Goal: Task Accomplishment & Management: Manage account settings

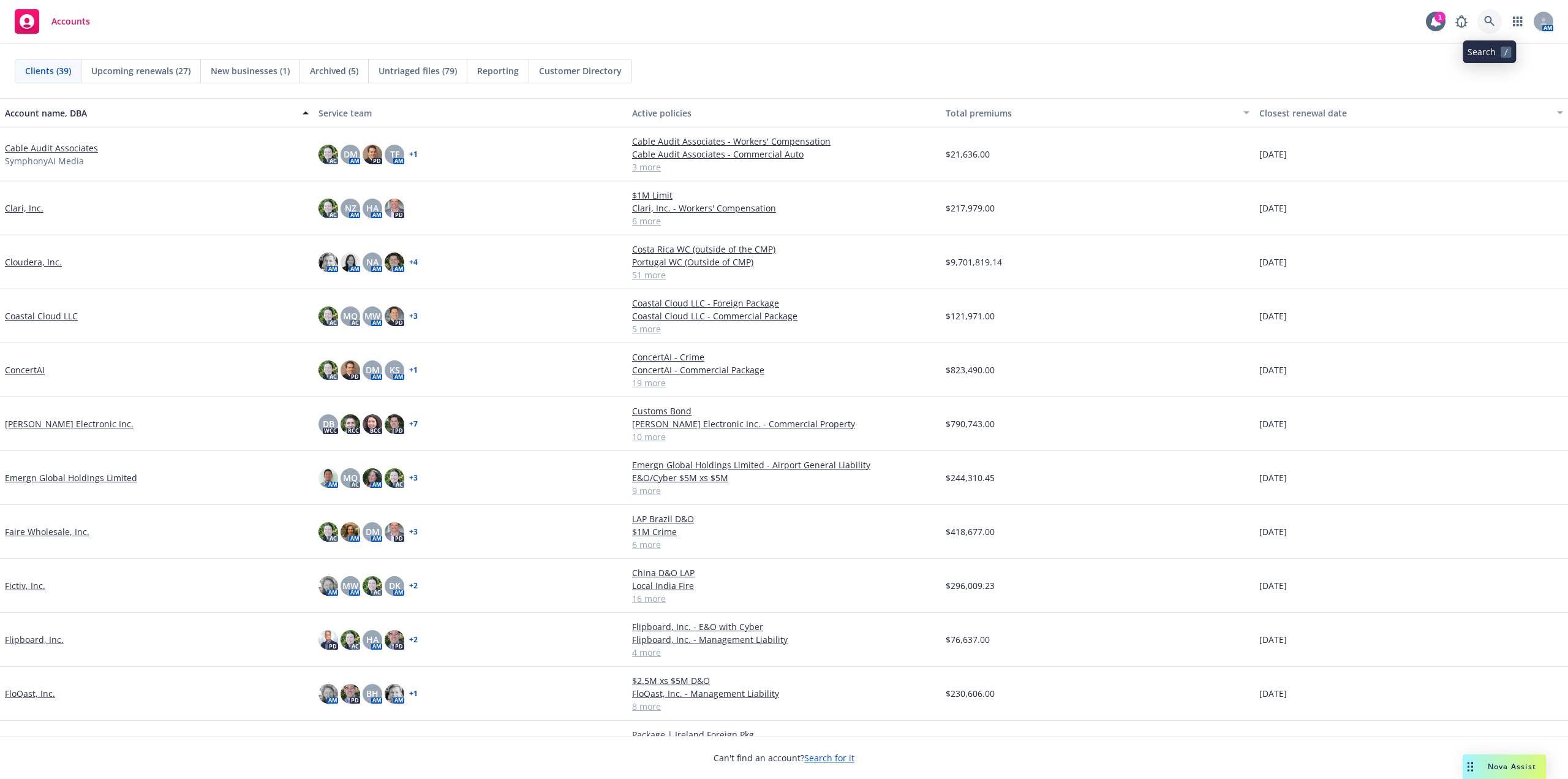
click at [1493, 29] on link at bounding box center [1489, 21] width 24 height 24
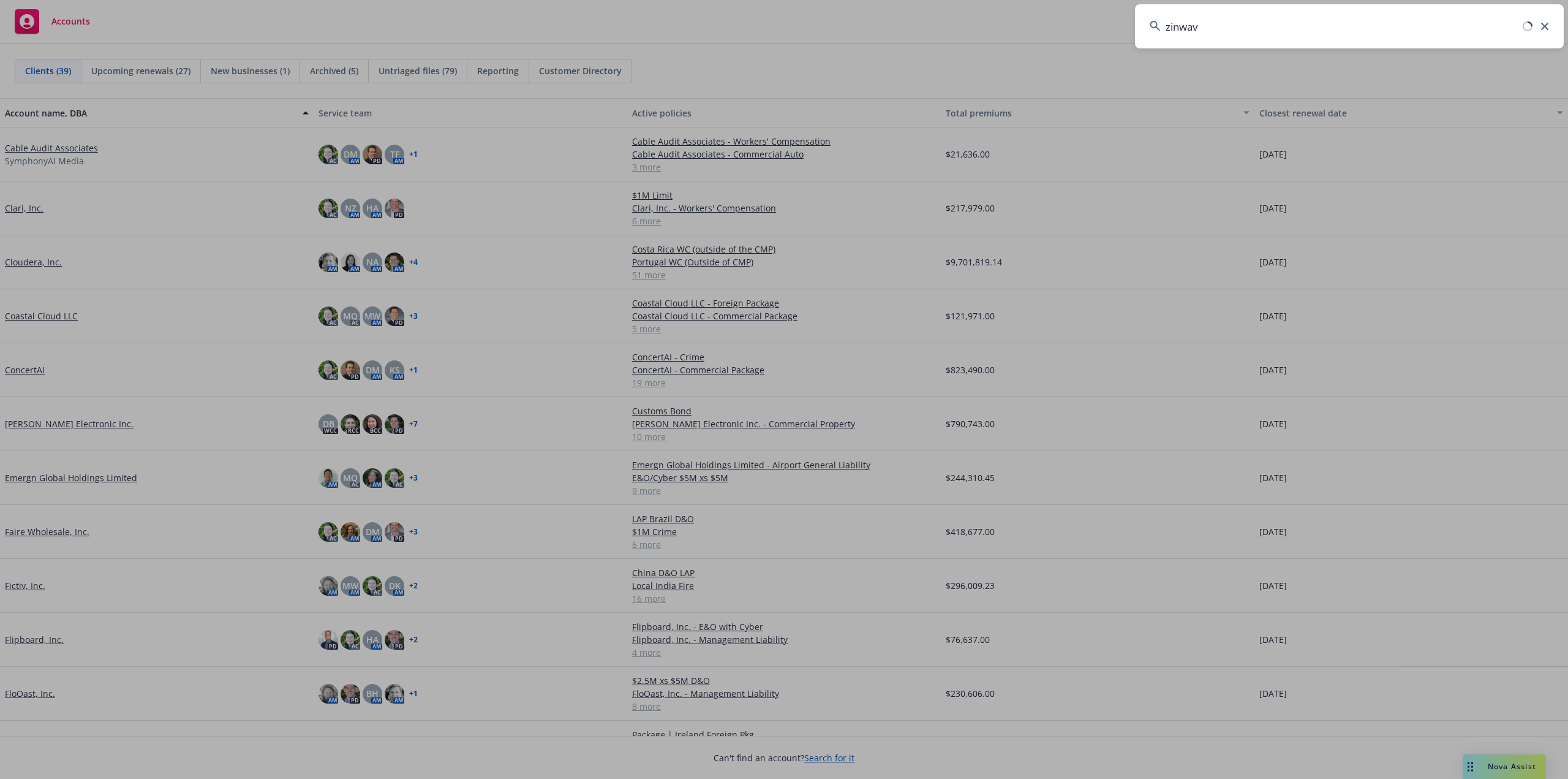
type input "zinwave"
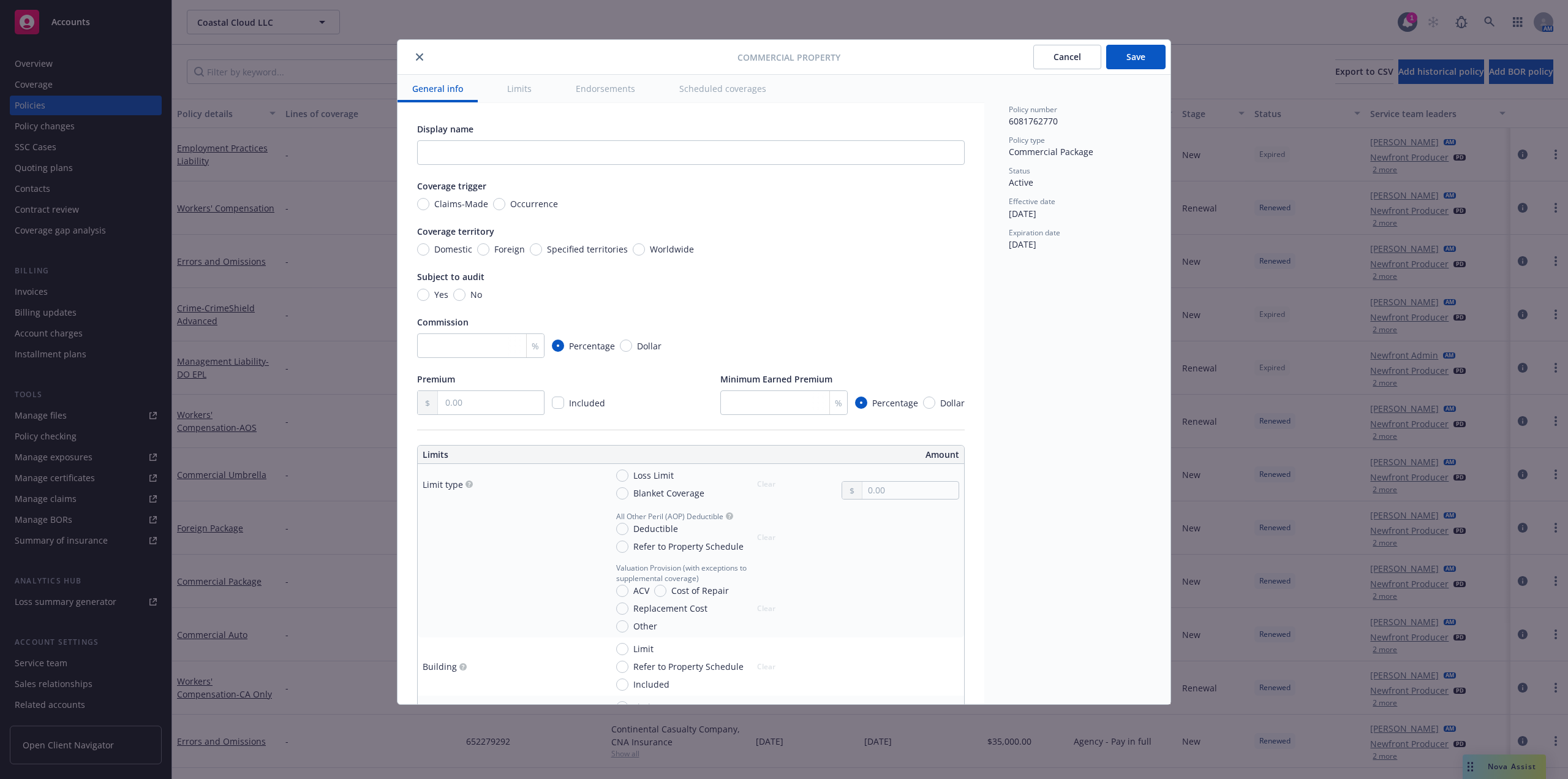
click at [421, 56] on icon "close" at bounding box center [419, 57] width 8 height 8
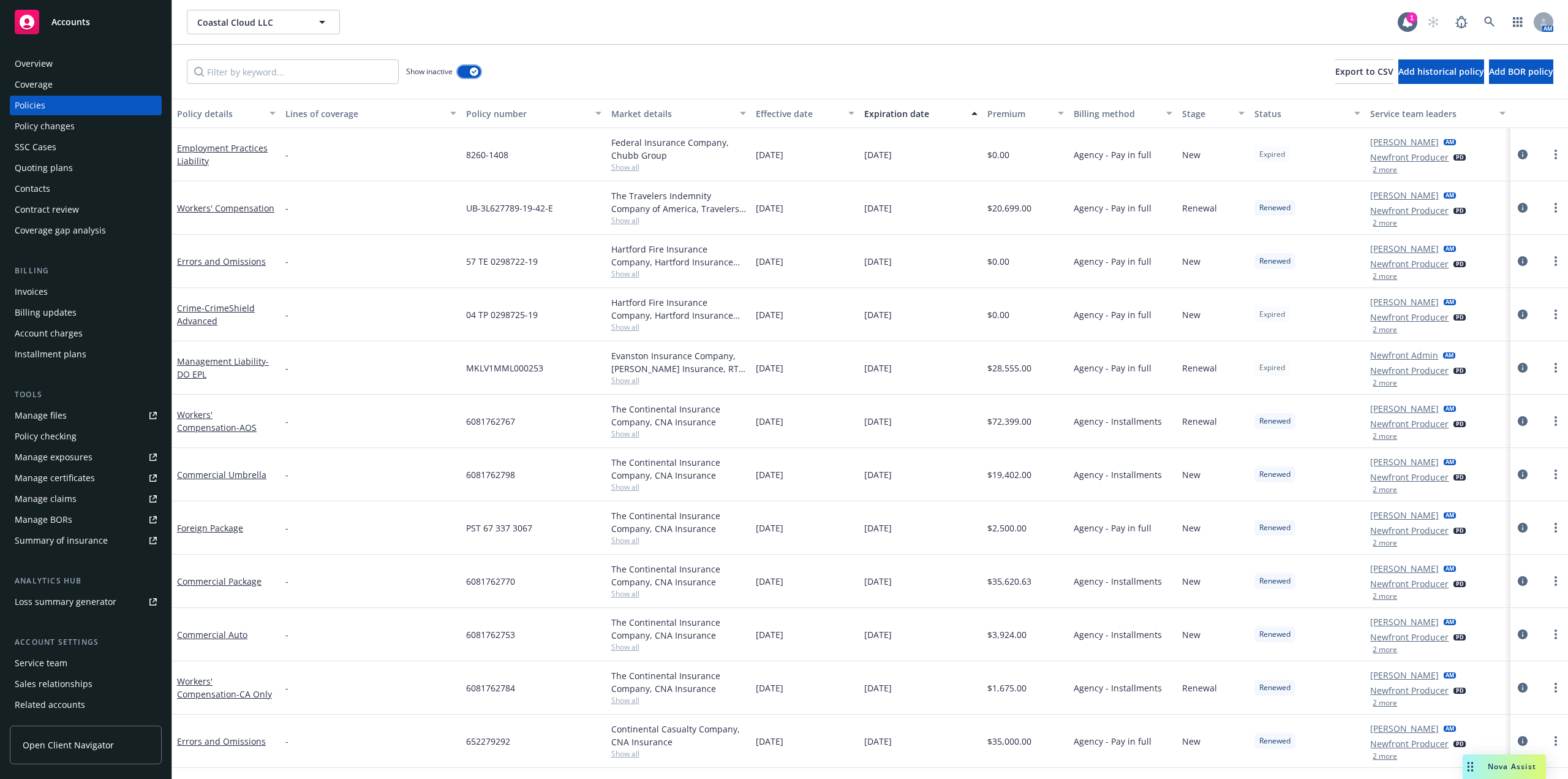
click at [472, 68] on div "button" at bounding box center [474, 72] width 8 height 8
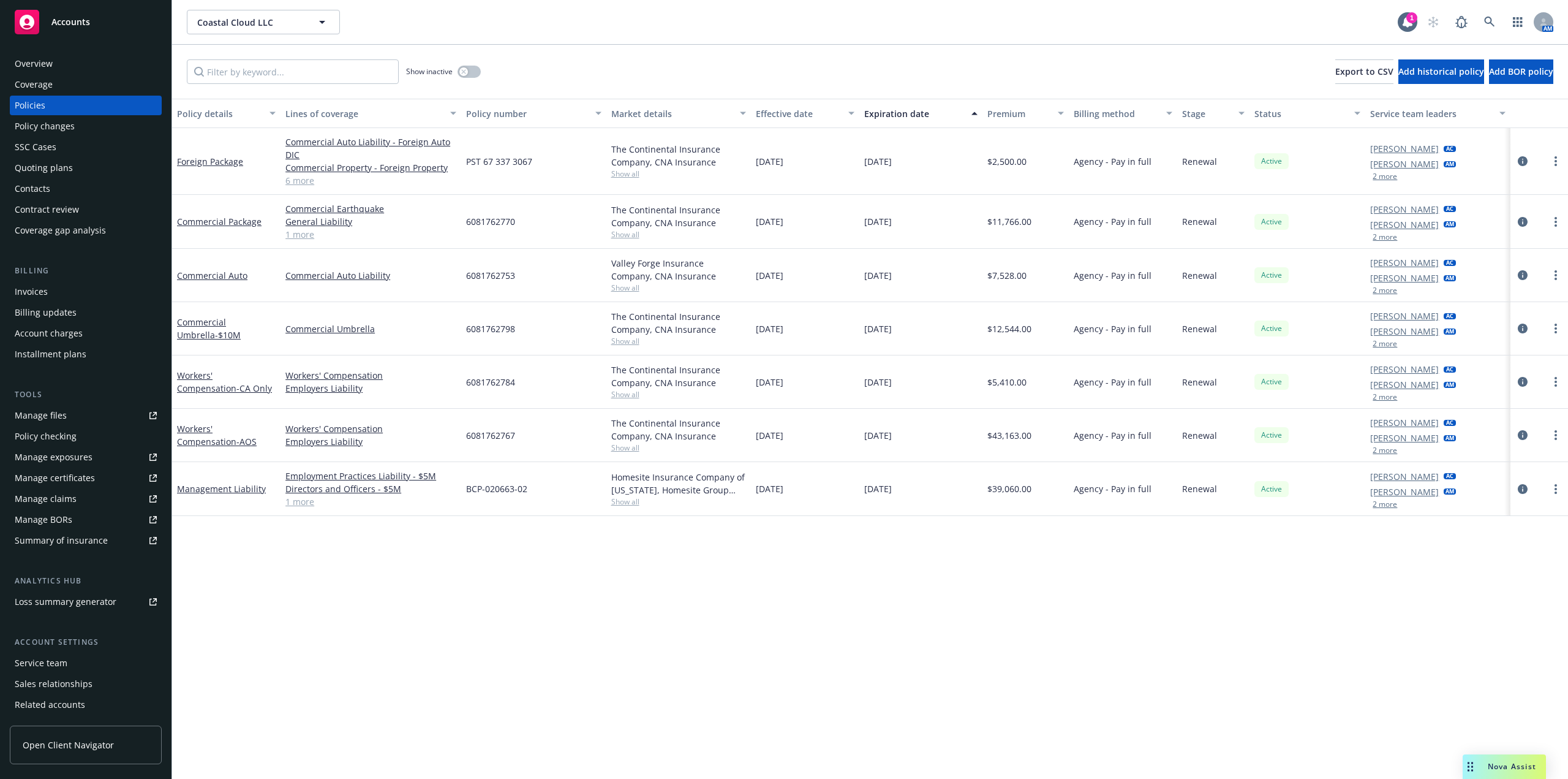
click at [307, 184] on link "6 more" at bounding box center [371, 180] width 171 height 13
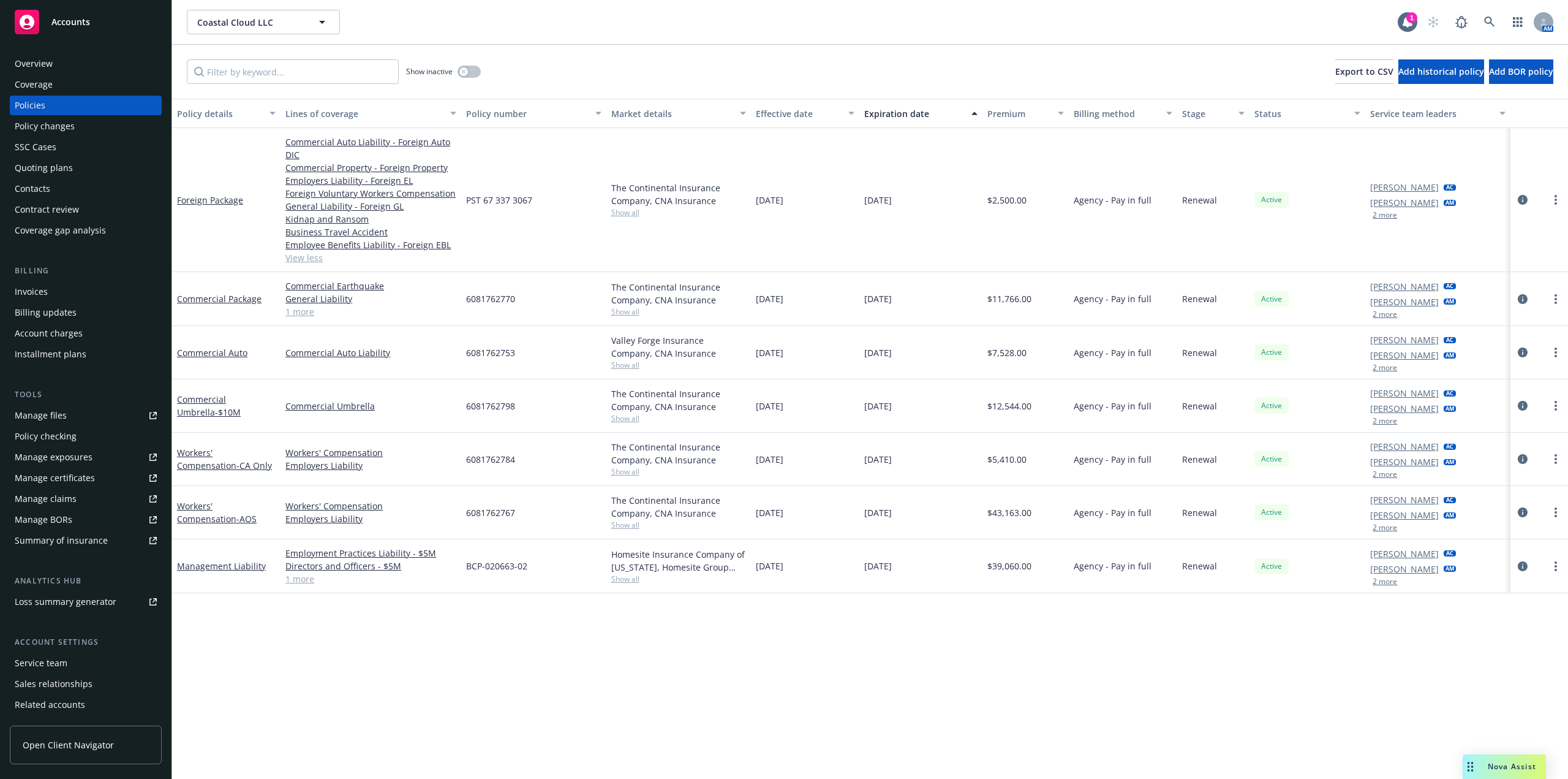
click at [302, 315] on link "1 more" at bounding box center [371, 312] width 171 height 13
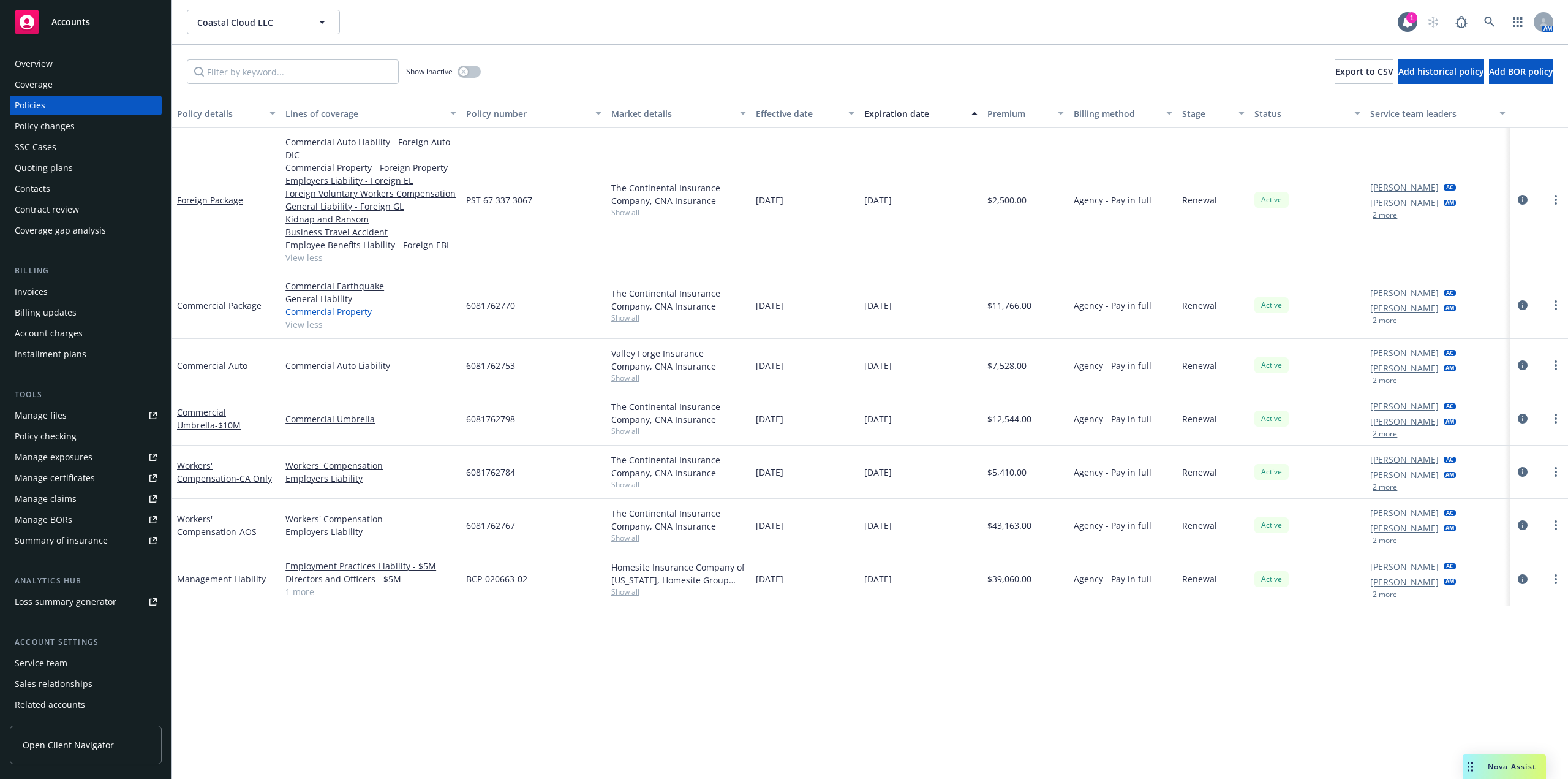
click at [337, 312] on link "Commercial Property" at bounding box center [371, 312] width 171 height 13
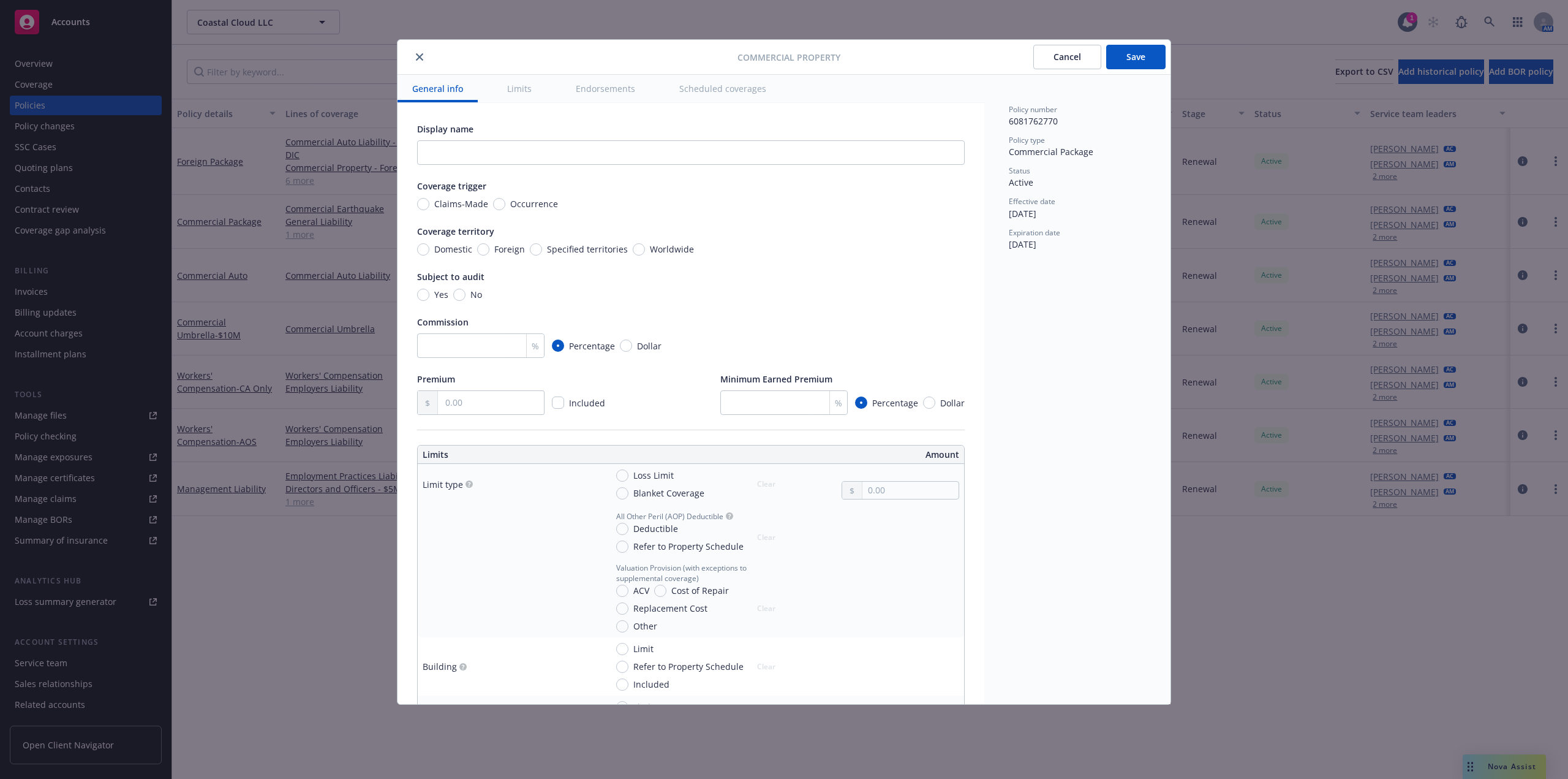
scroll to position [490, 0]
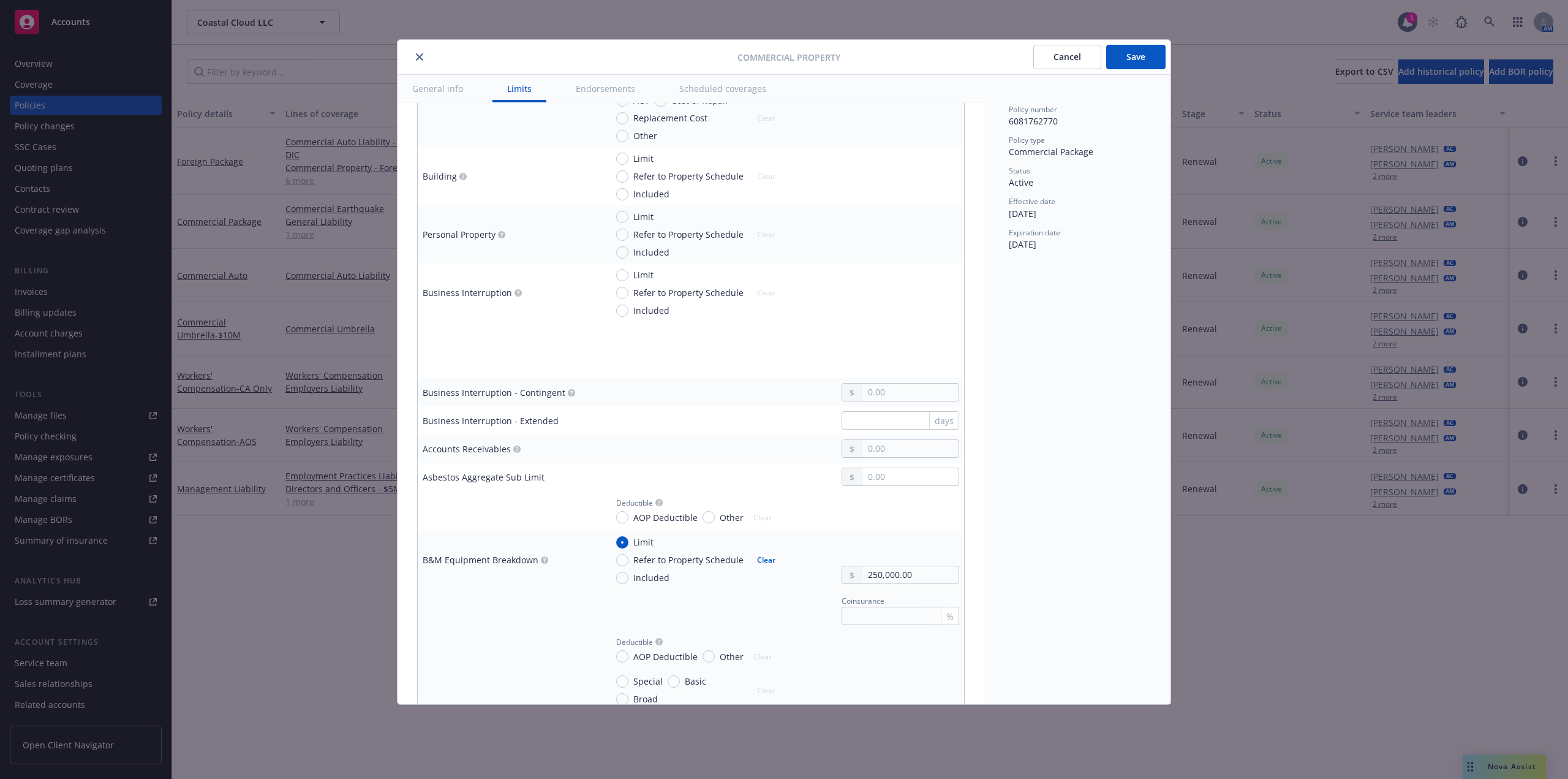
click at [1002, 499] on div "Policy number 6081762770 Policy type Commercial Package Status Active Effective…" at bounding box center [1078, 389] width 186 height 629
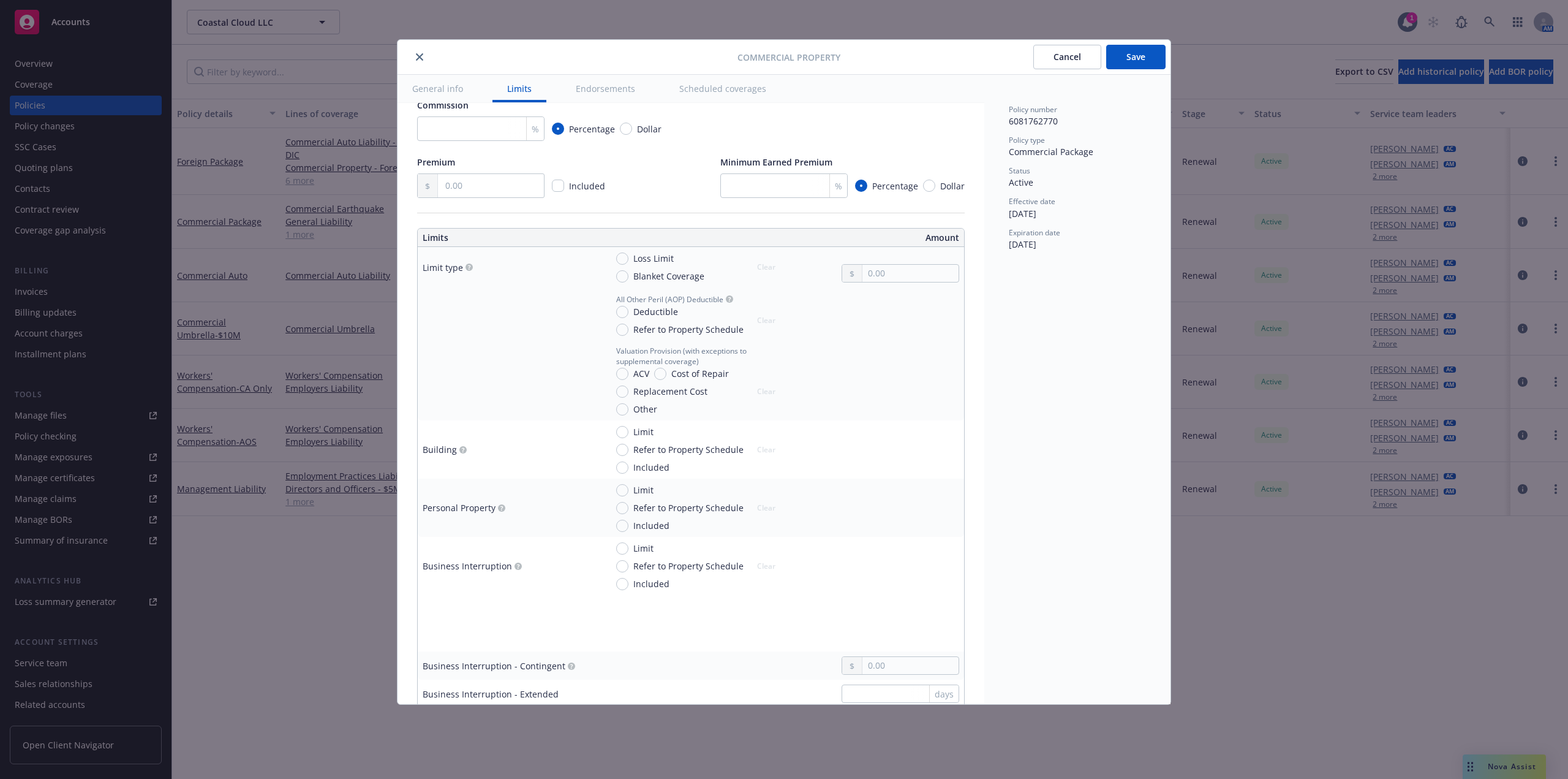
scroll to position [198, 0]
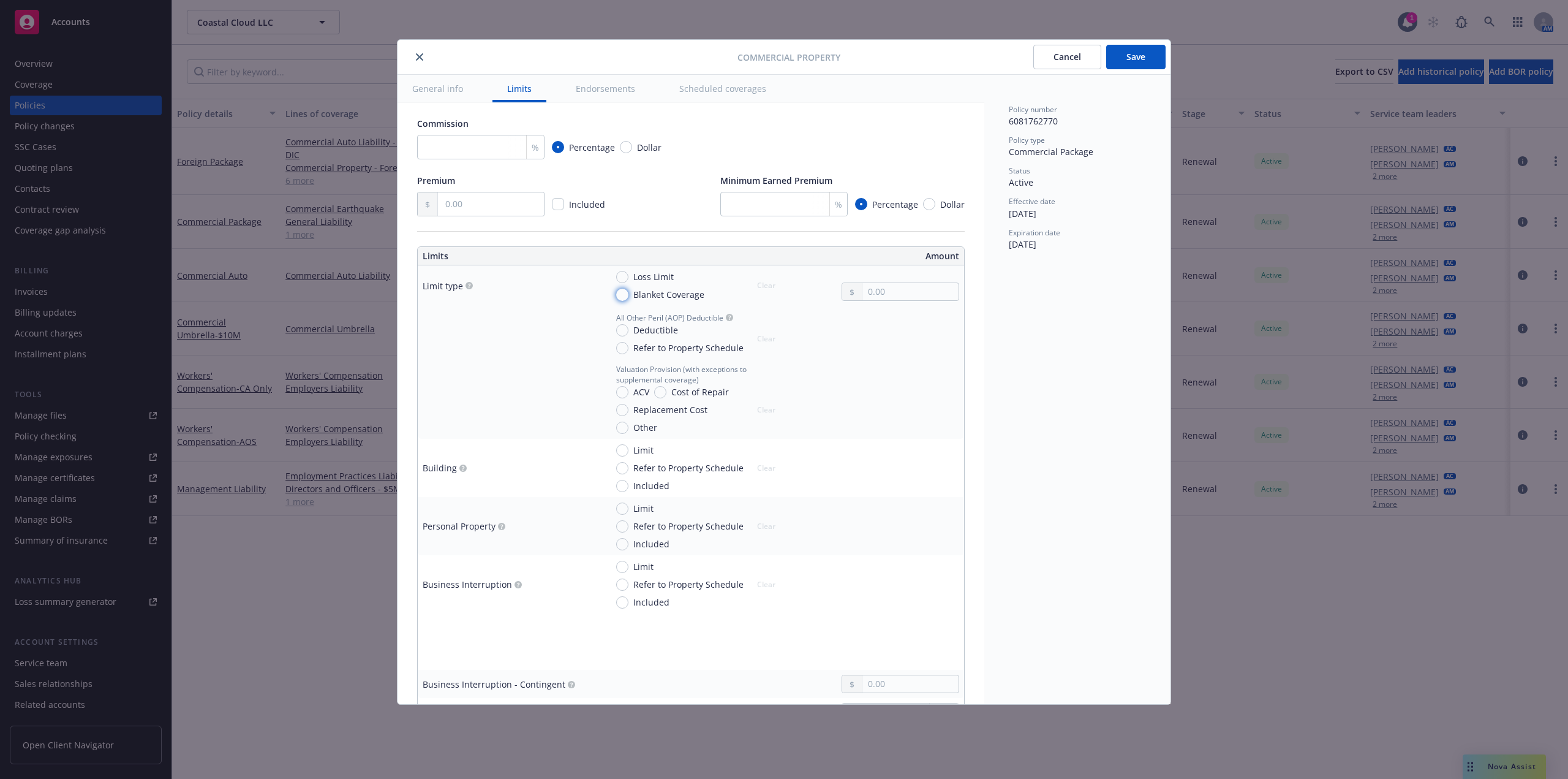
click at [619, 293] on input "Blanket Coverage" at bounding box center [622, 295] width 13 height 13
radio input "true"
click at [871, 290] on input "text" at bounding box center [910, 291] width 96 height 17
type input "45,000.00"
click at [631, 330] on span "Deductible" at bounding box center [653, 330] width 49 height 13
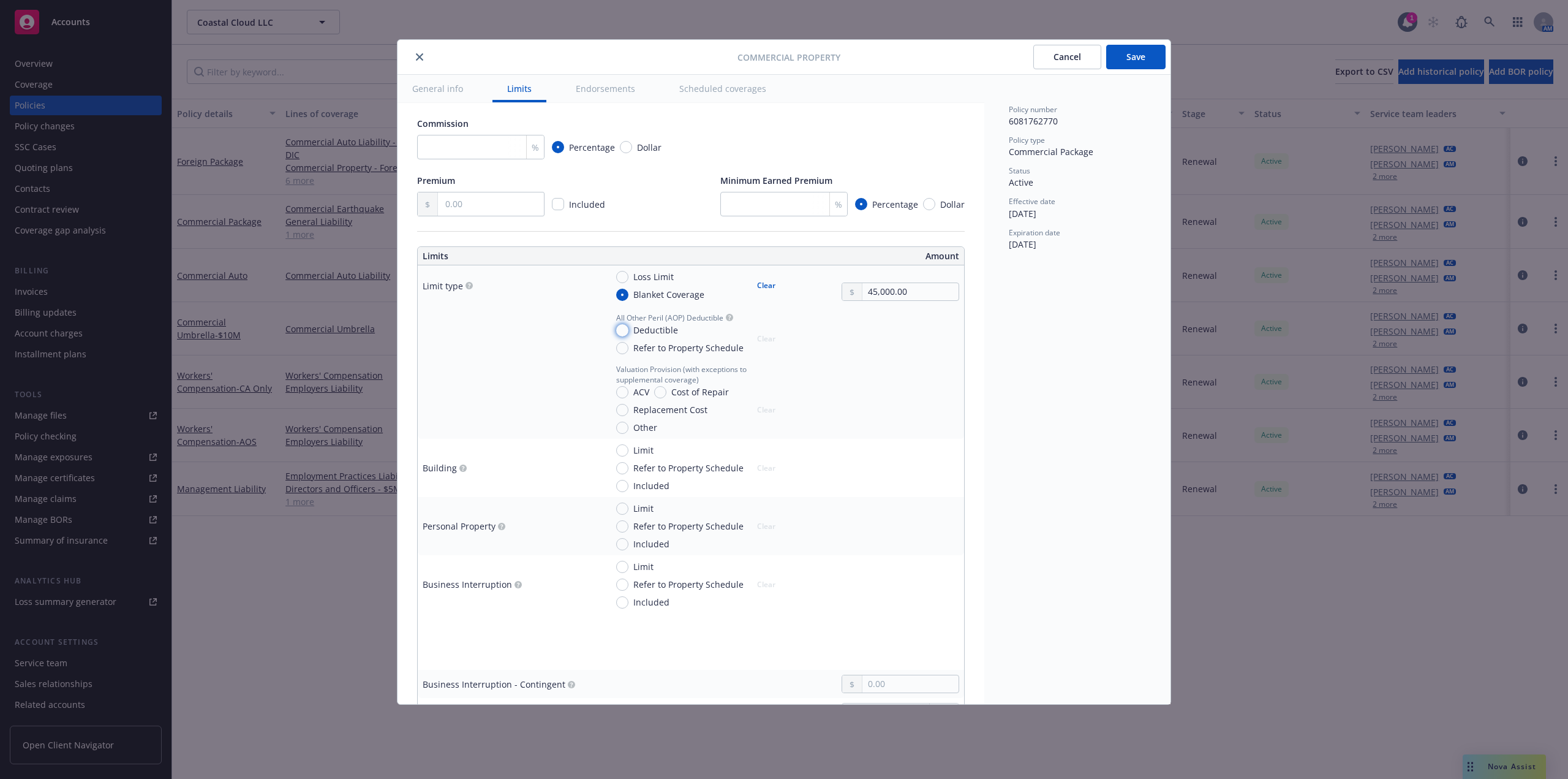
click at [629, 330] on input "Deductible" at bounding box center [622, 330] width 13 height 13
radio input "true"
click at [895, 346] on input "text" at bounding box center [910, 345] width 96 height 17
type input "2,500.00"
click at [1010, 428] on div "Policy number 6081762770 Policy type Commercial Package Status Active Effective…" at bounding box center [1078, 389] width 186 height 629
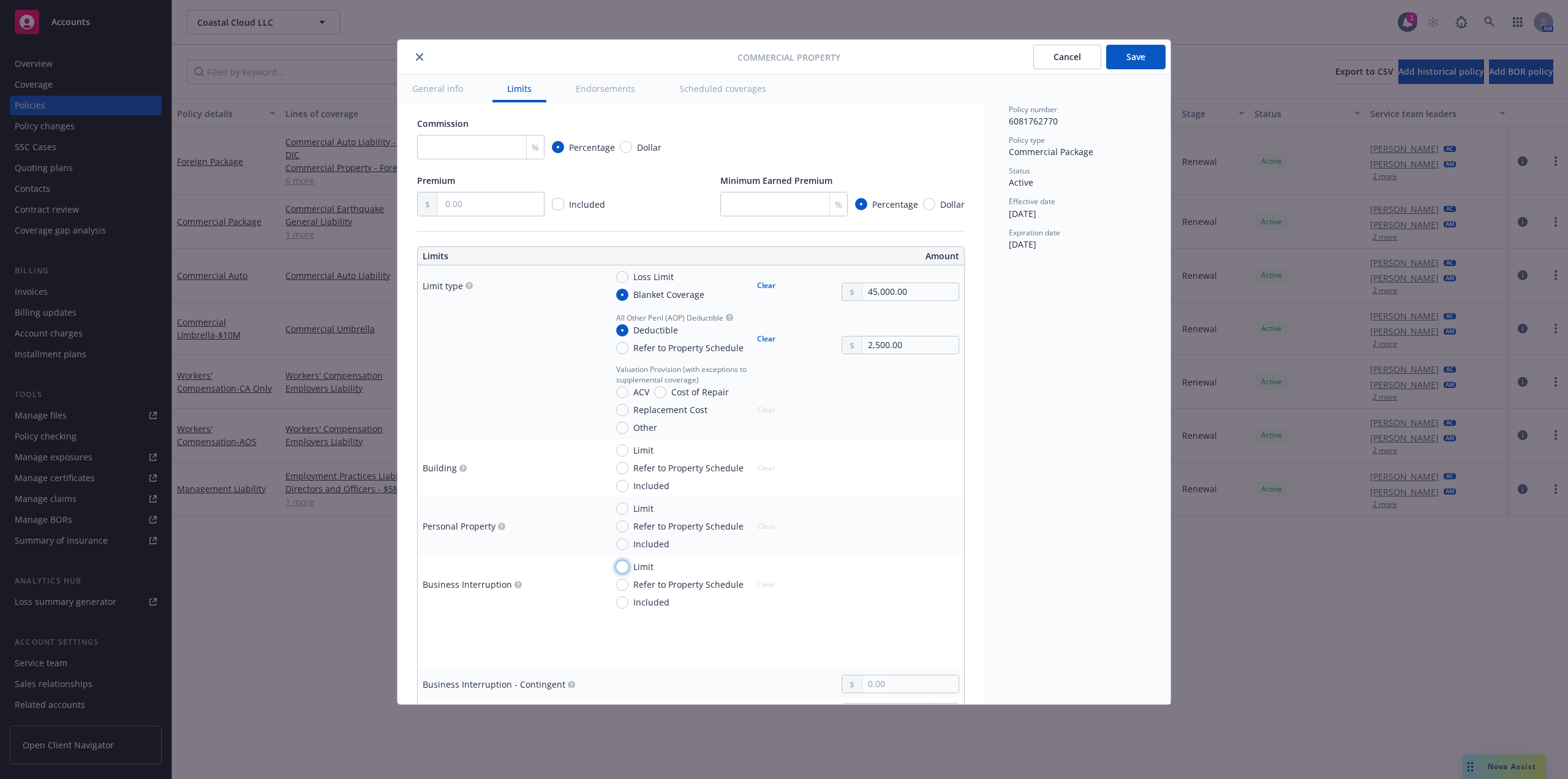
drag, startPoint x: 624, startPoint y: 567, endPoint x: 734, endPoint y: 577, distance: 110.5
click at [624, 567] on input "Limit" at bounding box center [622, 567] width 13 height 13
radio input "true"
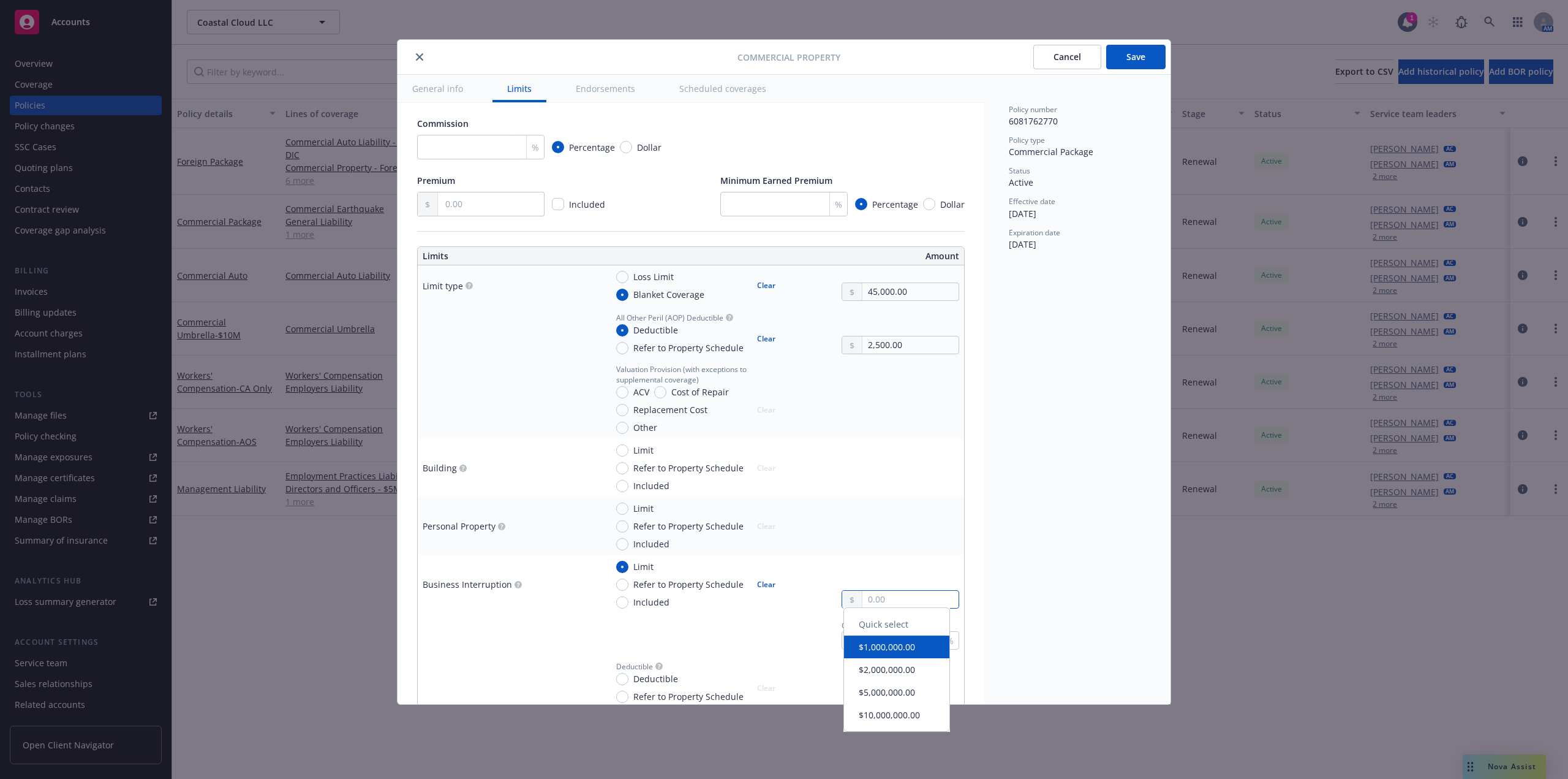
click at [862, 596] on input "text" at bounding box center [910, 599] width 96 height 17
type input "80,000.00"
click at [993, 497] on div "Policy number 6081762770 Policy type Commercial Package Status Active Effective…" at bounding box center [1078, 389] width 186 height 629
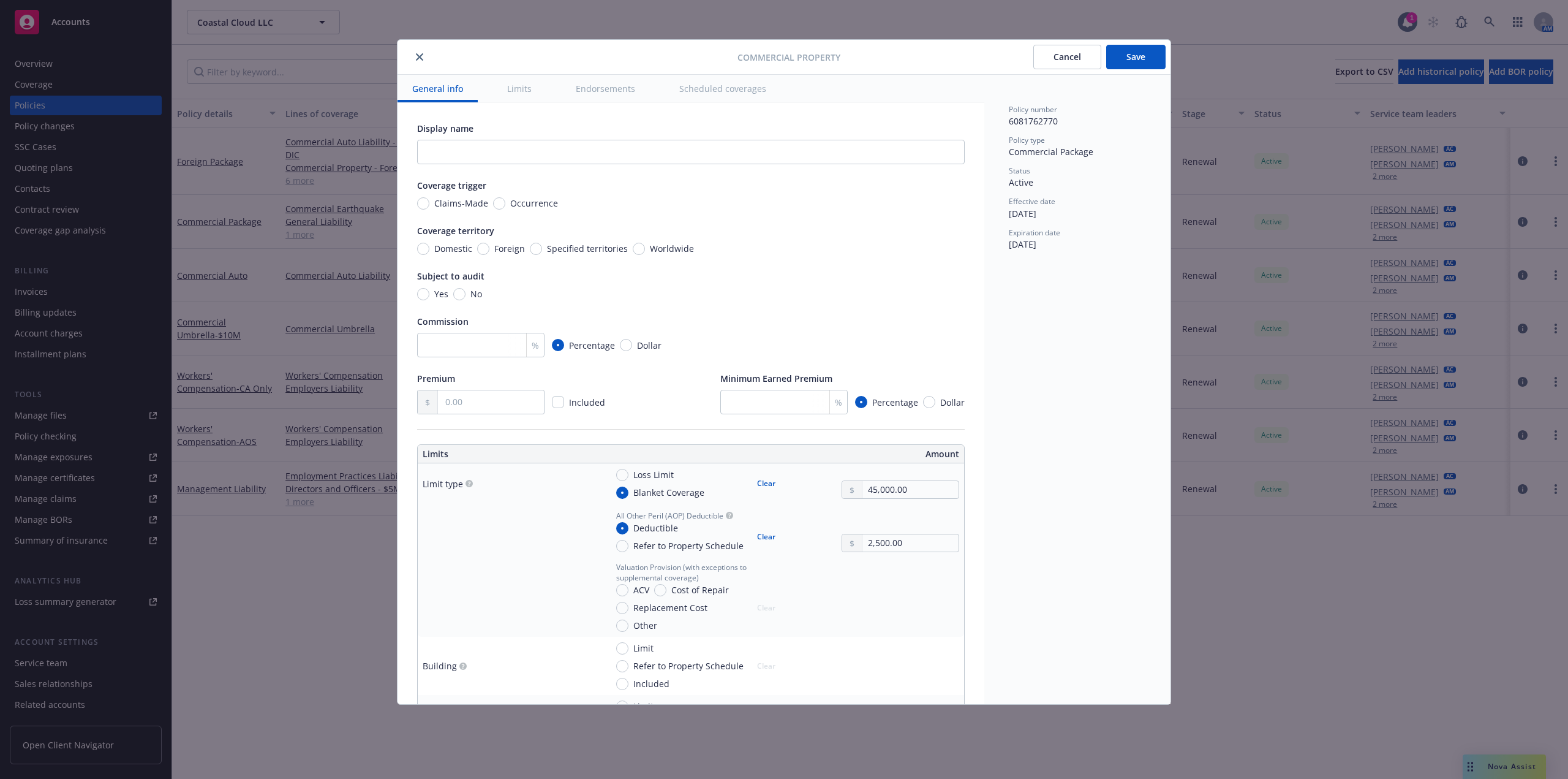
scroll to position [0, 0]
click at [459, 296] on input "No" at bounding box center [460, 295] width 13 height 13
radio input "true"
click at [428, 247] on input "Domestic" at bounding box center [423, 250] width 13 height 13
radio input "true"
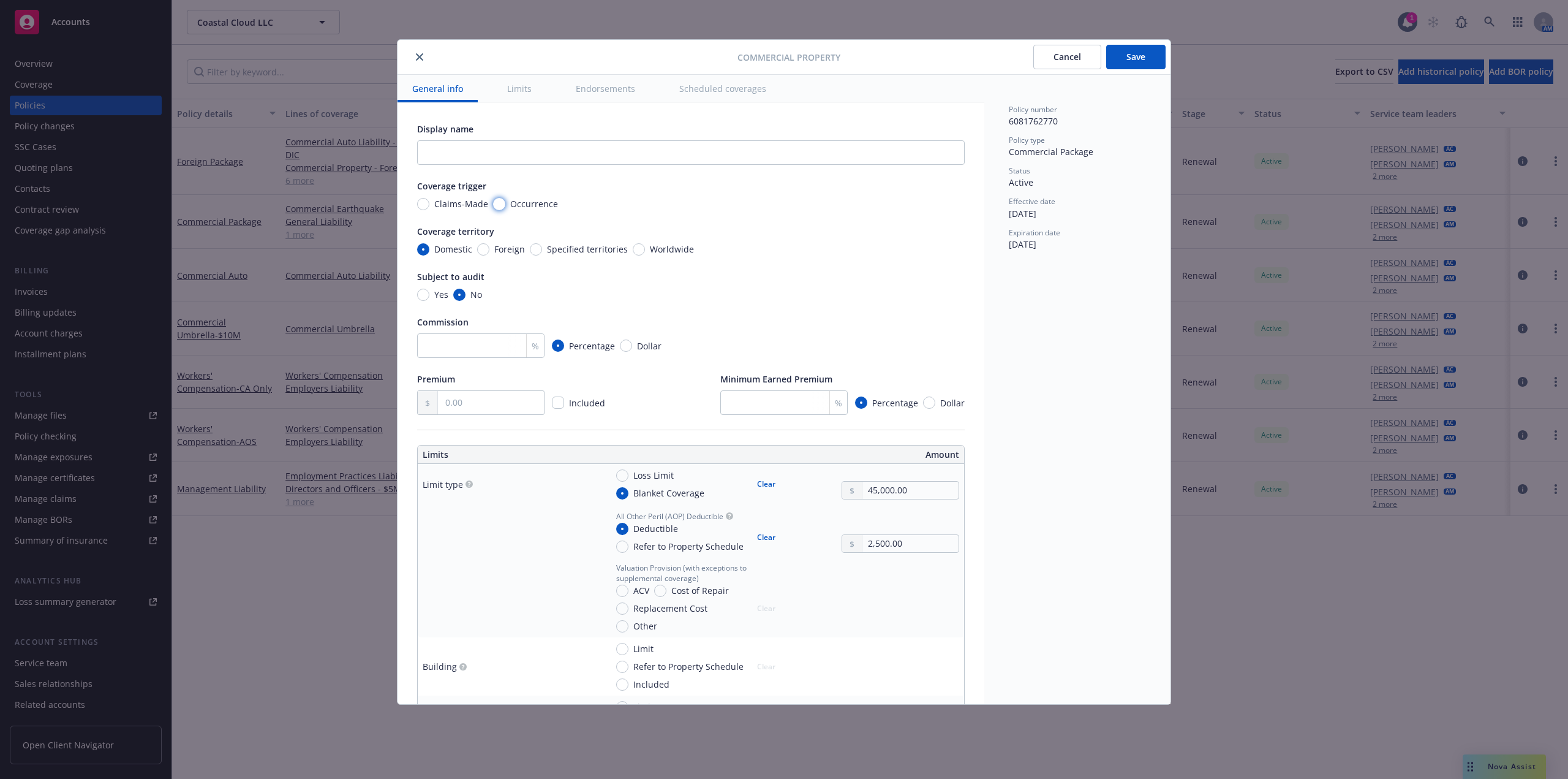
click at [495, 201] on input "Occurrence" at bounding box center [499, 204] width 13 height 13
radio input "true"
click at [1130, 52] on button "Save" at bounding box center [1135, 56] width 59 height 24
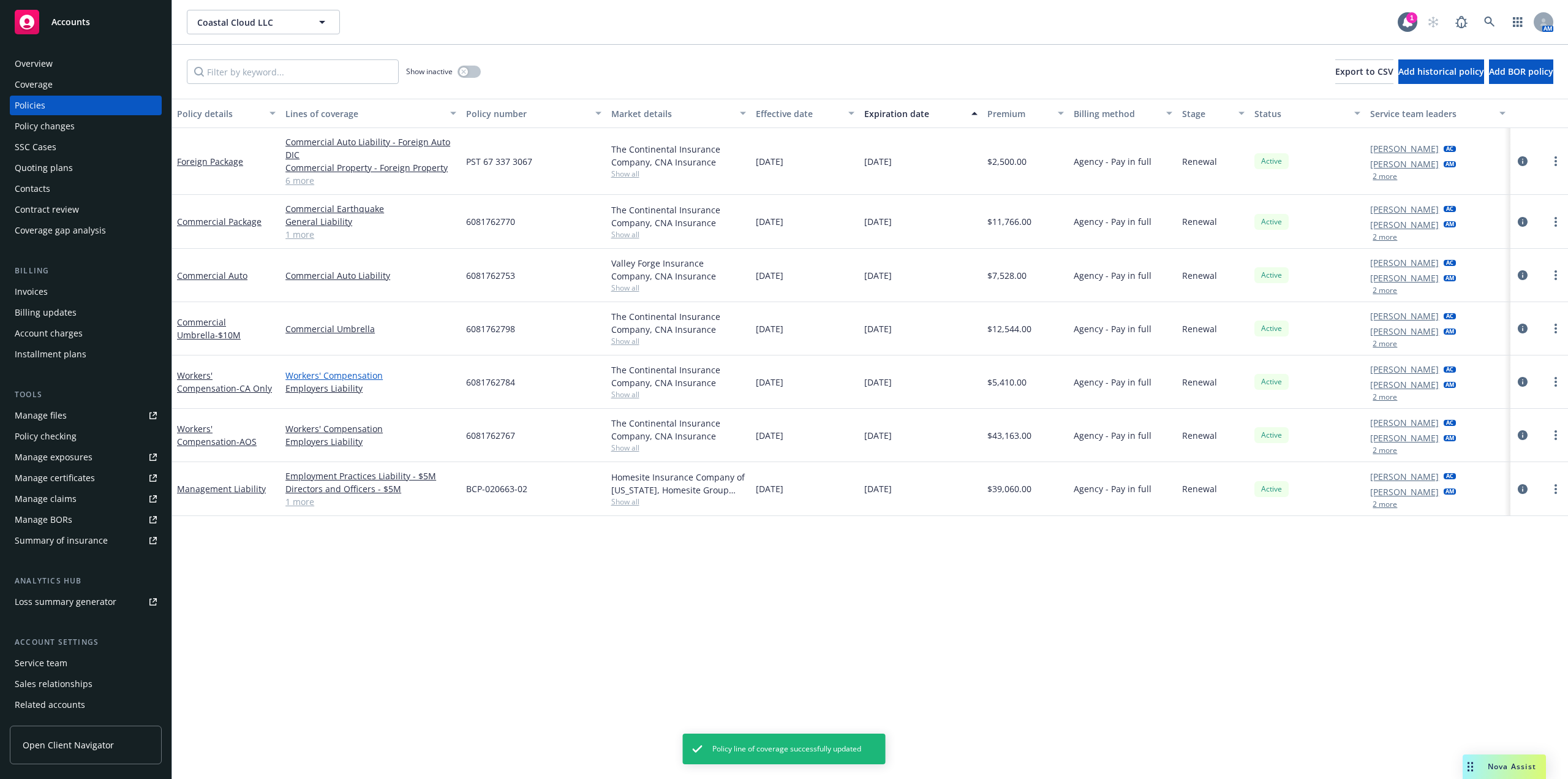
click at [342, 378] on link "Workers' Compensation" at bounding box center [371, 375] width 171 height 13
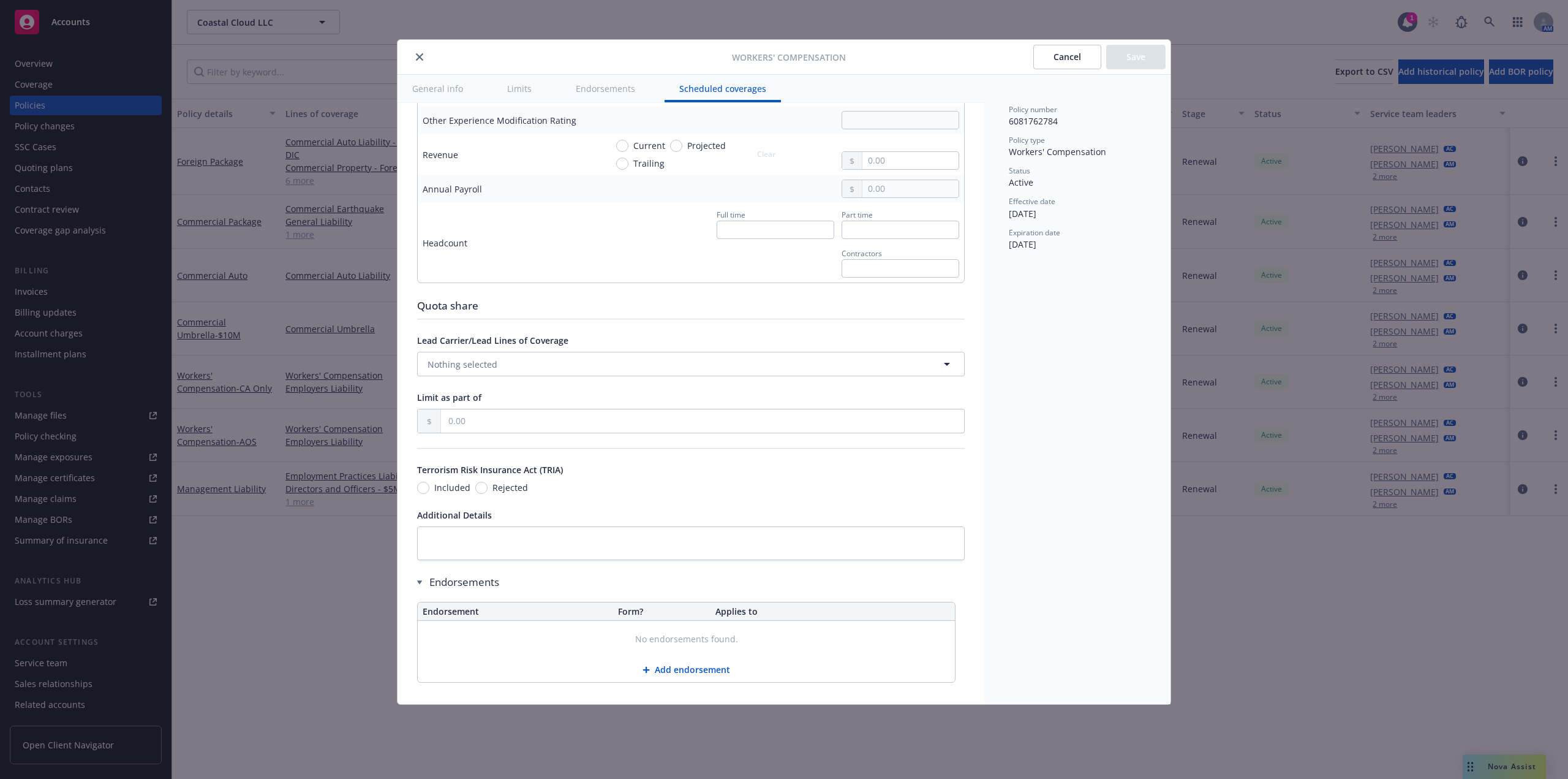
scroll to position [894, 0]
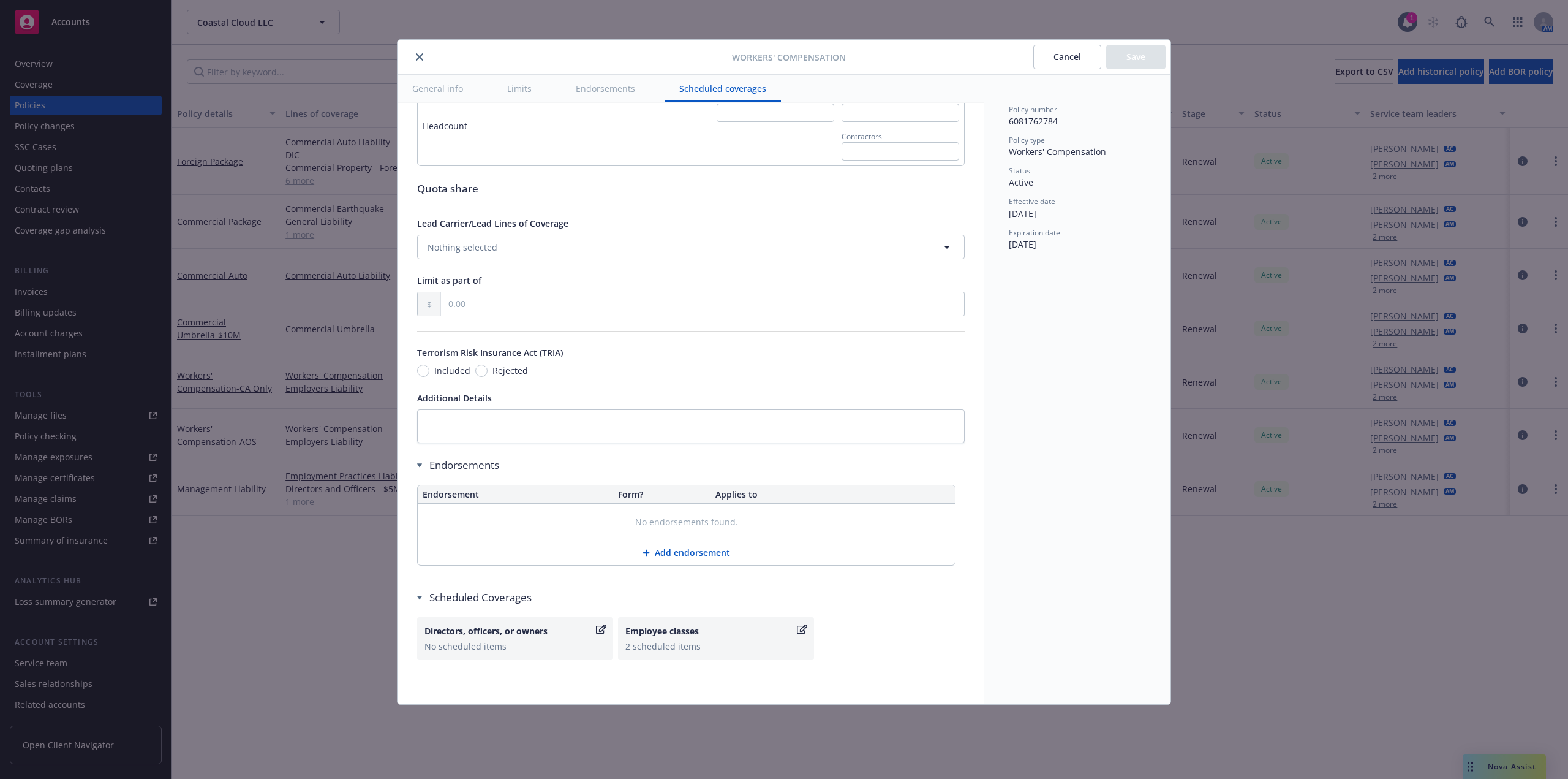
click at [1065, 52] on button "Cancel" at bounding box center [1067, 56] width 68 height 24
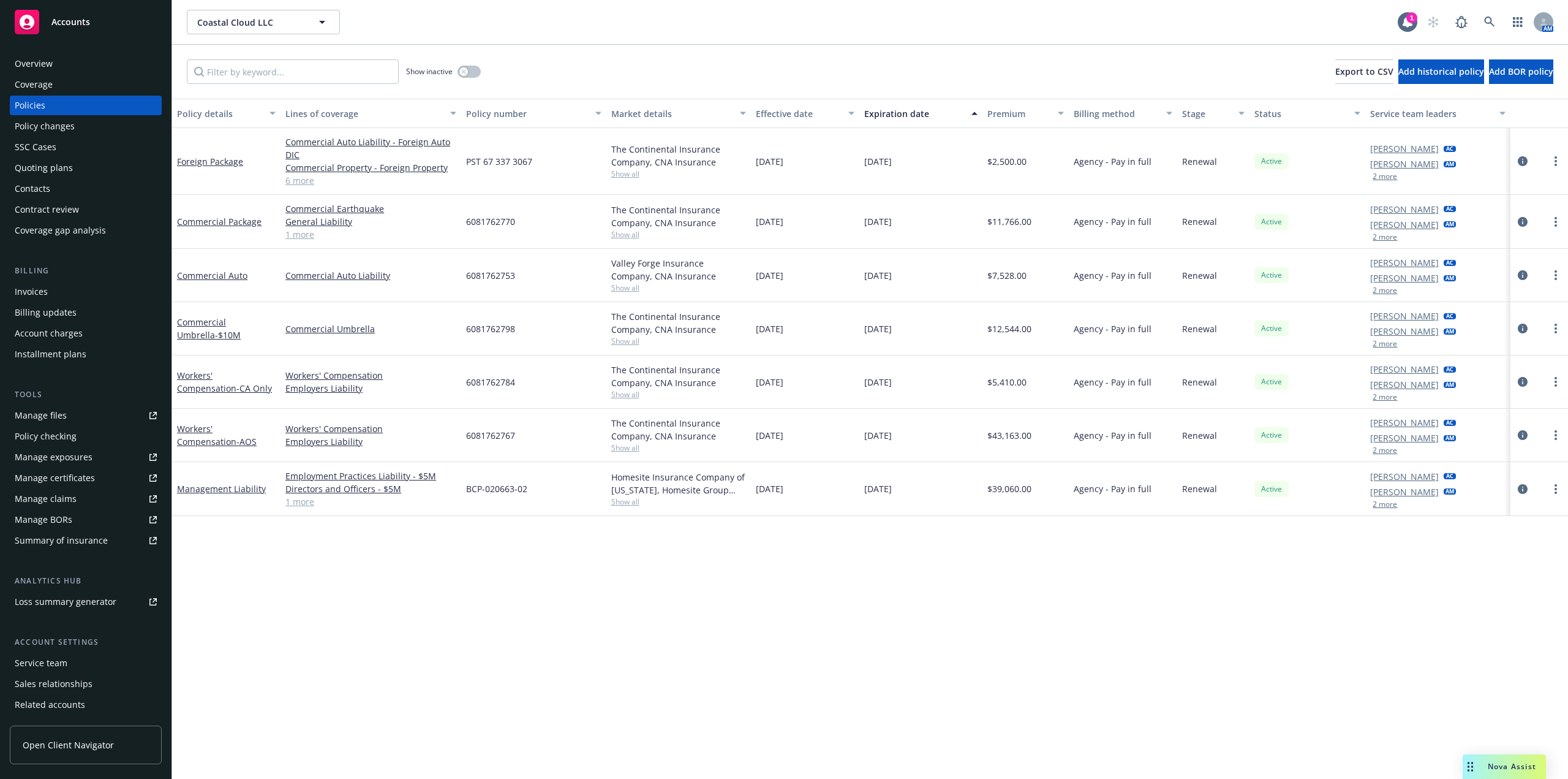
click at [329, 84] on div "Show inactive Export to CSV Add historical policy Add BOR policy" at bounding box center [871, 72] width 1396 height 54
click at [330, 77] on input "Filter by keyword..." at bounding box center [293, 71] width 212 height 24
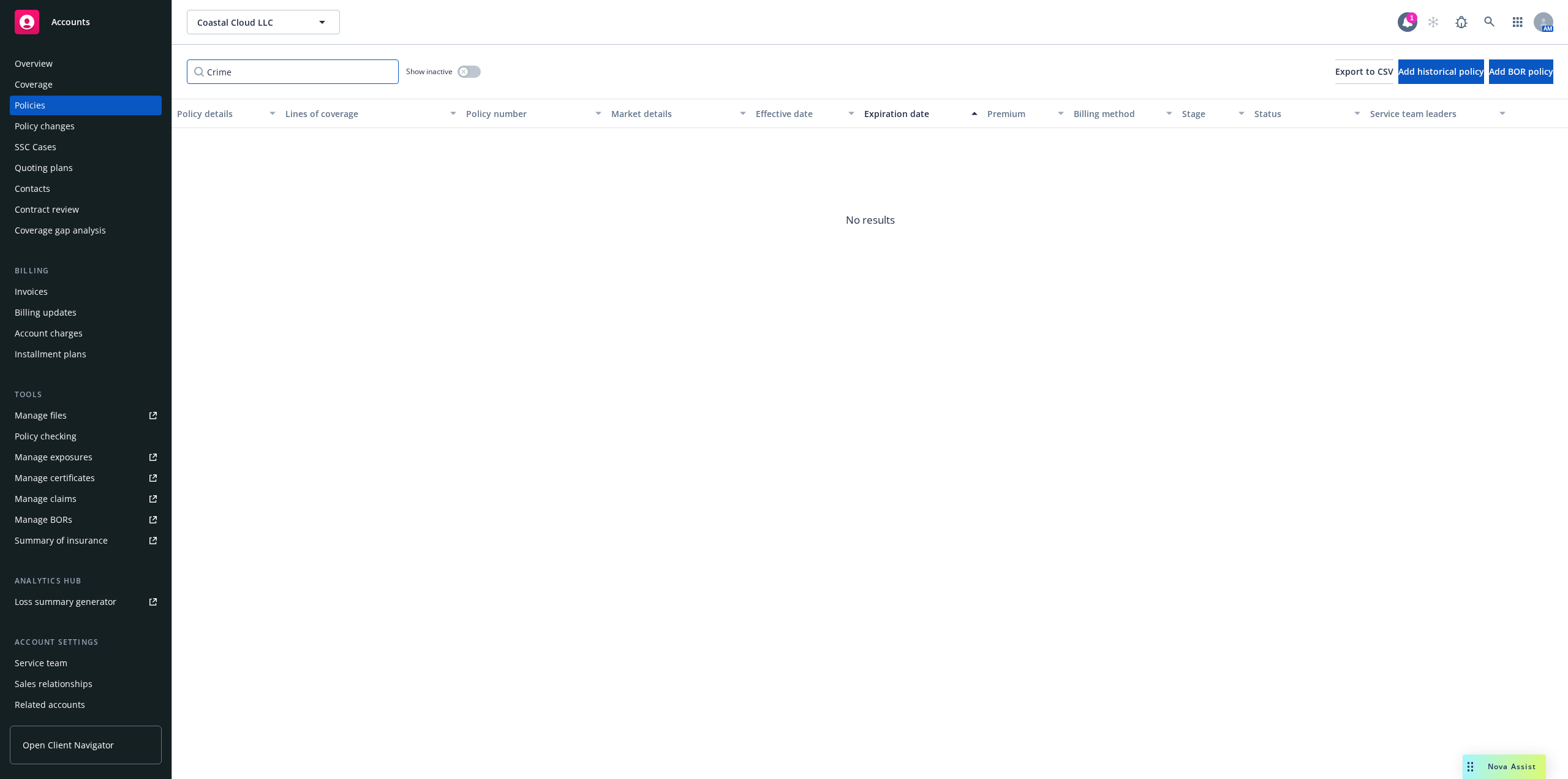
type input "Crime"
click at [478, 71] on button "button" at bounding box center [469, 72] width 23 height 13
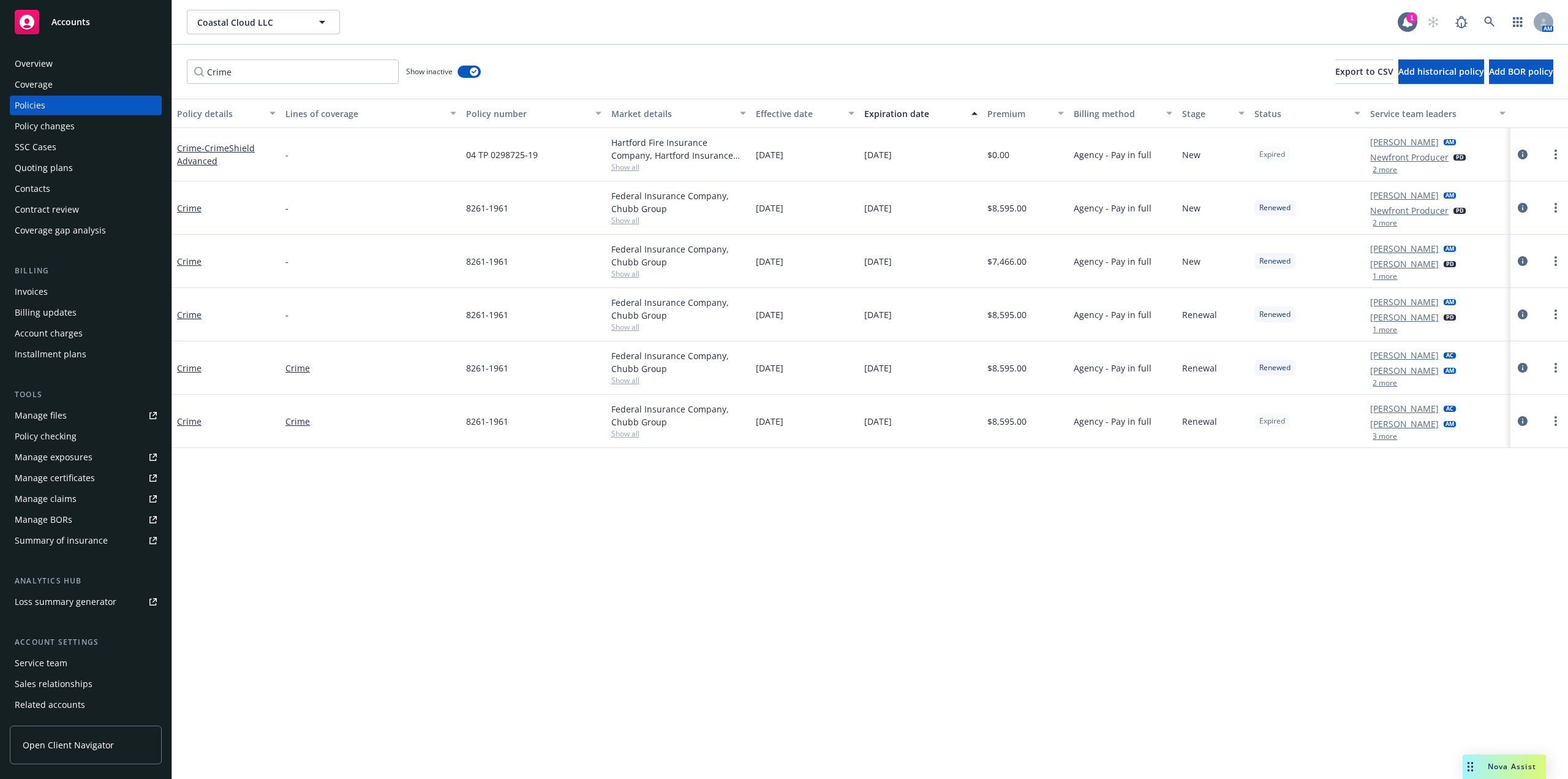
click at [1012, 115] on div "Premium" at bounding box center [1019, 113] width 64 height 13
click at [896, 116] on div "Expiration date" at bounding box center [914, 113] width 100 height 13
click at [896, 115] on div "Expiration date" at bounding box center [914, 113] width 100 height 13
click at [1555, 154] on circle "more" at bounding box center [1556, 154] width 3 height 3
click at [64, 172] on div "Quoting plans" at bounding box center [44, 168] width 58 height 19
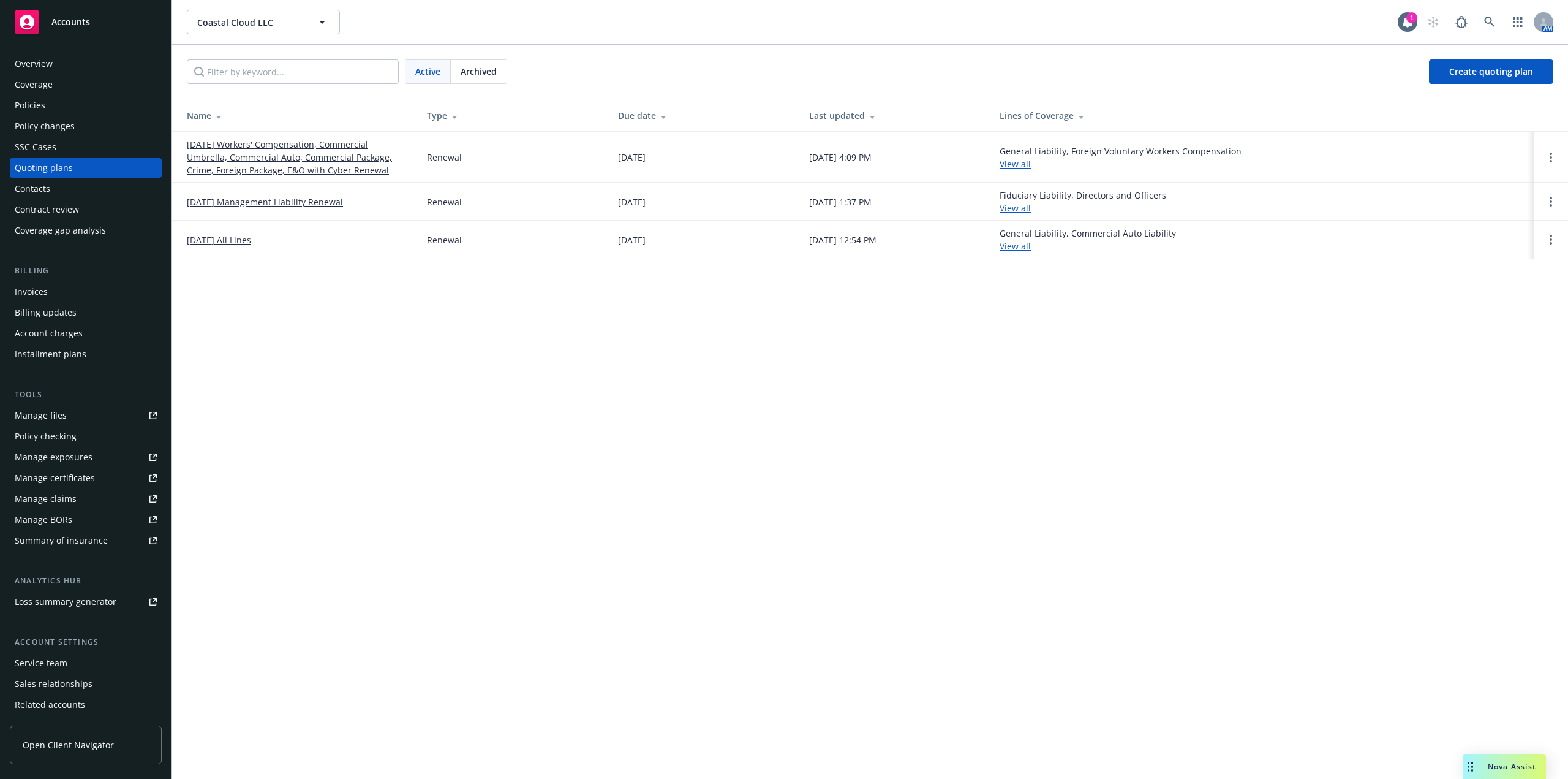
click at [342, 161] on link "09/14/25 Workers' Compensation, Commercial Umbrella, Commercial Auto, Commercia…" at bounding box center [297, 157] width 220 height 39
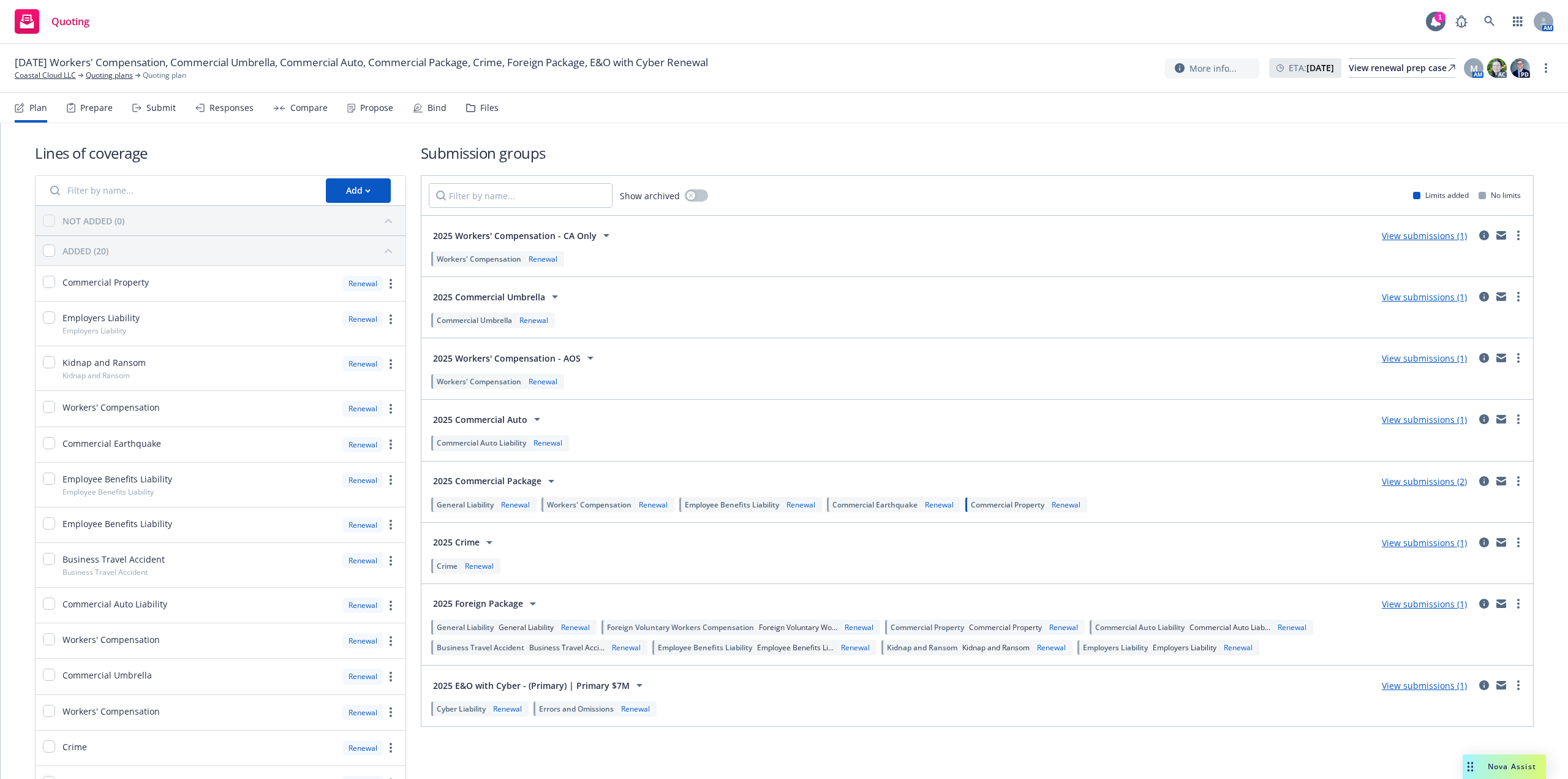
click at [360, 108] on div "Propose" at bounding box center [377, 108] width 33 height 10
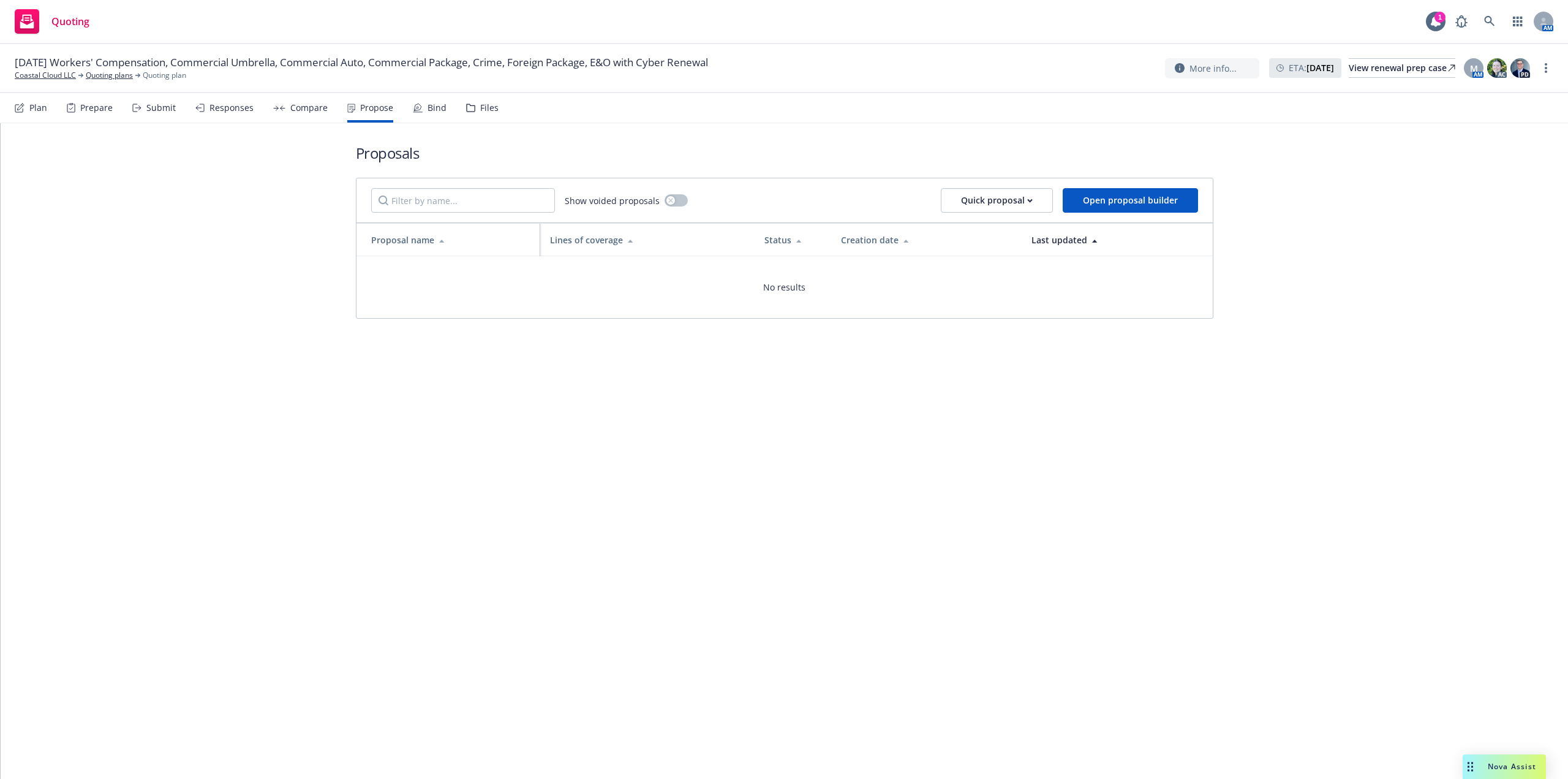
click at [432, 106] on div "Bind" at bounding box center [437, 108] width 19 height 10
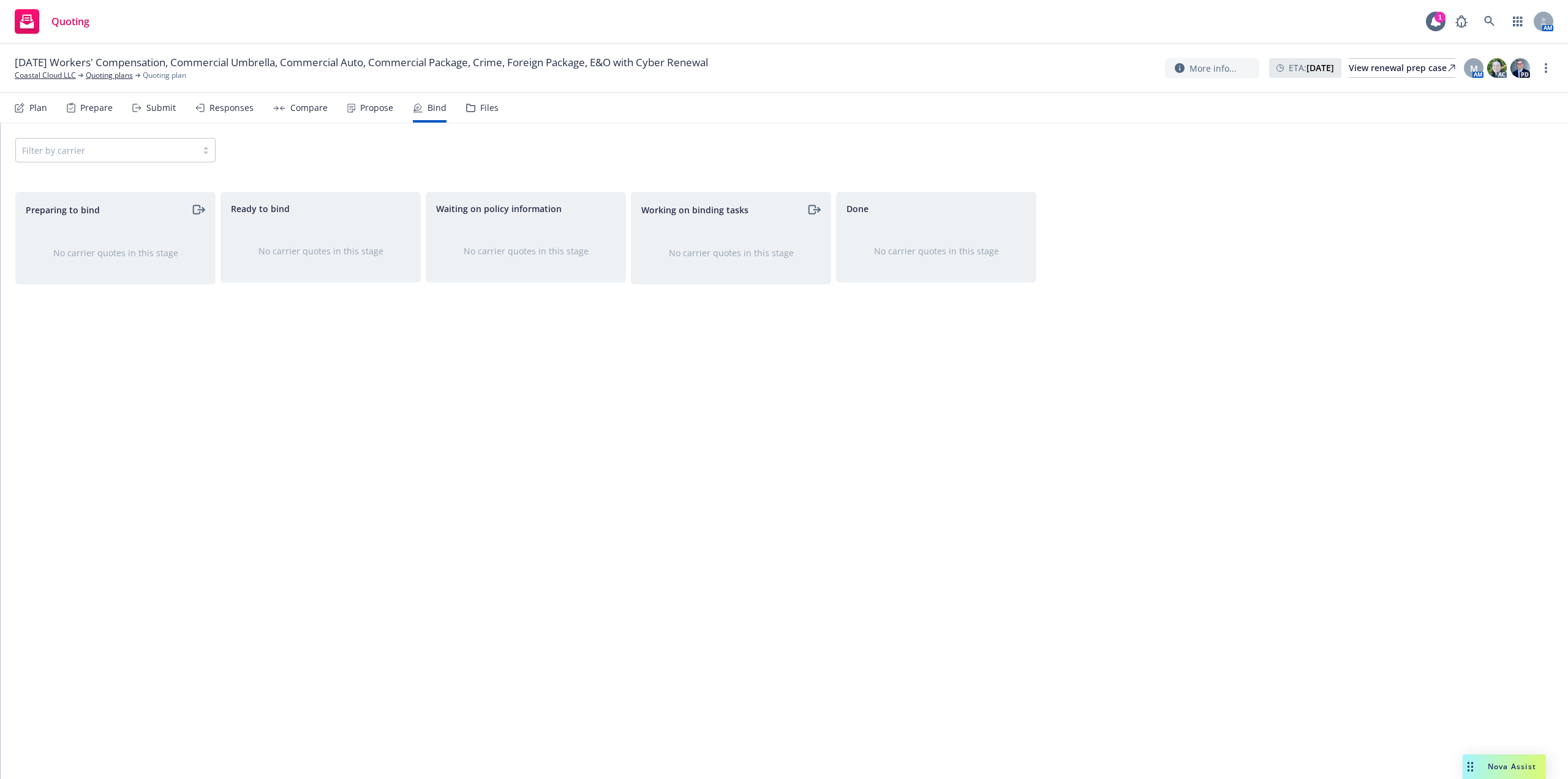
click at [323, 107] on div "Compare" at bounding box center [309, 108] width 38 height 10
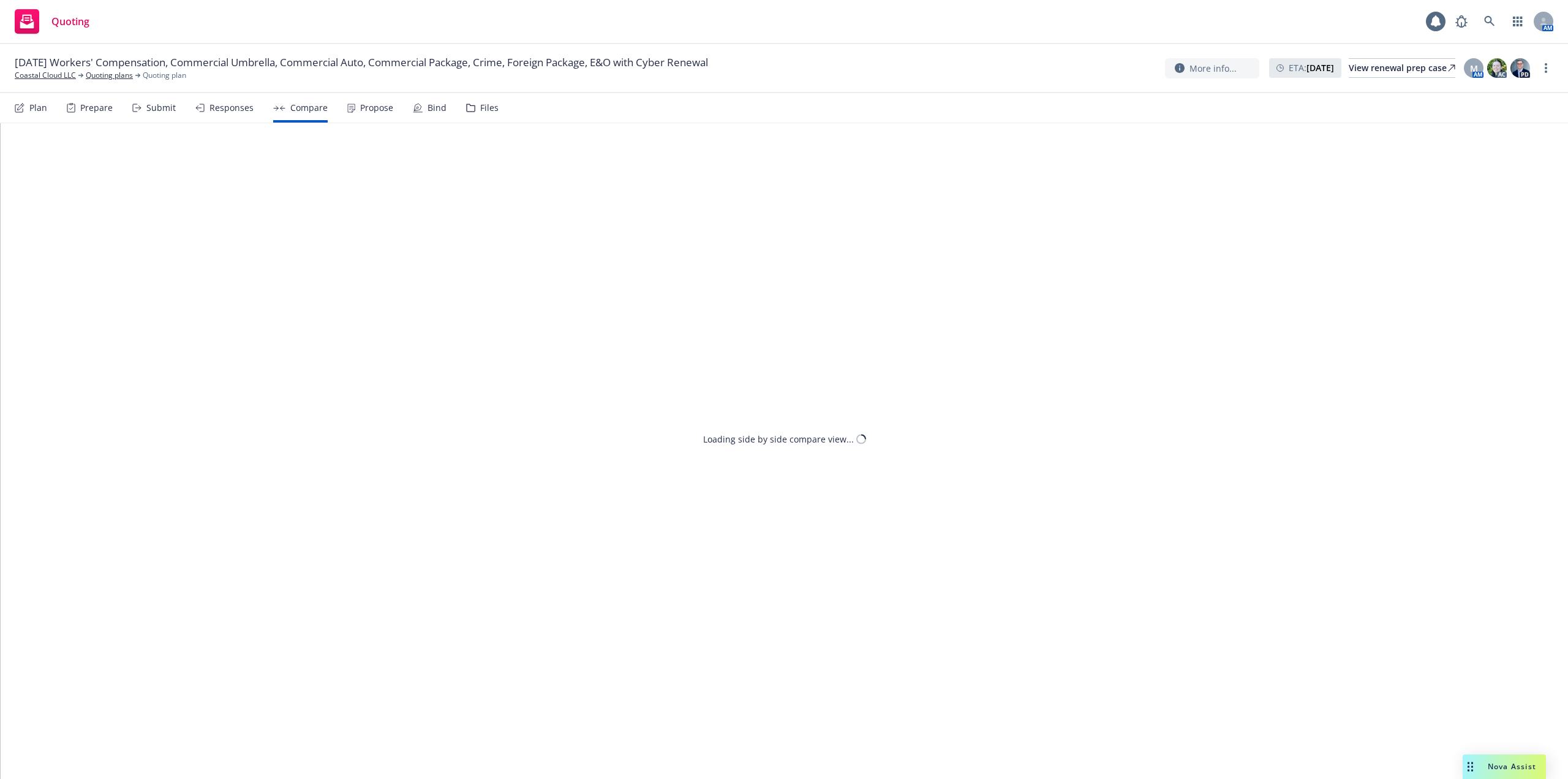
click at [243, 106] on div "Responses" at bounding box center [231, 108] width 44 height 10
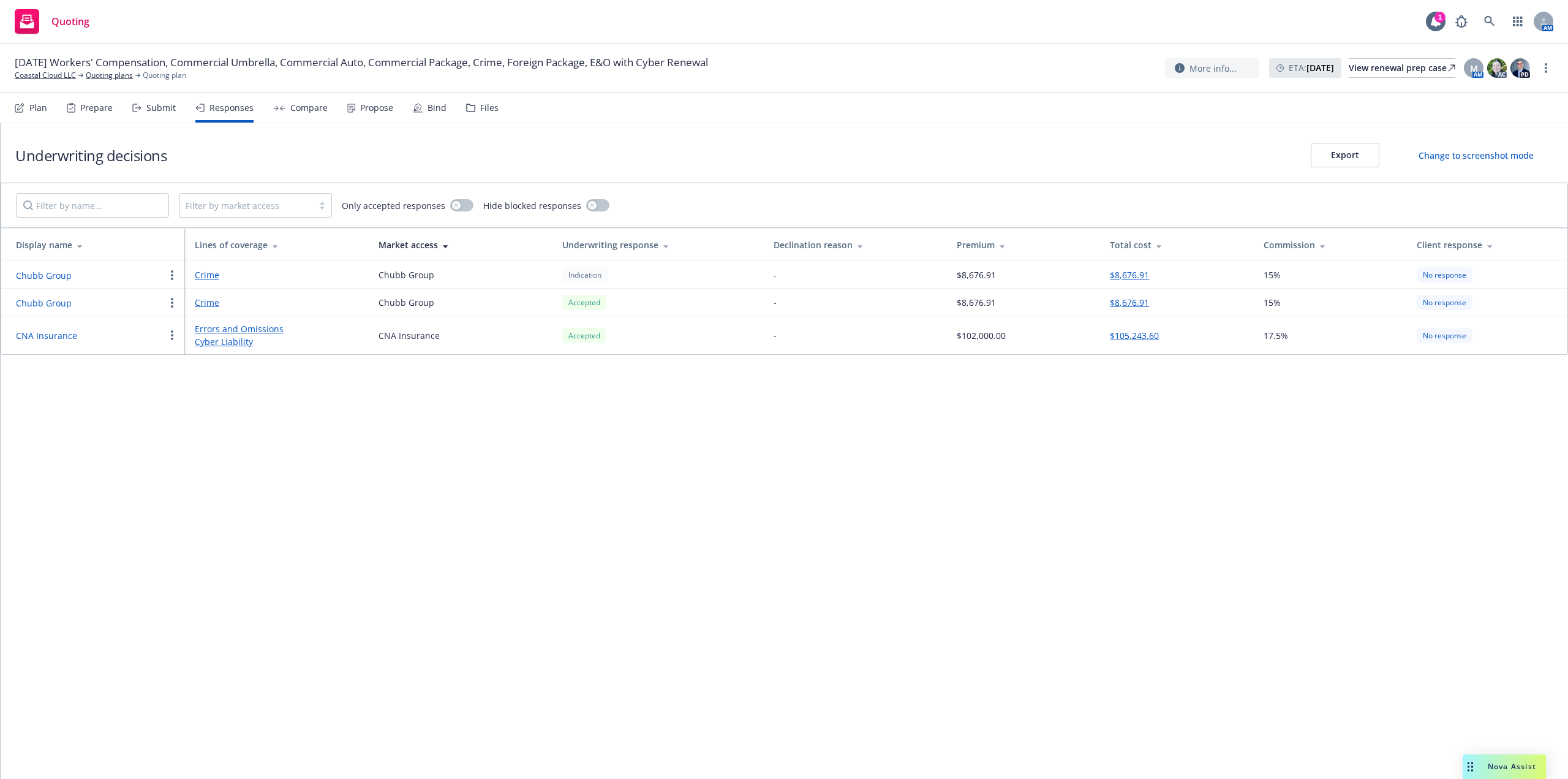
click at [1464, 303] on div "No response" at bounding box center [1445, 303] width 56 height 15
click at [374, 112] on div "Propose" at bounding box center [377, 108] width 33 height 10
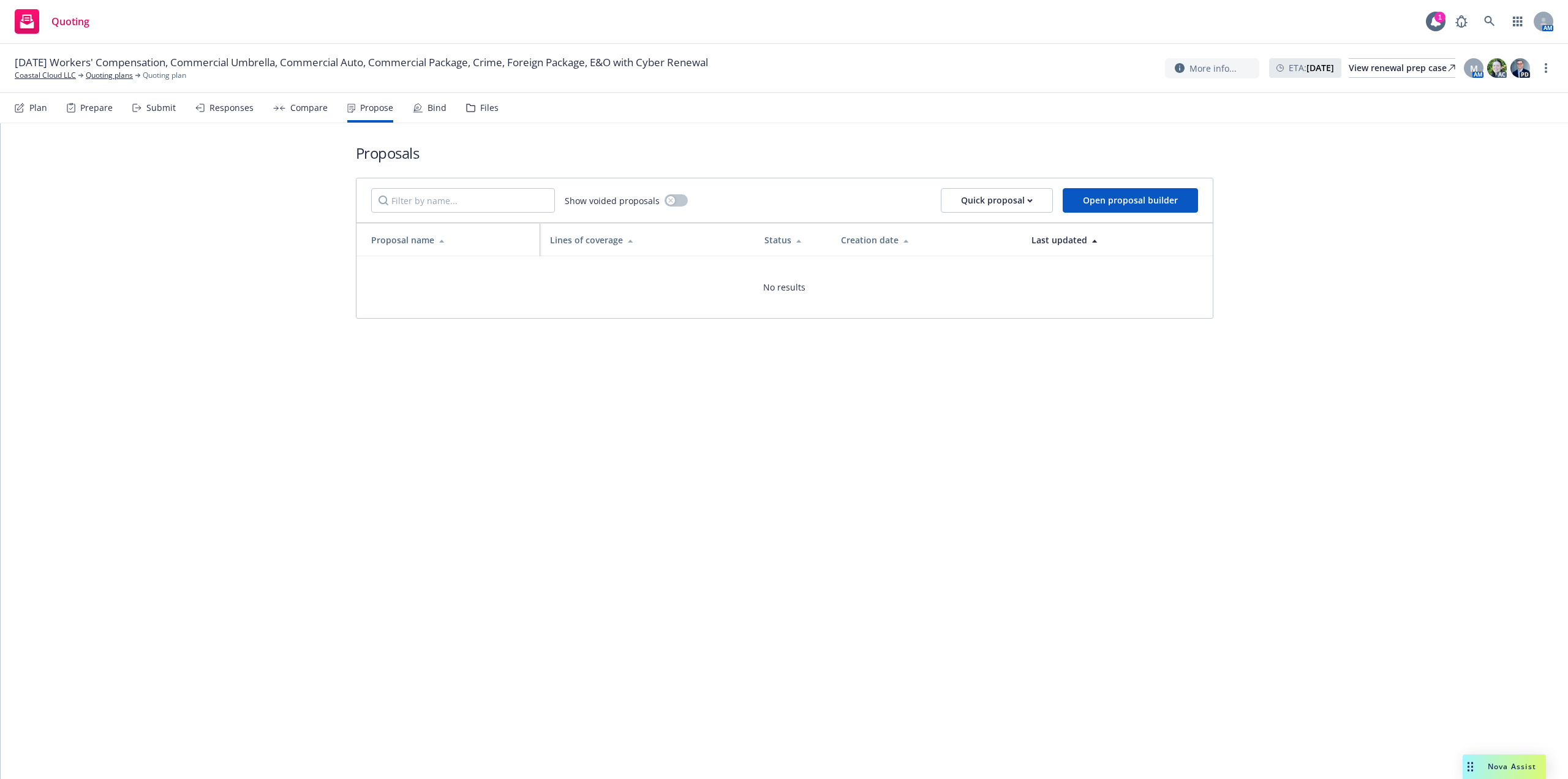
click at [419, 111] on icon at bounding box center [418, 108] width 10 height 10
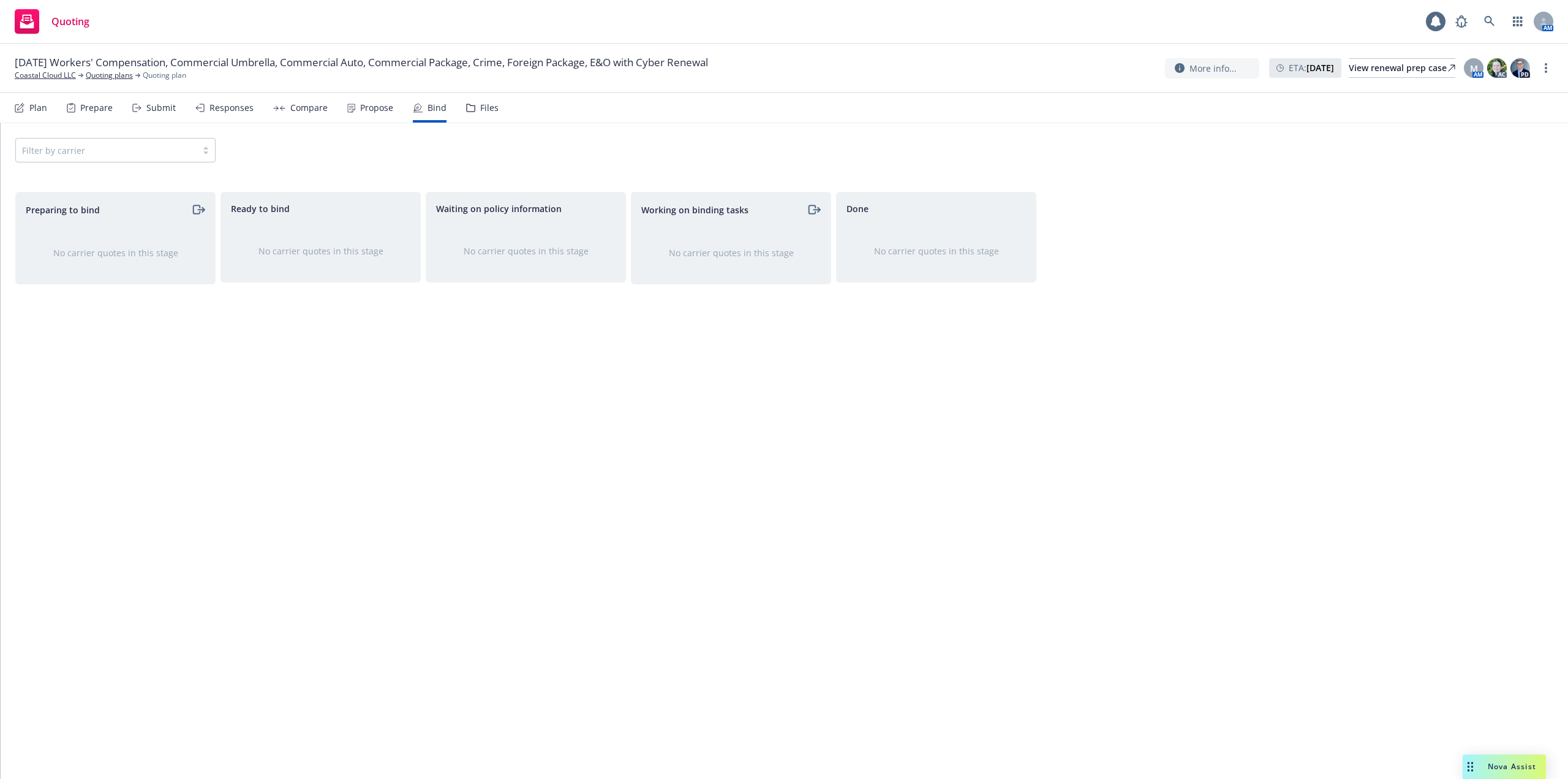
drag, startPoint x: 296, startPoint y: 109, endPoint x: 257, endPoint y: 106, distance: 39.1
click at [295, 109] on div "Compare" at bounding box center [309, 108] width 38 height 10
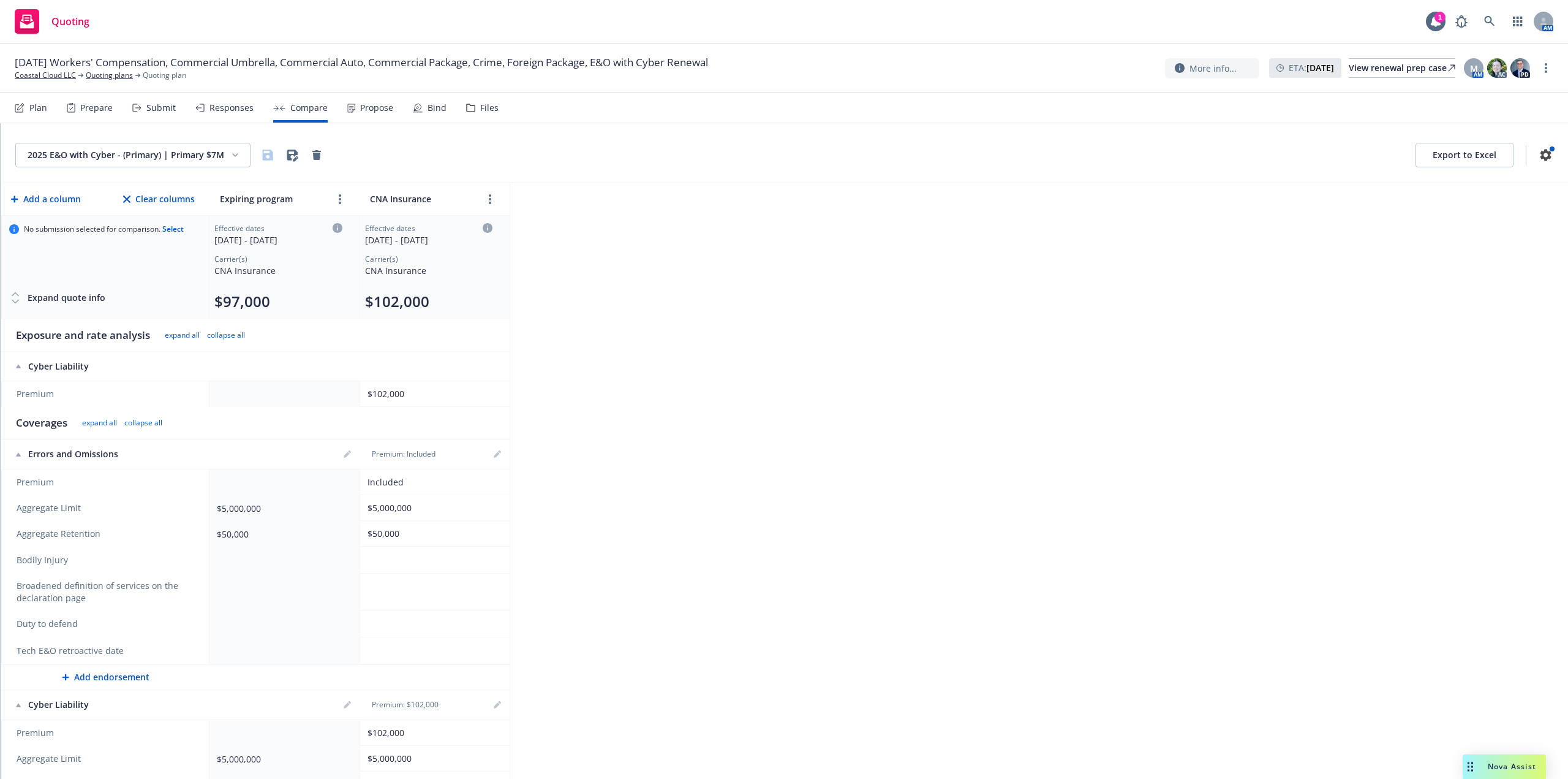
click at [224, 106] on div "Responses" at bounding box center [231, 108] width 44 height 10
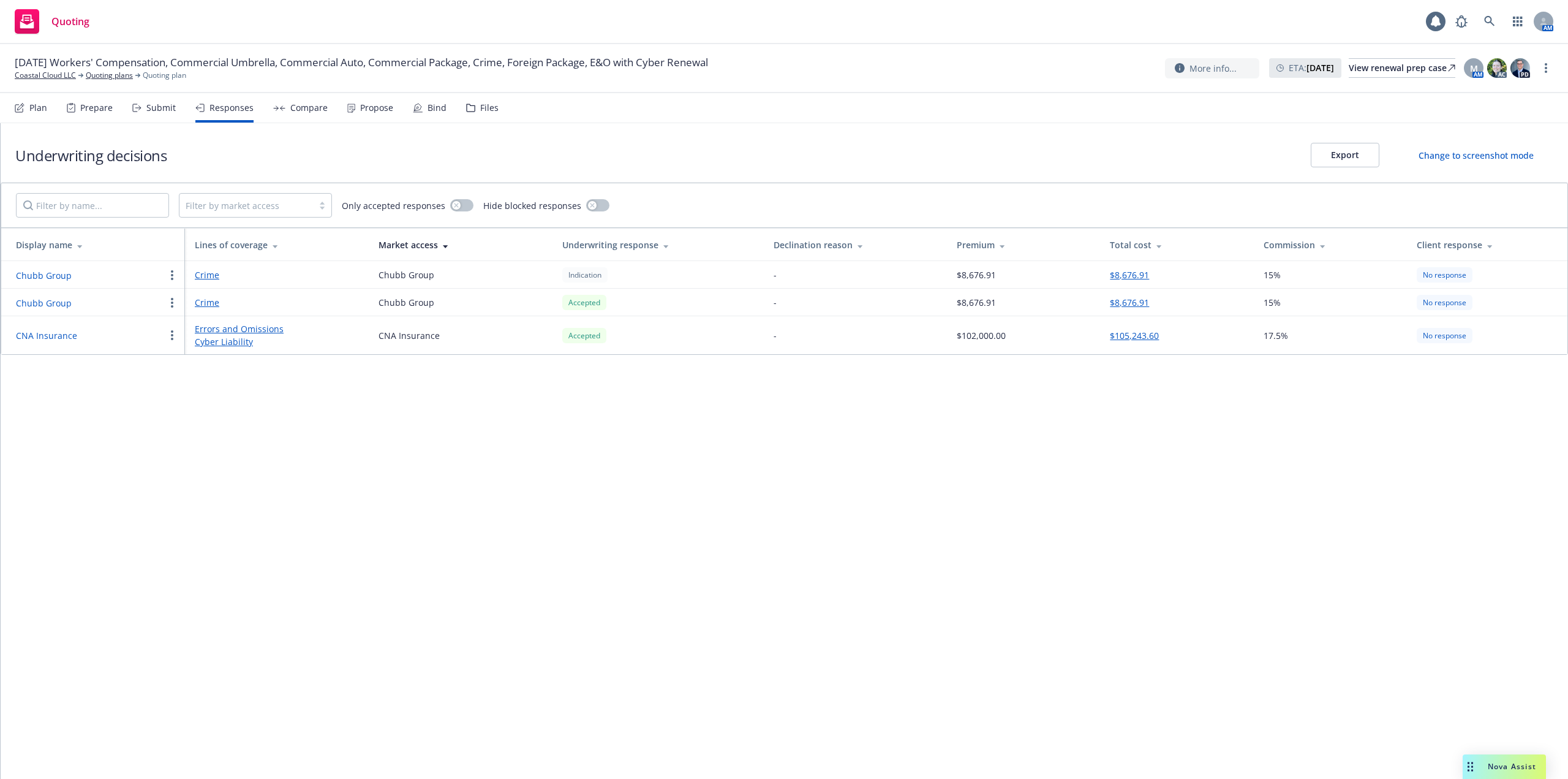
click at [1460, 305] on div "No response" at bounding box center [1445, 303] width 56 height 15
click at [207, 303] on link "Crime" at bounding box center [277, 303] width 164 height 13
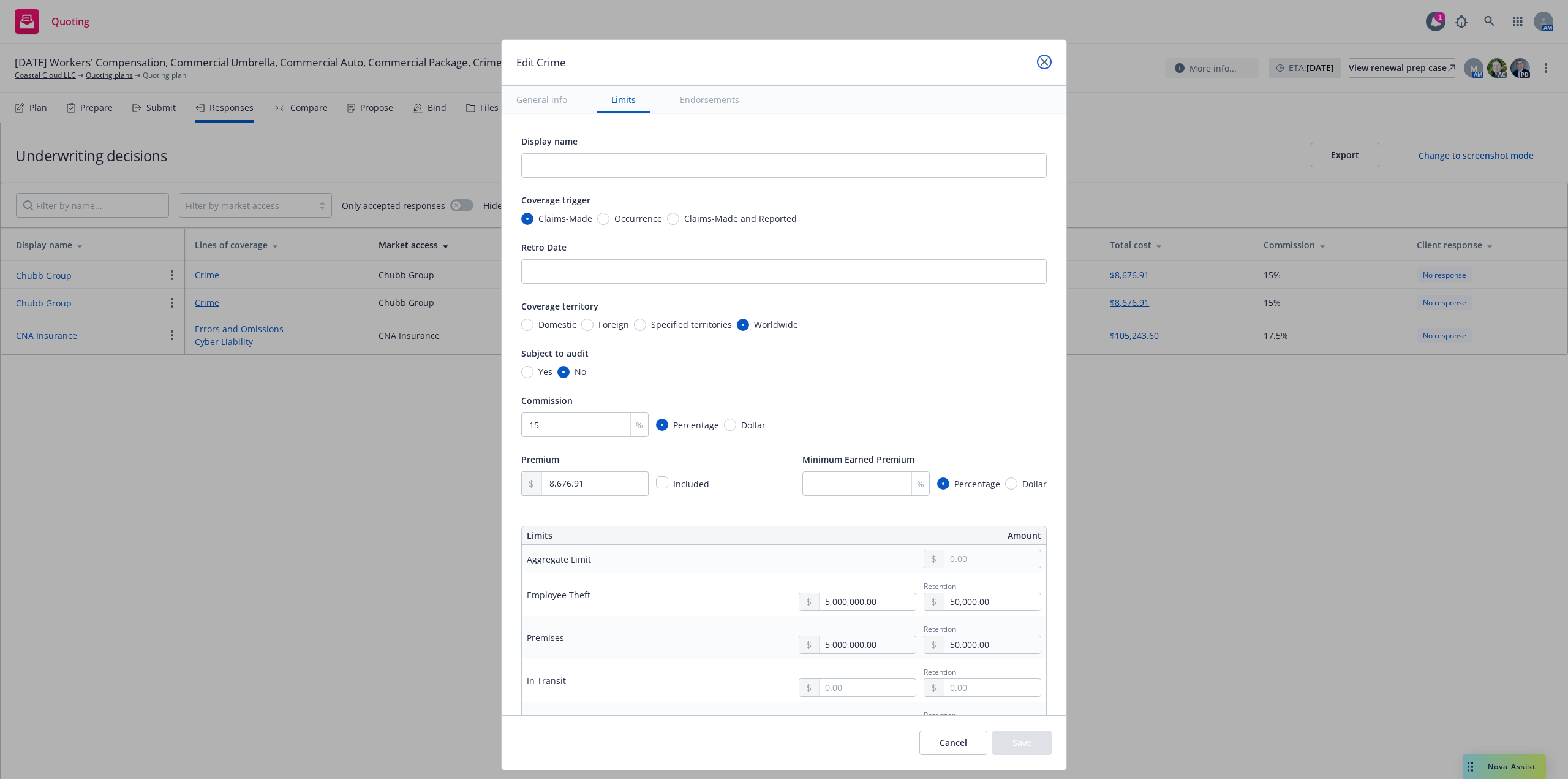
click at [1046, 62] on icon "close" at bounding box center [1044, 62] width 8 height 8
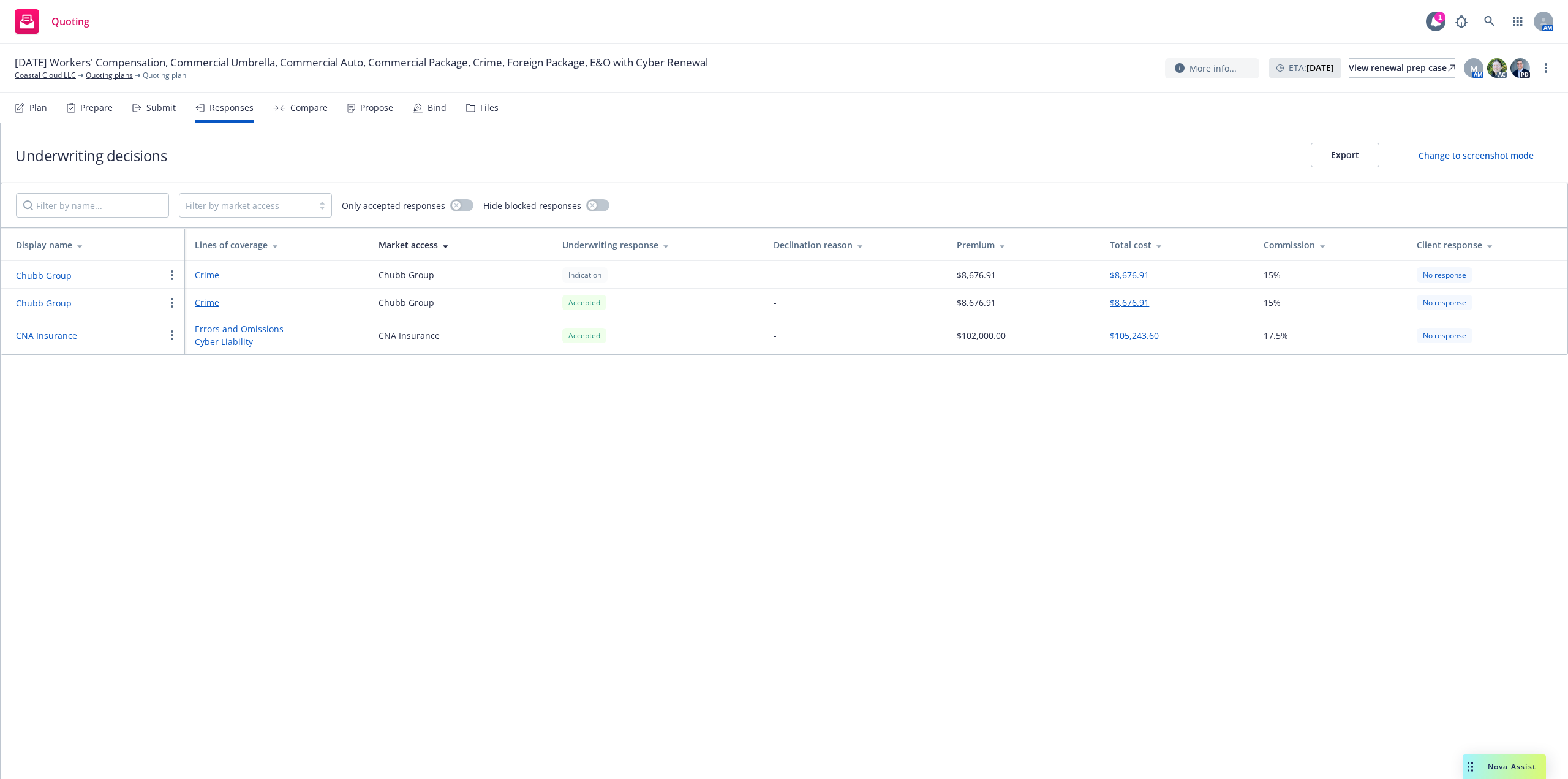
click at [362, 110] on div "Propose" at bounding box center [377, 108] width 33 height 10
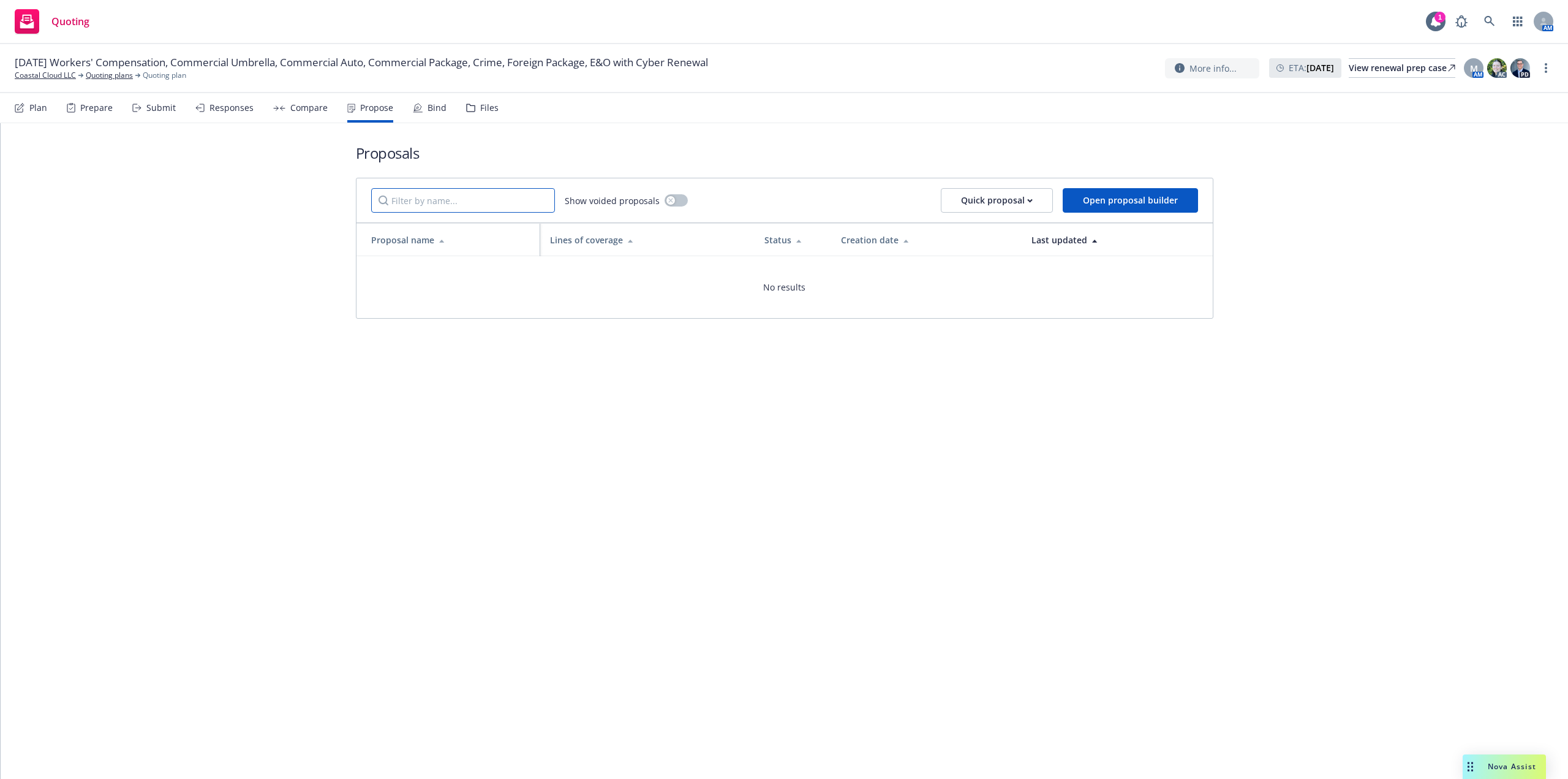
click at [466, 209] on input "Filter by name..." at bounding box center [463, 200] width 184 height 24
click at [26, 110] on div "Plan" at bounding box center [31, 108] width 33 height 29
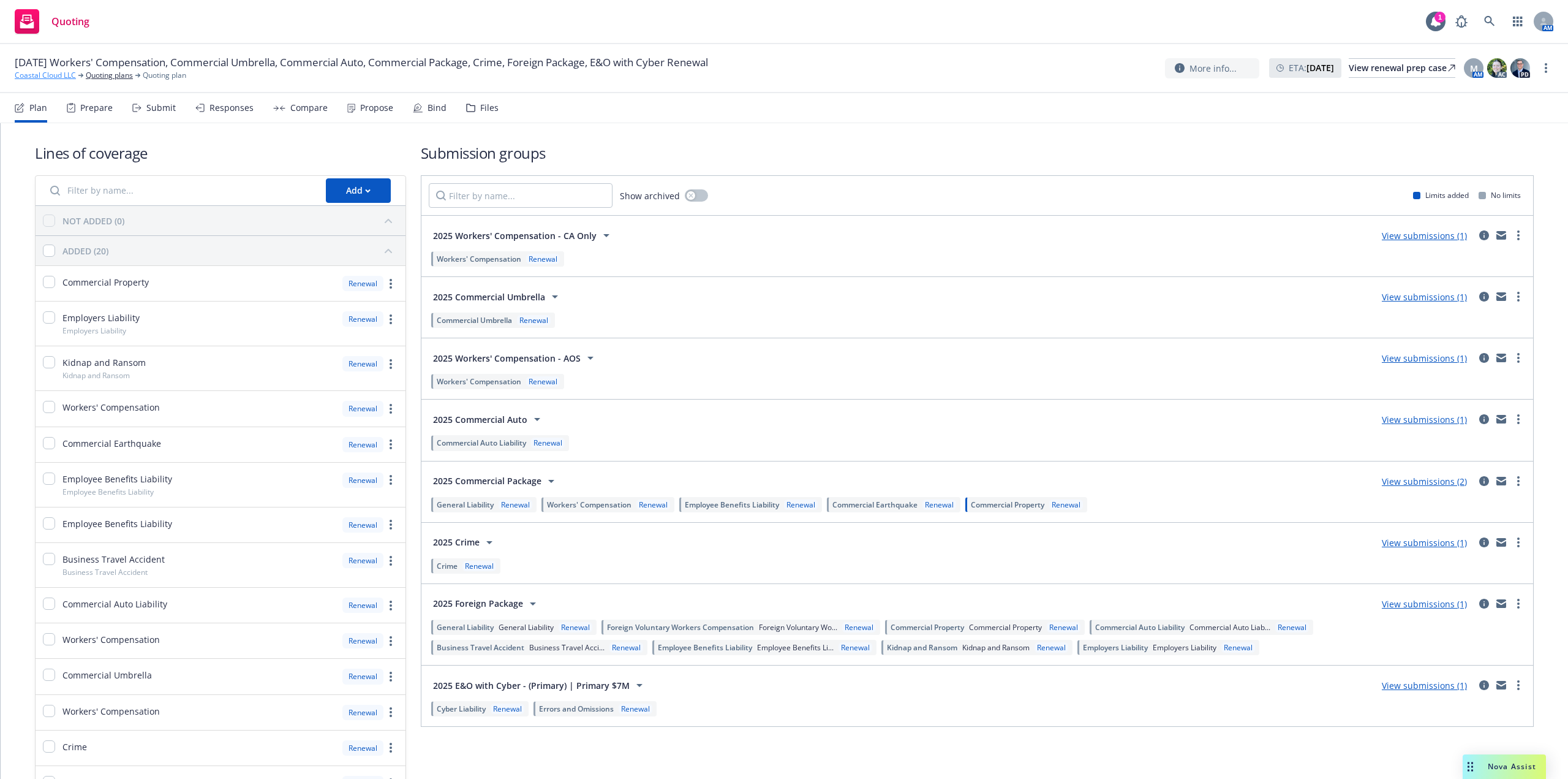
click at [28, 73] on link "Coastal Cloud LLC" at bounding box center [45, 75] width 61 height 11
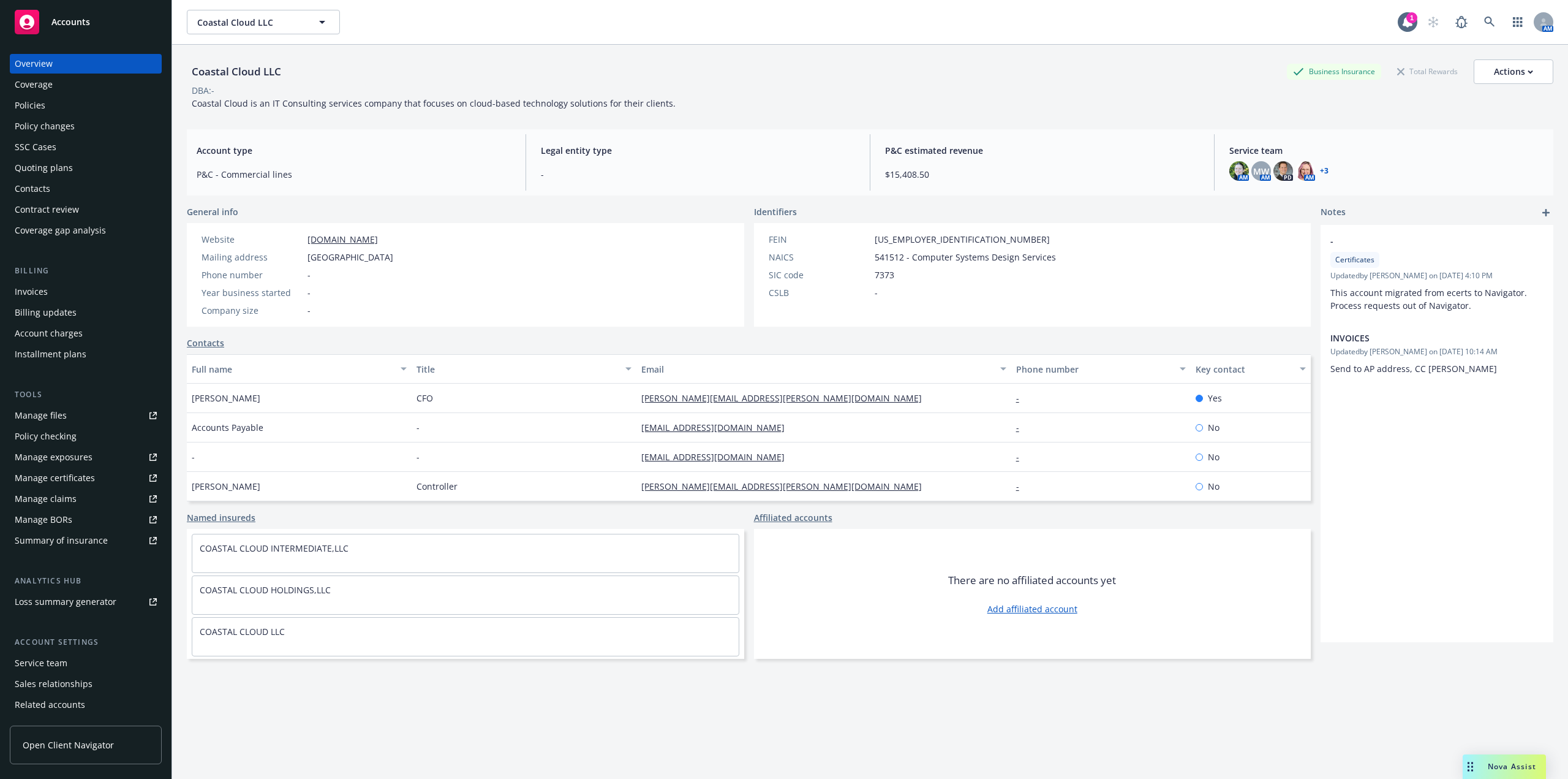
click at [49, 113] on div "Policies" at bounding box center [86, 105] width 142 height 19
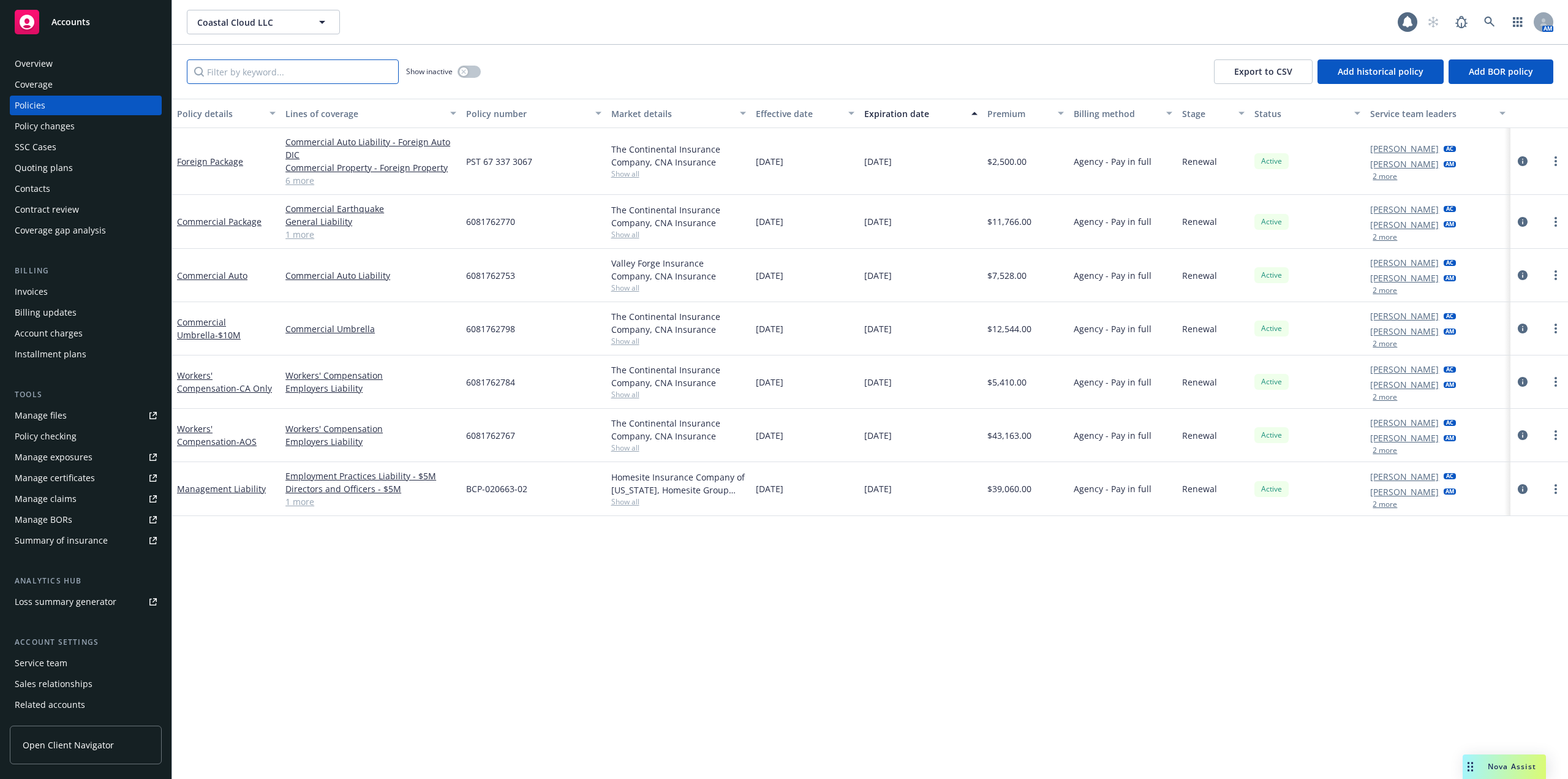
click at [289, 81] on input "Filter by keyword..." at bounding box center [293, 71] width 212 height 24
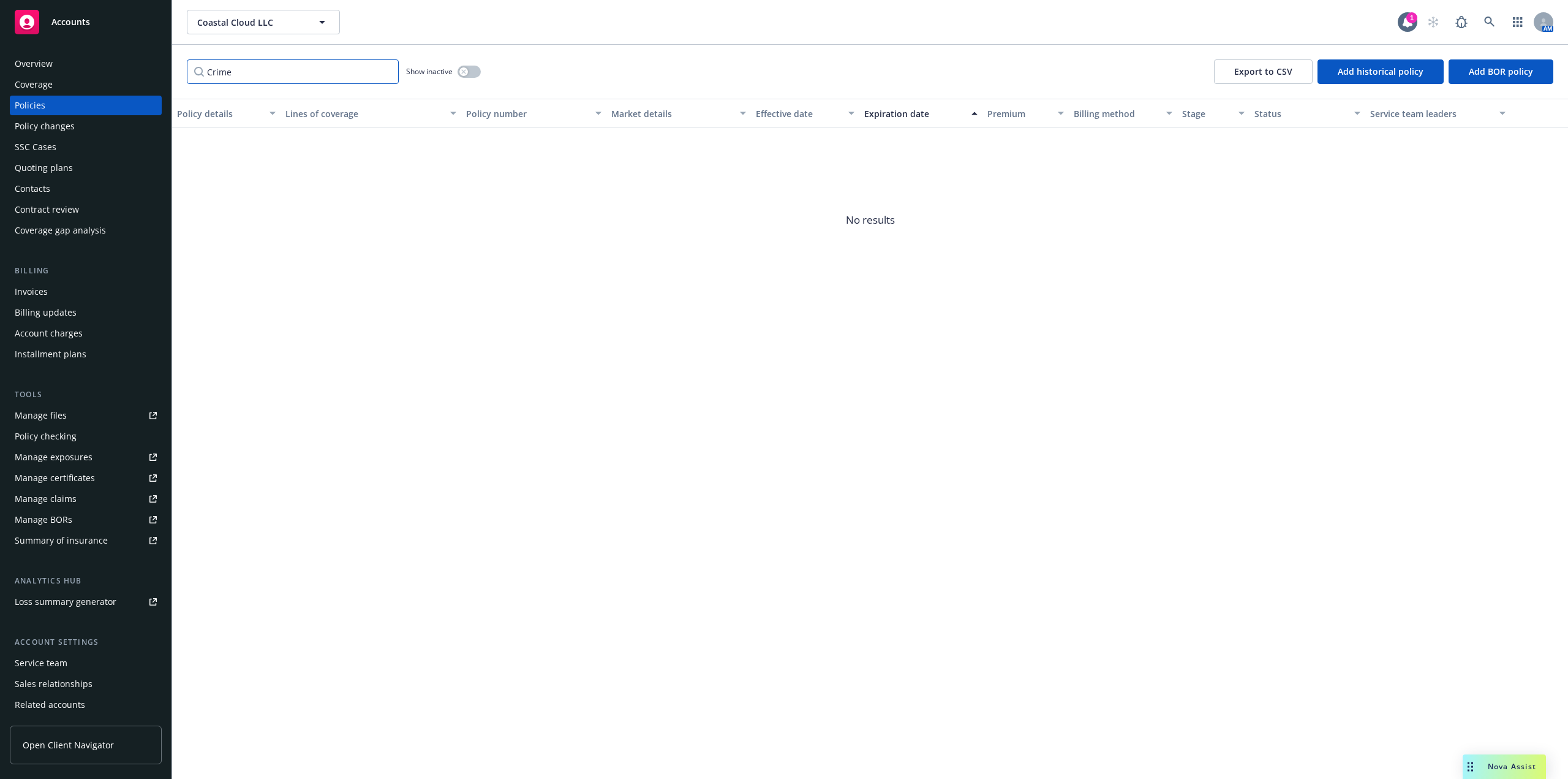
type input "Crime"
click at [469, 73] on button "button" at bounding box center [469, 72] width 23 height 13
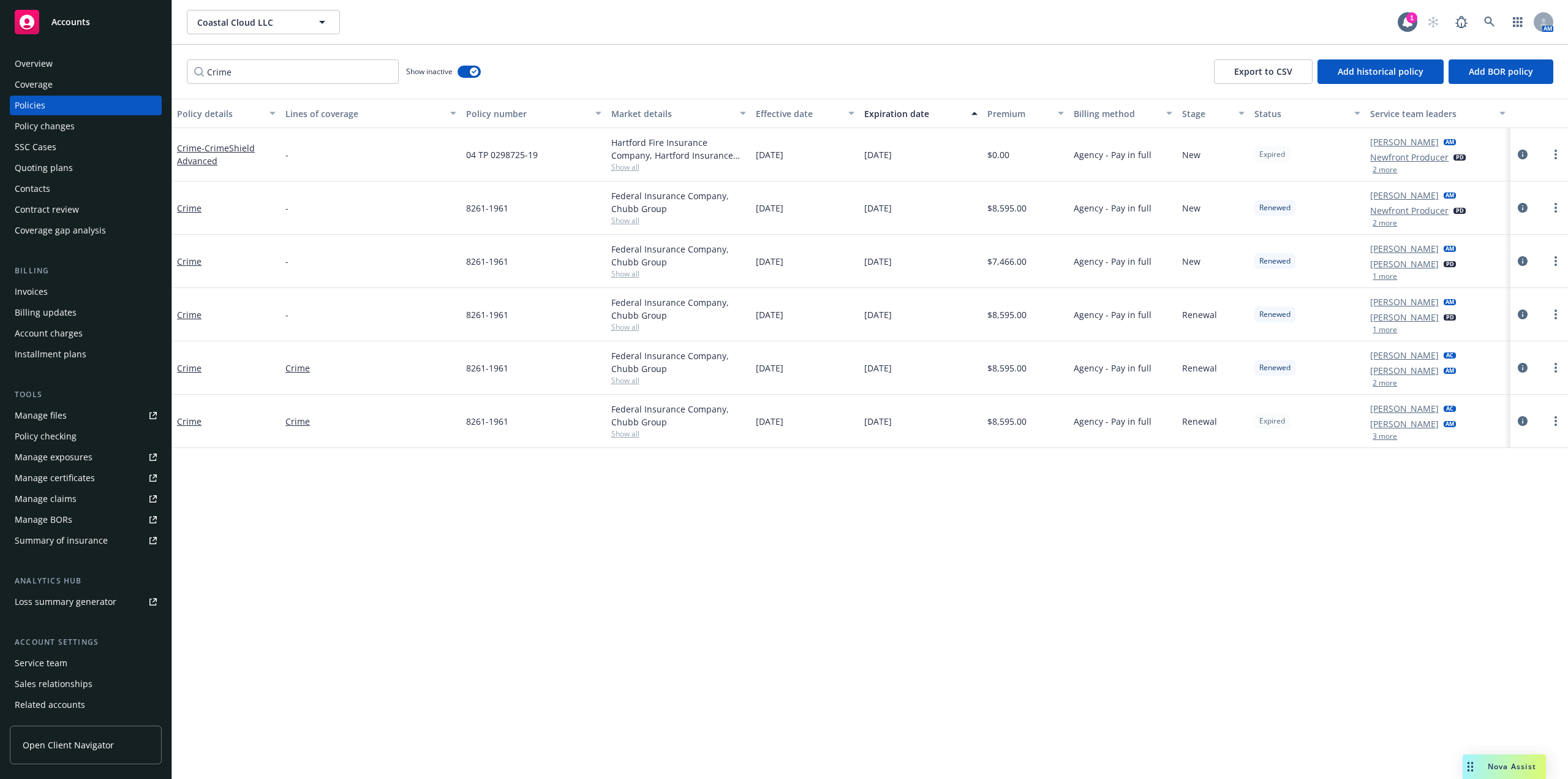
click at [910, 115] on div "Expiration date" at bounding box center [914, 113] width 100 height 13
click at [1556, 154] on circle "more" at bounding box center [1556, 154] width 3 height 3
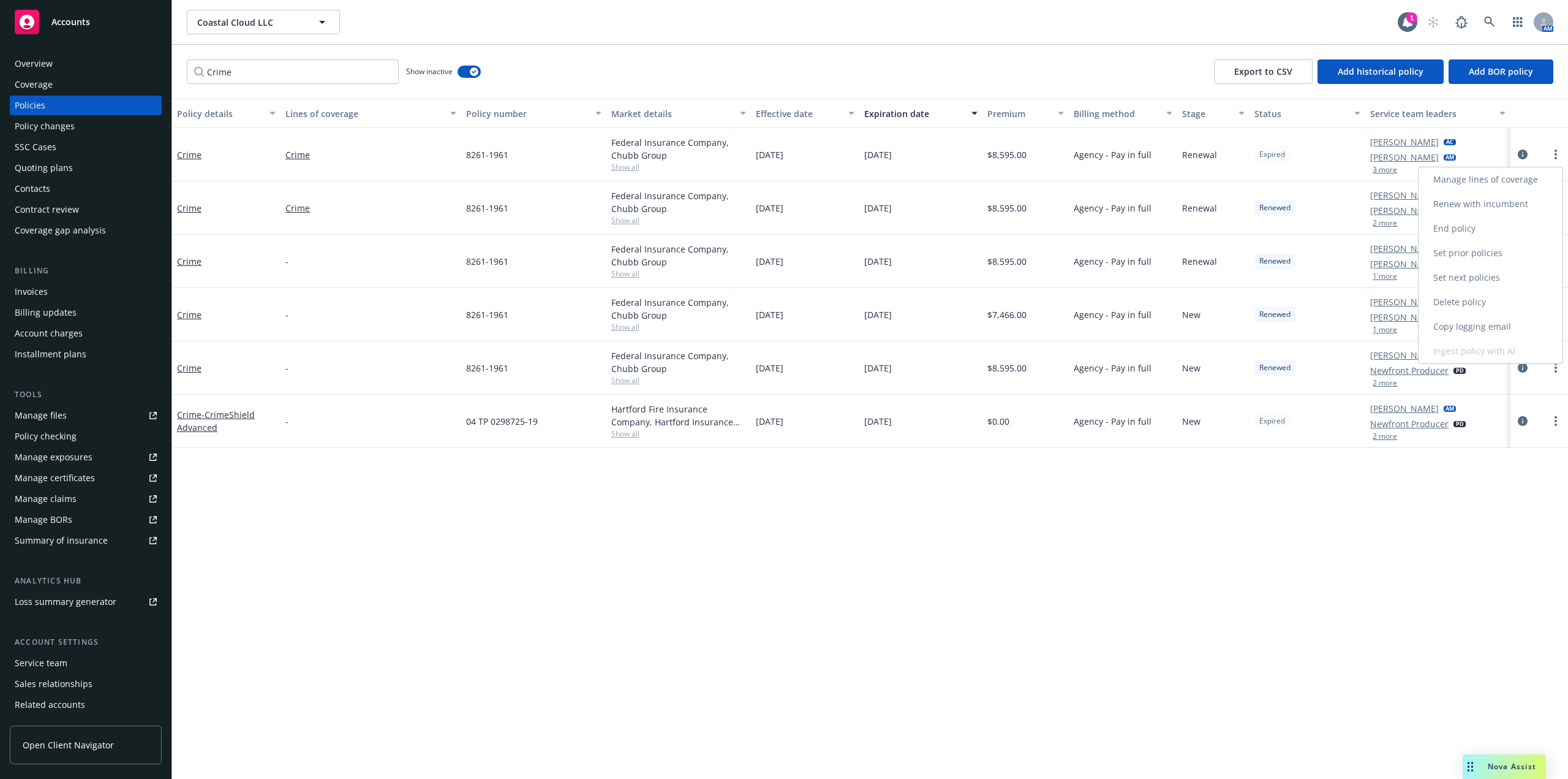
click at [1496, 202] on link "Renew with incumbent" at bounding box center [1490, 204] width 144 height 24
select select "12"
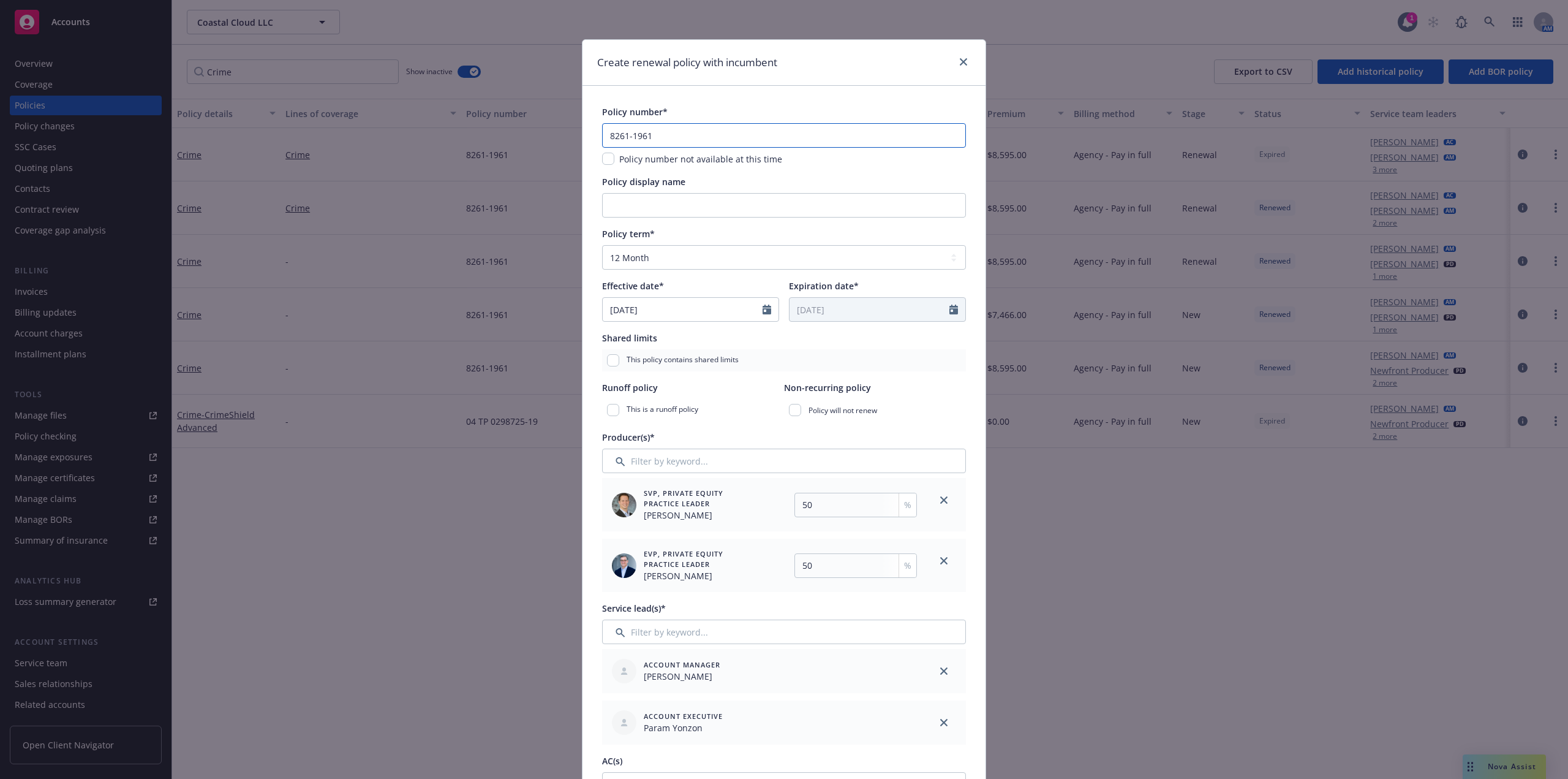
click at [754, 130] on input "8261-1961" at bounding box center [784, 135] width 364 height 24
drag, startPoint x: 743, startPoint y: 143, endPoint x: 533, endPoint y: 137, distance: 210.1
click at [530, 139] on div "Create renewal policy with incumbent Policy number* 8261-1961 Policy number not…" at bounding box center [784, 390] width 1568 height 779
paste input "J06674094"
type input "J06674094"
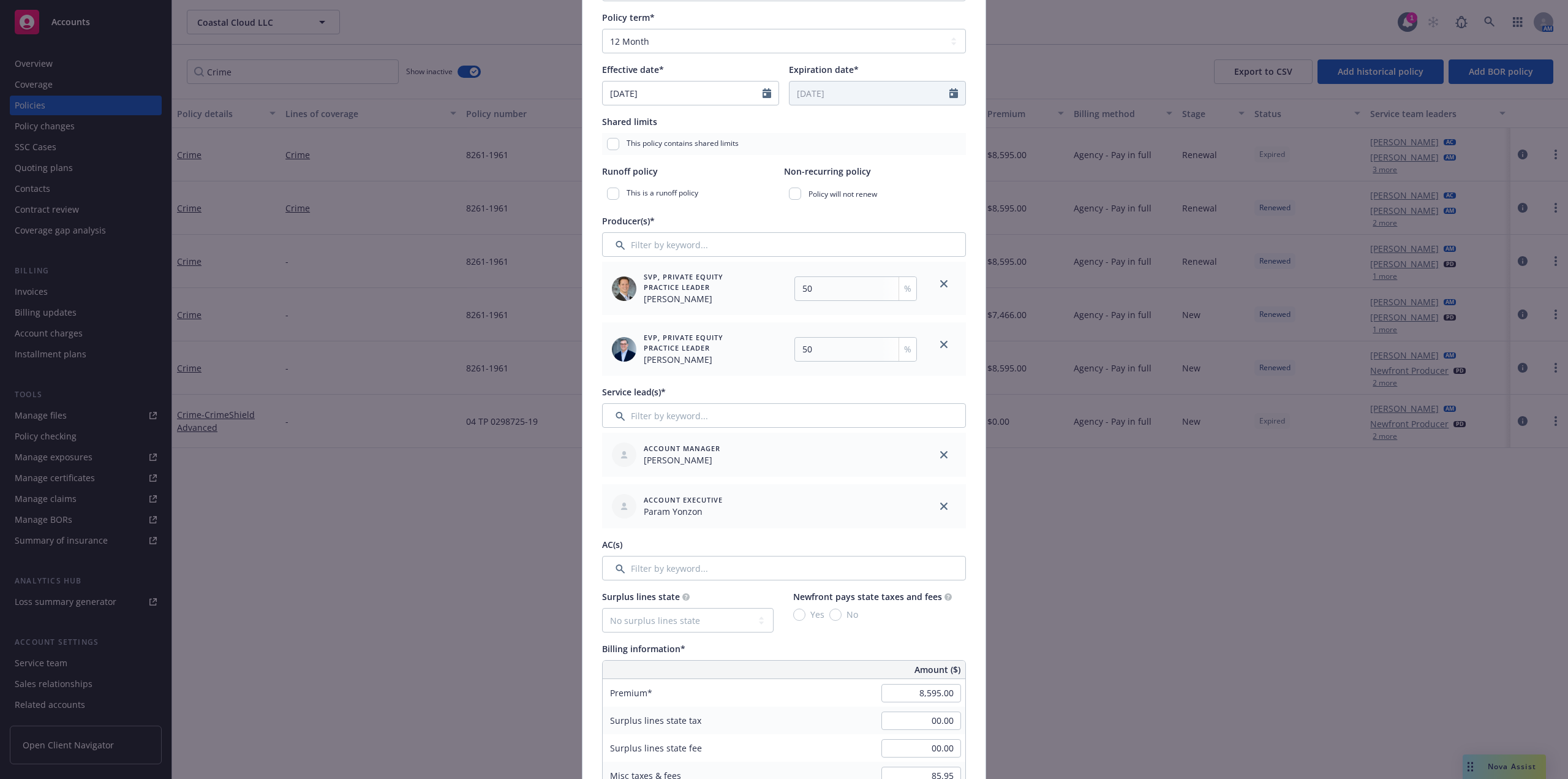
scroll to position [307, 0]
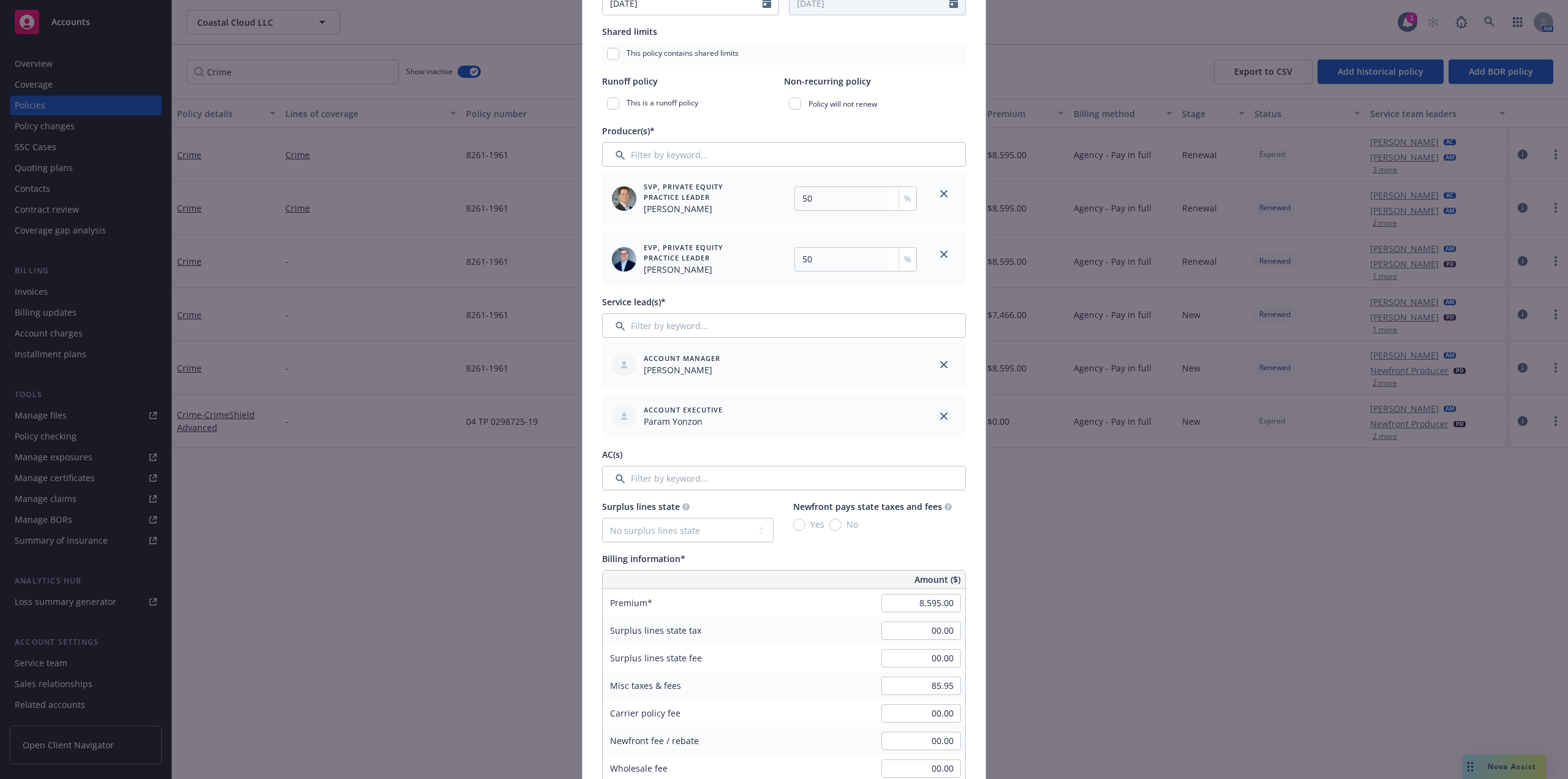
click at [940, 416] on icon "close" at bounding box center [944, 416] width 8 height 8
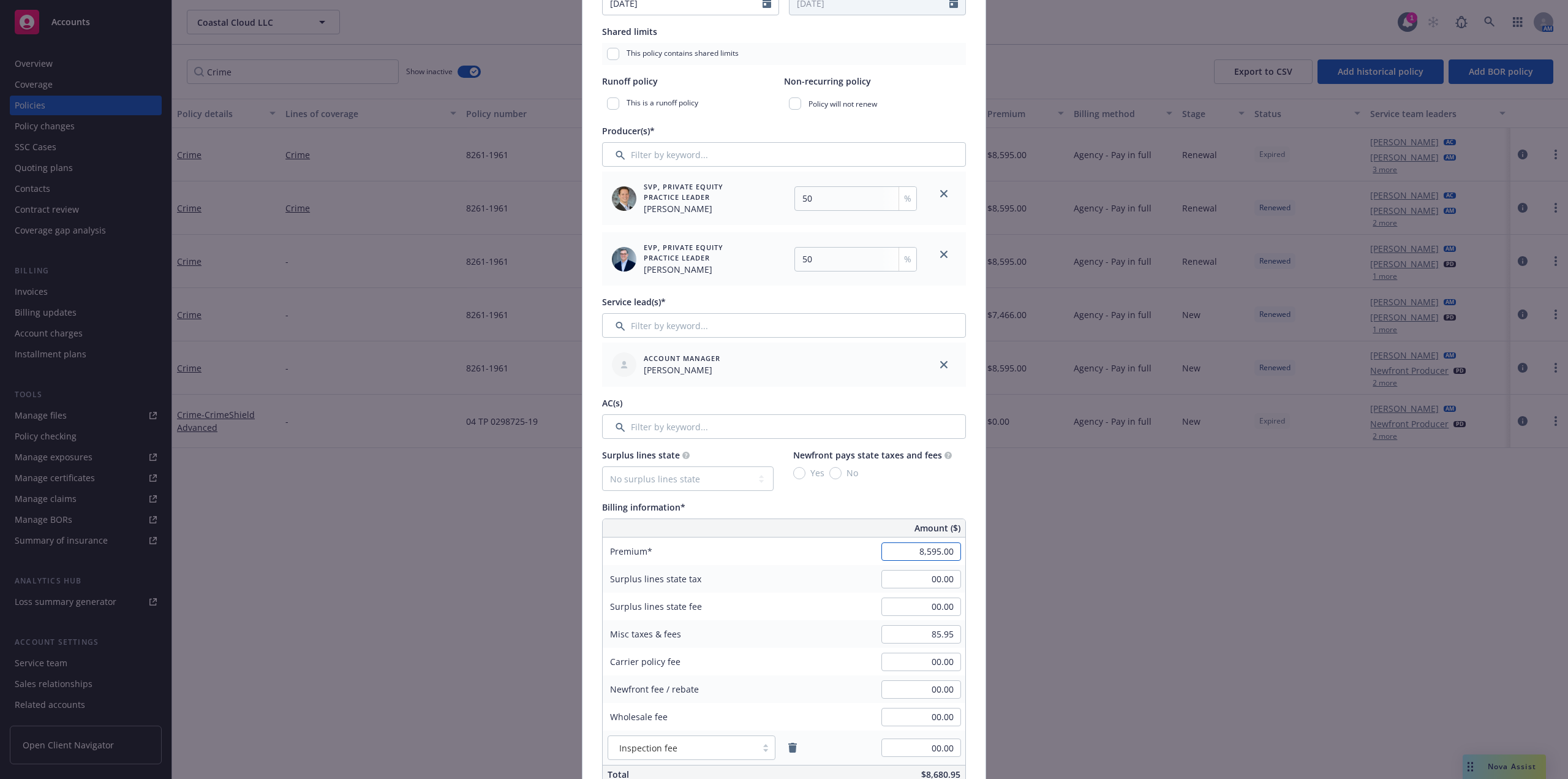
click at [944, 553] on input "8,595.00" at bounding box center [921, 552] width 80 height 18
paste input "1"
type input "8,591.00"
click at [943, 640] on input "85.95" at bounding box center [921, 634] width 80 height 18
paste input "1"
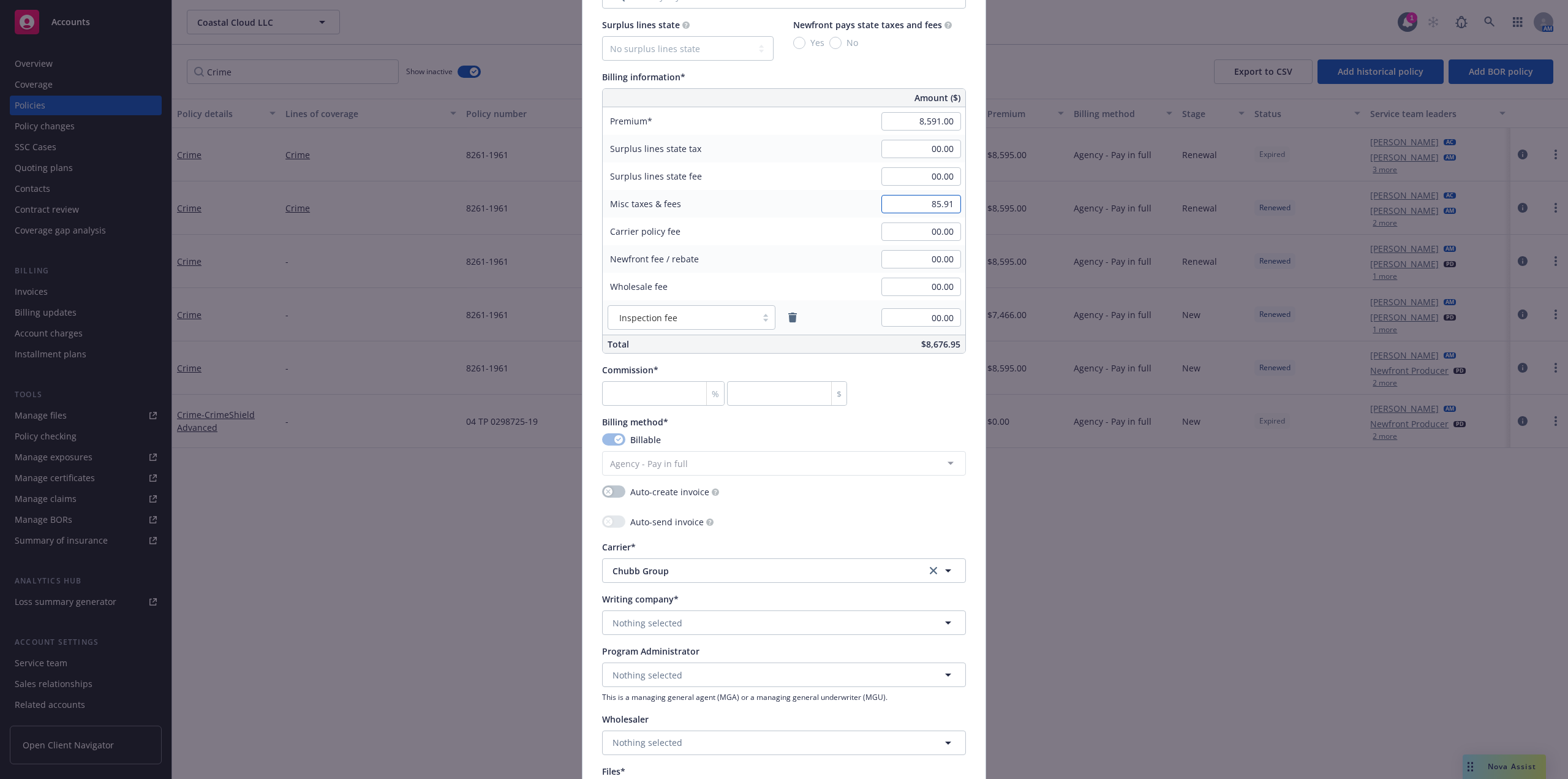
scroll to position [796, 0]
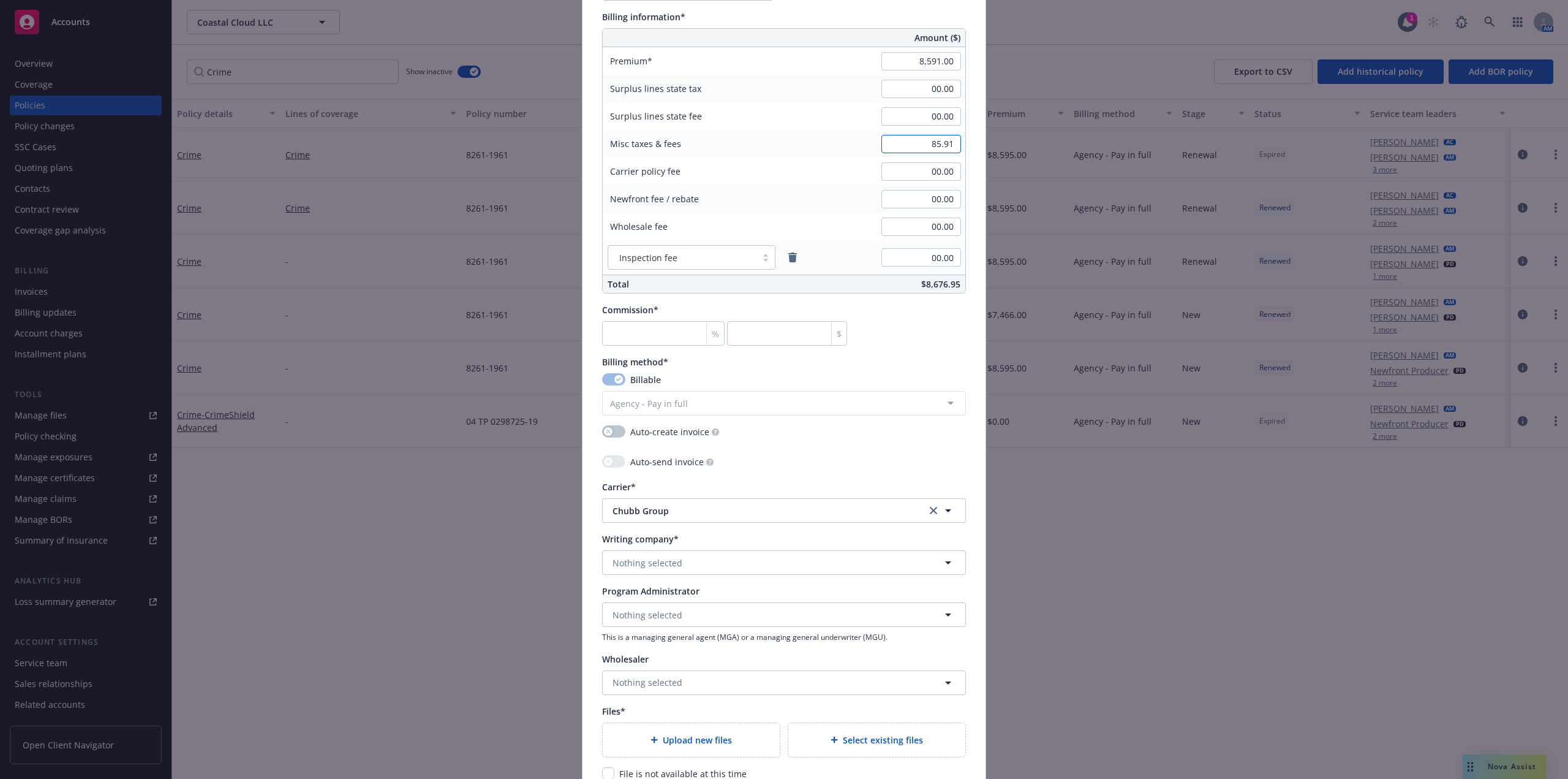
type input "85.91"
click at [675, 564] on span "Nothing selected" at bounding box center [647, 563] width 70 height 13
type input "Feder"
click at [672, 523] on span "Domestic - 20281" at bounding box center [673, 528] width 116 height 13
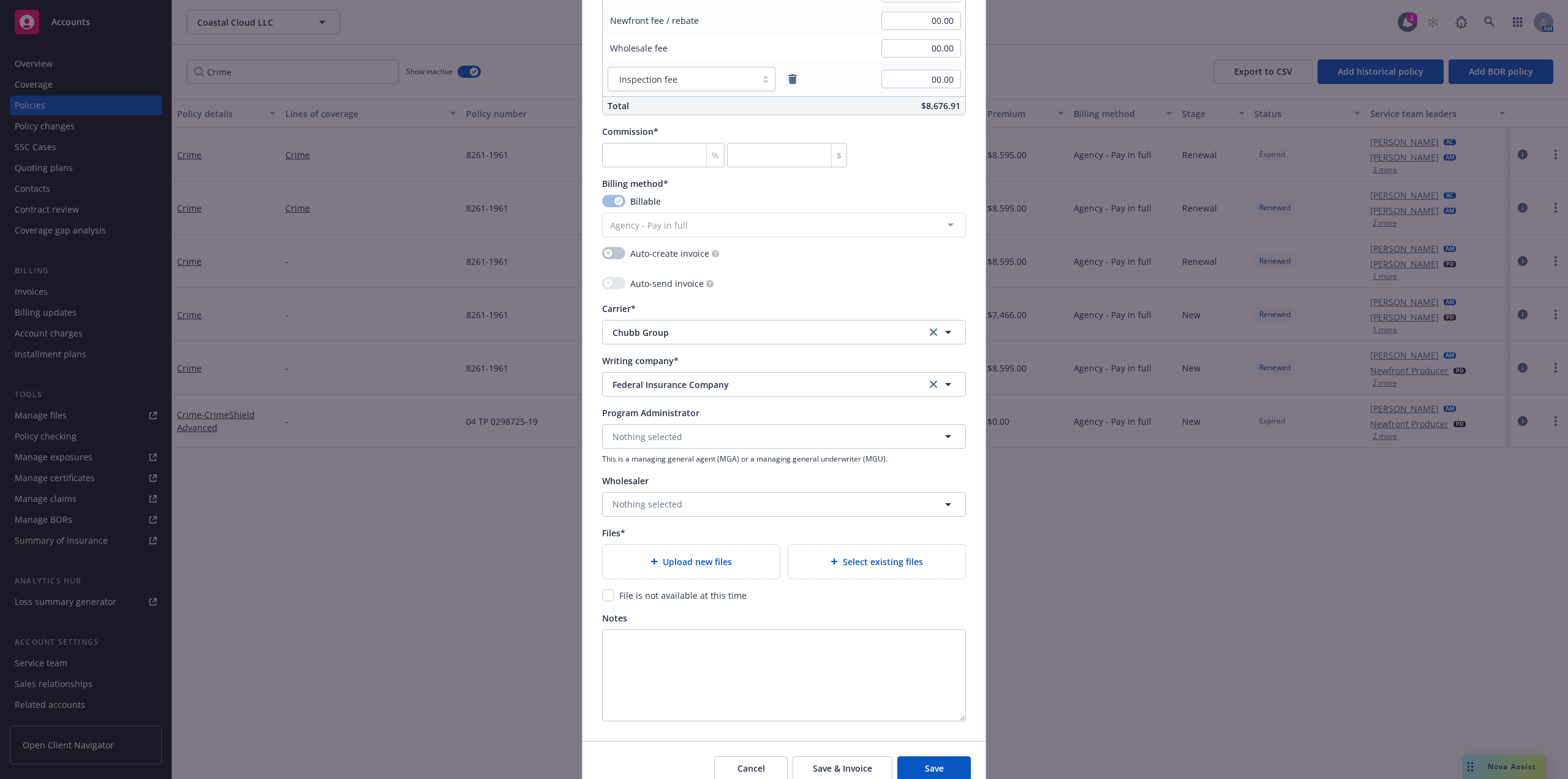
scroll to position [981, 0]
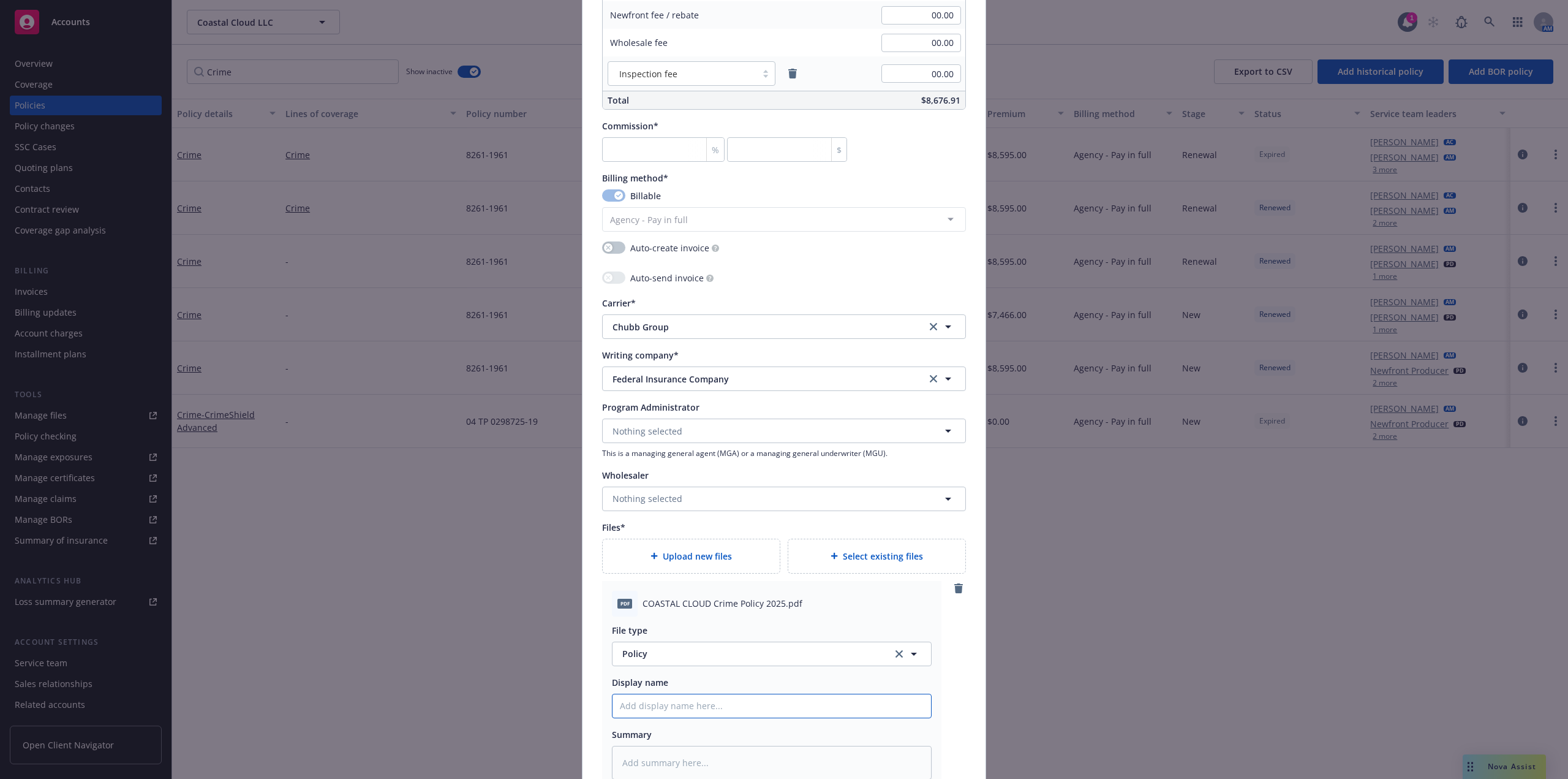
click at [694, 702] on input "Policy display name" at bounding box center [772, 705] width 318 height 23
type textarea "x"
type input "C"
type textarea "x"
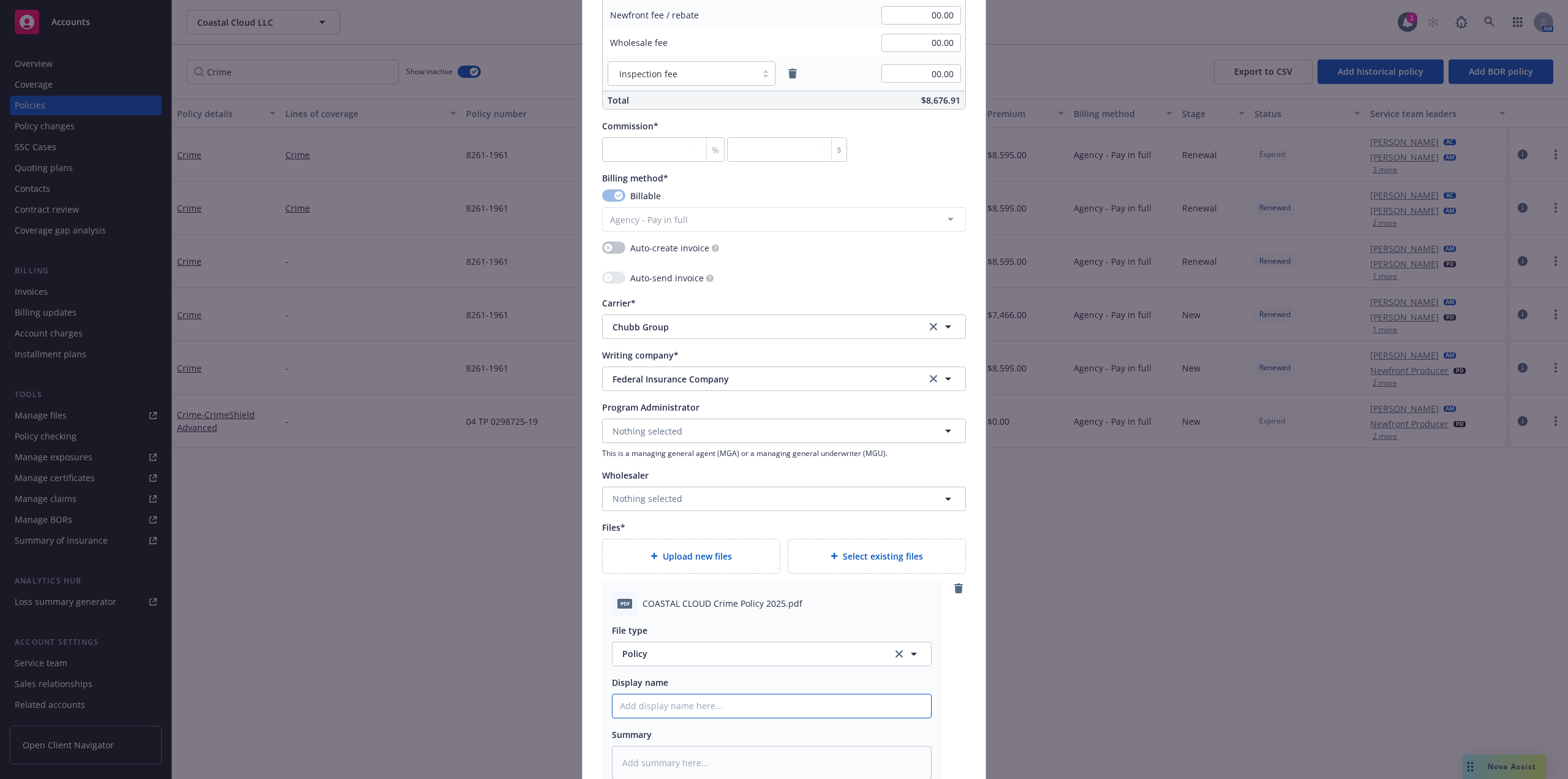
type input "C"
type textarea "x"
type input "Co"
type textarea "x"
type input "Coa"
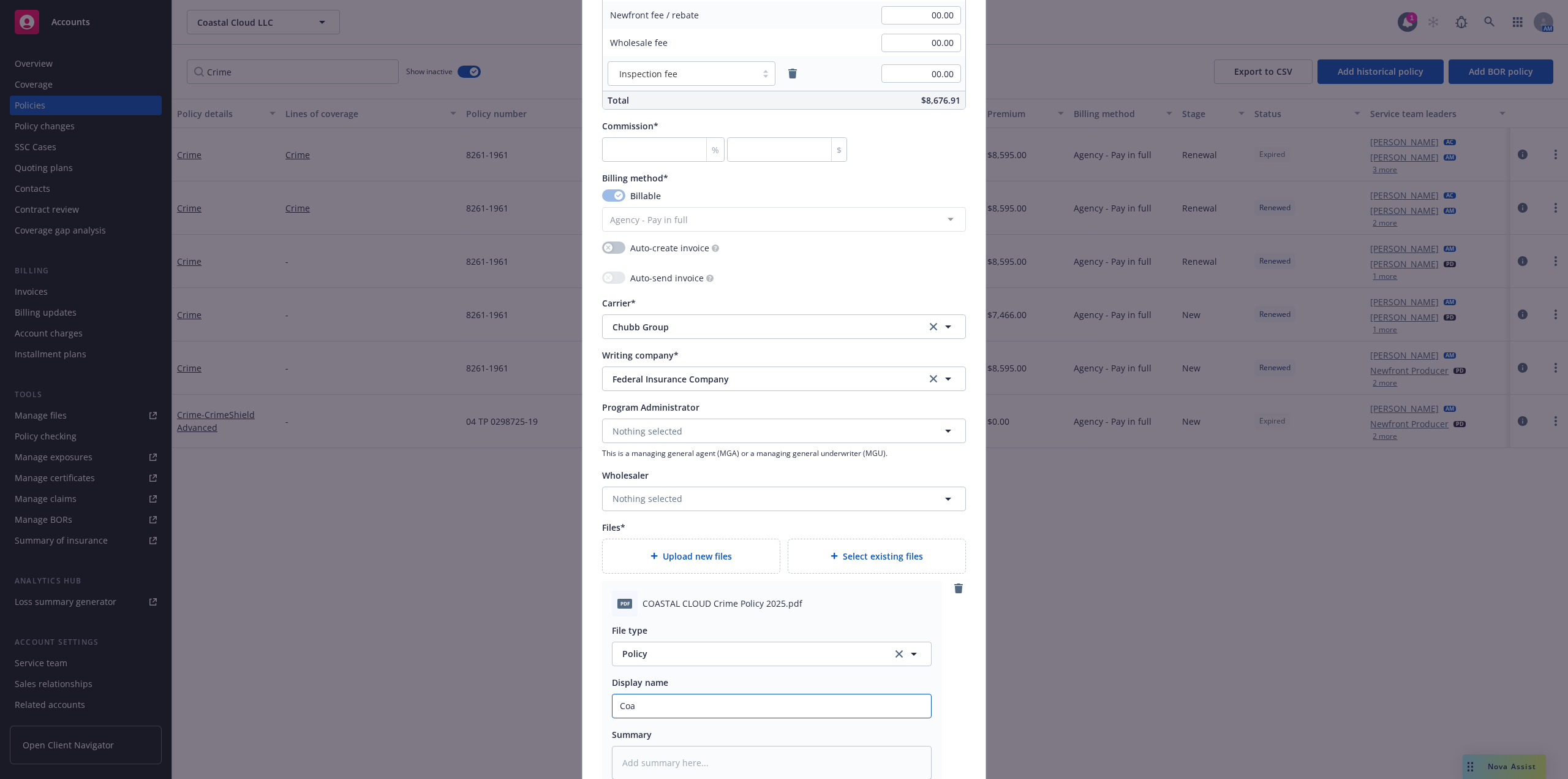
type textarea "x"
type input "Coas"
type textarea "x"
type input "Coast"
type textarea "x"
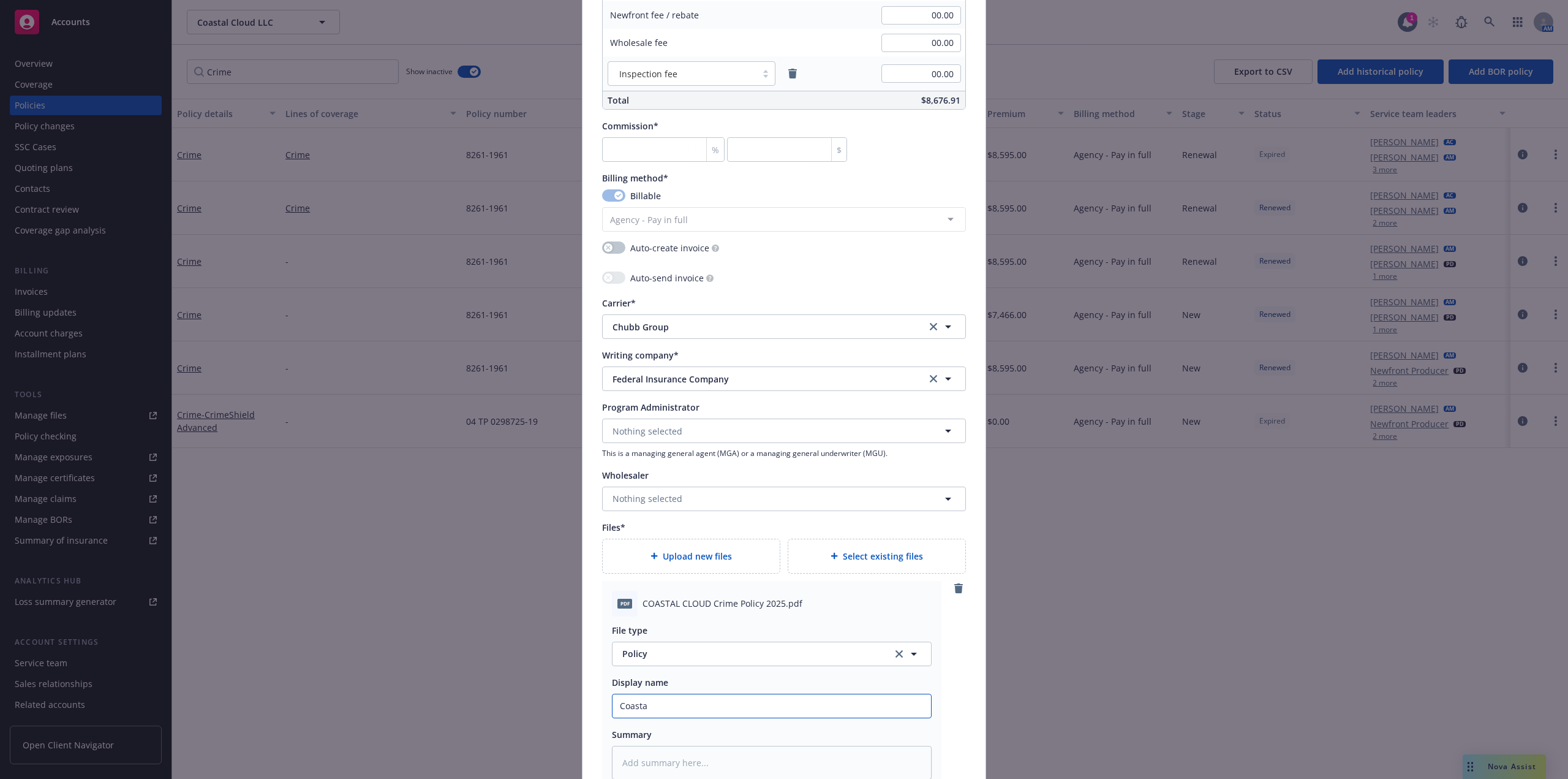
type input "Coastal"
type textarea "x"
type input "Coastal"
type textarea "x"
type input "Coastal Cl"
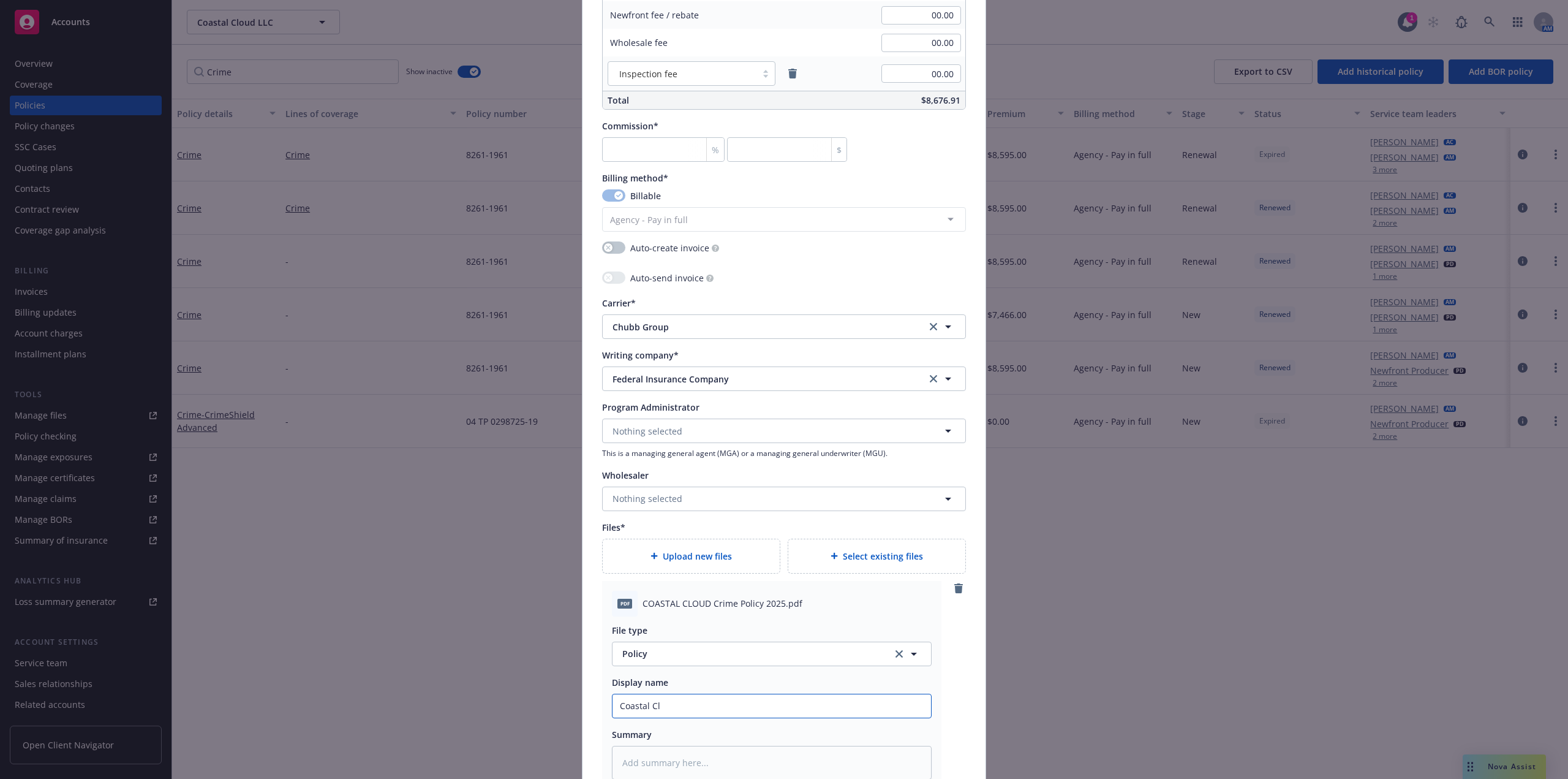
type textarea "x"
type input "Coastal Clo"
type textarea "x"
type input "Coastal Clou"
type textarea "x"
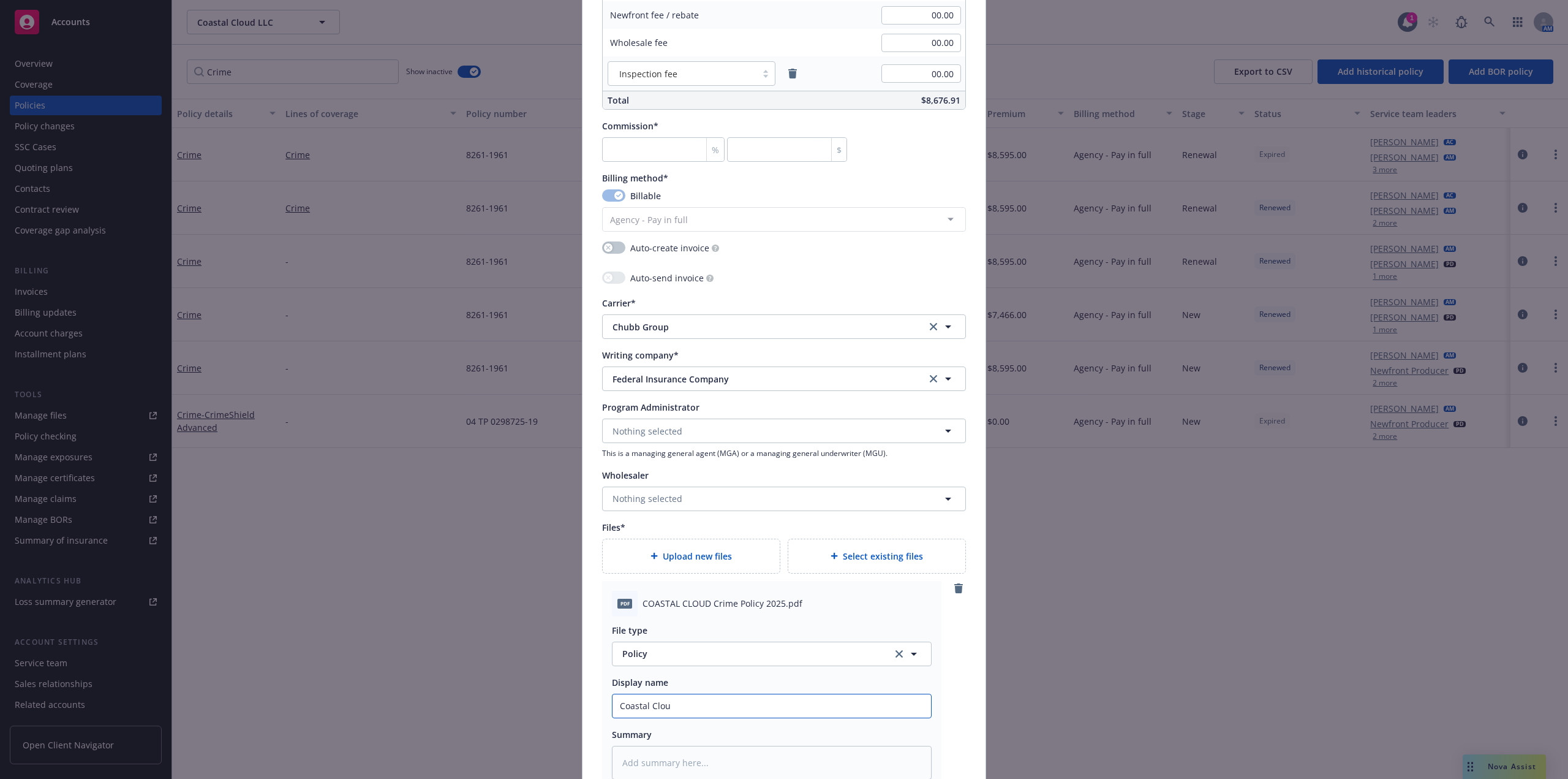
type input "Coastal Cloud"
type textarea "x"
type input "Coastal Cloud"
type textarea "x"
type input "Coastal Cloud 2"
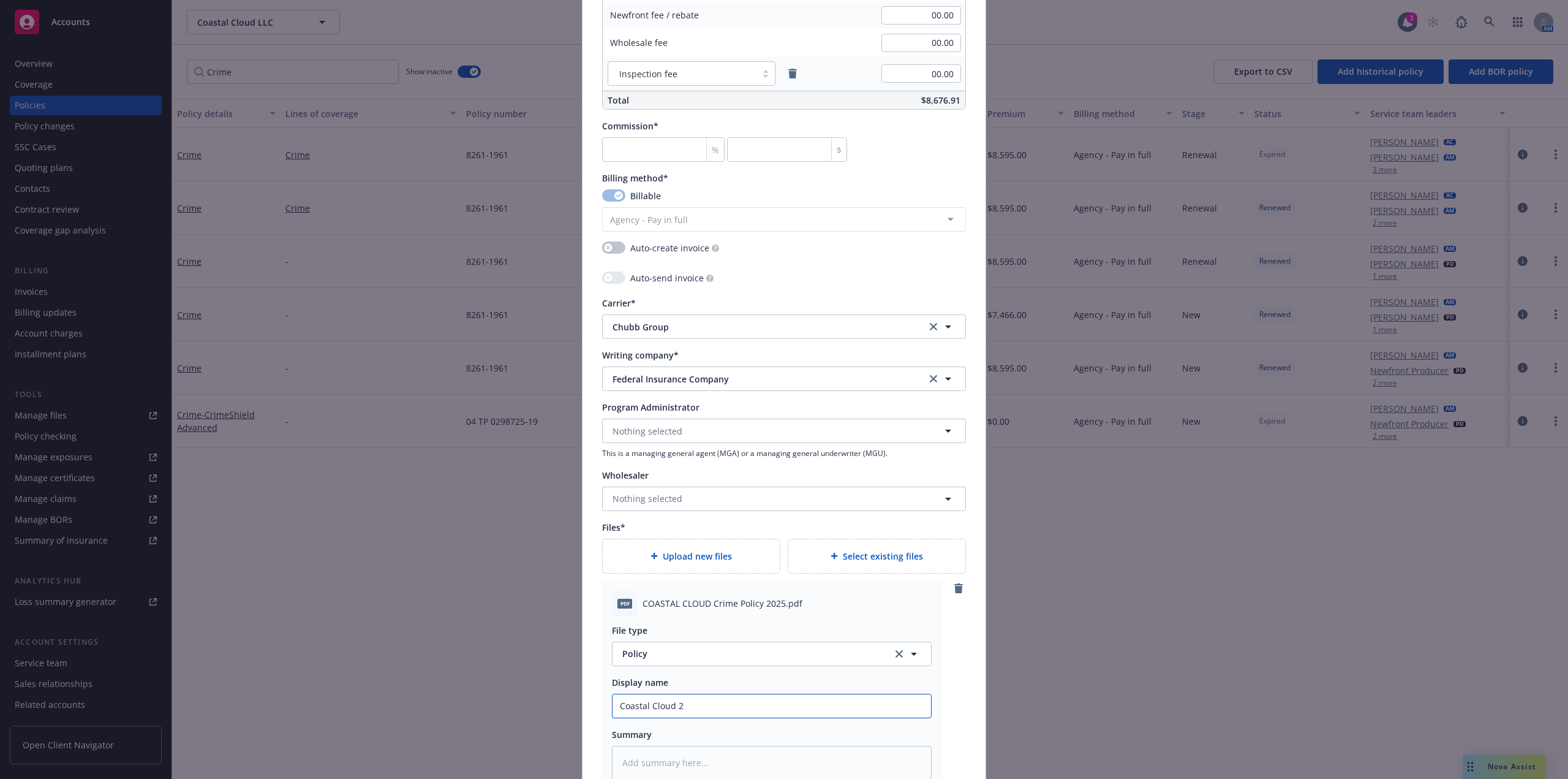
type textarea "x"
type input "Coastal Cloud 25"
type textarea "x"
type input "Coastal Cloud 25-"
type textarea "x"
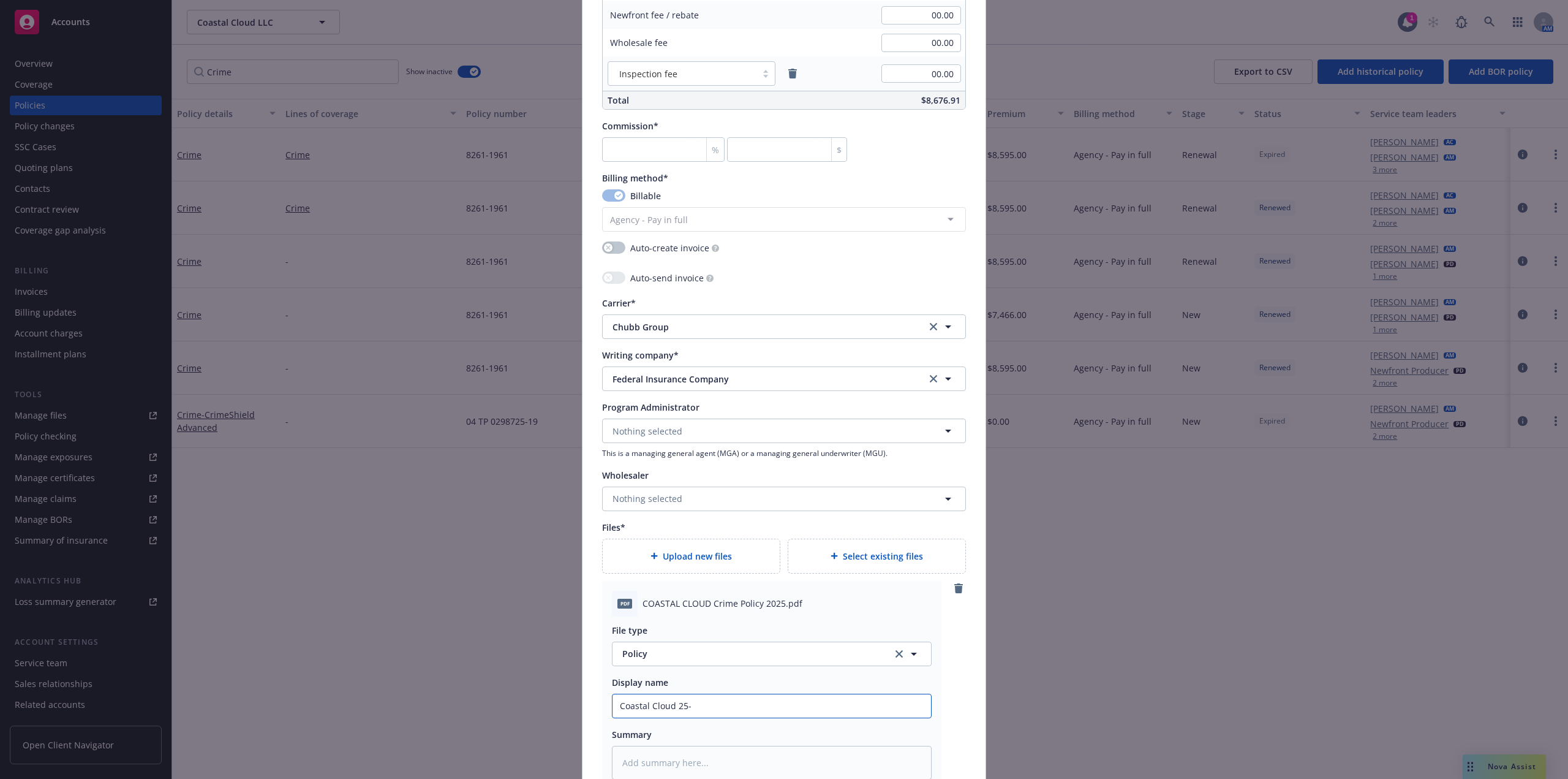
type input "Coastal Cloud 25-2"
type textarea "x"
type input "Coastal Cloud 25-26"
type textarea "x"
type input "Coastal Cloud 25-26"
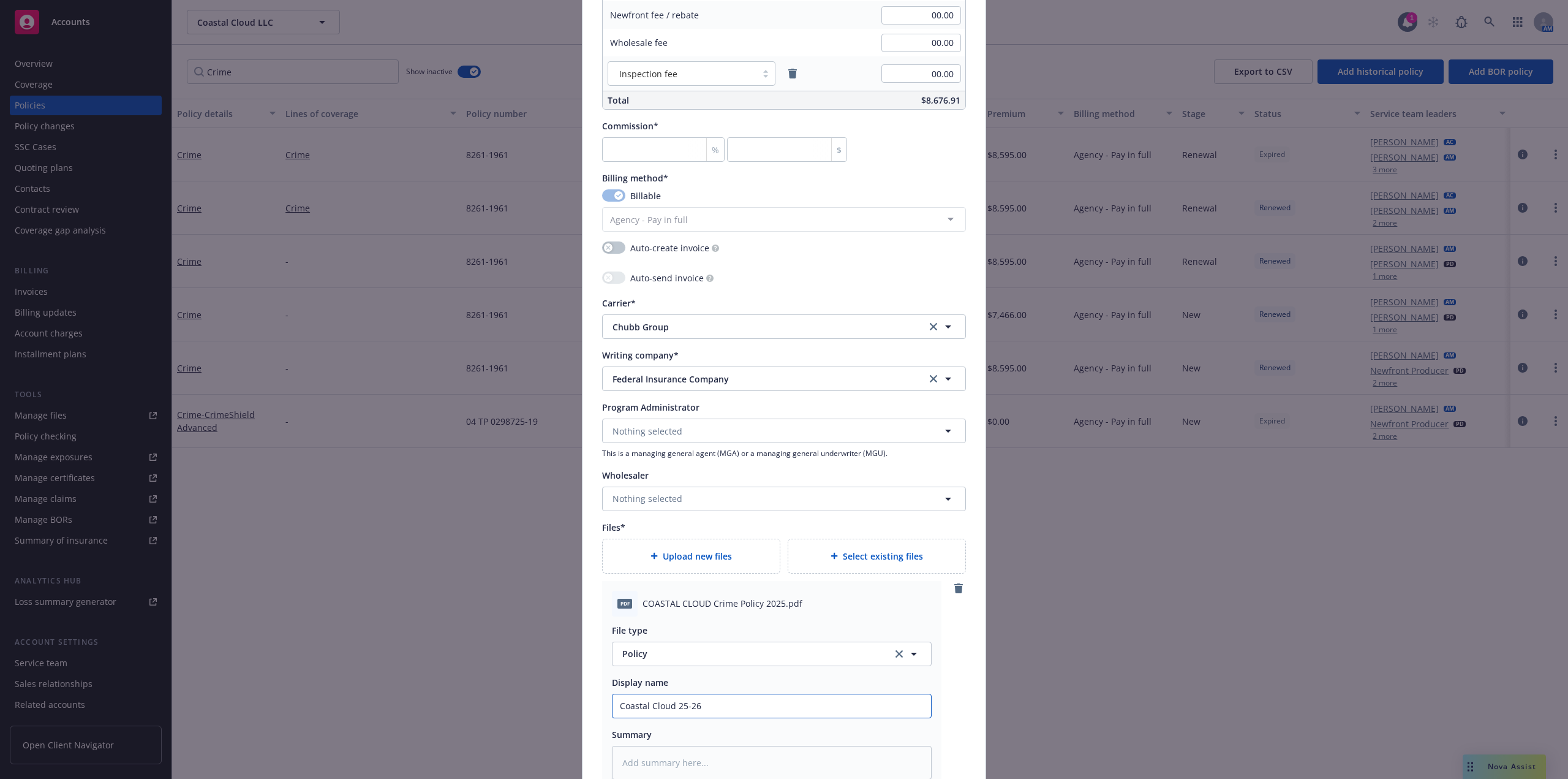
type textarea "x"
type input "Coastal Cloud 25-26 C"
type textarea "x"
type input "Coastal Cloud 25-26 Cr"
type textarea "x"
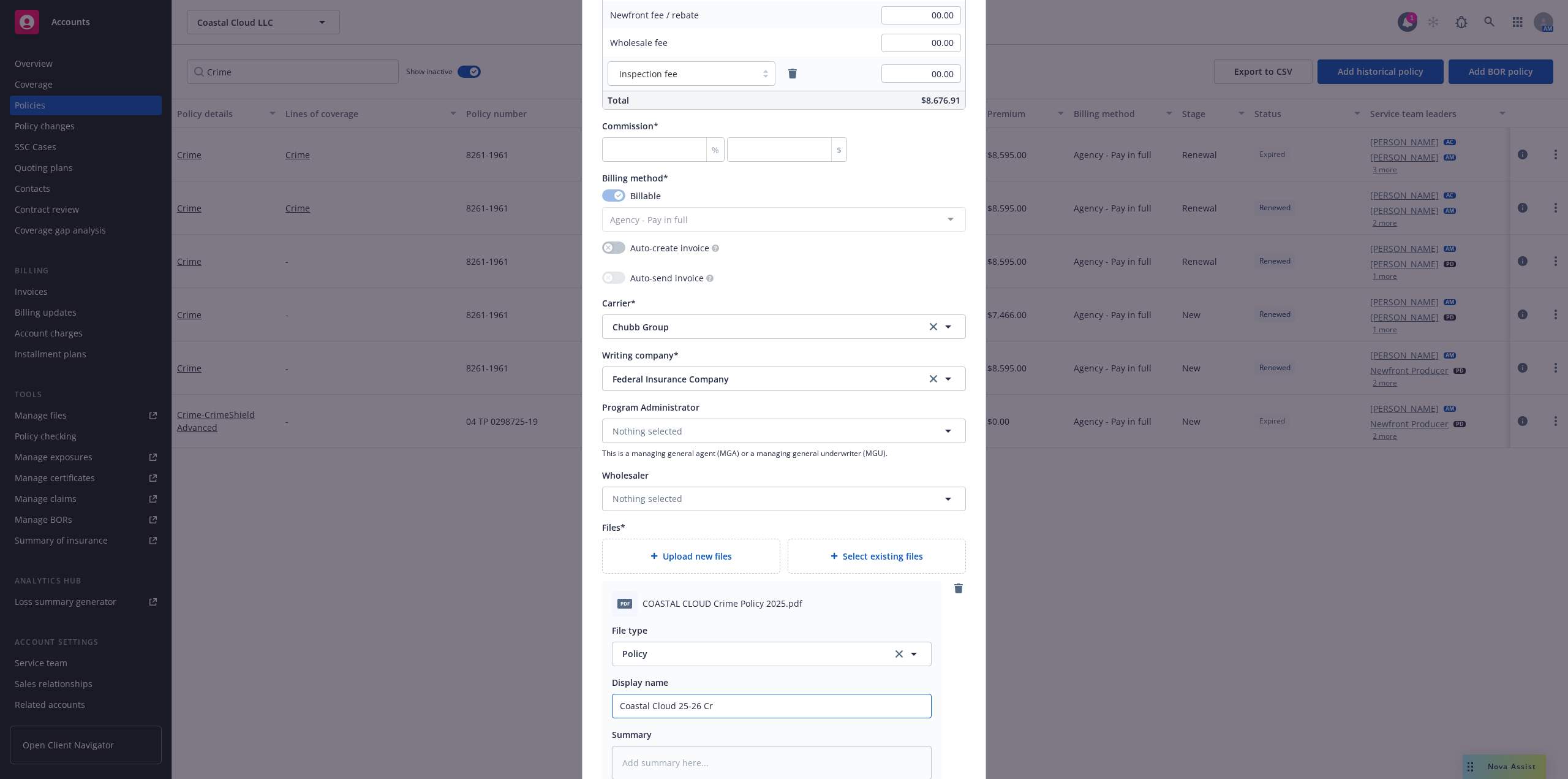
type input "Coastal Cloud 25-26 Cri"
type textarea "x"
type input "Coastal Cloud 25-26 Crime"
type textarea "x"
type input "Coastal Cloud 25-26 Crime"
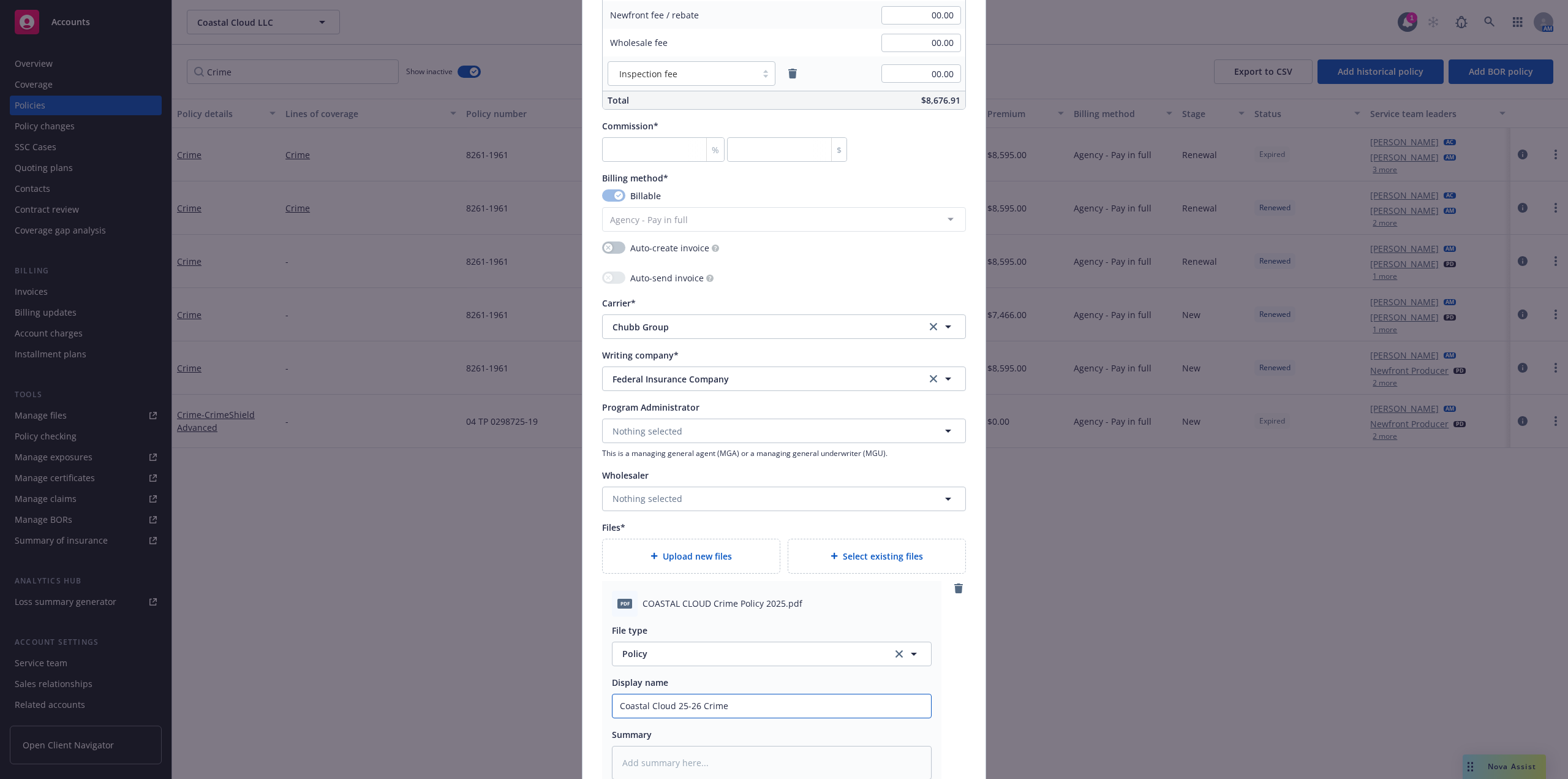
type textarea "x"
type input "Coastal Cloud 25-26 Crime P"
type textarea "x"
type input "Coastal Cloud 25-26 Crime Po"
type textarea "x"
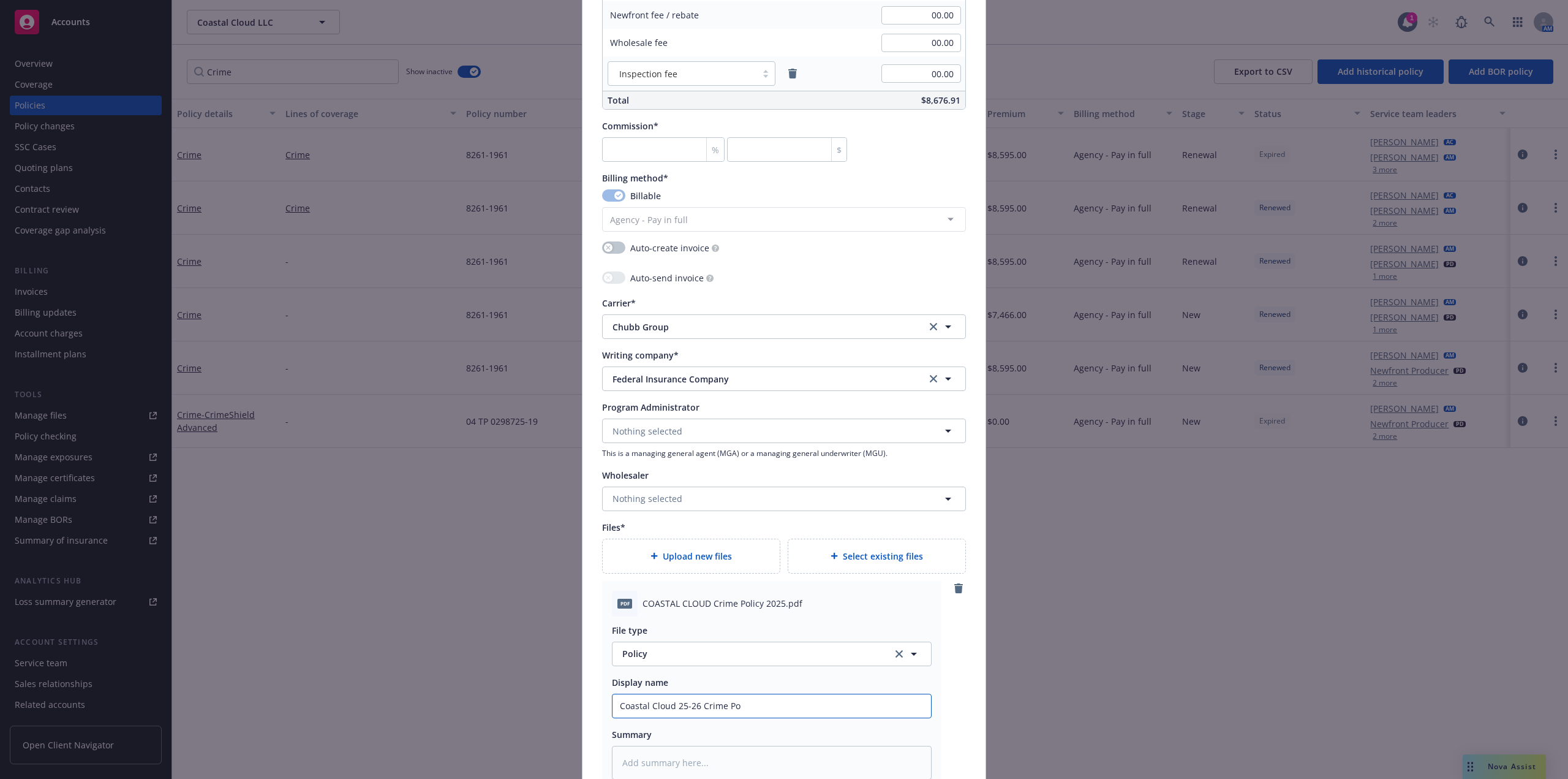
type input "Coastal Cloud 25-26 Crime Pol"
type textarea "x"
type input "Coastal Cloud 25-26 Crime Poli"
type textarea "x"
type input "Coastal Cloud 25-26 Crime Polic"
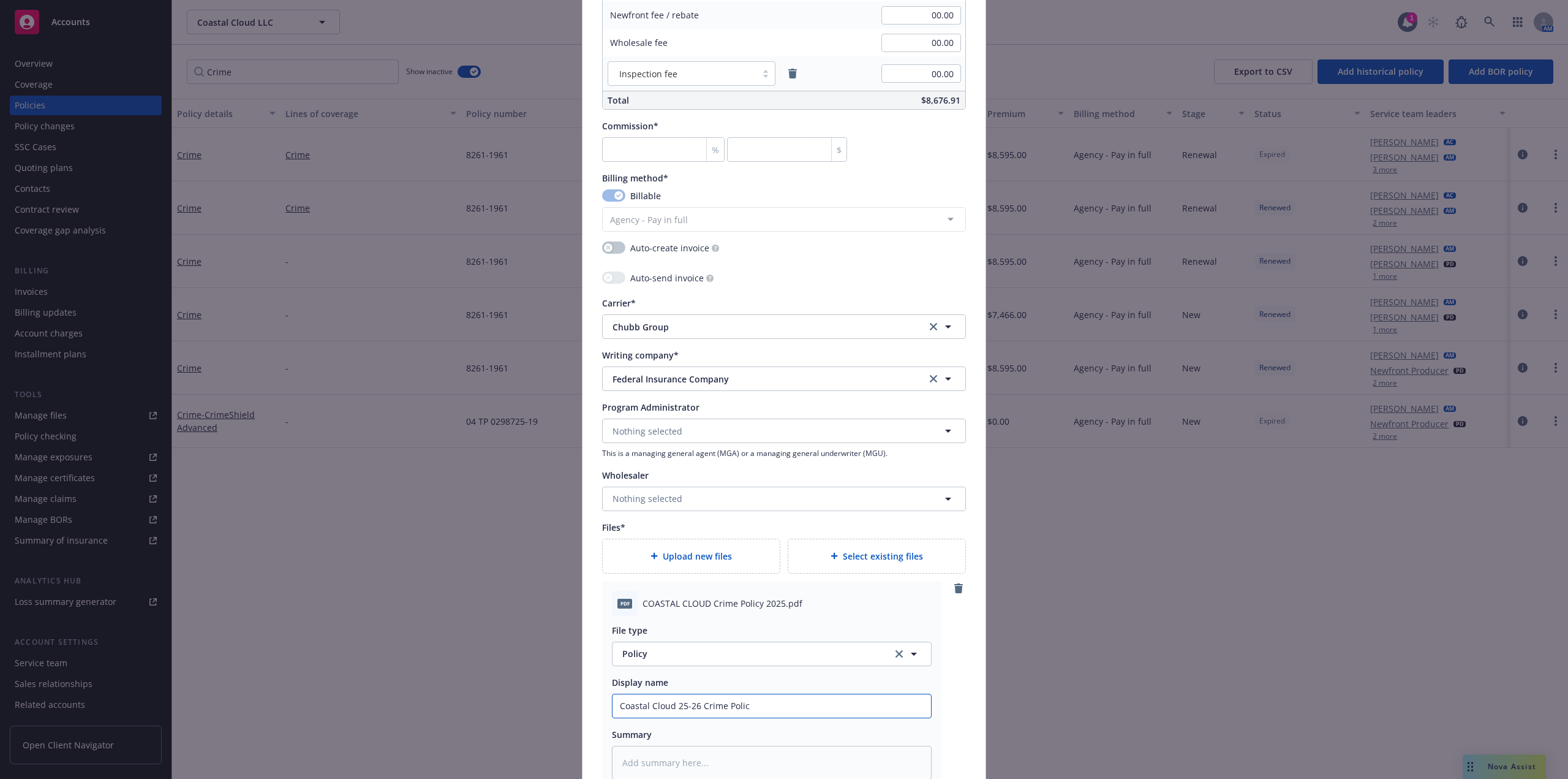
type textarea "x"
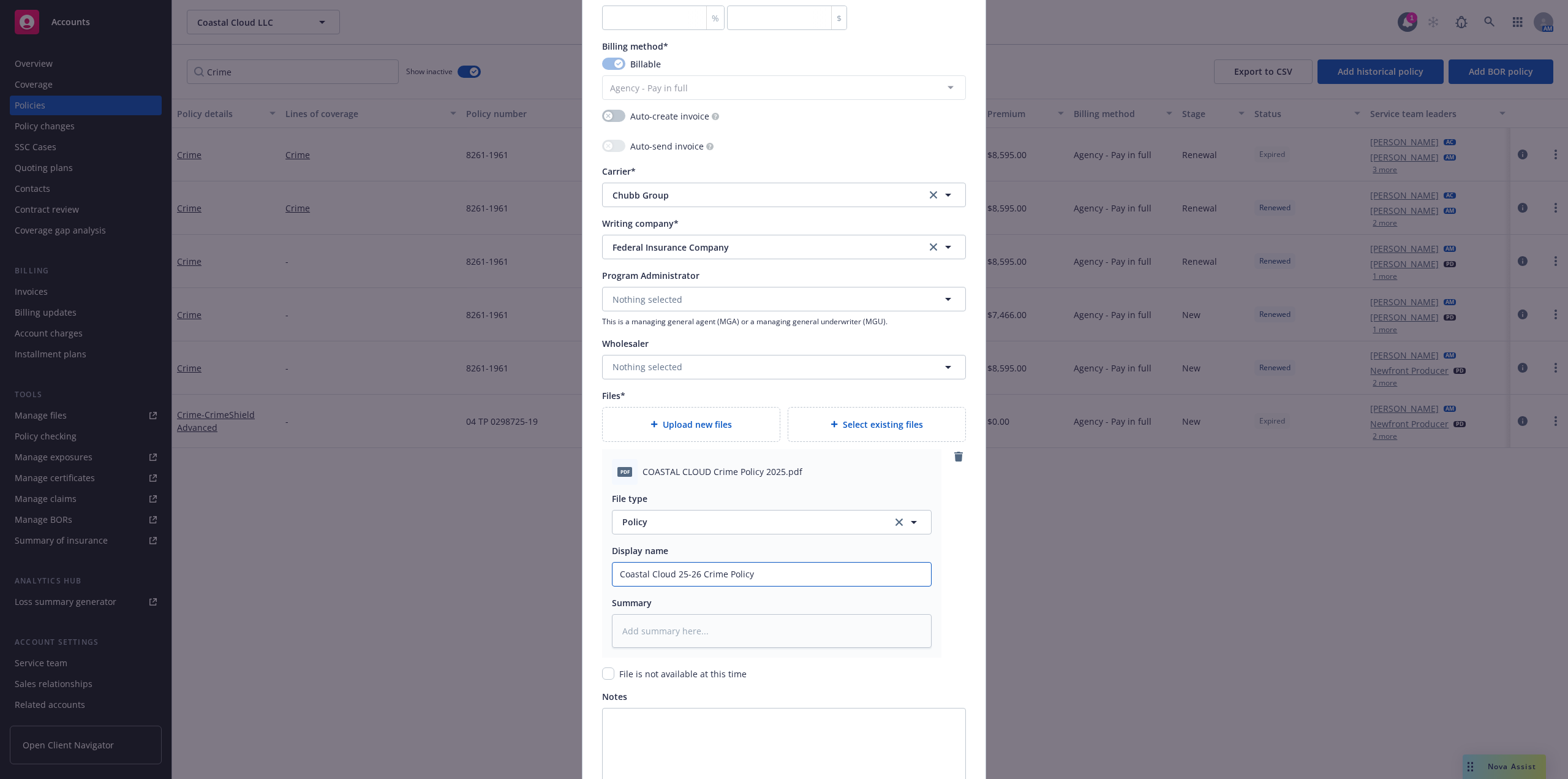
scroll to position [1247, 0]
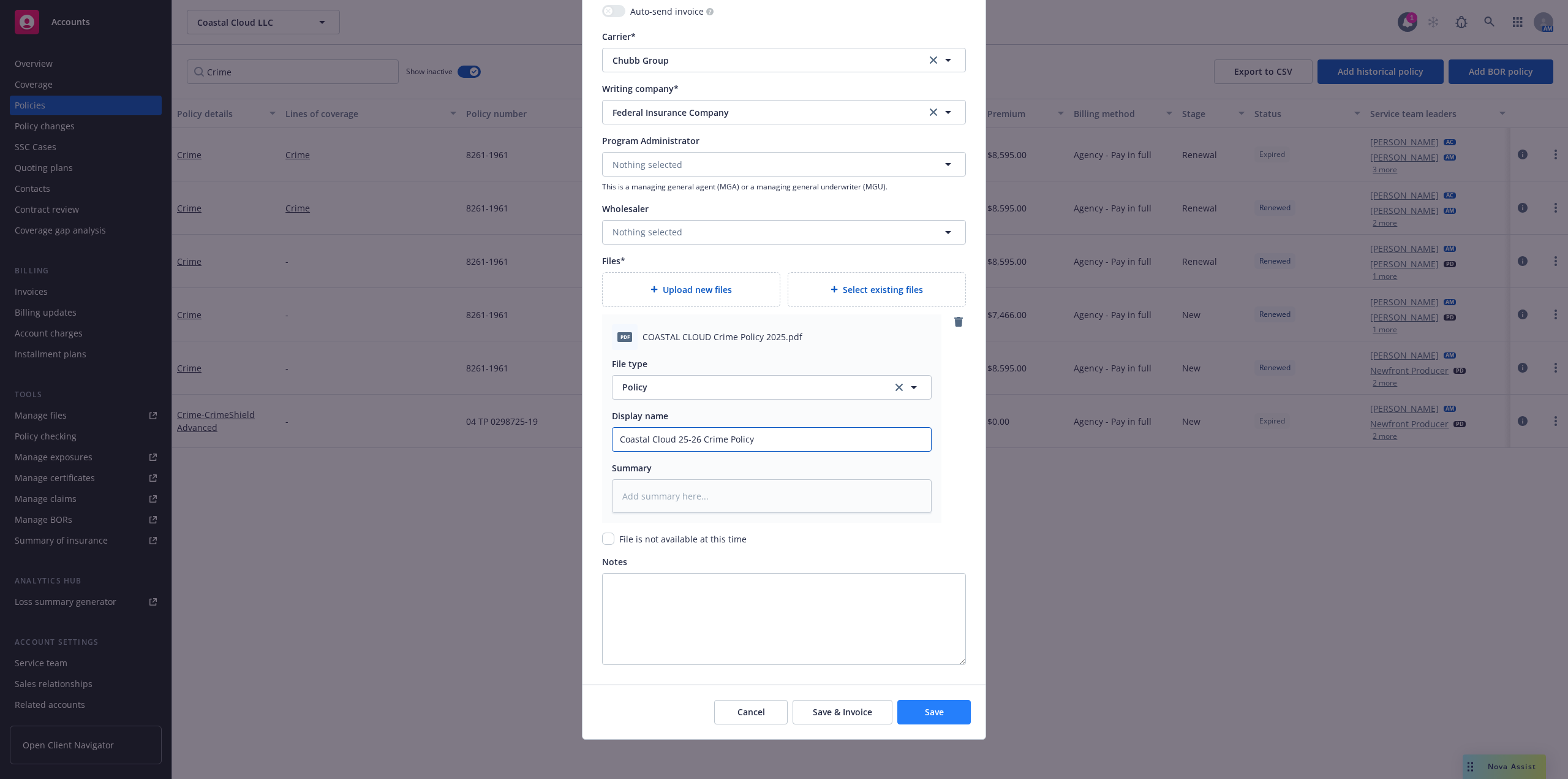
type input "Coastal Cloud 25-26 Crime Policy"
click at [943, 709] on button "Save" at bounding box center [935, 712] width 74 height 24
type textarea "x"
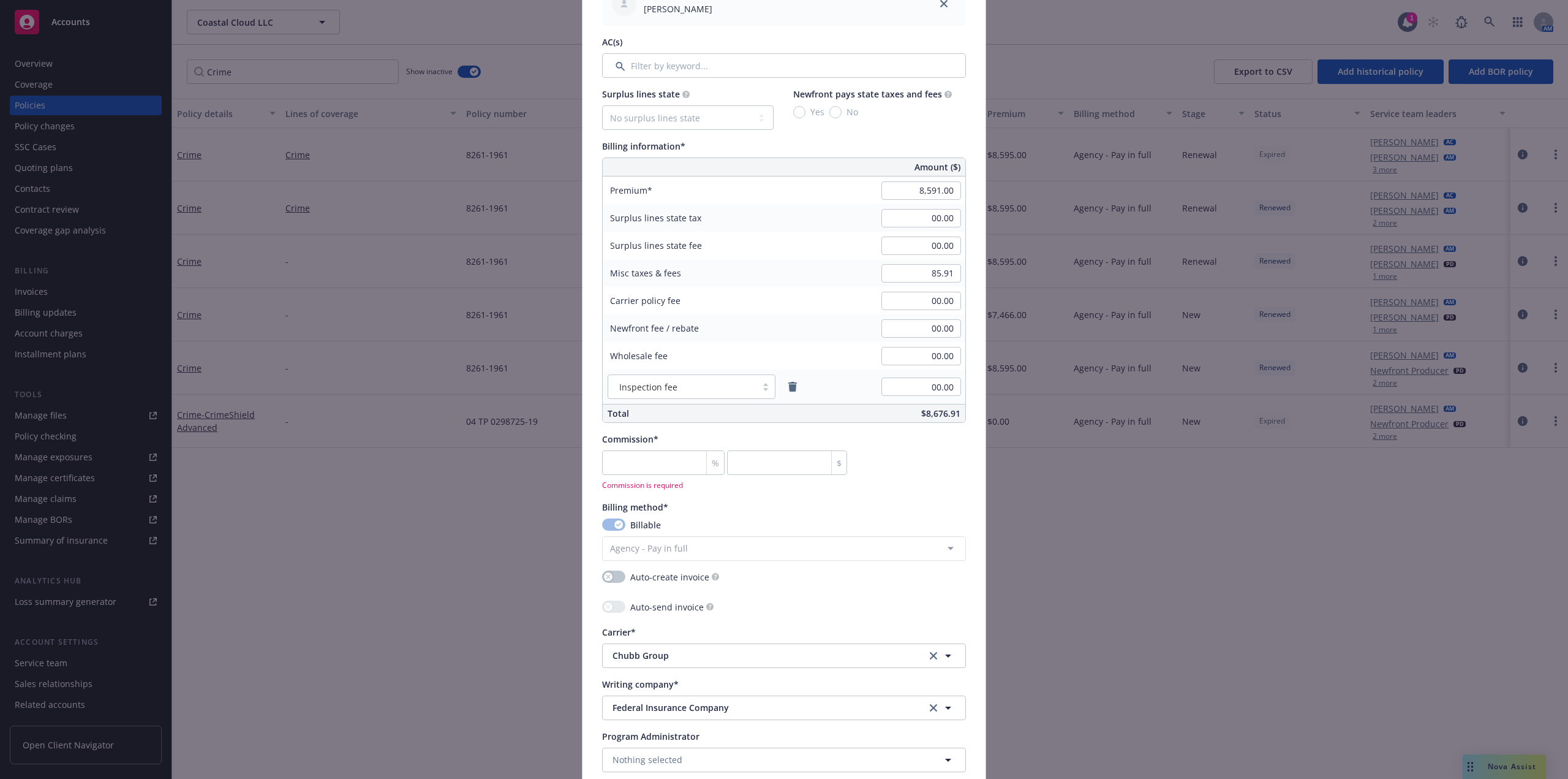
scroll to position [588, 0]
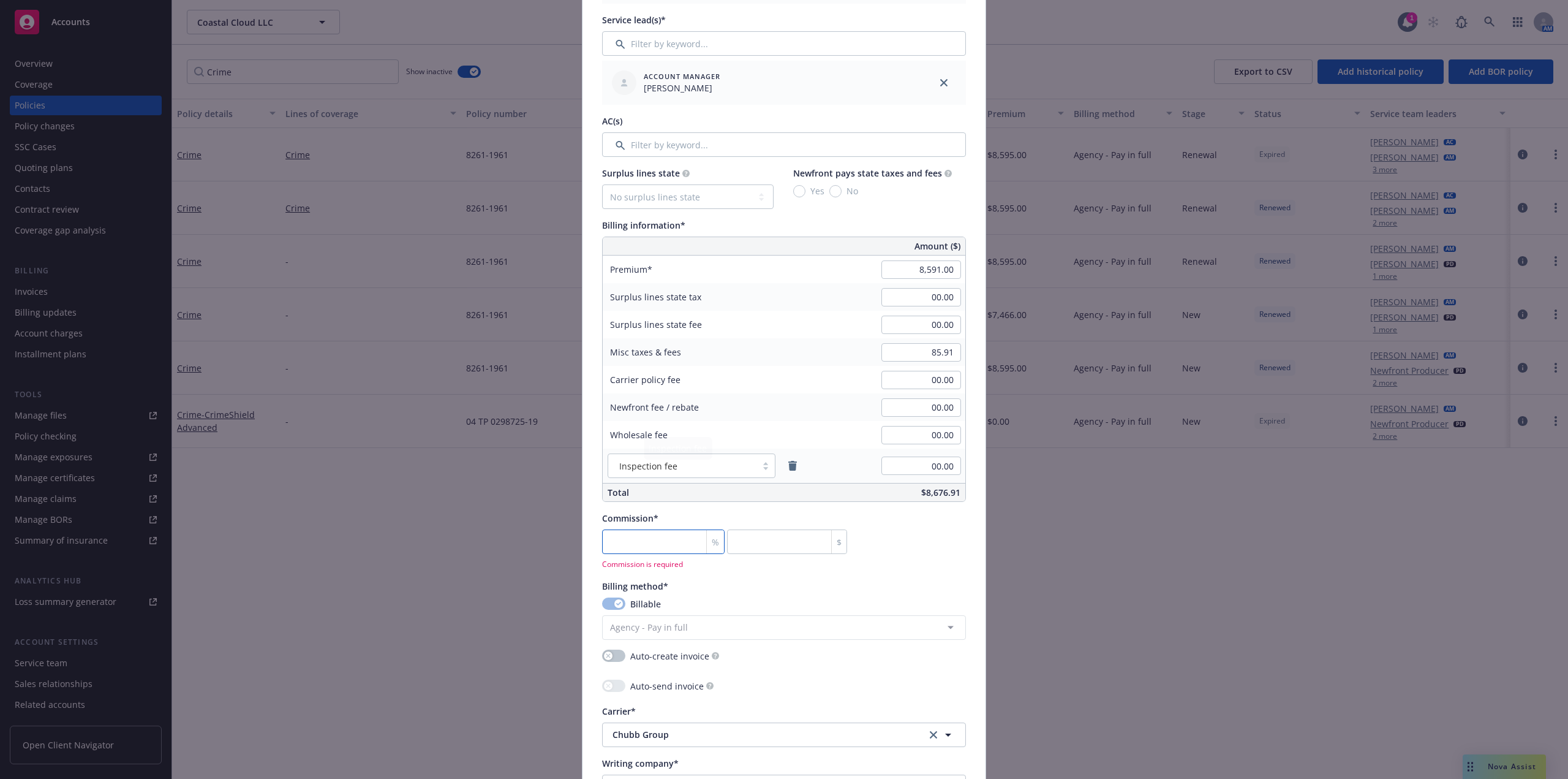
click at [661, 545] on input "number" at bounding box center [663, 541] width 122 height 24
type input "0"
type textarea "x"
type input "1"
type input "85.91"
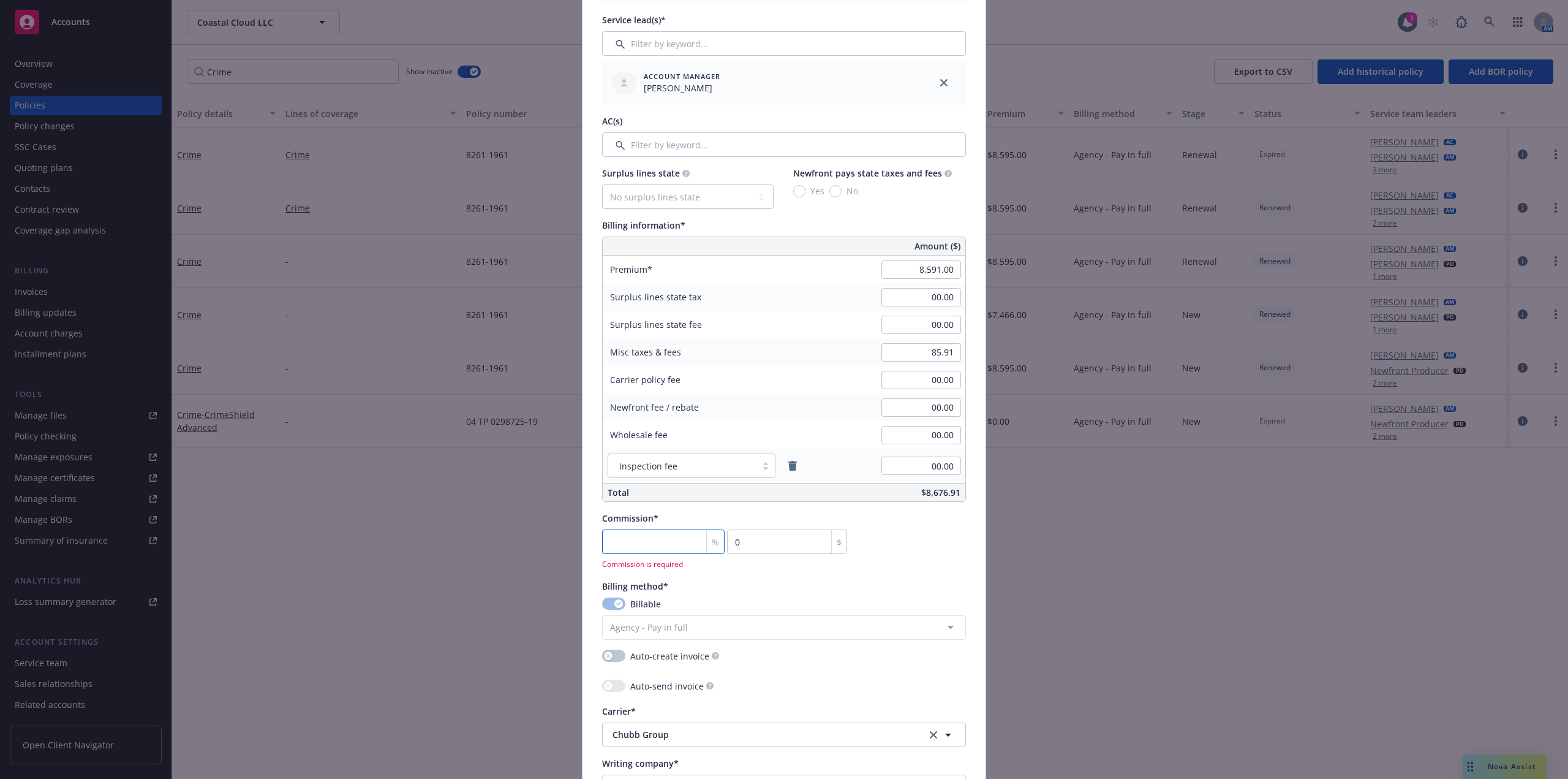
type textarea "x"
type input "15"
type input "1288.65"
type textarea "x"
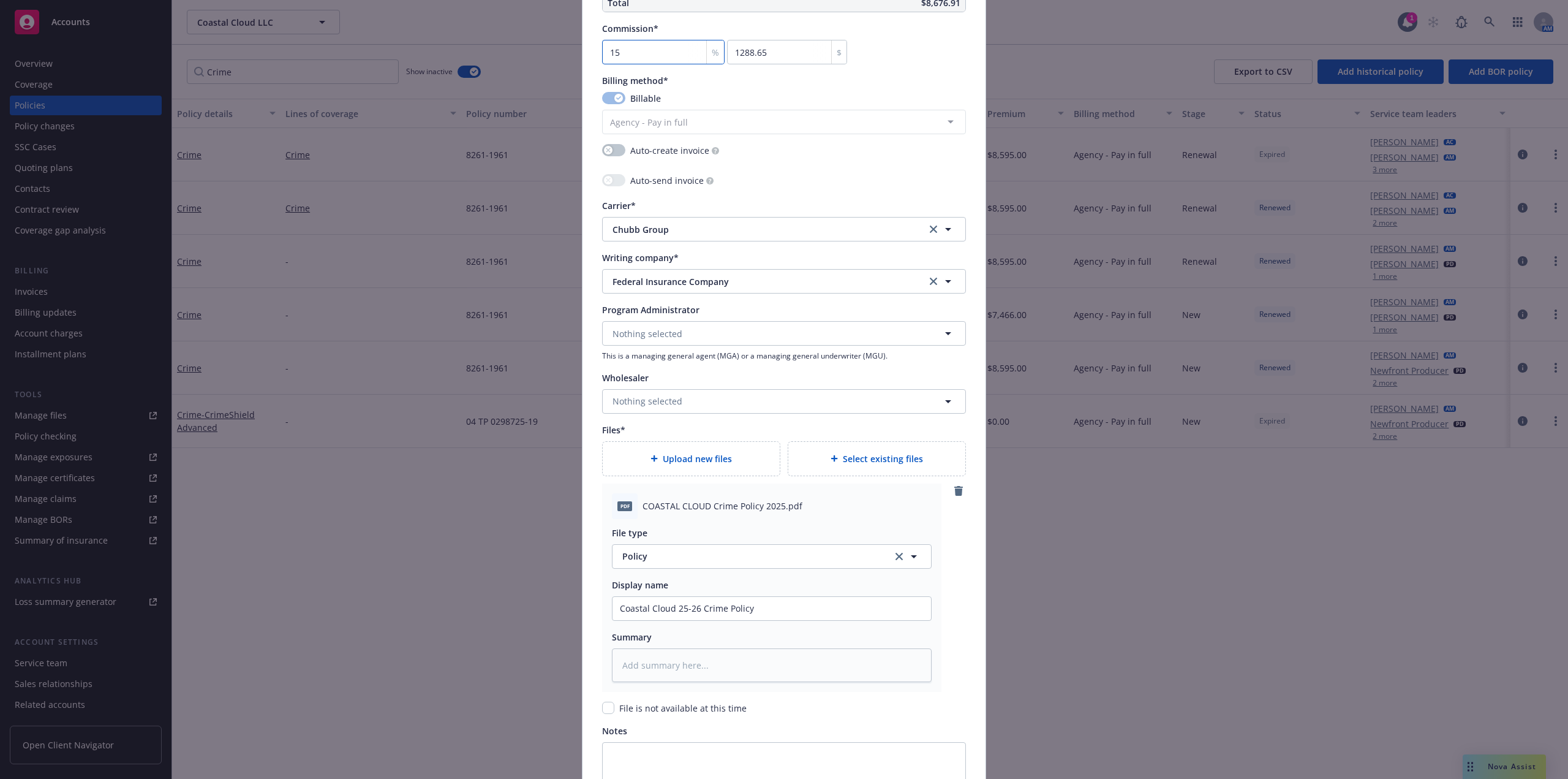
scroll to position [1247, 0]
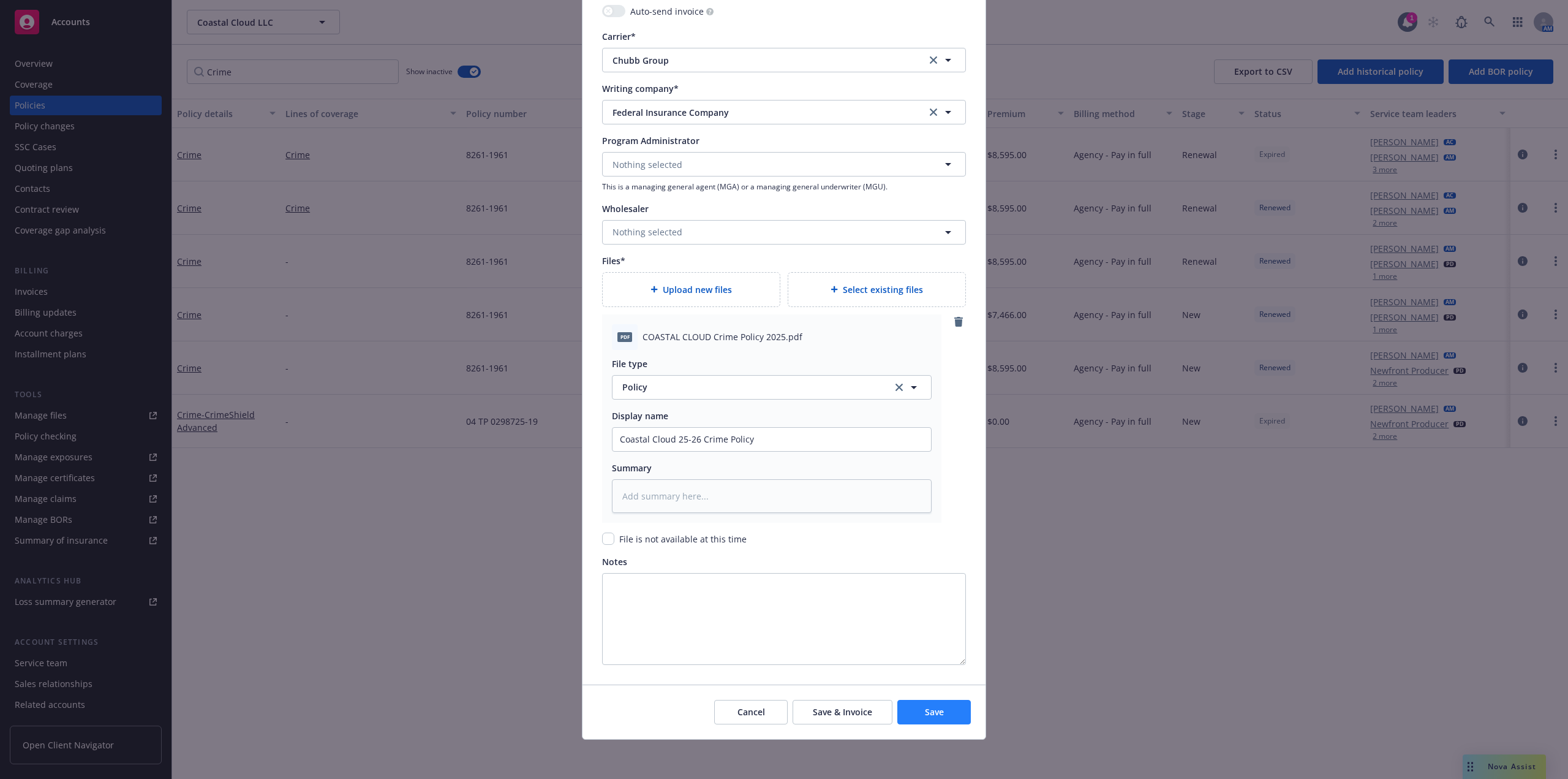
type input "15"
click at [933, 706] on span "Save" at bounding box center [934, 712] width 19 height 12
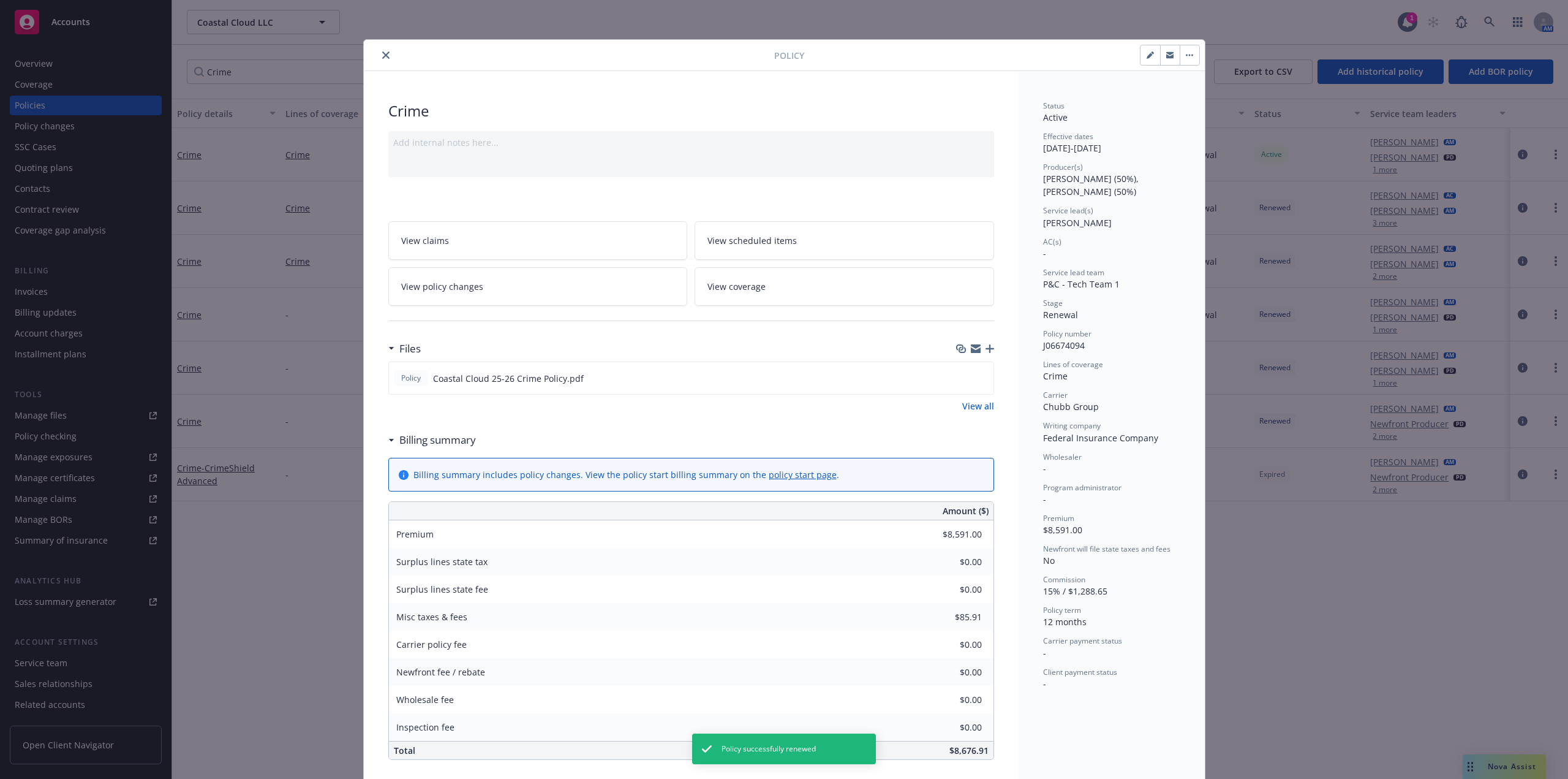
drag, startPoint x: 379, startPoint y: 56, endPoint x: 369, endPoint y: 71, distance: 18.0
click at [382, 56] on icon "close" at bounding box center [386, 55] width 8 height 8
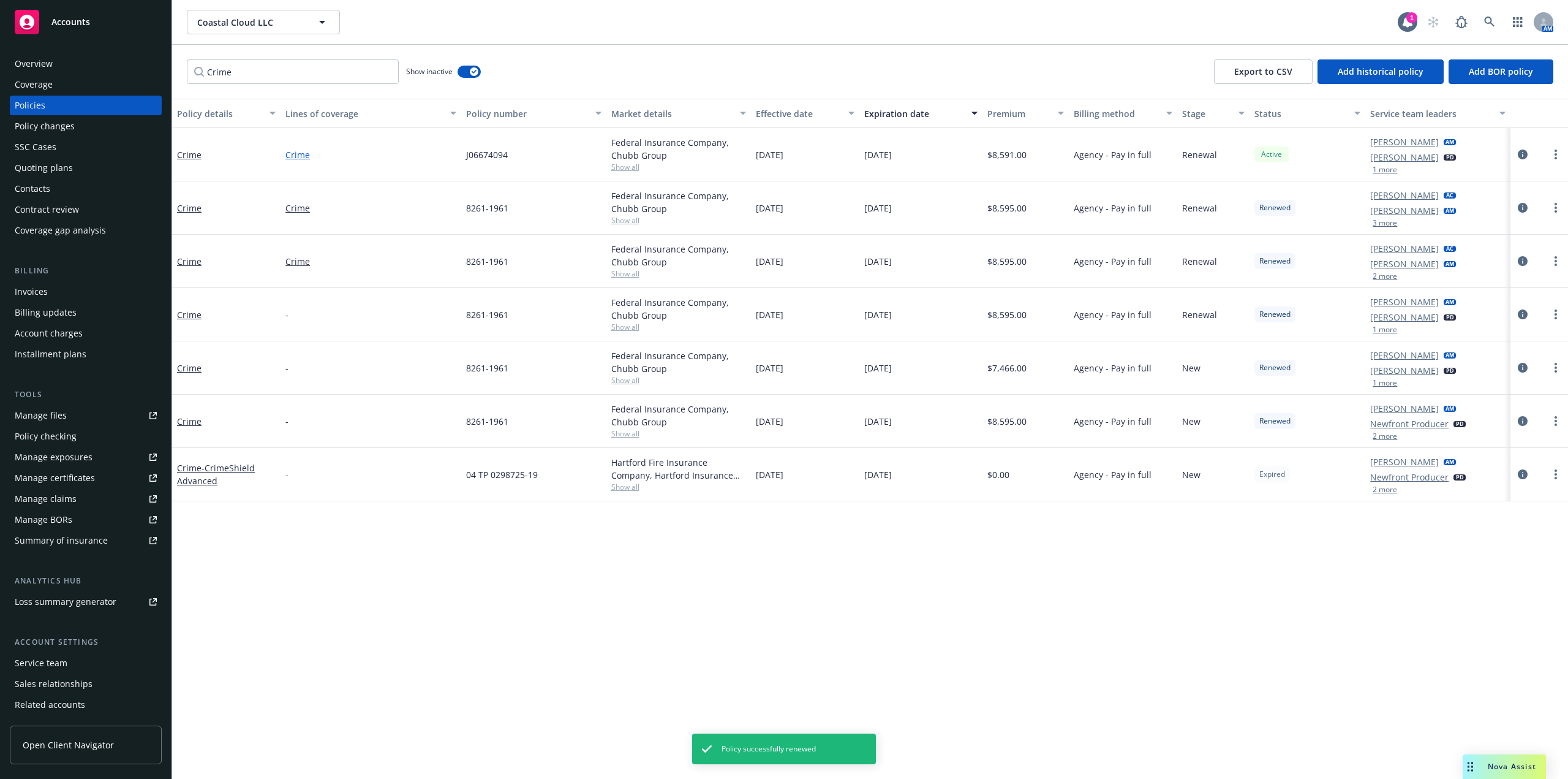
click at [302, 155] on link "Crime" at bounding box center [371, 154] width 171 height 13
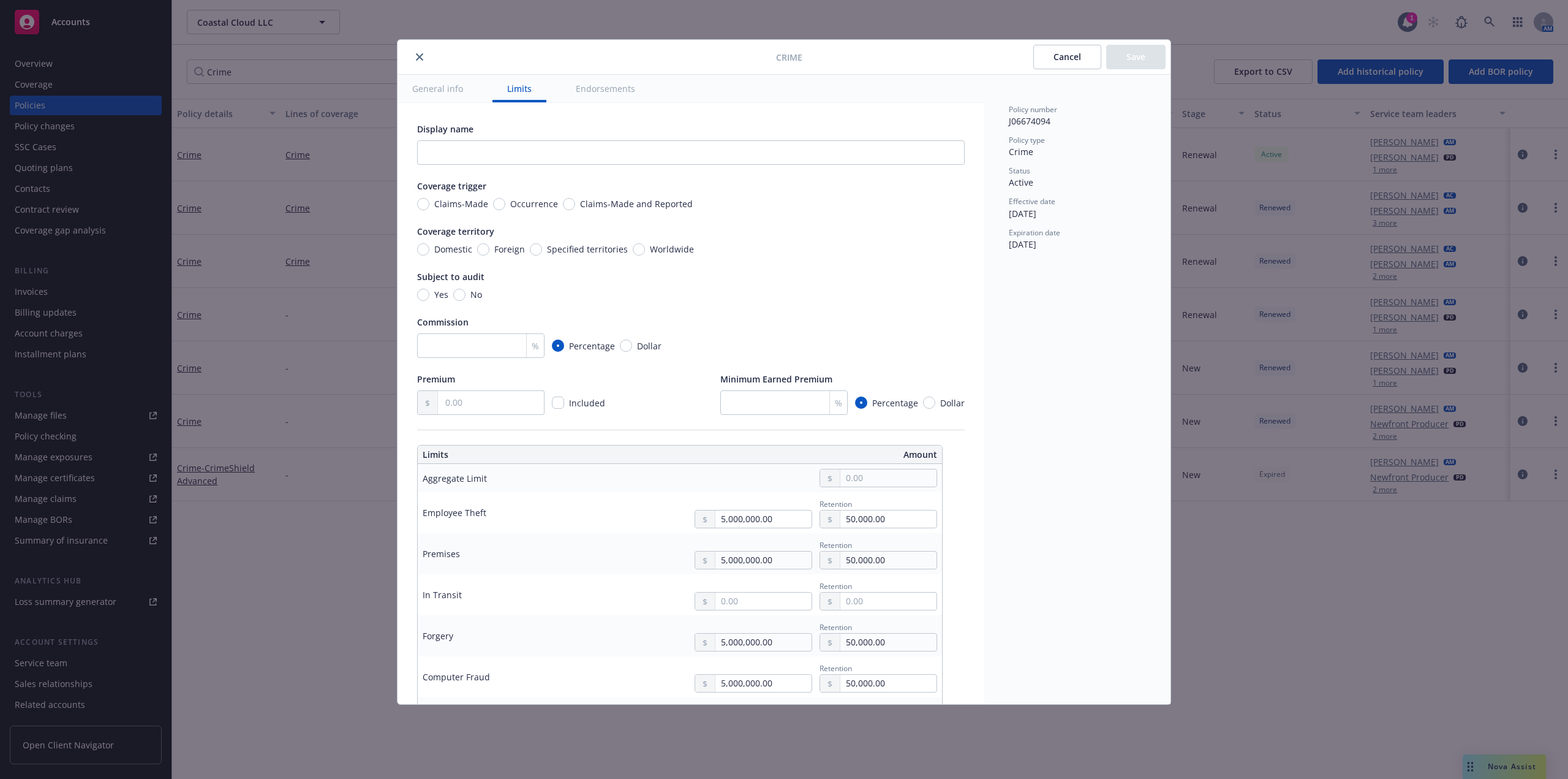
scroll to position [368, 0]
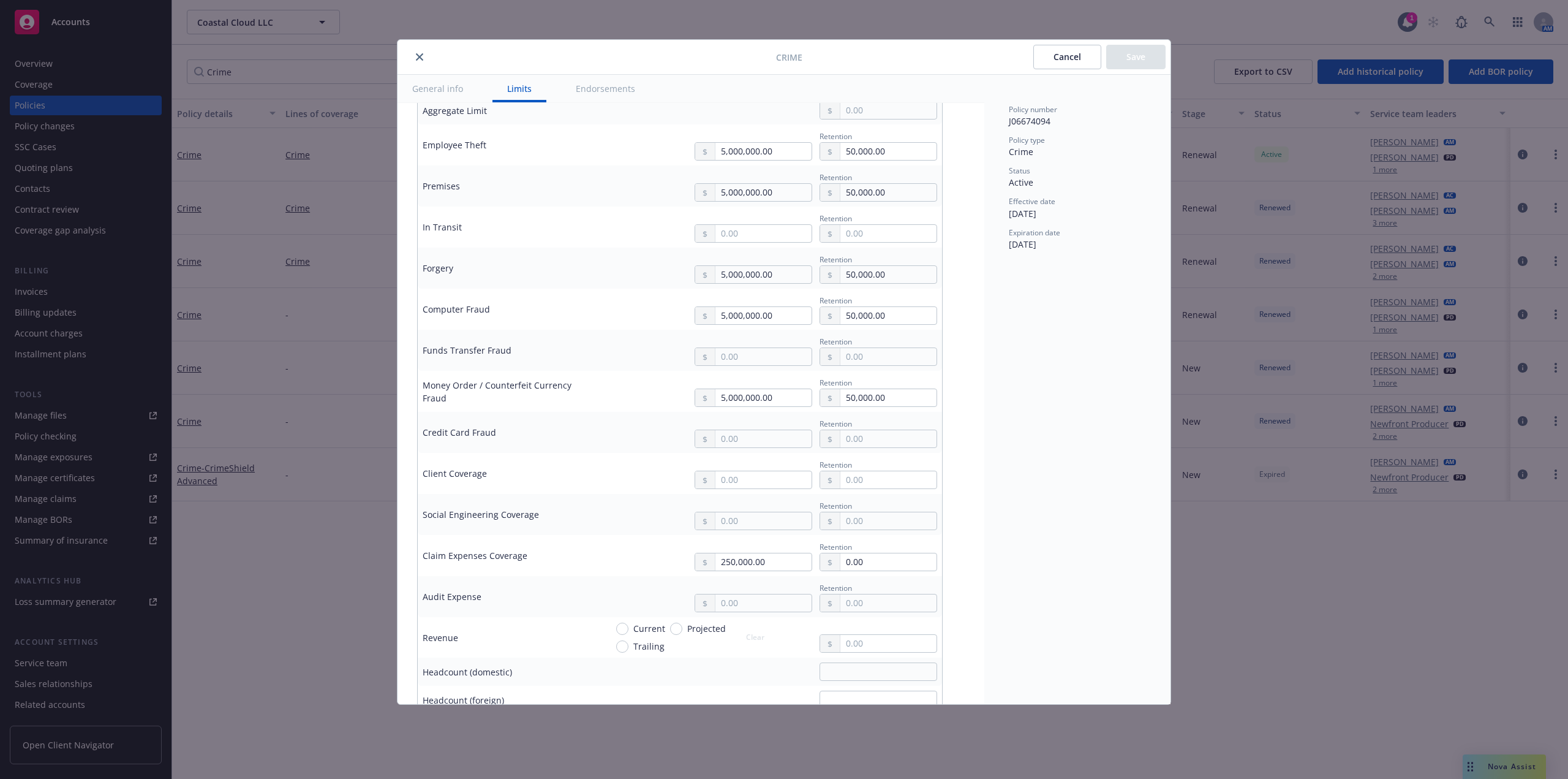
type textarea "x"
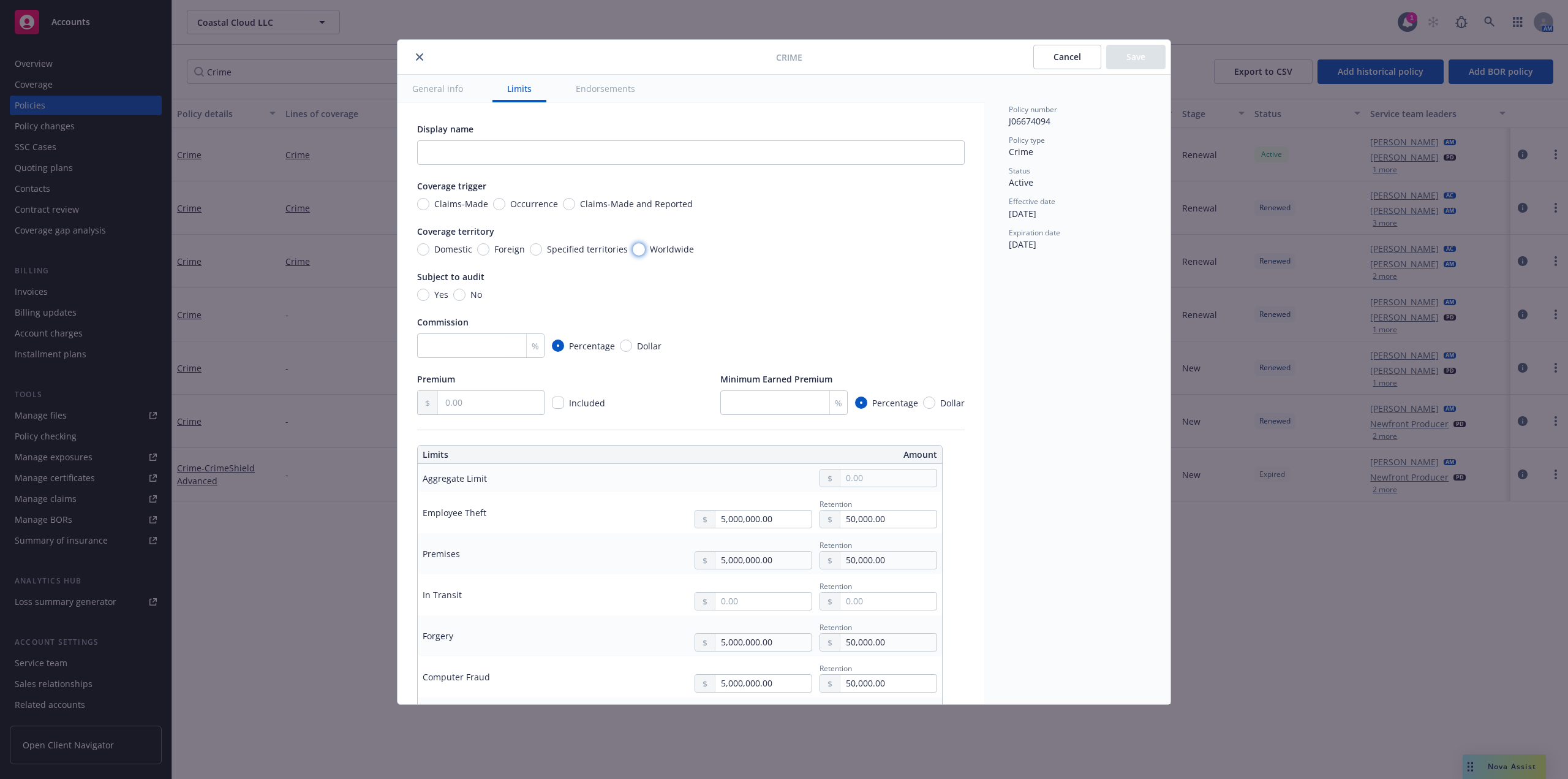
click at [633, 245] on input "Worldwide" at bounding box center [639, 250] width 13 height 13
radio input "true"
type textarea "x"
click at [460, 296] on input "No" at bounding box center [460, 295] width 13 height 13
radio input "true"
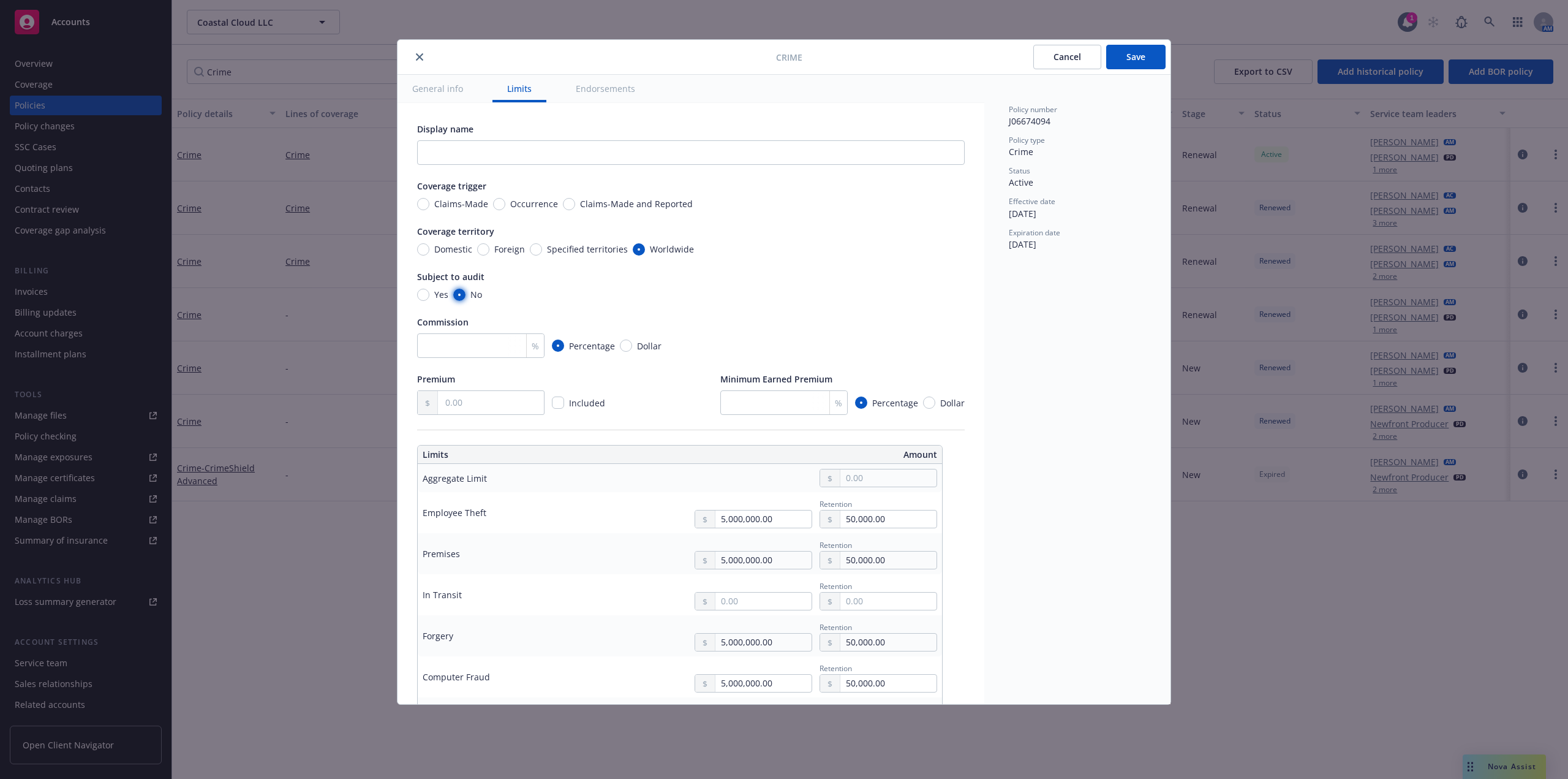
type textarea "x"
click at [496, 204] on input "Occurrence" at bounding box center [499, 204] width 13 height 13
radio input "true"
click at [453, 346] on input "number" at bounding box center [480, 345] width 127 height 24
type textarea "x"
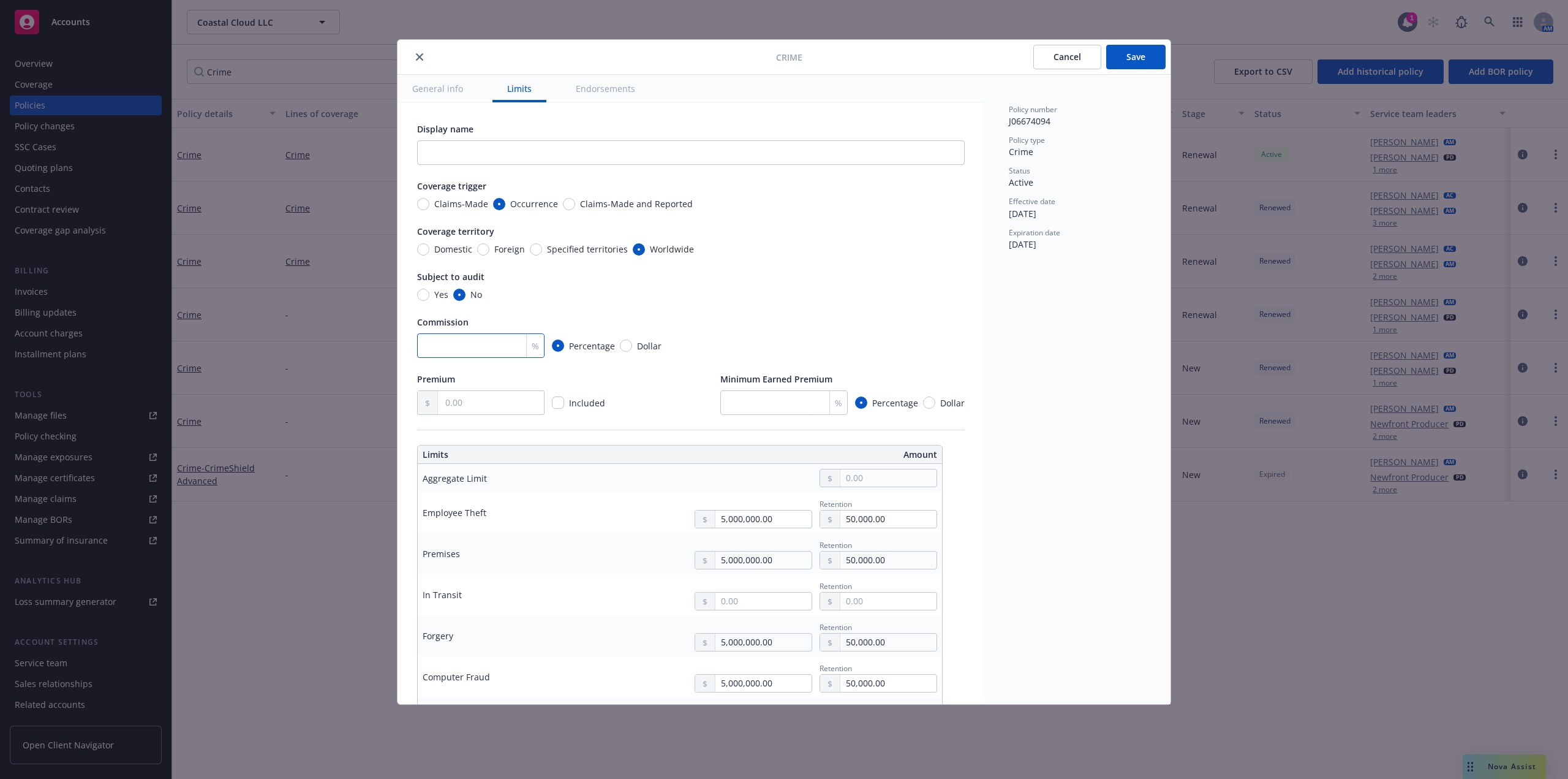
type input "1"
type textarea "x"
type input "15"
click at [519, 410] on input "text" at bounding box center [491, 402] width 106 height 23
paste input "85.91"
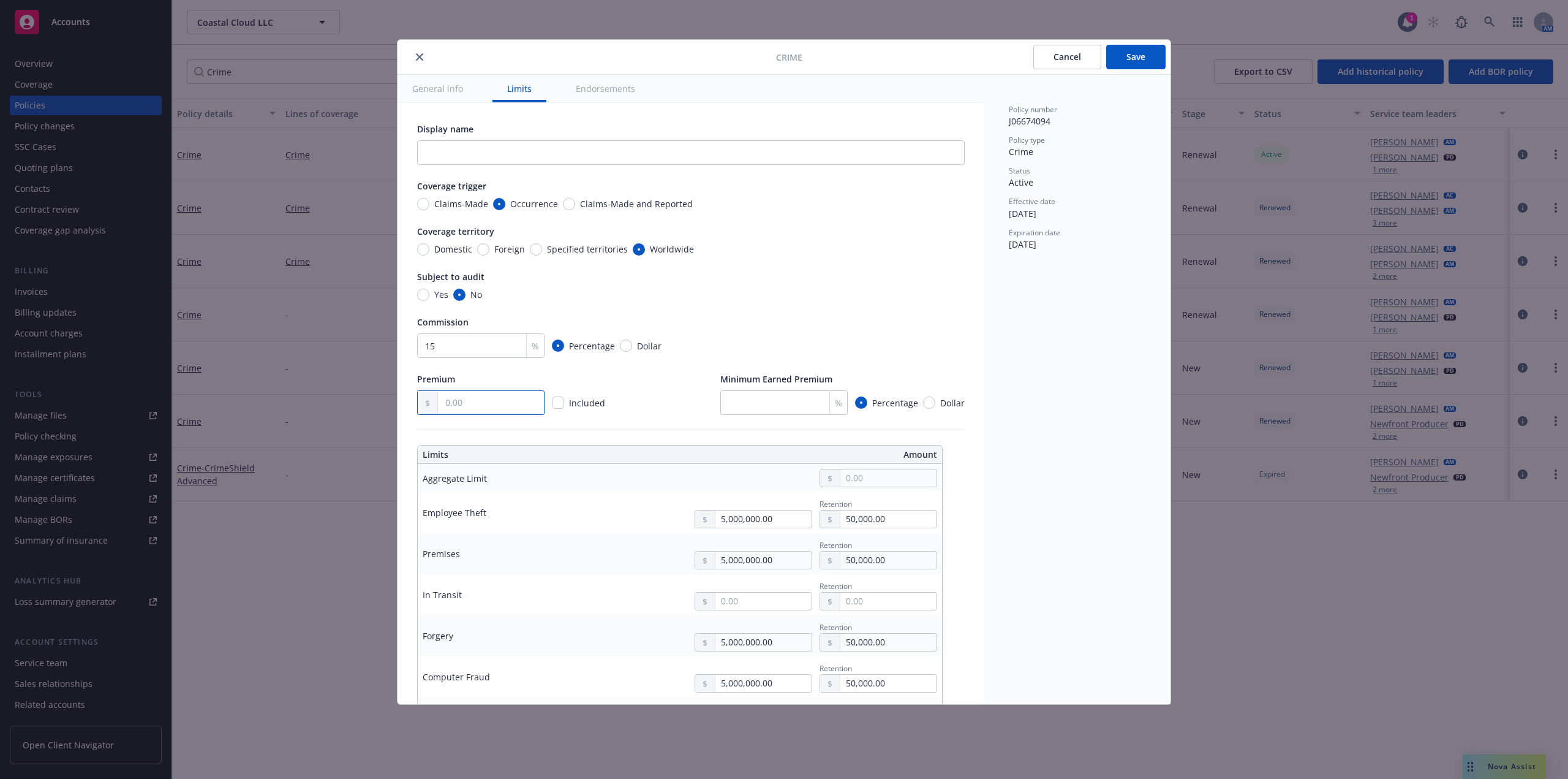
type textarea "x"
type input "85.91"
type textarea "x"
click at [490, 405] on input "text" at bounding box center [491, 402] width 106 height 23
paste input "8,591.00"
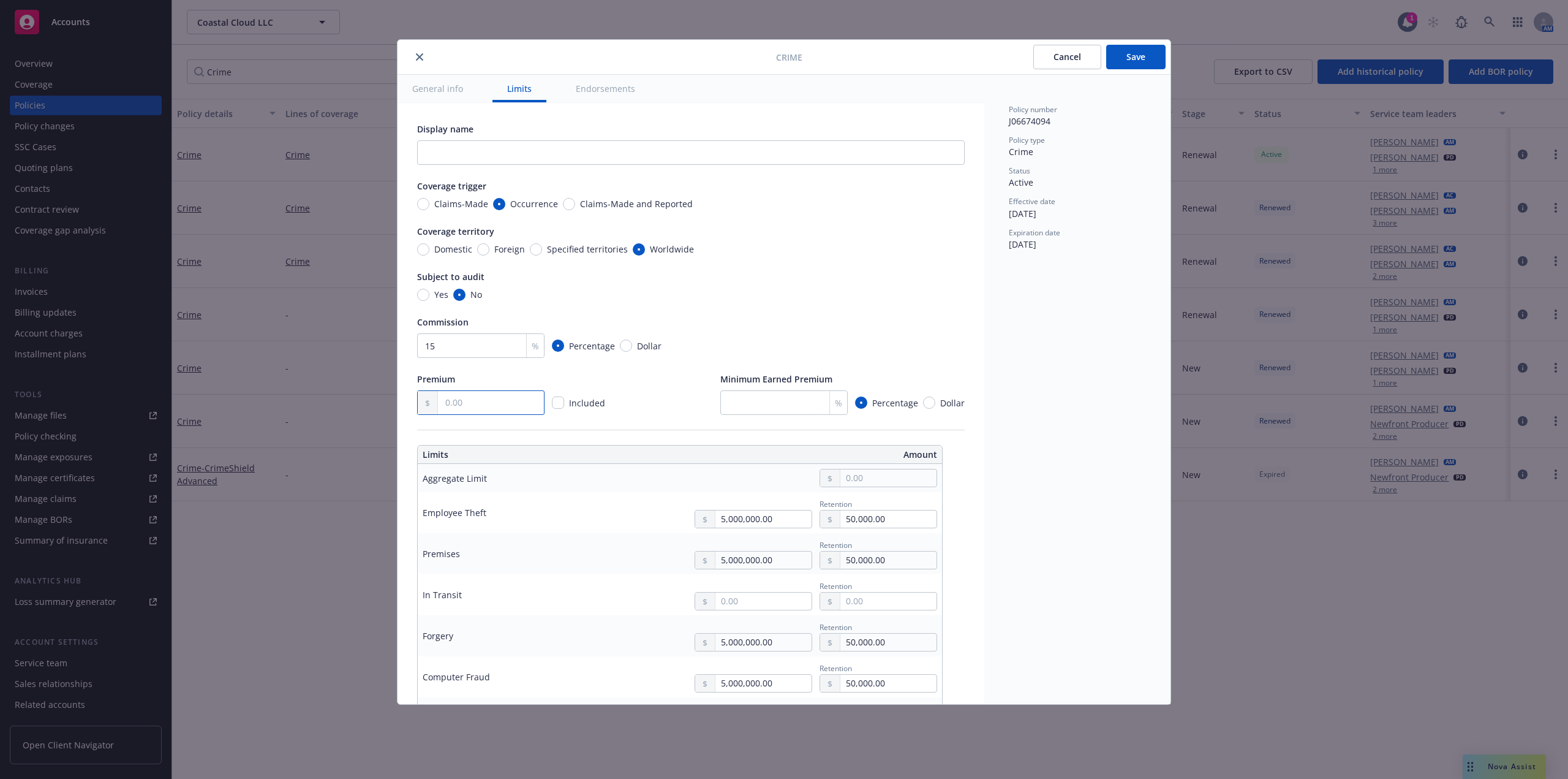
type textarea "x"
type input "8,591.00"
click at [1142, 56] on button "Save" at bounding box center [1135, 56] width 59 height 24
type textarea "x"
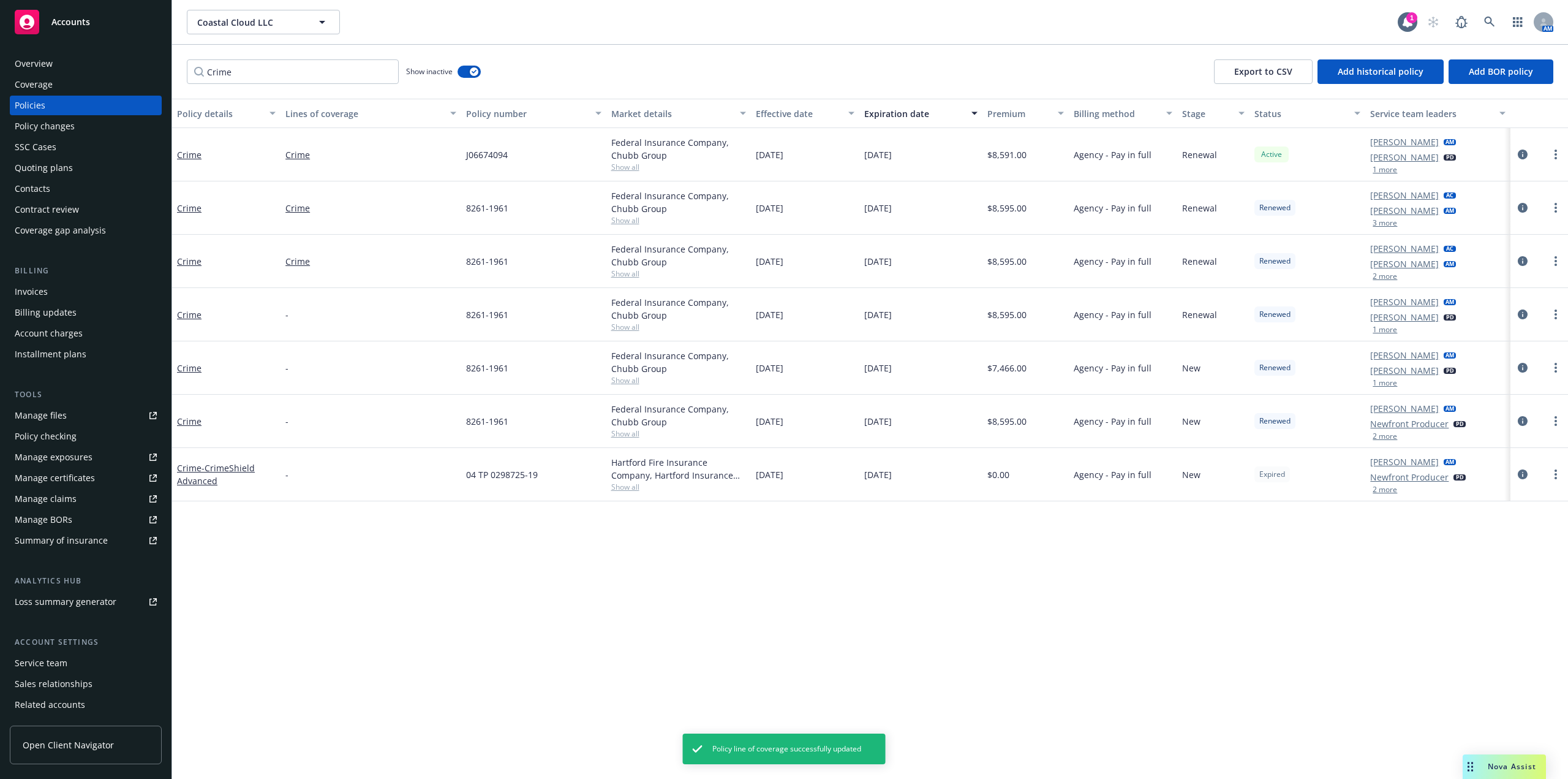
click at [40, 105] on div "Policies" at bounding box center [30, 105] width 31 height 19
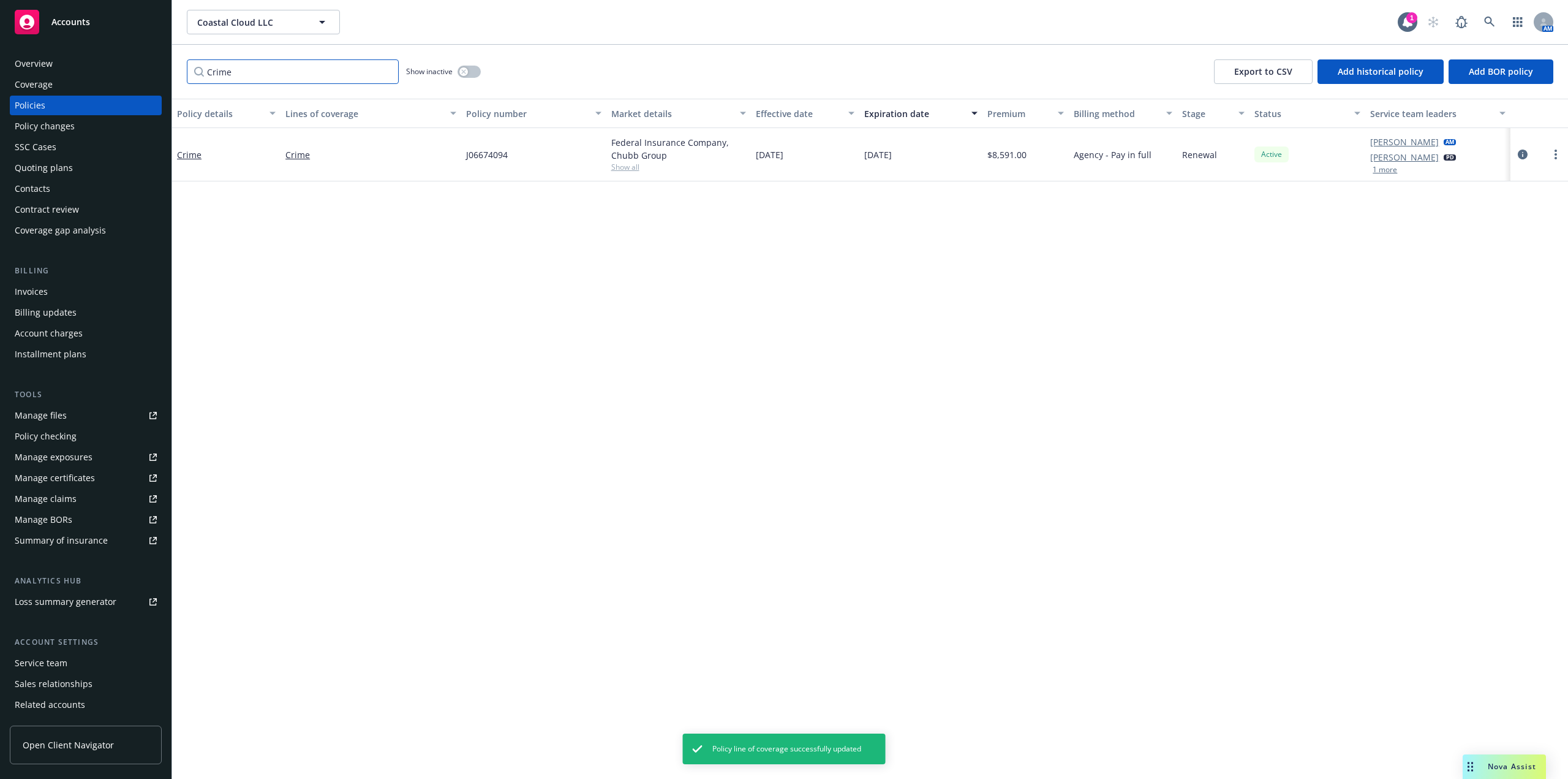
click at [384, 70] on input "Crime" at bounding box center [293, 71] width 212 height 24
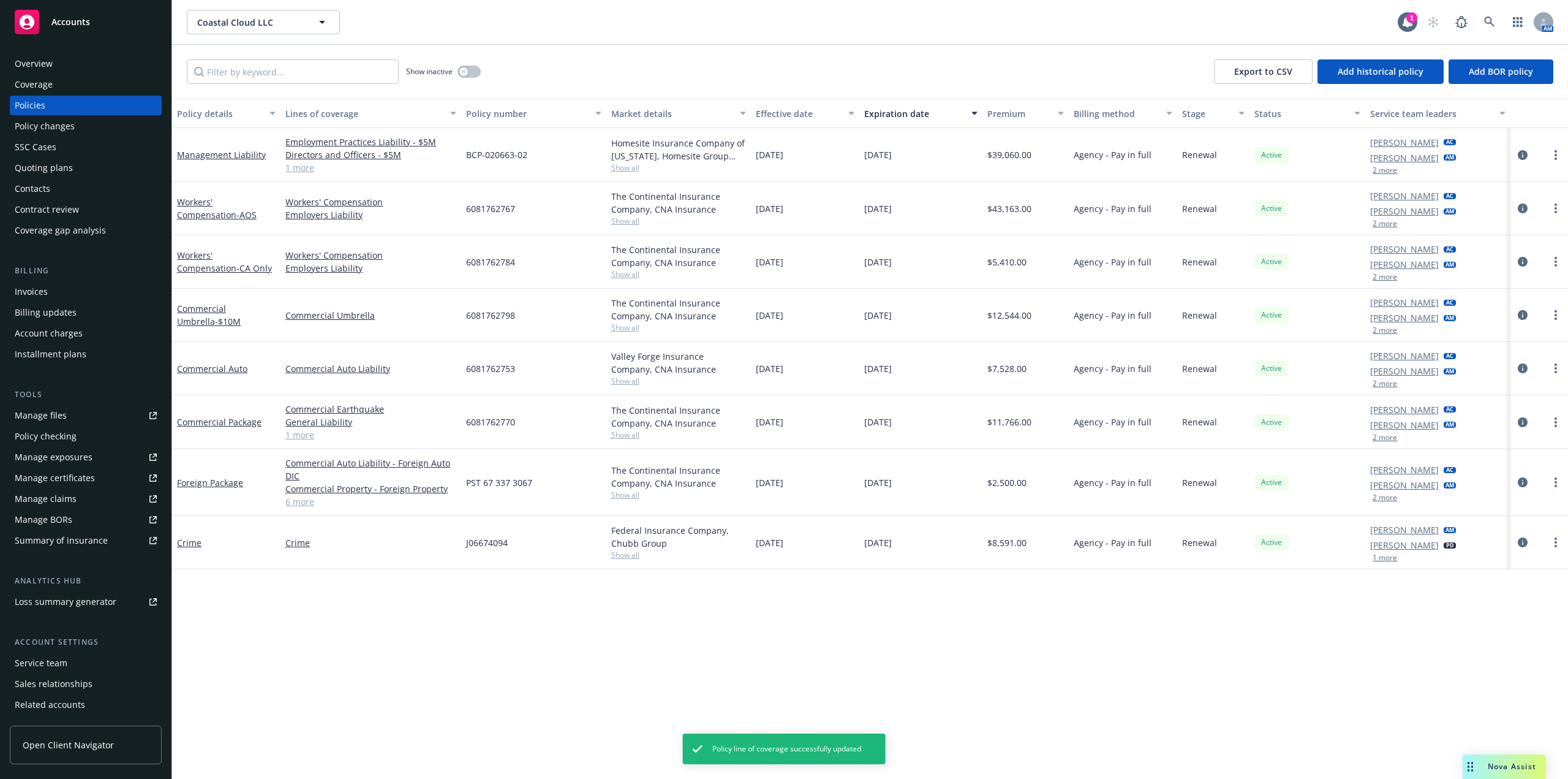
click at [617, 39] on div "Coastal Cloud LLC Coastal Cloud LLC 1 AM" at bounding box center [871, 22] width 1396 height 44
click at [307, 77] on input "Filter by keyword..." at bounding box center [293, 71] width 212 height 24
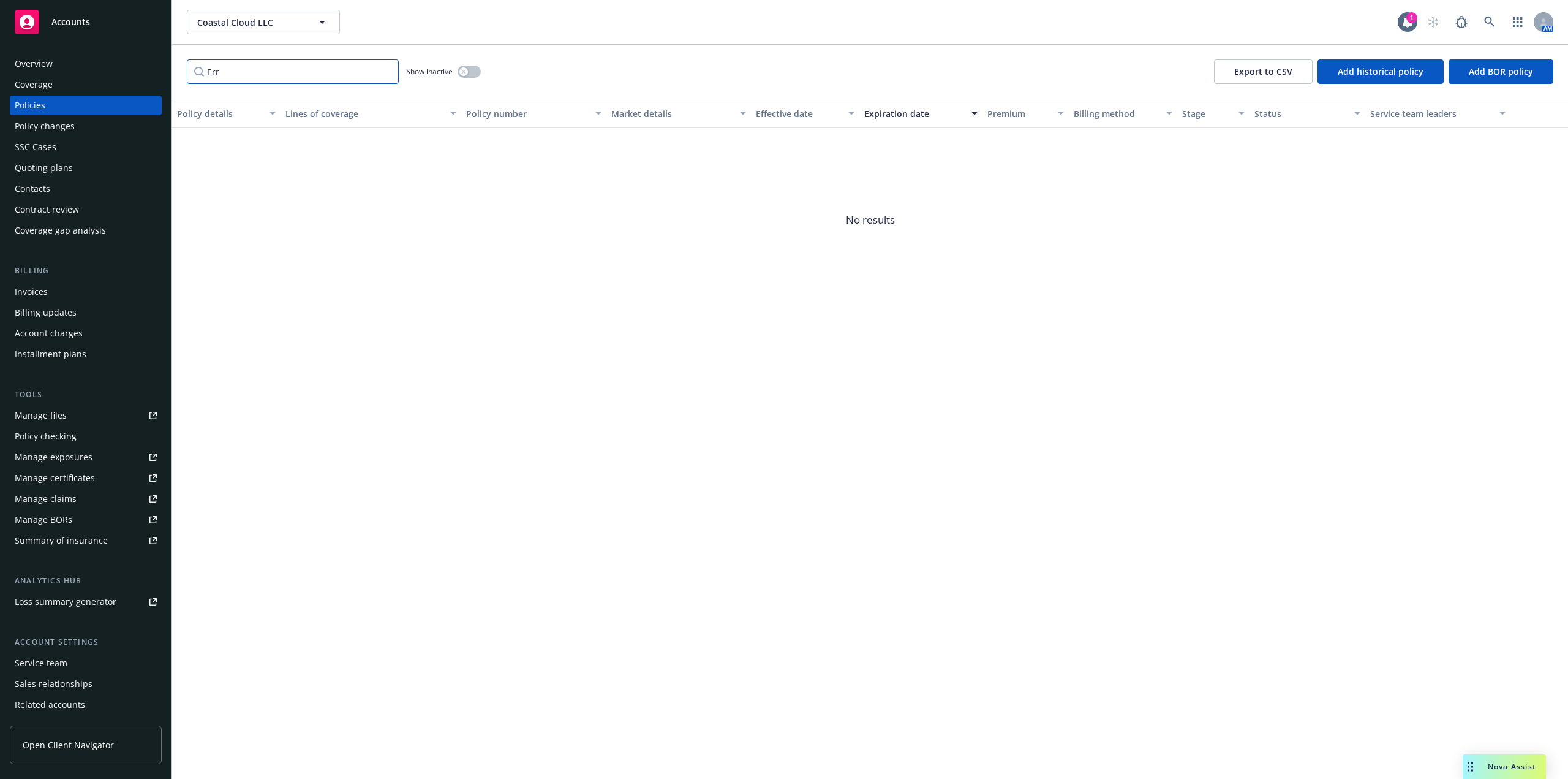
type input "Err"
click at [466, 69] on div "button" at bounding box center [464, 72] width 8 height 8
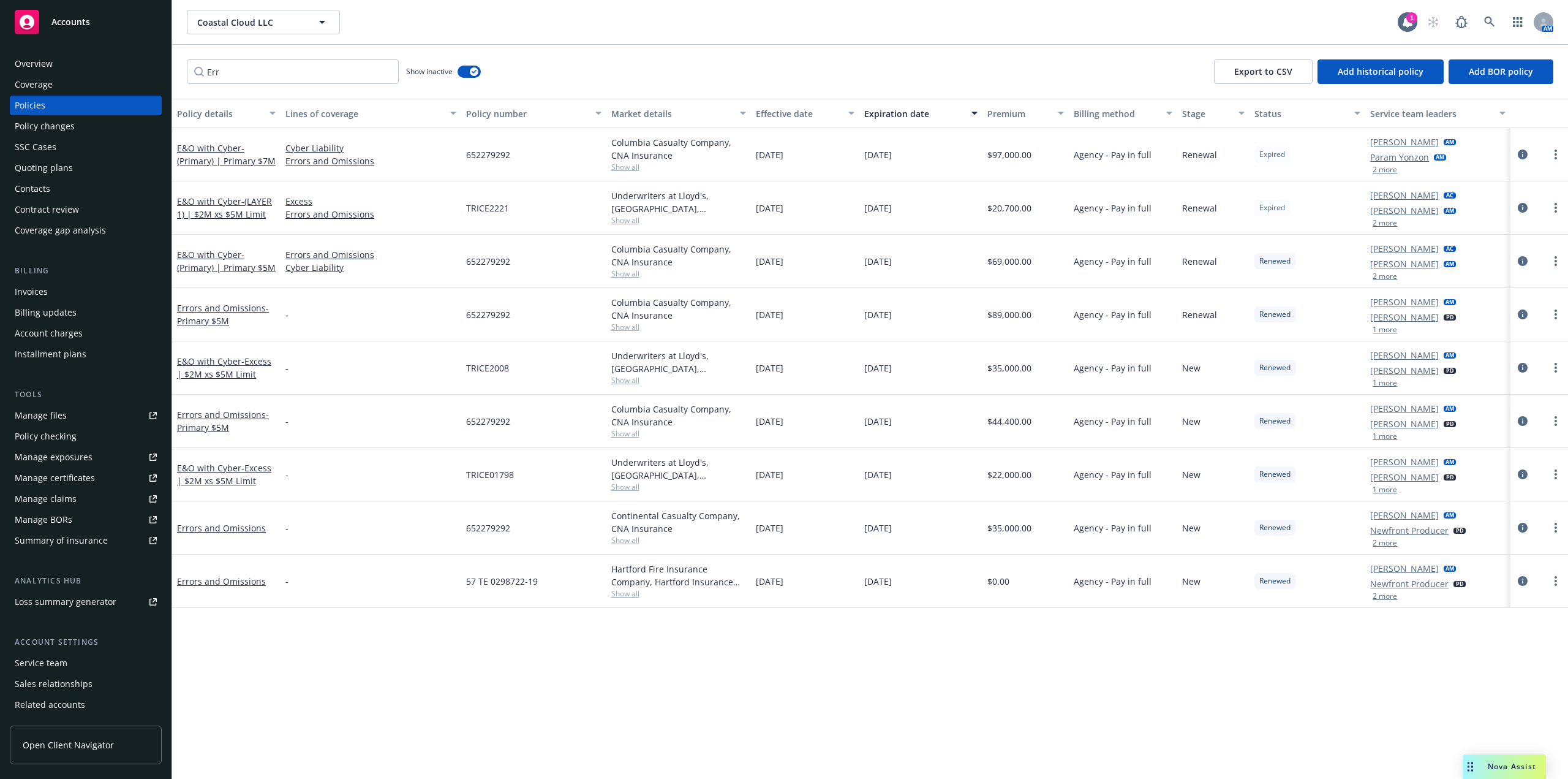
click at [903, 112] on div "Expiration date" at bounding box center [914, 113] width 100 height 13
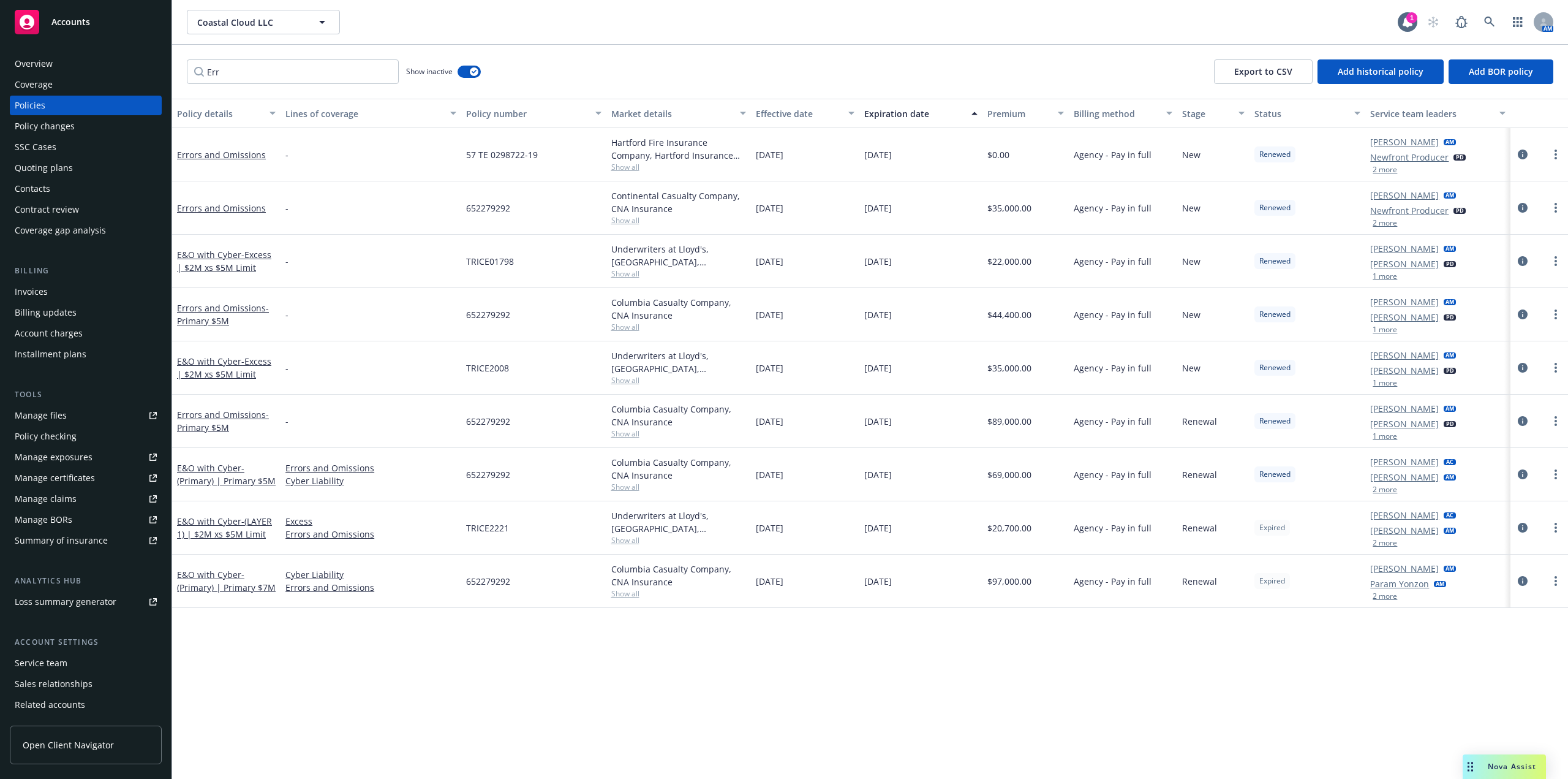
click at [903, 112] on div "Expiration date" at bounding box center [914, 113] width 100 height 13
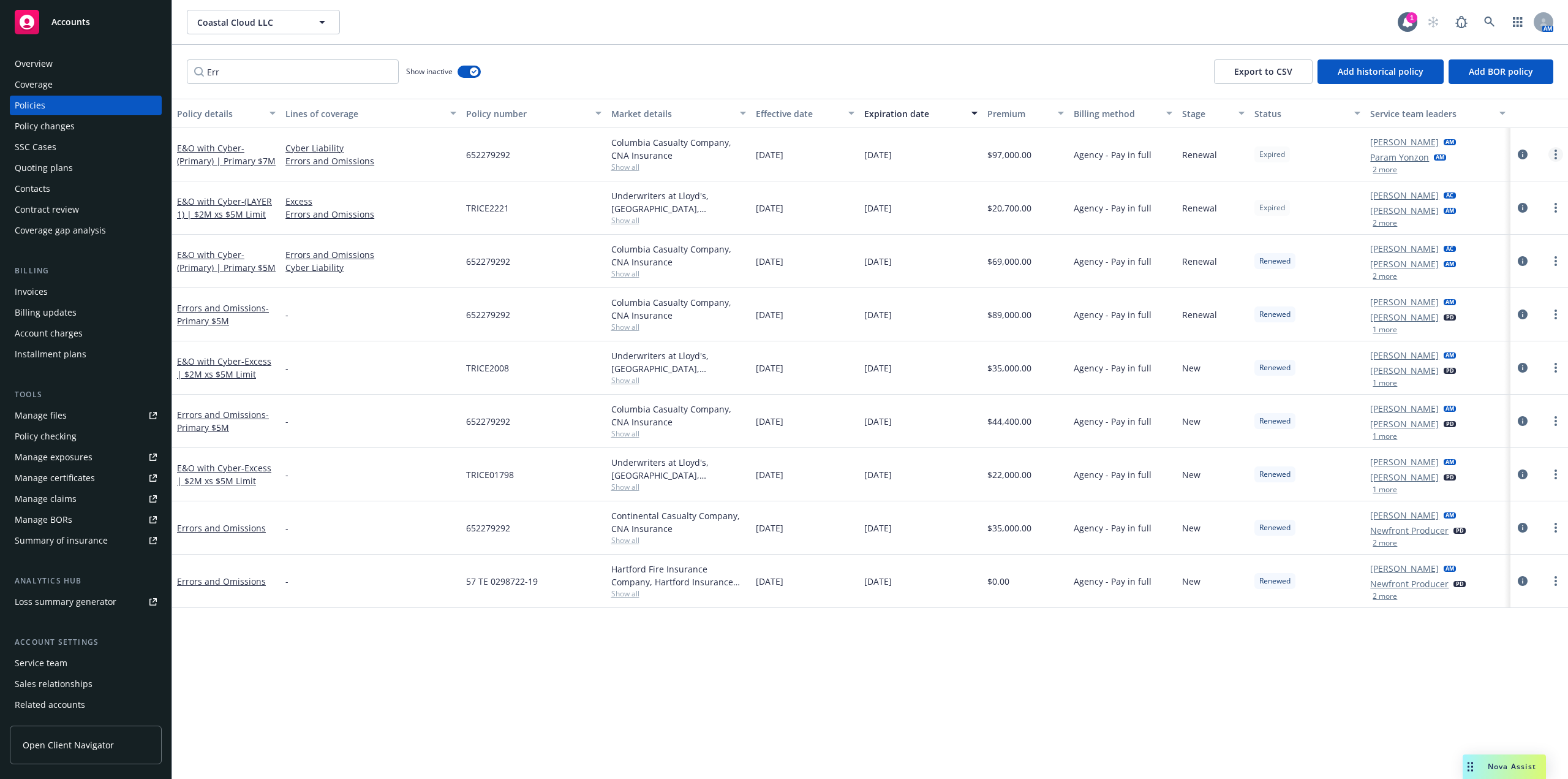
click at [1550, 157] on link "more" at bounding box center [1555, 154] width 15 height 15
drag, startPoint x: 1514, startPoint y: 198, endPoint x: 1564, endPoint y: 220, distance: 54.6
click at [1514, 198] on link "Renew with incumbent" at bounding box center [1490, 204] width 144 height 24
select select "12"
select select "FL"
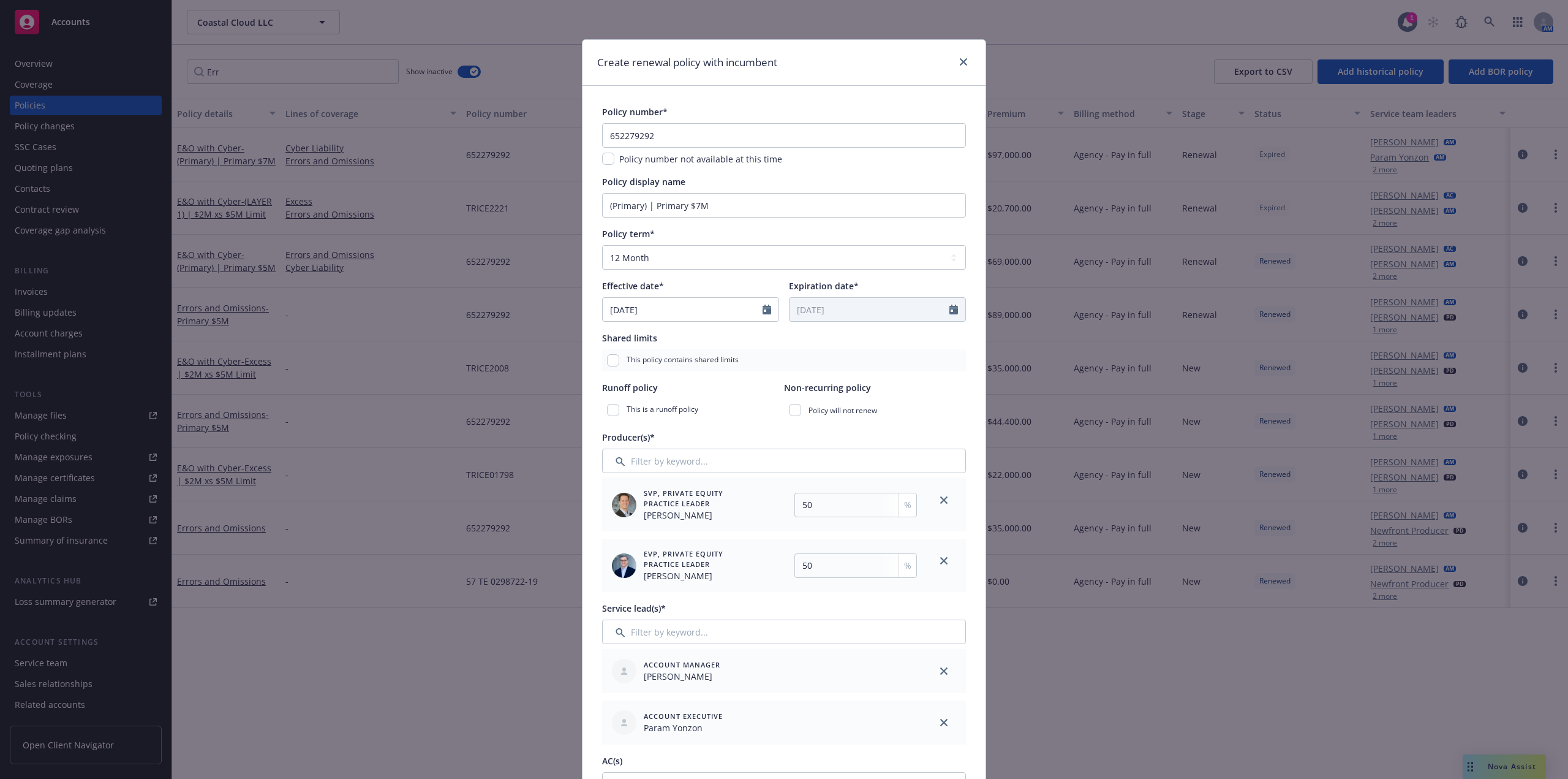
click at [968, 61] on div "Create renewal policy with incumbent" at bounding box center [784, 63] width 403 height 46
click at [960, 64] on icon "close" at bounding box center [964, 62] width 8 height 8
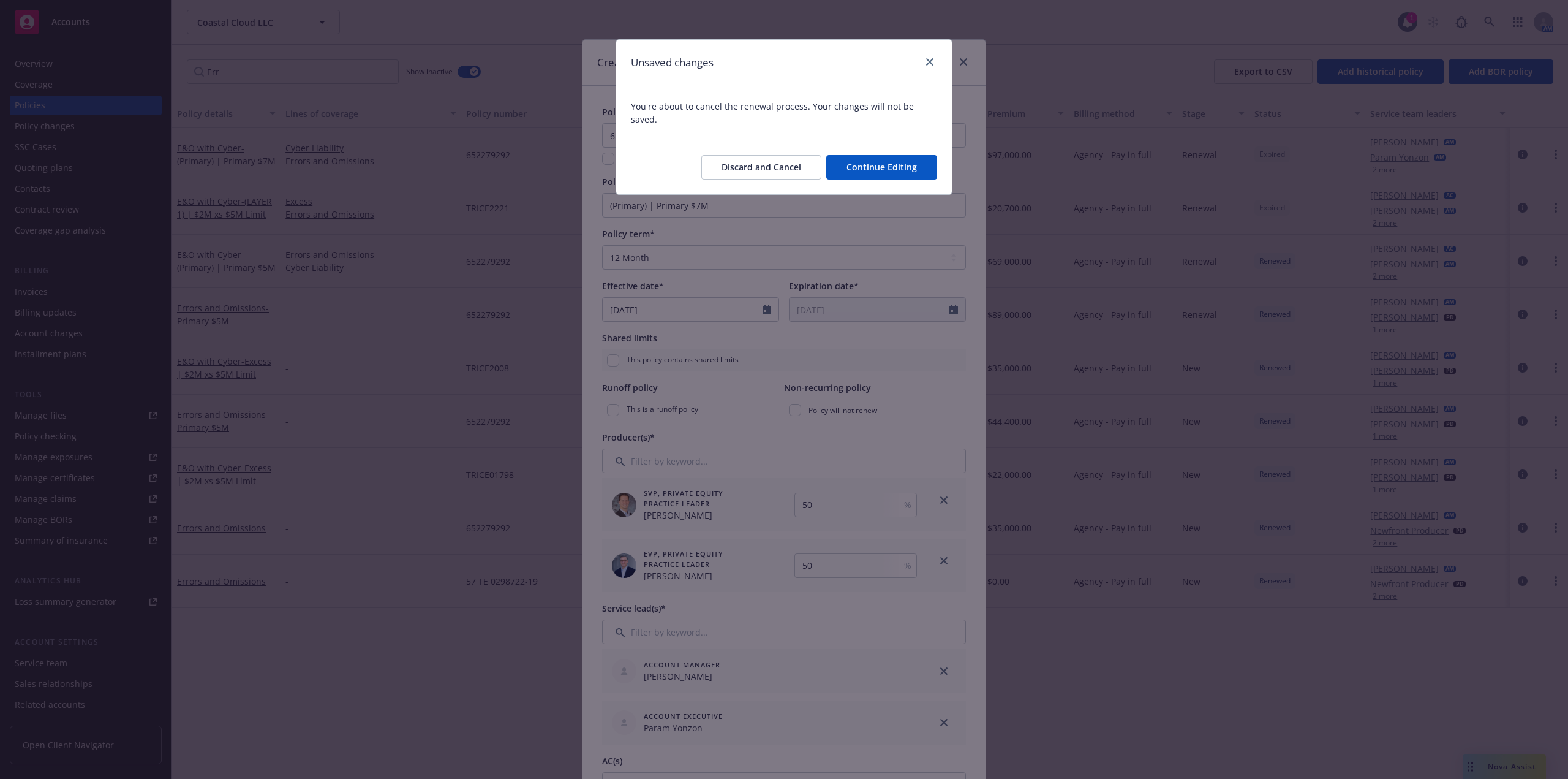
click at [790, 157] on button "Discard and Cancel" at bounding box center [761, 167] width 120 height 24
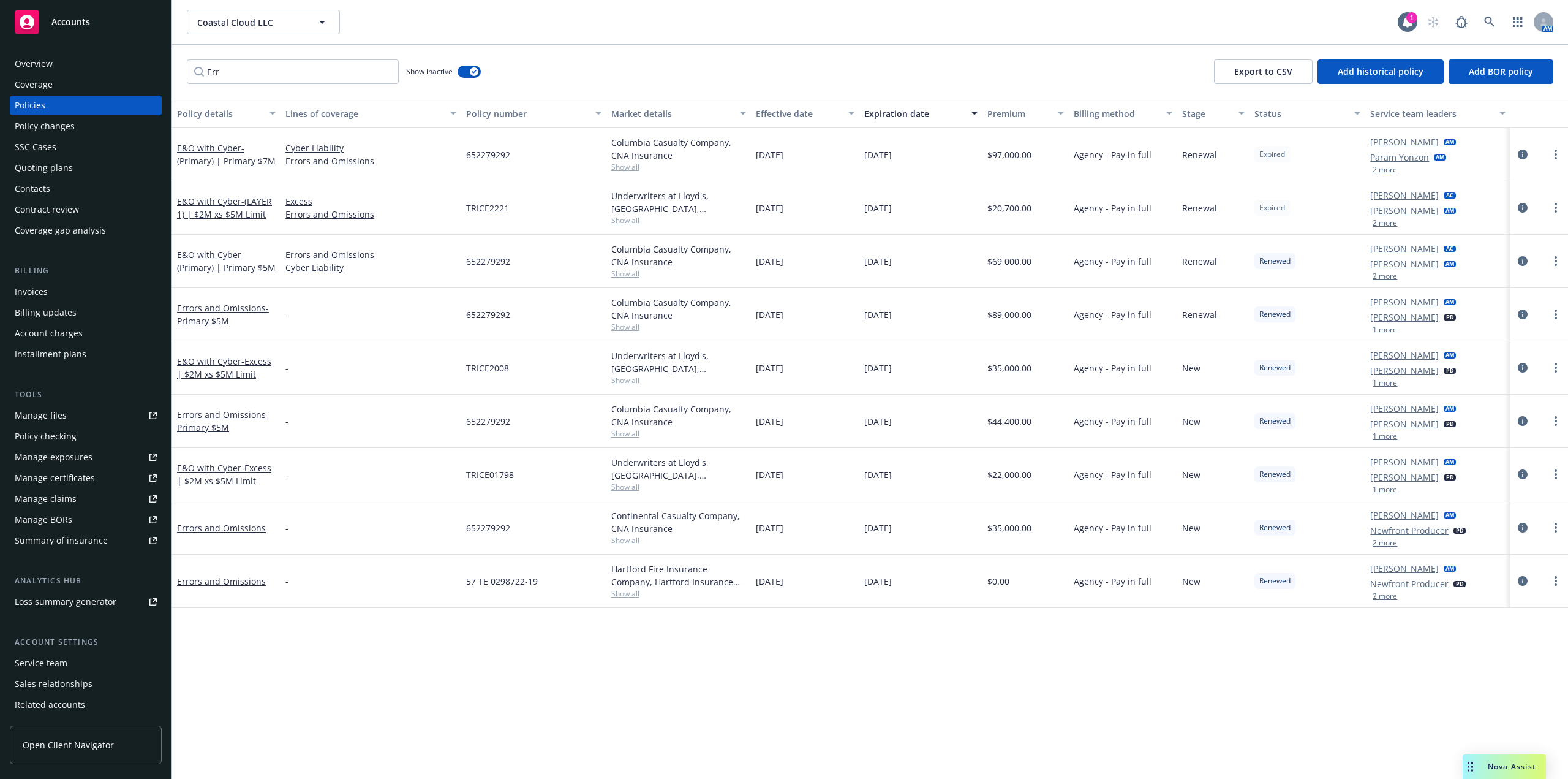
click at [67, 169] on div "Quoting plans" at bounding box center [44, 168] width 58 height 19
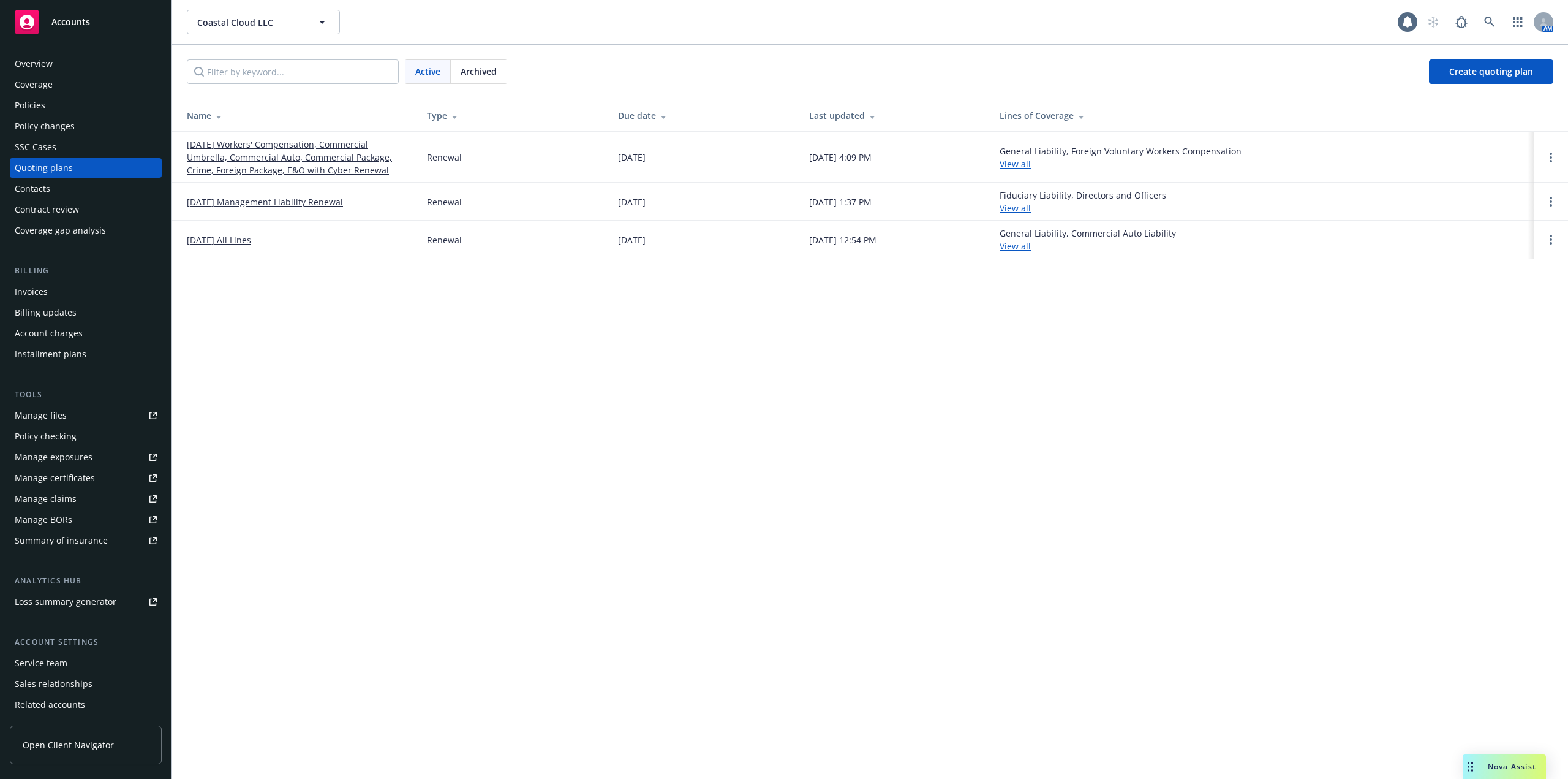
click at [260, 161] on link "09/14/25 Workers' Compensation, Commercial Umbrella, Commercial Auto, Commercia…" at bounding box center [297, 157] width 220 height 39
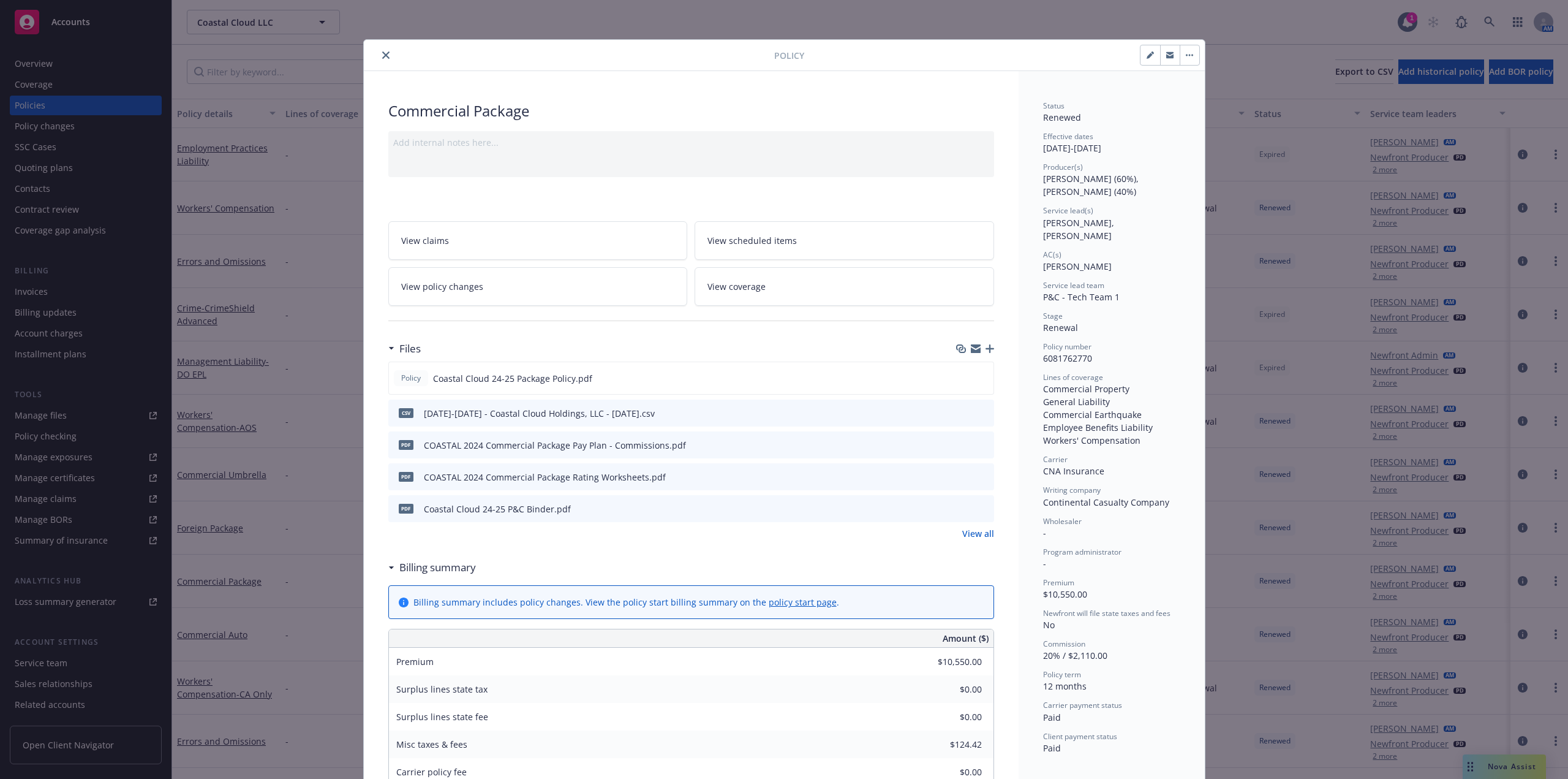
click at [385, 57] on button "close" at bounding box center [385, 55] width 15 height 15
click at [240, 75] on div "Policy Commercial Package Add internal notes here... View claims View scheduled…" at bounding box center [784, 390] width 1568 height 779
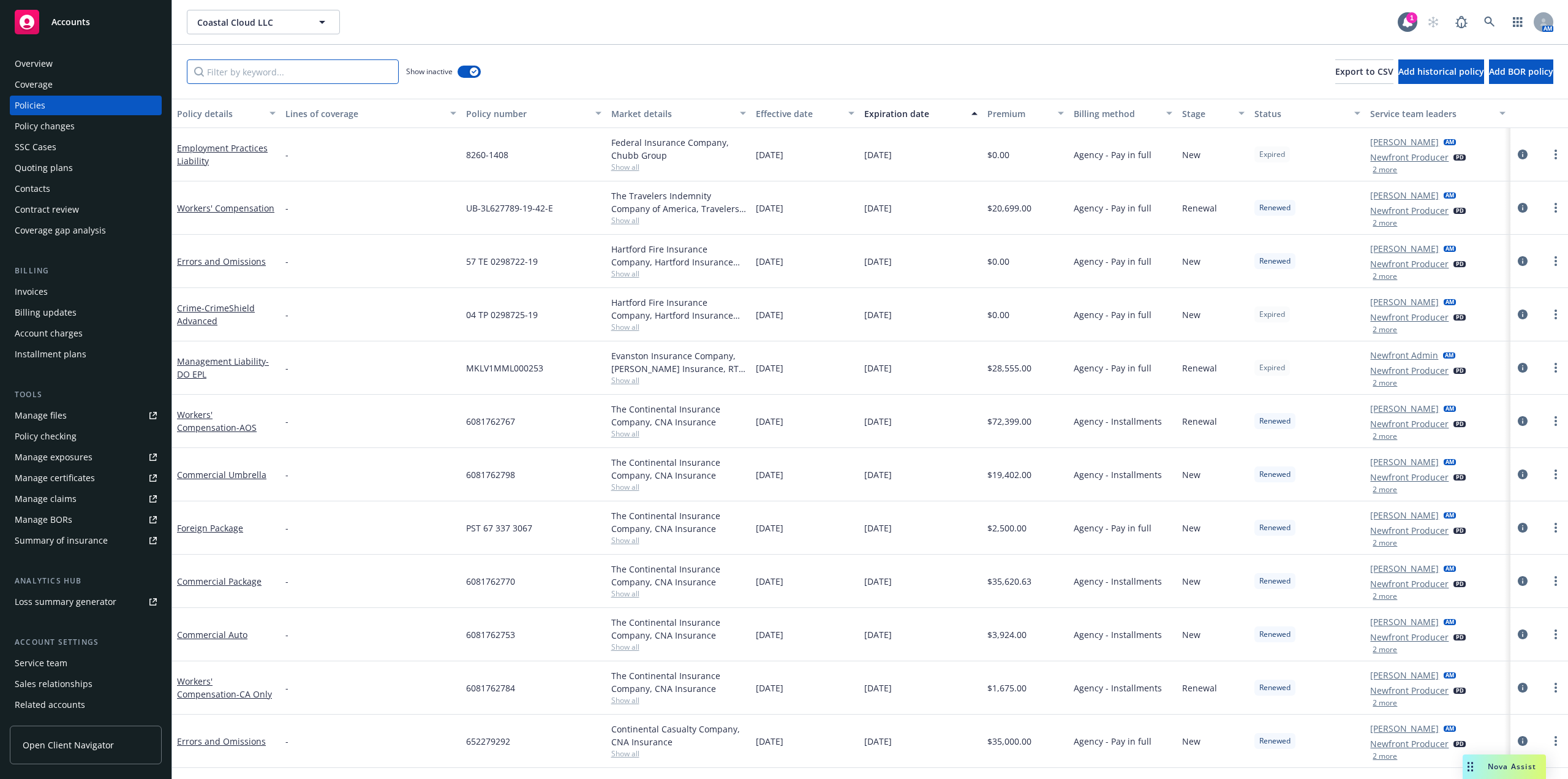
click at [241, 74] on input "Filter by keyword..." at bounding box center [293, 71] width 212 height 24
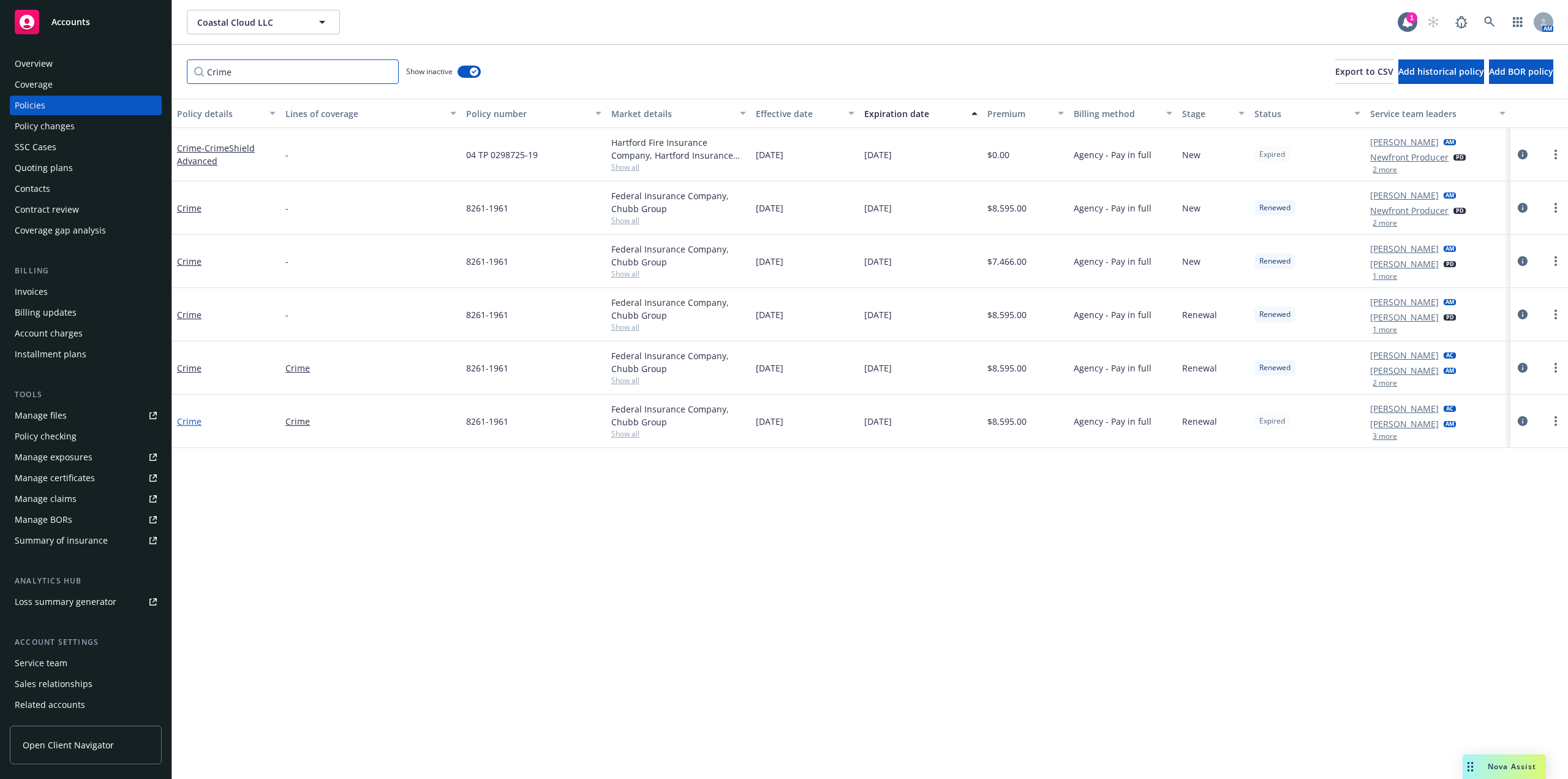
type input "Crime"
click at [194, 424] on link "Crime" at bounding box center [189, 421] width 24 height 12
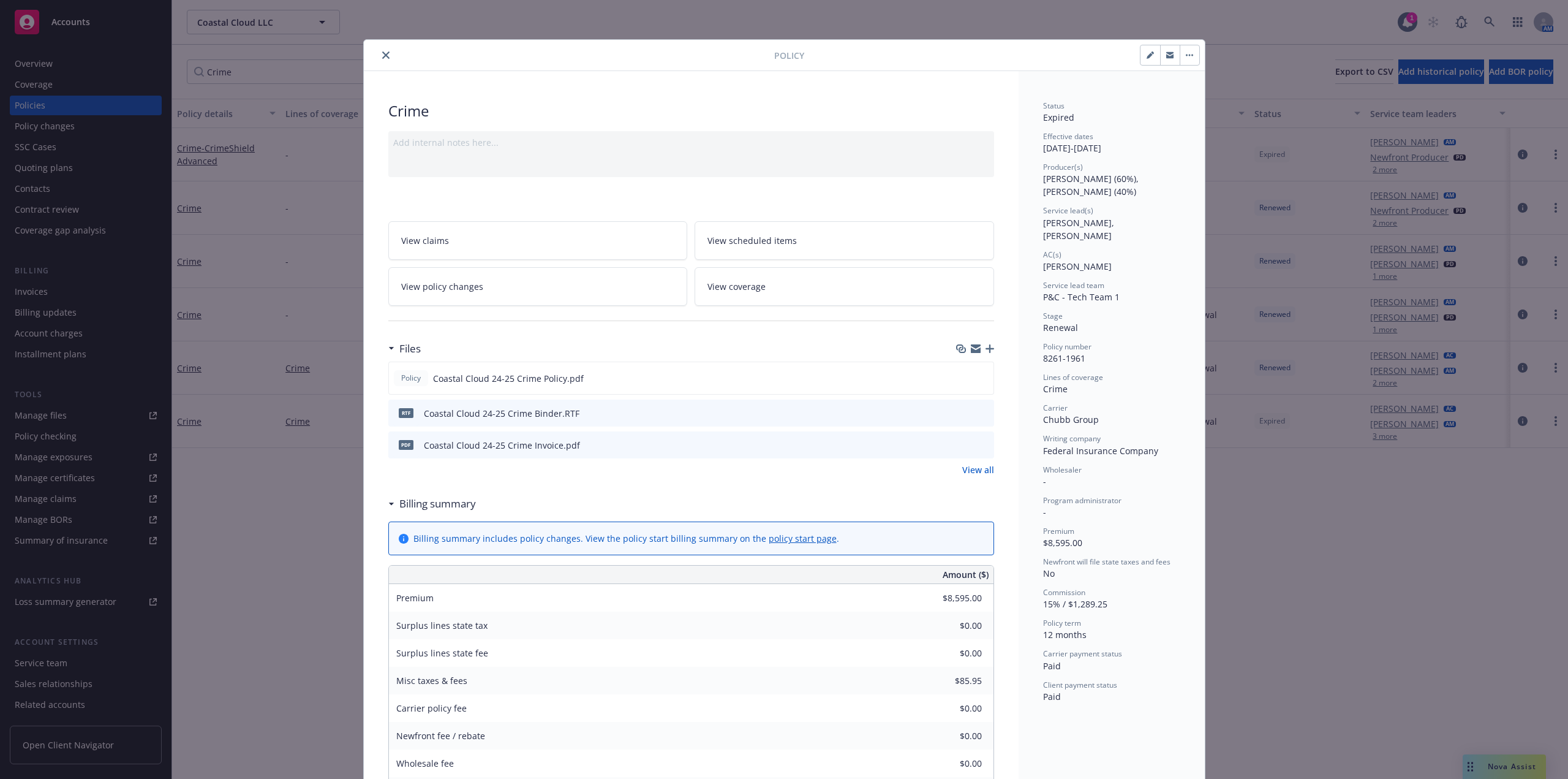
drag, startPoint x: 381, startPoint y: 56, endPoint x: 394, endPoint y: 30, distance: 29.1
click at [382, 56] on icon "close" at bounding box center [386, 55] width 8 height 8
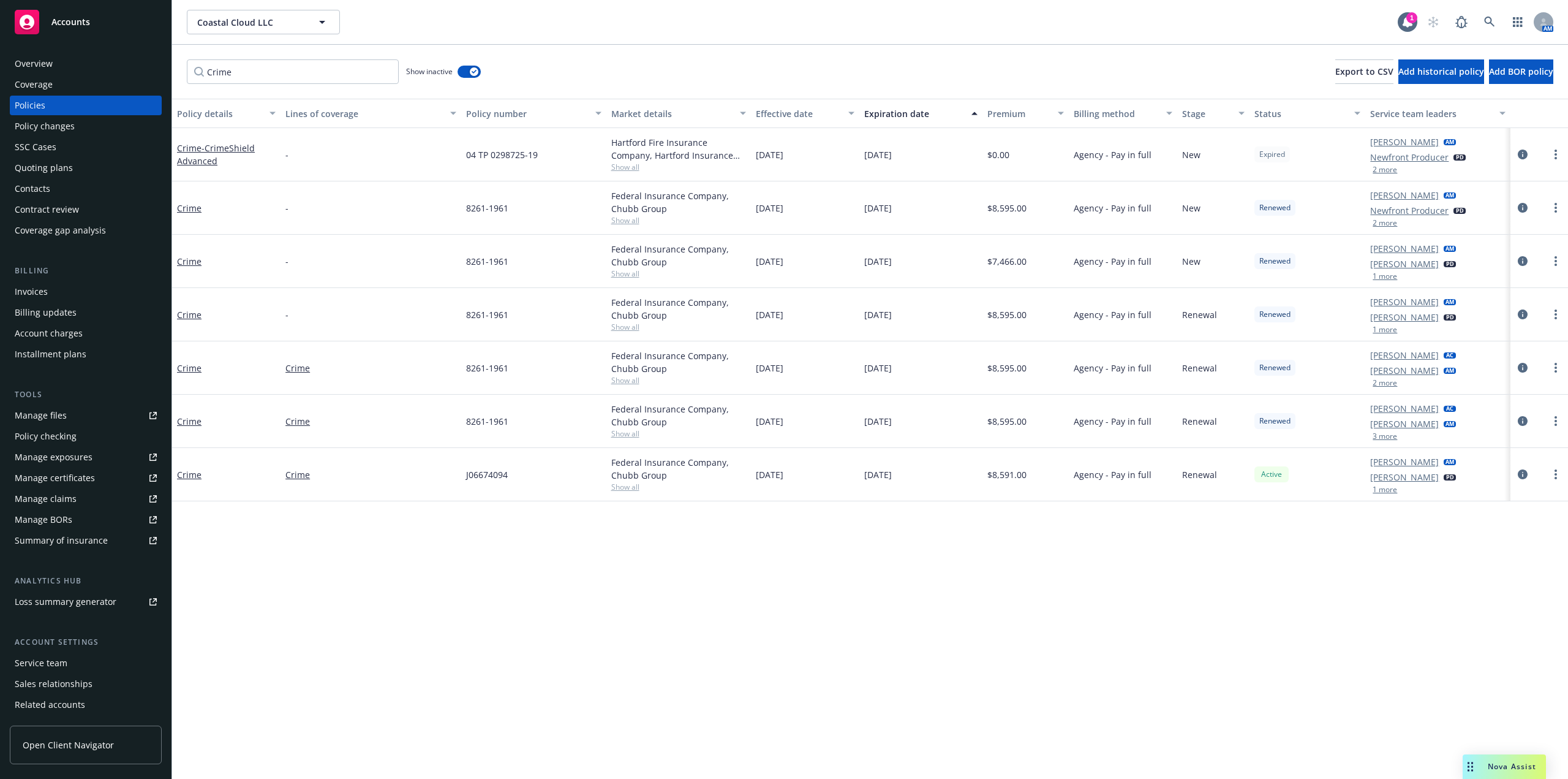
click at [35, 104] on div "Policies" at bounding box center [30, 105] width 31 height 19
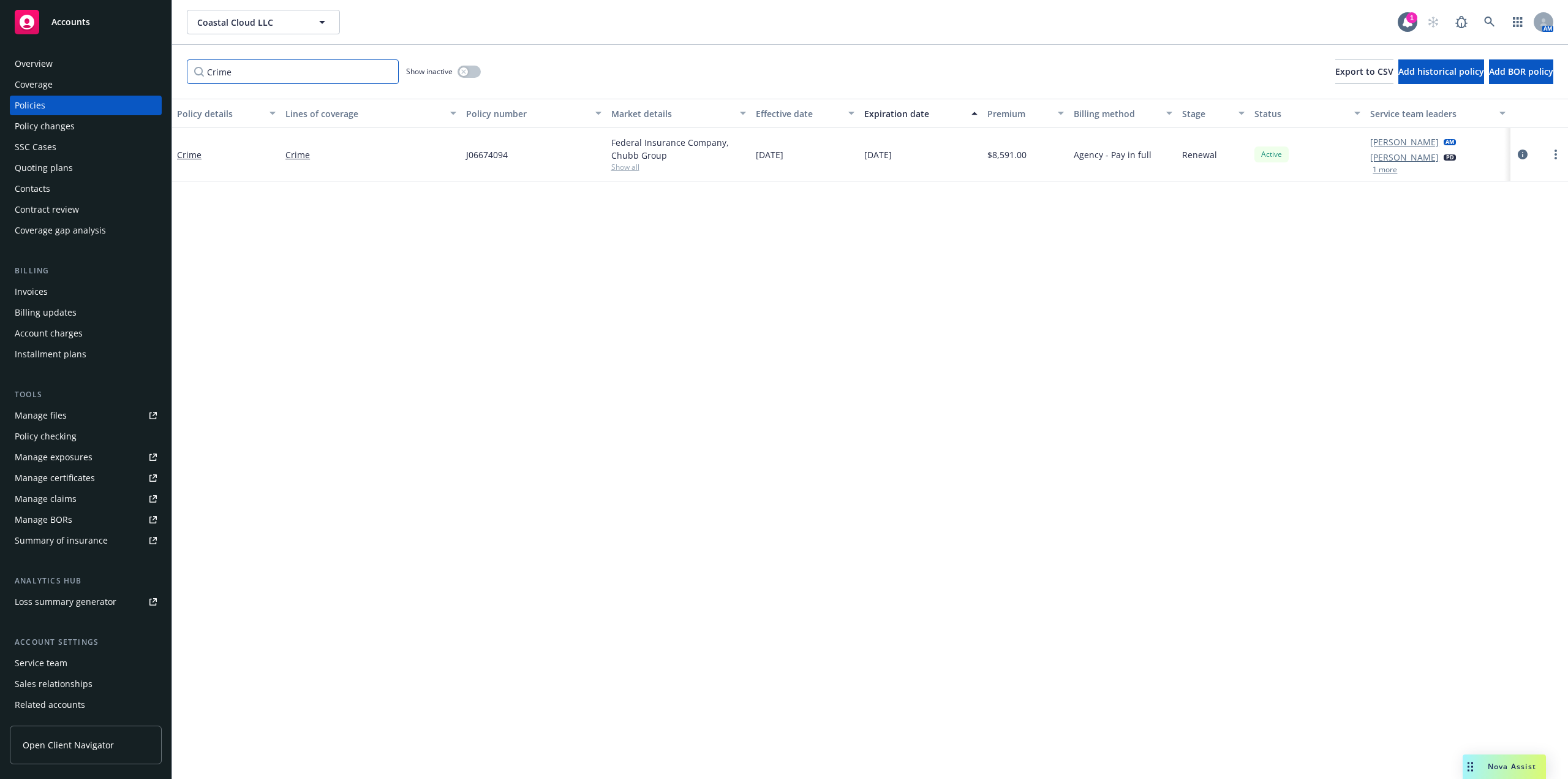
click at [385, 71] on input "Crime" at bounding box center [293, 71] width 212 height 24
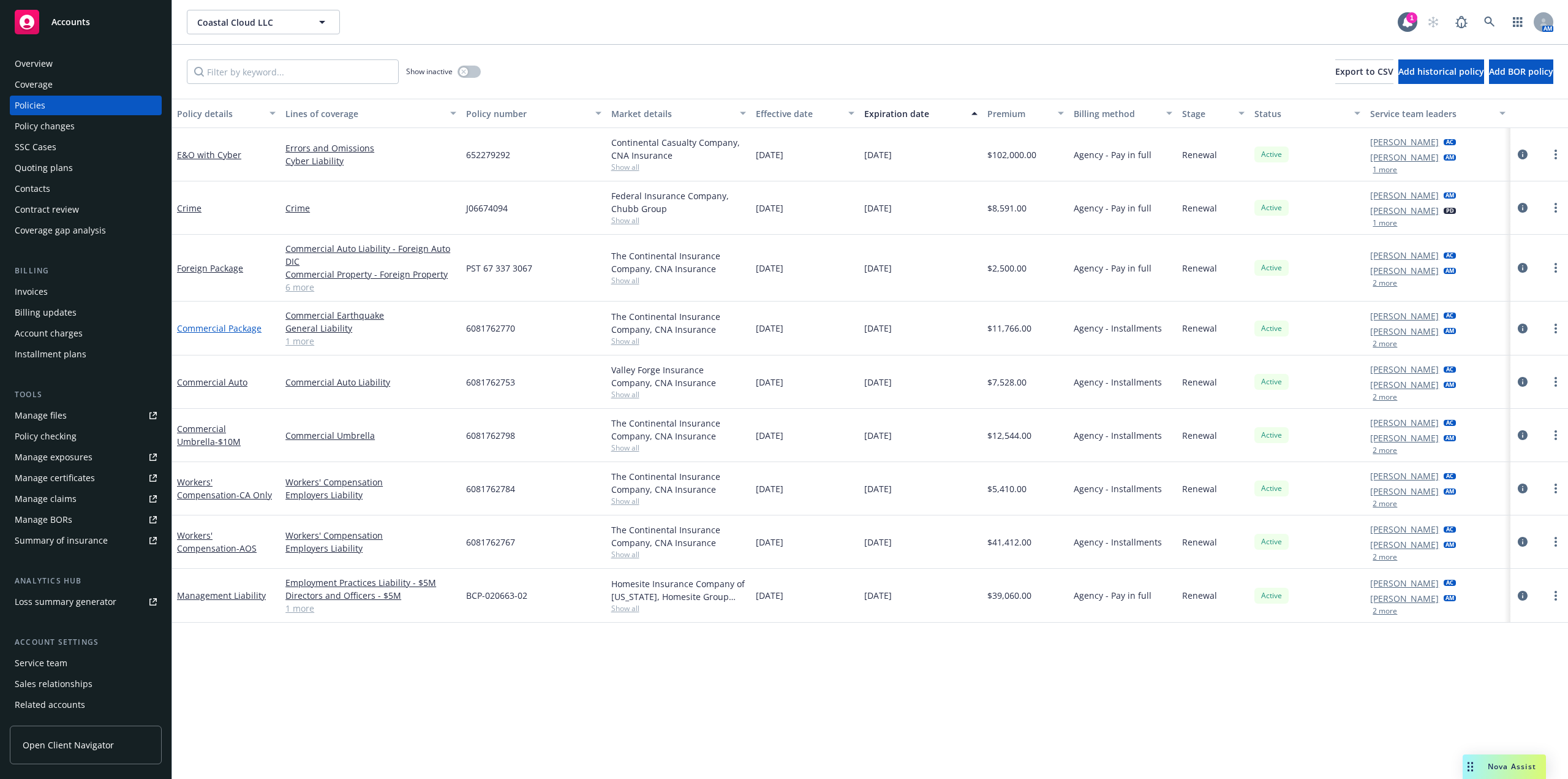
click at [243, 331] on link "Commercial Package" at bounding box center [220, 328] width 85 height 12
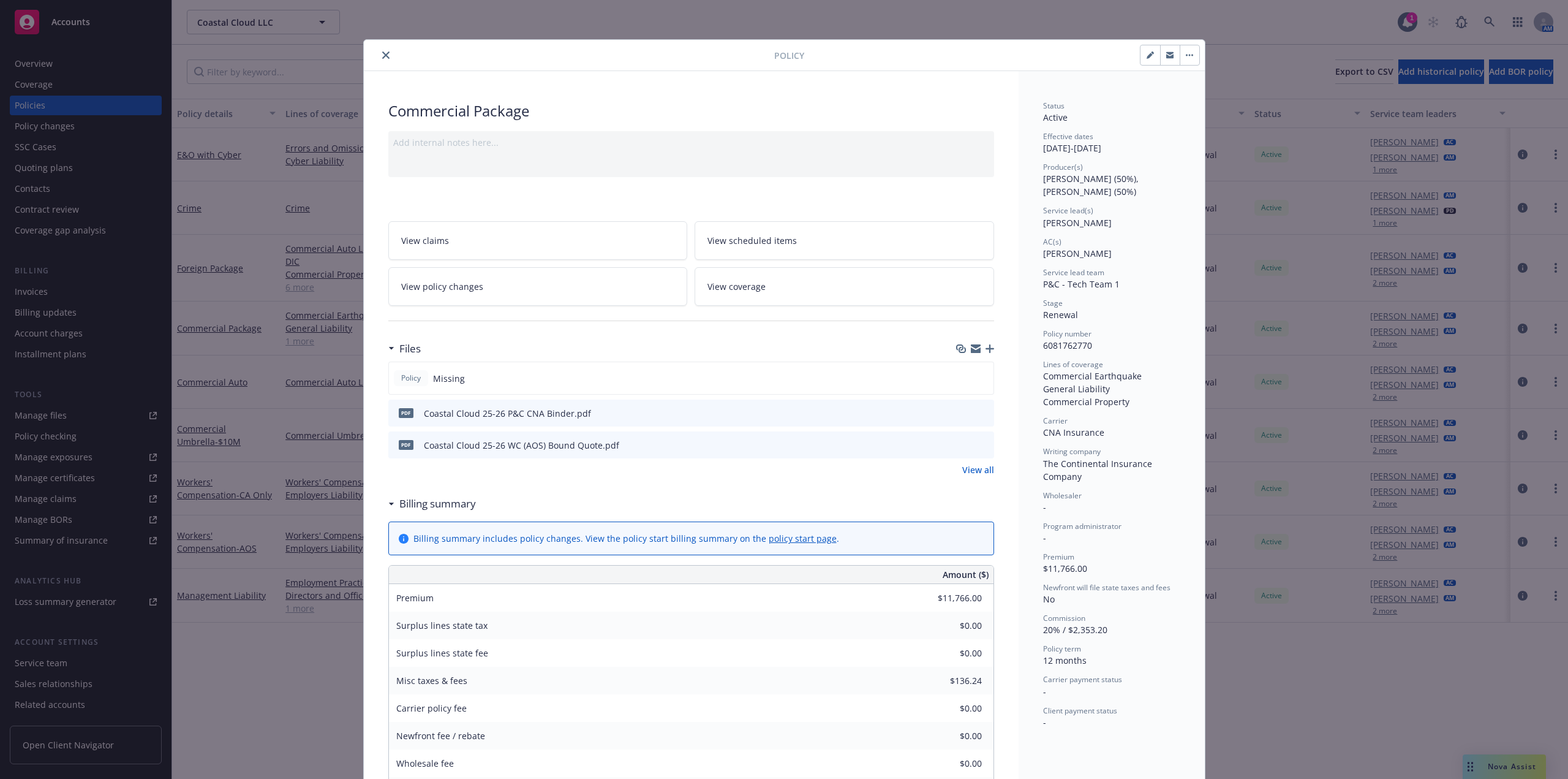
click at [382, 55] on icon "close" at bounding box center [386, 55] width 8 height 8
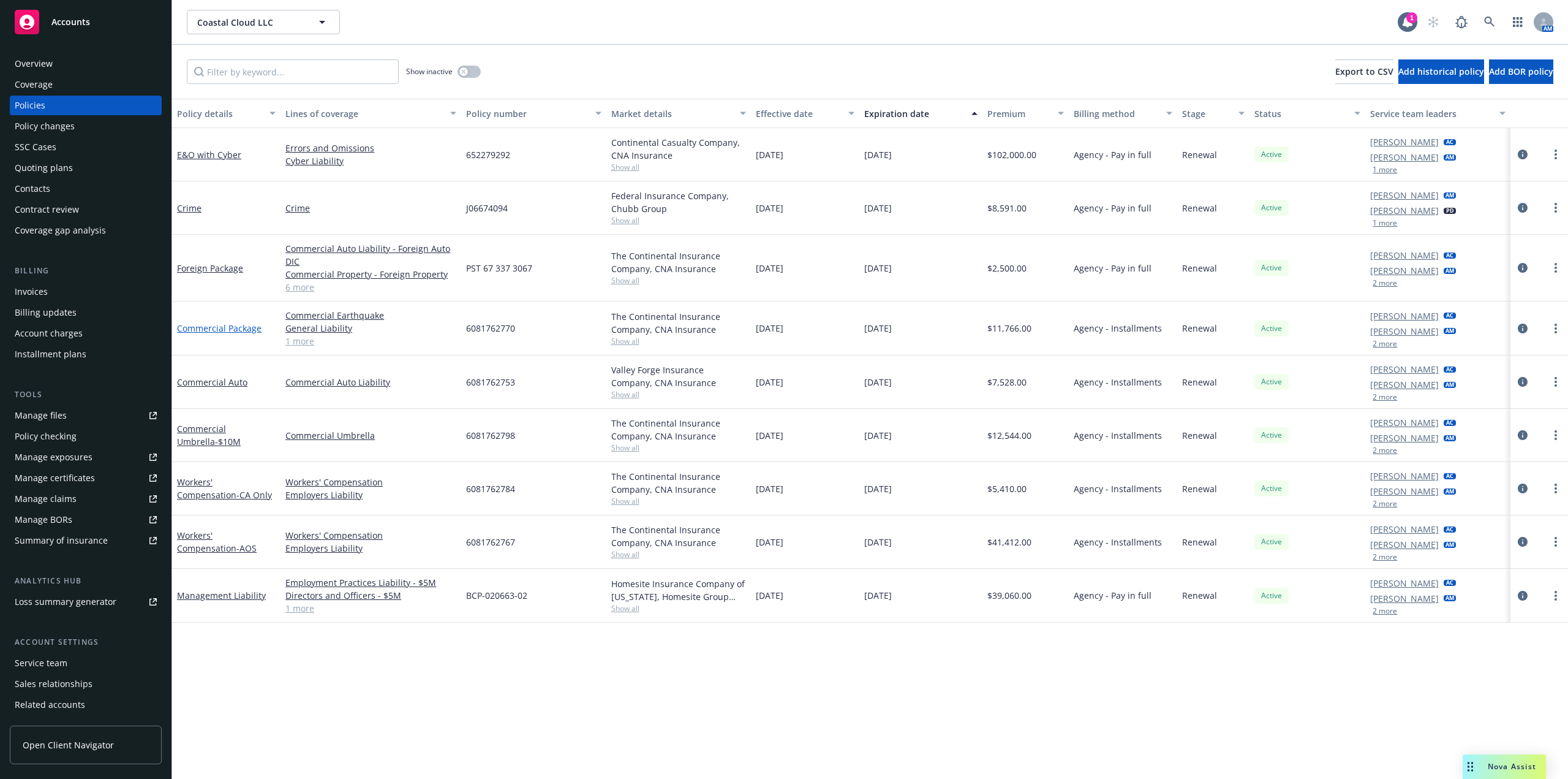
click at [220, 328] on link "Commercial Package" at bounding box center [220, 328] width 85 height 12
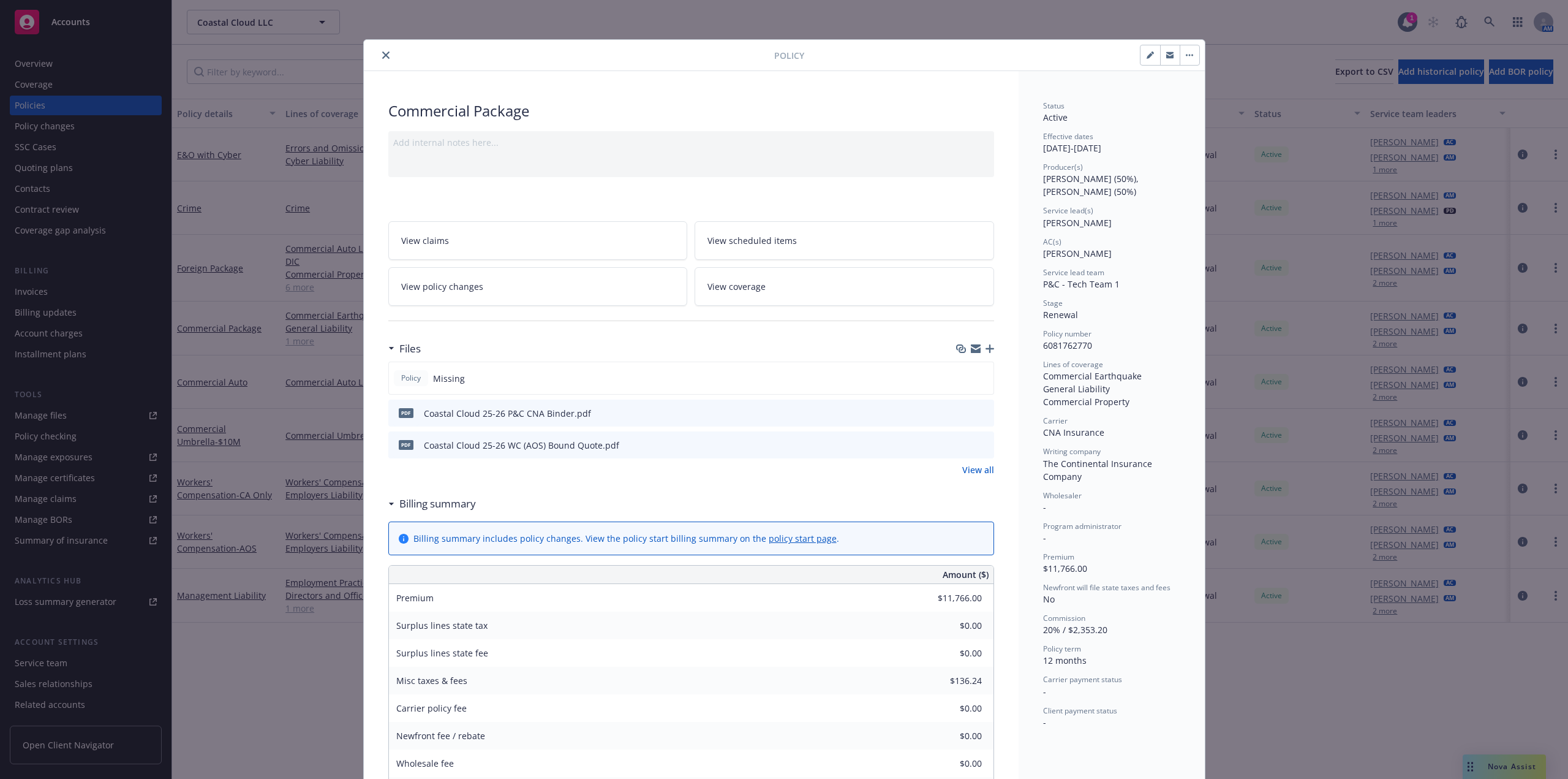
click at [382, 58] on icon "close" at bounding box center [386, 55] width 8 height 8
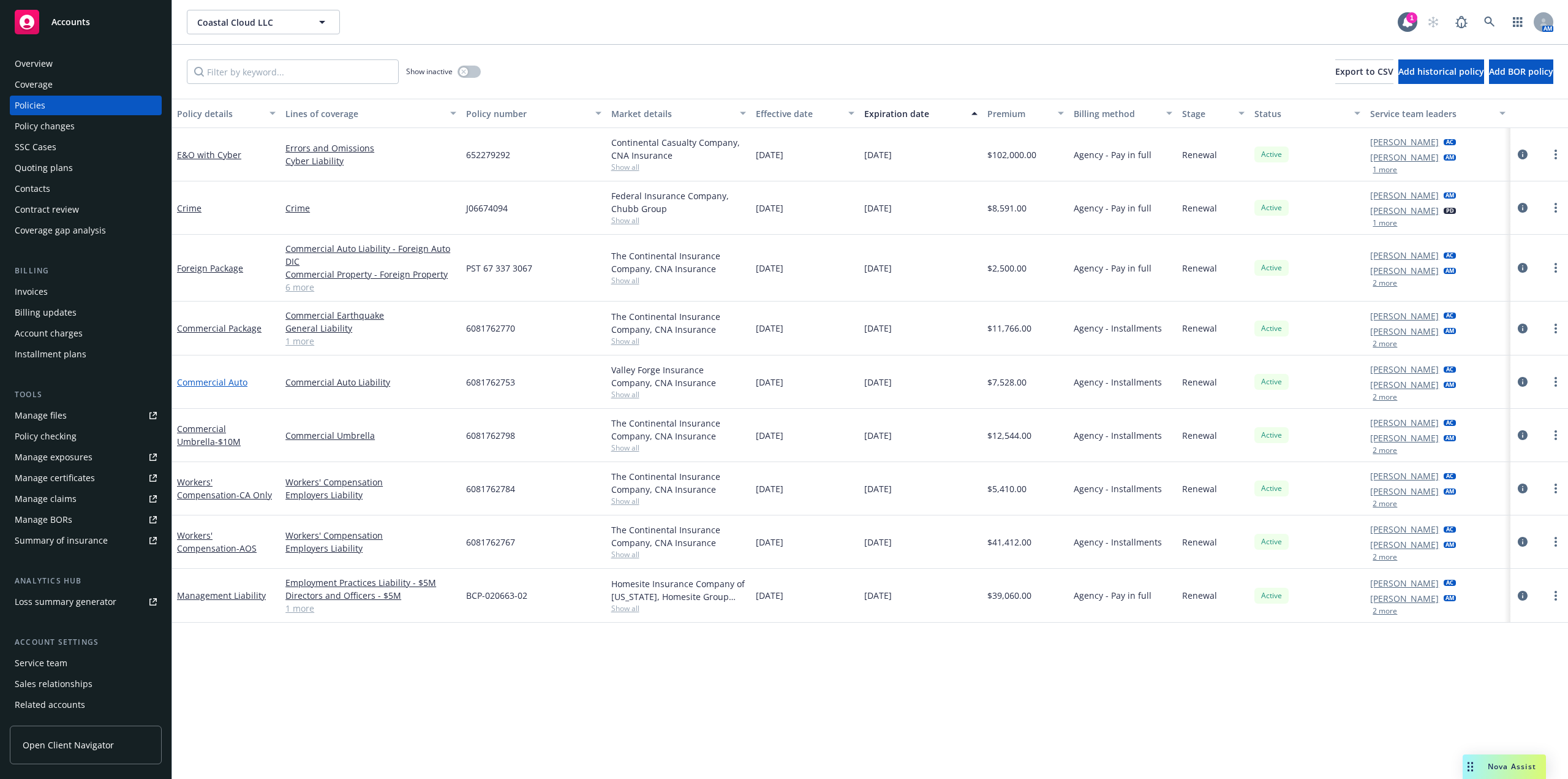
click at [219, 378] on link "Commercial Auto" at bounding box center [212, 382] width 70 height 12
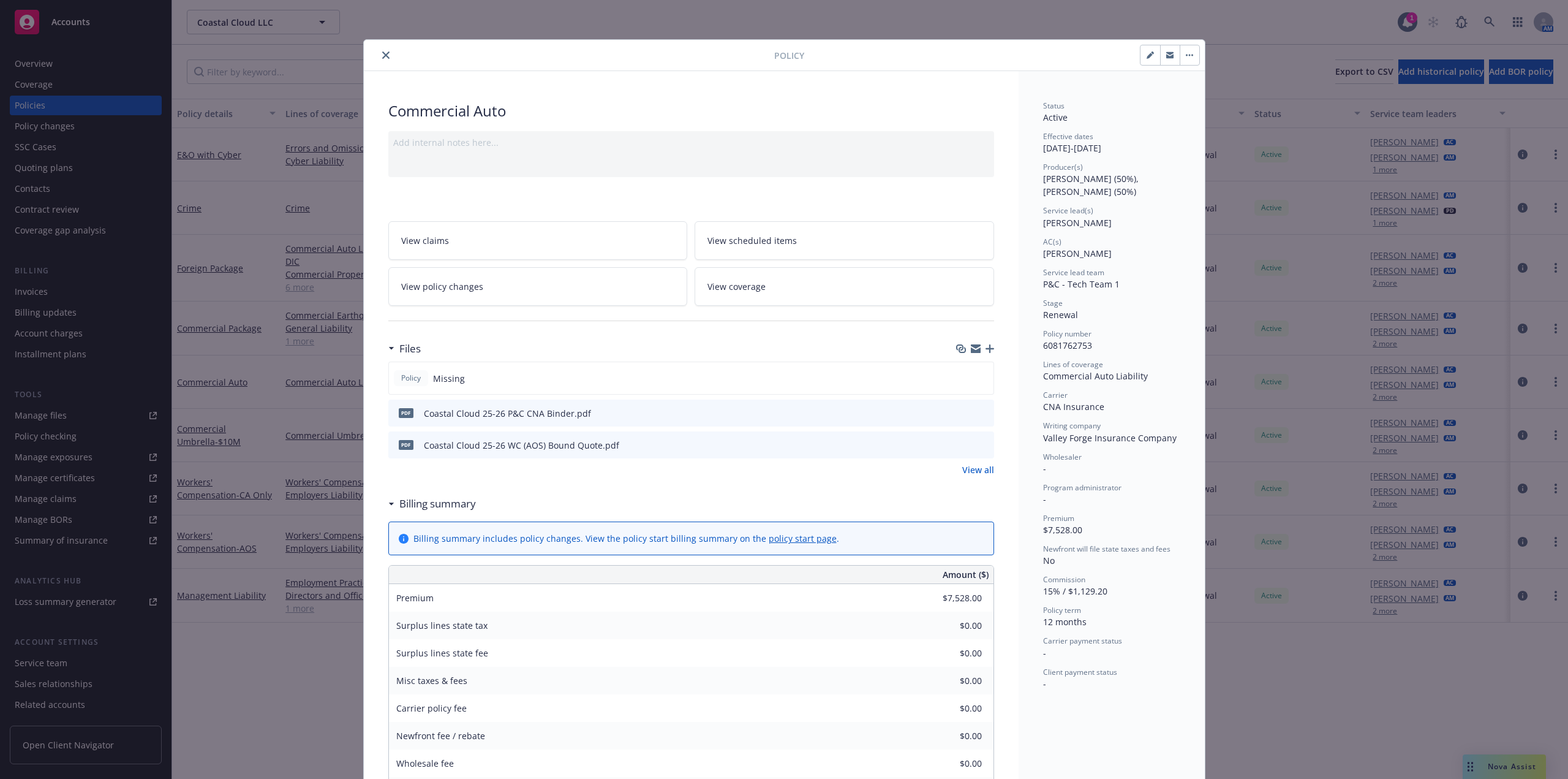
click at [378, 59] on button "close" at bounding box center [385, 55] width 15 height 15
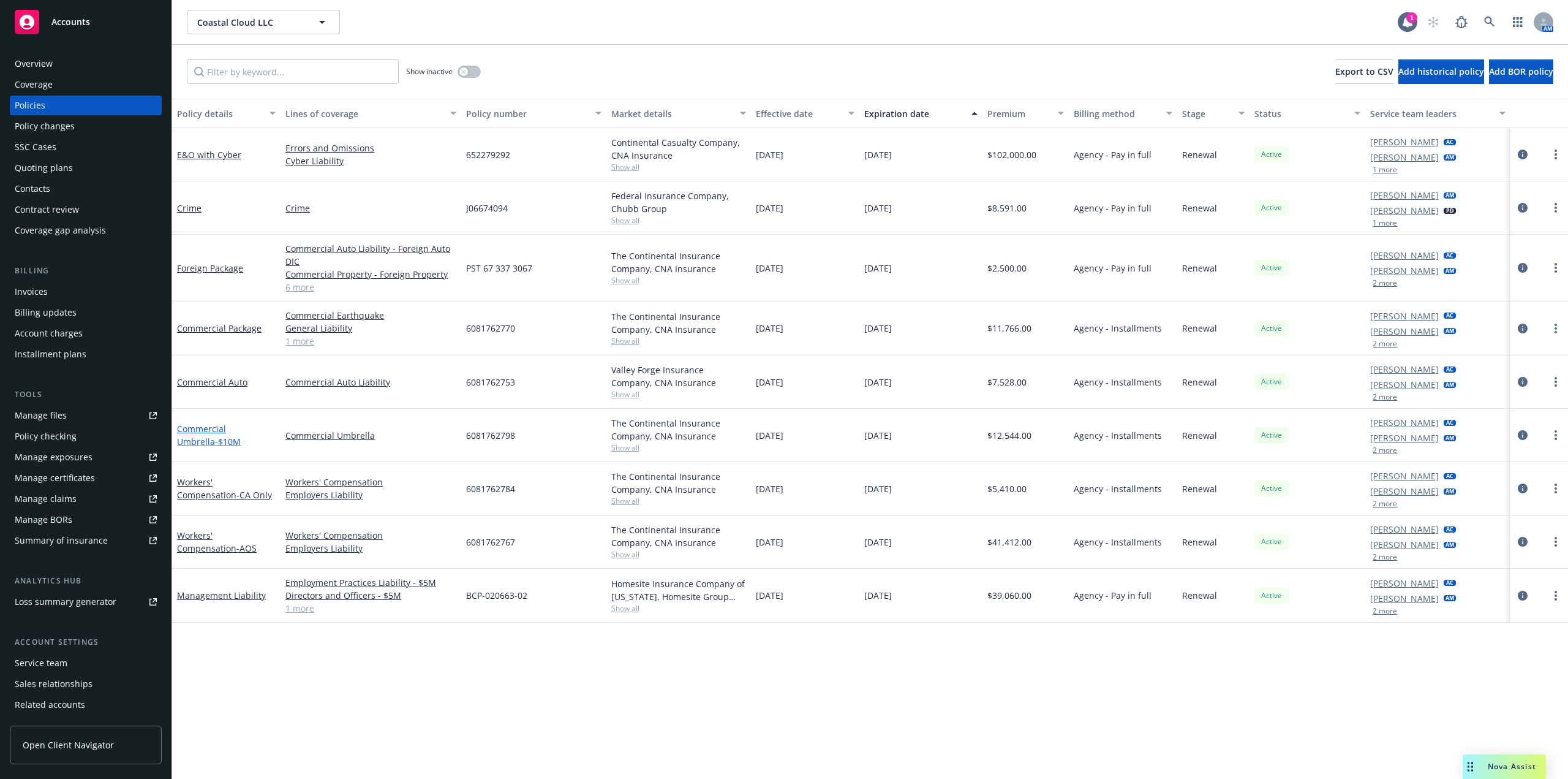
click at [210, 431] on link "Commercial Umbrella - $10M" at bounding box center [209, 435] width 64 height 24
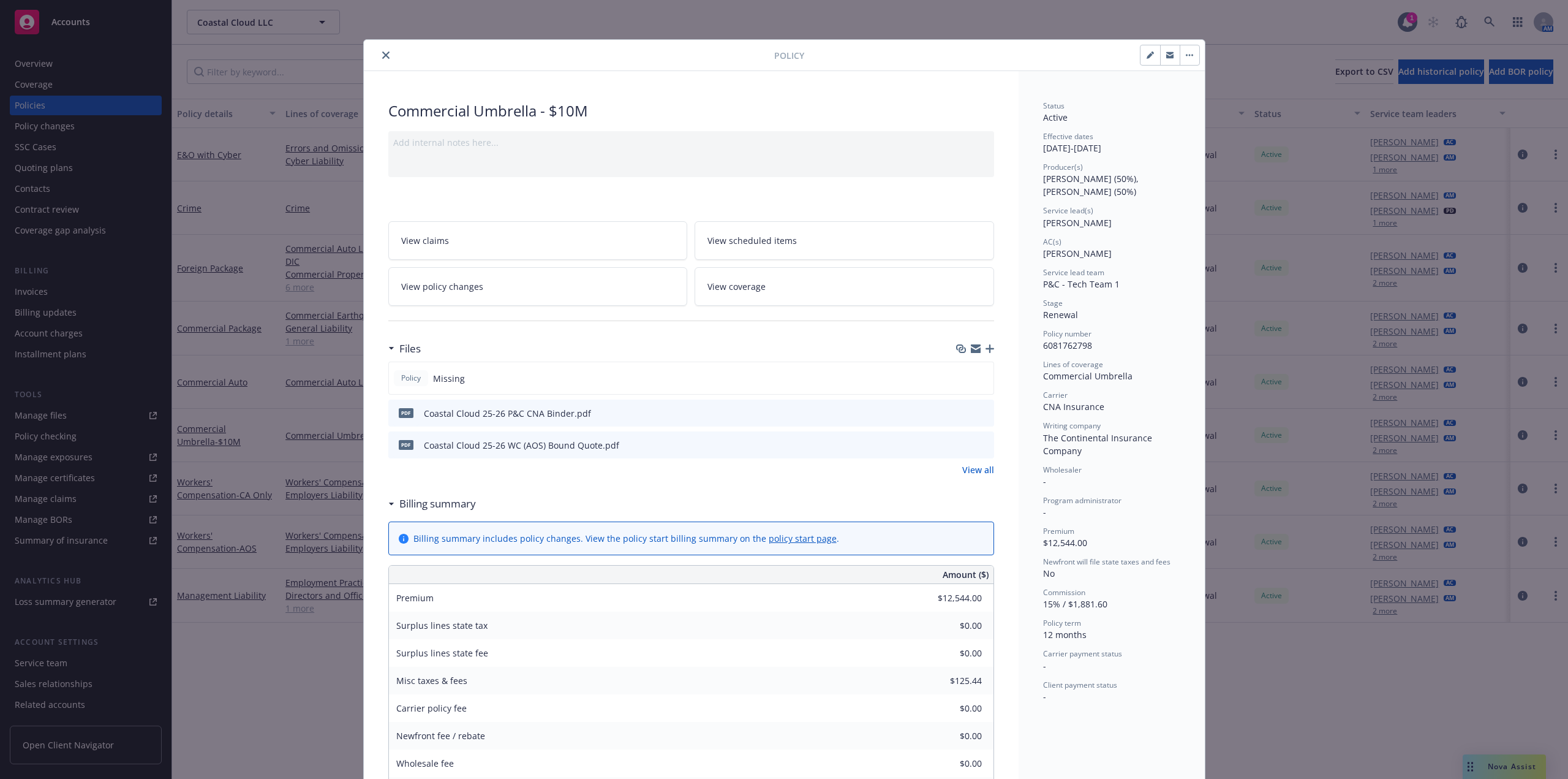
drag, startPoint x: 383, startPoint y: 58, endPoint x: 371, endPoint y: 93, distance: 37.0
click at [383, 58] on icon "close" at bounding box center [386, 55] width 8 height 8
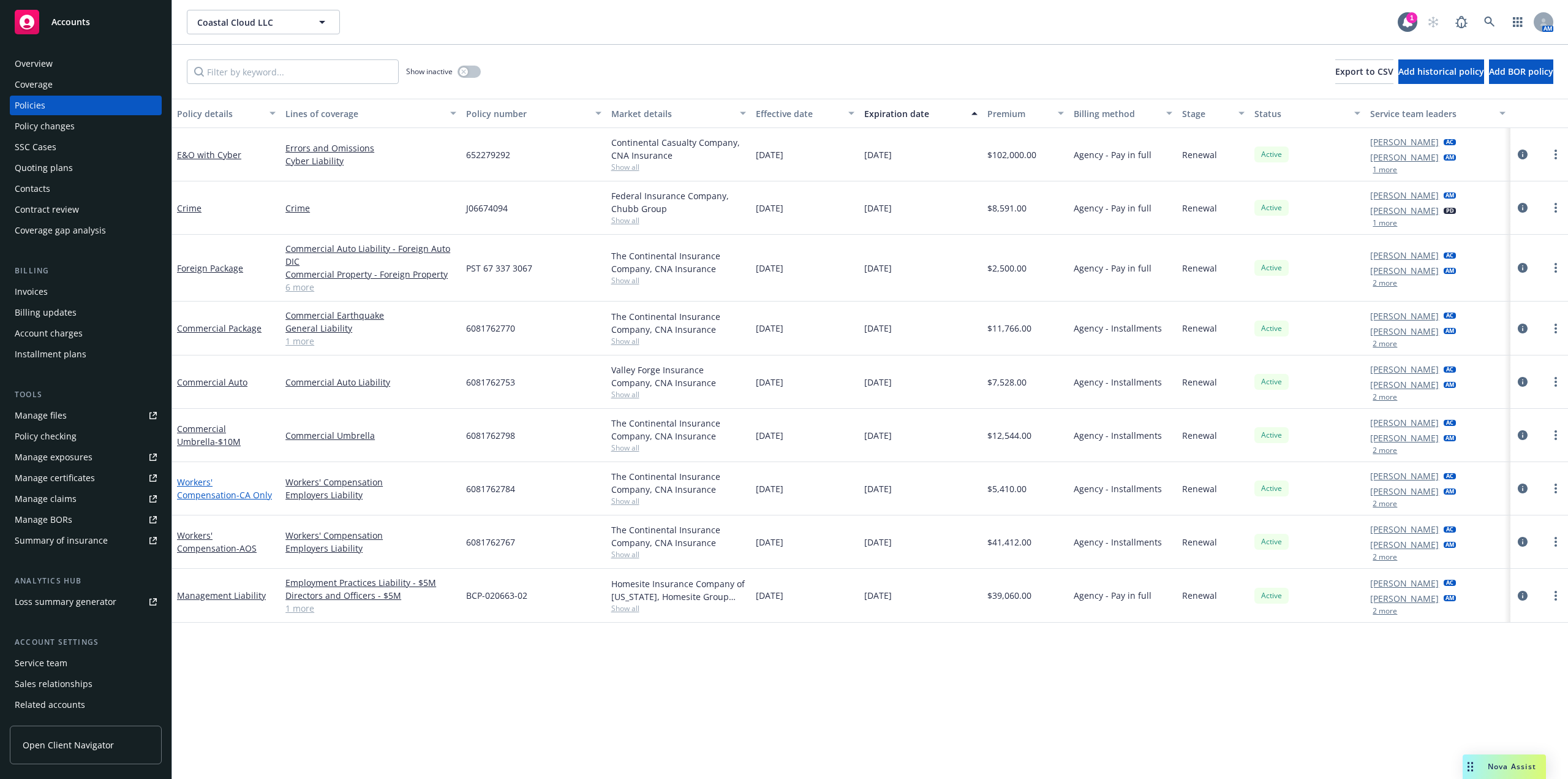
click at [241, 481] on link "Workers' Compensation - CA Only" at bounding box center [225, 488] width 95 height 24
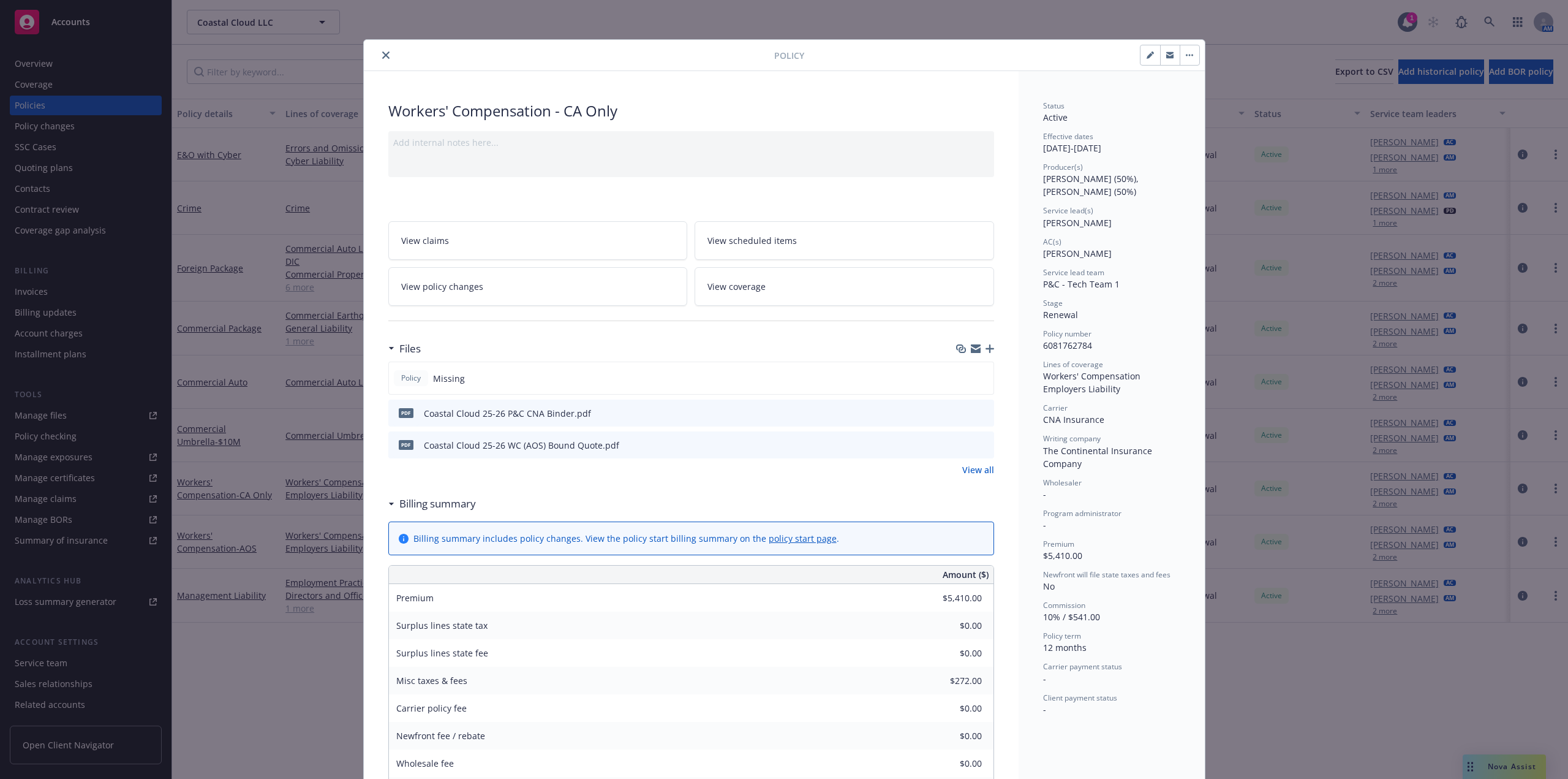
drag, startPoint x: 384, startPoint y: 56, endPoint x: 378, endPoint y: 101, distance: 45.4
click at [384, 56] on icon "close" at bounding box center [386, 55] width 8 height 8
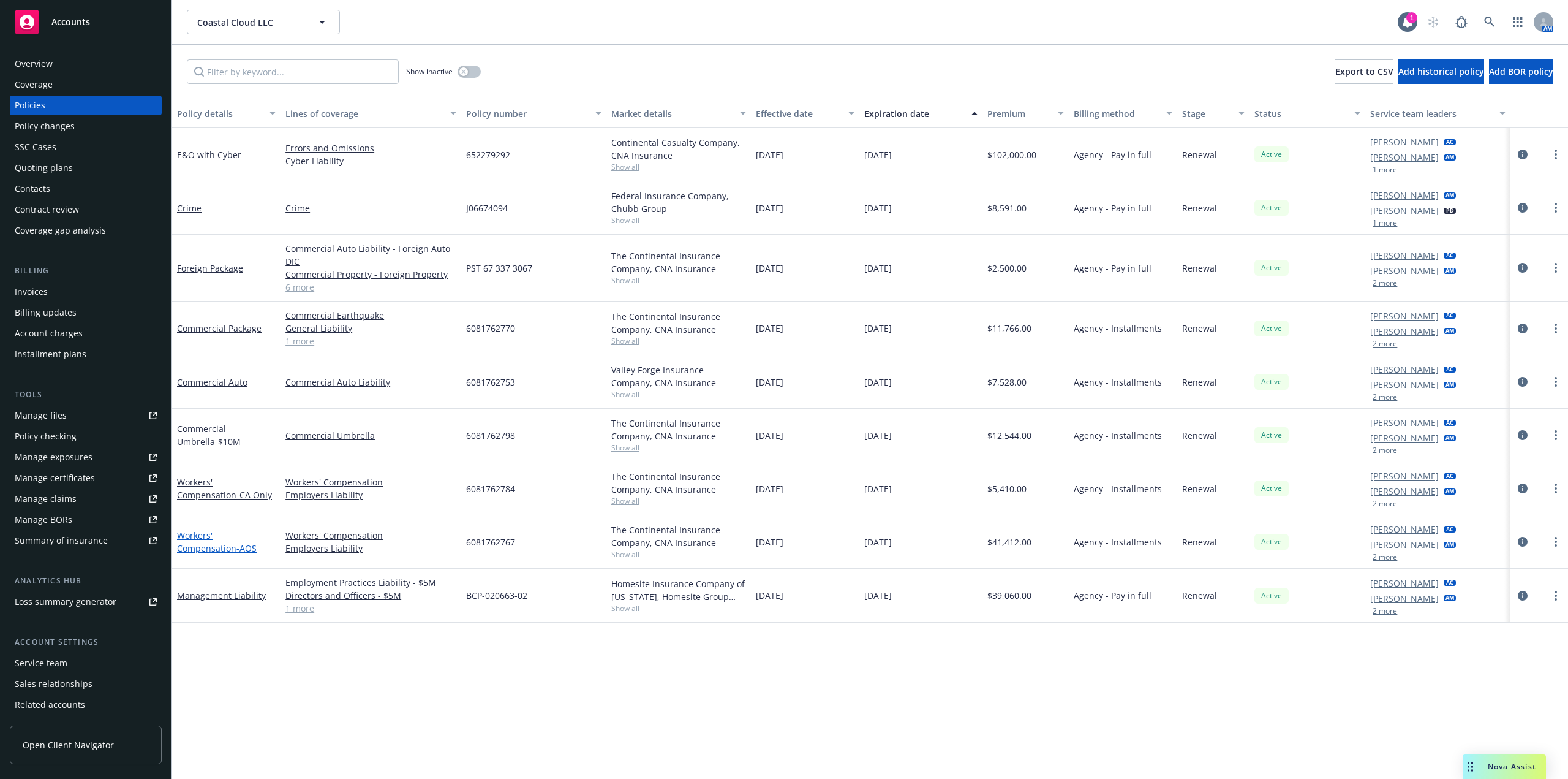
click at [227, 531] on link "Workers' Compensation - AOS" at bounding box center [217, 541] width 80 height 24
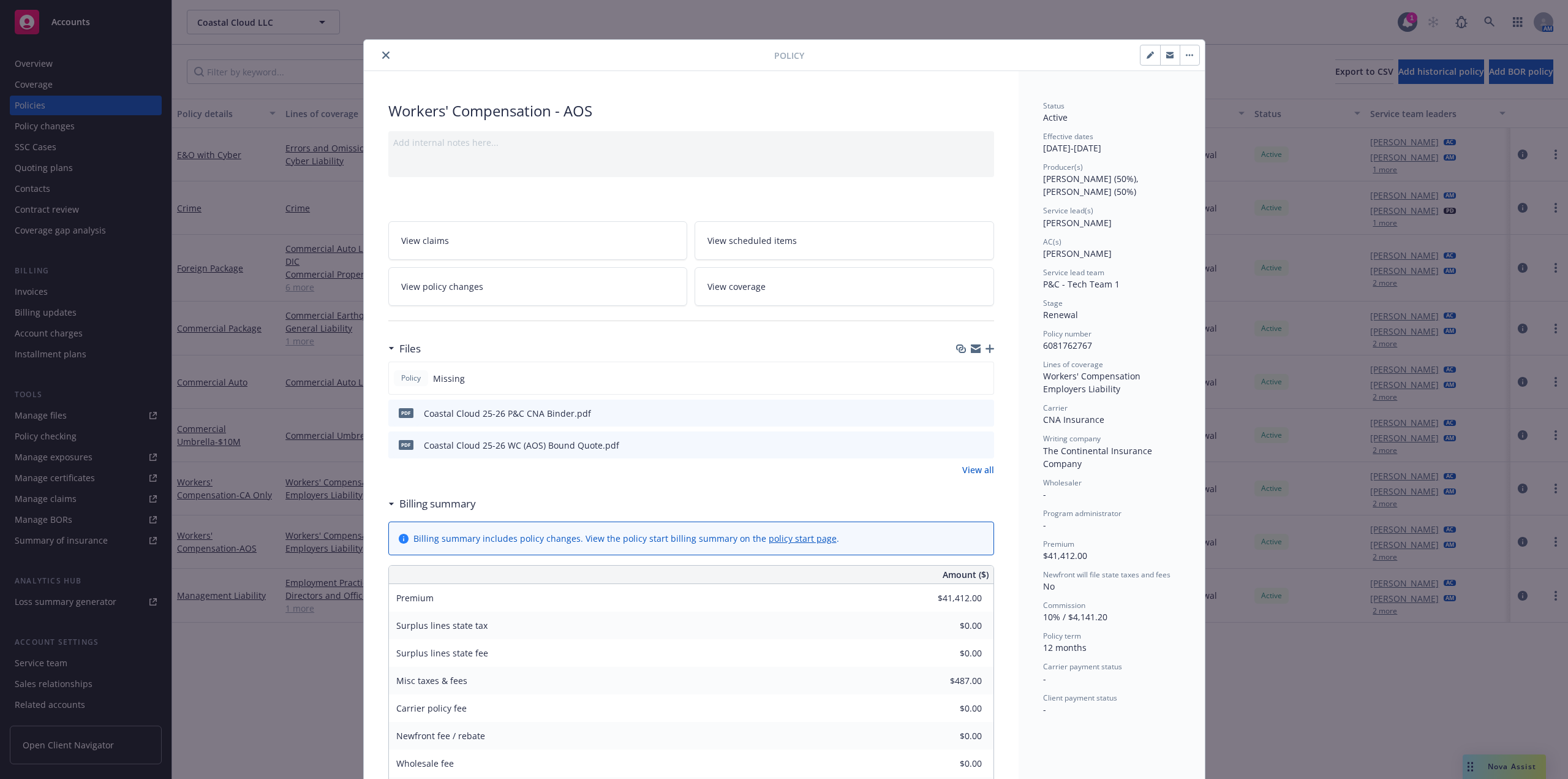
click at [385, 54] on button "close" at bounding box center [385, 55] width 15 height 15
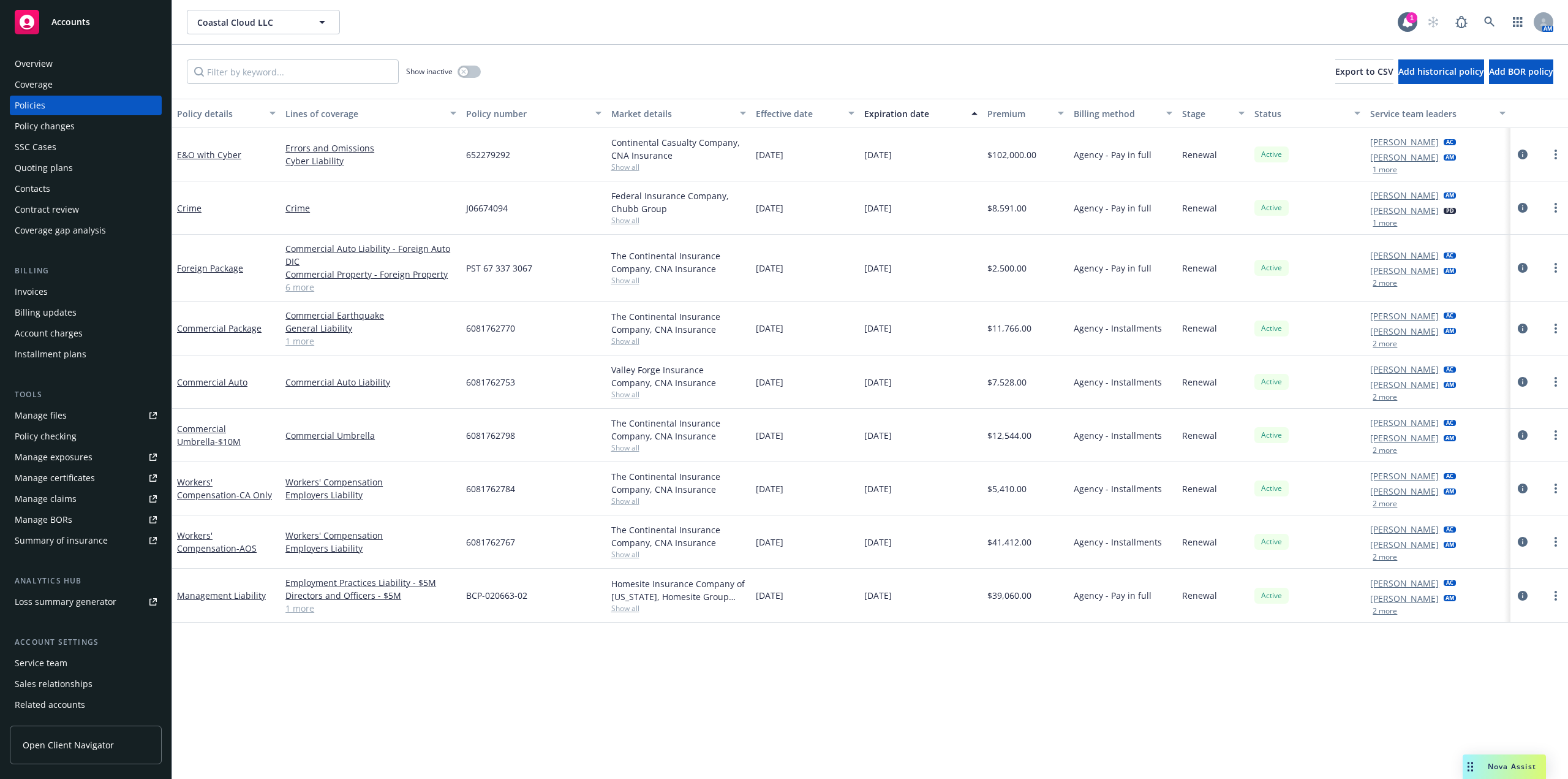
click at [74, 348] on div "Installment plans" at bounding box center [50, 354] width 72 height 19
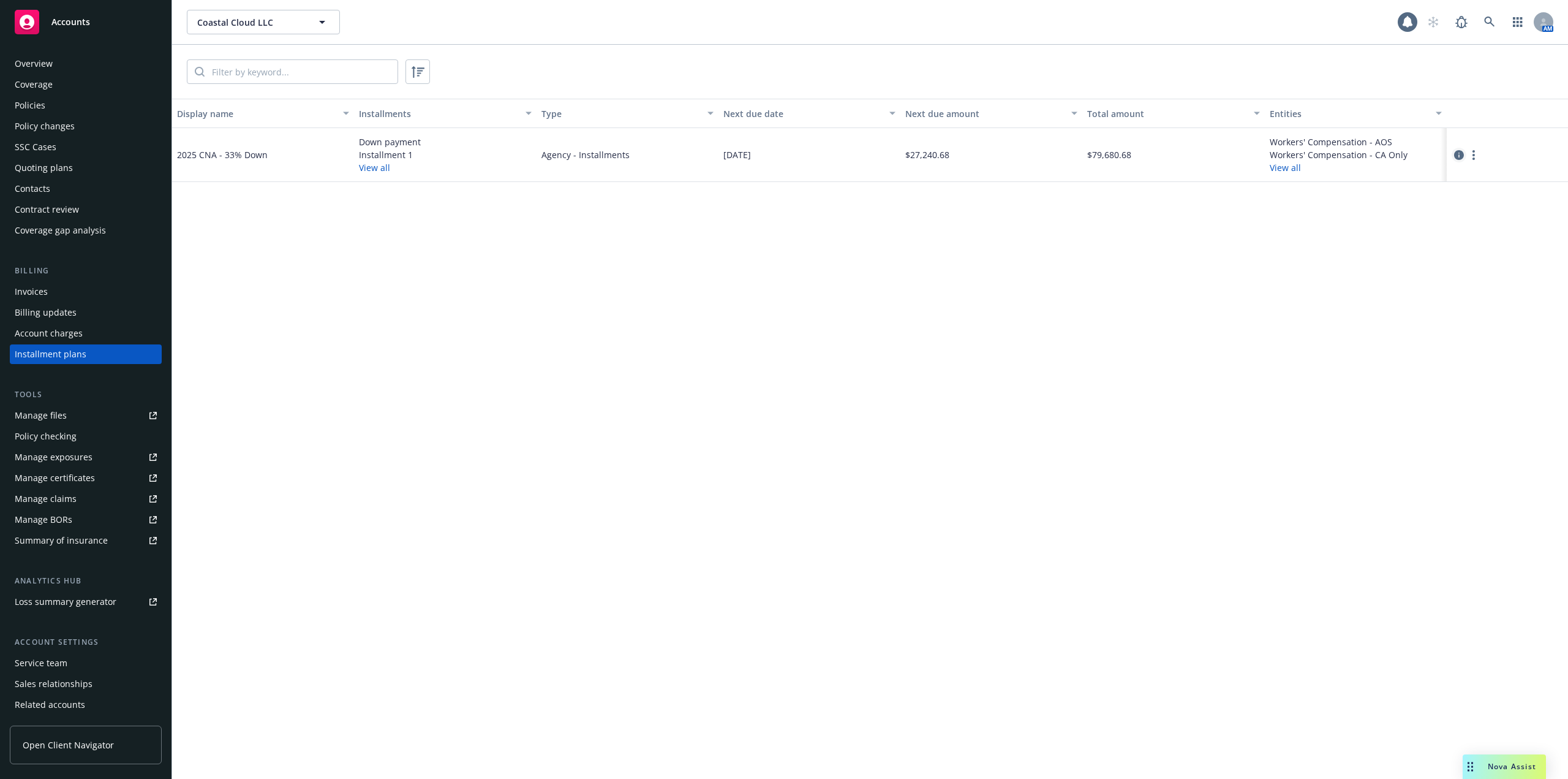
click at [1457, 152] on icon "circleInformation" at bounding box center [1459, 155] width 10 height 10
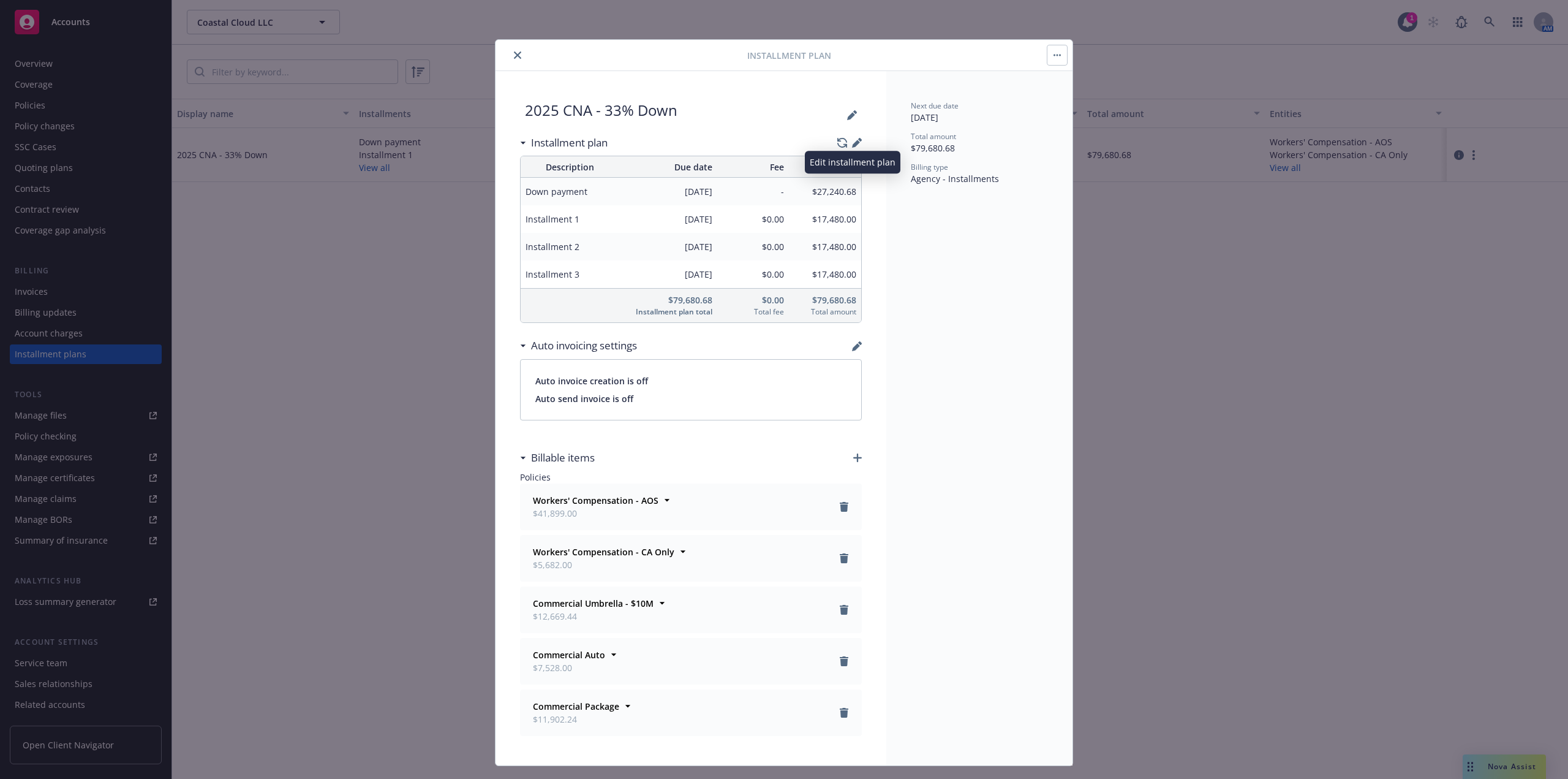
click at [855, 142] on icon "button" at bounding box center [857, 143] width 10 height 10
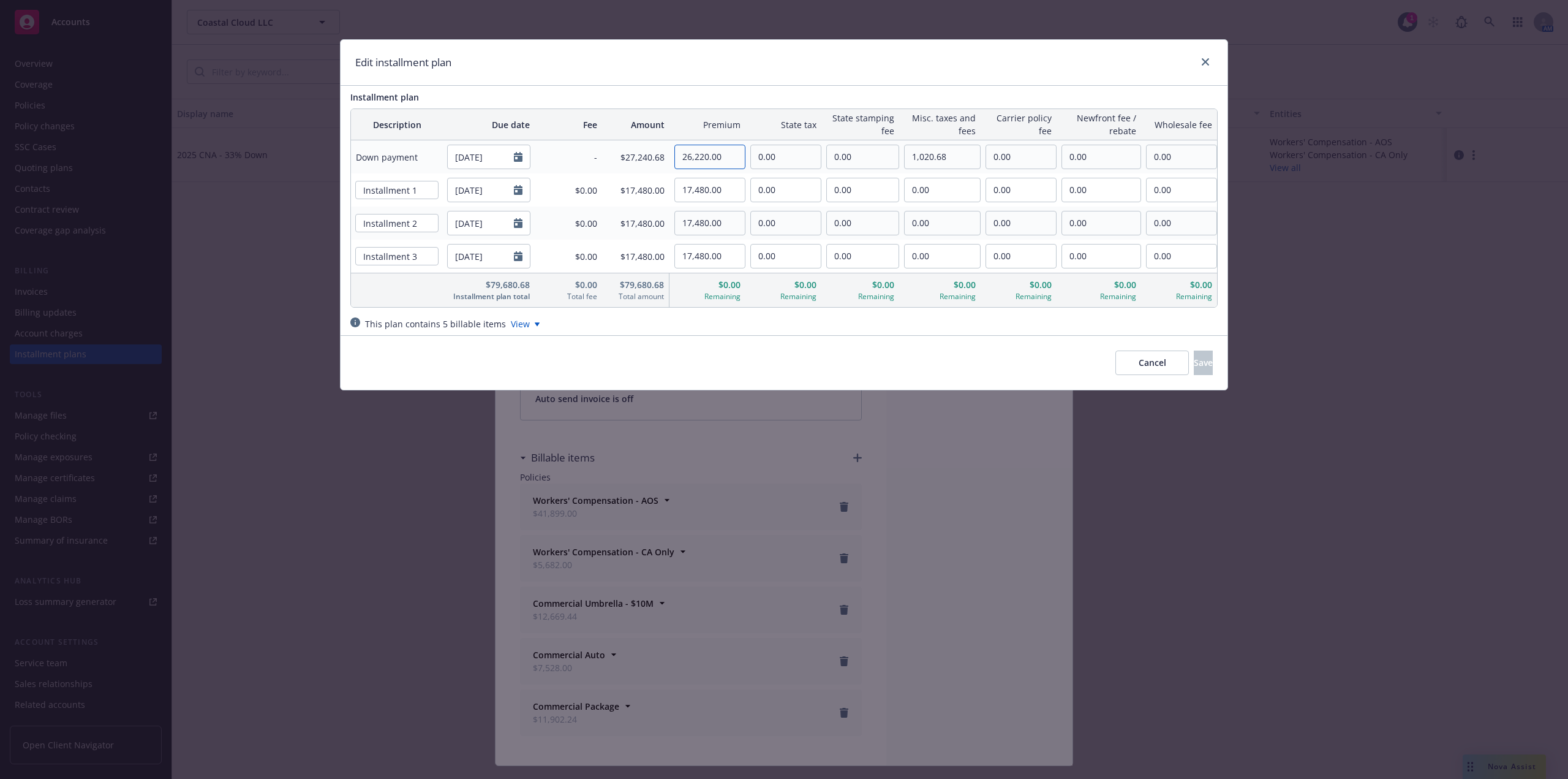
click at [711, 153] on input "26,220.00" at bounding box center [710, 156] width 70 height 23
click at [725, 156] on input "26,220.00" at bounding box center [710, 156] width 70 height 23
drag, startPoint x: 649, startPoint y: 193, endPoint x: 602, endPoint y: 193, distance: 47.0
click at [606, 193] on tr "Installment 1 12/14/2025 $0.00 $17,480.00 17,480.00 0.00 0.00 0.00 0.00 0.00 0.…" at bounding box center [784, 190] width 866 height 33
paste input "794"
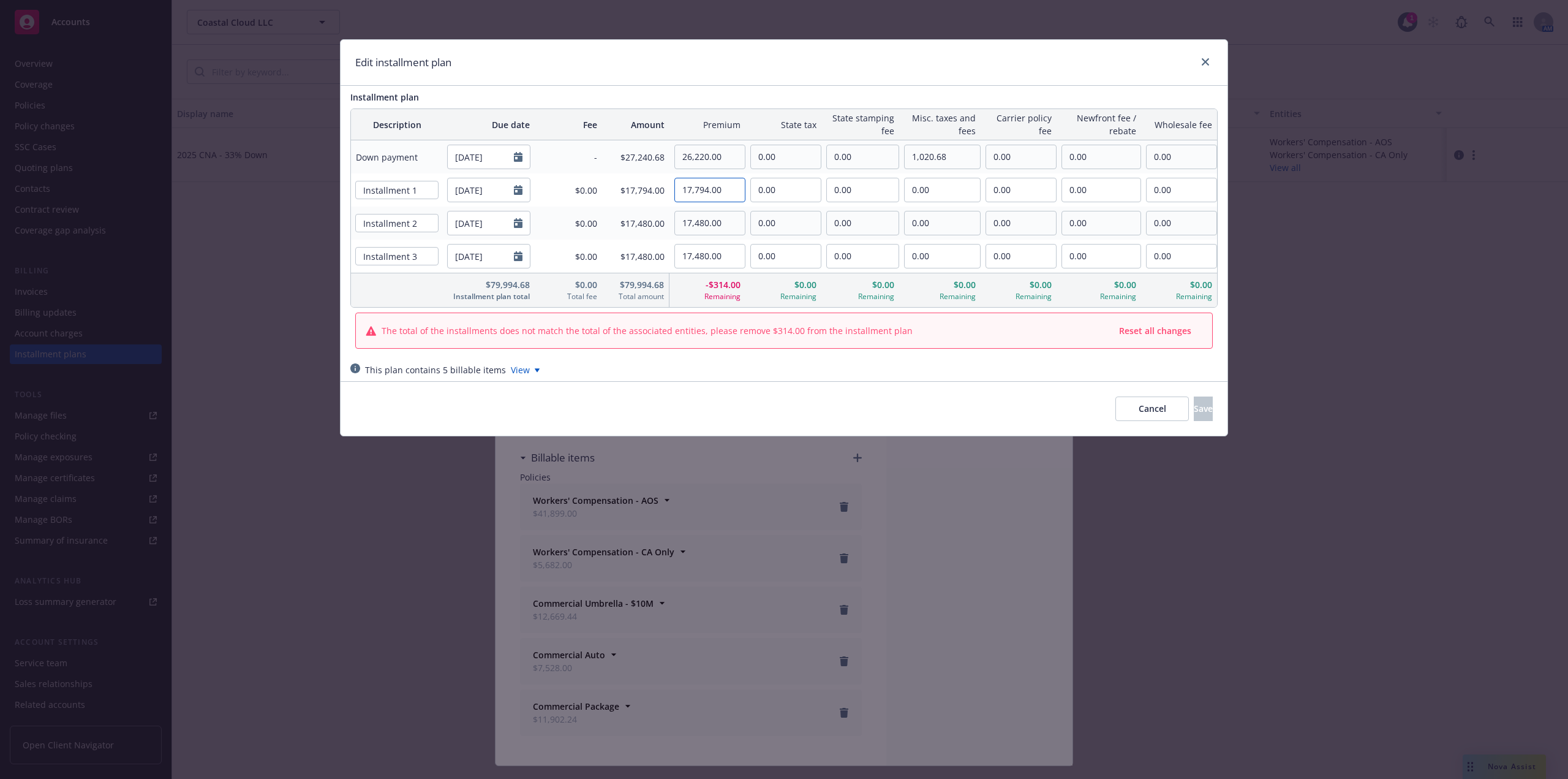
type input "17,794.00"
drag, startPoint x: 738, startPoint y: 224, endPoint x: 629, endPoint y: 223, distance: 109.0
click at [627, 223] on tr "Installment 2 12/14/2026 $0.00 $17,480.00 17,480.00 0.00 0.00 0.00 0.00 0.00 0.…" at bounding box center [784, 223] width 866 height 33
paste input "794"
type input "17,794.00"
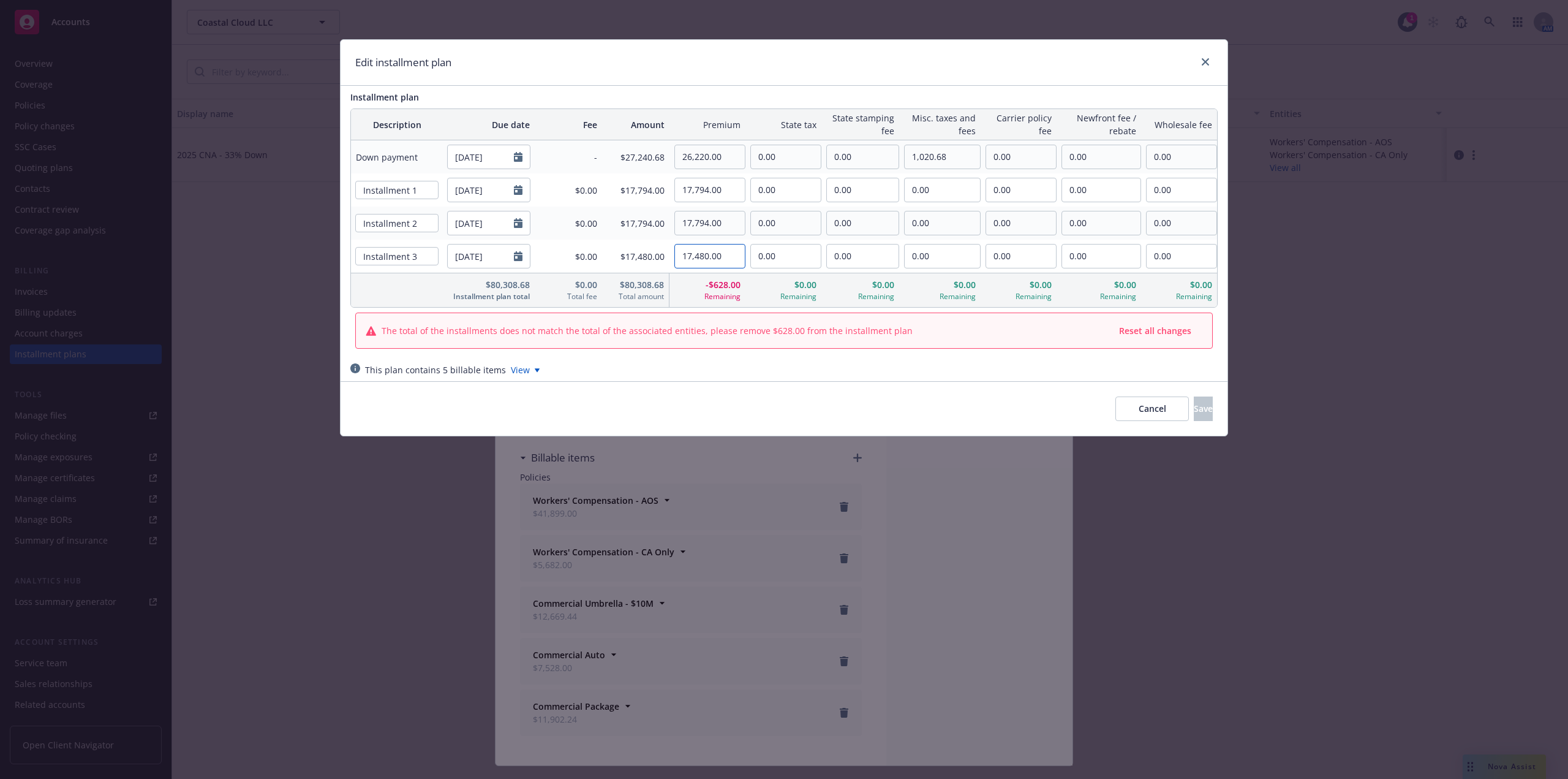
drag, startPoint x: 734, startPoint y: 260, endPoint x: 577, endPoint y: 252, distance: 157.2
click at [579, 252] on tr "Installment 3 12/14/2027 $0.00 $17,480.00 17,480.00 0.00 0.00 0.00 0.00 0.00 0.…" at bounding box center [784, 256] width 866 height 33
paste input "794"
type input "17,794.00"
click at [738, 163] on input "26,220.00" at bounding box center [710, 156] width 70 height 23
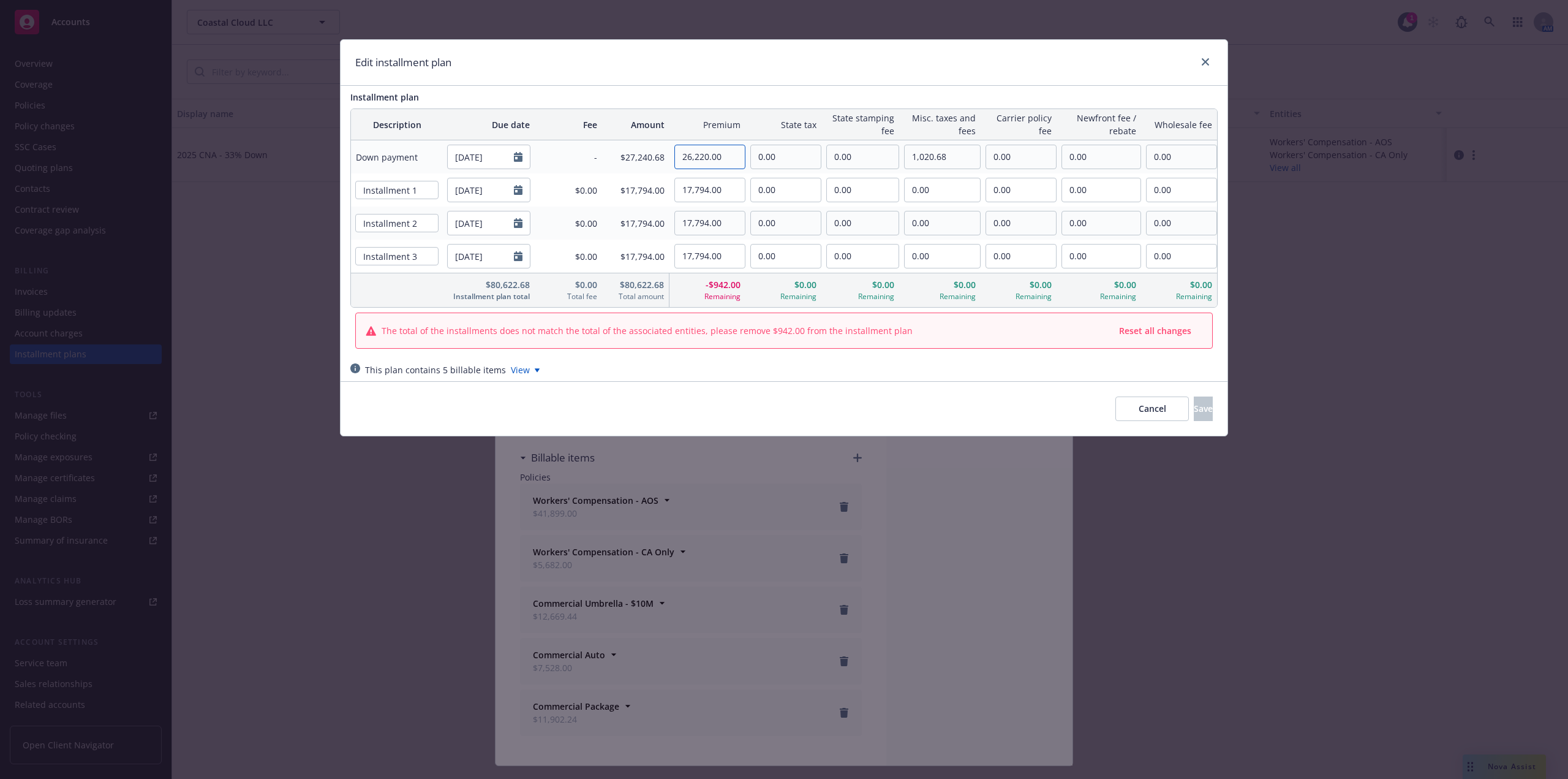
drag, startPoint x: 743, startPoint y: 157, endPoint x: 581, endPoint y: 166, distance: 162.2
click at [581, 166] on tr "Down payment 09/14/2025 - $27,240.68 26,220.00 0.00 0.00 1,020.68 0.00 0.00 0.00" at bounding box center [784, 157] width 866 height 33
click at [731, 159] on input "26,220.00" at bounding box center [710, 156] width 70 height 23
drag, startPoint x: 728, startPoint y: 157, endPoint x: 615, endPoint y: 166, distance: 113.4
click at [615, 167] on tr "Down payment 09/14/2025 - $27,240.68 26,220.00 0.00 0.00 1,020.68 0.00 0.00 0.00" at bounding box center [784, 157] width 866 height 33
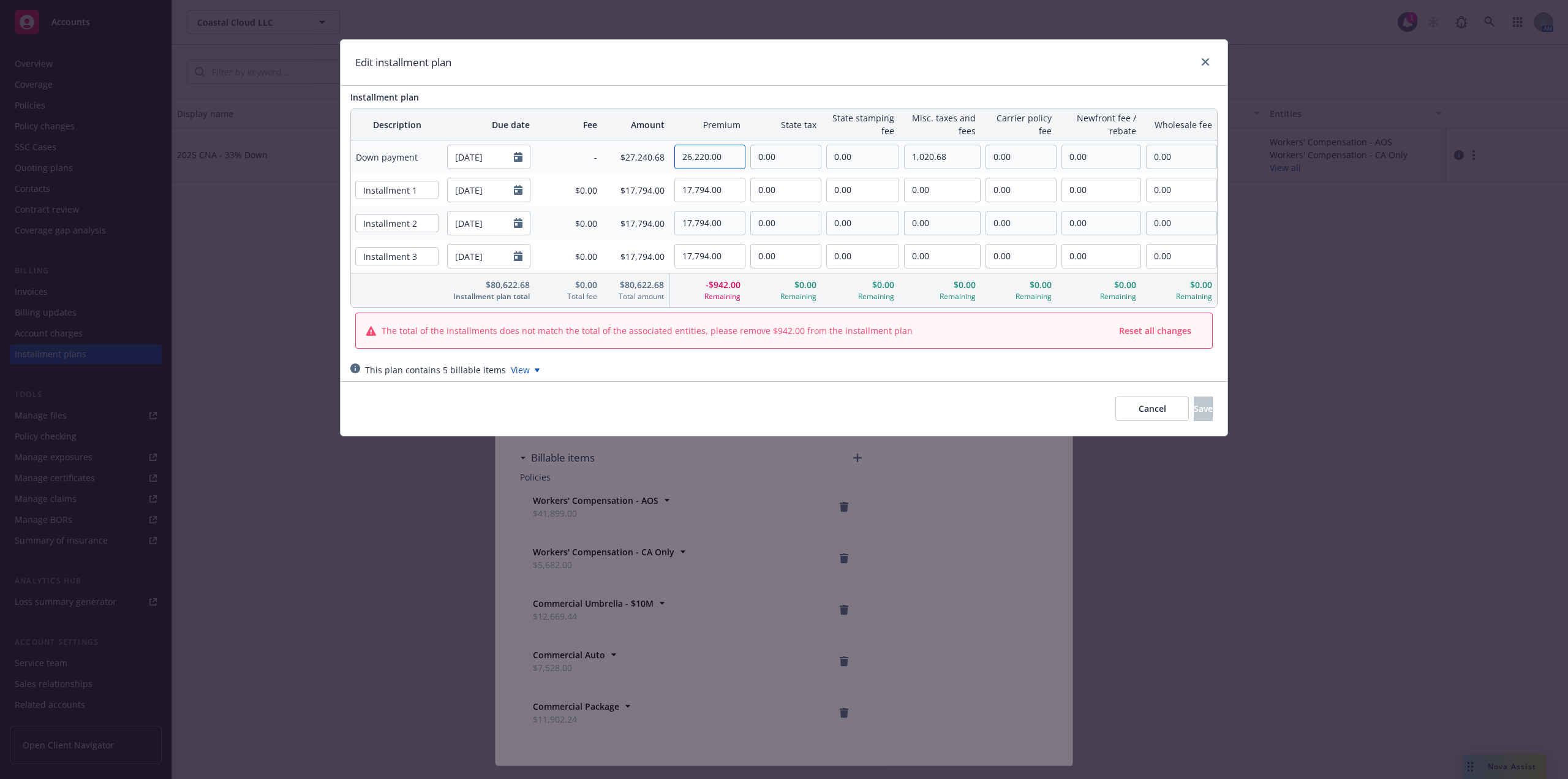
click at [721, 167] on input "26,220.00" at bounding box center [710, 156] width 70 height 23
drag, startPoint x: 730, startPoint y: 157, endPoint x: 693, endPoint y: 120, distance: 52.3
click at [637, 152] on tr "Down payment 09/14/2025 - $27,240.68 26,220.00 0.00 0.00 1,020.68 0.00 0.00 0.00" at bounding box center [784, 157] width 866 height 33
paste input "5,278"
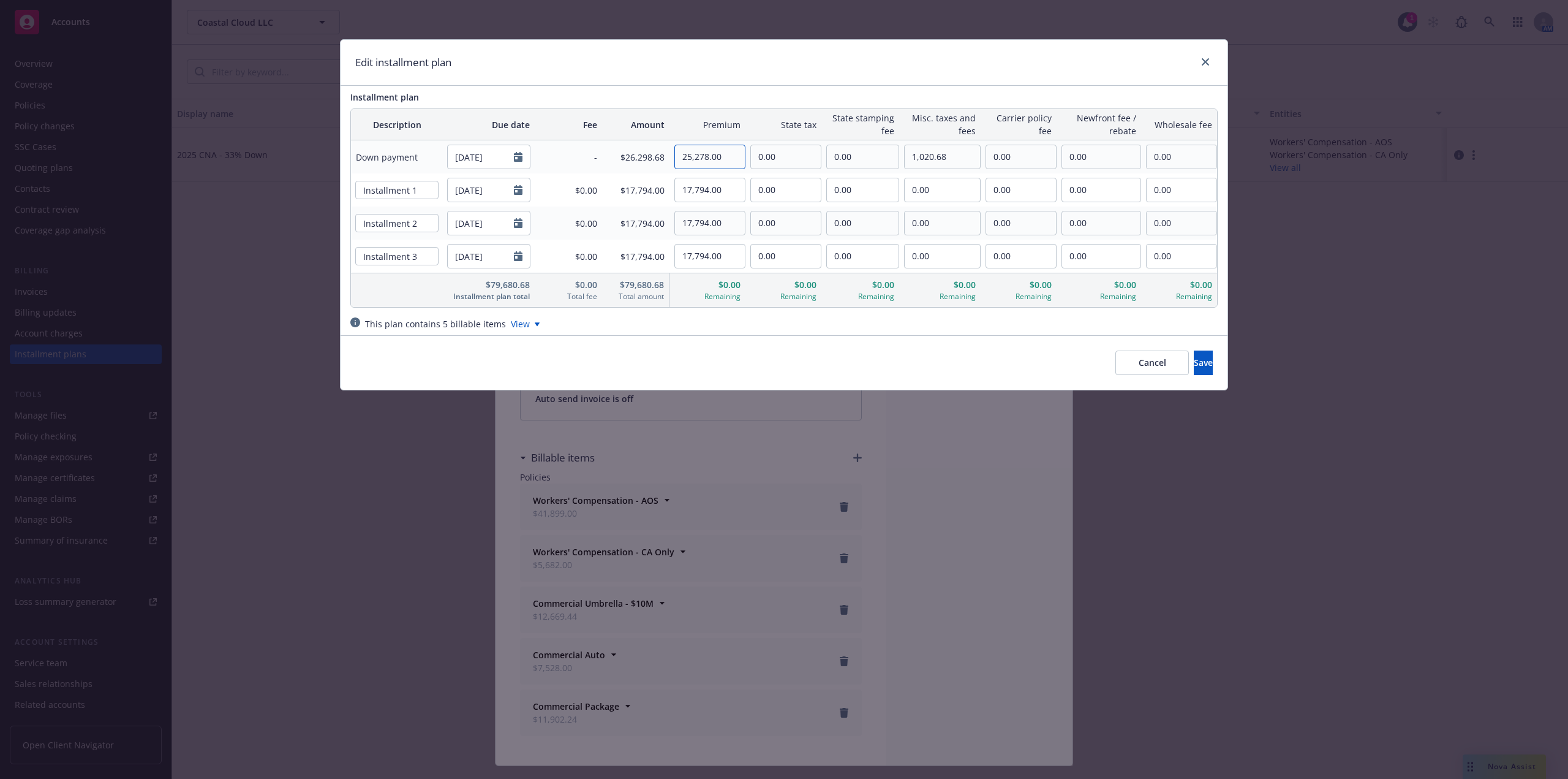
type input "25,278.00"
click at [786, 81] on div "Edit installment plan" at bounding box center [784, 63] width 887 height 46
click at [1194, 357] on span "Save" at bounding box center [1203, 362] width 19 height 12
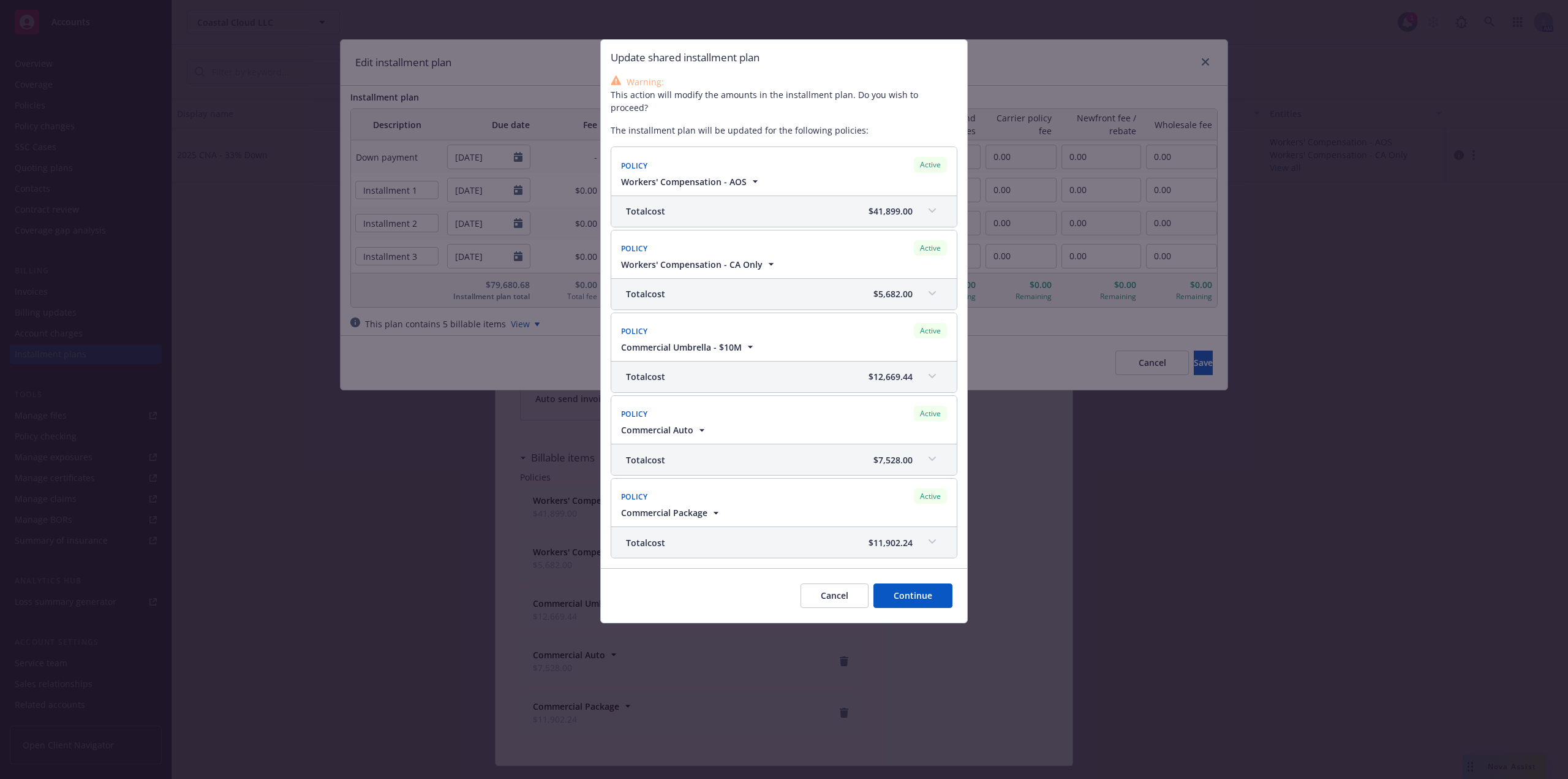
click at [929, 584] on button "Continue" at bounding box center [913, 595] width 79 height 24
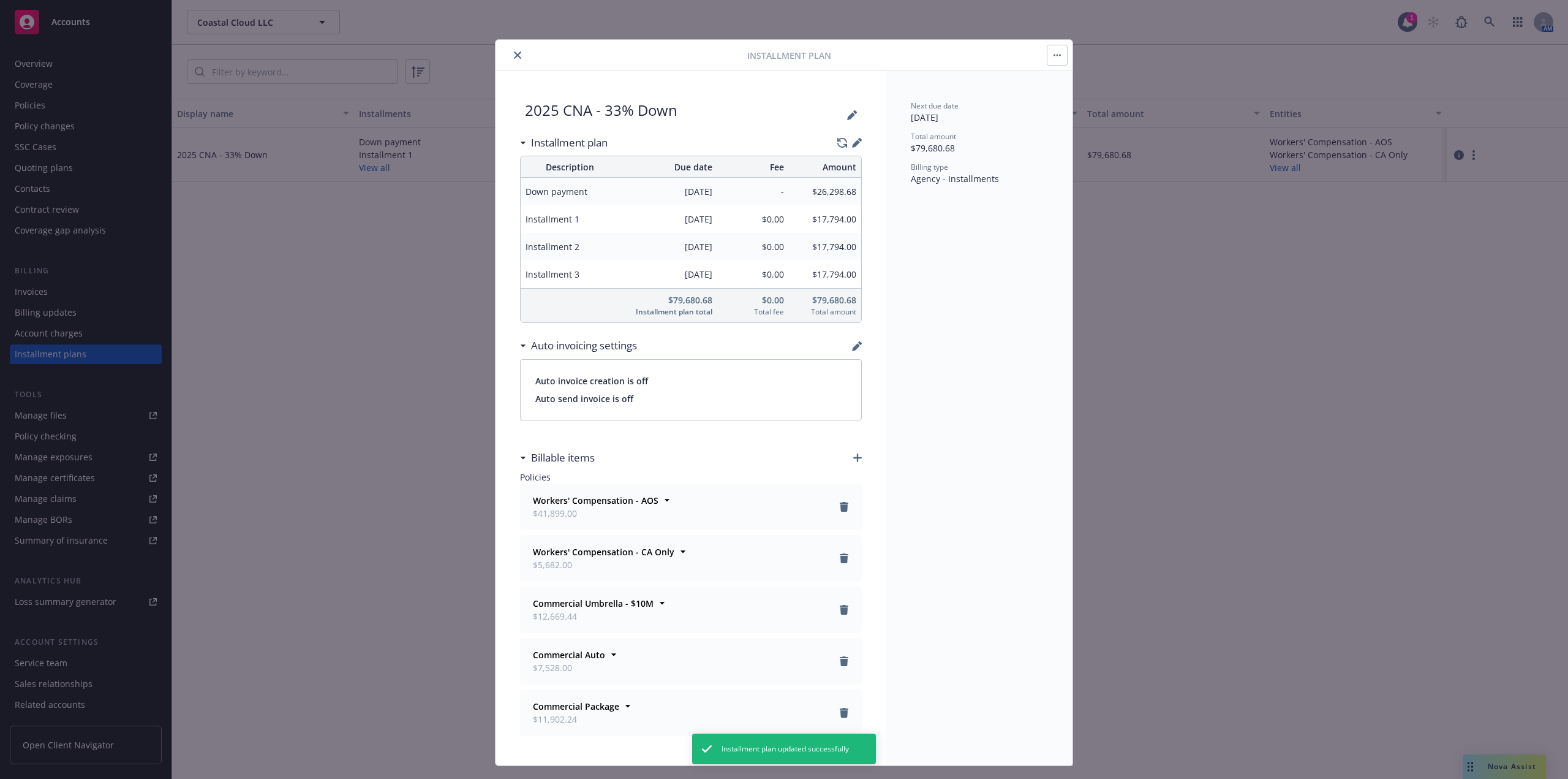
drag, startPoint x: 517, startPoint y: 56, endPoint x: 492, endPoint y: 59, distance: 25.2
click at [516, 56] on icon "close" at bounding box center [517, 55] width 8 height 8
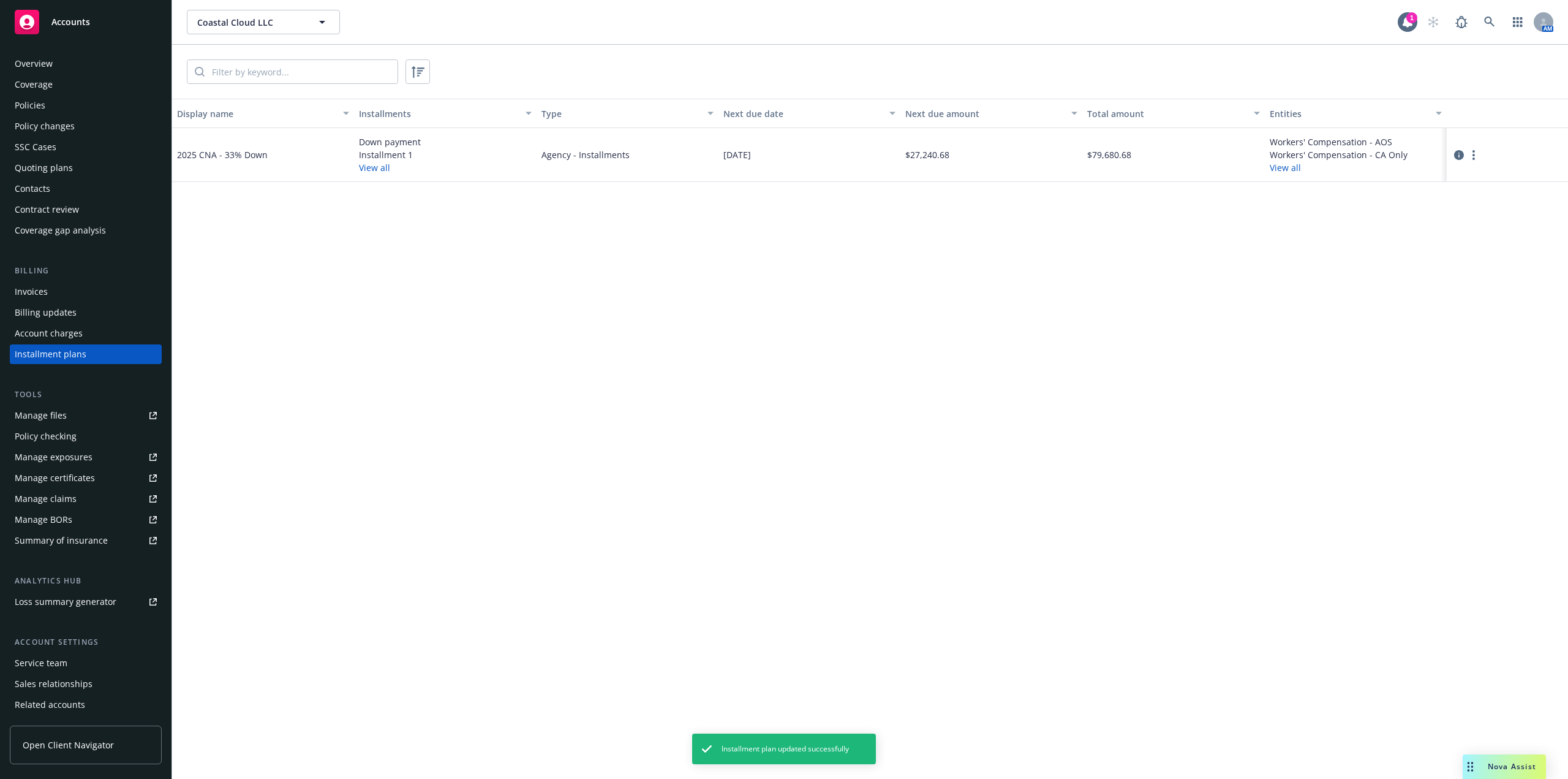
click at [78, 294] on div "Invoices" at bounding box center [86, 291] width 142 height 19
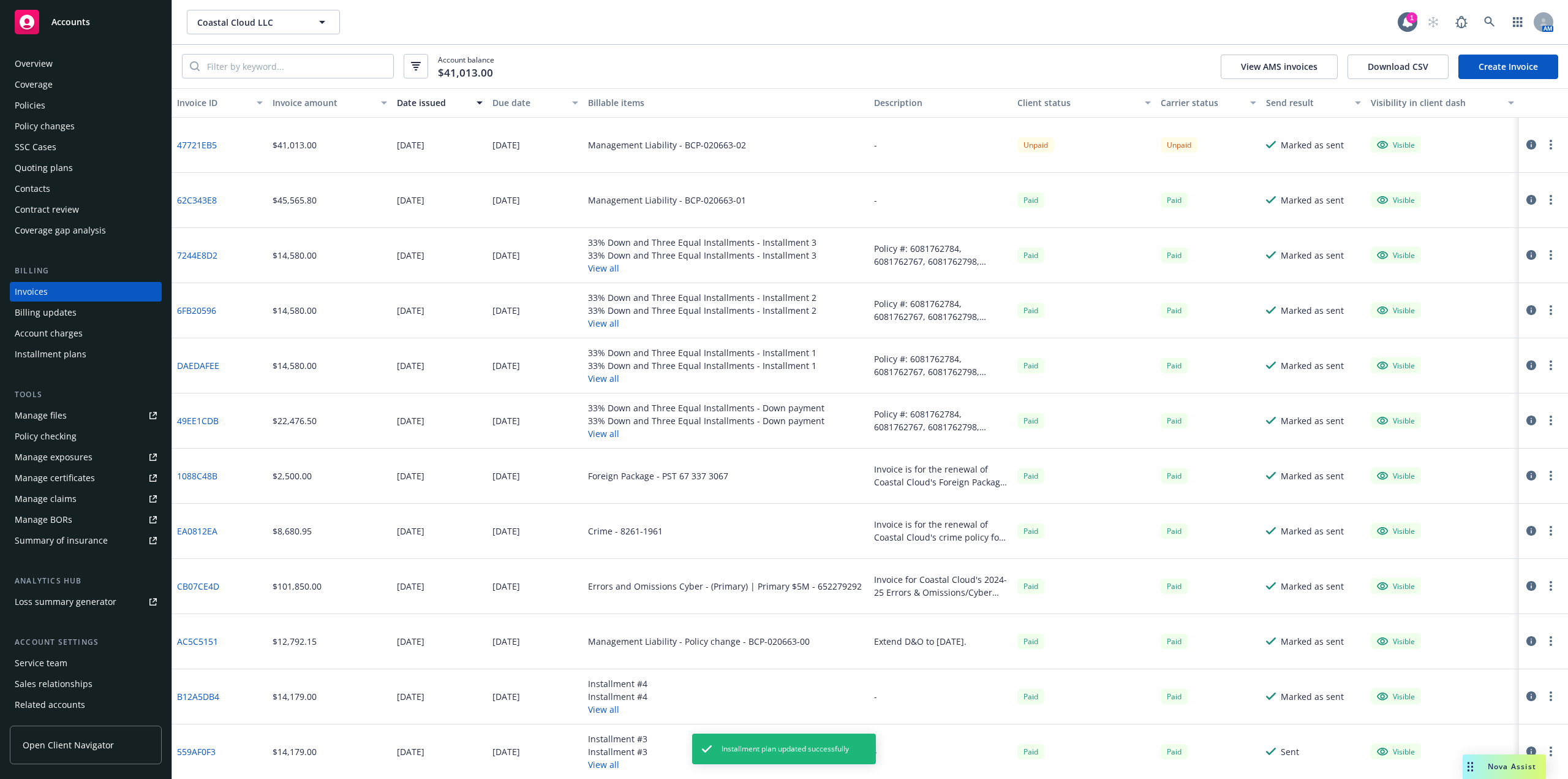
click at [1494, 66] on link "Create Invoice" at bounding box center [1509, 66] width 100 height 24
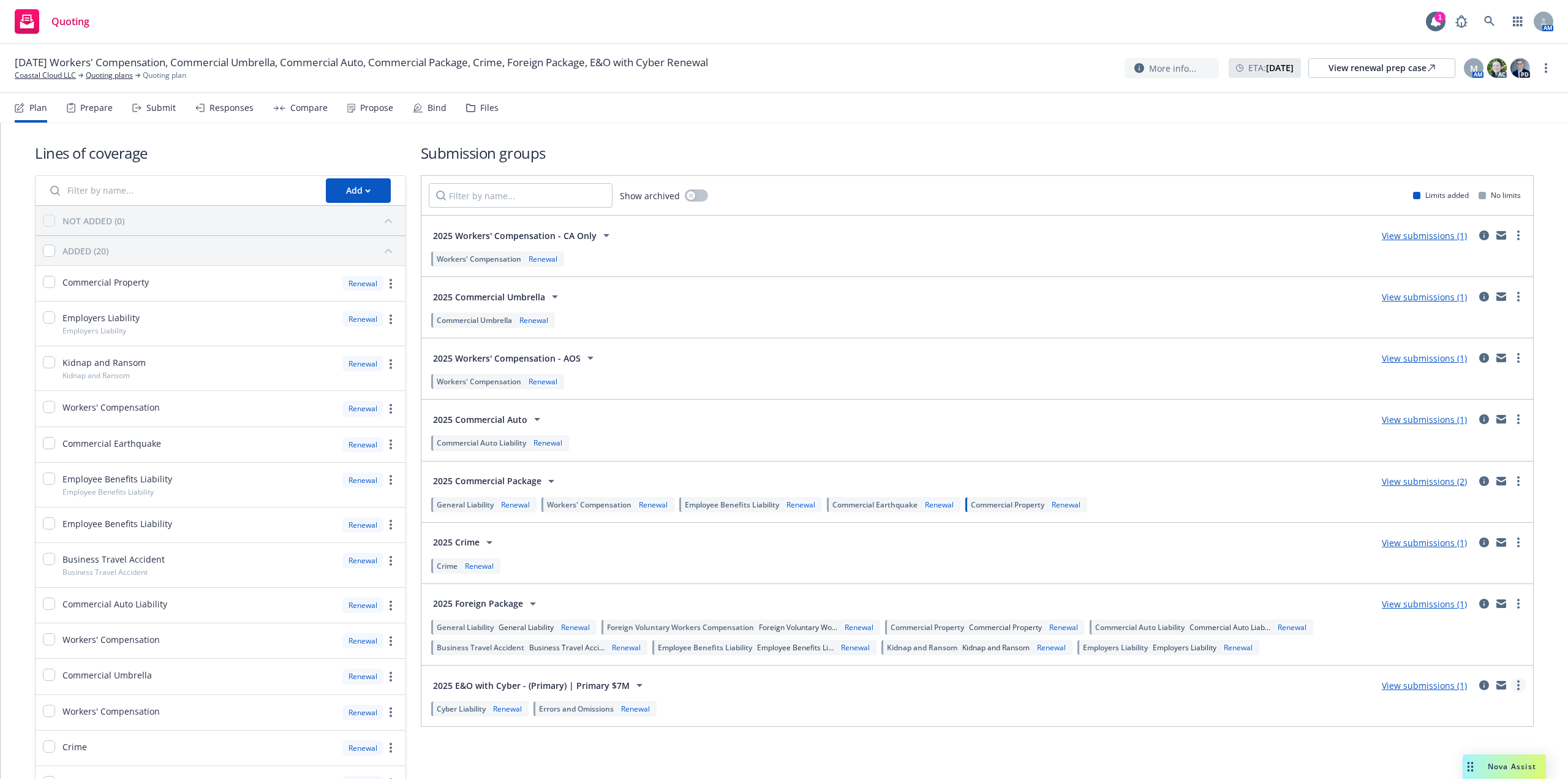
click at [1511, 687] on link "more" at bounding box center [1518, 684] width 15 height 15
click at [1484, 661] on span "Create policy (fast track)" at bounding box center [1460, 664] width 128 height 12
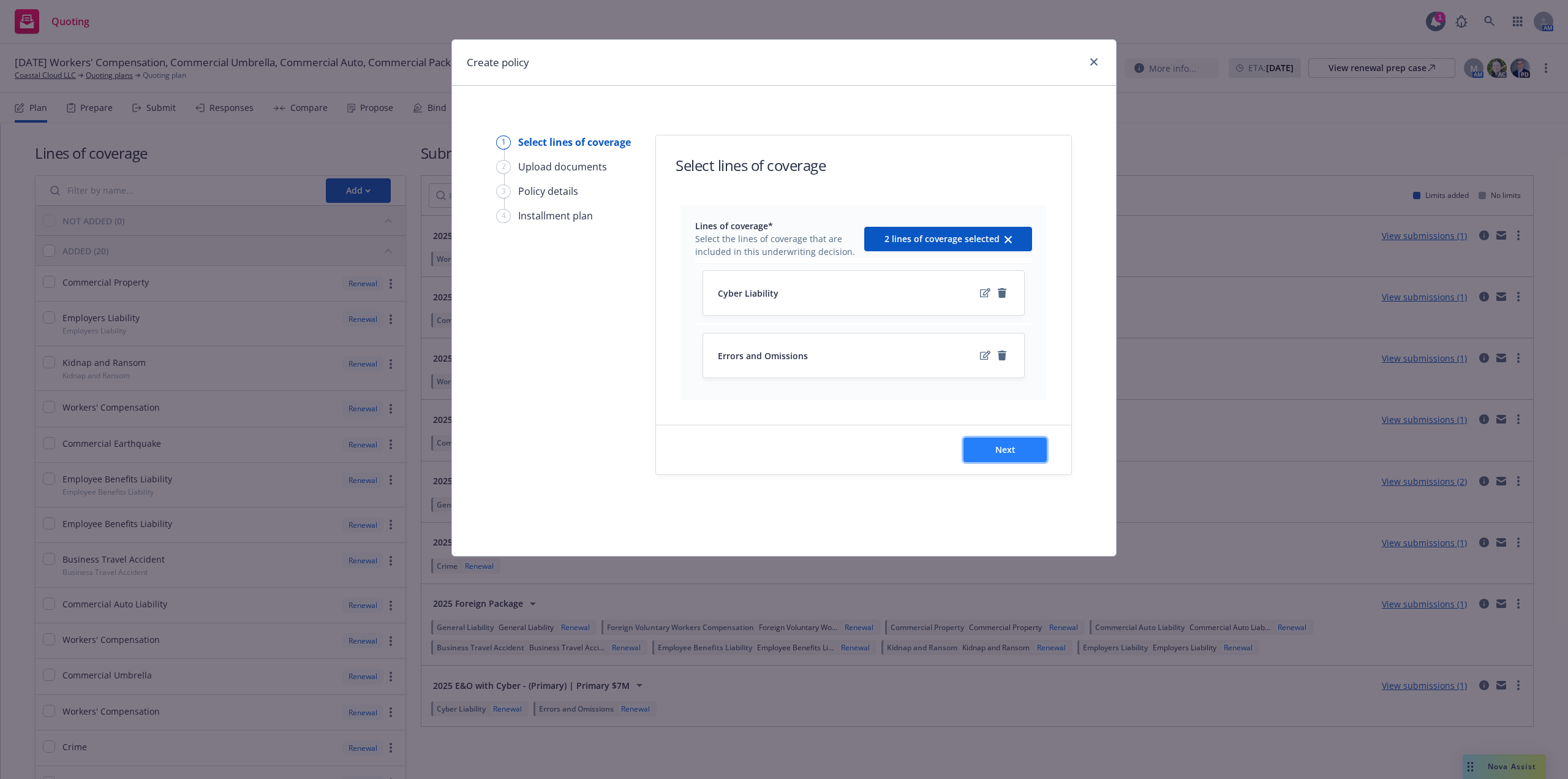
click at [982, 448] on button "Next" at bounding box center [1005, 449] width 83 height 24
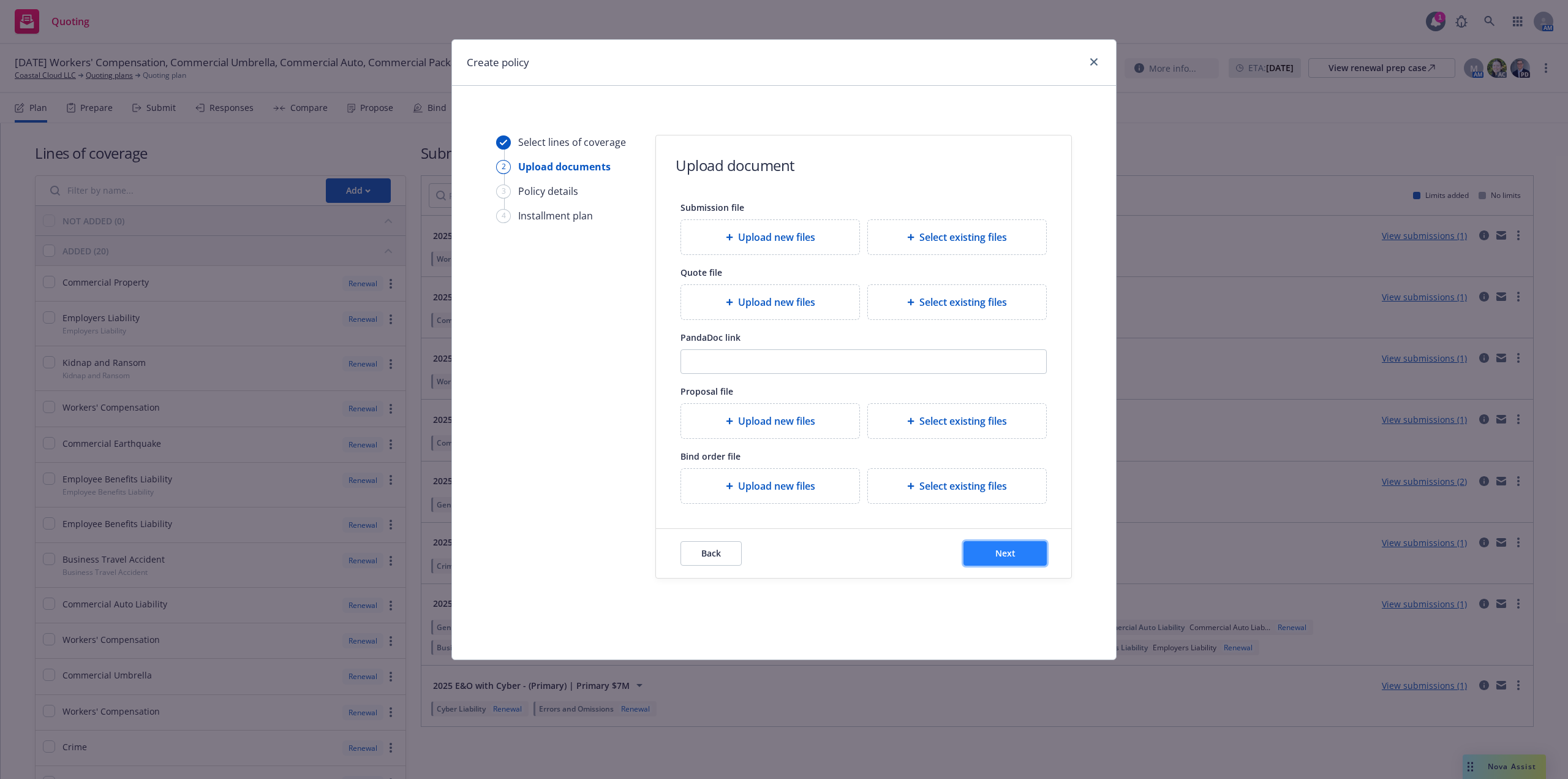
click at [1011, 561] on button "Next" at bounding box center [1005, 553] width 83 height 24
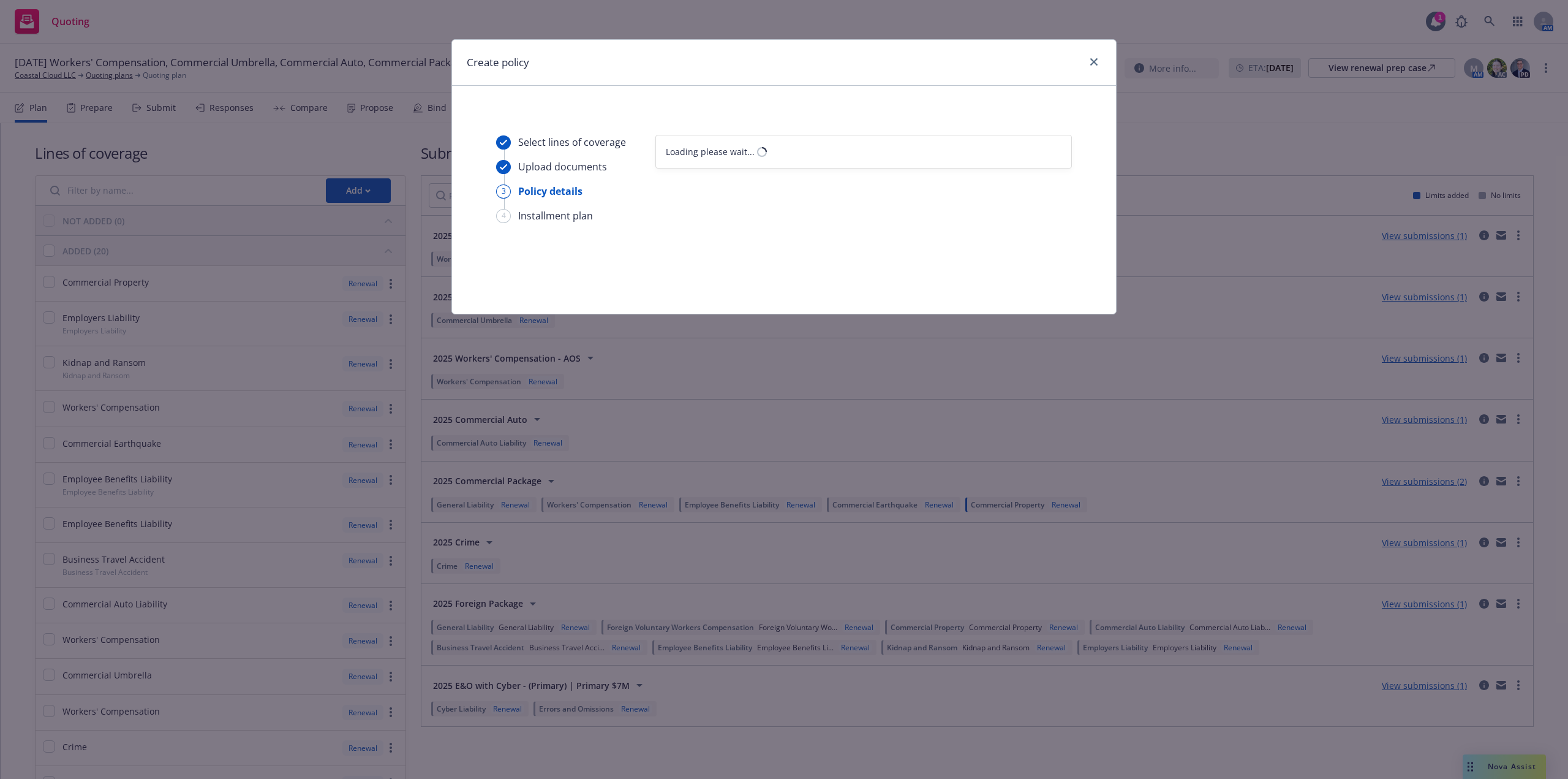
select select "12"
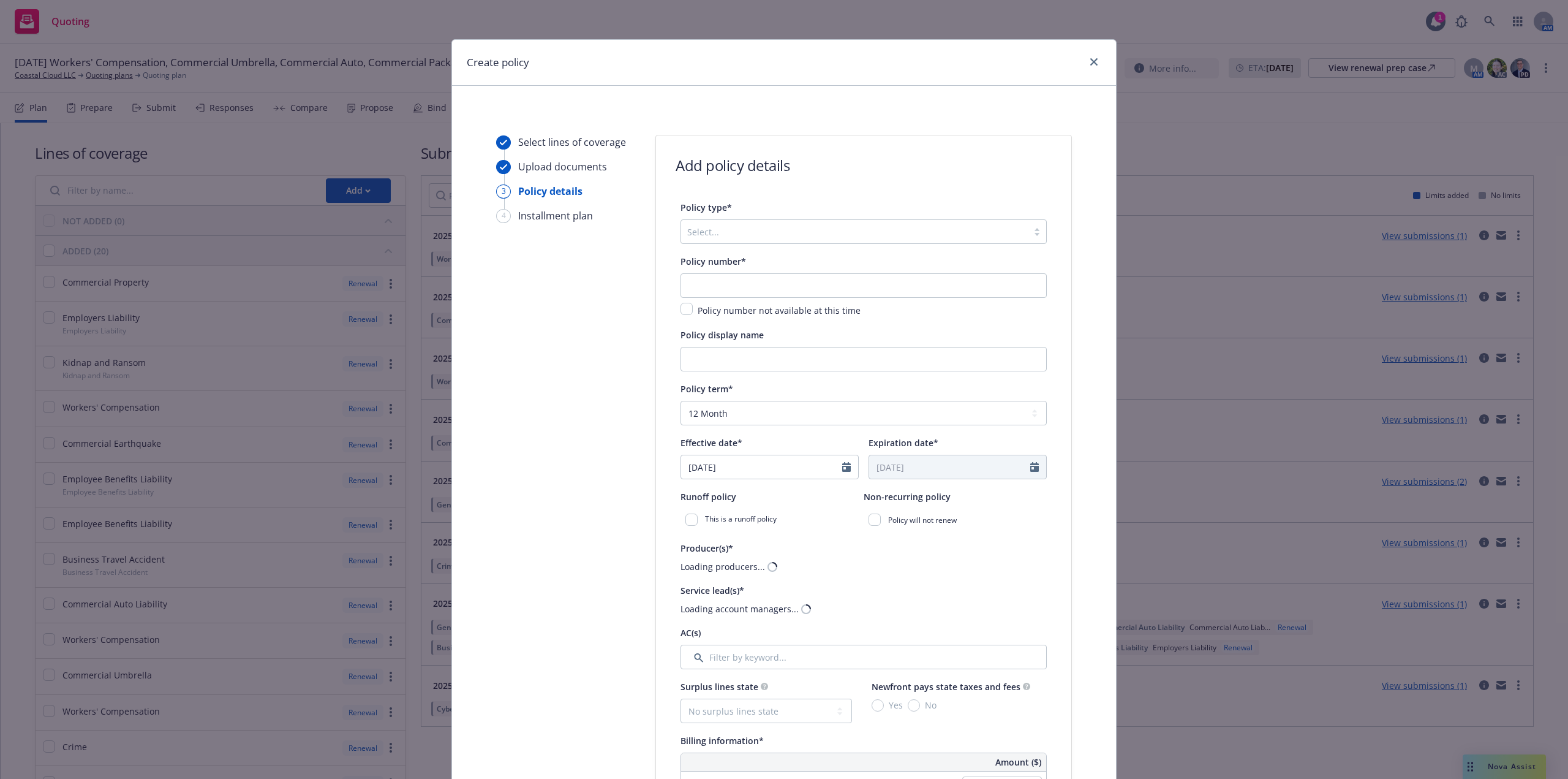
click at [810, 234] on div at bounding box center [854, 231] width 334 height 15
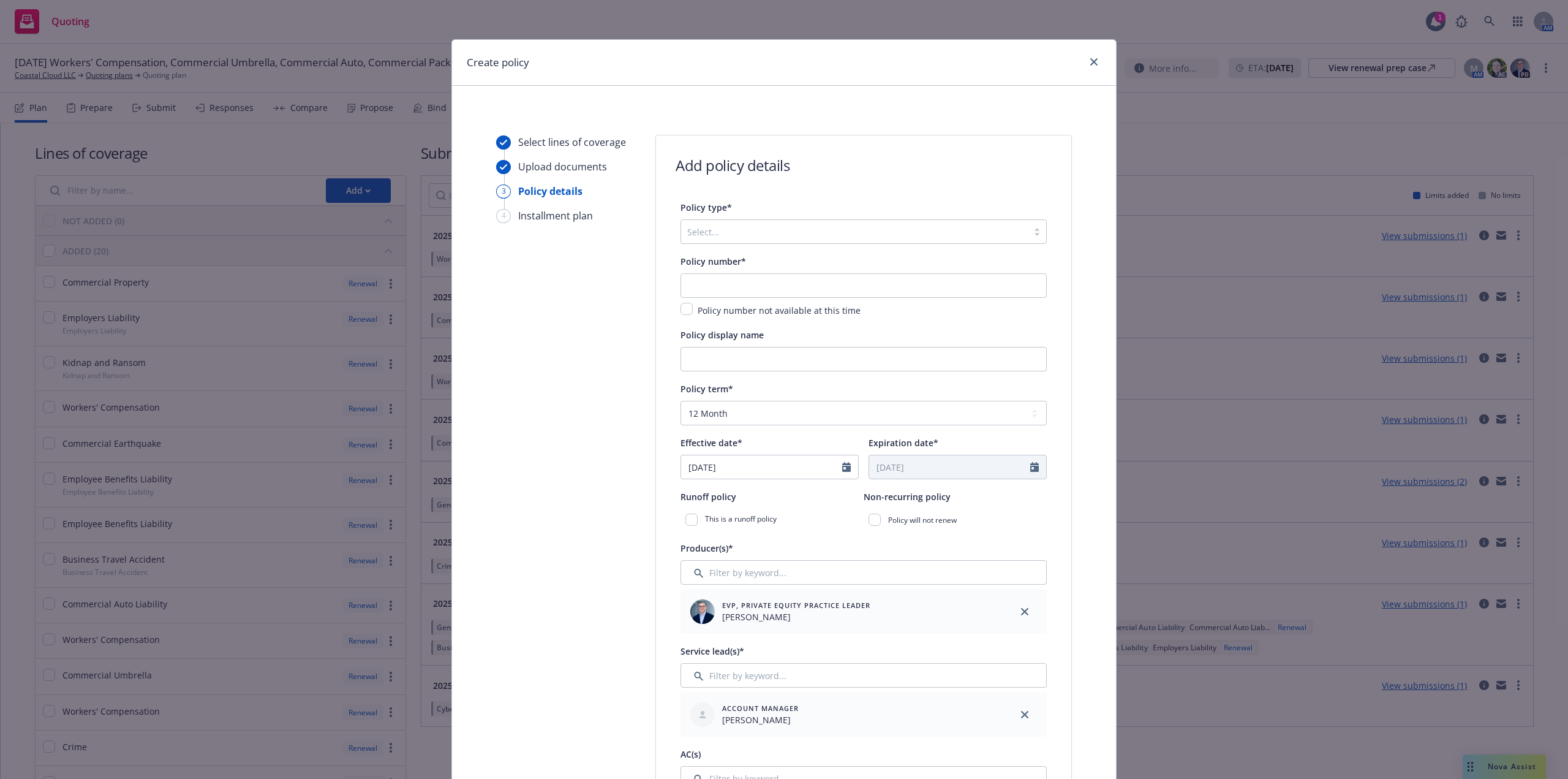
click at [878, 226] on div at bounding box center [854, 231] width 334 height 15
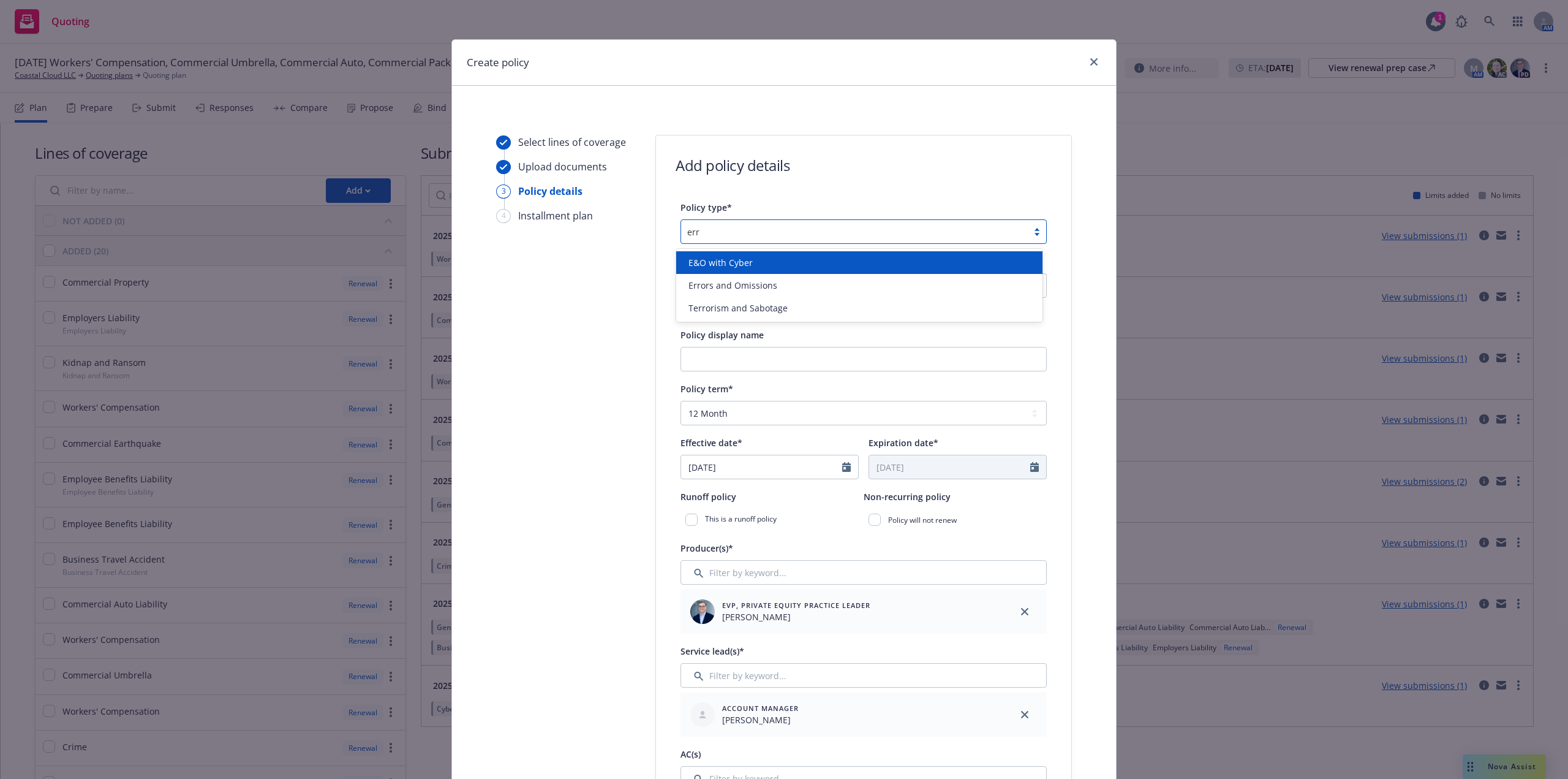
click at [753, 266] on div "E&O with Cyber" at bounding box center [859, 262] width 352 height 13
type input "err"
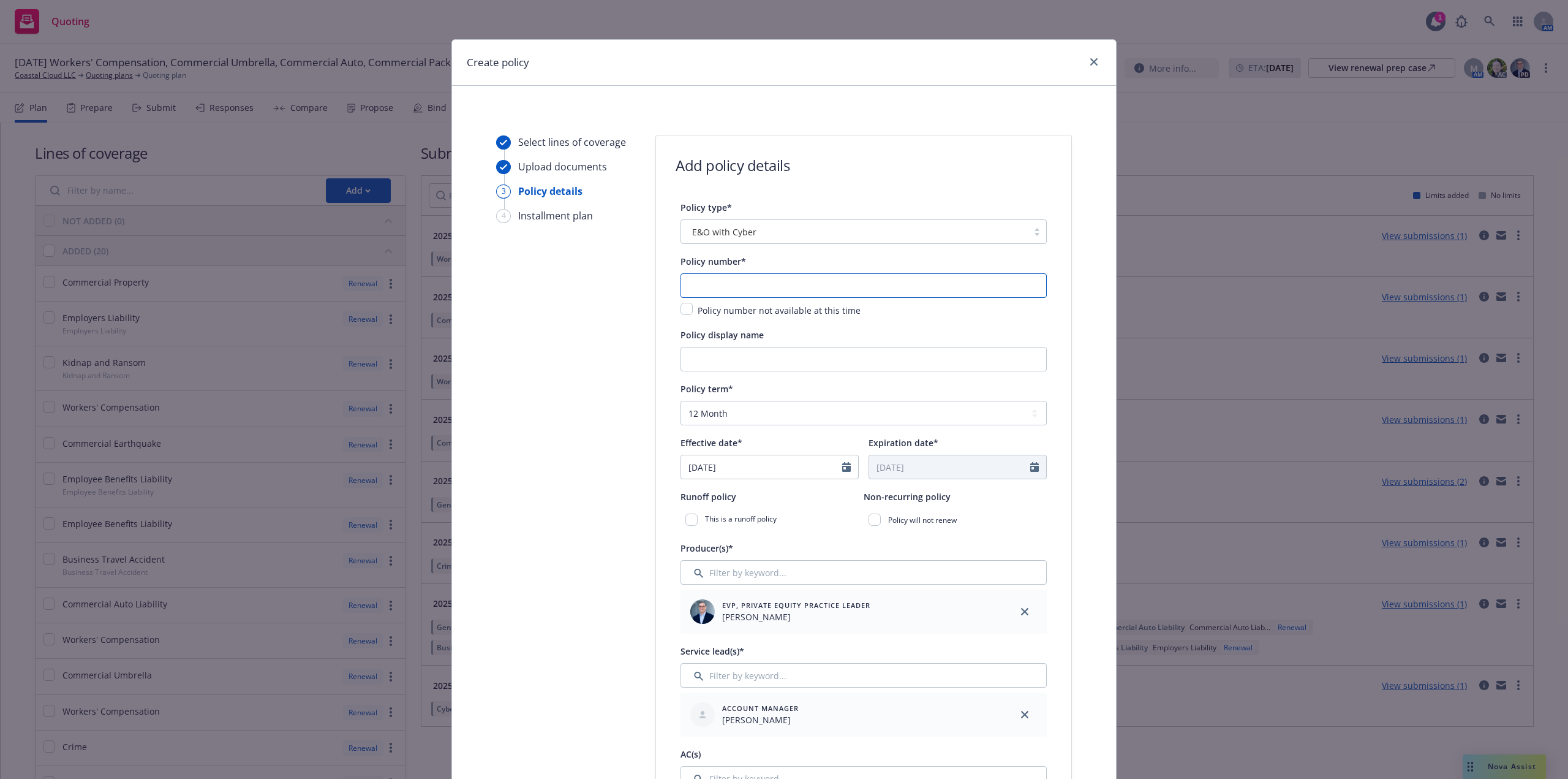
click at [763, 286] on input "text" at bounding box center [864, 285] width 366 height 24
click at [772, 288] on input "text" at bounding box center [864, 285] width 366 height 24
paste input "652279292"
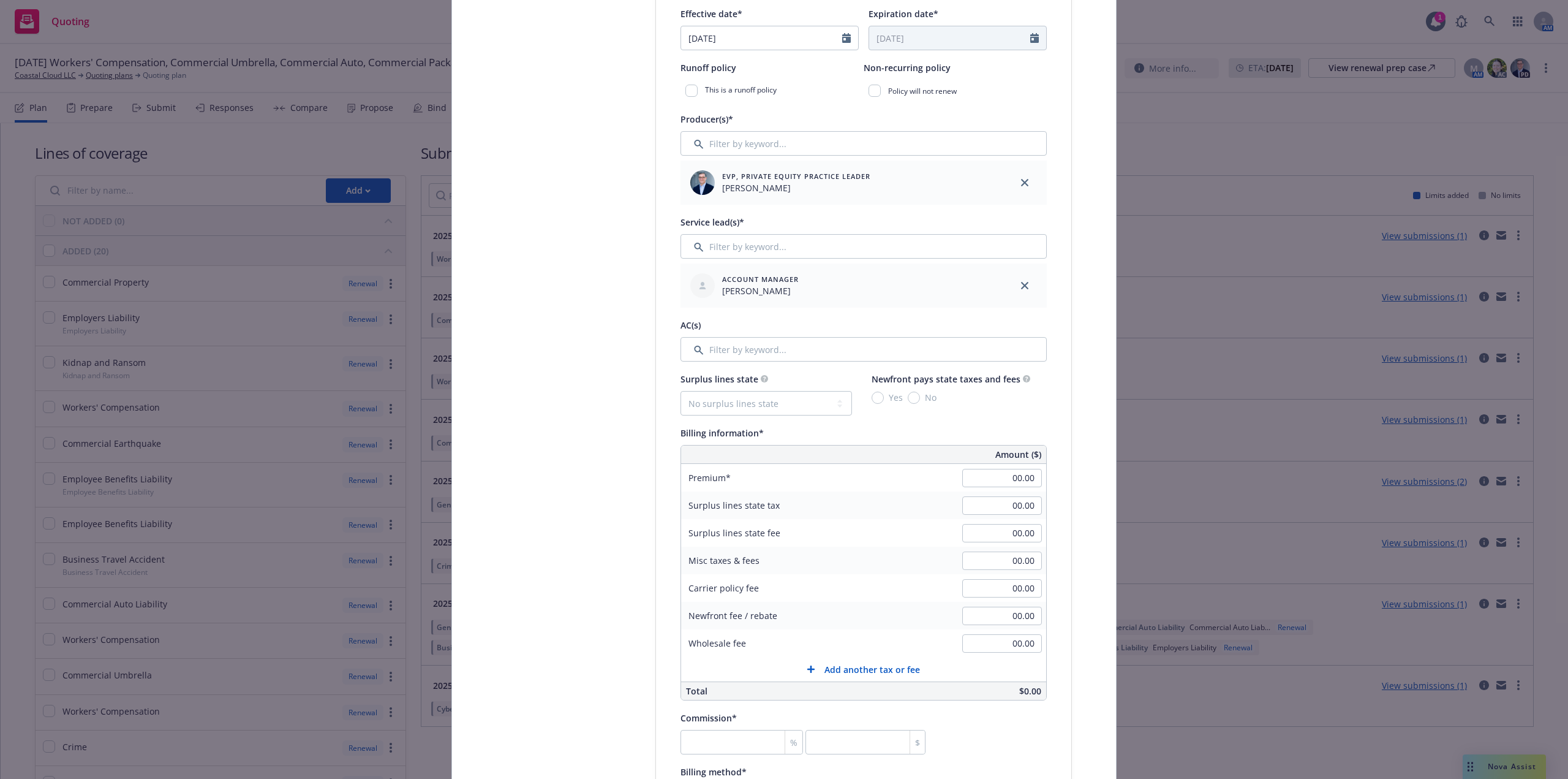
scroll to position [184, 0]
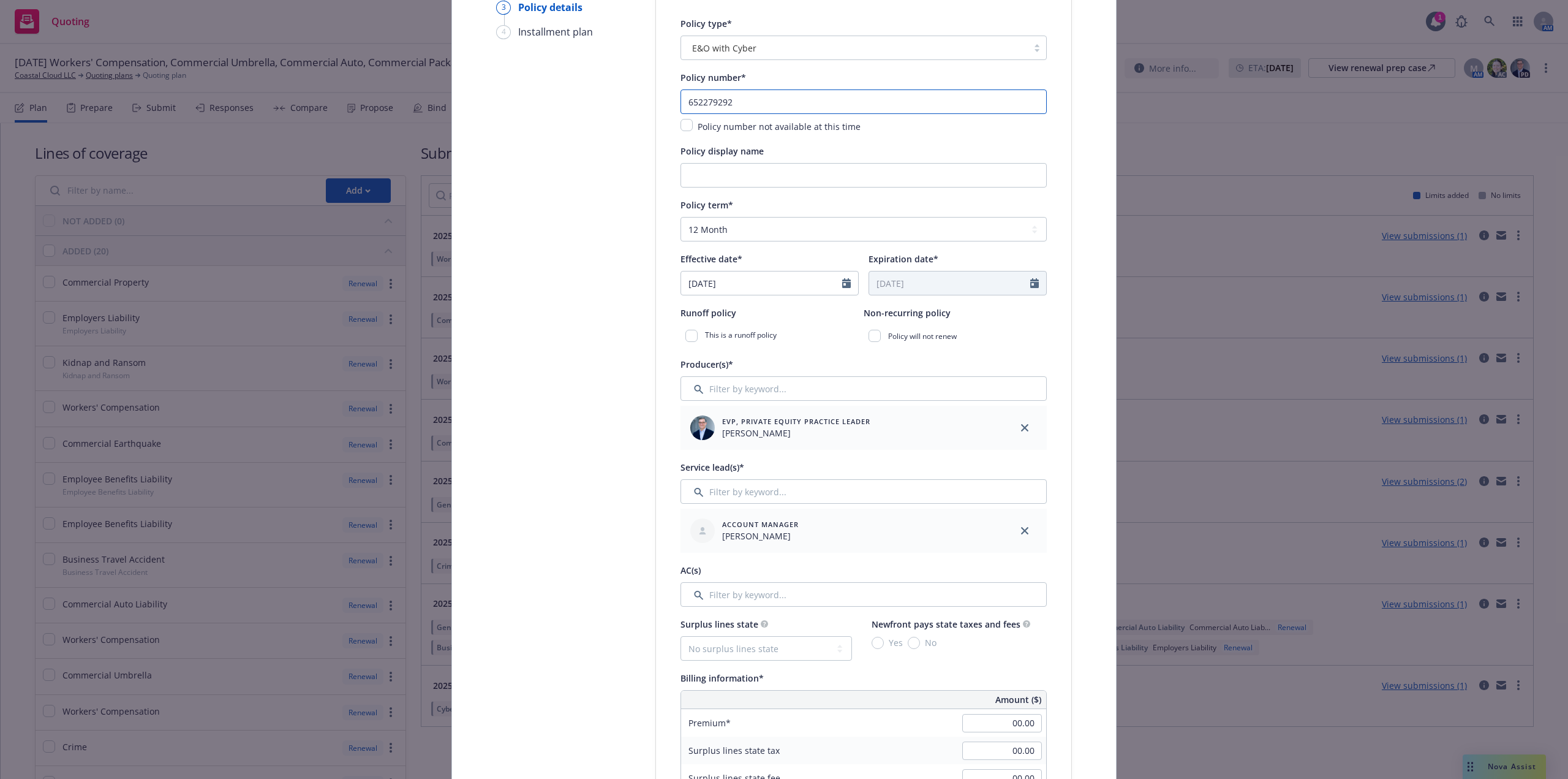
type input "652279292"
click at [733, 590] on input "Filter by keyword..." at bounding box center [864, 594] width 366 height 24
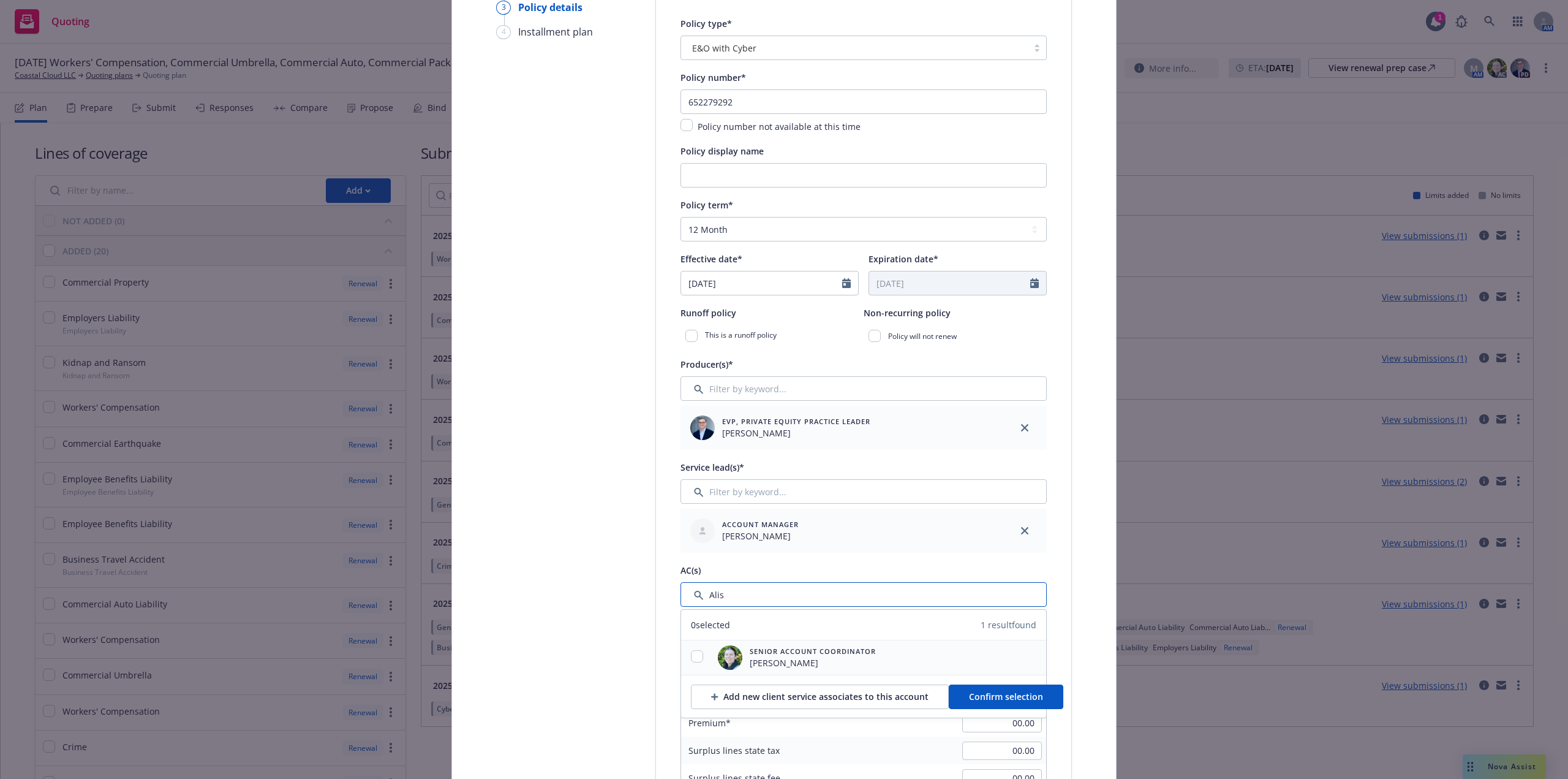
type input "Alis"
click at [695, 659] on input "checkbox" at bounding box center [697, 657] width 13 height 13
checkbox input "true"
click at [1008, 694] on span "Confirm selection" at bounding box center [1006, 696] width 74 height 12
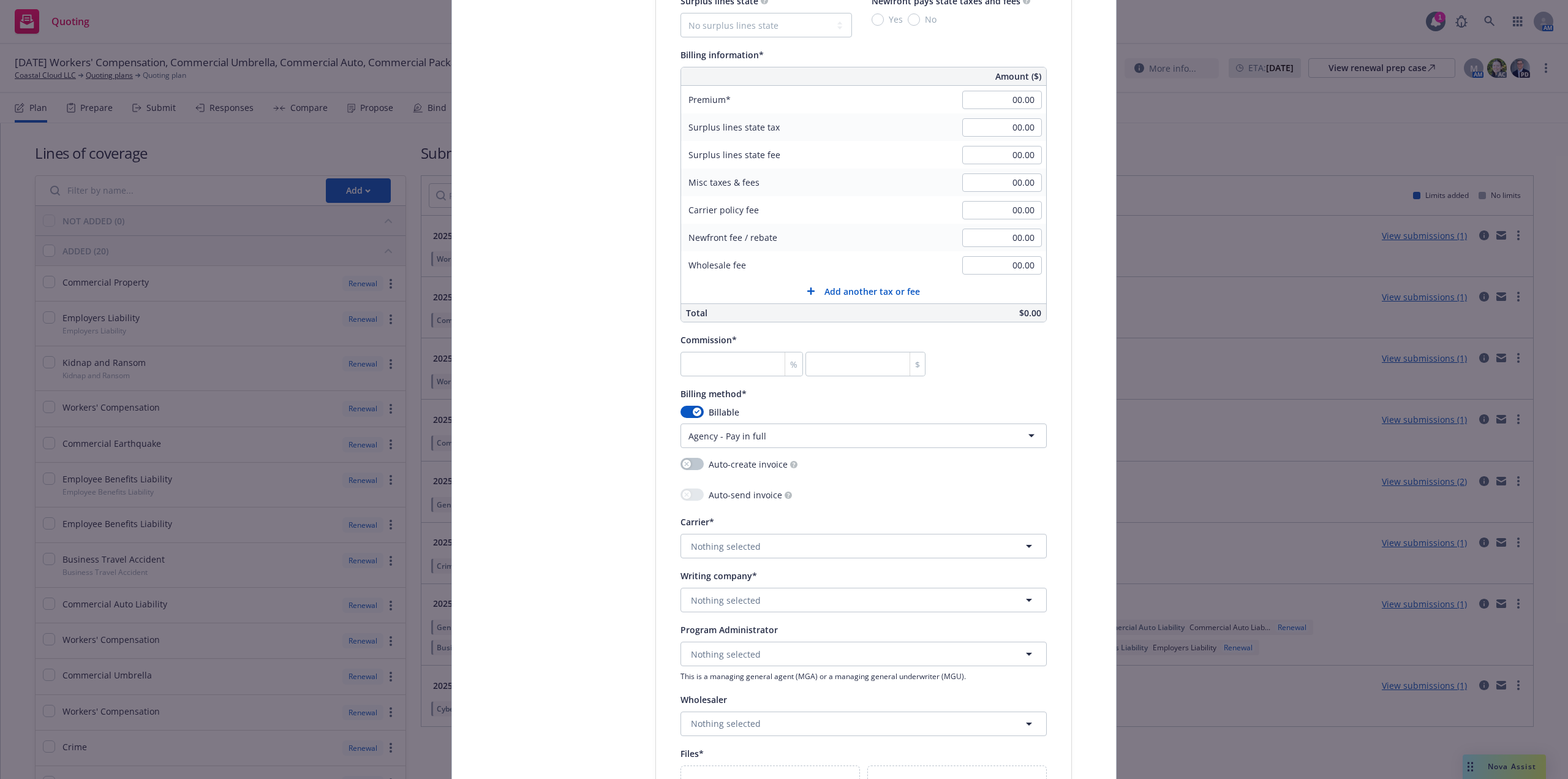
scroll to position [919, 0]
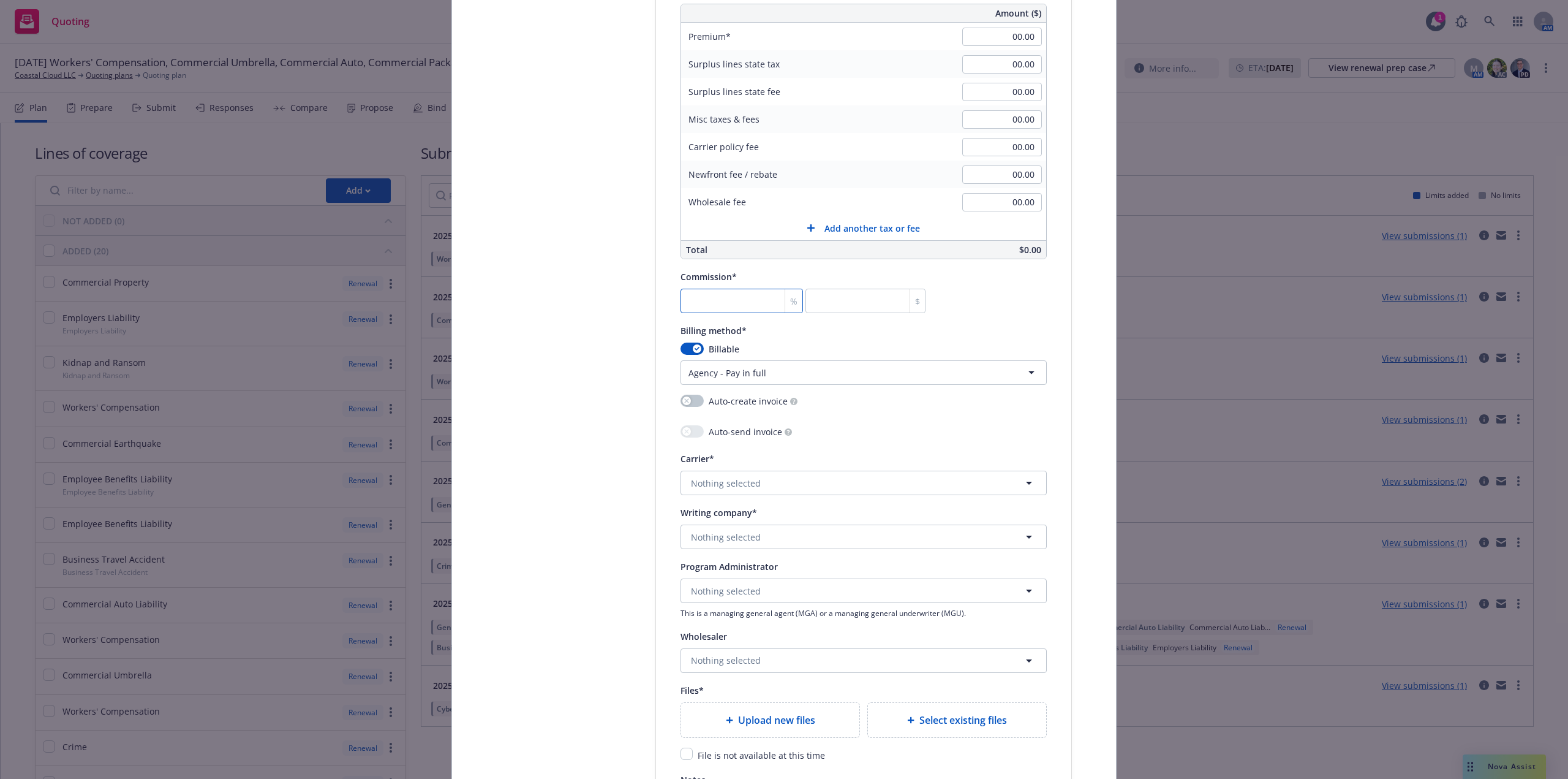
click at [718, 301] on input "number" at bounding box center [742, 300] width 122 height 24
type input "0"
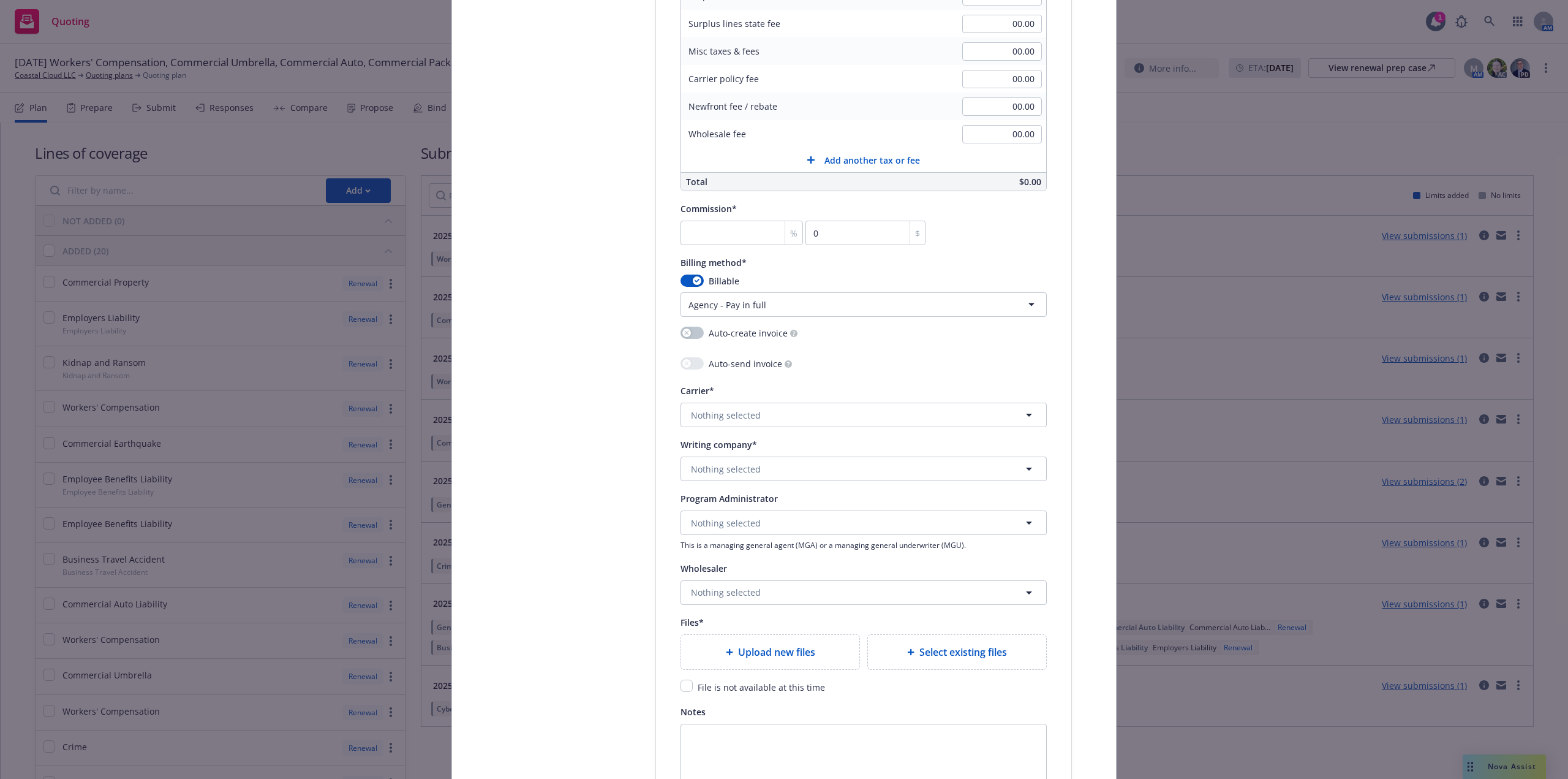
scroll to position [790, 0]
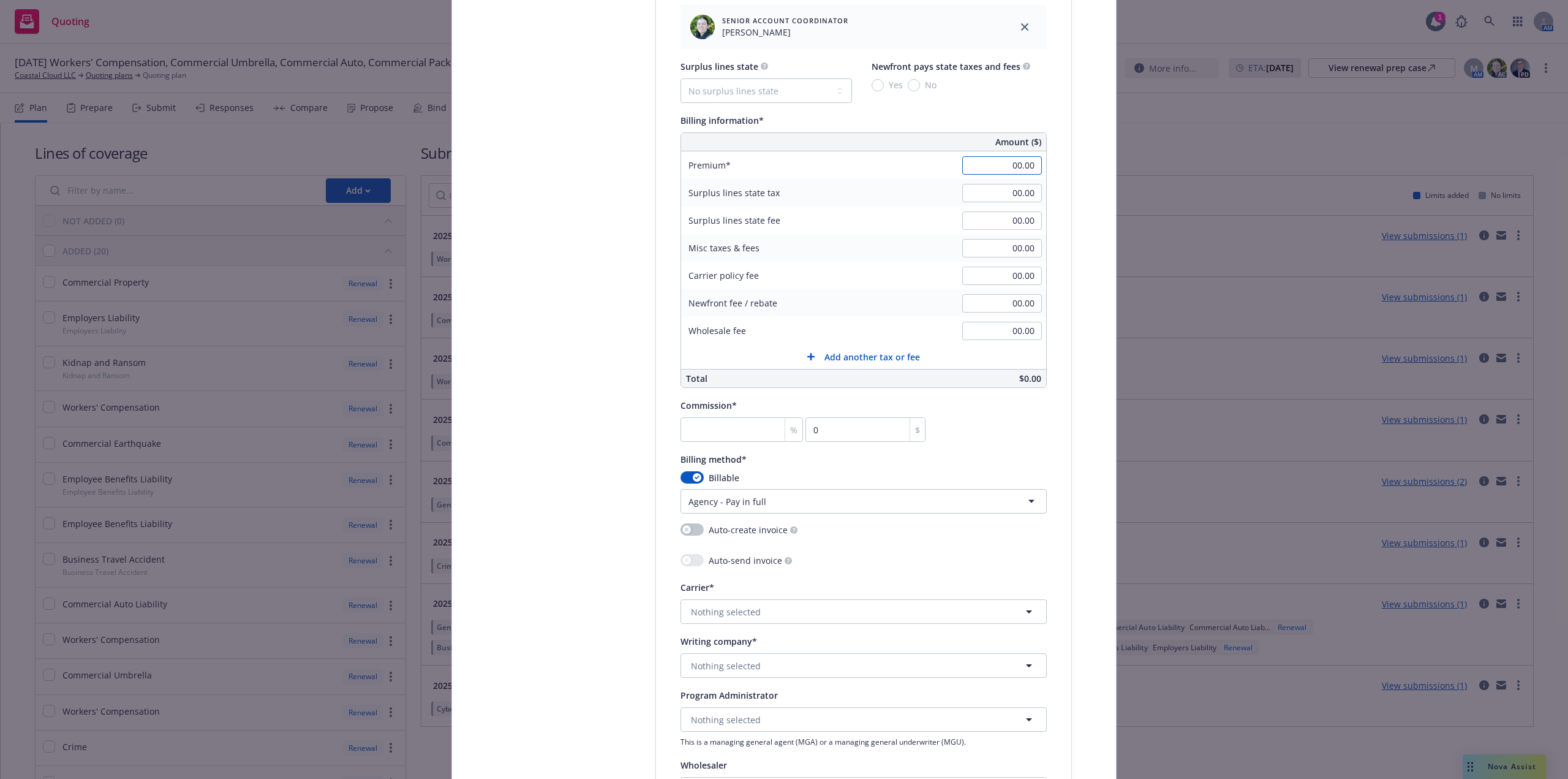
click at [1017, 166] on input "00.00" at bounding box center [1002, 166] width 80 height 18
paste input "102,0"
type input "102,000.00"
click at [780, 93] on select "No surplus lines state [US_STATE] [US_STATE] [US_STATE] [US_STATE] [US_STATE] […" at bounding box center [766, 90] width 172 height 24
select select "FL"
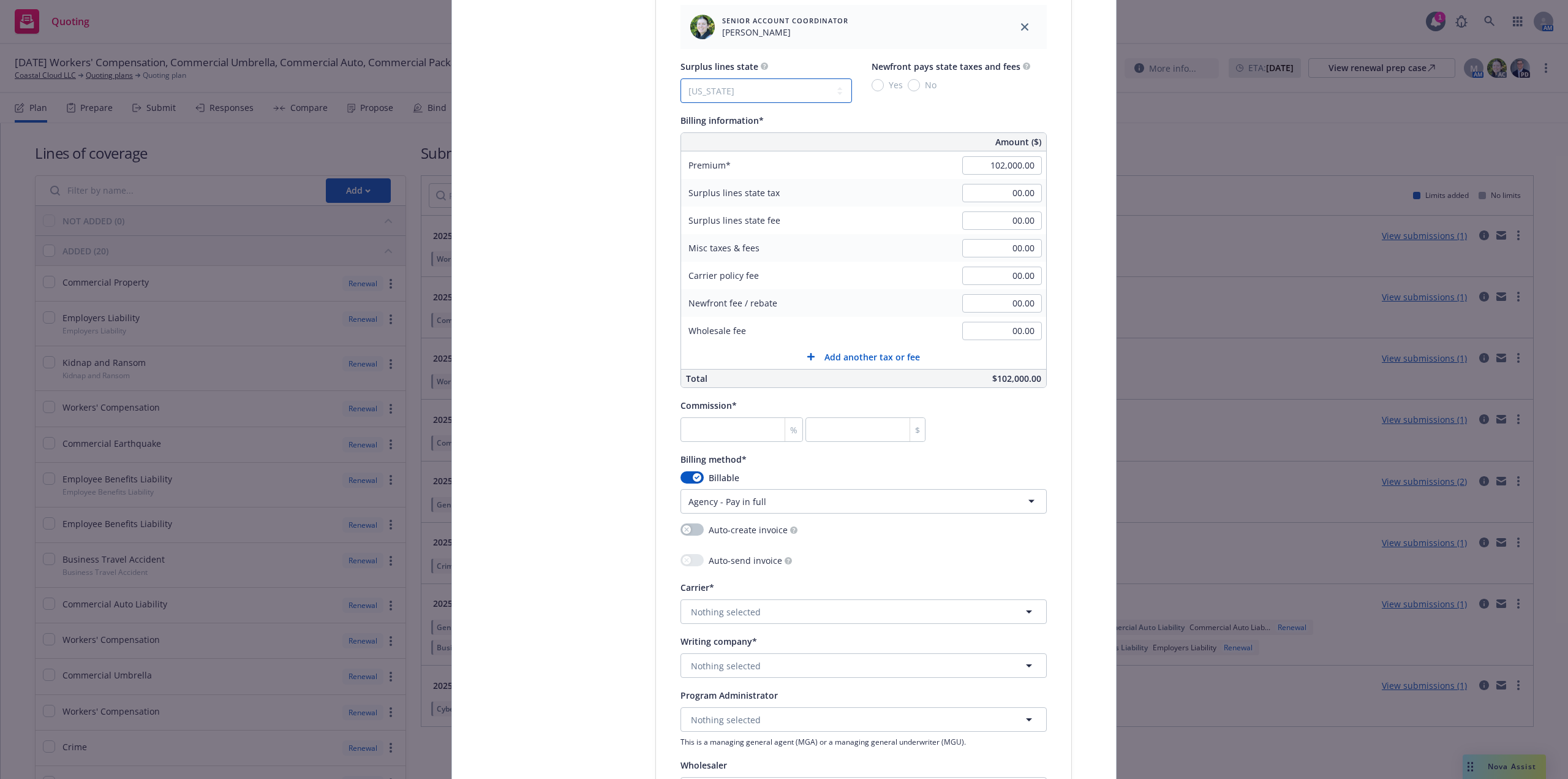
click at [681, 79] on select "No surplus lines state [US_STATE] [US_STATE] [US_STATE] [US_STATE] [US_STATE] […" at bounding box center [766, 90] width 172 height 24
type input "5,038.80"
type input "61.20"
click at [872, 88] on input "Yes" at bounding box center [878, 86] width 13 height 13
radio input "true"
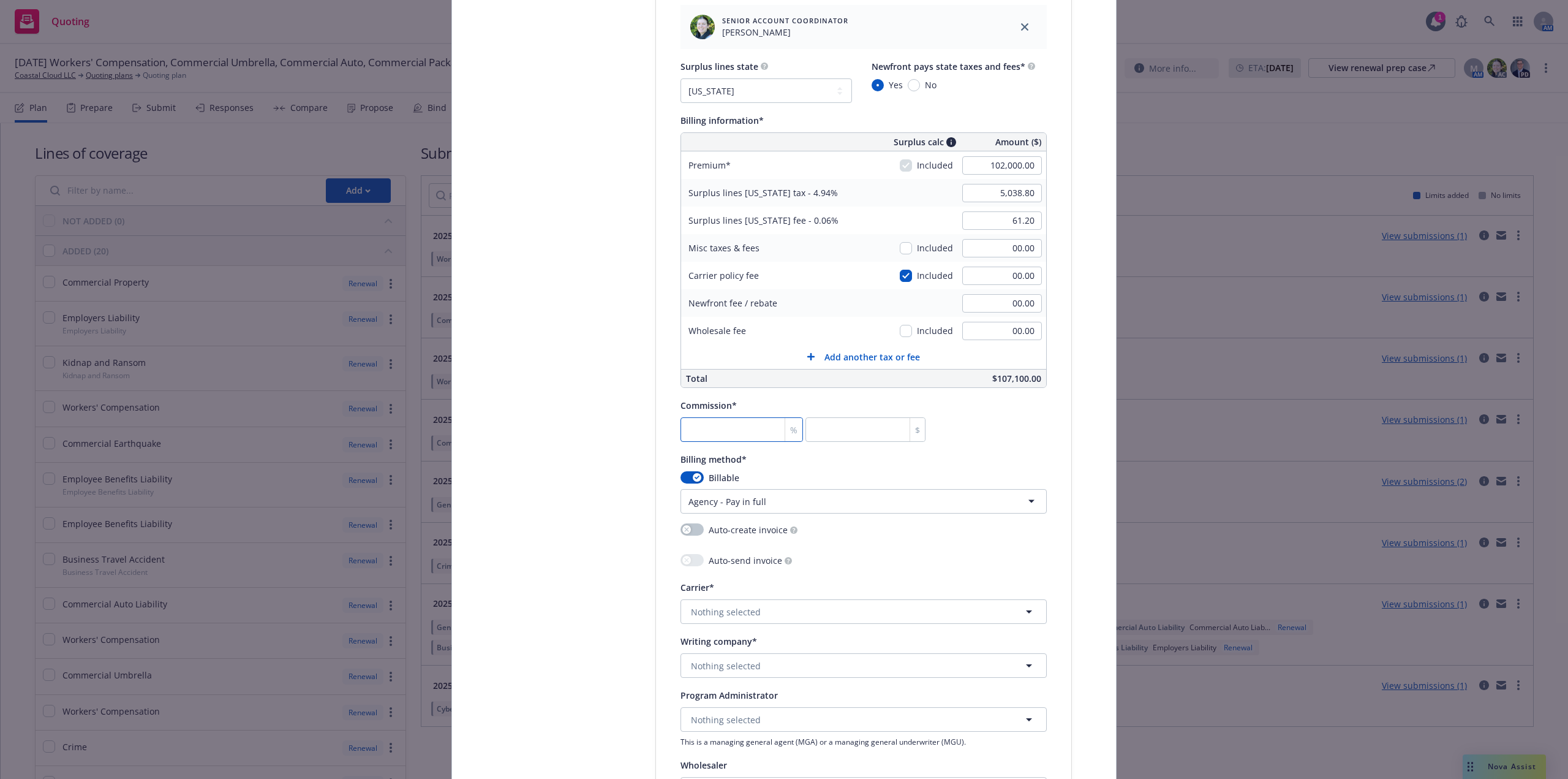
click at [749, 426] on input "number" at bounding box center [742, 429] width 122 height 24
type input "1"
type input "1020"
type input "17"
type input "17340"
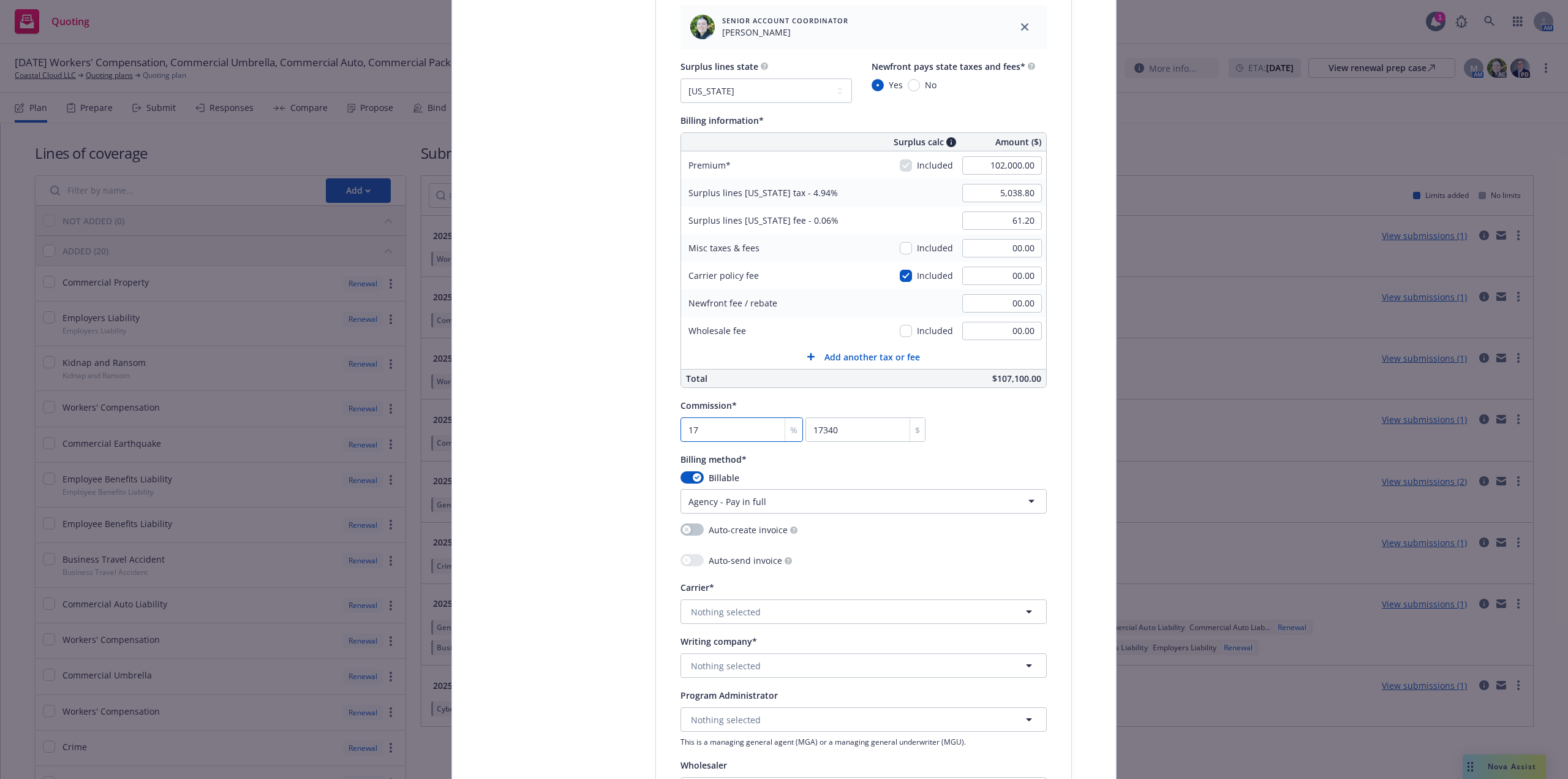
type input "17.5"
type input "17850"
type input "17.5"
click at [602, 443] on div "Select lines of coverage Upload documents 3 Policy details 4 Installment plan" at bounding box center [564, 215] width 135 height 1742
click at [806, 619] on button "Nothing selected" at bounding box center [864, 611] width 366 height 24
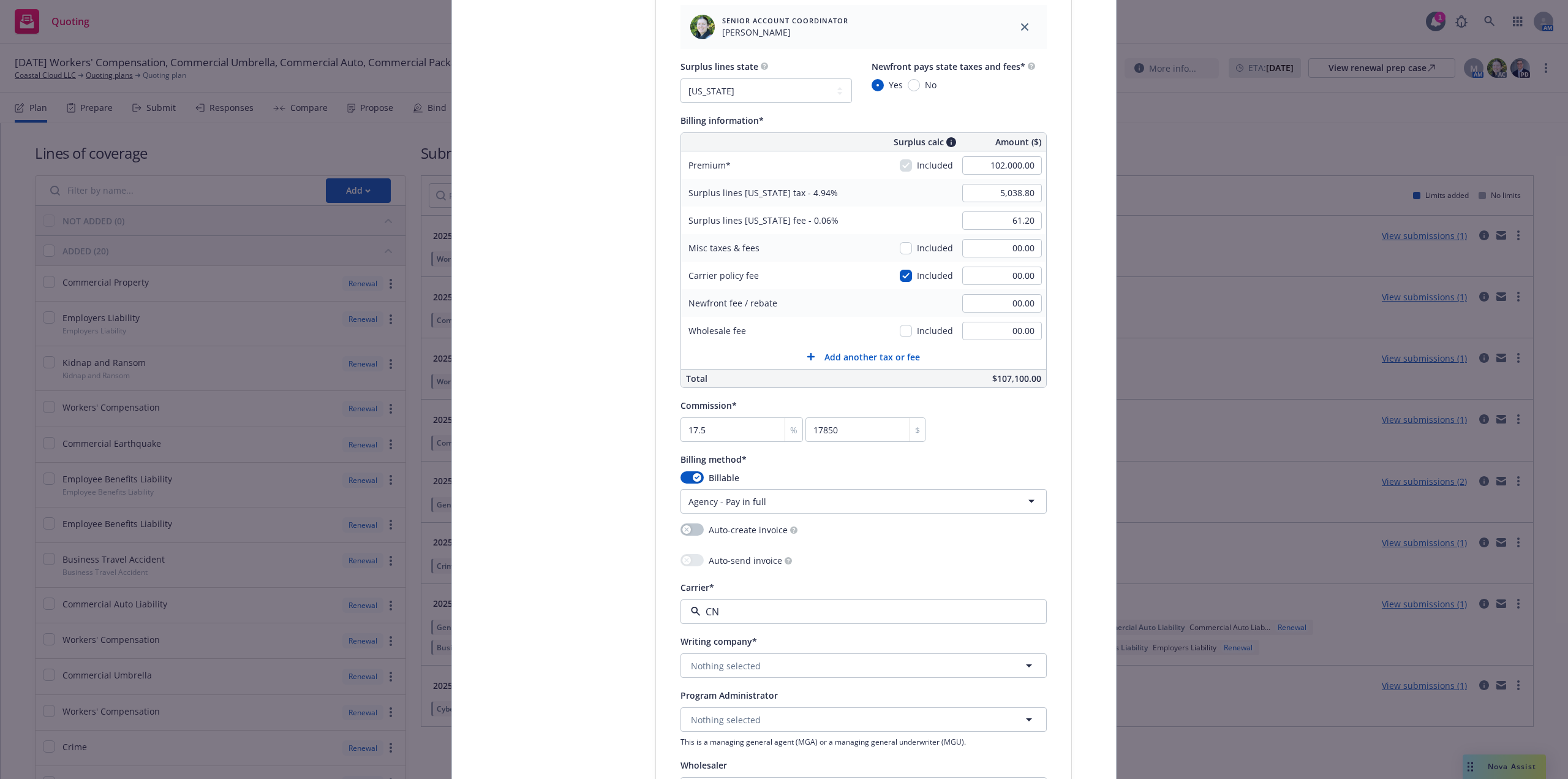
type input "CNA"
click at [794, 581] on div "CNA Insurance Appointed carrier" at bounding box center [864, 570] width 349 height 31
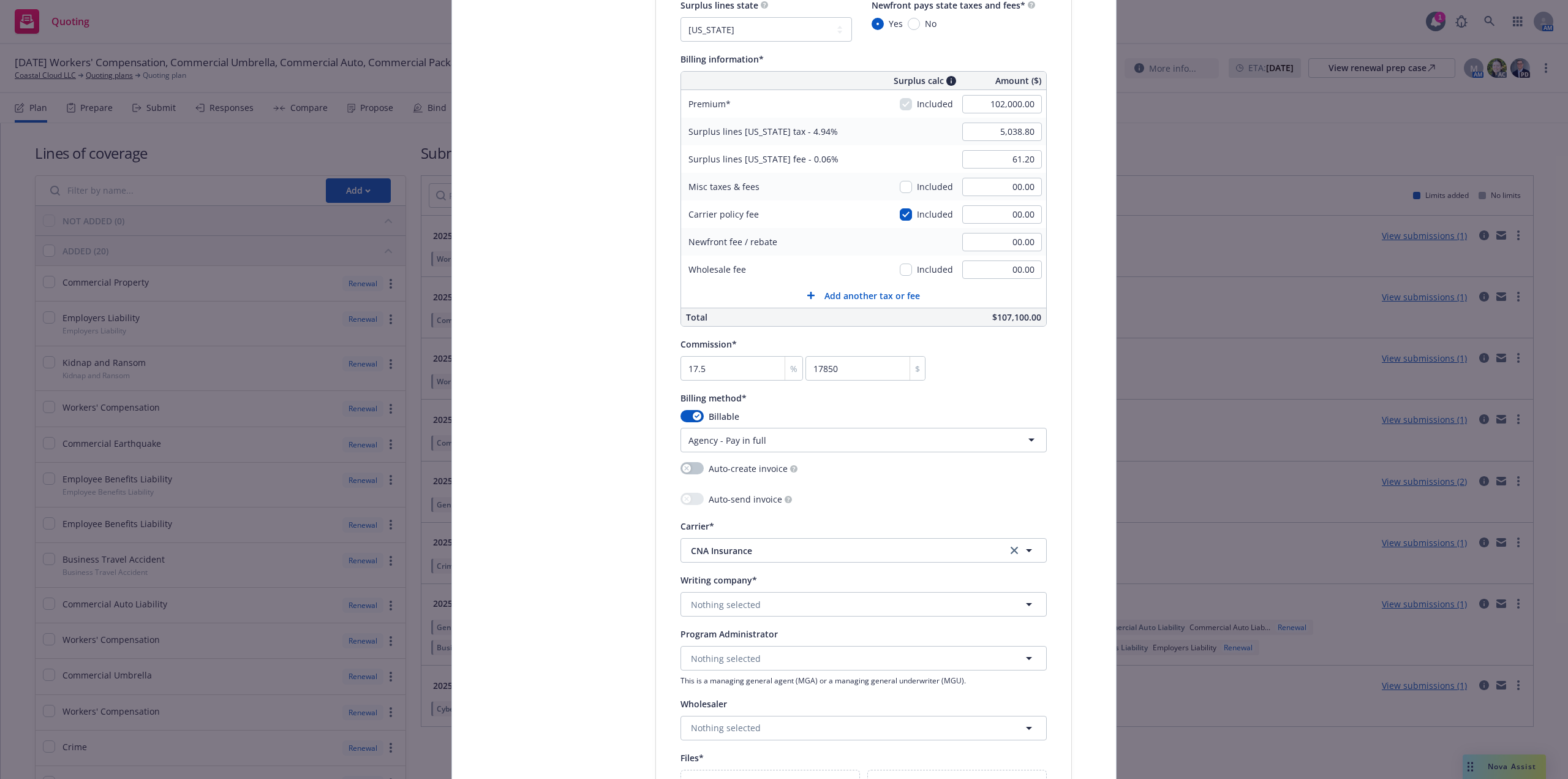
scroll to position [974, 0]
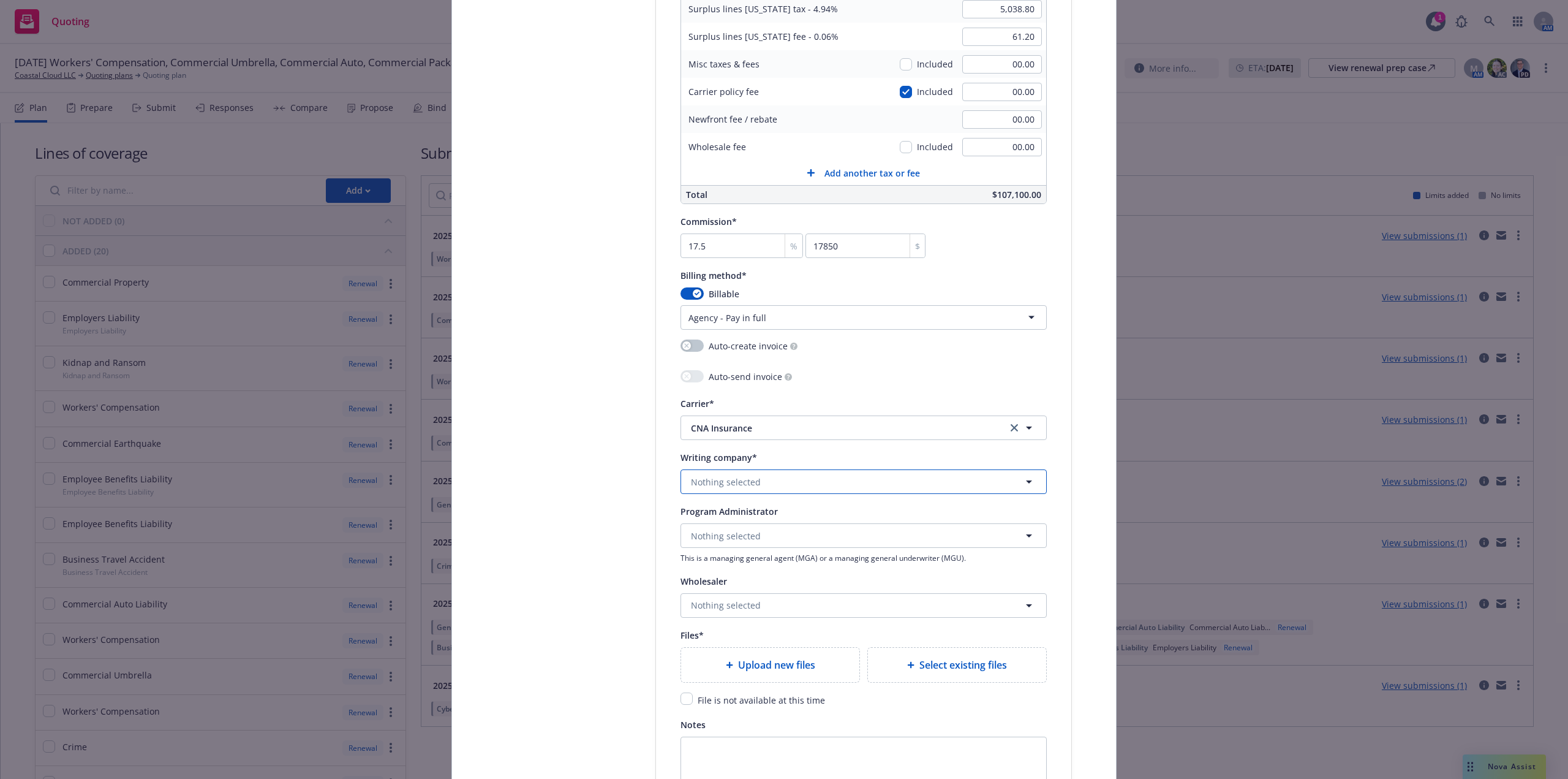
click at [738, 483] on span "Nothing selected" at bounding box center [726, 482] width 70 height 13
type input "Contin"
click at [836, 353] on div "Continental Casualty Company Domestic - 20443" at bounding box center [864, 348] width 349 height 31
click at [631, 471] on div "Select lines of coverage Upload documents 3 Policy details 4 Installment plan A…" at bounding box center [784, 31] width 635 height 1742
click at [780, 670] on span "Upload new files" at bounding box center [777, 664] width 77 height 15
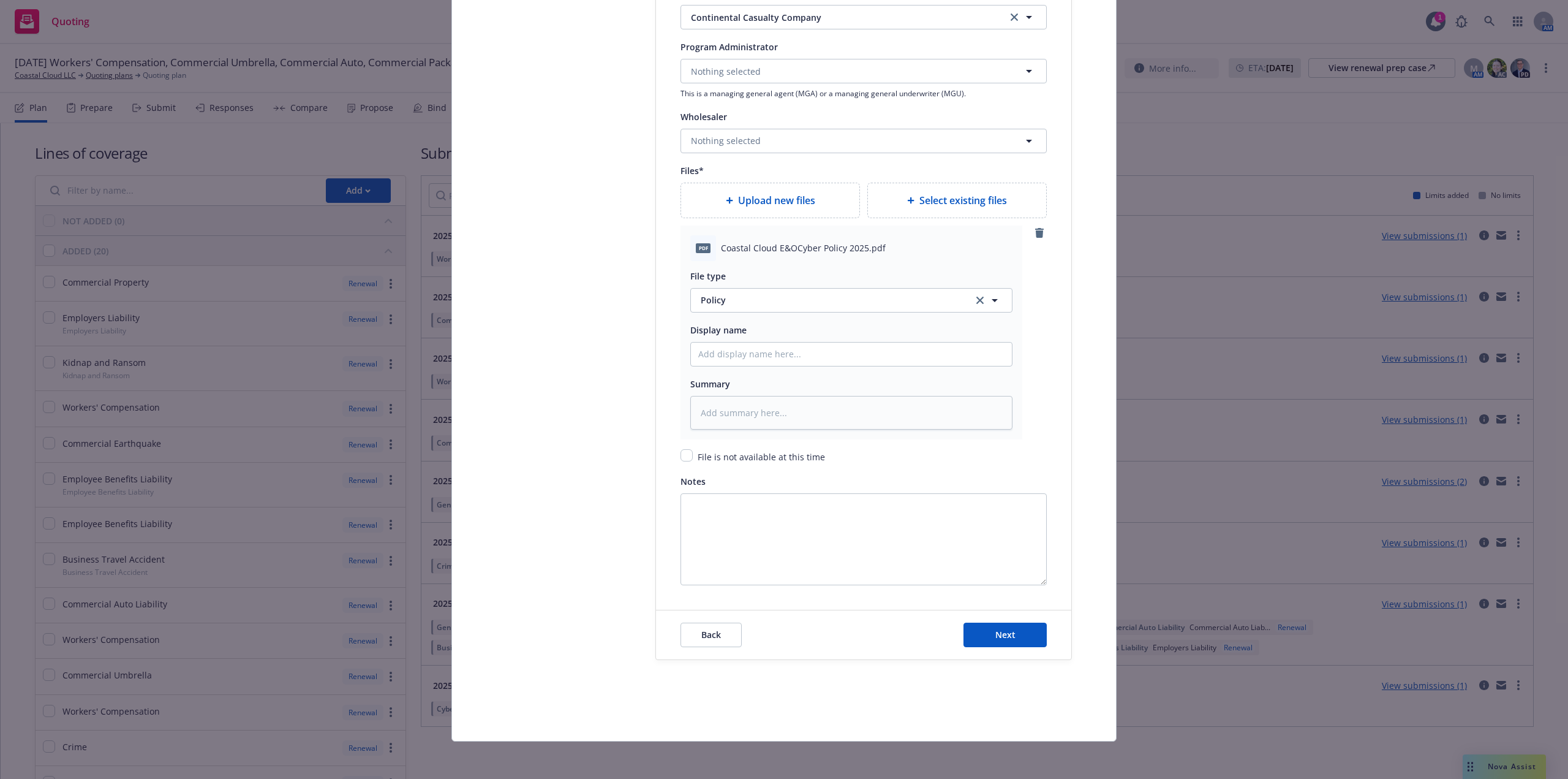
scroll to position [1440, 0]
click at [998, 634] on span "Next" at bounding box center [1005, 632] width 20 height 12
type textarea "x"
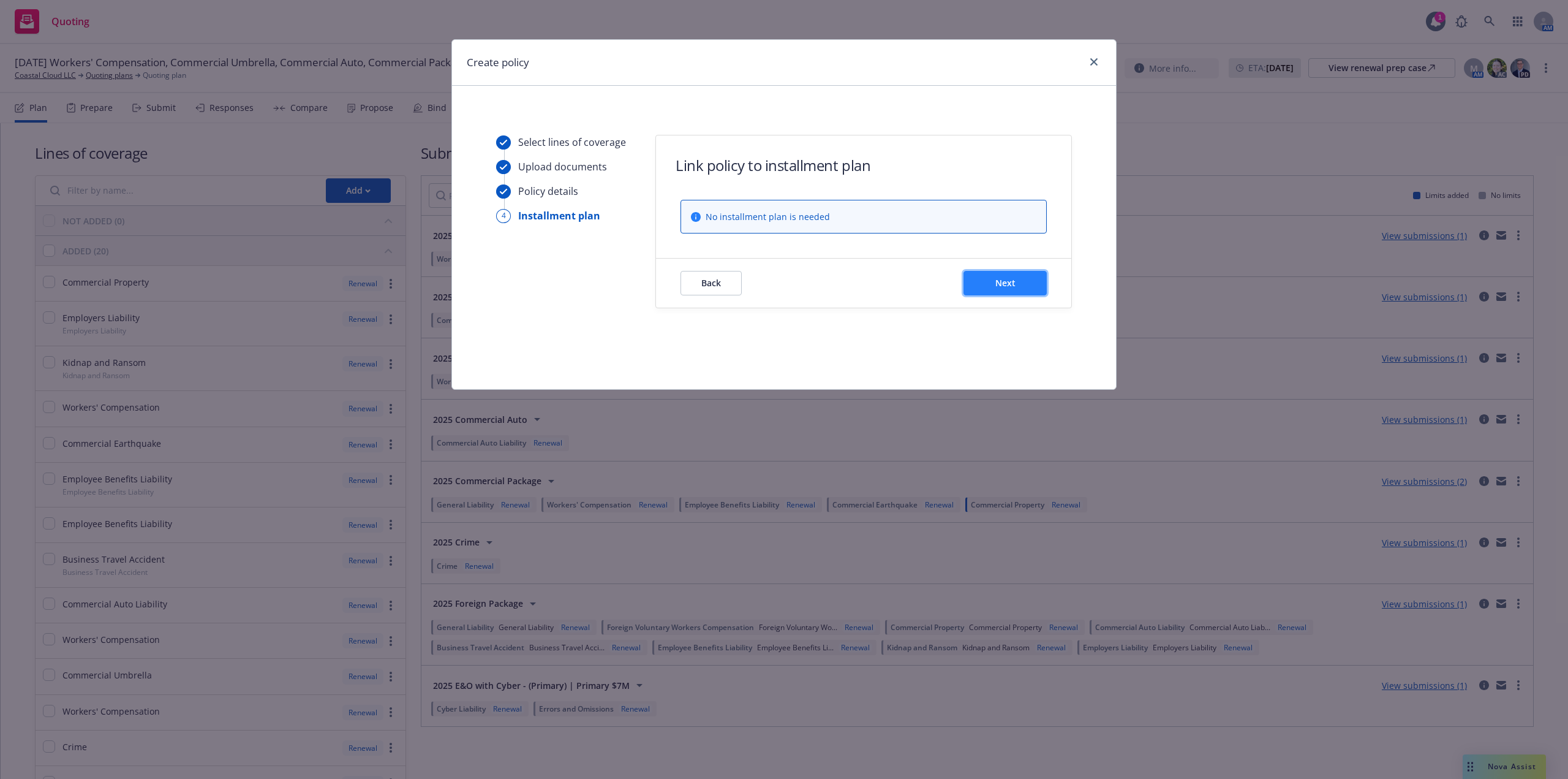
click at [1000, 285] on span "Next" at bounding box center [1005, 282] width 20 height 12
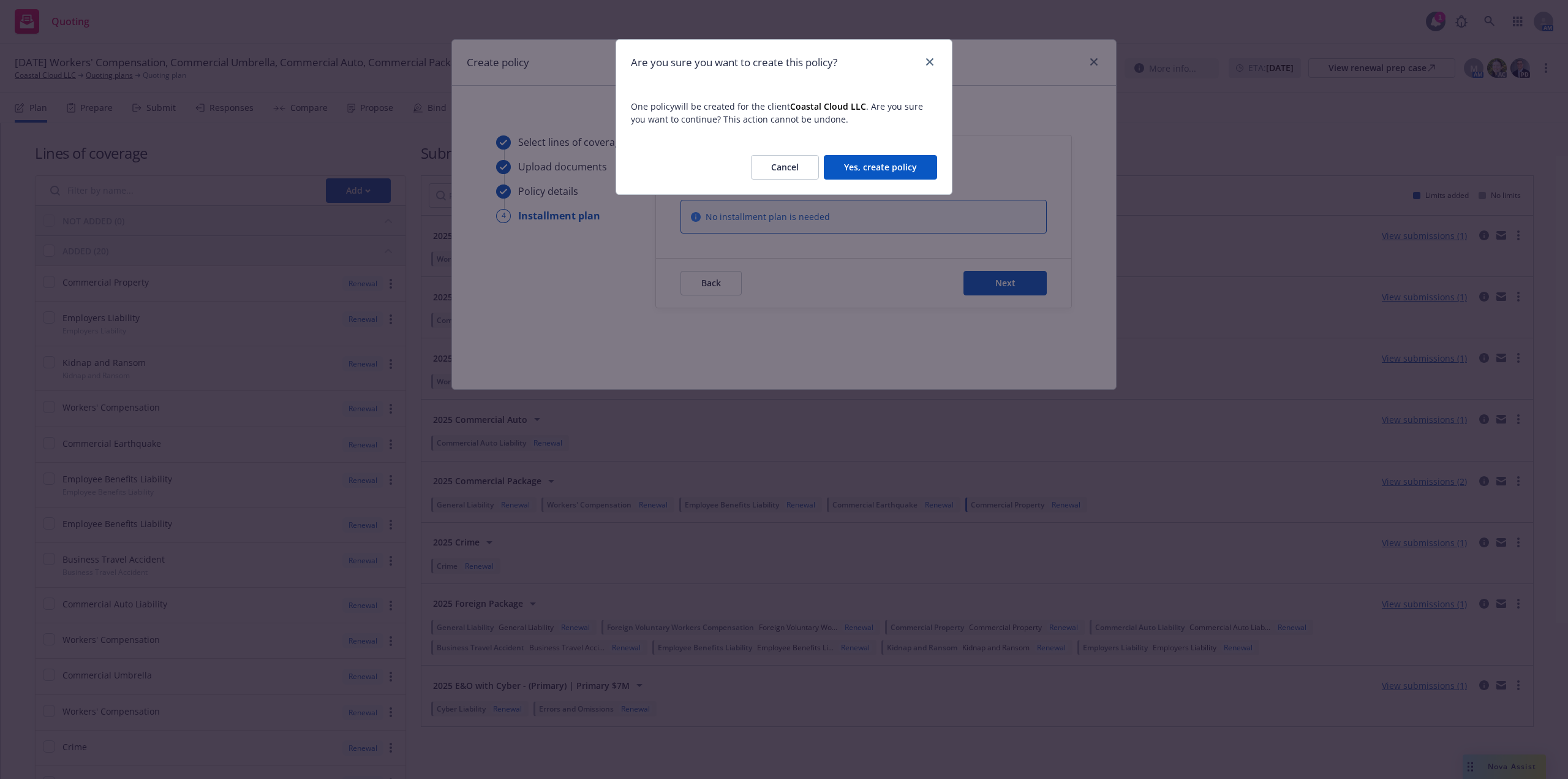
click at [868, 168] on button "Yes, create policy" at bounding box center [880, 167] width 113 height 24
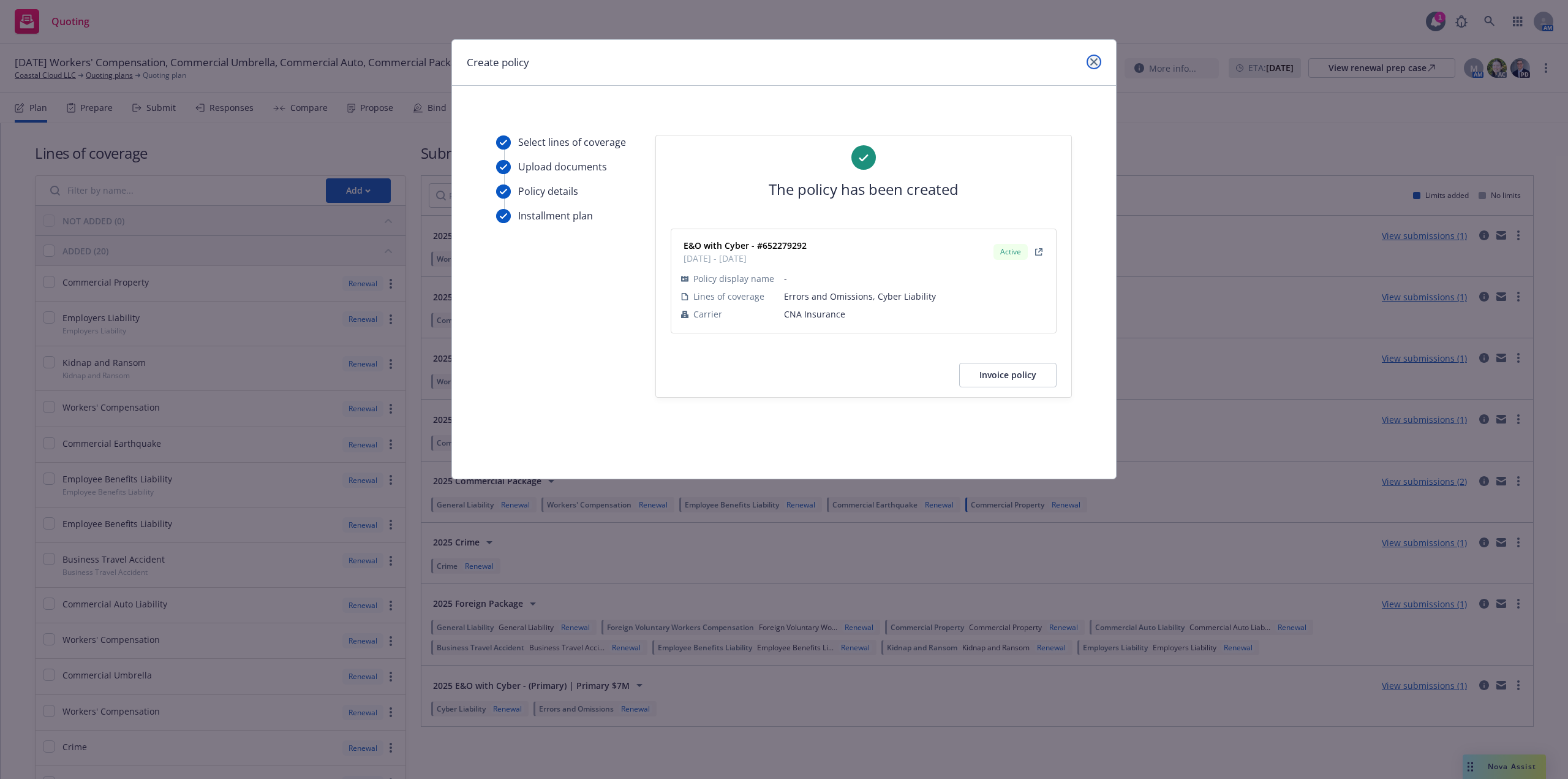
click at [1094, 62] on icon "close" at bounding box center [1094, 62] width 8 height 8
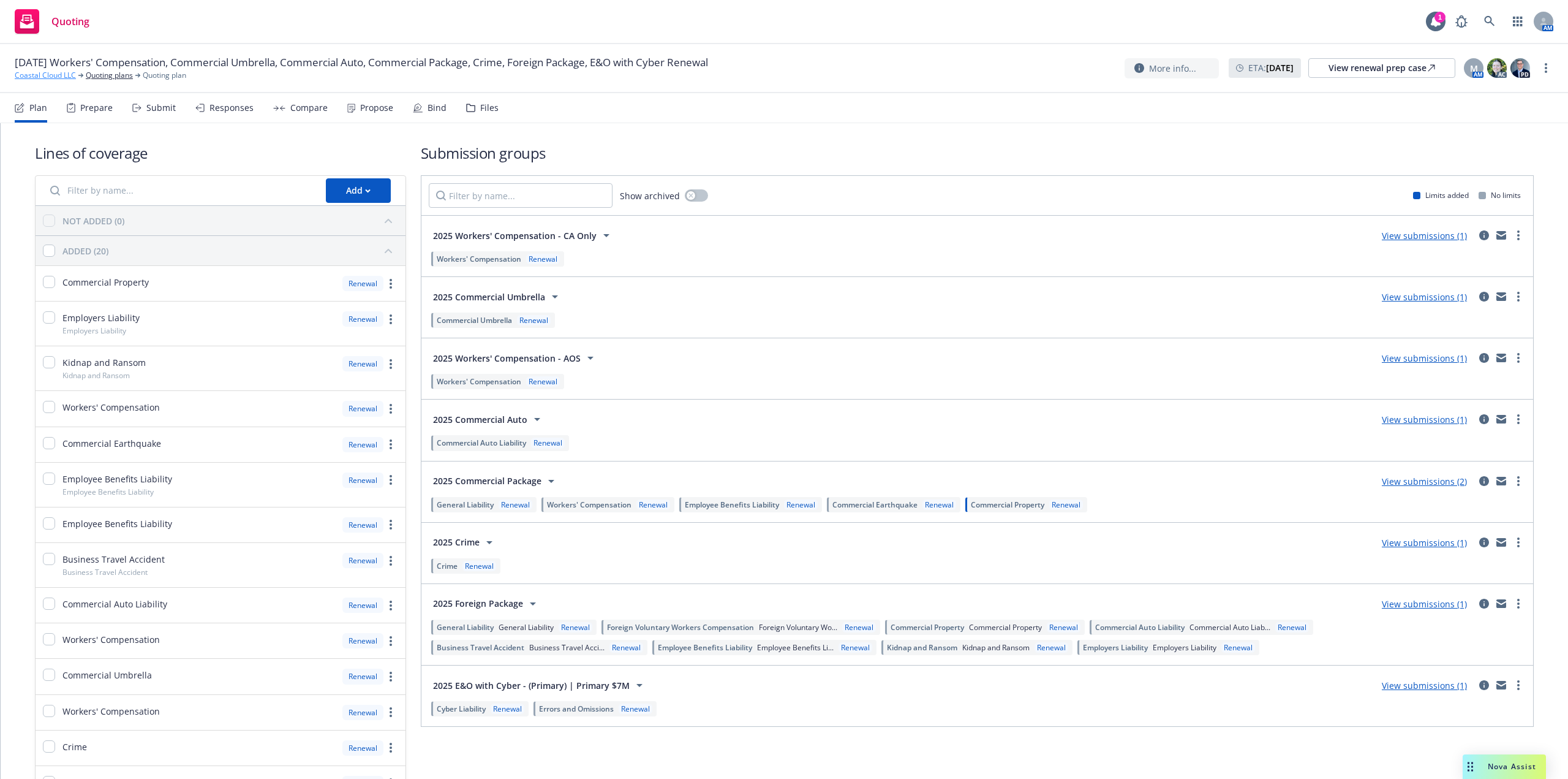
click at [54, 76] on link "Coastal Cloud LLC" at bounding box center [45, 75] width 61 height 11
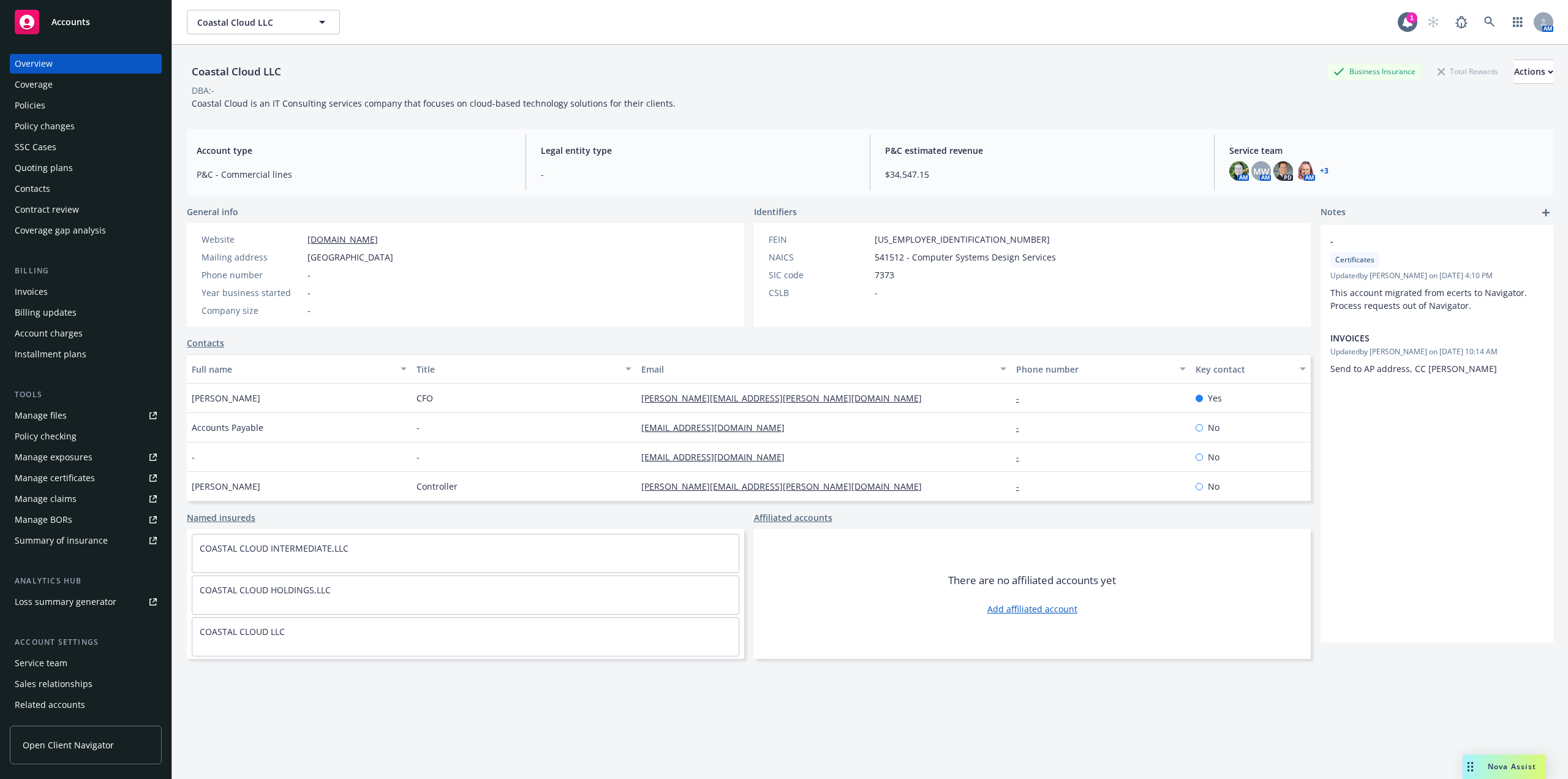
click at [31, 106] on div "Policies" at bounding box center [30, 105] width 31 height 19
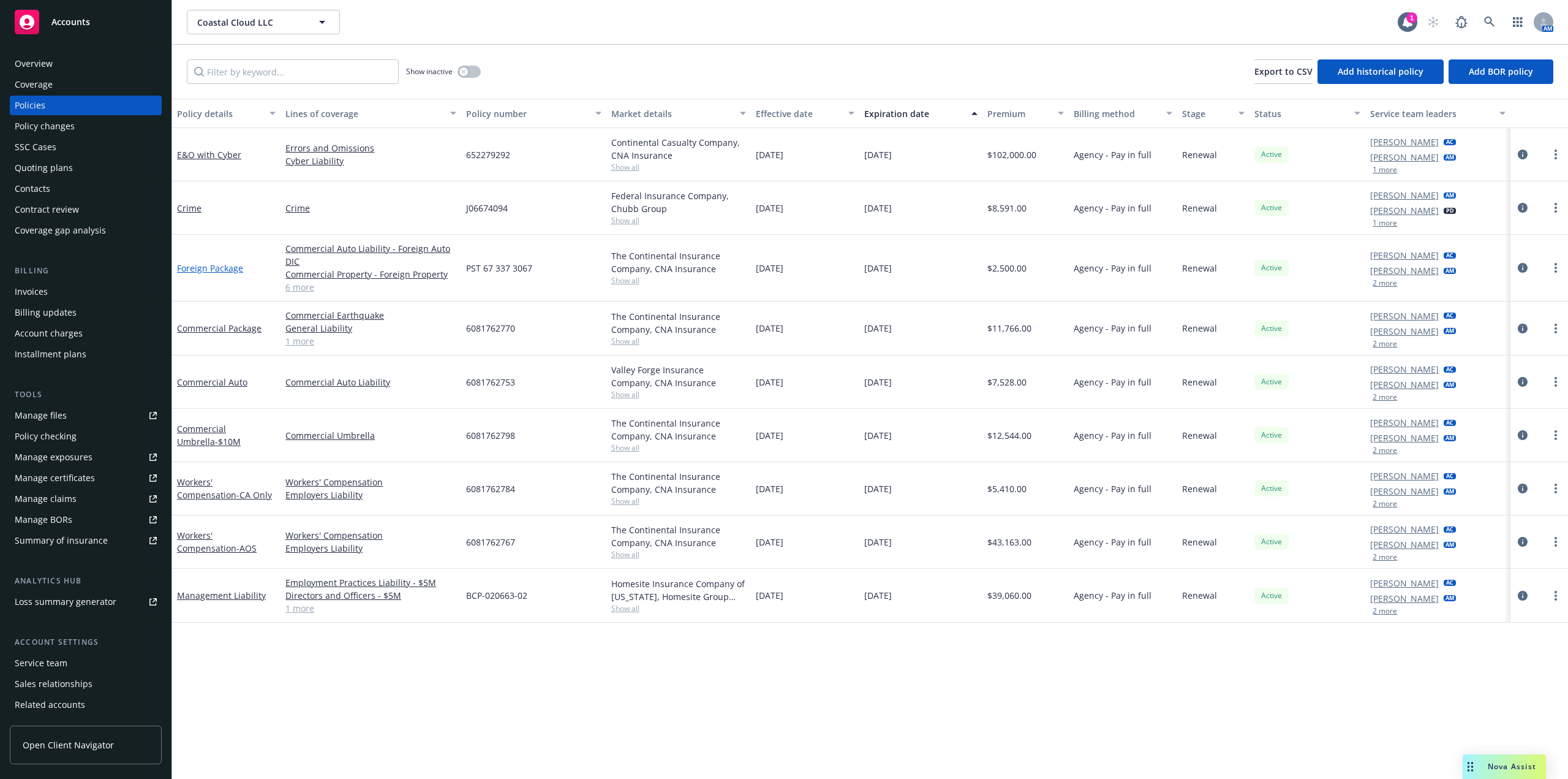
click at [213, 267] on link "Foreign Package" at bounding box center [210, 268] width 66 height 12
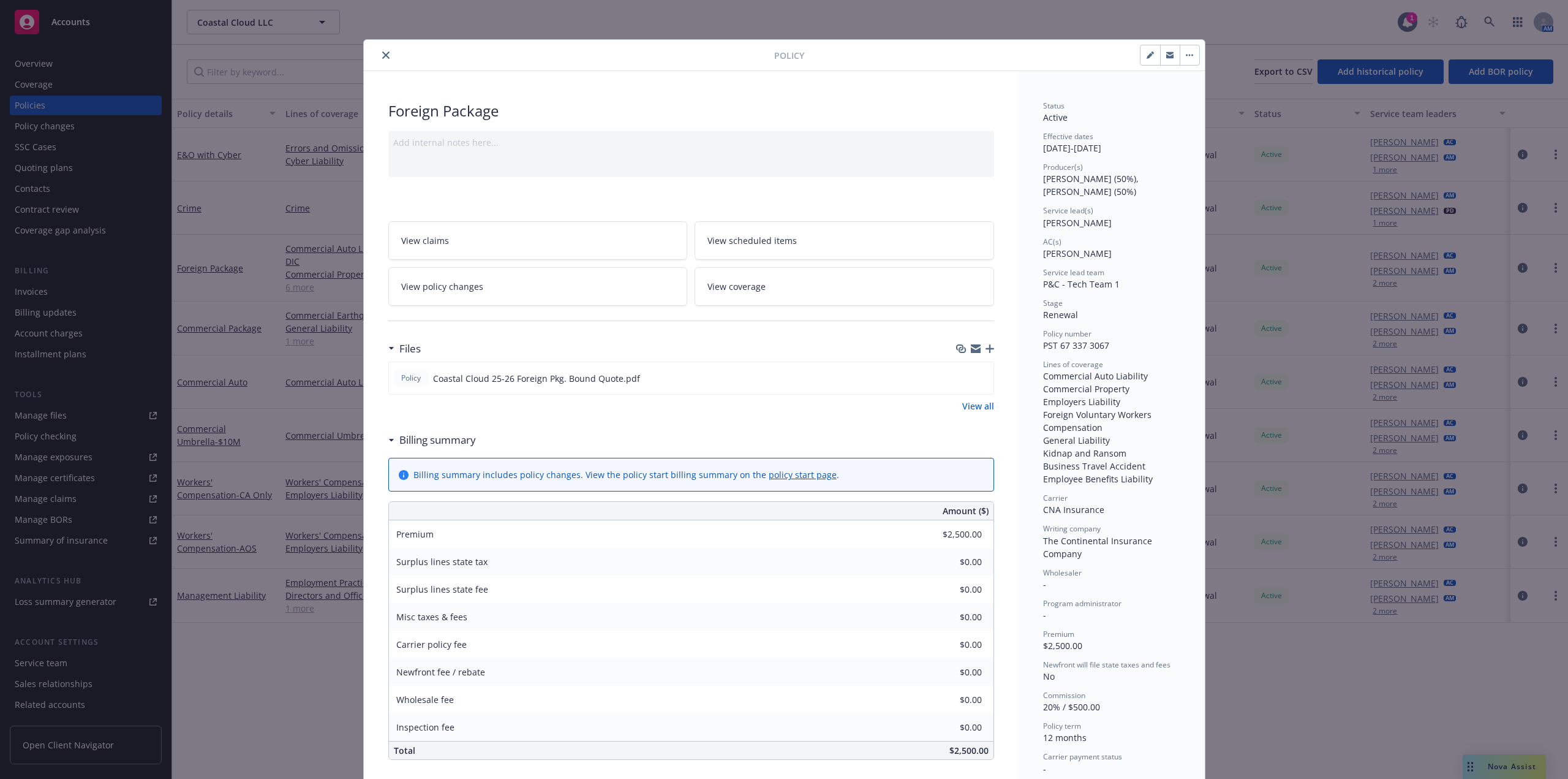
click at [378, 51] on button "close" at bounding box center [385, 55] width 15 height 15
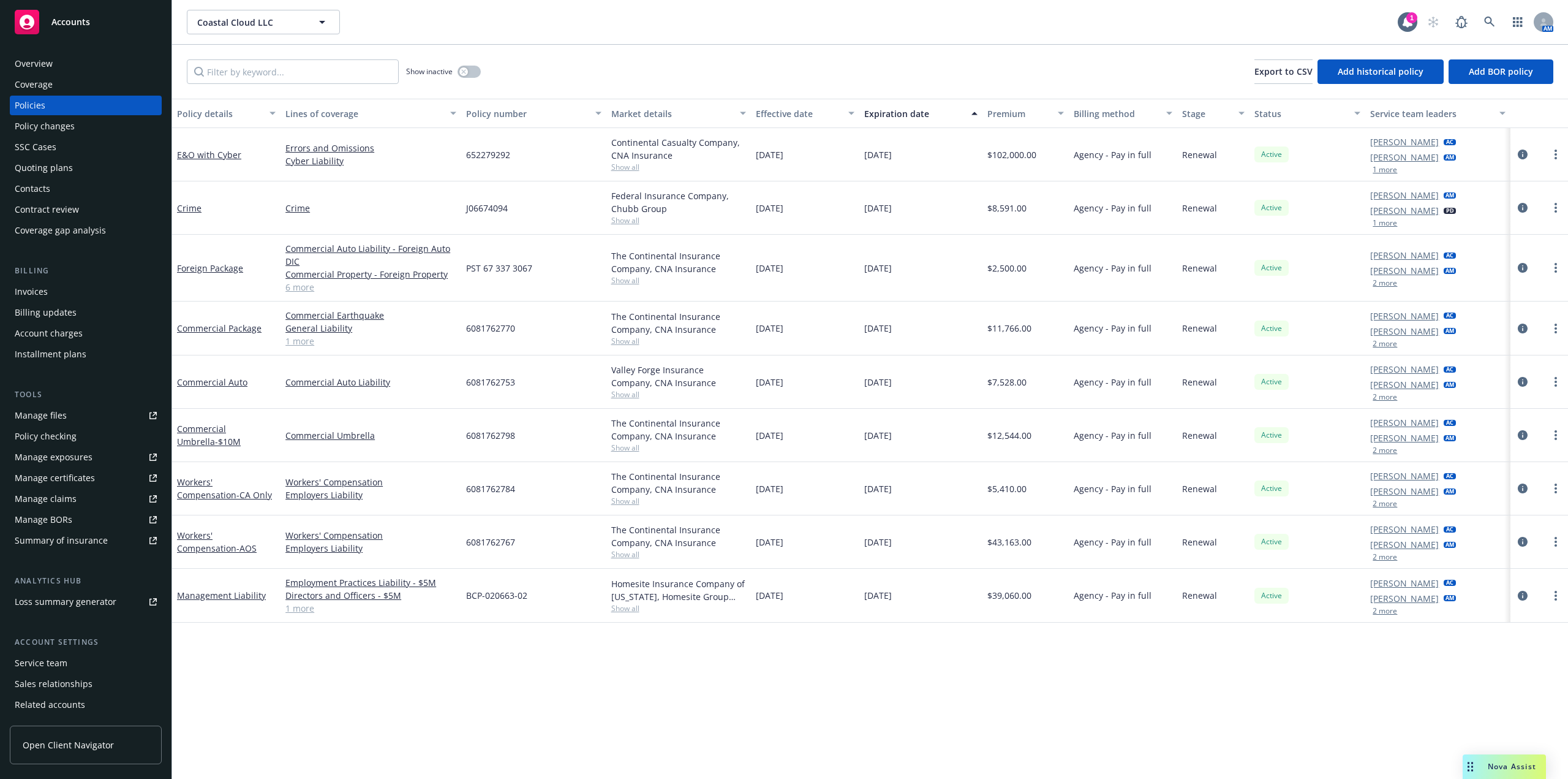
click at [152, 416] on icon at bounding box center [154, 414] width 4 height 4
click at [254, 537] on link "Workers' Compensation - AOS" at bounding box center [217, 541] width 80 height 24
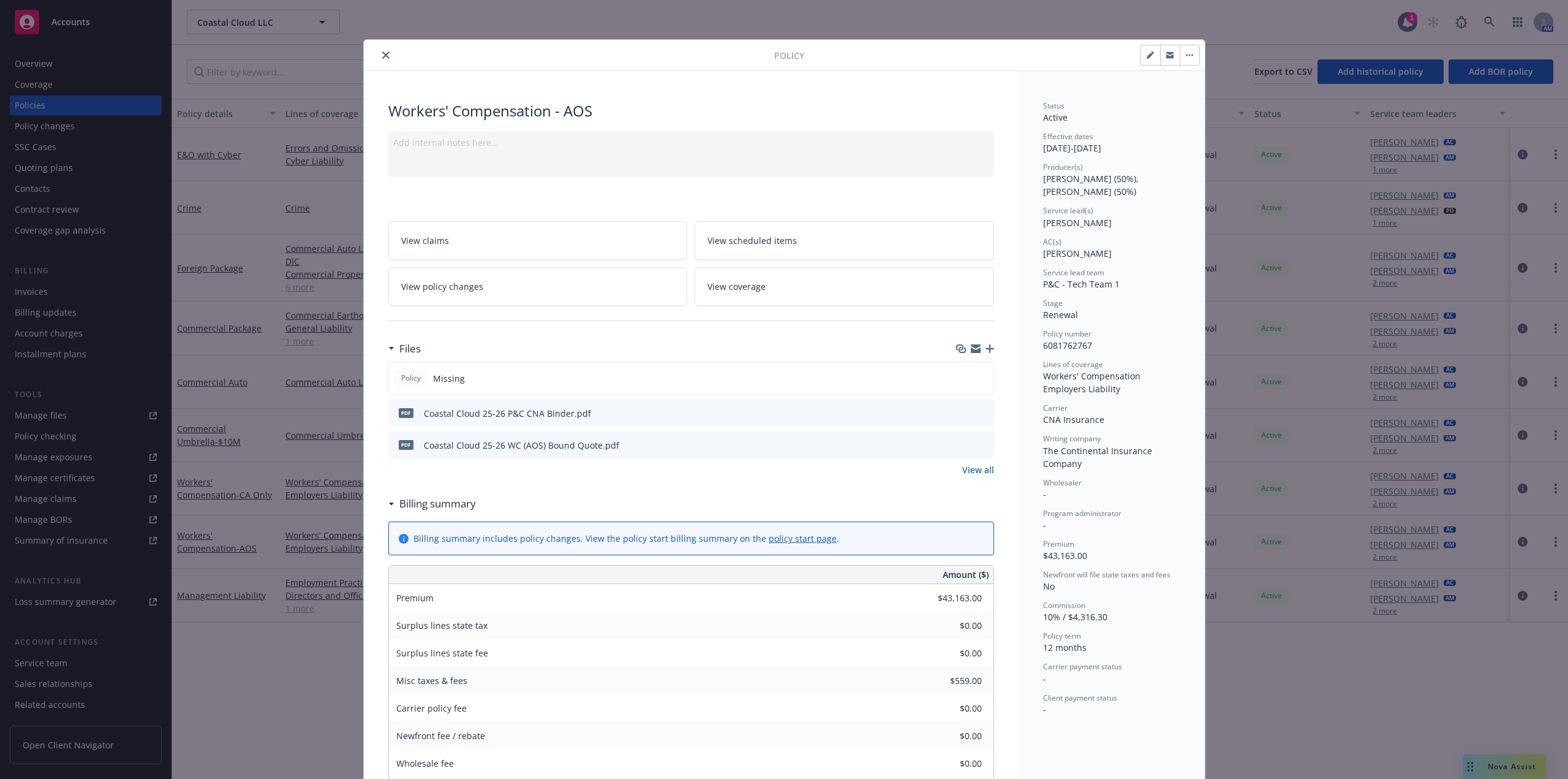
click at [629, 290] on link "View policy changes" at bounding box center [538, 287] width 300 height 39
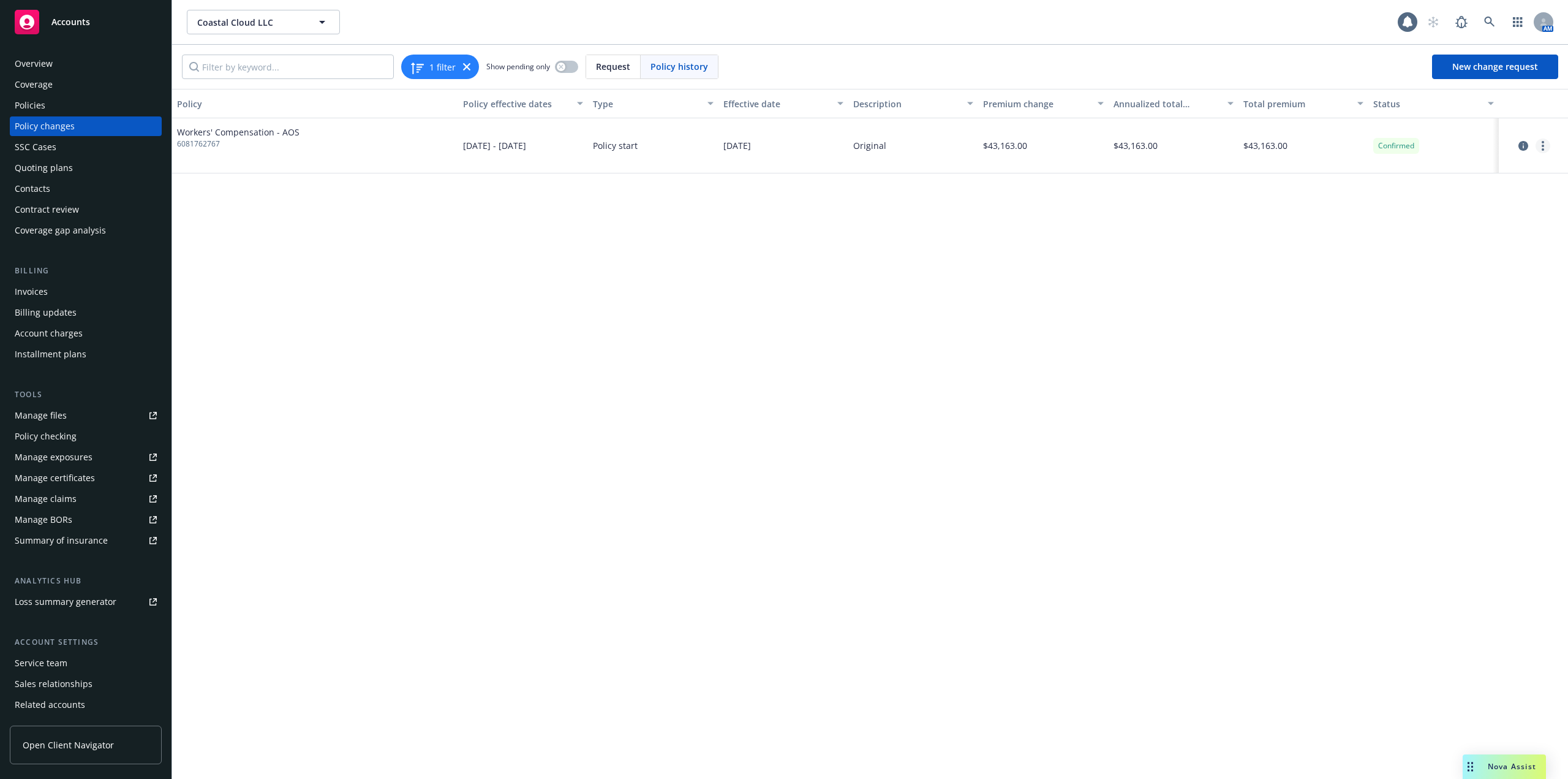
click at [1547, 146] on link "more" at bounding box center [1543, 145] width 15 height 15
click at [1423, 245] on link "Edit billing info" at bounding box center [1445, 244] width 210 height 24
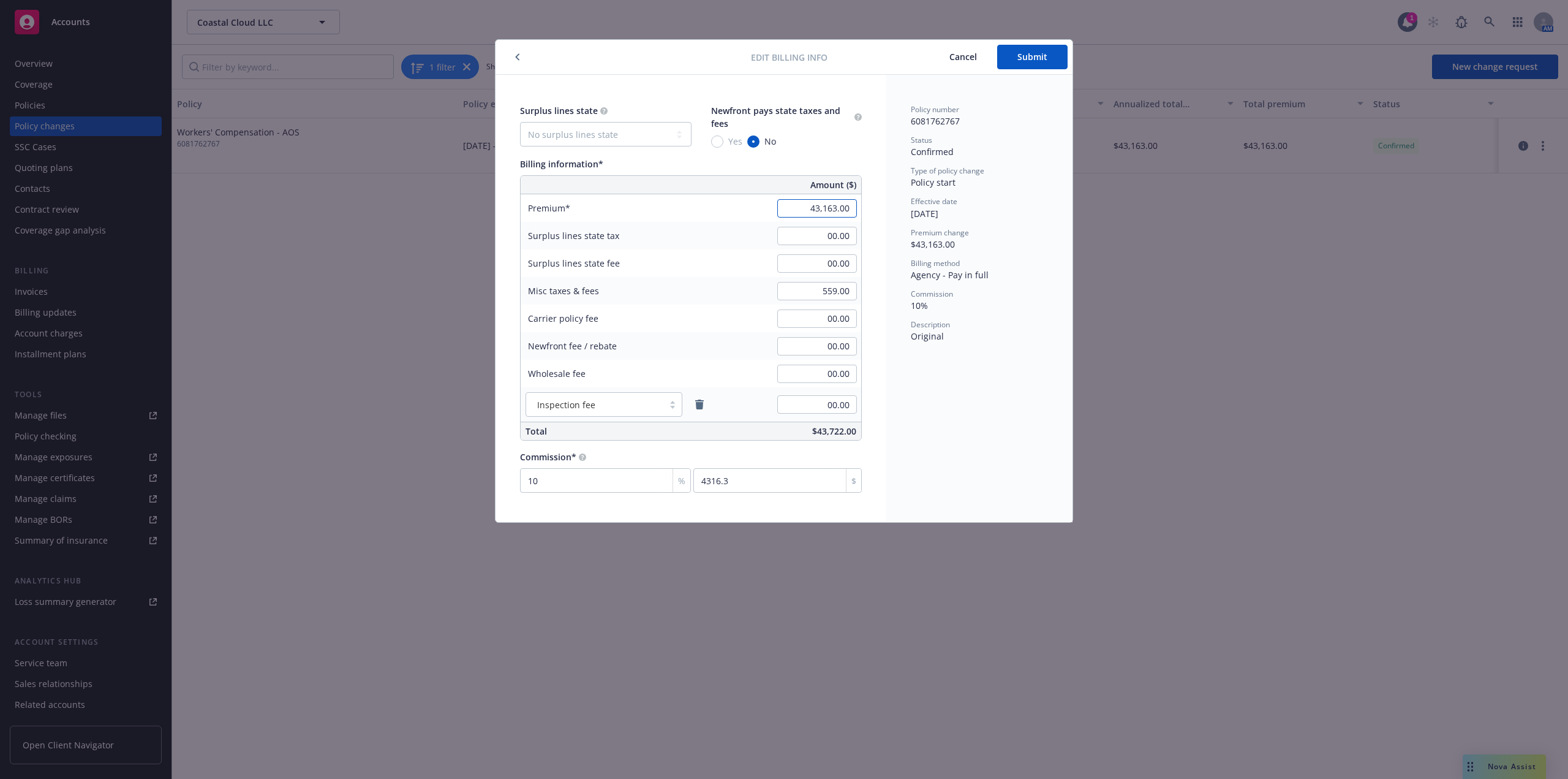
click at [810, 204] on input "43,163.00" at bounding box center [817, 208] width 80 height 18
paste input "1,412"
type input "41,412.00"
type input "4141.2"
click at [821, 291] on input "559.00" at bounding box center [817, 291] width 80 height 18
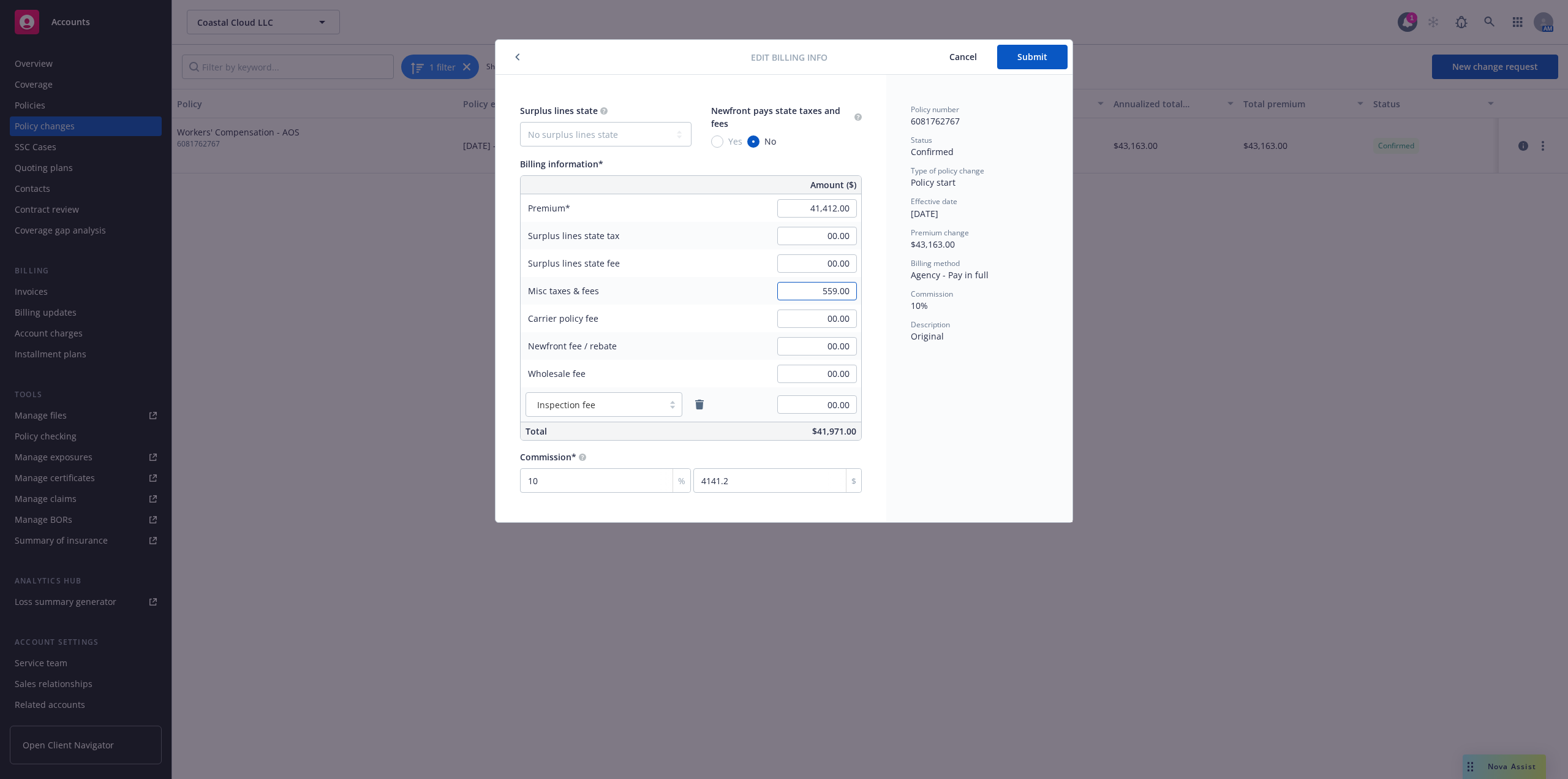
paste input "487"
type input "487.00"
click at [1045, 63] on button "Submit" at bounding box center [1032, 56] width 70 height 24
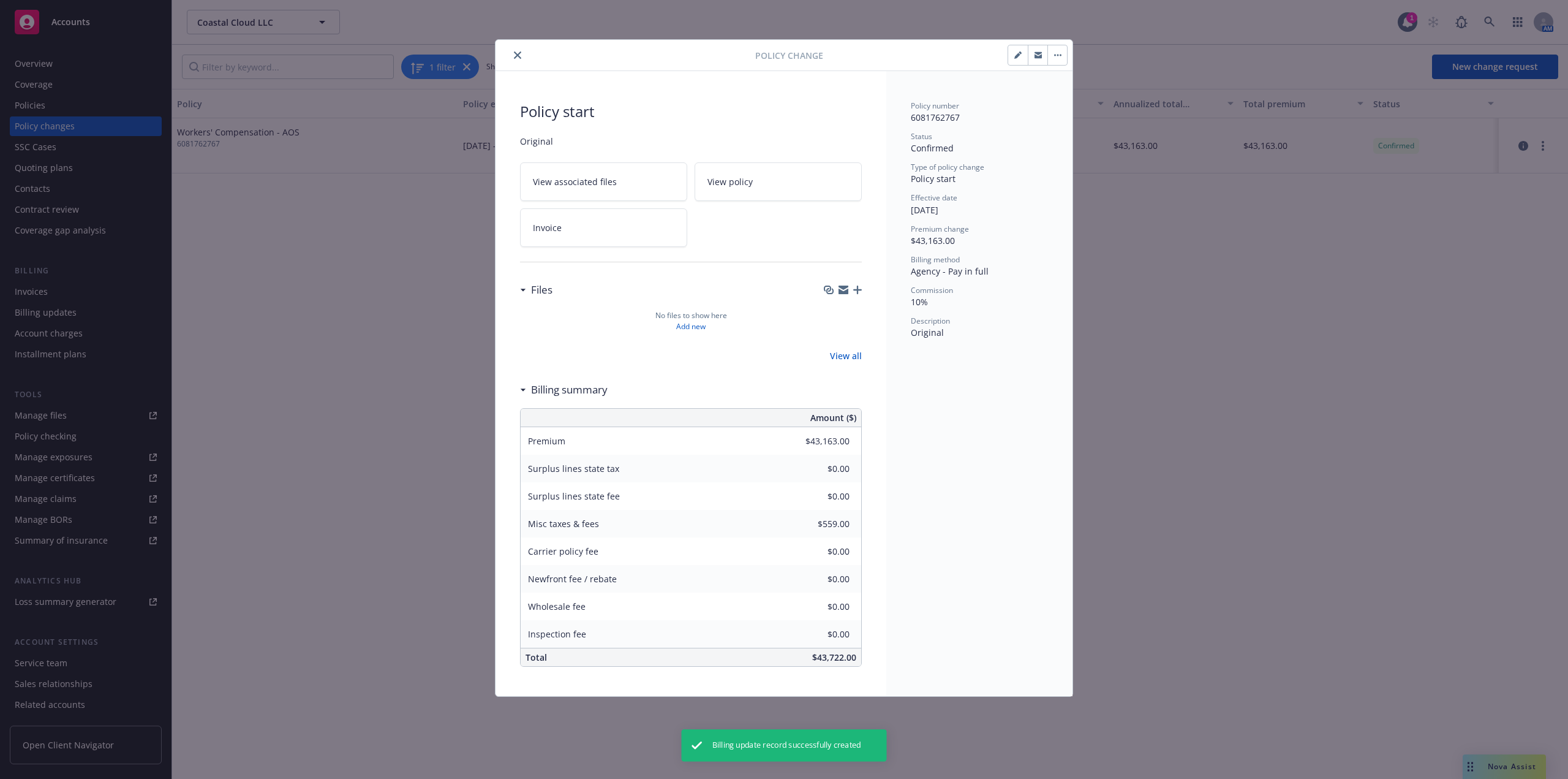
type input "$41,412.00"
type input "$487.00"
click at [520, 52] on icon "close" at bounding box center [517, 55] width 8 height 8
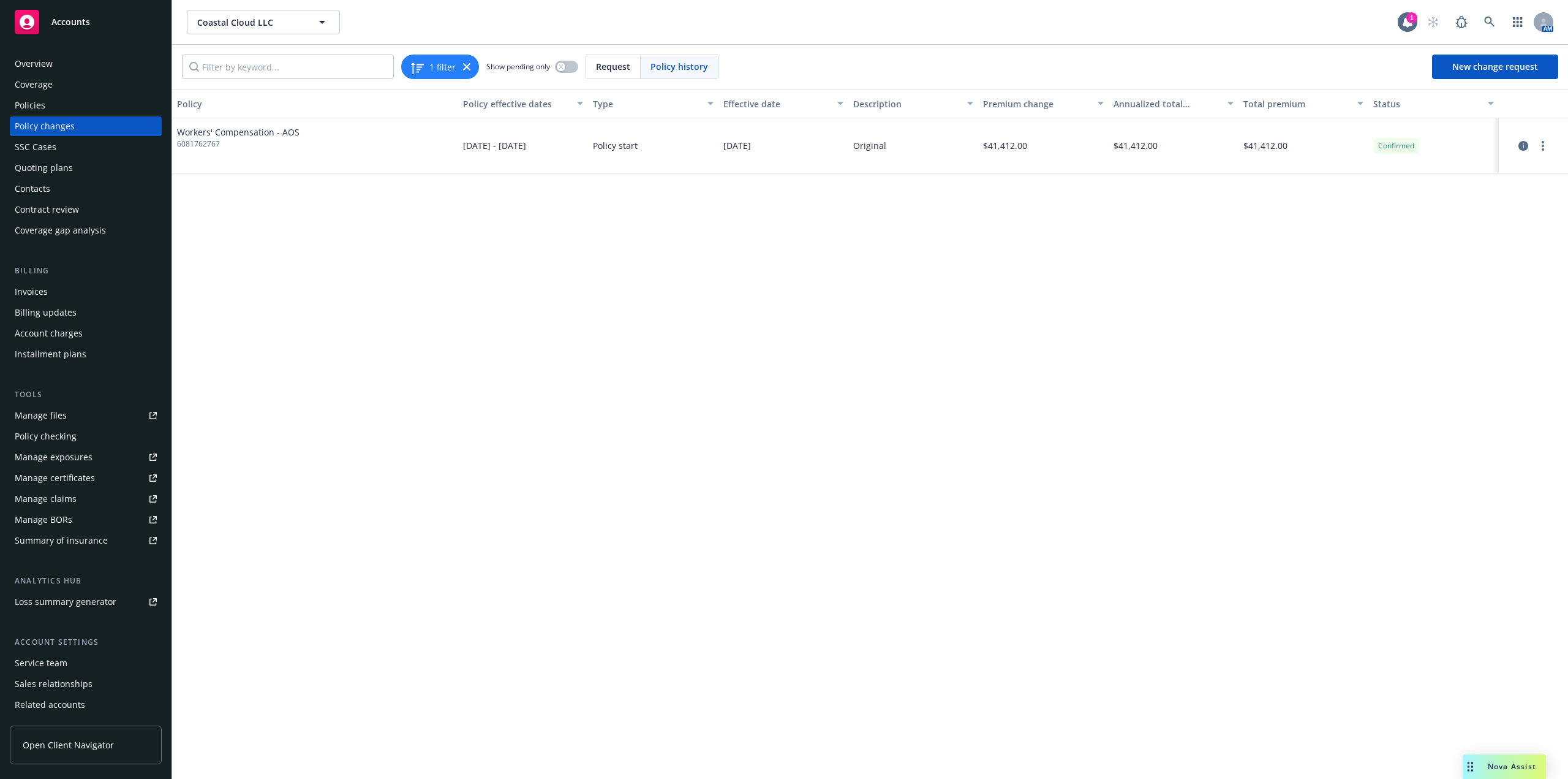
click at [54, 106] on div "Policies" at bounding box center [86, 105] width 142 height 19
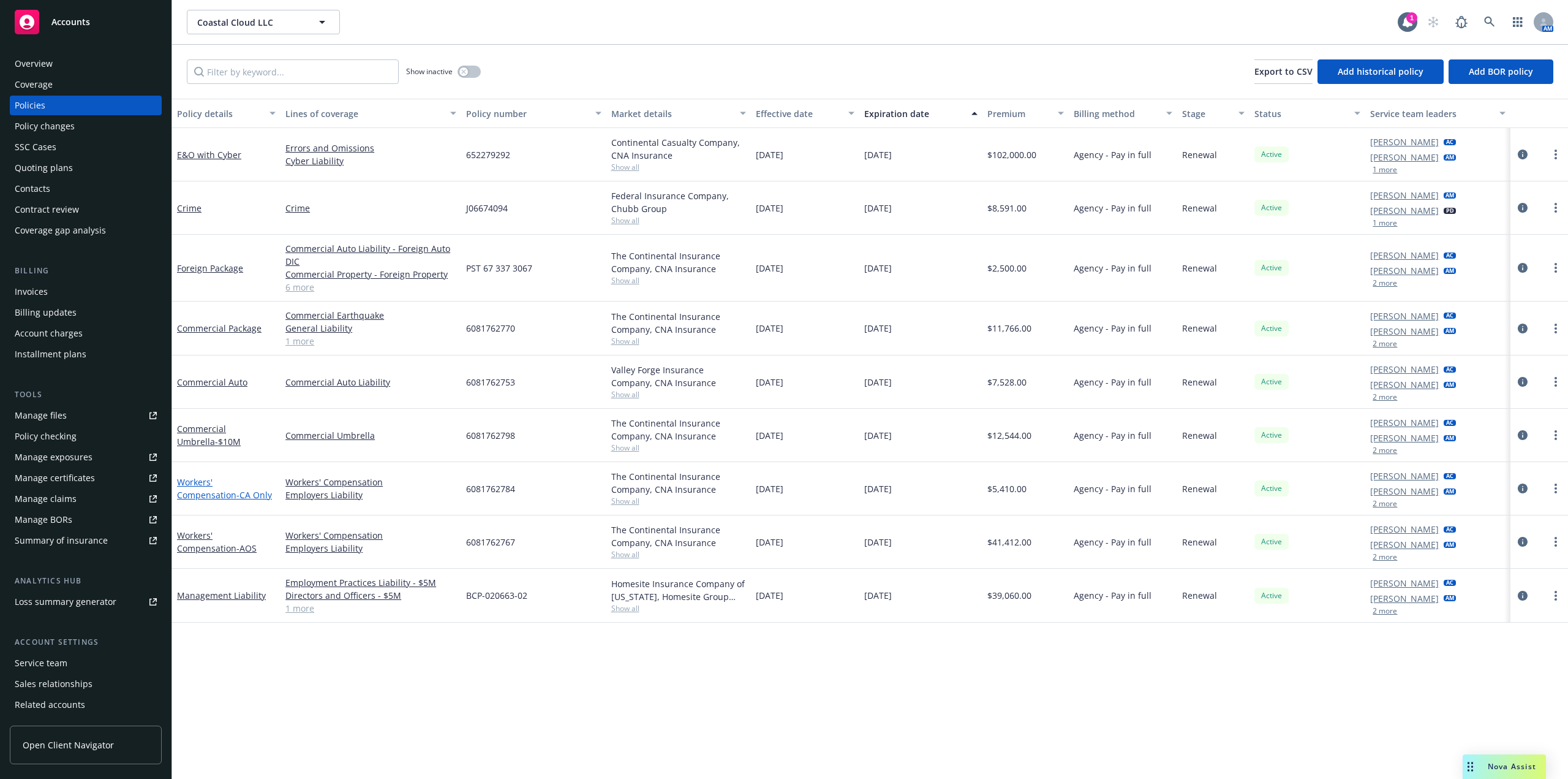
click at [220, 485] on link "Workers' Compensation - CA Only" at bounding box center [225, 488] width 95 height 24
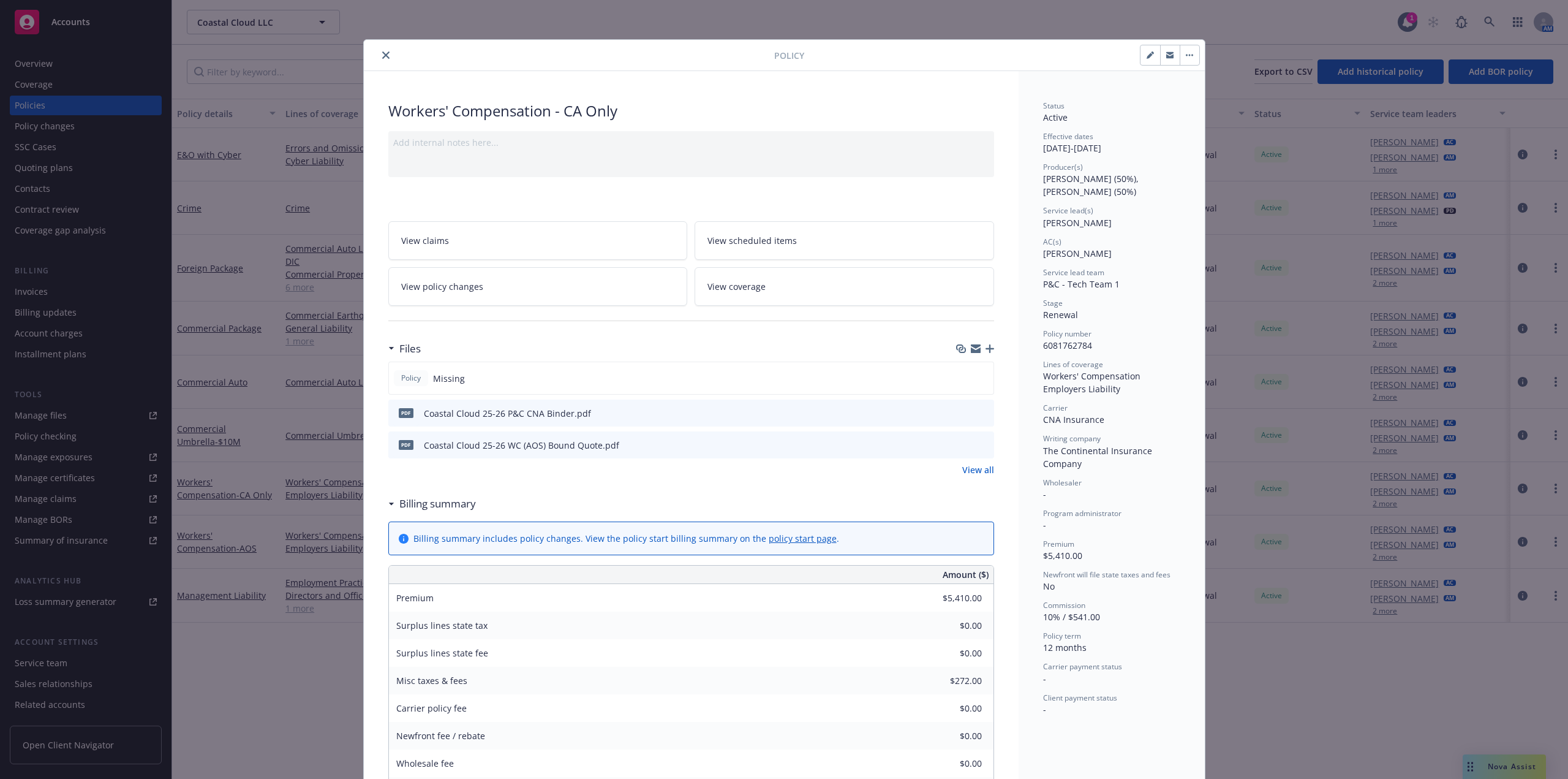
click at [380, 61] on button "close" at bounding box center [385, 55] width 15 height 15
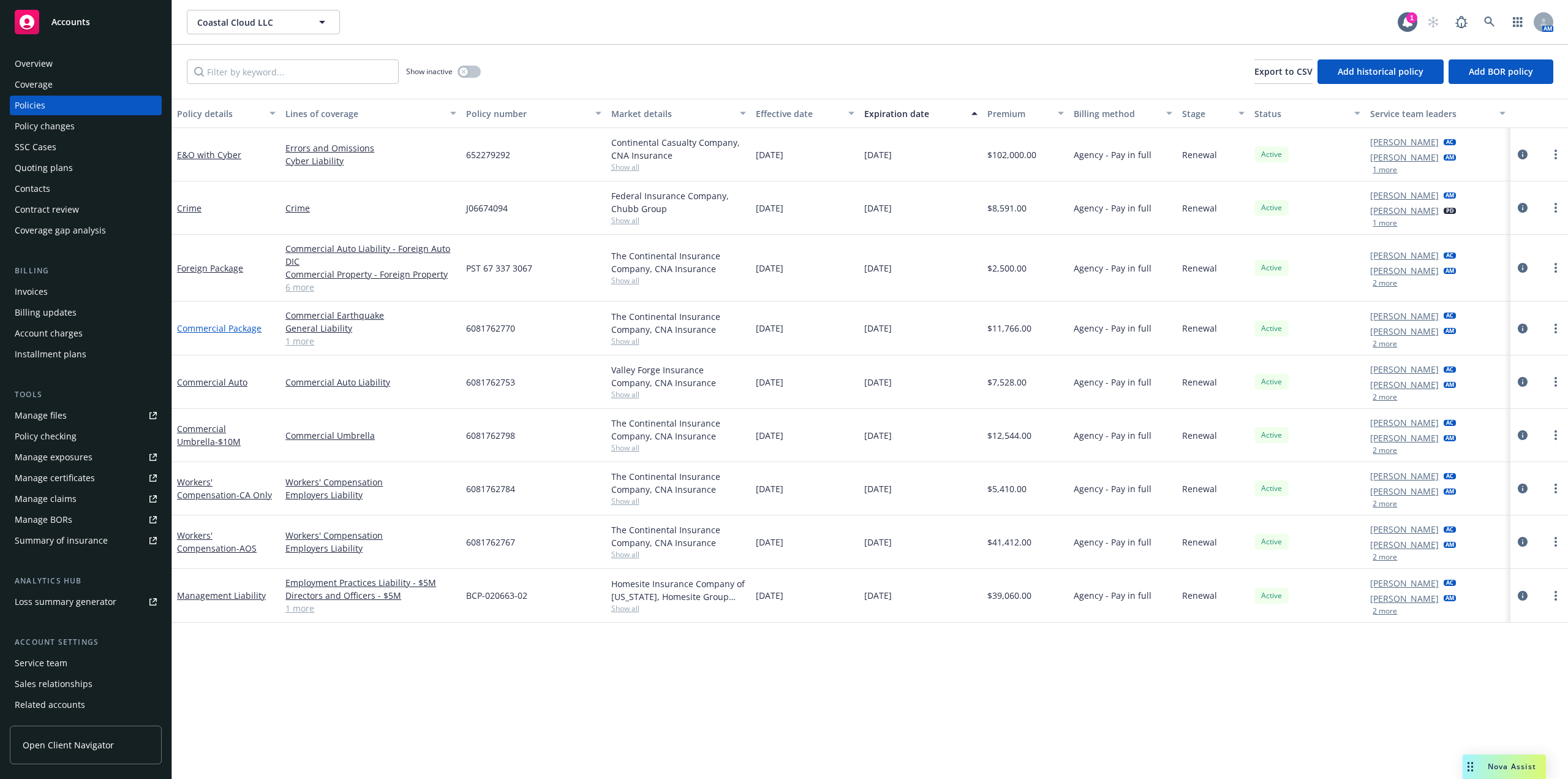
click at [229, 330] on link "Commercial Package" at bounding box center [220, 328] width 85 height 12
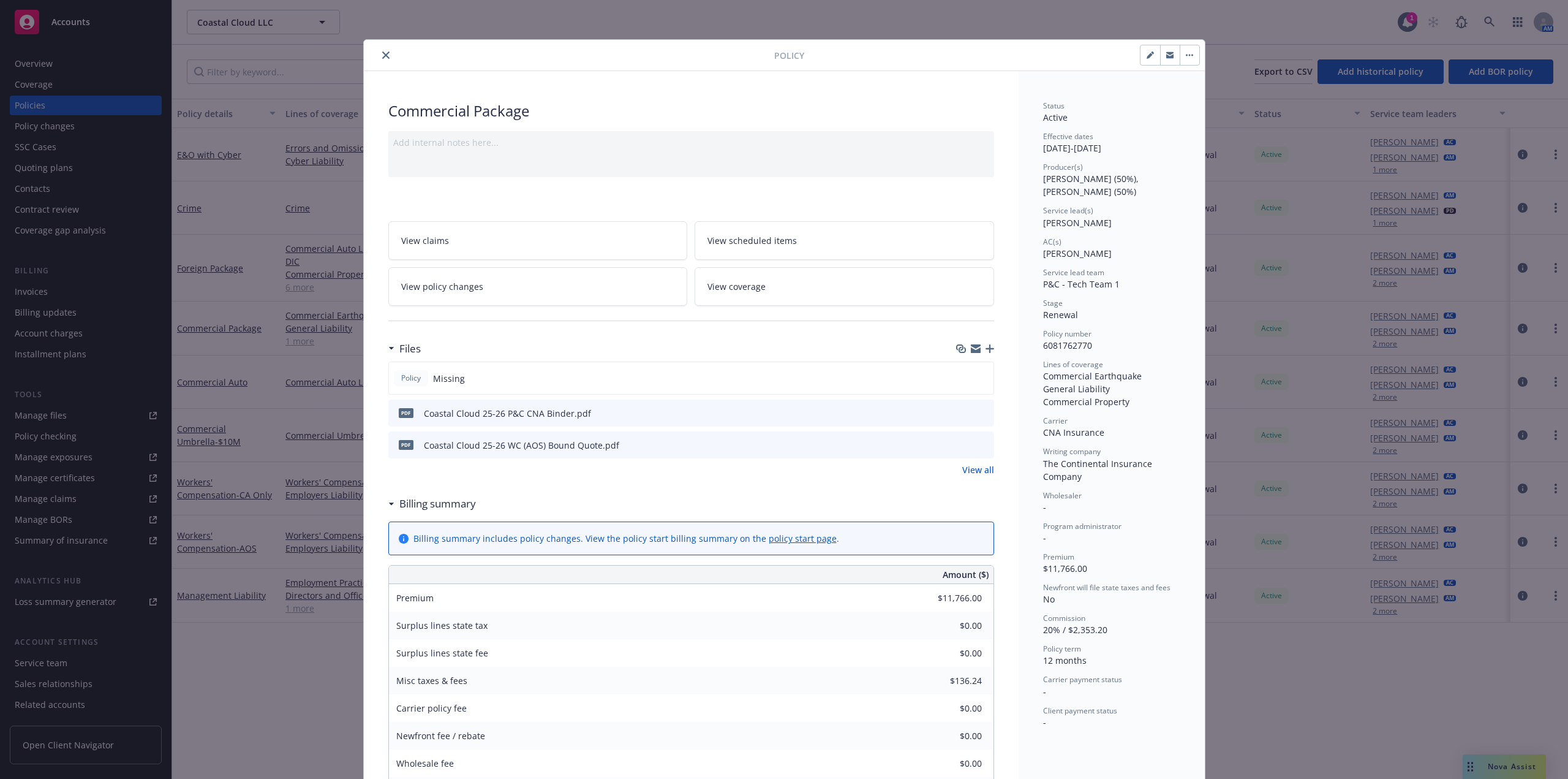
drag, startPoint x: 384, startPoint y: 55, endPoint x: 348, endPoint y: 105, distance: 61.6
click at [384, 54] on icon "close" at bounding box center [386, 55] width 8 height 8
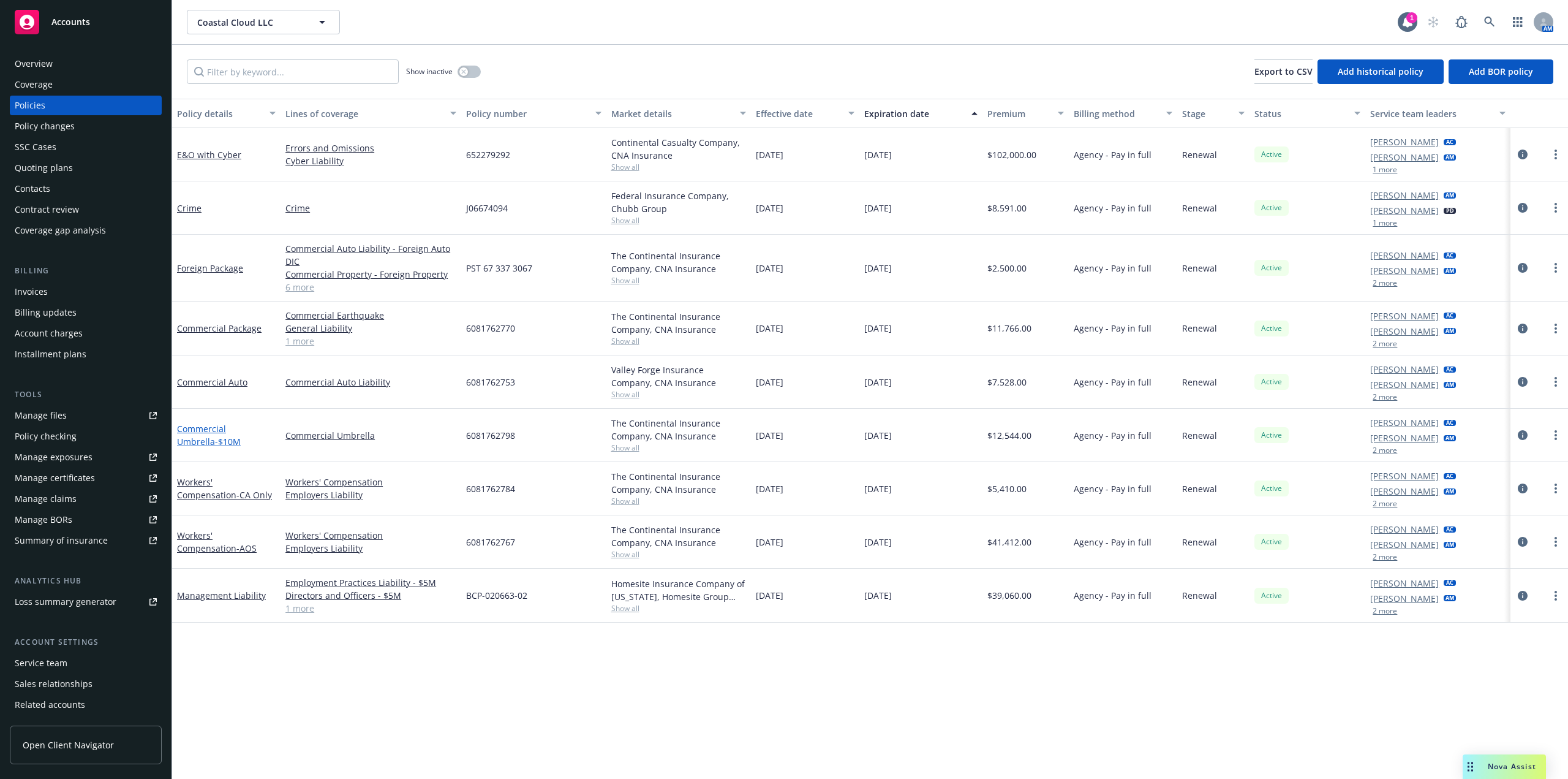
click at [196, 426] on link "Commercial Umbrella - $10M" at bounding box center [209, 435] width 64 height 24
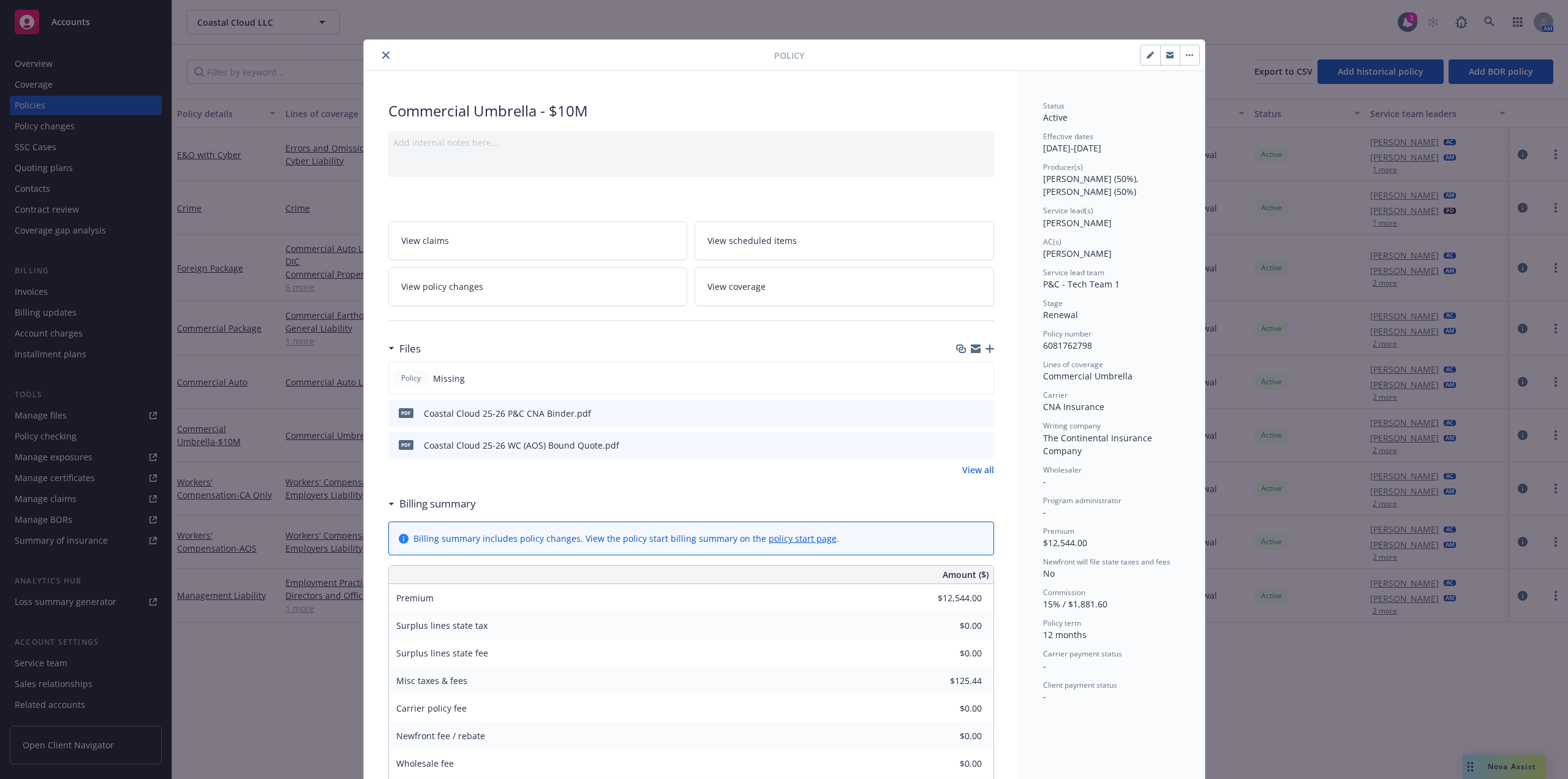
click at [382, 51] on icon "close" at bounding box center [386, 55] width 8 height 8
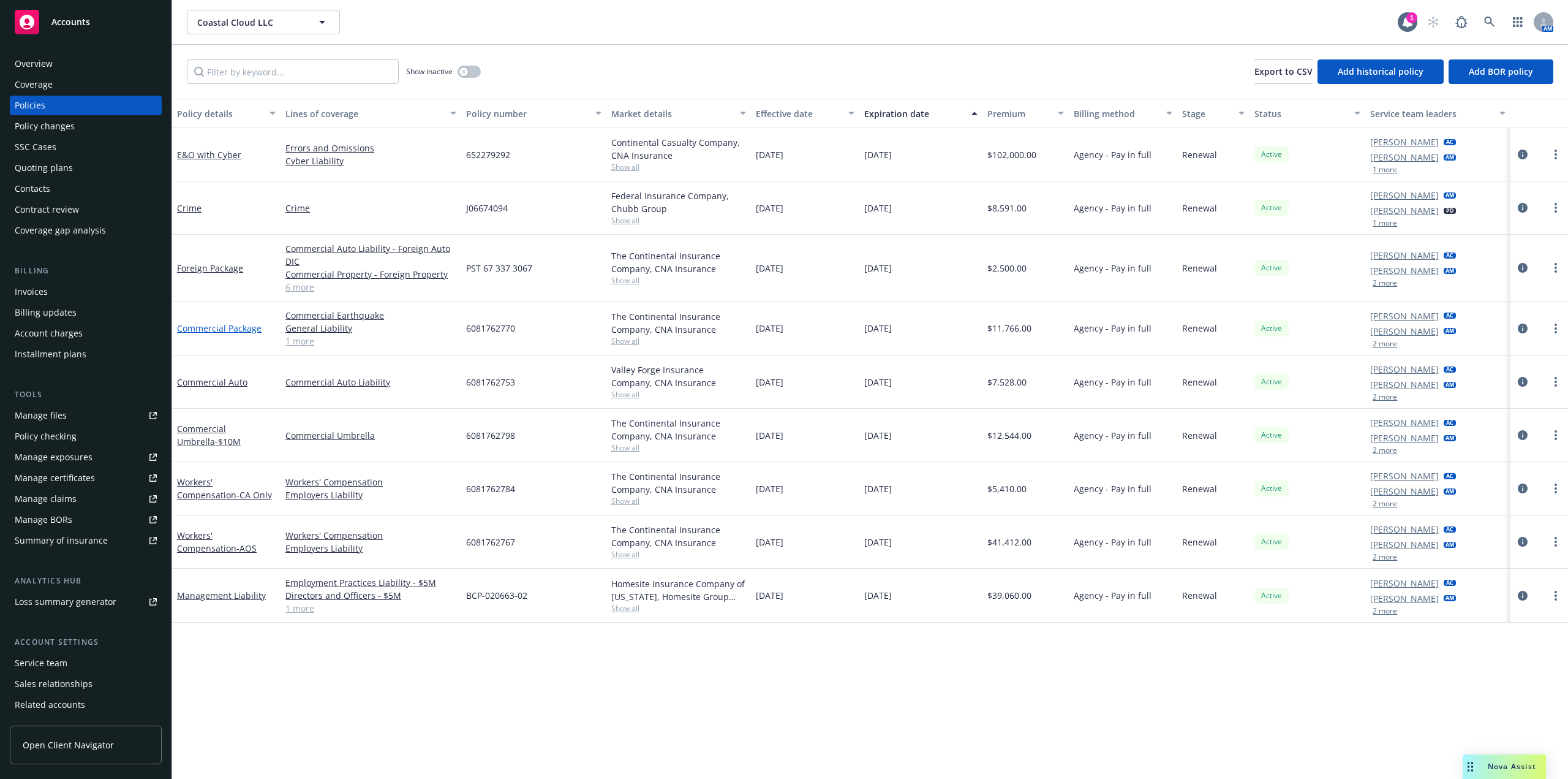
click at [213, 332] on link "Commercial Package" at bounding box center [220, 328] width 85 height 12
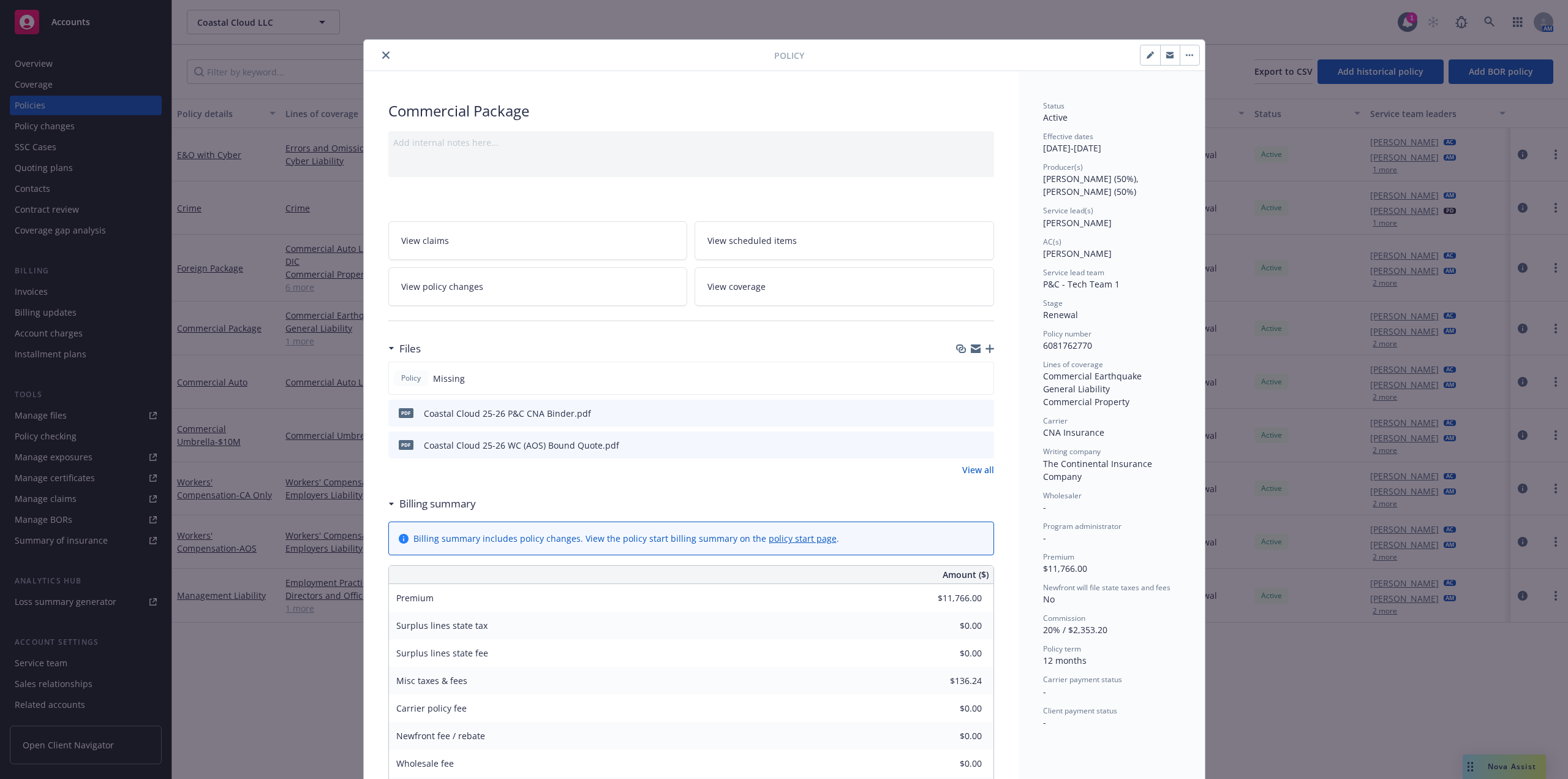
scroll to position [37, 0]
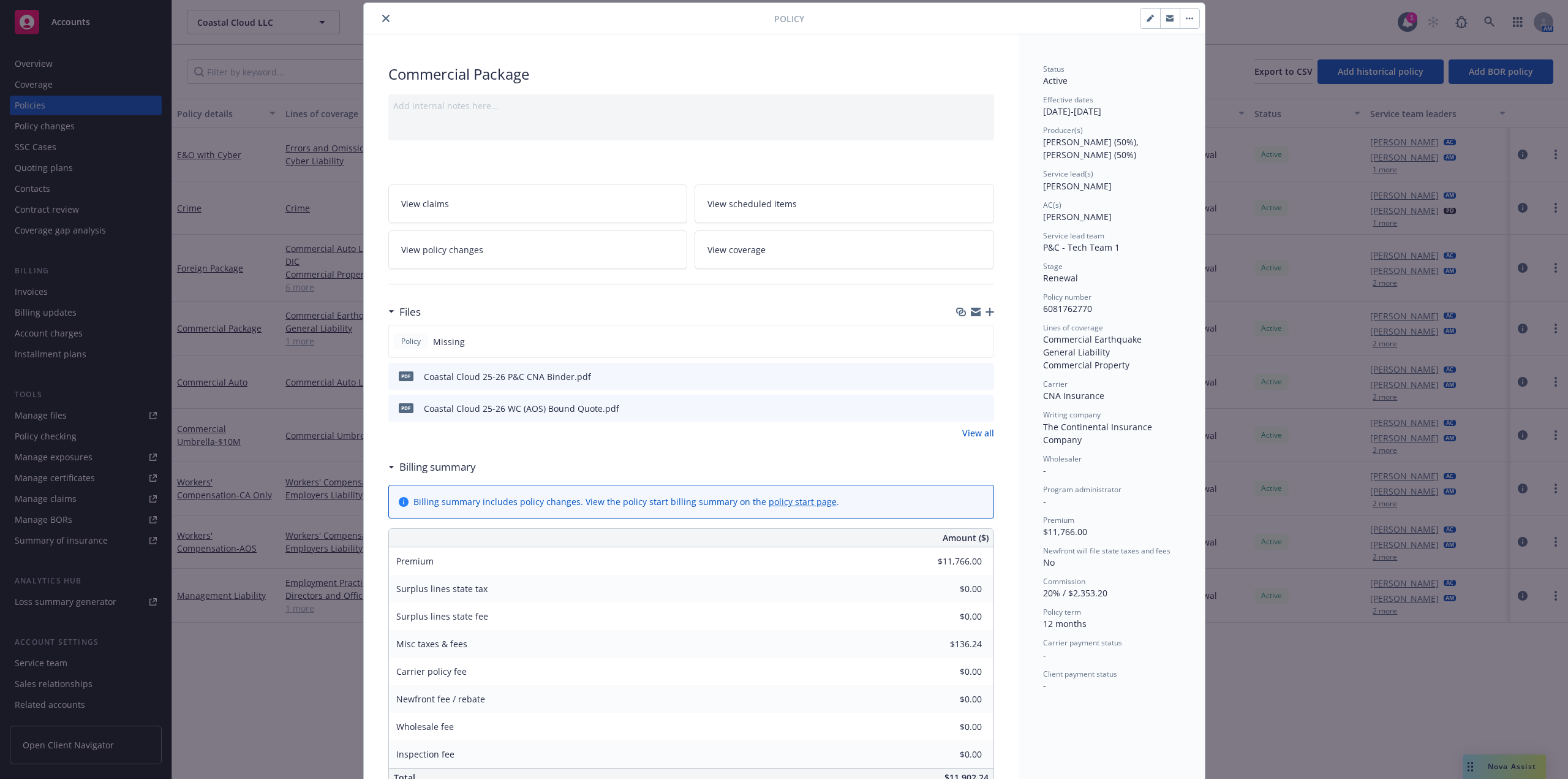
click at [378, 14] on button "close" at bounding box center [385, 18] width 15 height 15
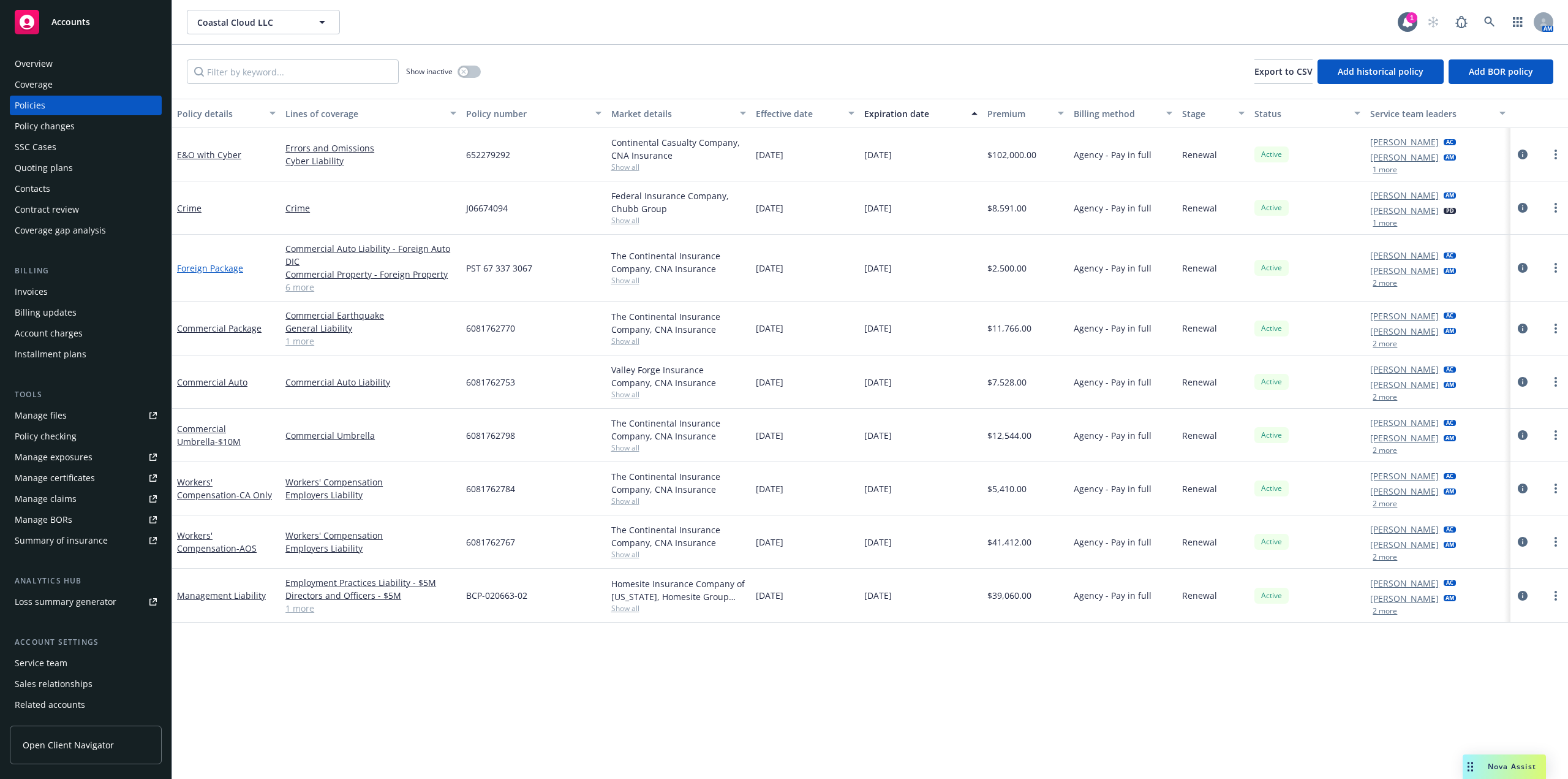
click at [222, 264] on link "Foreign Package" at bounding box center [210, 268] width 66 height 12
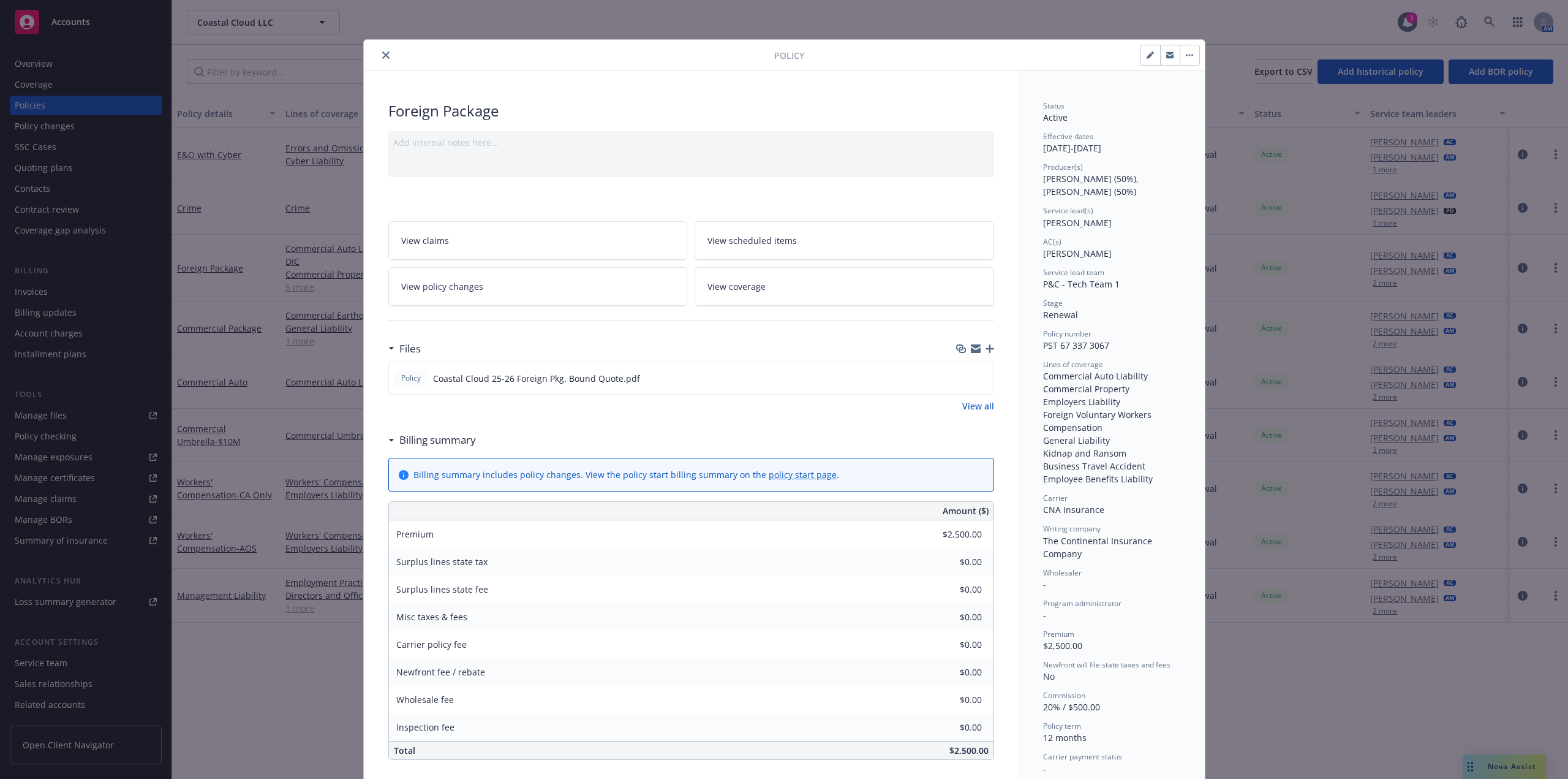
click at [378, 57] on button "close" at bounding box center [385, 55] width 15 height 15
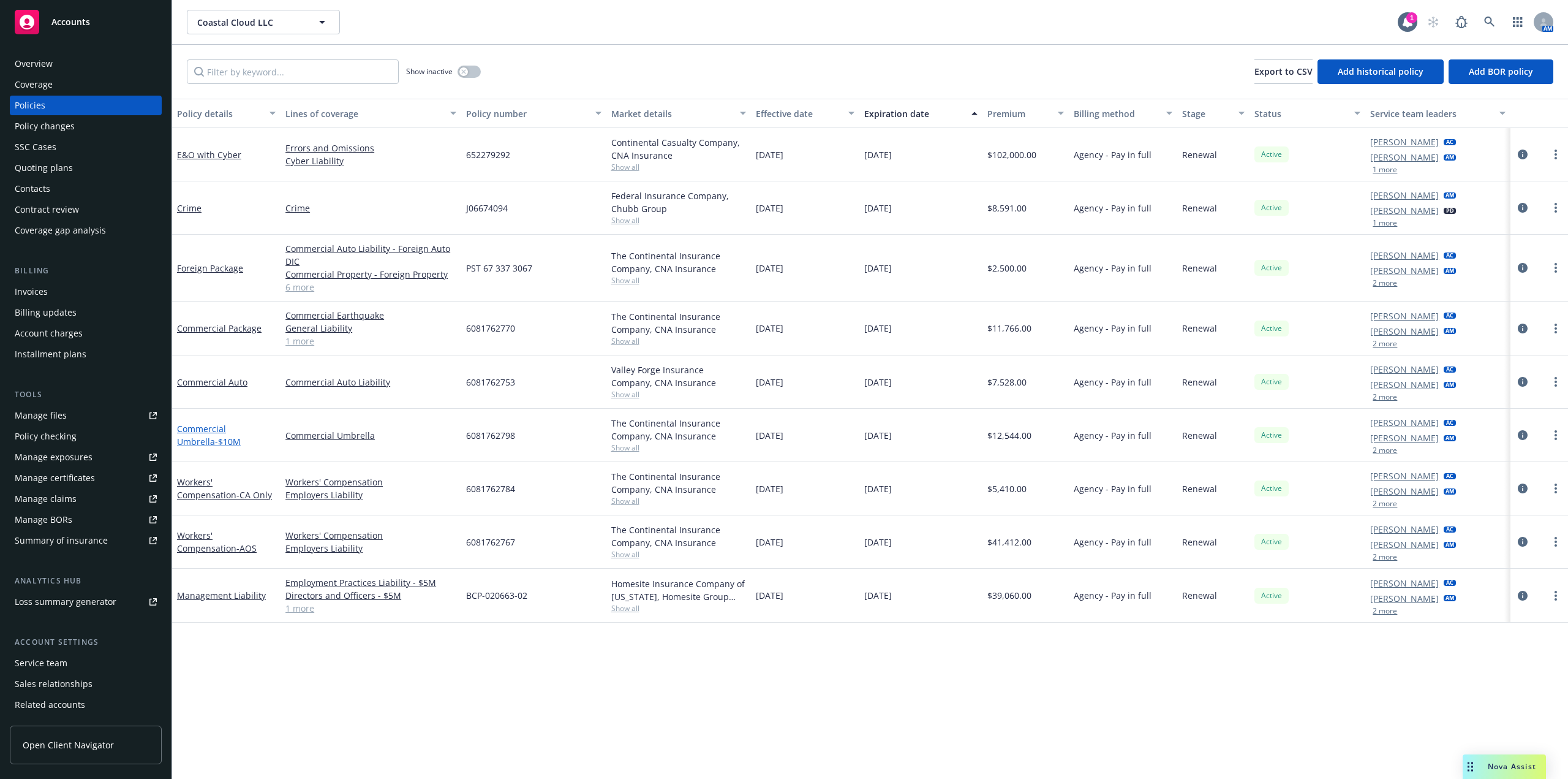
click at [227, 430] on link "Commercial Umbrella - $10M" at bounding box center [209, 435] width 64 height 24
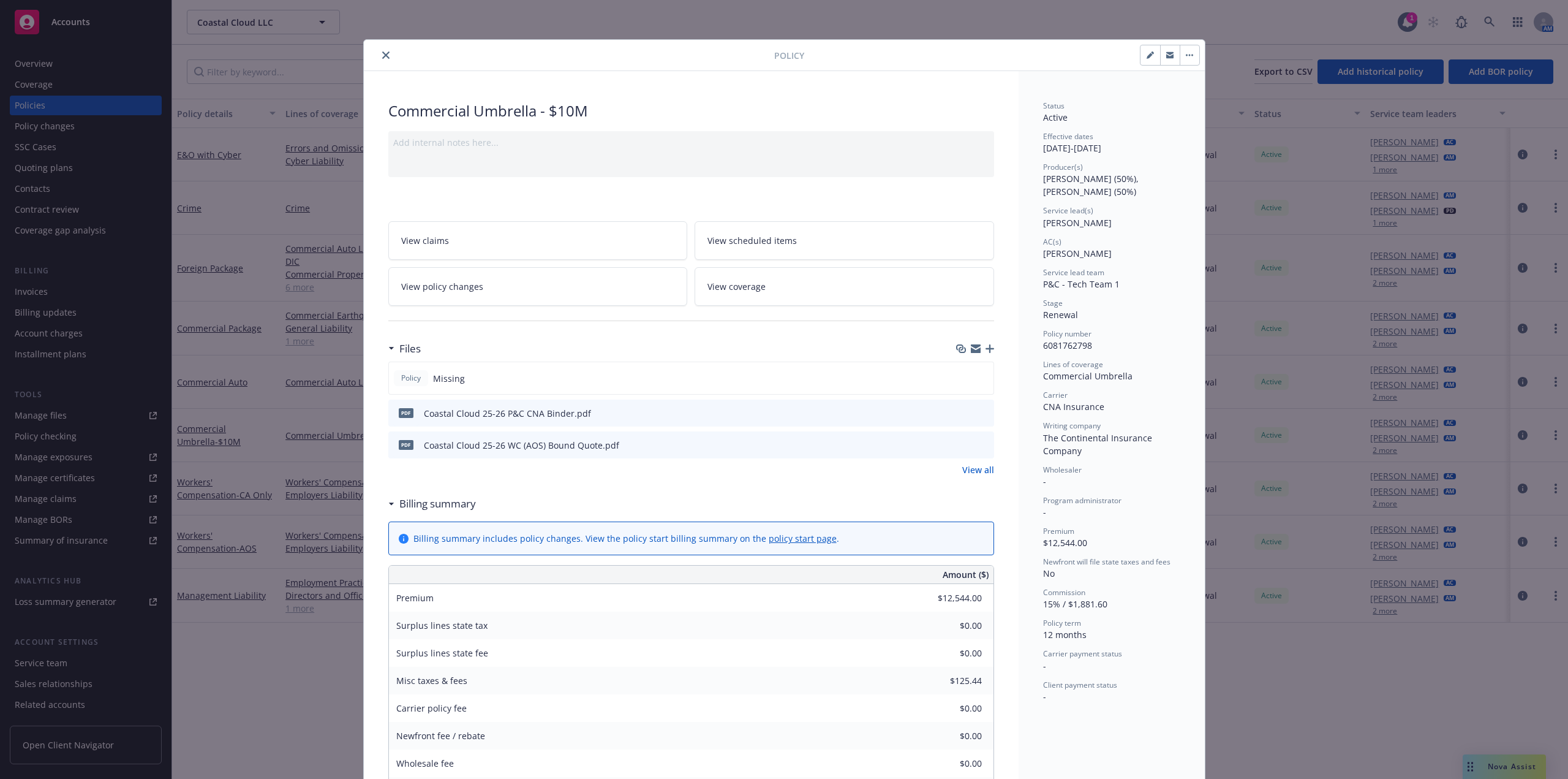
drag, startPoint x: 384, startPoint y: 57, endPoint x: 380, endPoint y: 94, distance: 37.2
click at [384, 57] on icon "close" at bounding box center [386, 55] width 8 height 8
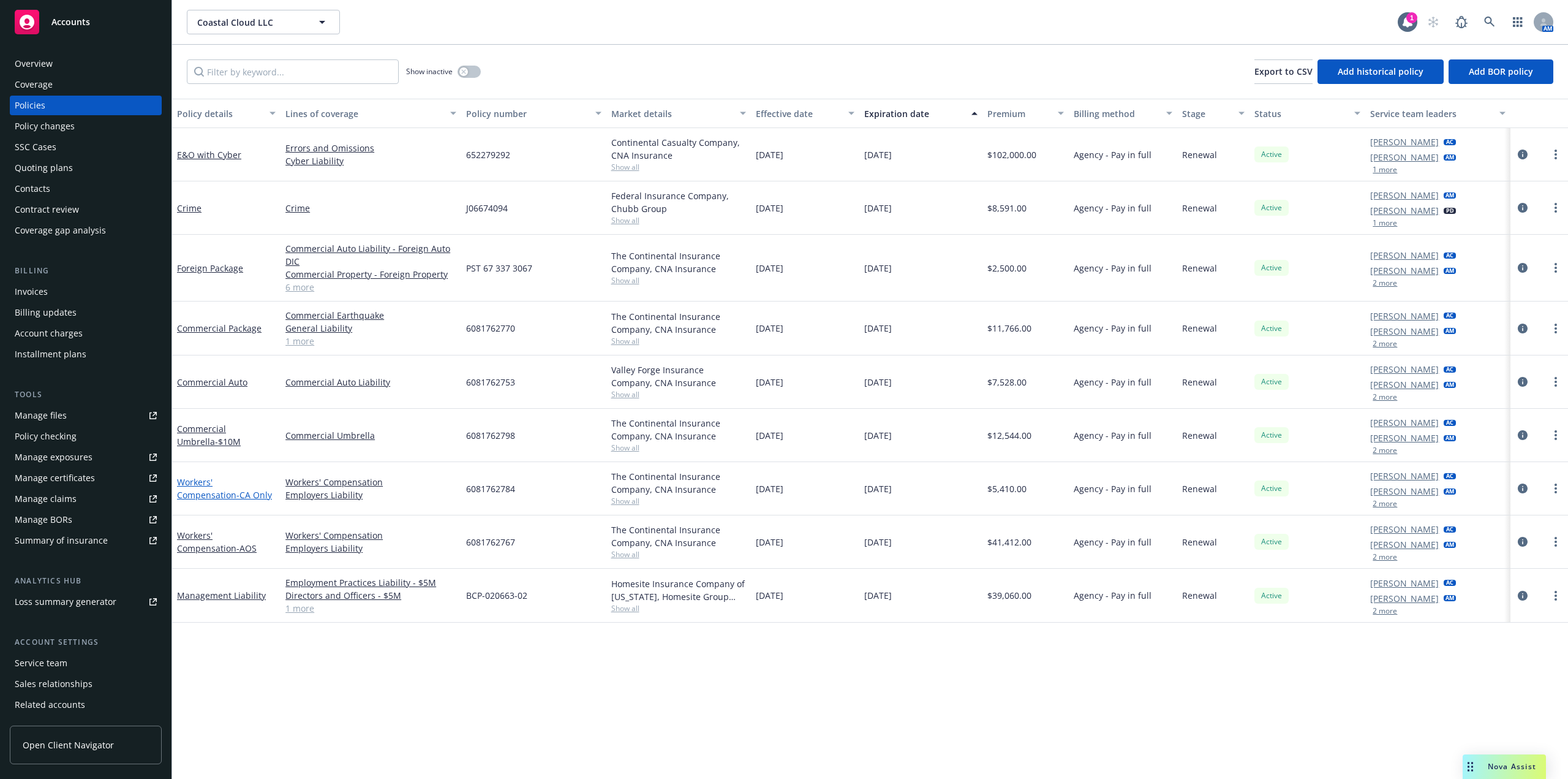
click at [228, 479] on link "Workers' Compensation - CA Only" at bounding box center [225, 488] width 95 height 24
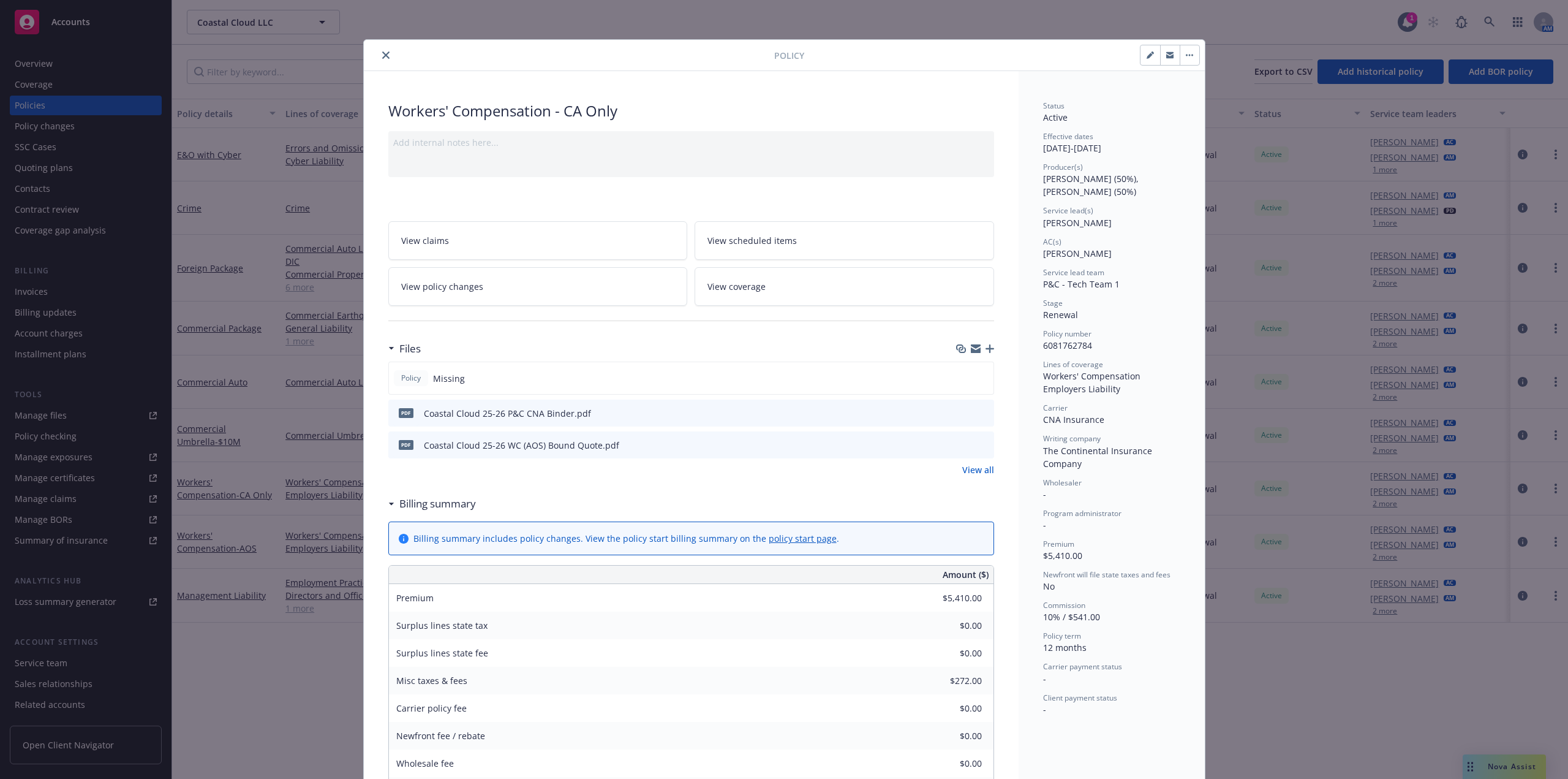
drag, startPoint x: 378, startPoint y: 53, endPoint x: 378, endPoint y: 130, distance: 77.0
click at [382, 53] on icon "close" at bounding box center [386, 55] width 8 height 8
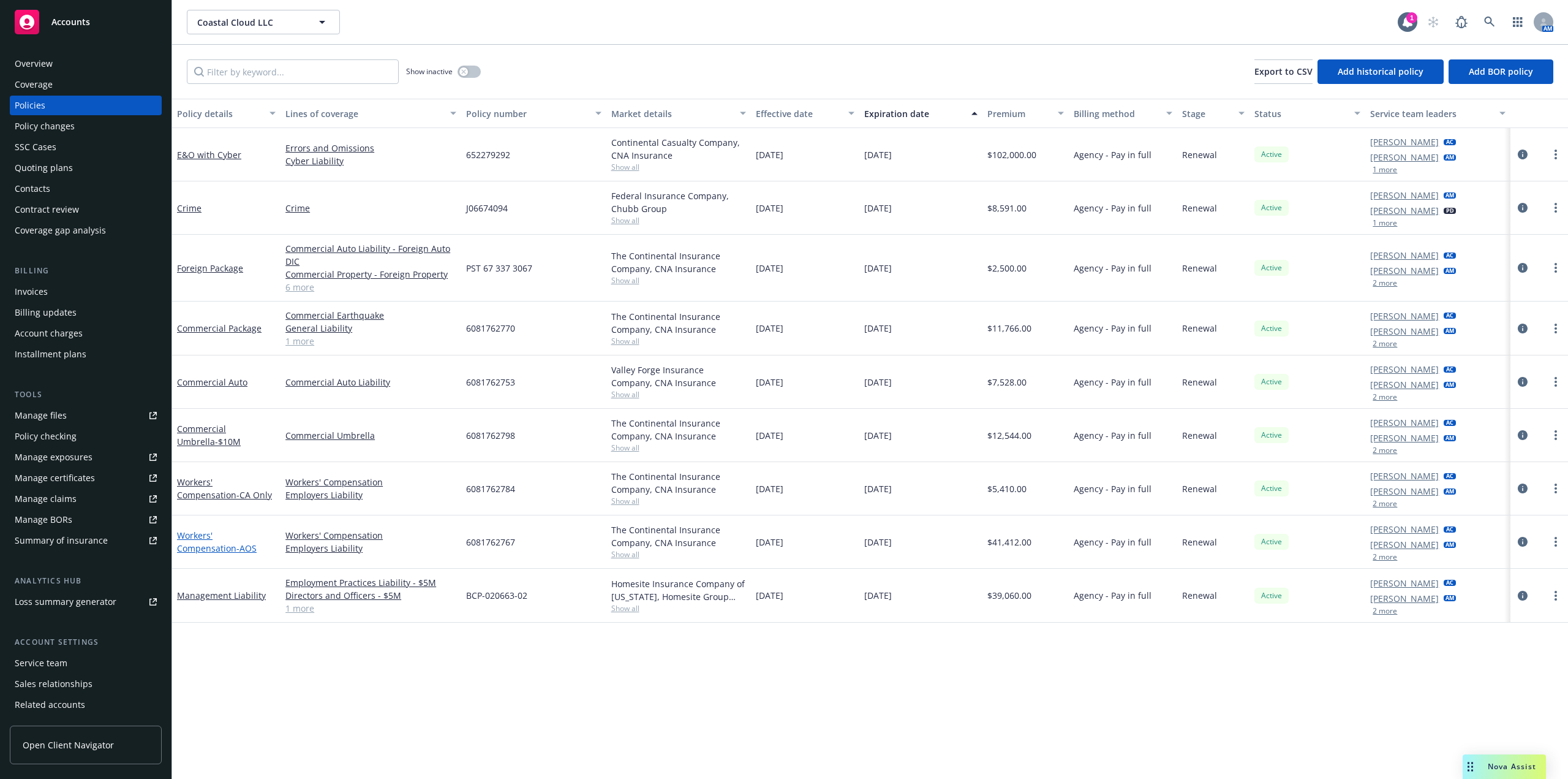
click at [246, 536] on link "Workers' Compensation - AOS" at bounding box center [217, 541] width 80 height 24
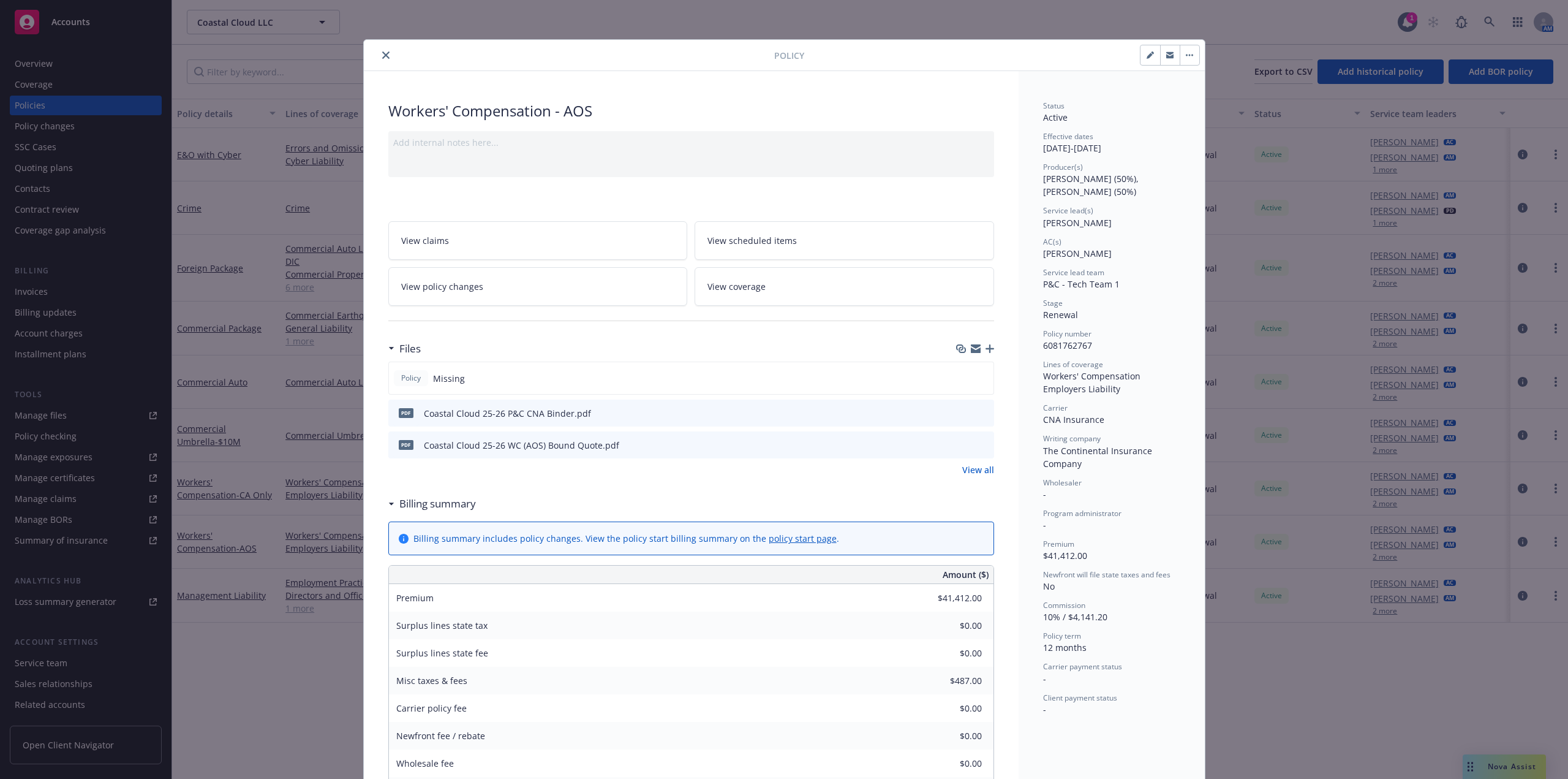
click at [382, 54] on icon "close" at bounding box center [386, 55] width 8 height 8
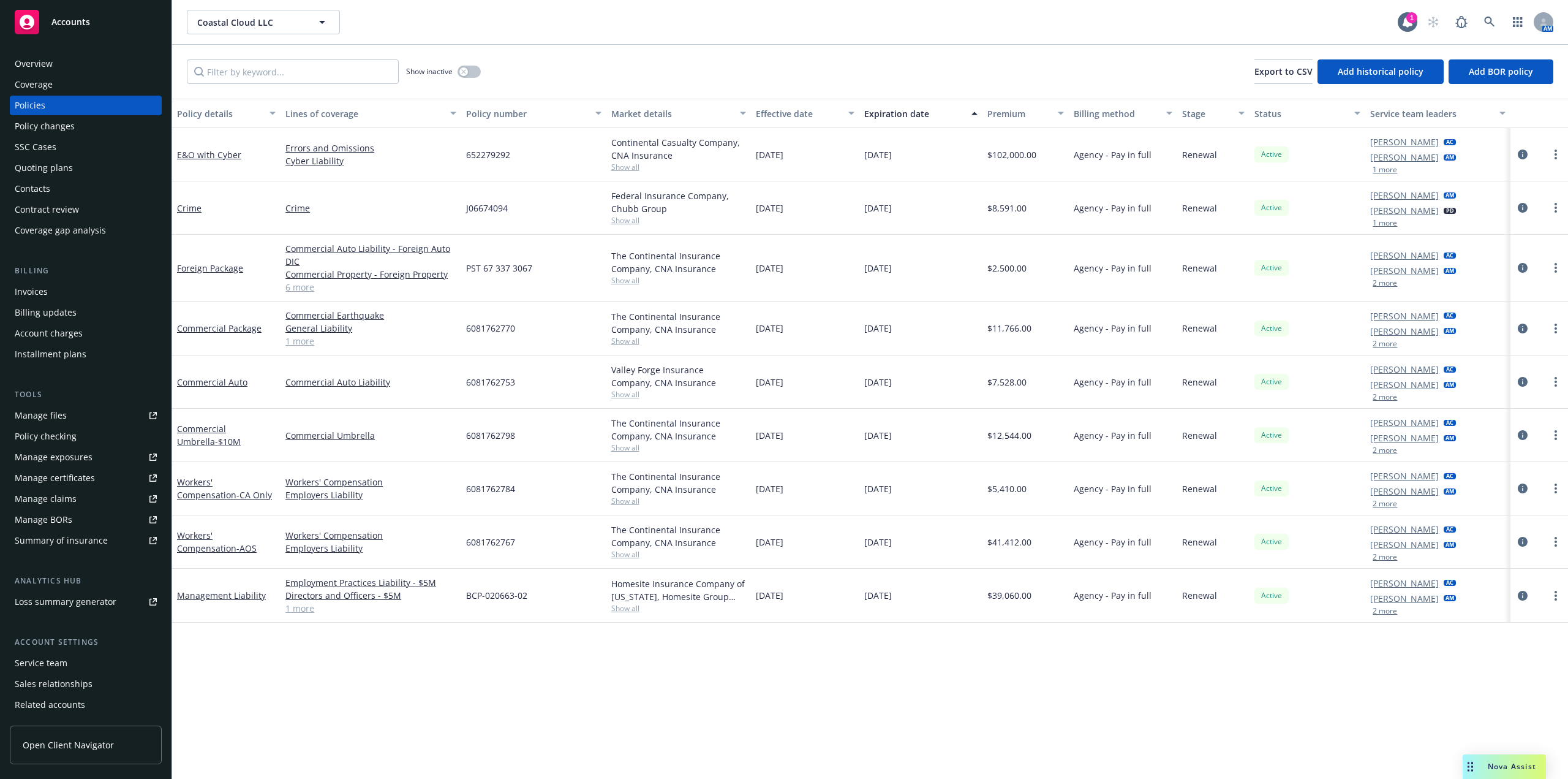
click at [243, 275] on div "Foreign Package" at bounding box center [227, 268] width 108 height 67
click at [229, 271] on link "Foreign Package" at bounding box center [210, 268] width 66 height 12
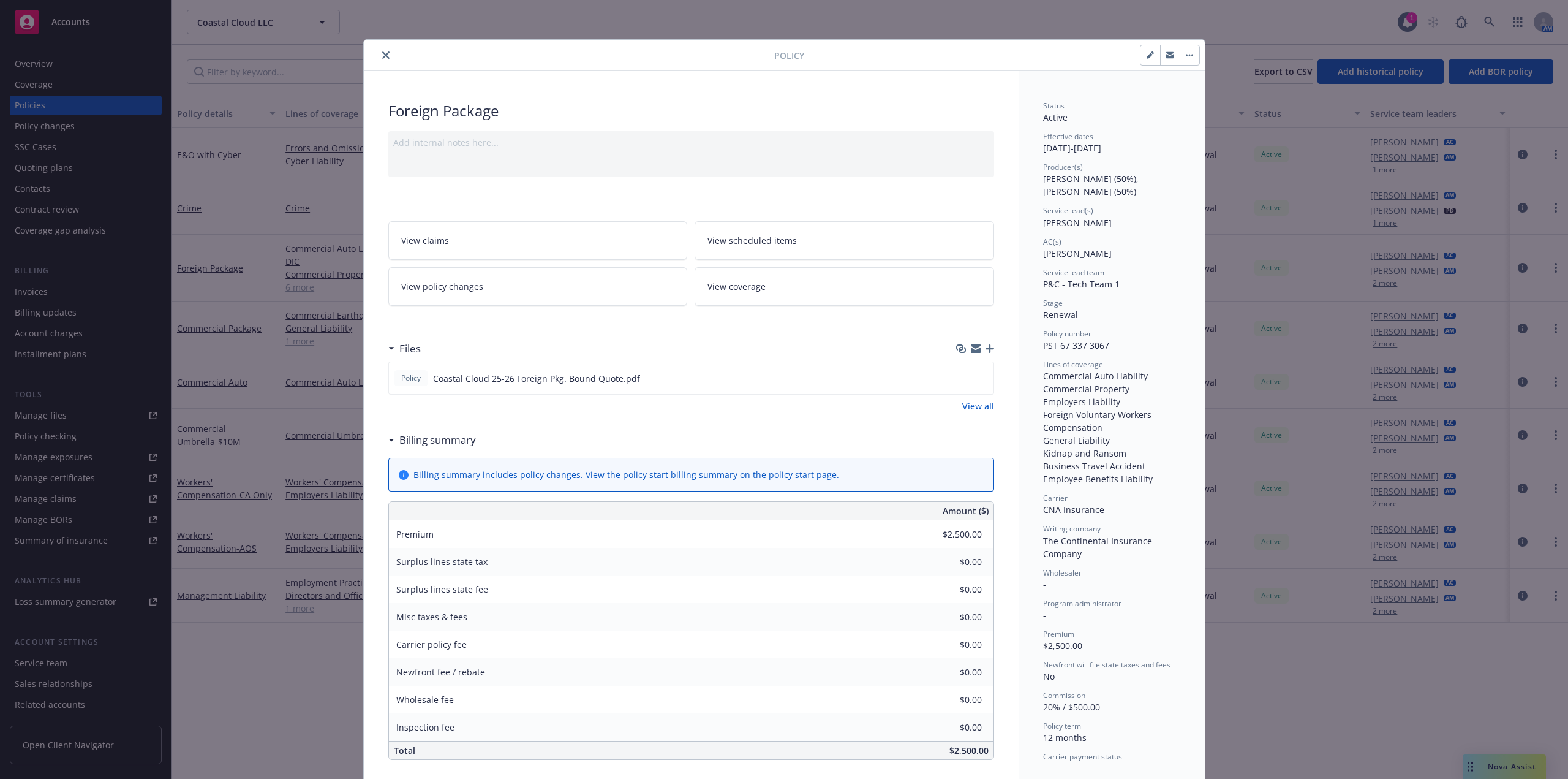
scroll to position [37, 0]
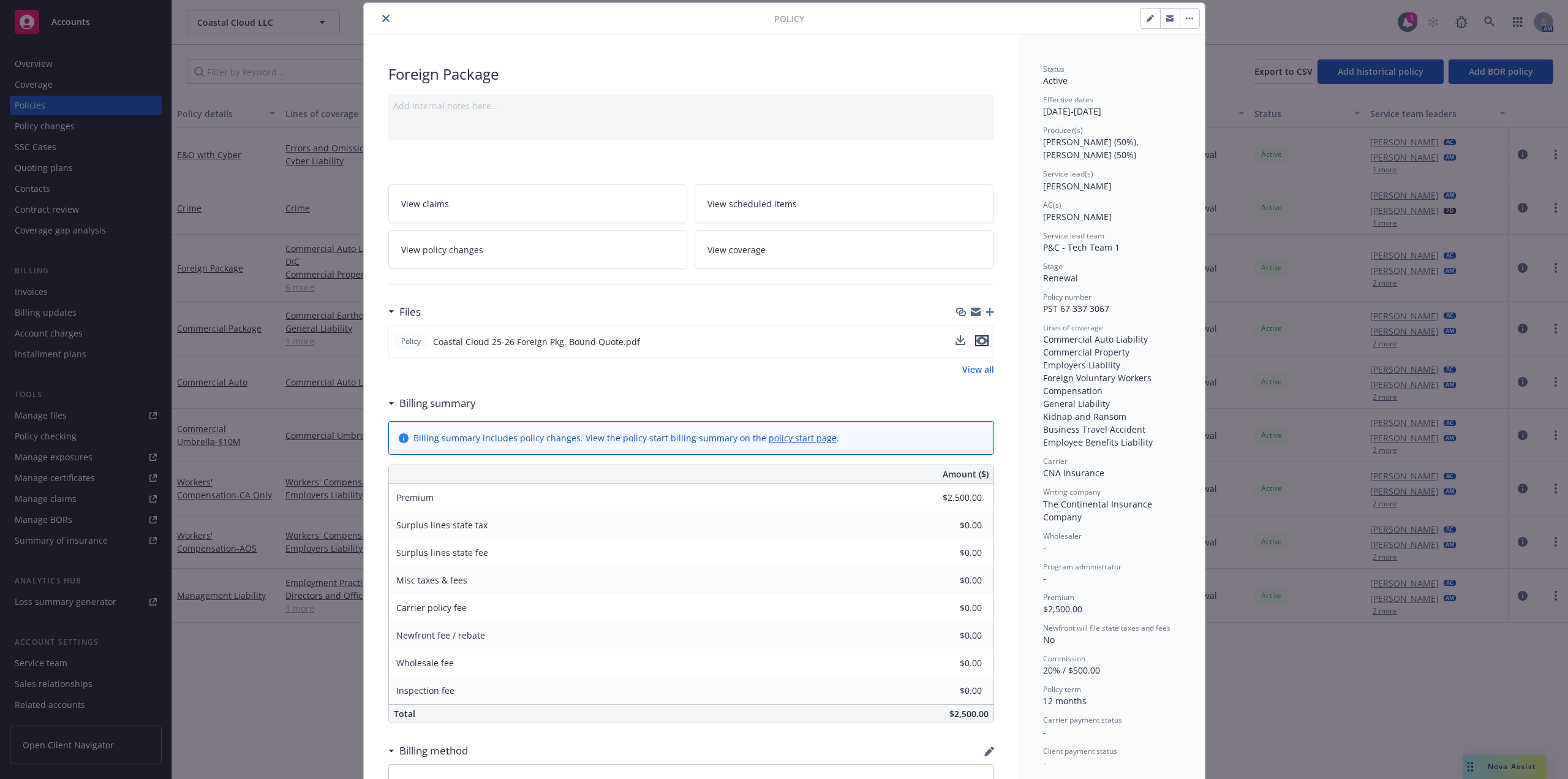
click at [983, 341] on button "preview file" at bounding box center [982, 341] width 13 height 11
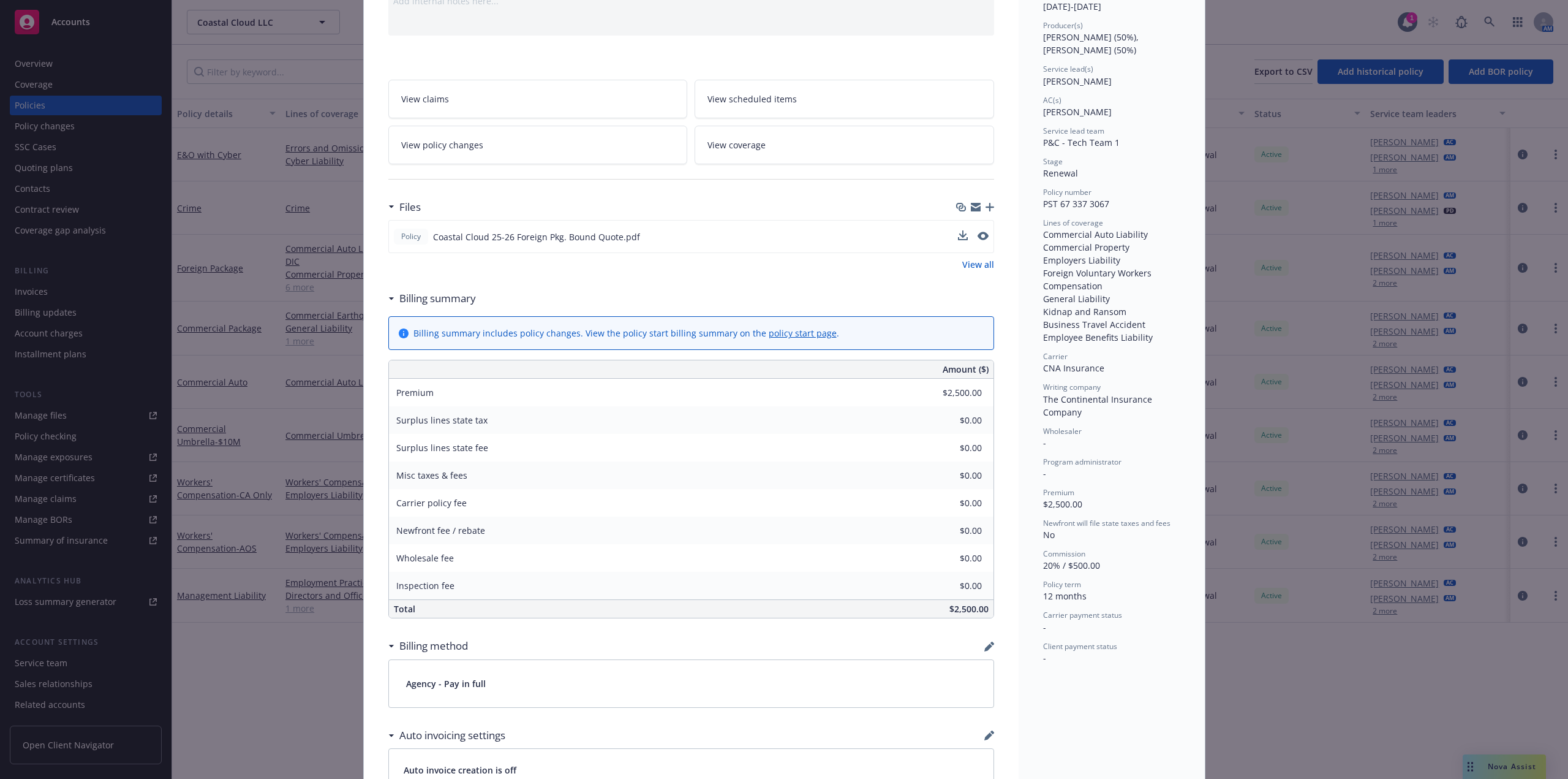
scroll to position [0, 0]
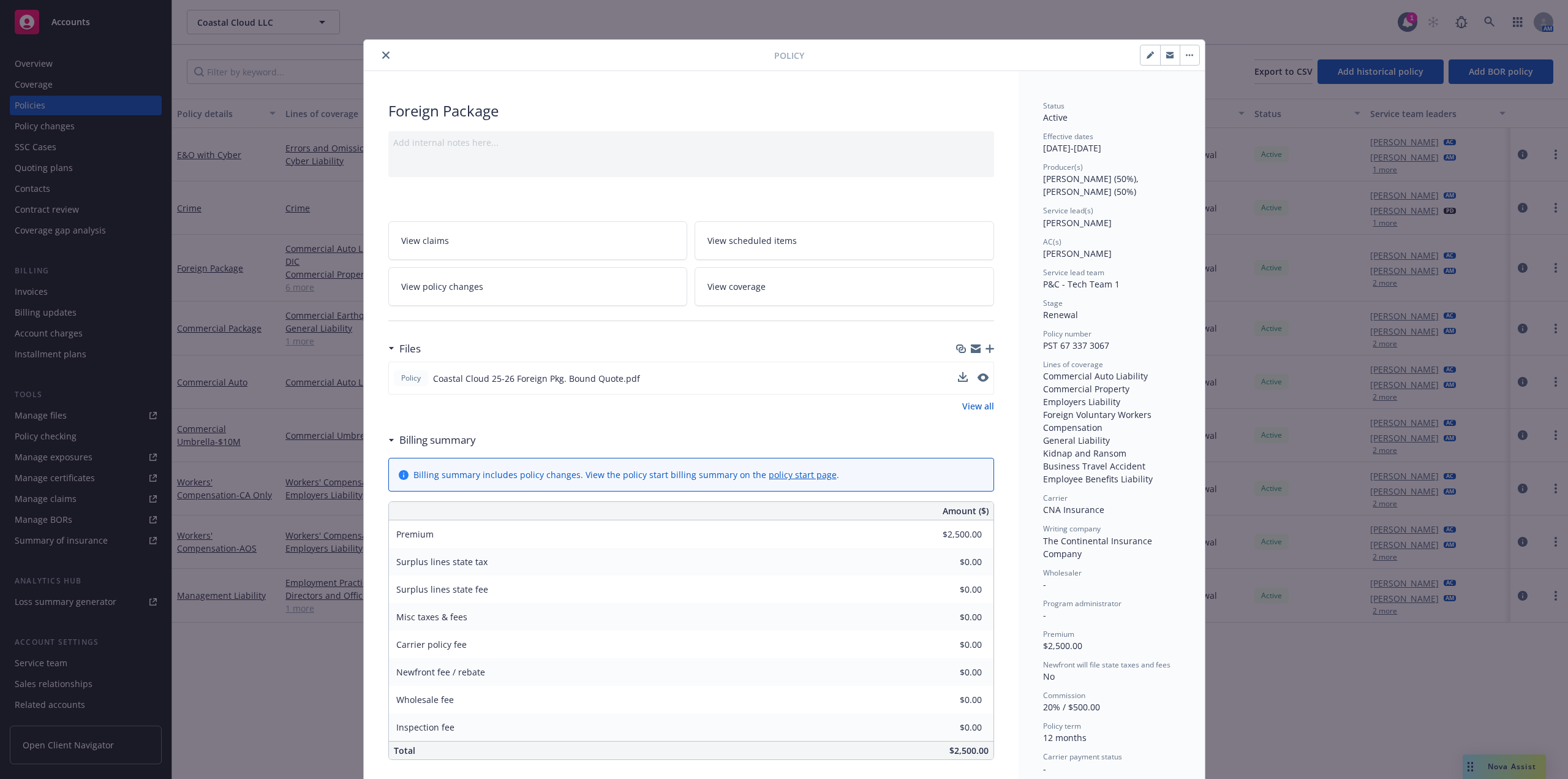
click at [378, 59] on button "close" at bounding box center [385, 55] width 15 height 15
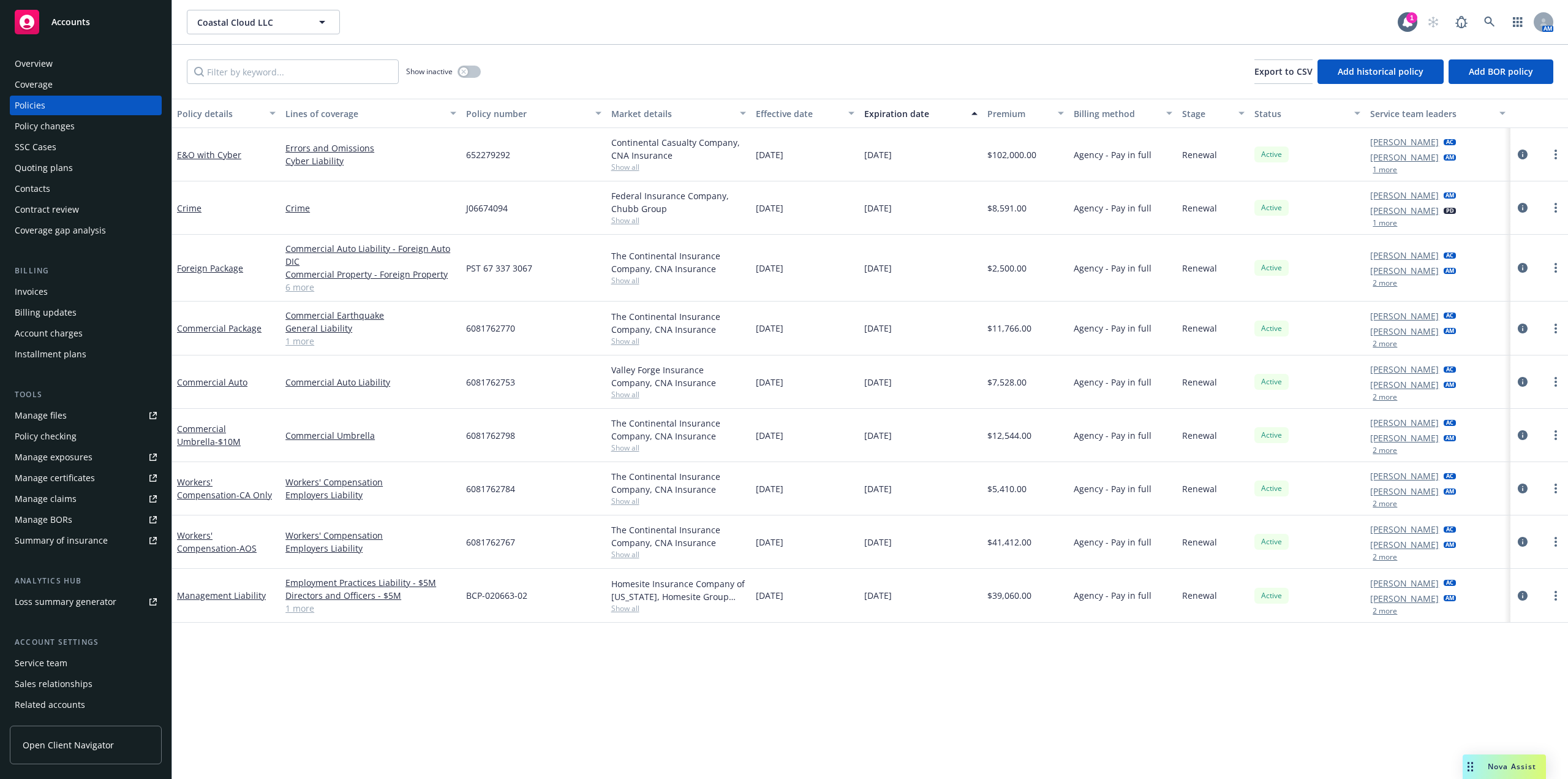
click at [54, 186] on div "Contacts" at bounding box center [86, 188] width 142 height 19
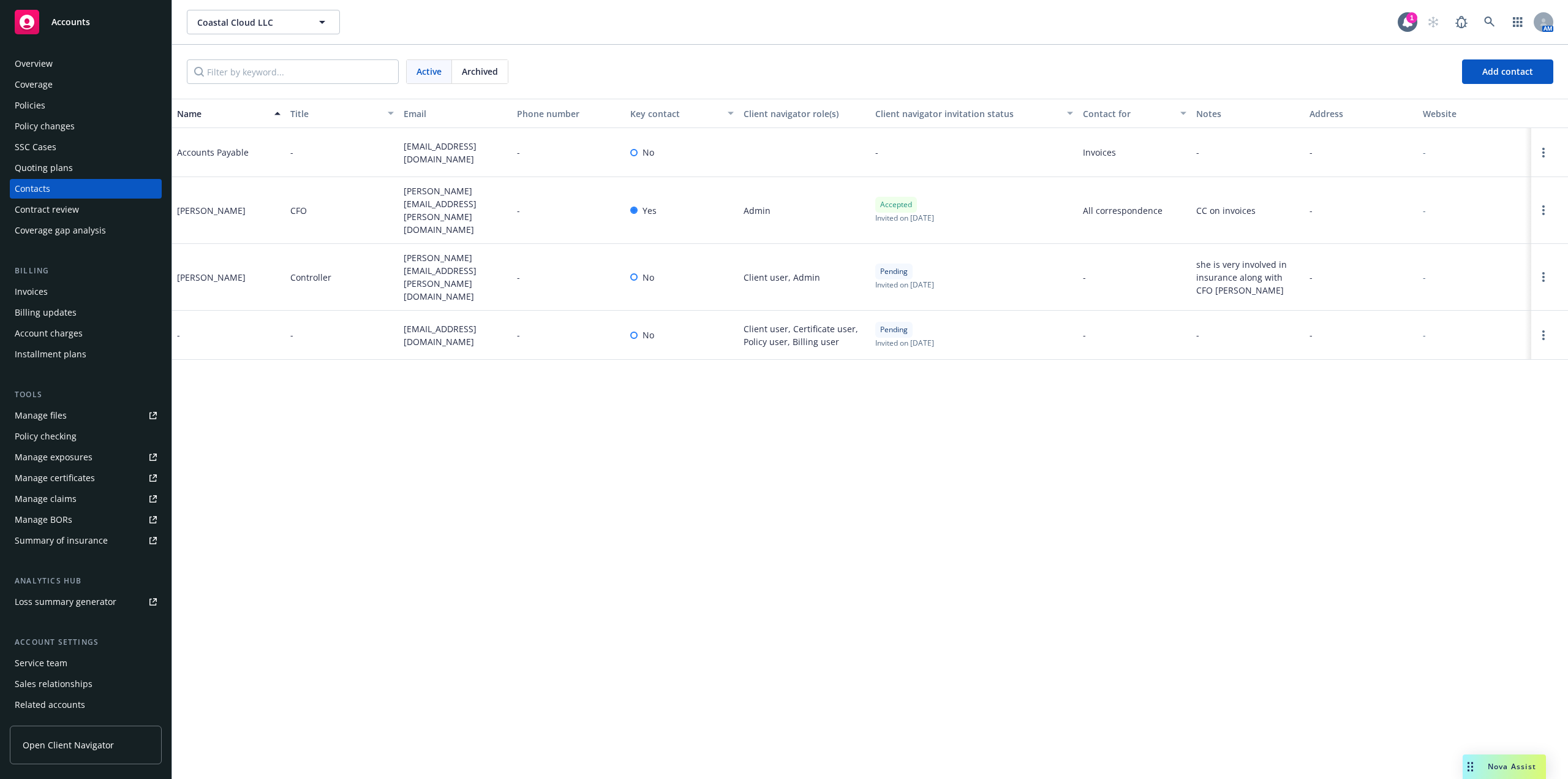
click at [41, 105] on div "Policies" at bounding box center [30, 105] width 31 height 19
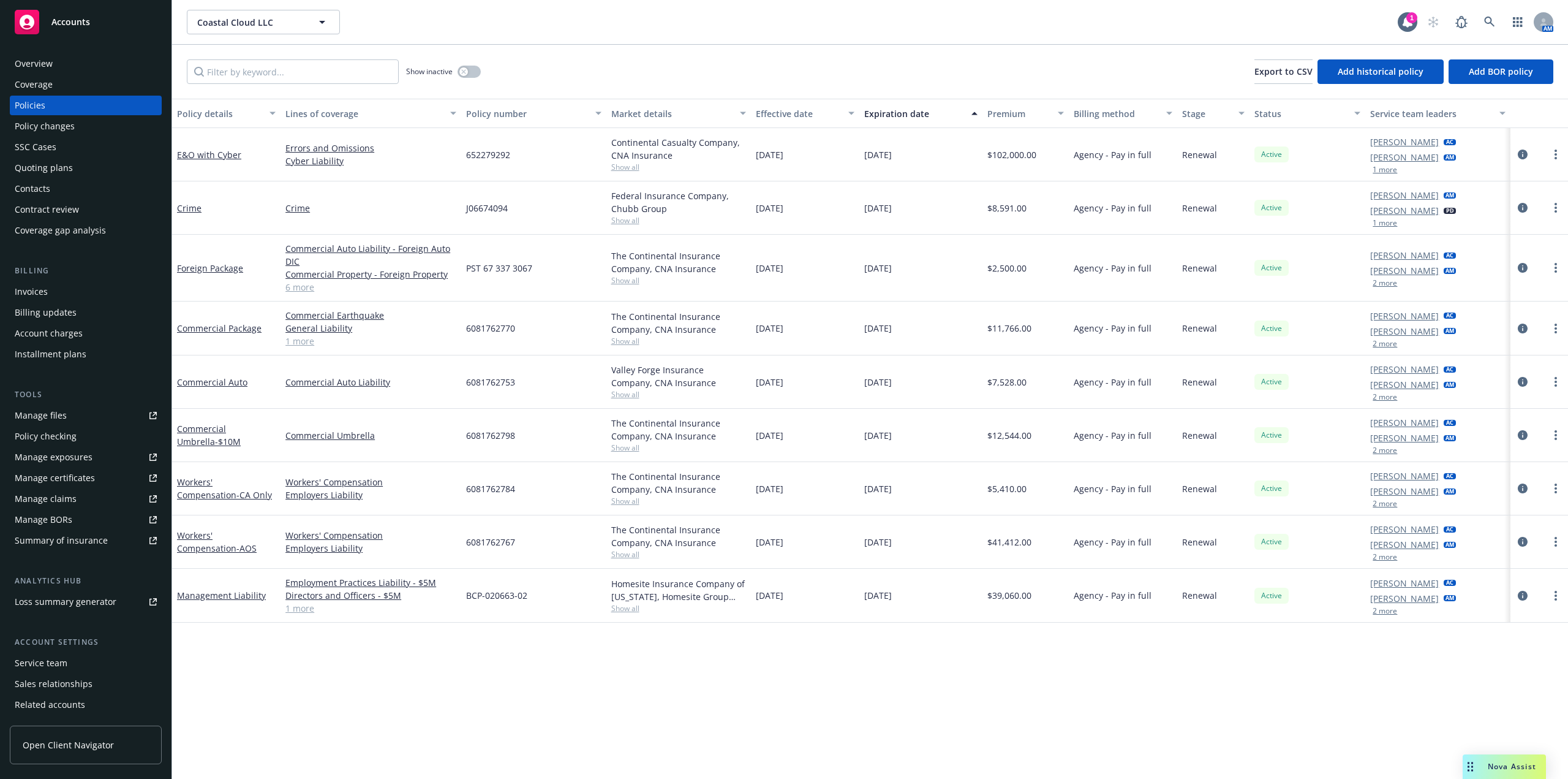
click at [56, 294] on div "Invoices" at bounding box center [86, 291] width 142 height 19
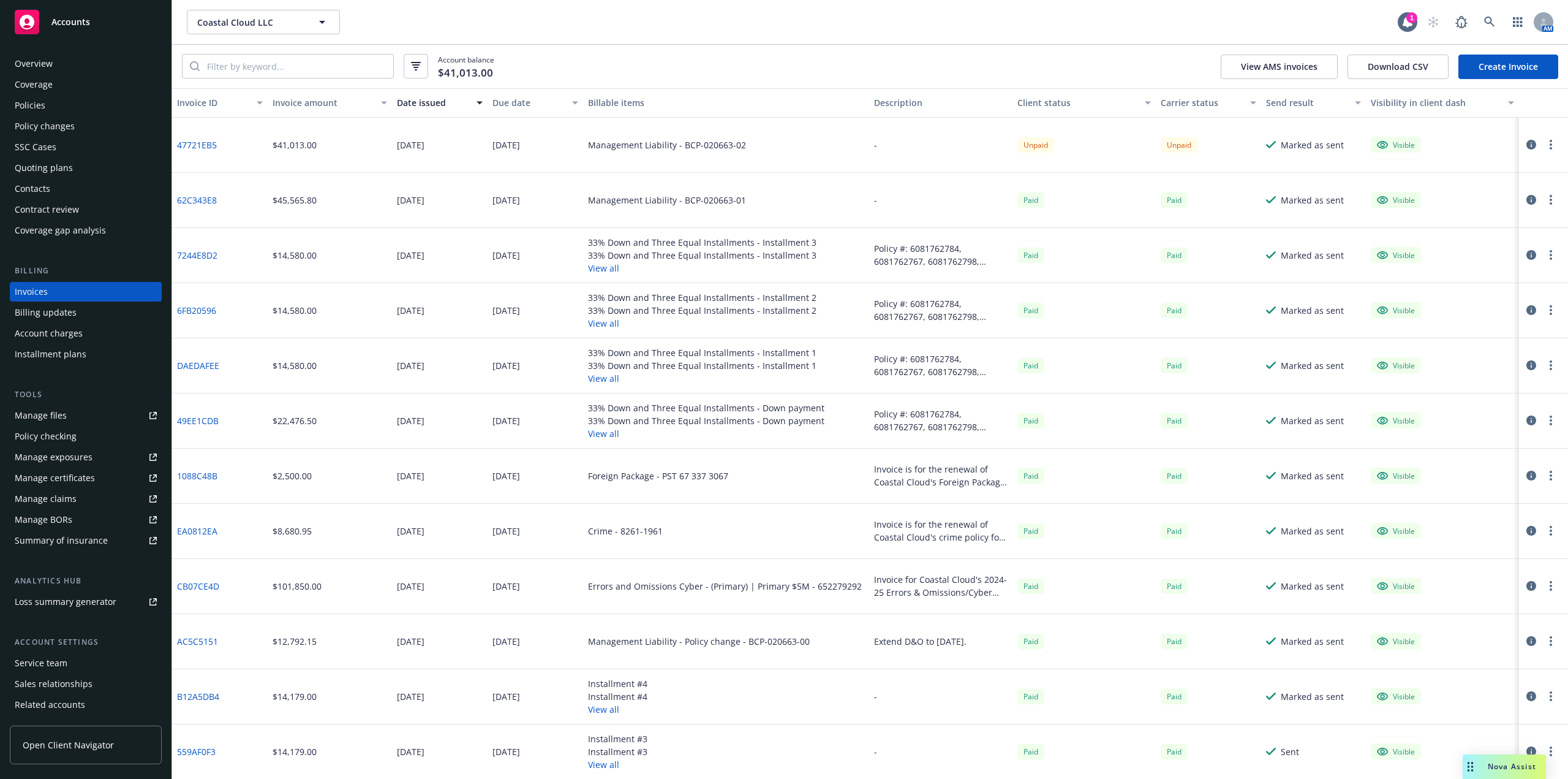
click at [60, 104] on div "Policies" at bounding box center [86, 105] width 142 height 19
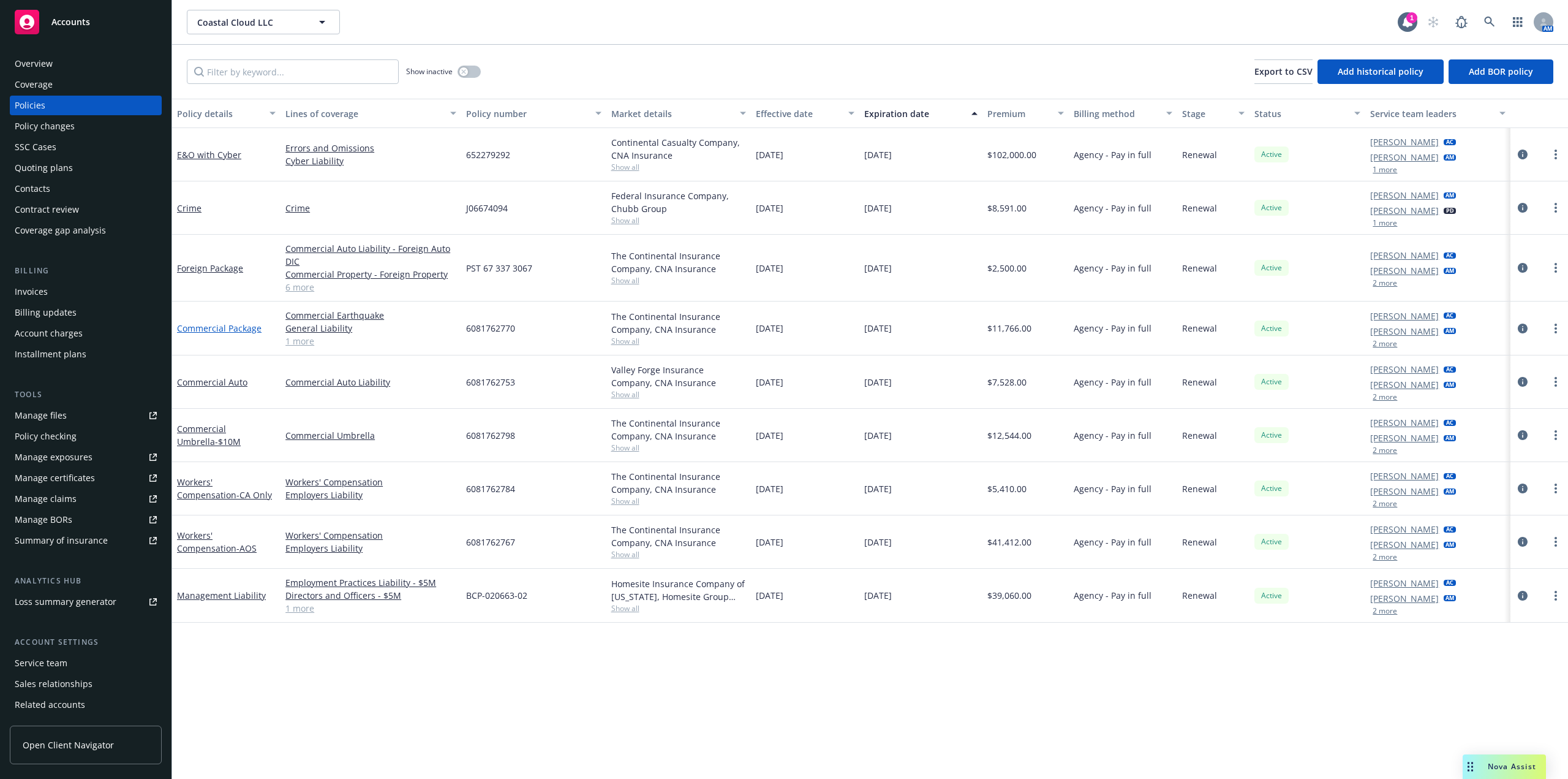
click at [213, 329] on link "Commercial Package" at bounding box center [220, 328] width 85 height 12
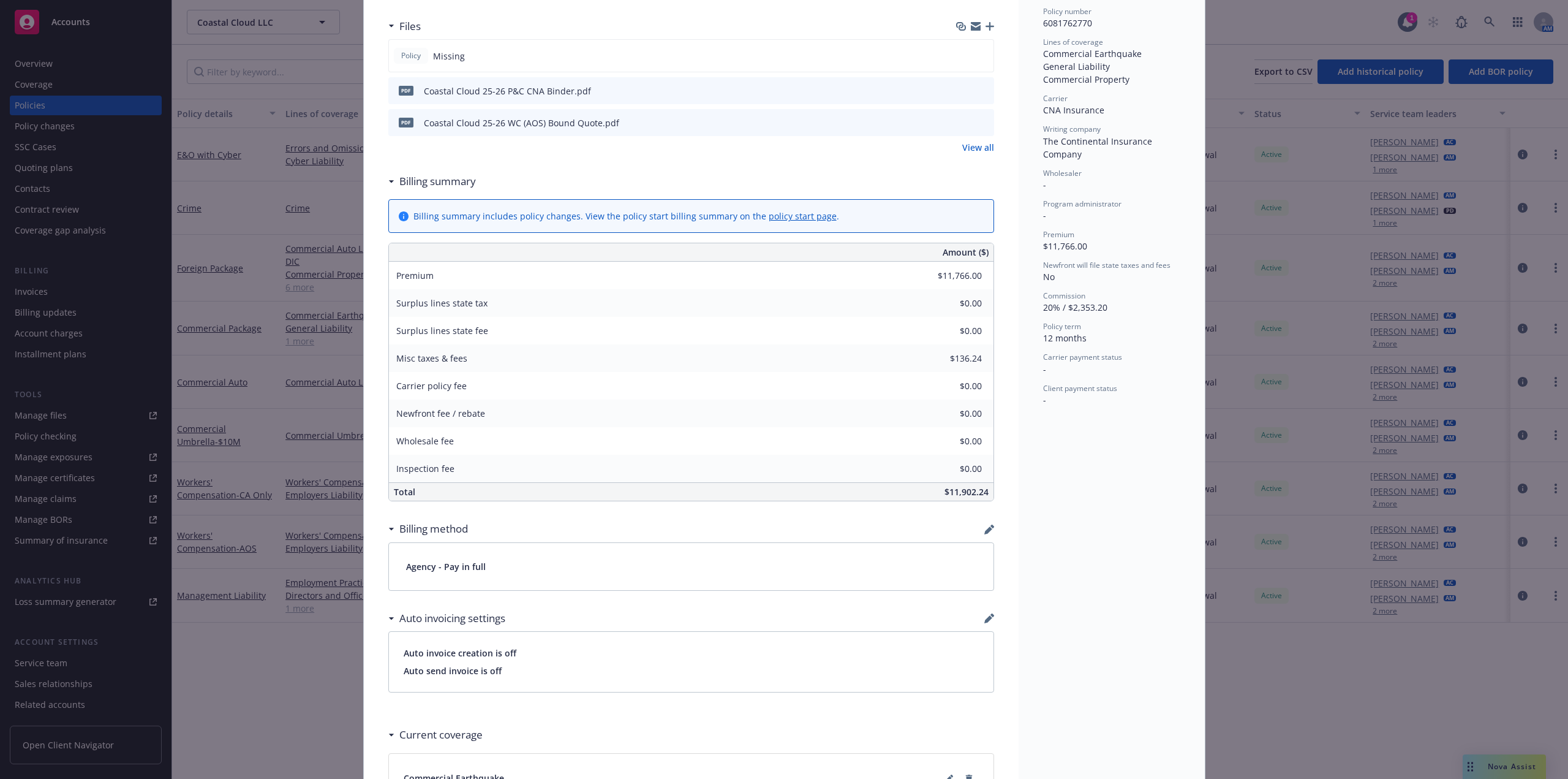
scroll to position [466, 0]
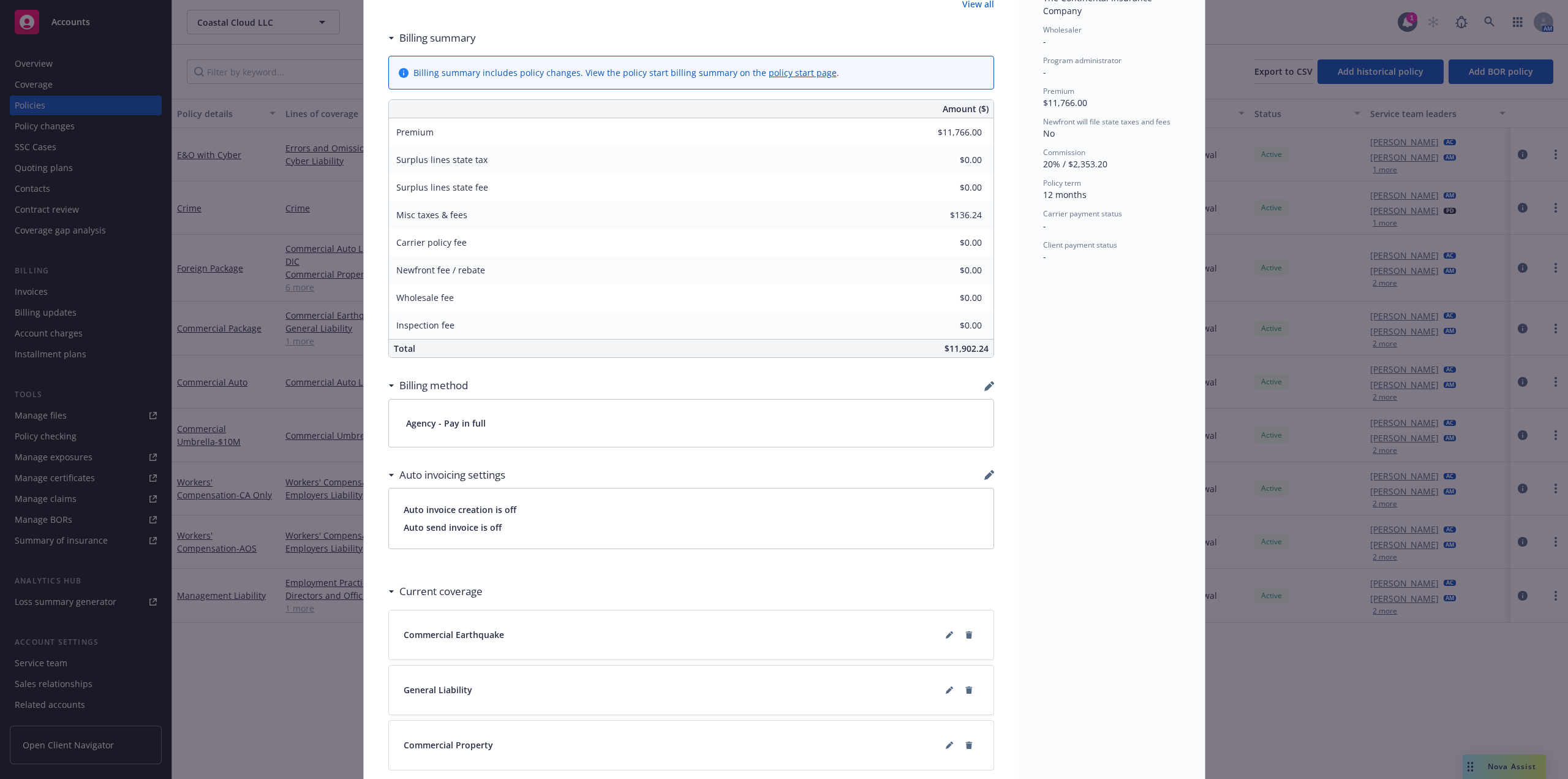
drag, startPoint x: 534, startPoint y: 426, endPoint x: 522, endPoint y: 431, distance: 13.0
click at [534, 425] on div "Agency - Pay in full" at bounding box center [691, 423] width 605 height 47
click at [976, 390] on div "Billing method" at bounding box center [691, 385] width 606 height 26
click at [985, 386] on icon "button" at bounding box center [988, 387] width 8 height 8
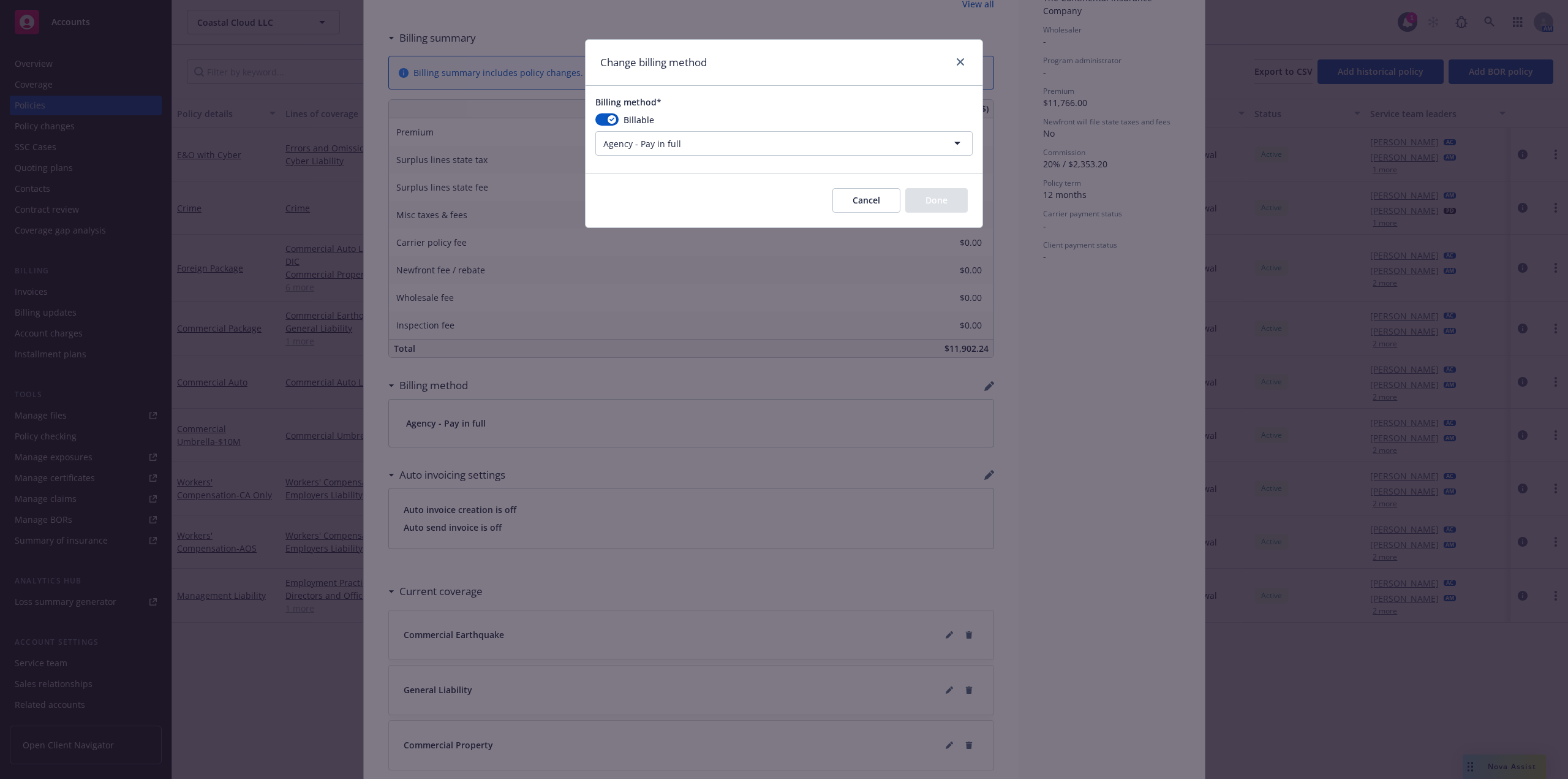
click at [763, 127] on div "Billable Agency - Pay in full Agency - Financed Agency - Installments Agency - …" at bounding box center [784, 134] width 378 height 42
click at [754, 136] on html "Accounts Overview Coverage Policies Policy changes SSC Cases Quoting plans Cont…" at bounding box center [784, 390] width 1568 height 779
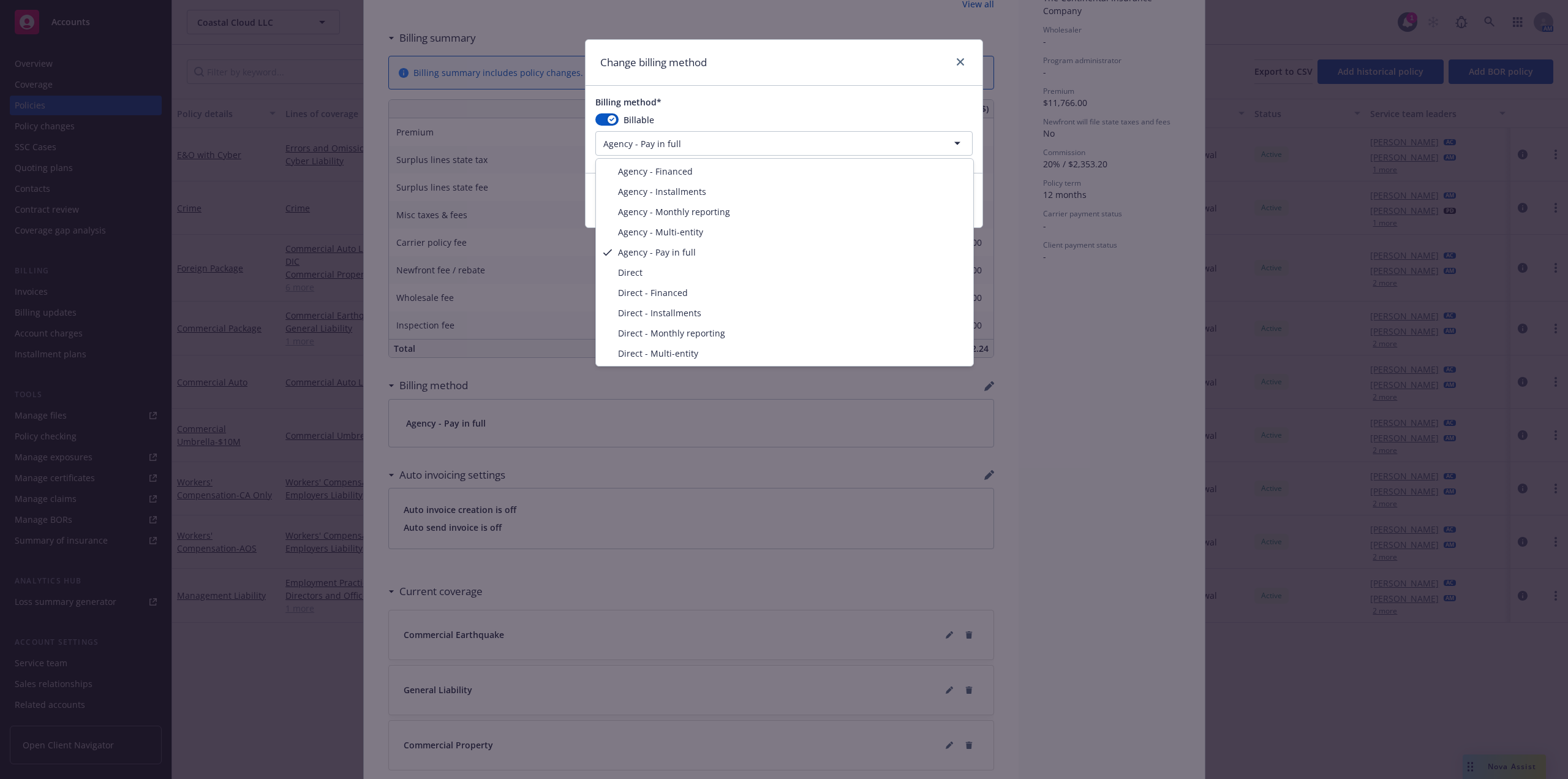
select select "AGENCY_INSTALLMENTS"
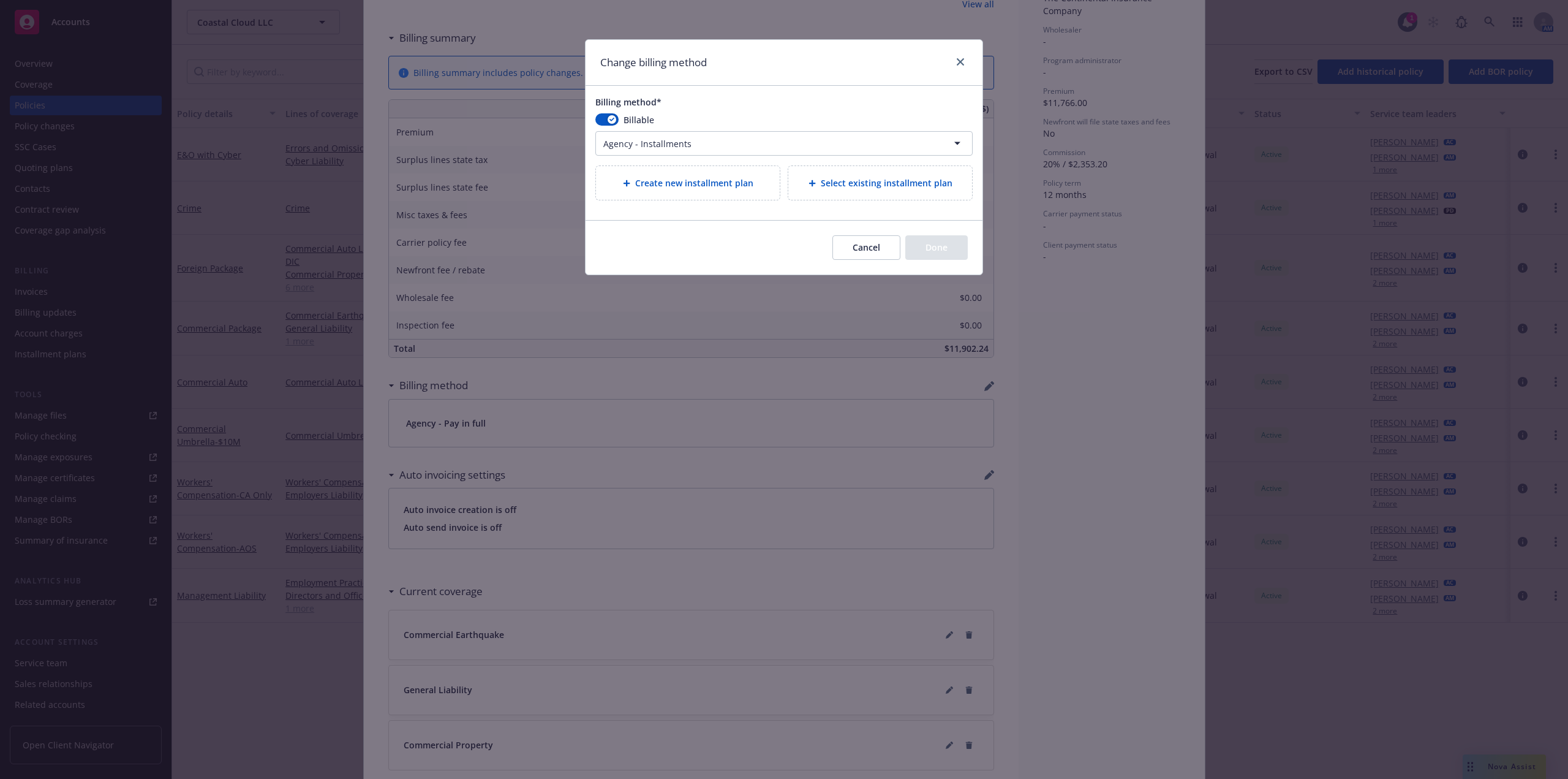
click at [724, 189] on span "Create new installment plan" at bounding box center [695, 183] width 118 height 13
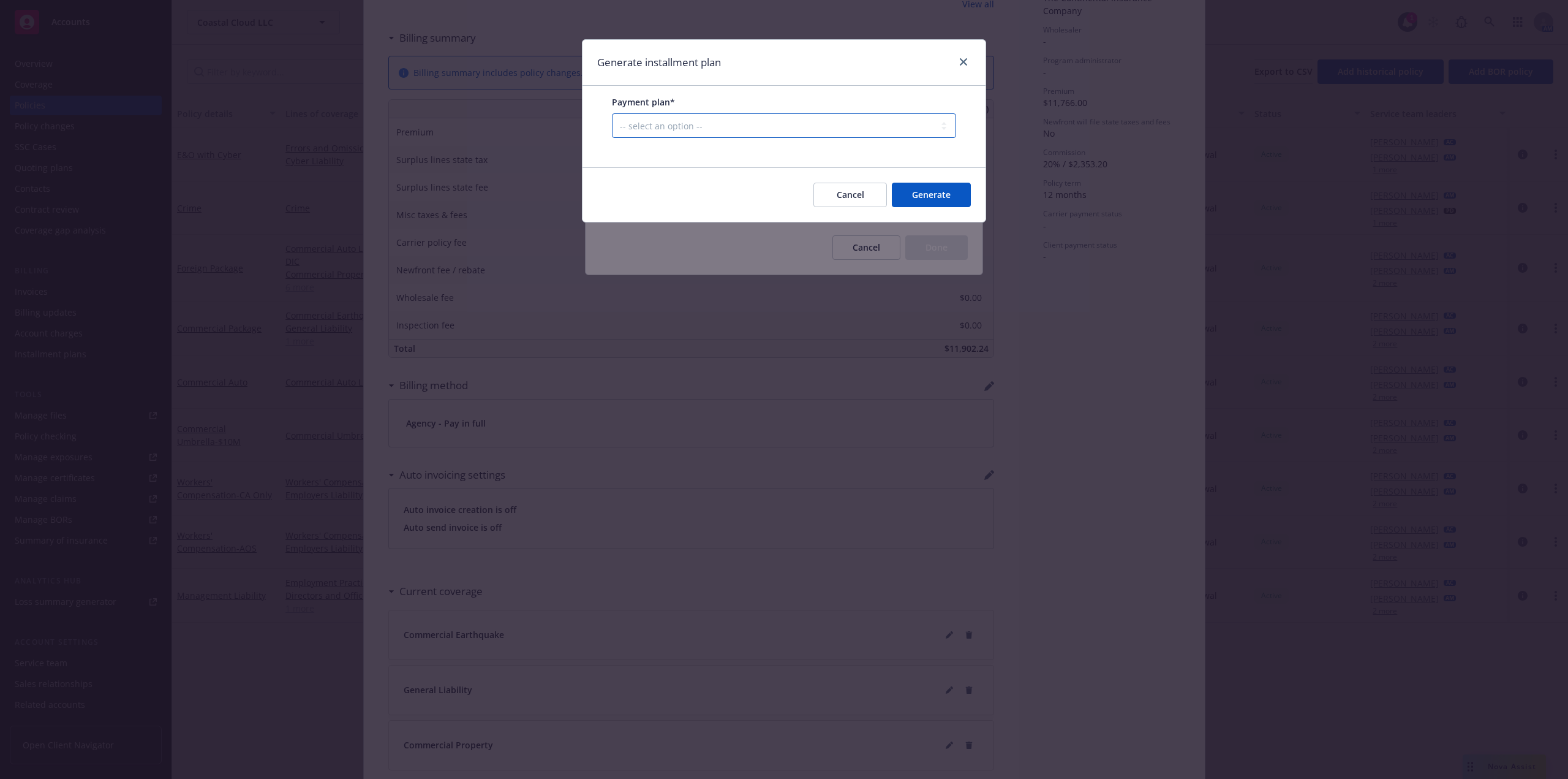
click at [667, 125] on select "-- select an option -- Only down payment 0% down payment + 12 monthly installme…" at bounding box center [784, 125] width 344 height 24
select select "33.33% down payment + 2 annual installments"
click at [612, 138] on select "-- select an option -- Only down payment 0% down payment + 12 monthly installme…" at bounding box center [784, 125] width 344 height 24
select select "ANNUALLY"
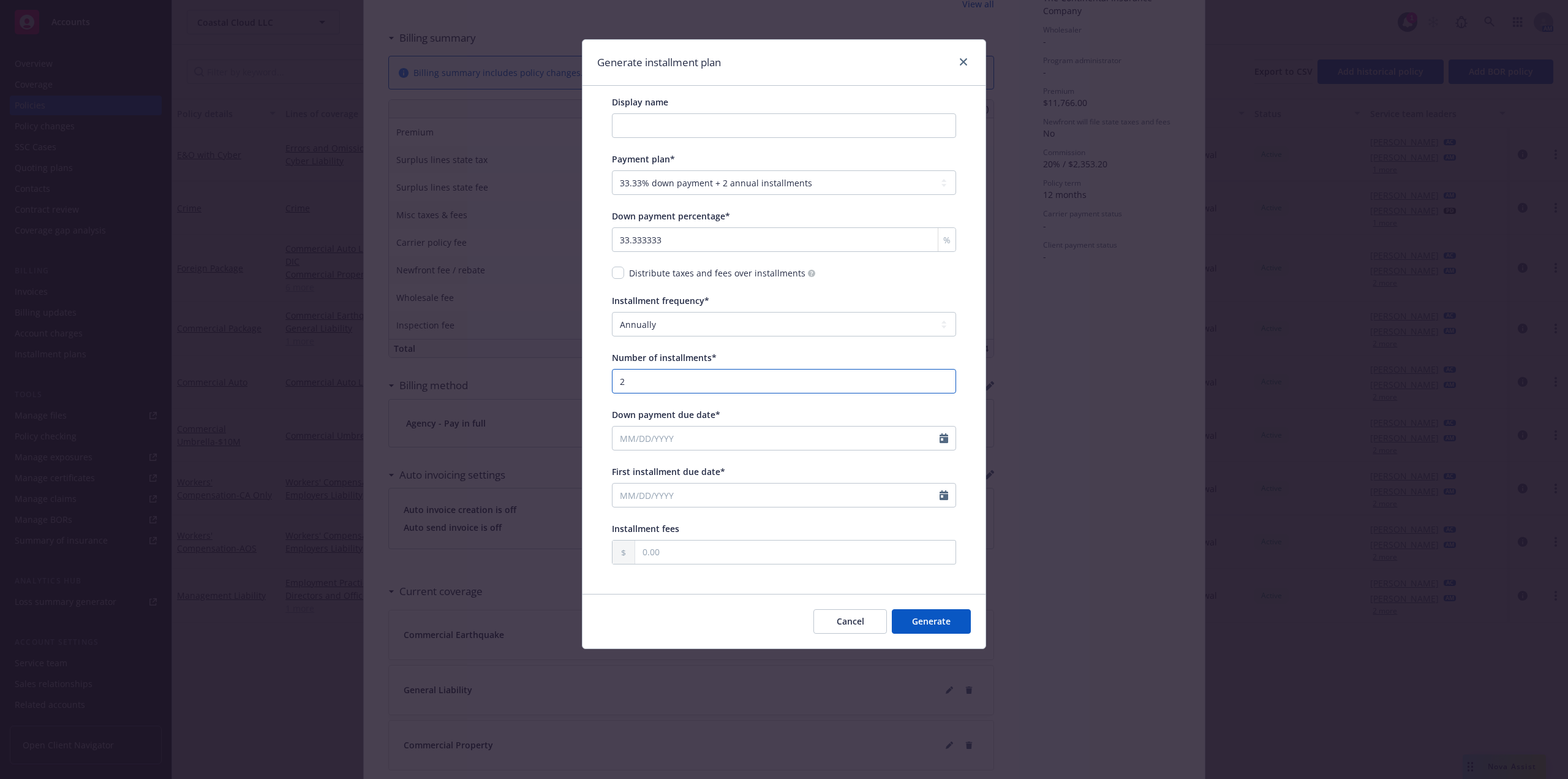
click at [645, 388] on input "2" at bounding box center [784, 380] width 344 height 24
drag, startPoint x: 636, startPoint y: 385, endPoint x: 615, endPoint y: 385, distance: 21.0
click at [615, 385] on input "2" at bounding box center [784, 380] width 344 height 24
type input "3"
click at [599, 353] on div "Display name Payment plan* -- select an option -- Only down payment 0% down pay…" at bounding box center [784, 339] width 403 height 508
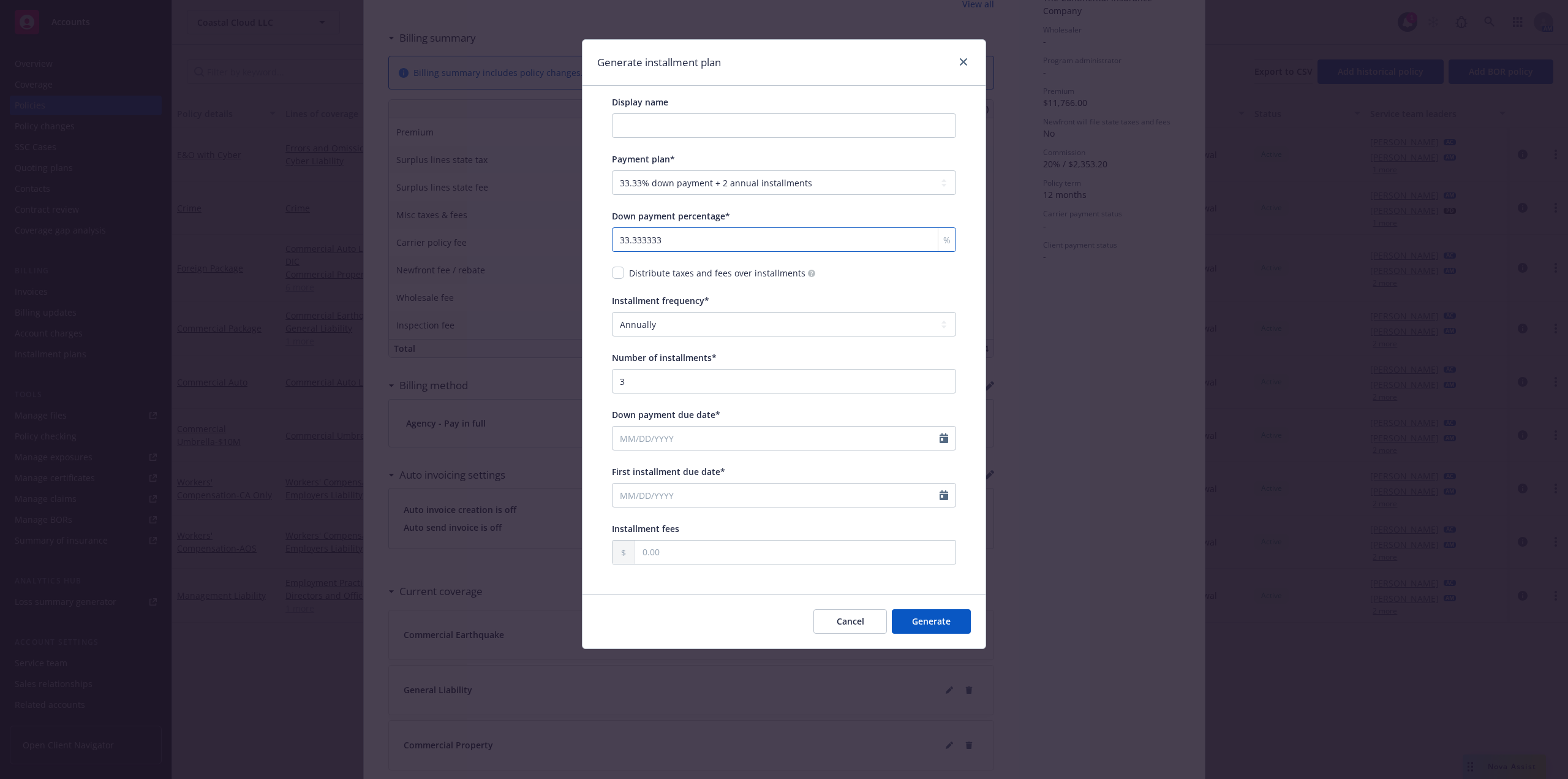
drag, startPoint x: 696, startPoint y: 248, endPoint x: 631, endPoint y: 255, distance: 65.4
click at [631, 255] on div "Display name Payment plan* -- select an option -- Only down payment 0% down pay…" at bounding box center [784, 330] width 344 height 469
type input "33"
click at [594, 283] on div "Display name Payment plan* -- select an option -- Only down payment 0% down pay…" at bounding box center [784, 339] width 403 height 508
click at [757, 123] on input "Display name" at bounding box center [784, 125] width 344 height 24
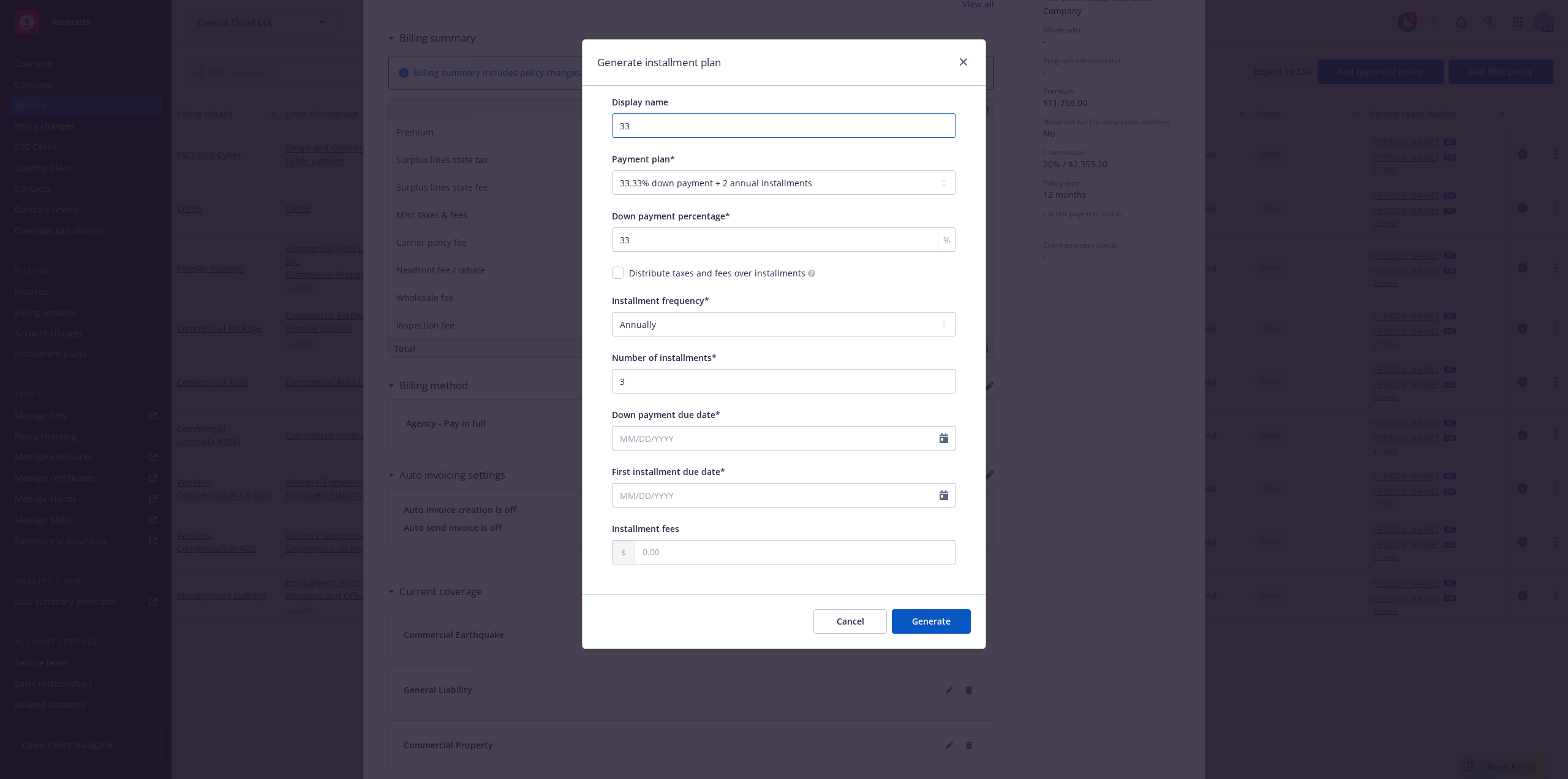
type input "3"
type input "2025 CNA - 33% Down"
click at [775, 448] on input "Down payment due date*" at bounding box center [776, 437] width 327 height 23
select select "9"
click at [633, 548] on span "14" at bounding box center [628, 546] width 17 height 15
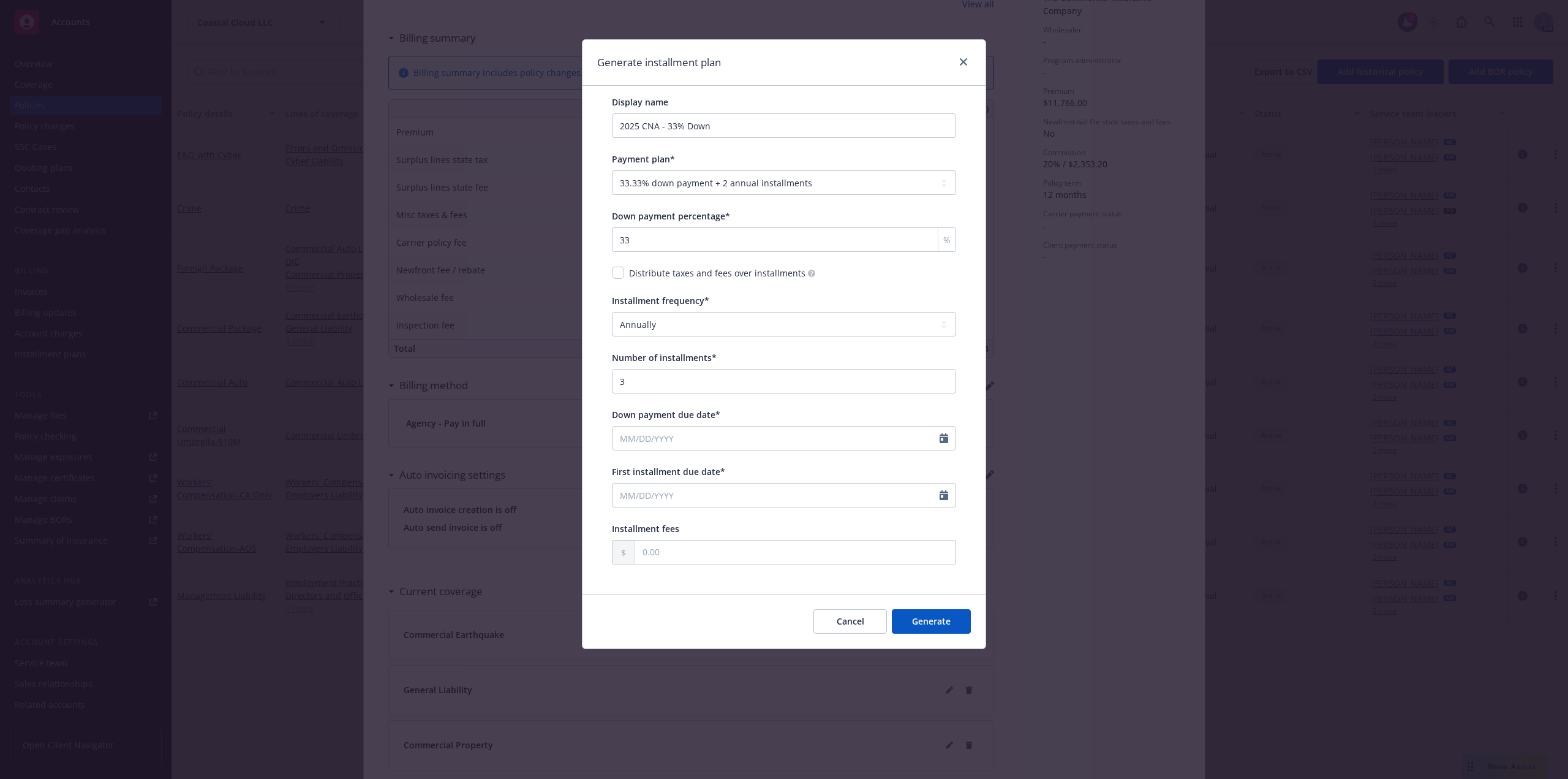
type input "09/14/2025"
click at [709, 490] on input "First installment due date*" at bounding box center [776, 495] width 327 height 23
click at [747, 526] on icon "button" at bounding box center [747, 524] width 8 height 8
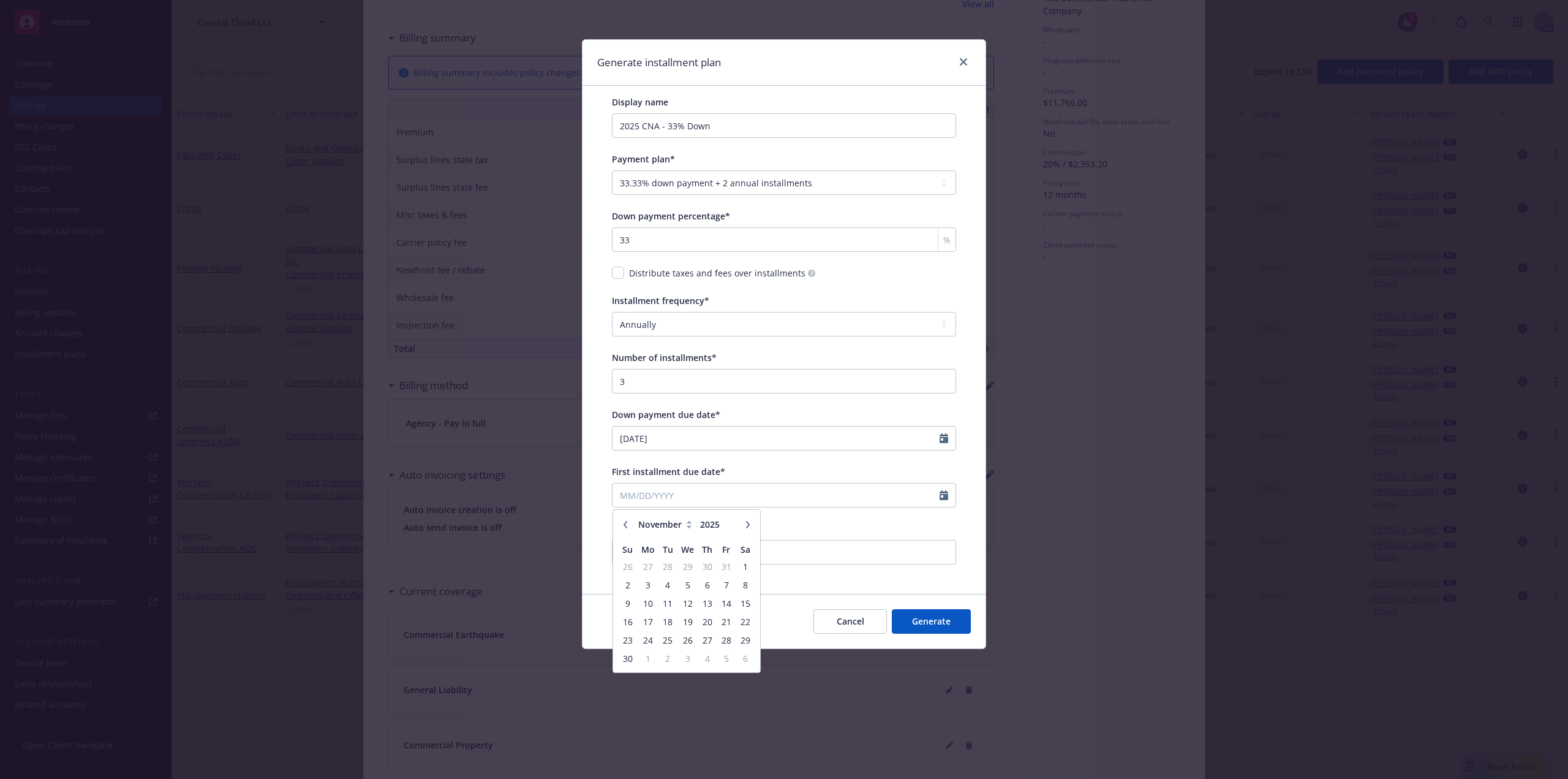
select select "12"
click at [628, 602] on span "14" at bounding box center [628, 603] width 17 height 15
type input "12/14/2025"
click at [936, 621] on button "Generate" at bounding box center [932, 621] width 79 height 24
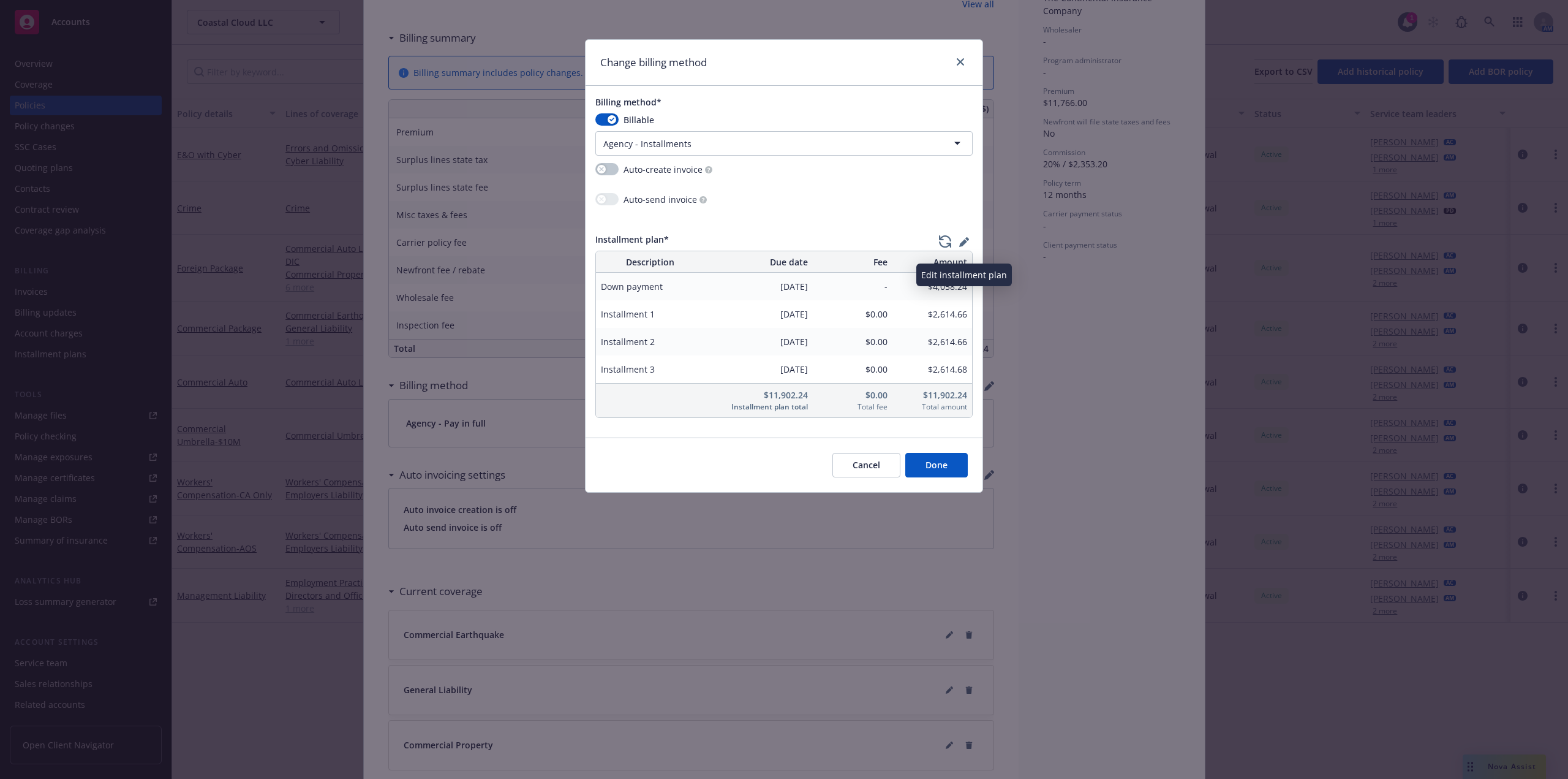
click at [967, 241] on icon "button" at bounding box center [964, 242] width 10 height 10
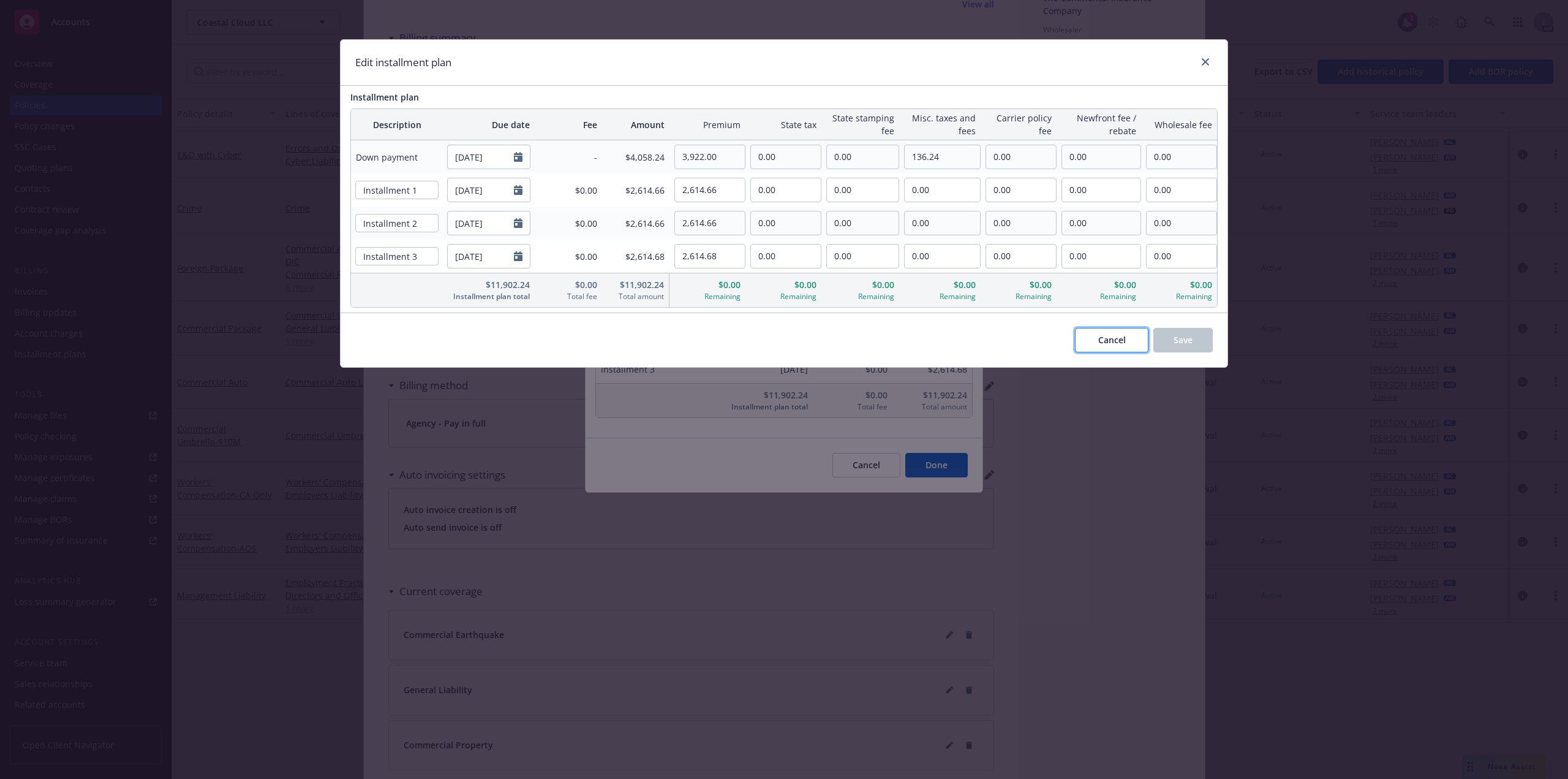
click at [1108, 339] on span "Cancel" at bounding box center [1113, 339] width 28 height 12
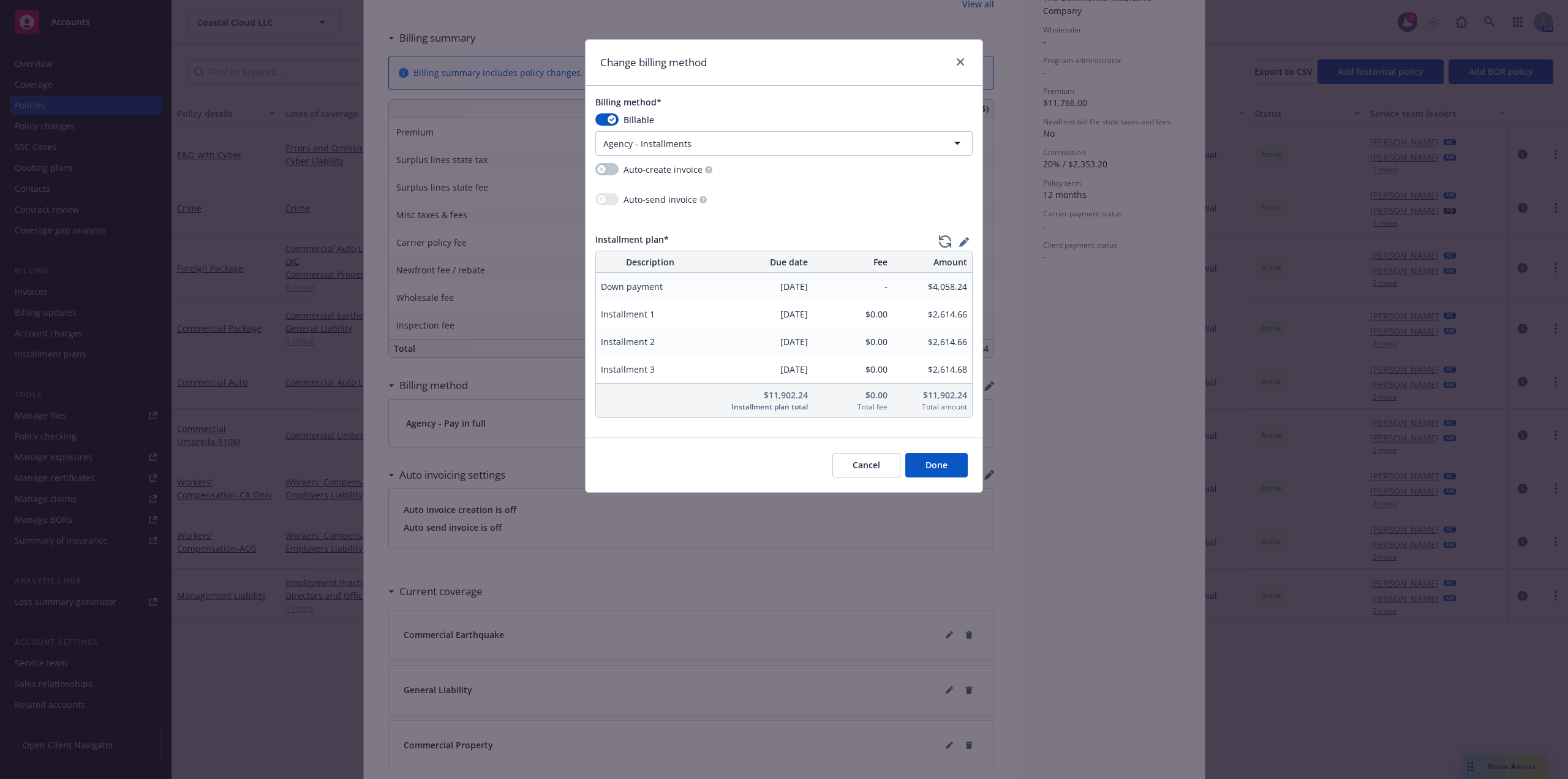
click at [950, 466] on button "Done" at bounding box center [937, 465] width 63 height 24
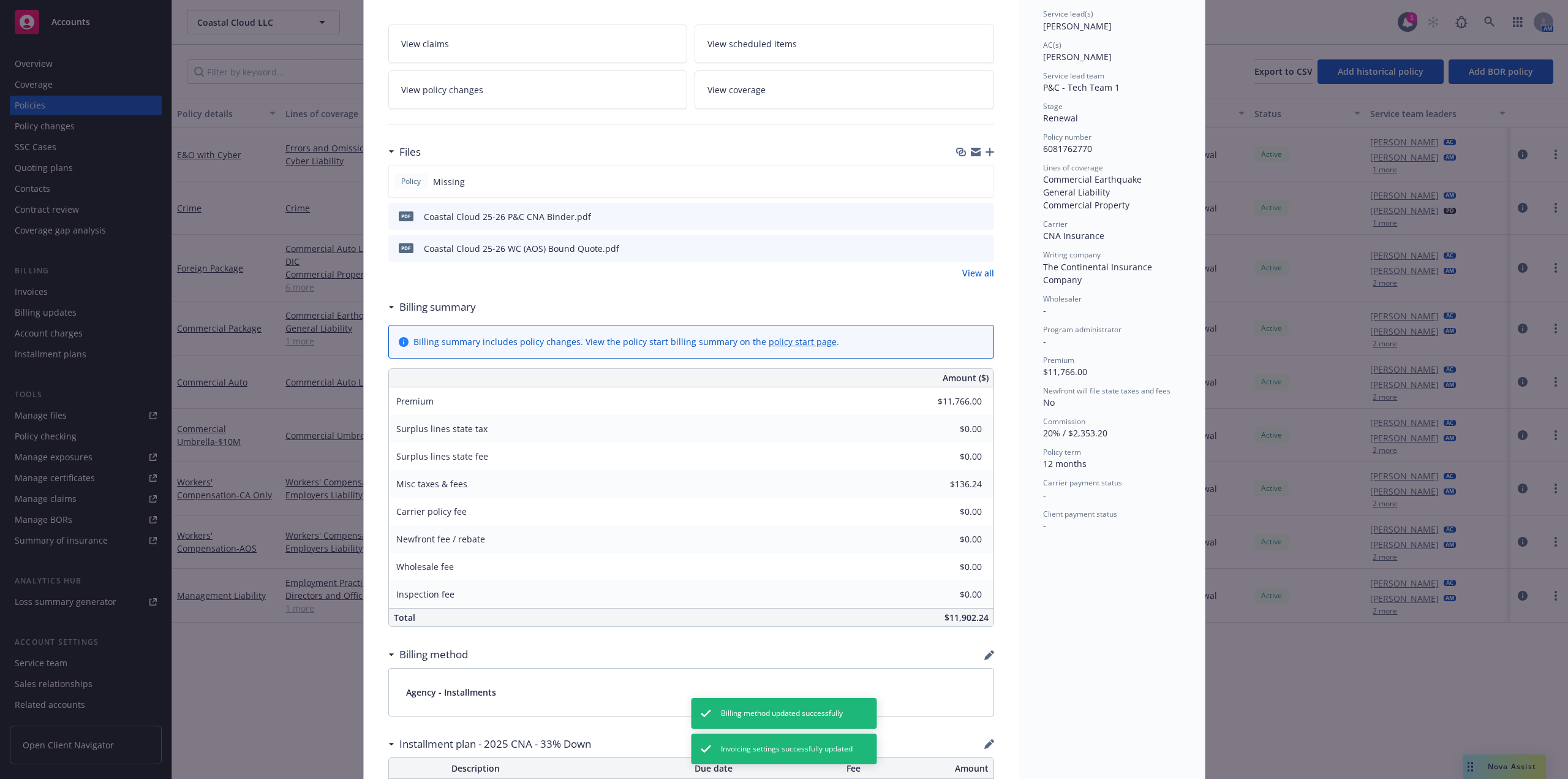
scroll to position [0, 0]
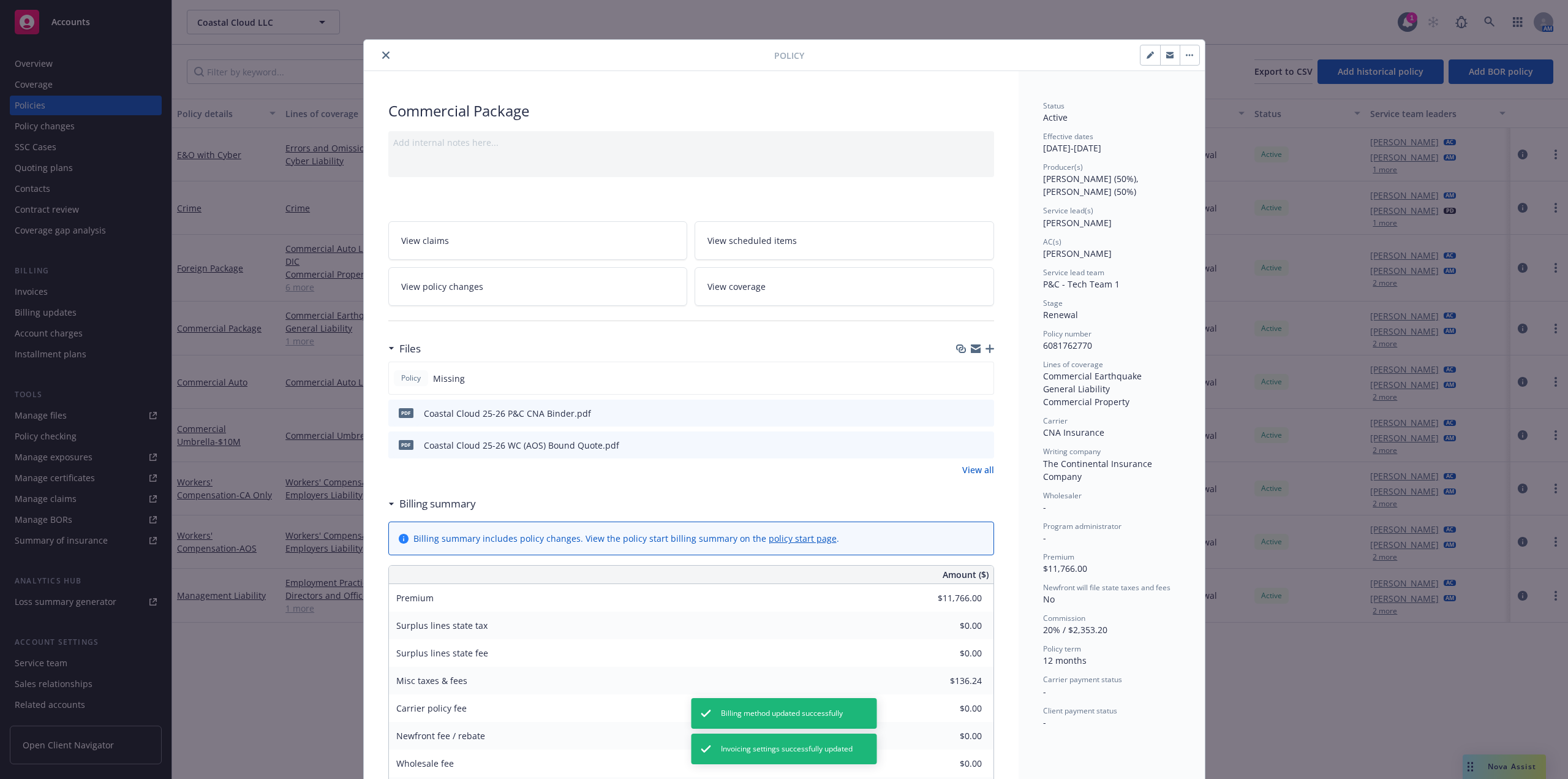
click at [383, 56] on icon "close" at bounding box center [386, 55] width 8 height 8
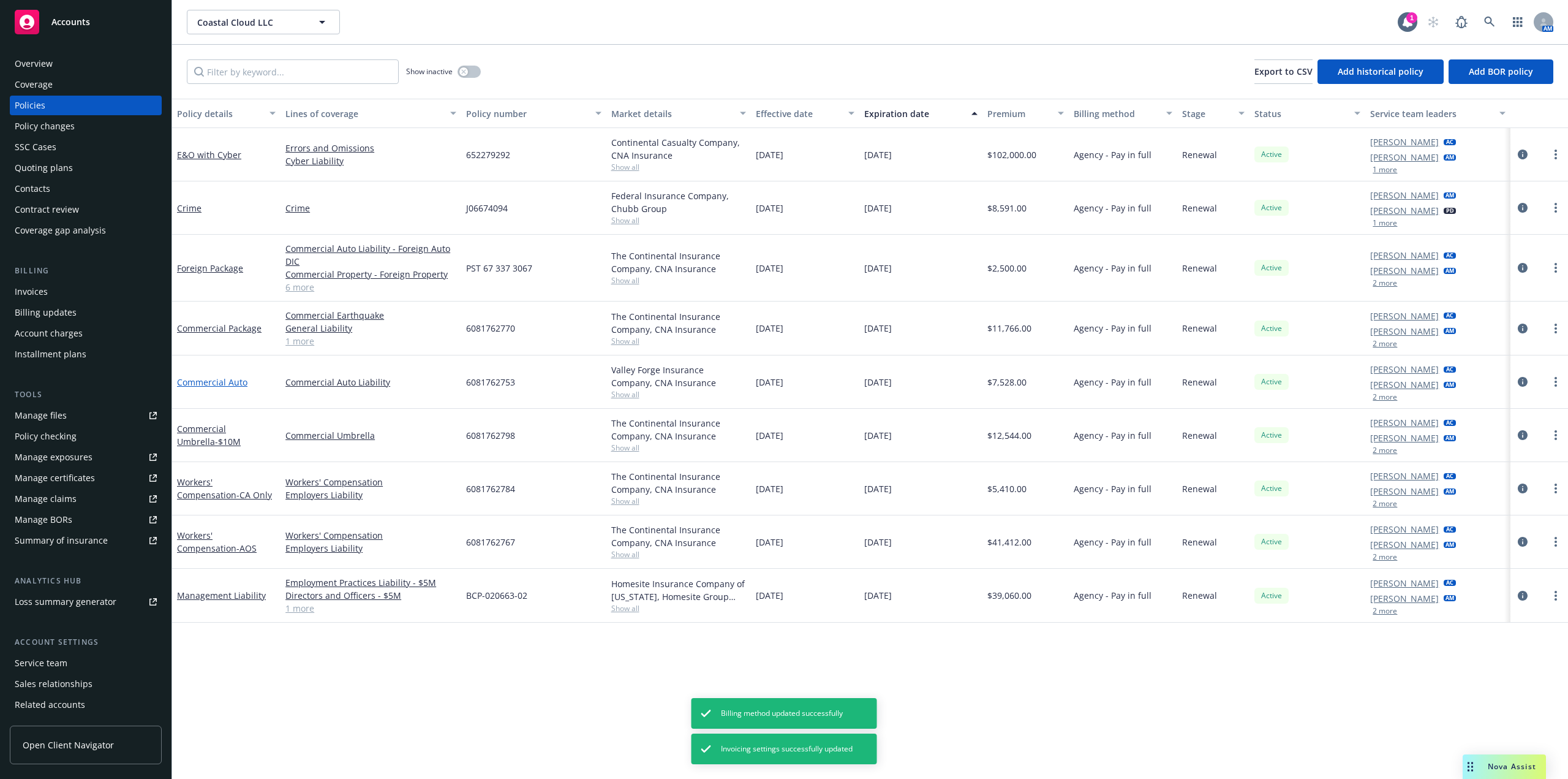
click at [225, 383] on link "Commercial Auto" at bounding box center [212, 382] width 70 height 12
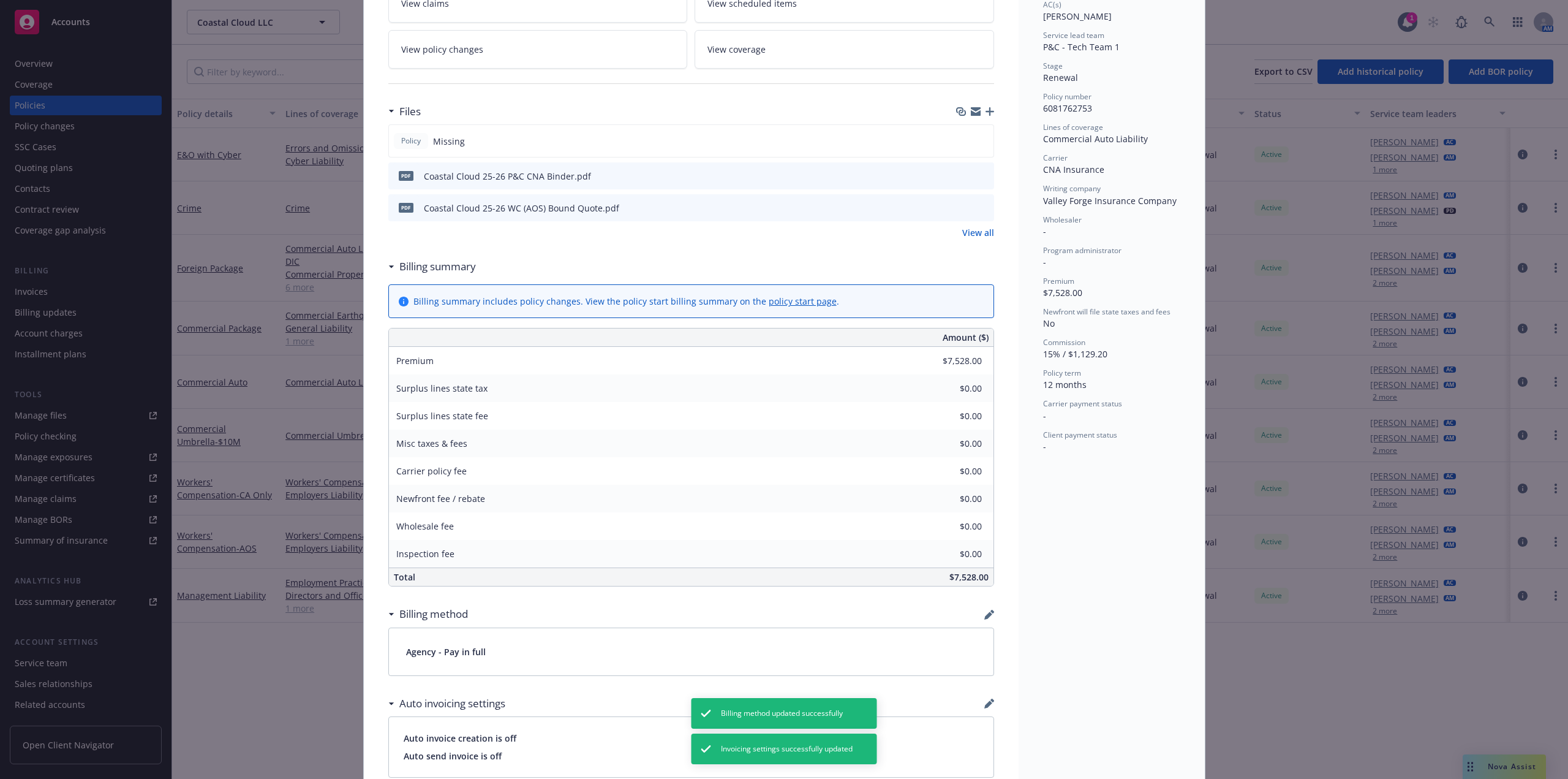
scroll to position [429, 0]
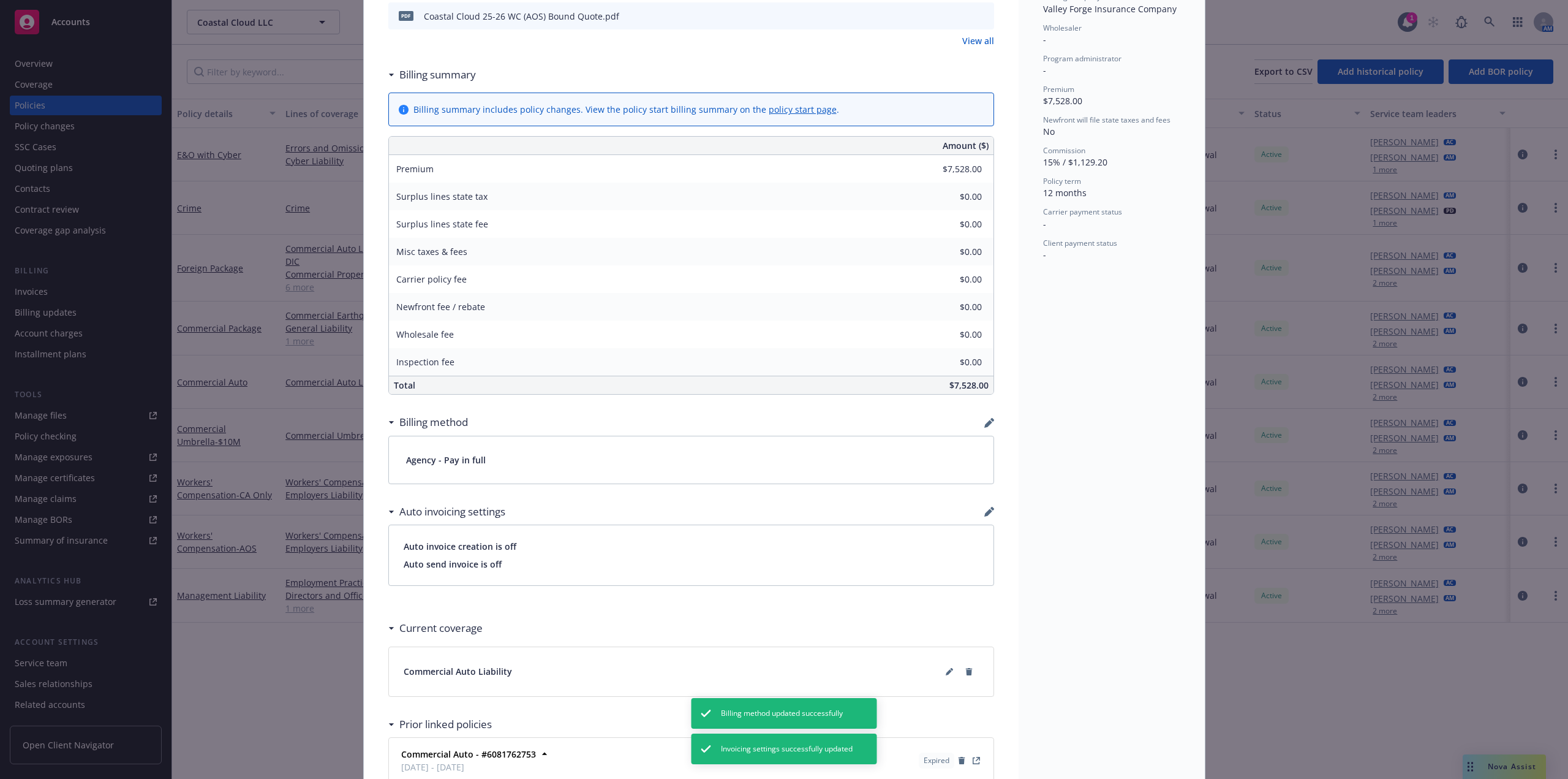
click at [992, 425] on div "Commercial Auto Add internal notes here... View claims View scheduled items Vie…" at bounding box center [691, 256] width 655 height 1229
click at [985, 423] on icon "button" at bounding box center [988, 423] width 8 height 8
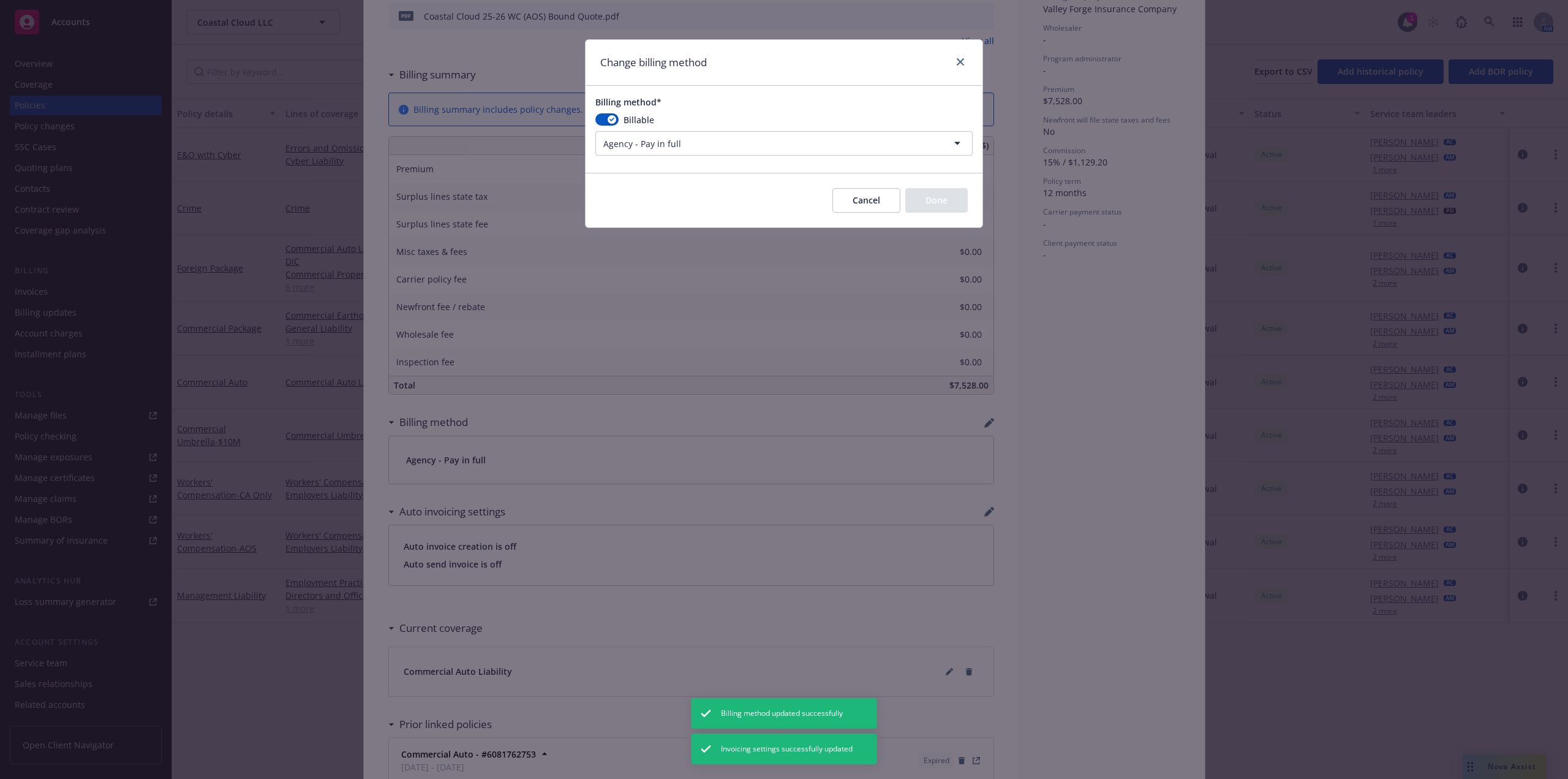
click at [650, 131] on div "Billable Agency - Pay in full Agency - Financed Agency - Installments Agency - …" at bounding box center [784, 134] width 378 height 42
click at [656, 143] on html "Accounts Overview Coverage Policies Policy changes SSC Cases Quoting plans Cont…" at bounding box center [784, 390] width 1568 height 779
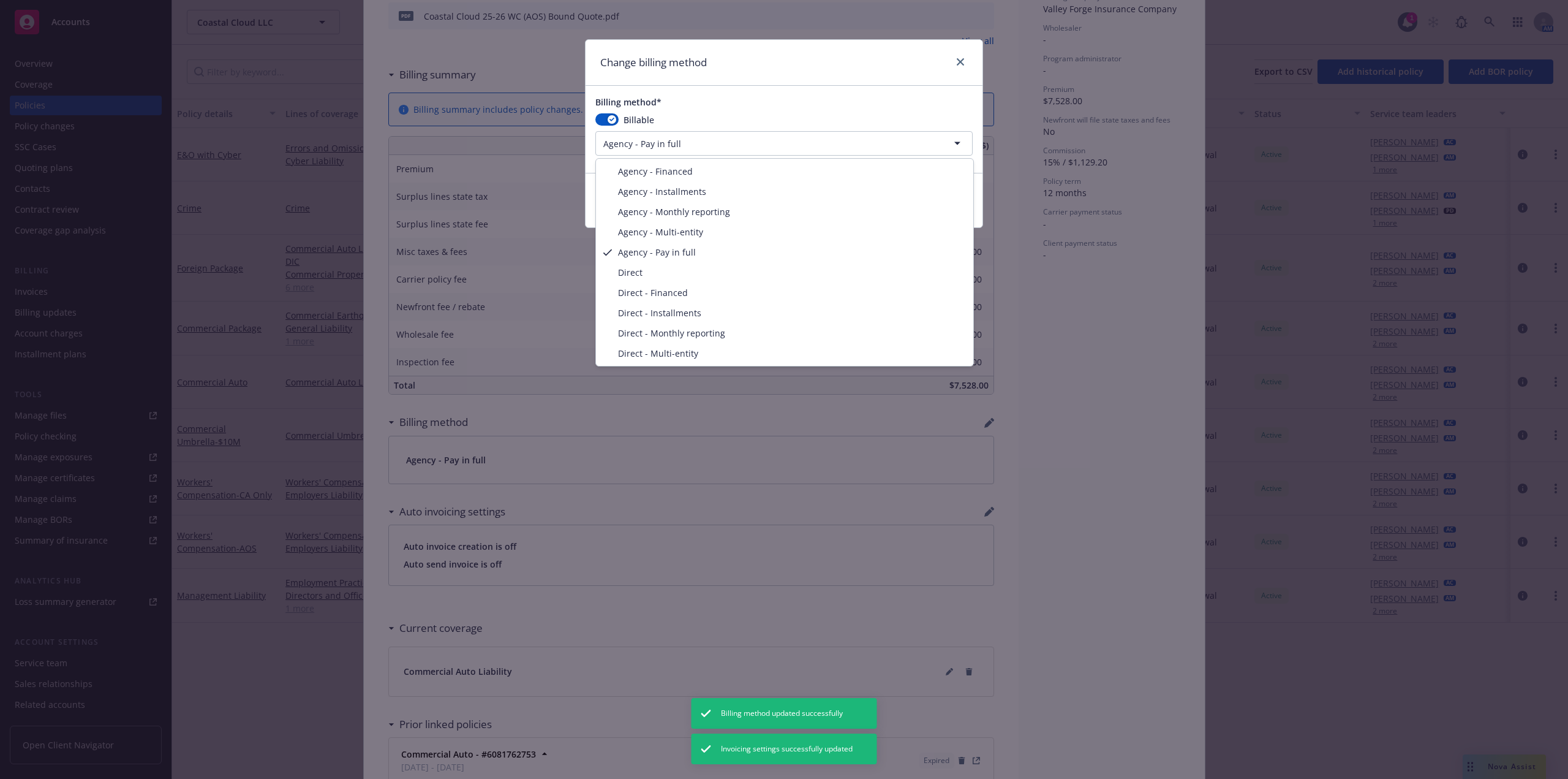
select select "AGENCY_INSTALLMENTS"
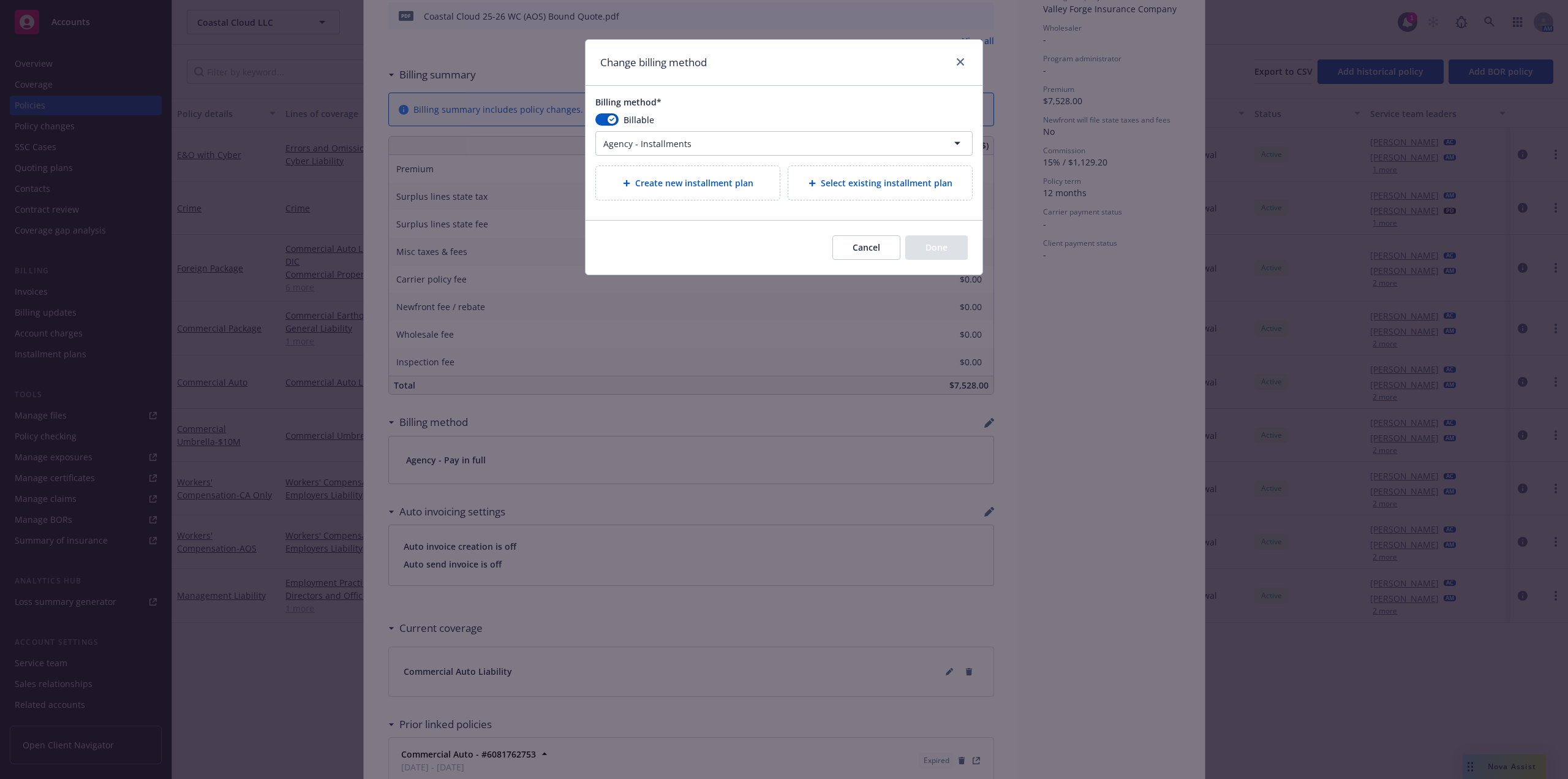
click at [926, 181] on span "Select existing installment plan" at bounding box center [887, 183] width 131 height 13
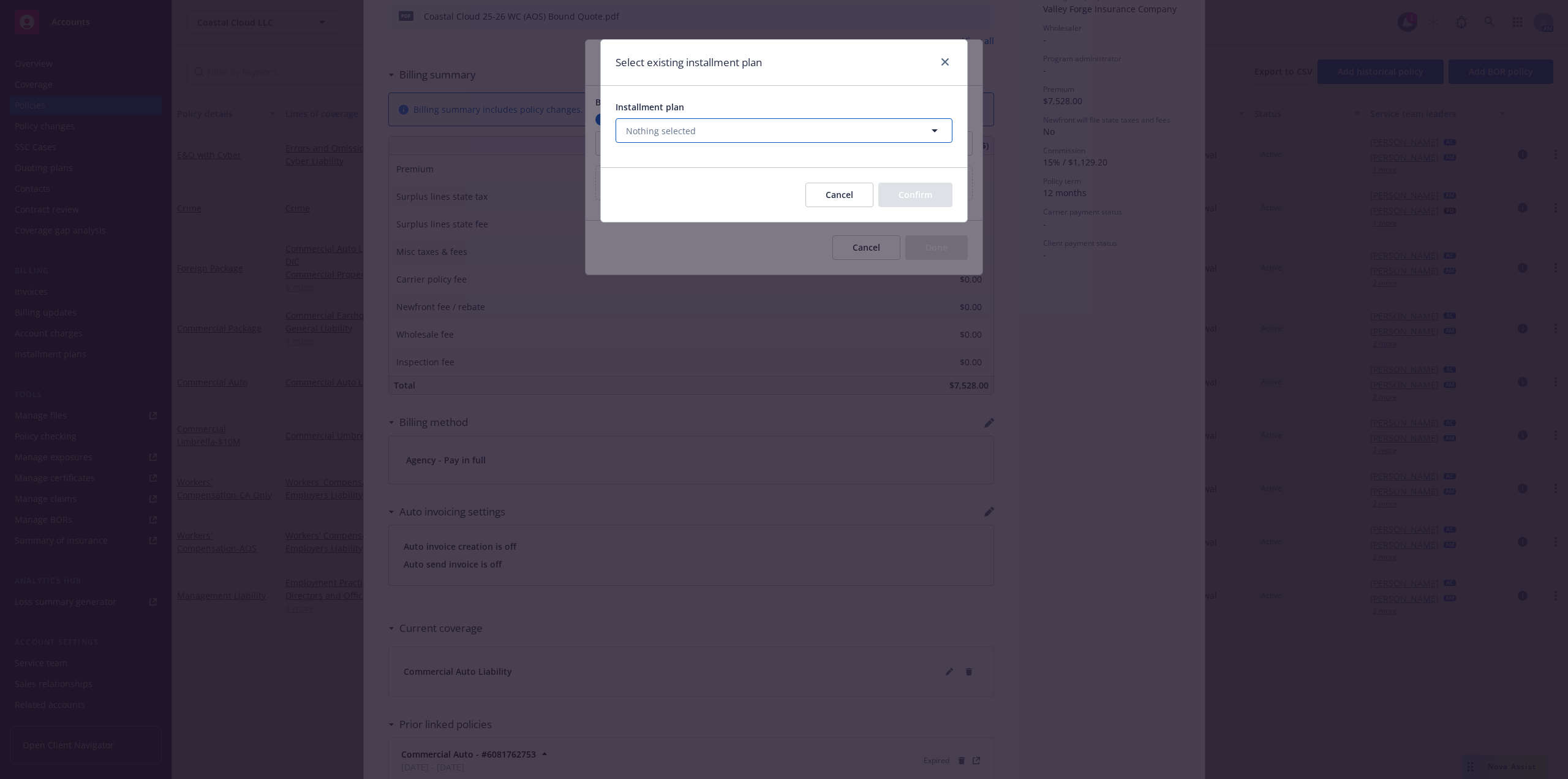
click at [727, 136] on button "Nothing selected" at bounding box center [784, 130] width 337 height 24
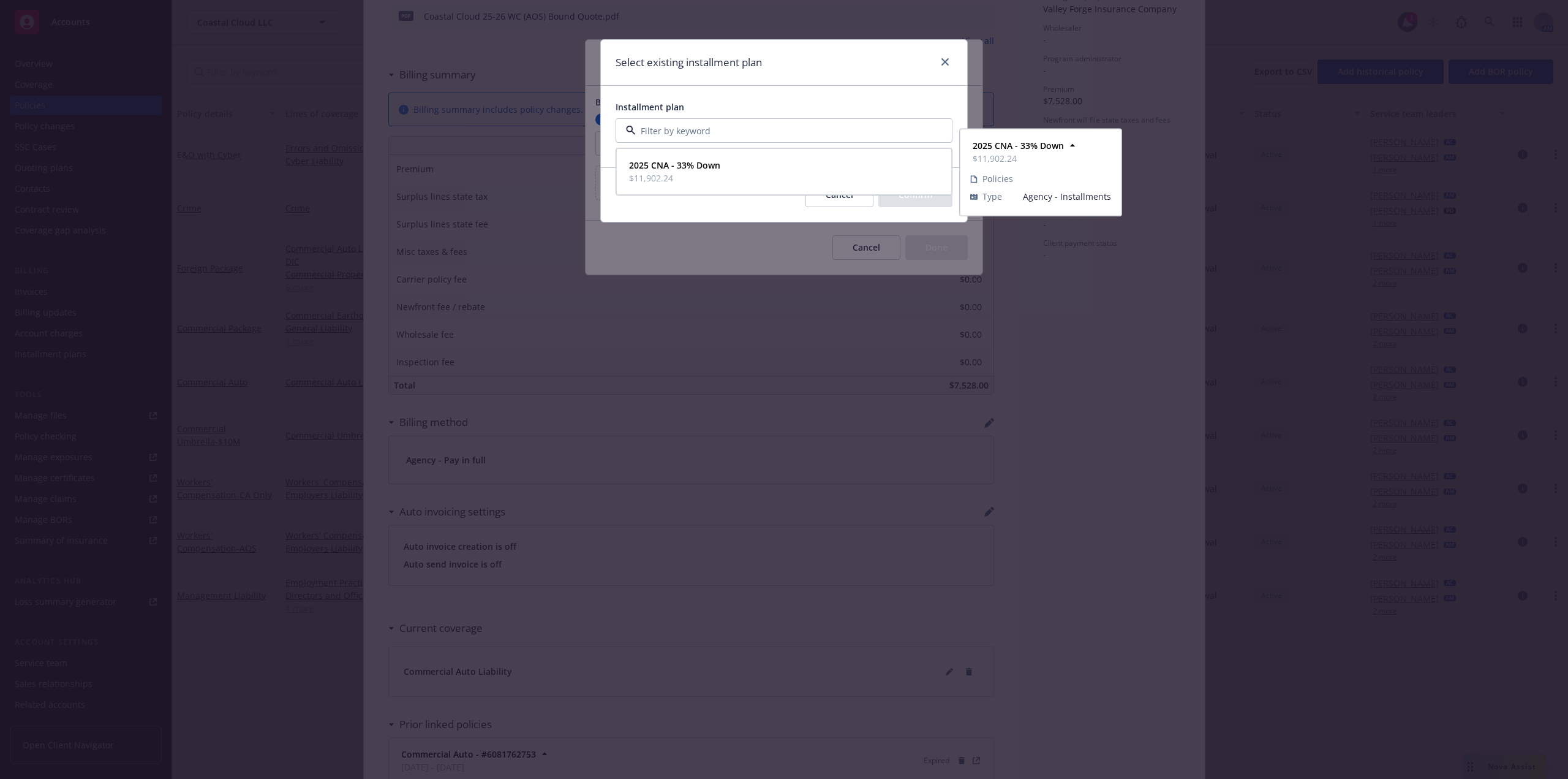
click at [694, 163] on strong "2025 CNA - 33% Down" at bounding box center [674, 165] width 91 height 12
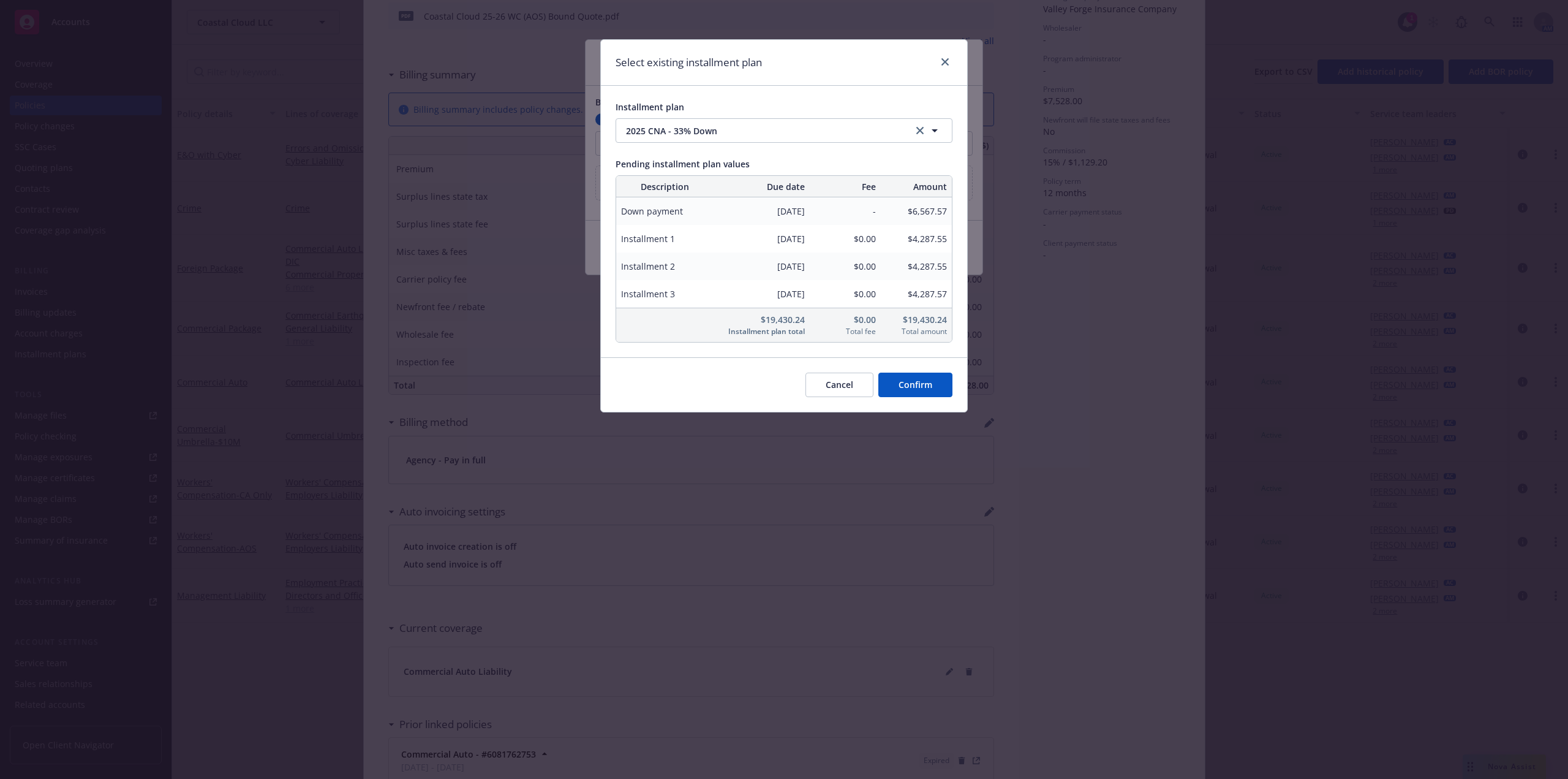
click at [927, 387] on button "Confirm" at bounding box center [915, 385] width 74 height 24
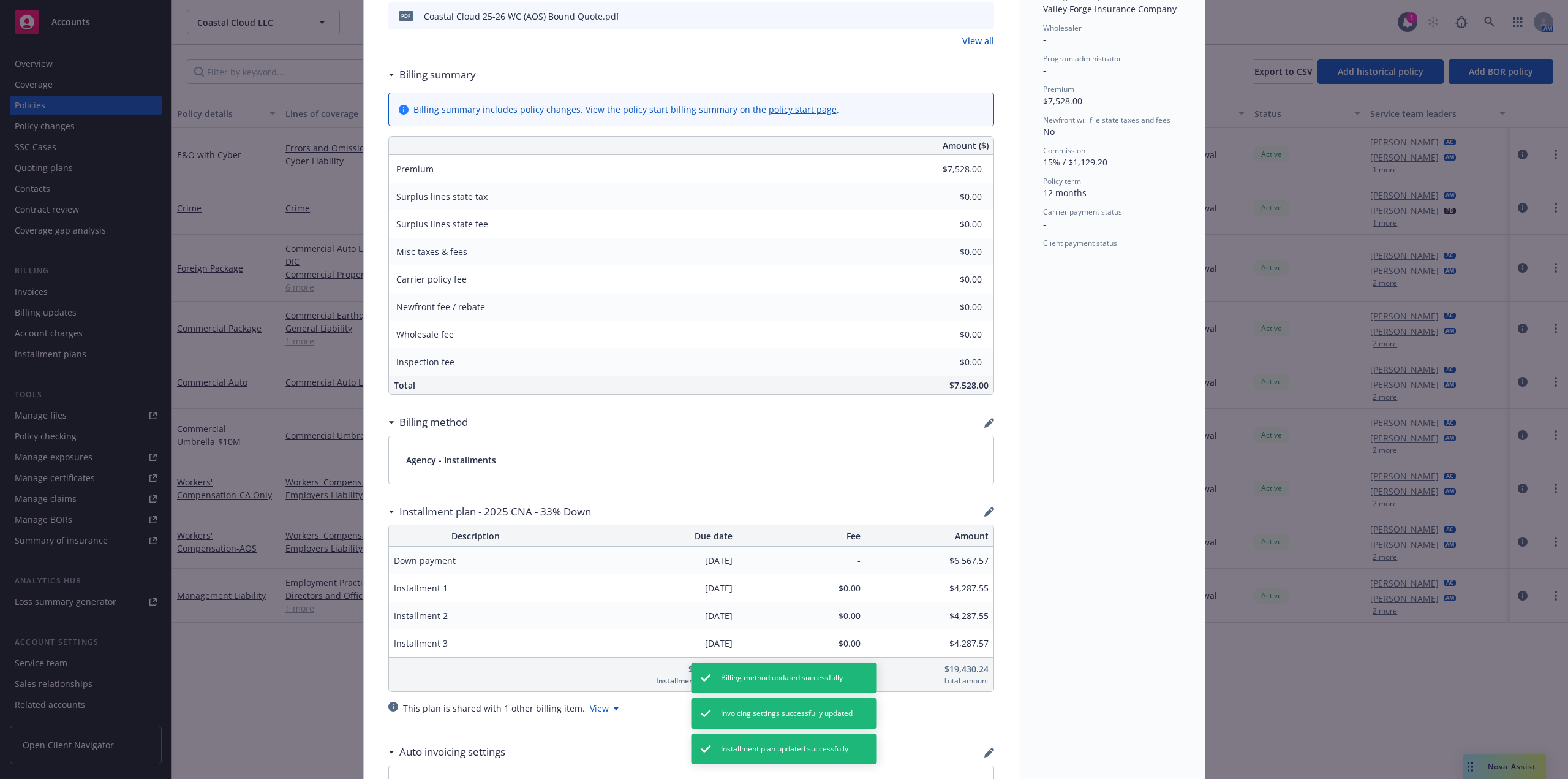
scroll to position [0, 0]
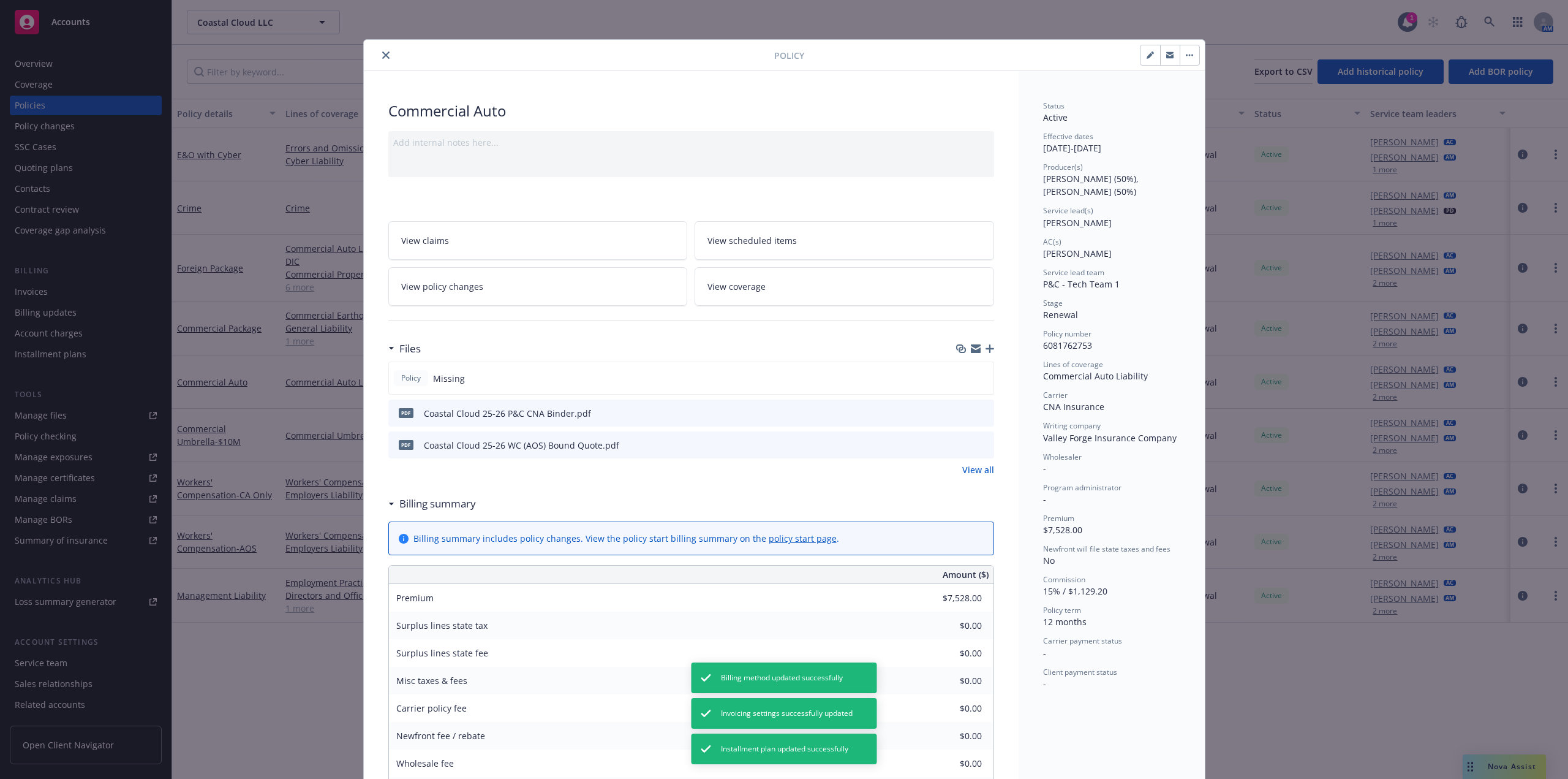
click at [382, 54] on icon "close" at bounding box center [386, 55] width 8 height 8
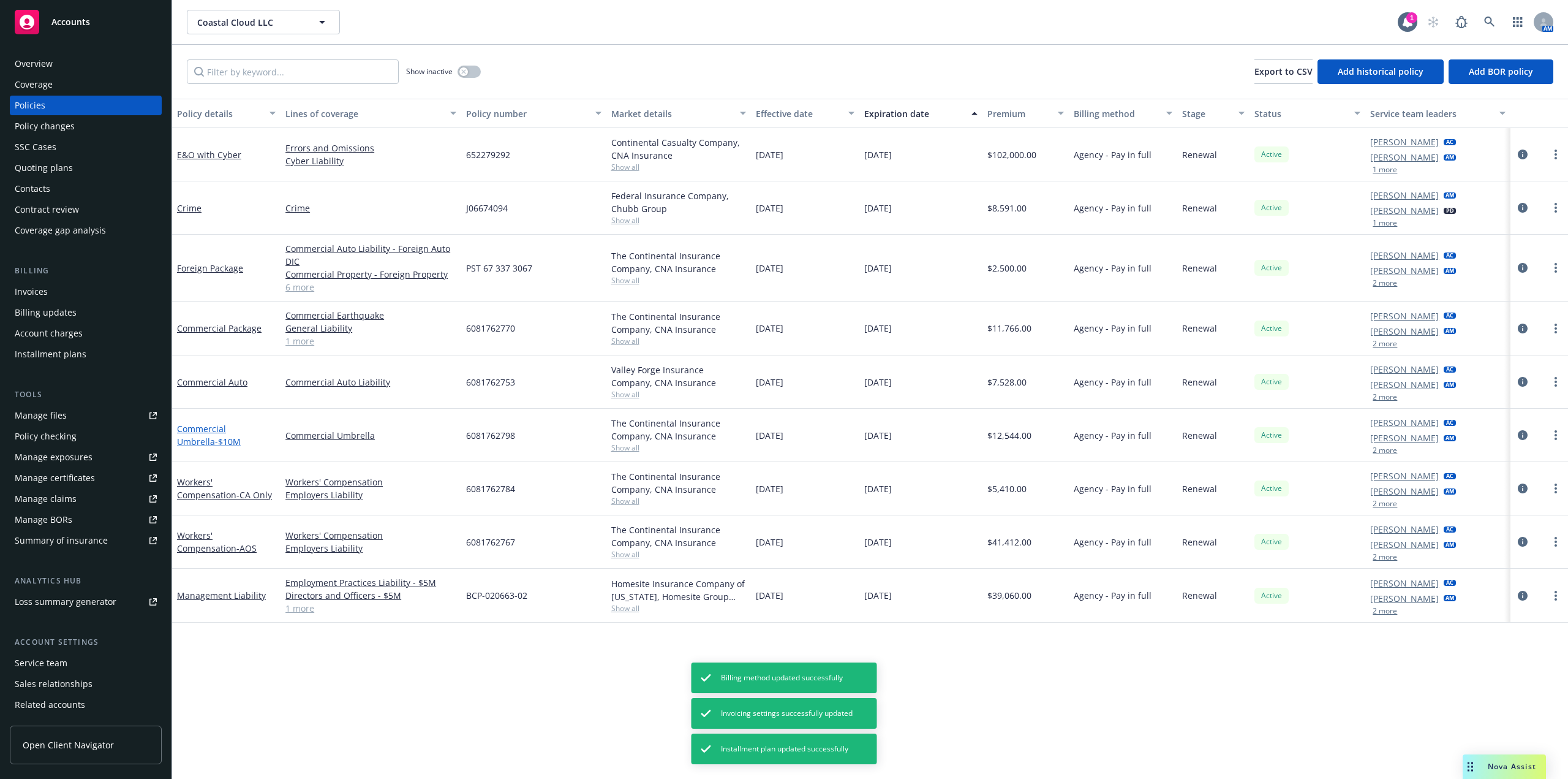
click at [227, 431] on link "Commercial Umbrella - $10M" at bounding box center [209, 435] width 64 height 24
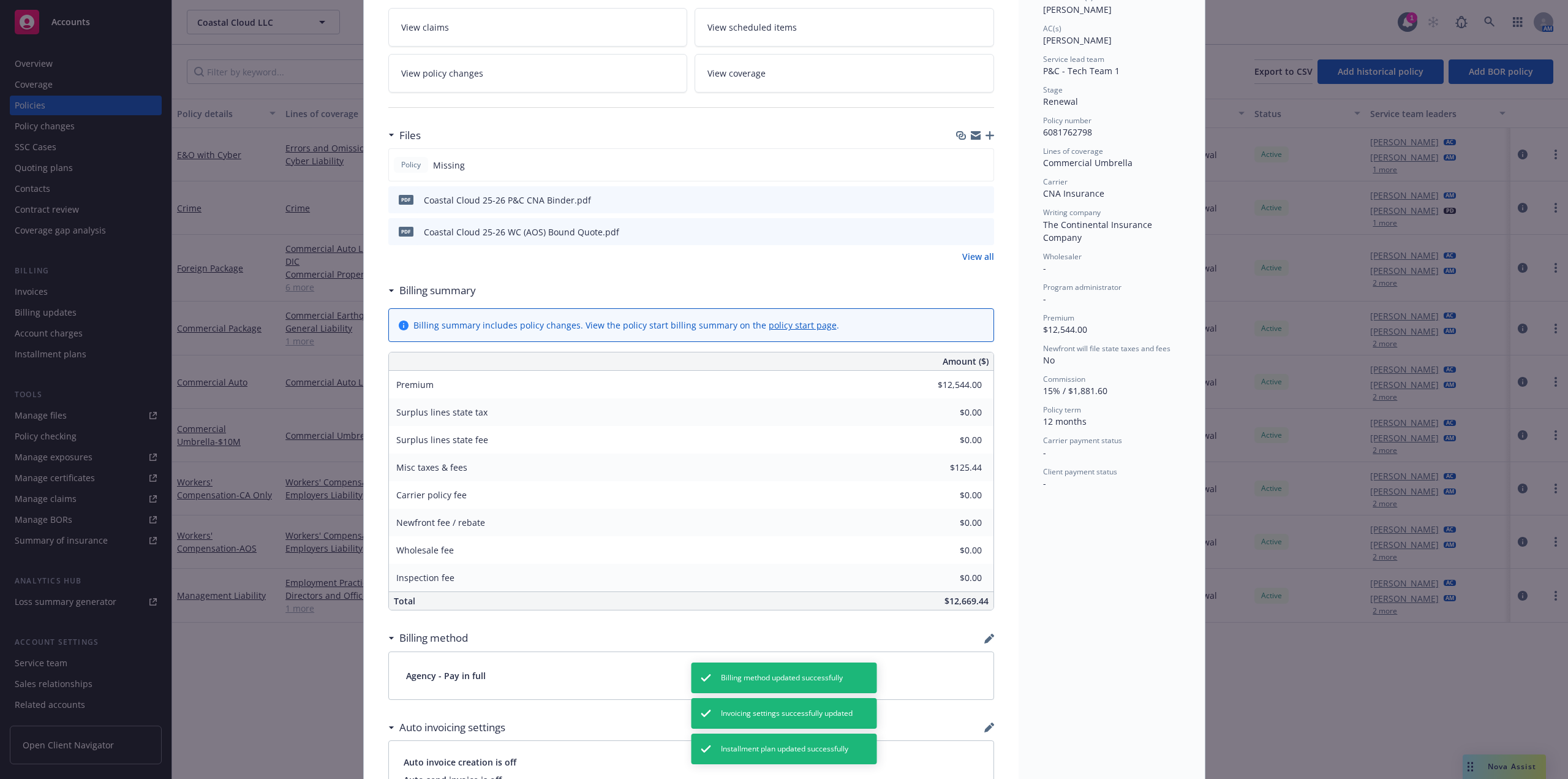
scroll to position [466, 0]
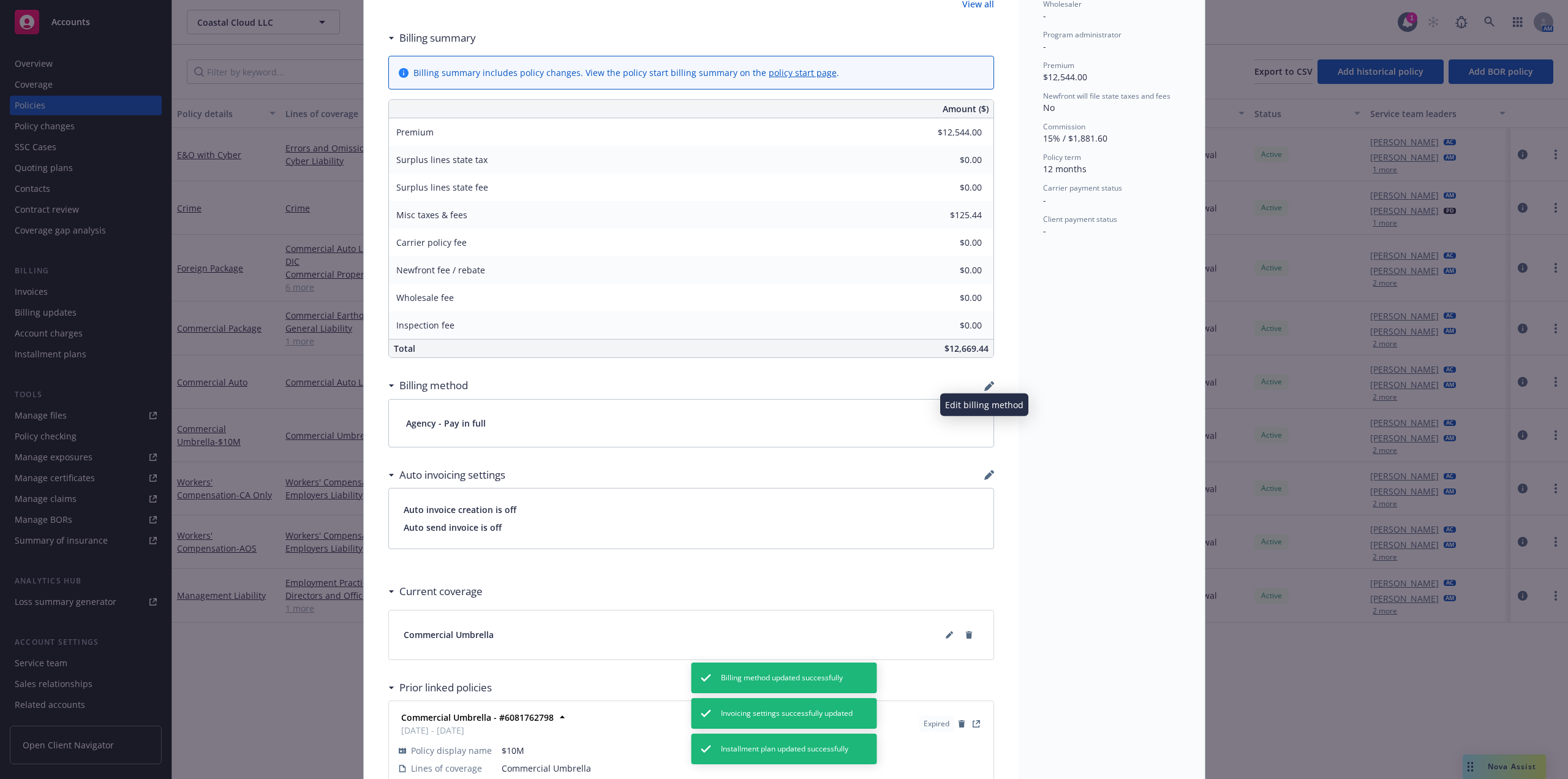
click at [986, 388] on icon "button" at bounding box center [989, 386] width 10 height 10
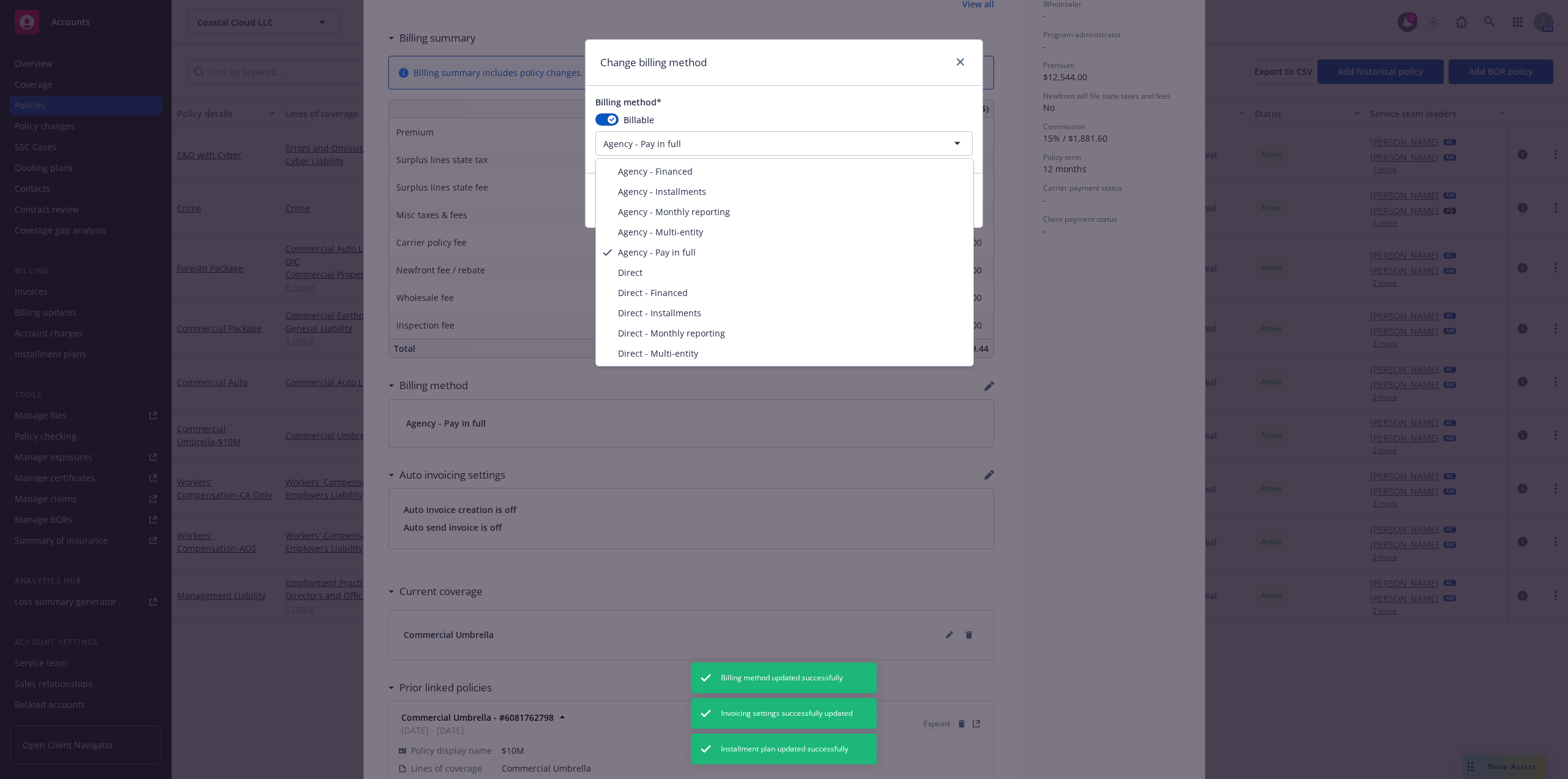
click at [768, 144] on html "Accounts Overview Coverage Policies Policy changes SSC Cases Quoting plans Cont…" at bounding box center [784, 390] width 1568 height 779
select select "AGENCY_INSTALLMENTS"
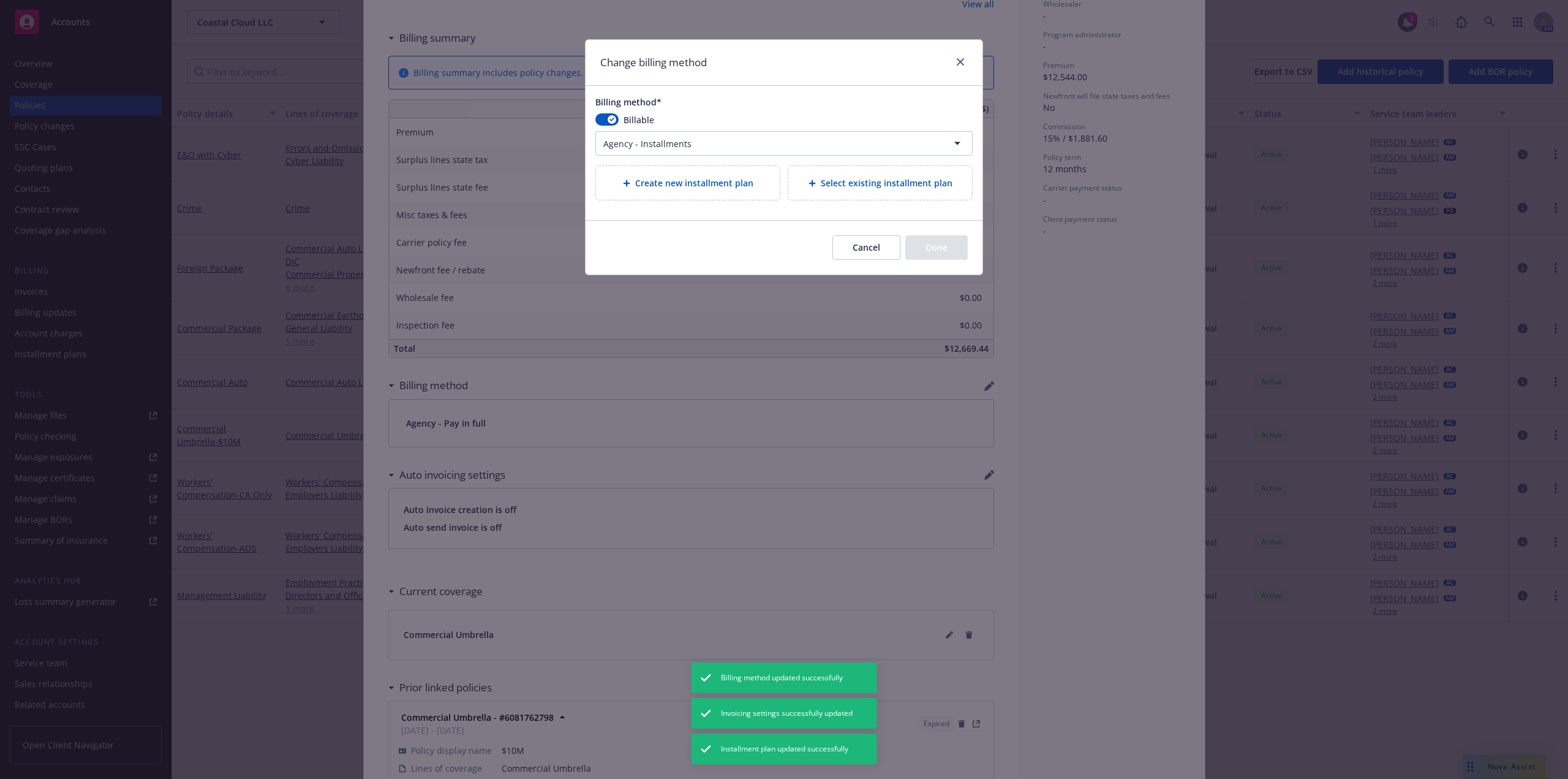
click at [900, 177] on div "Select existing installment plan" at bounding box center [880, 183] width 184 height 33
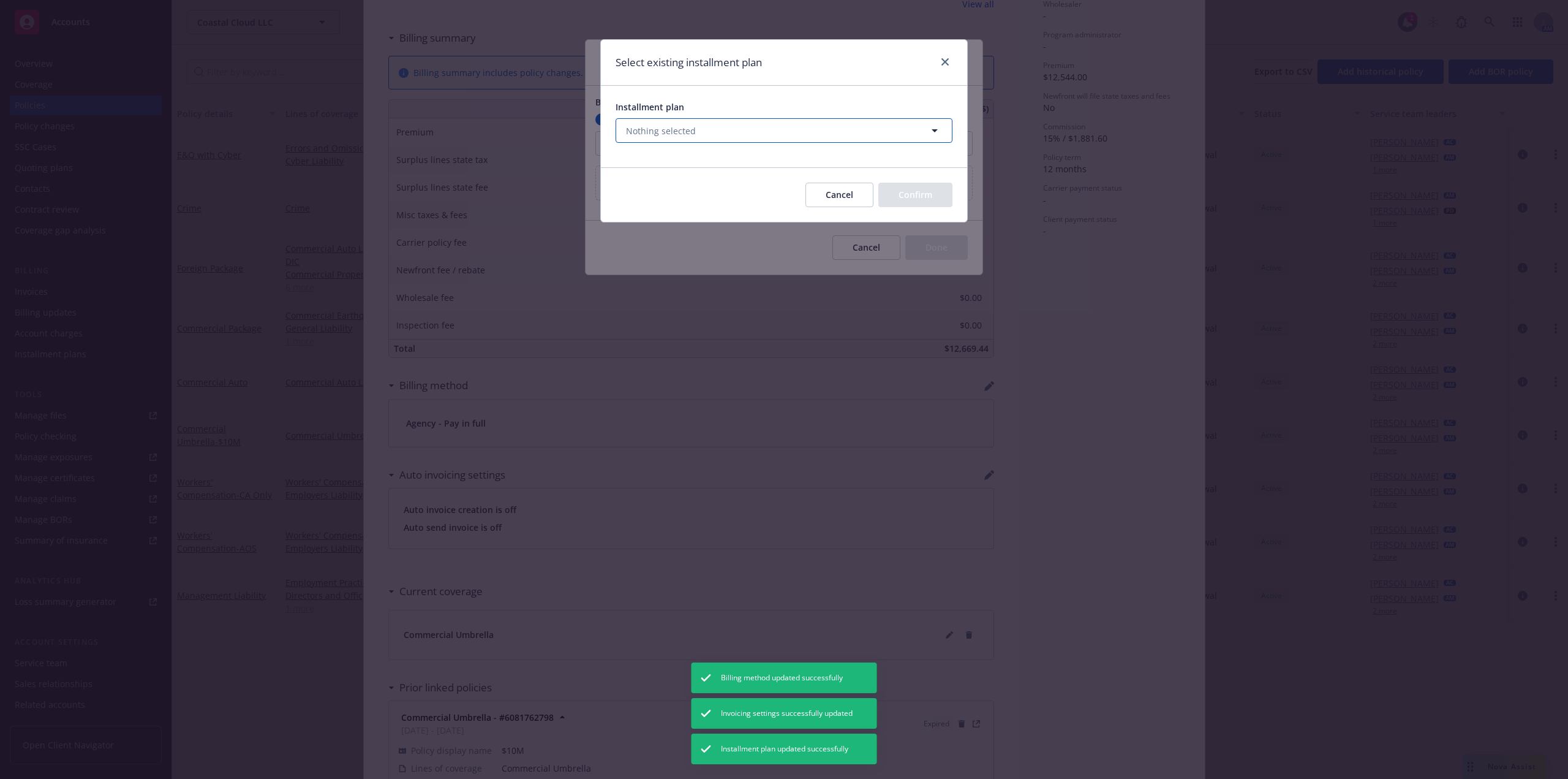
click at [795, 134] on button "Nothing selected" at bounding box center [784, 130] width 337 height 24
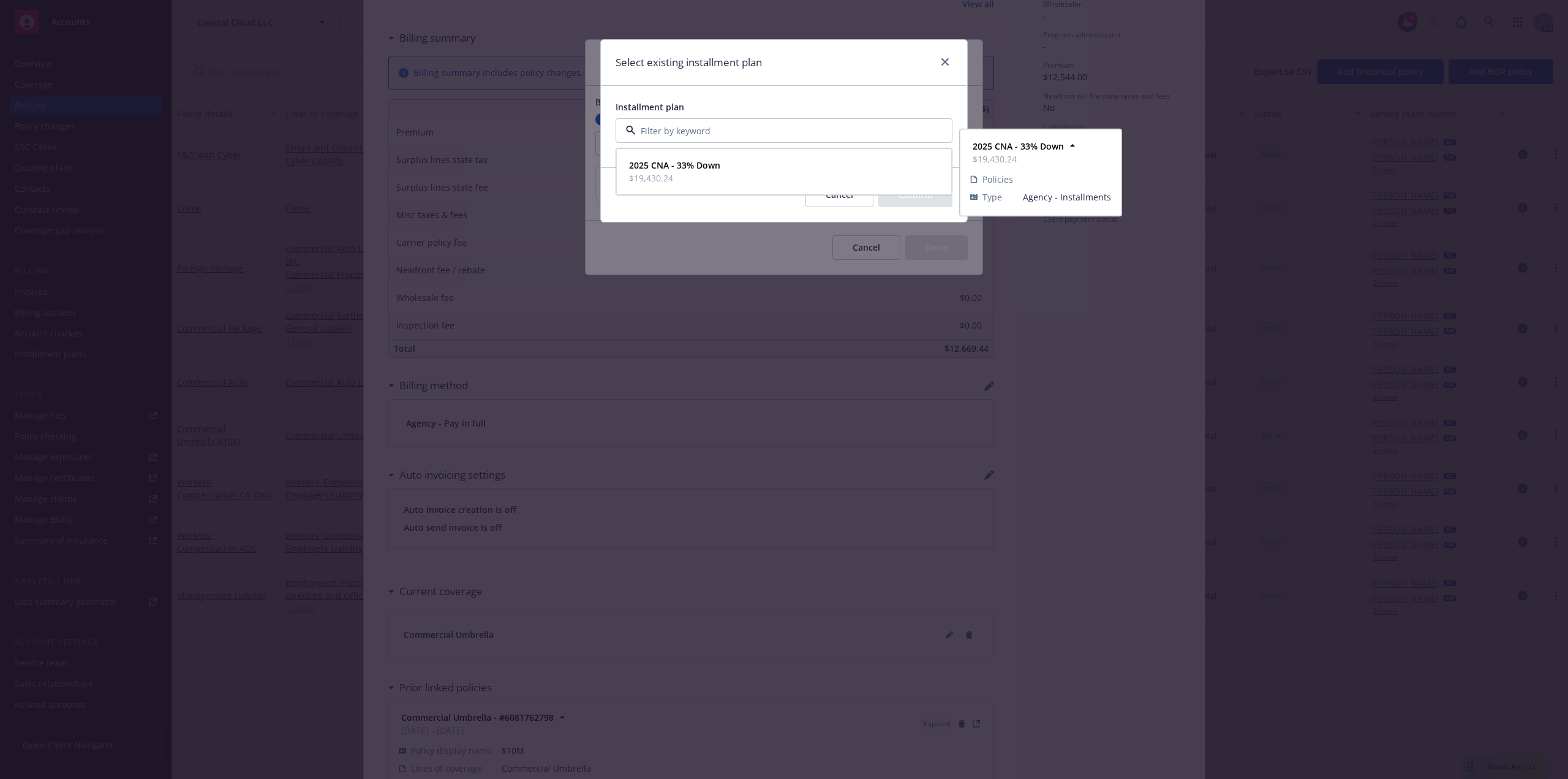
click at [723, 161] on div "2025 CNA - 33% Down $19,430.24" at bounding box center [784, 172] width 320 height 31
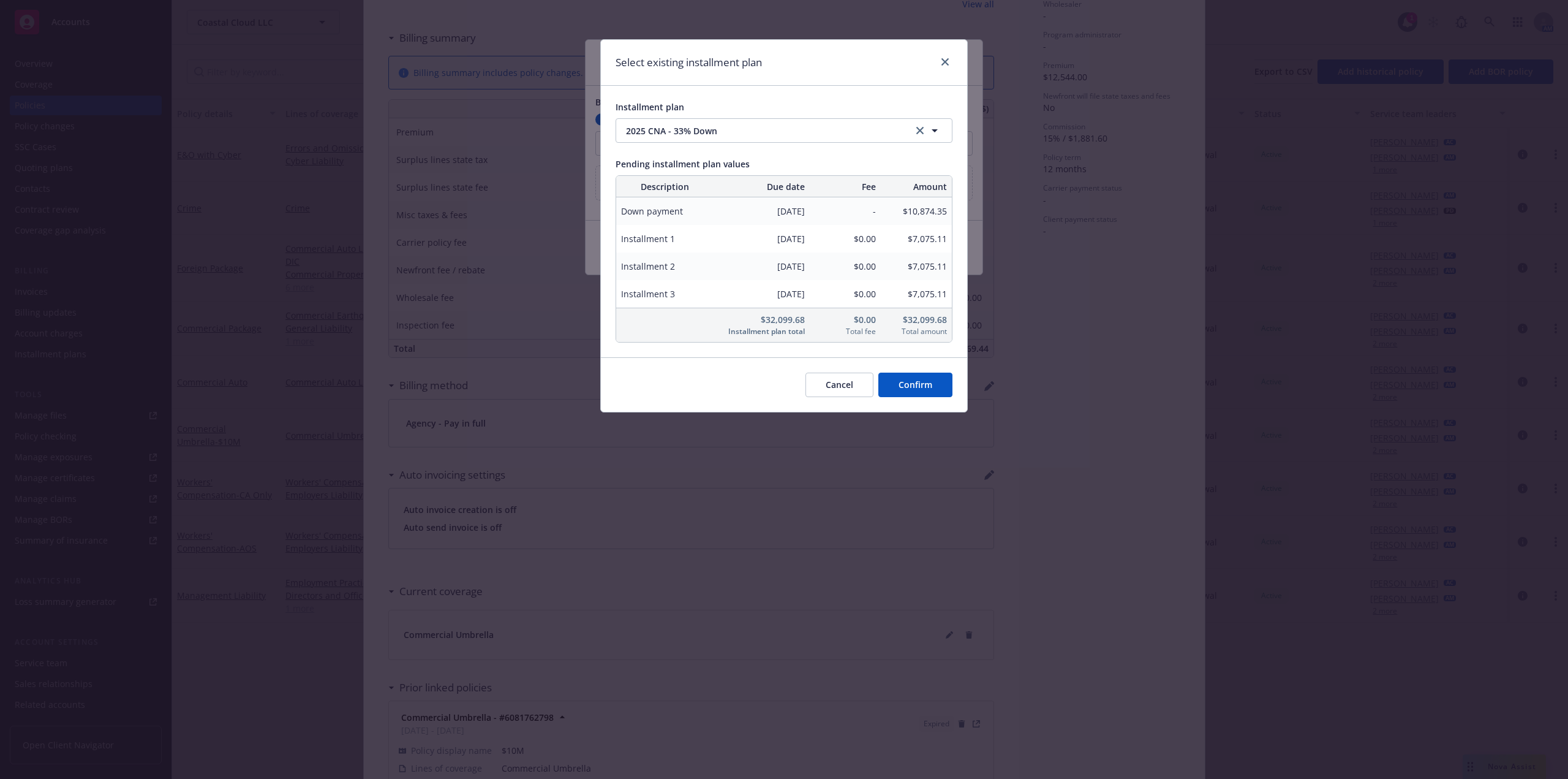
click at [925, 390] on button "Confirm" at bounding box center [915, 385] width 74 height 24
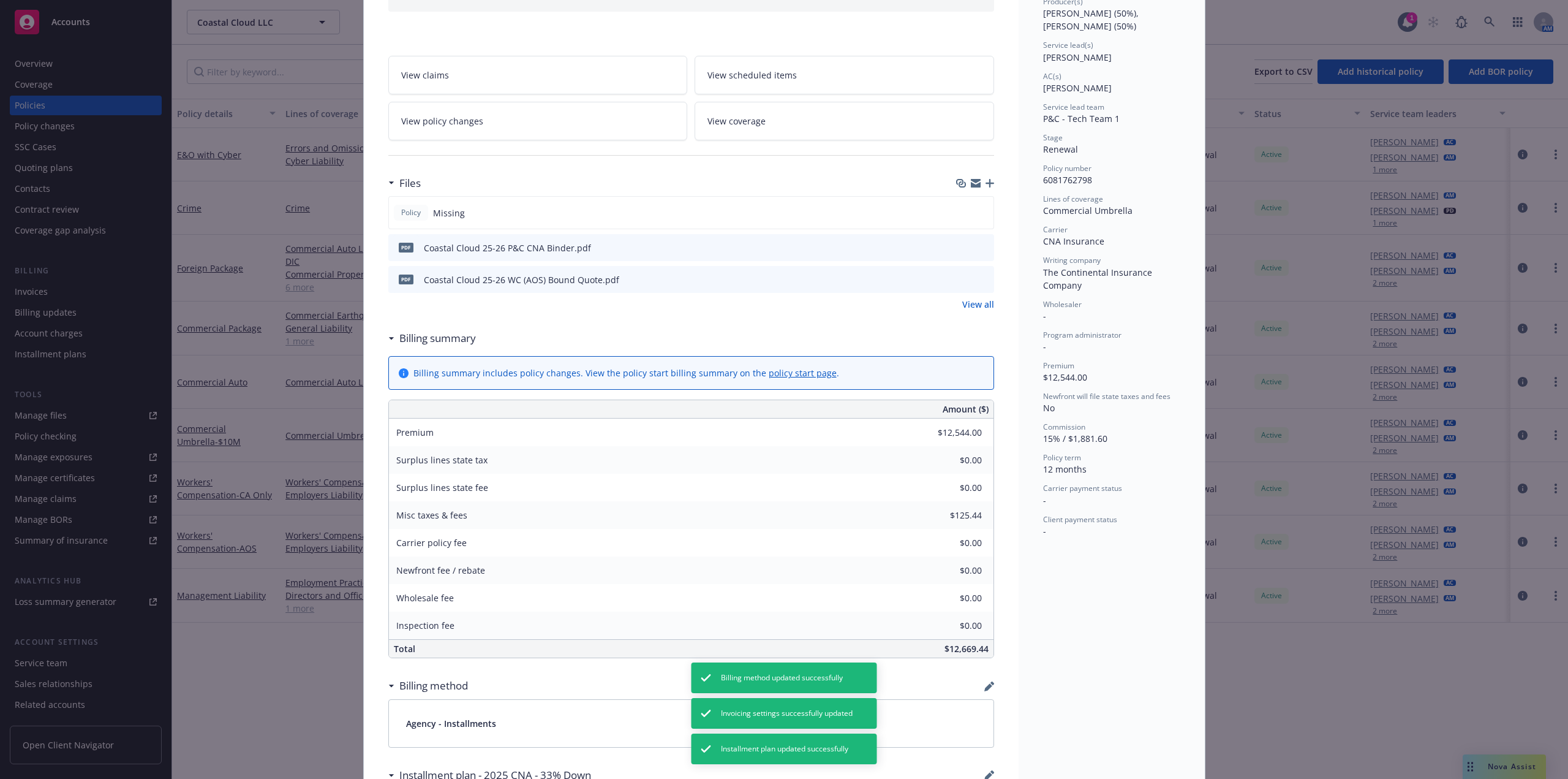
scroll to position [37, 0]
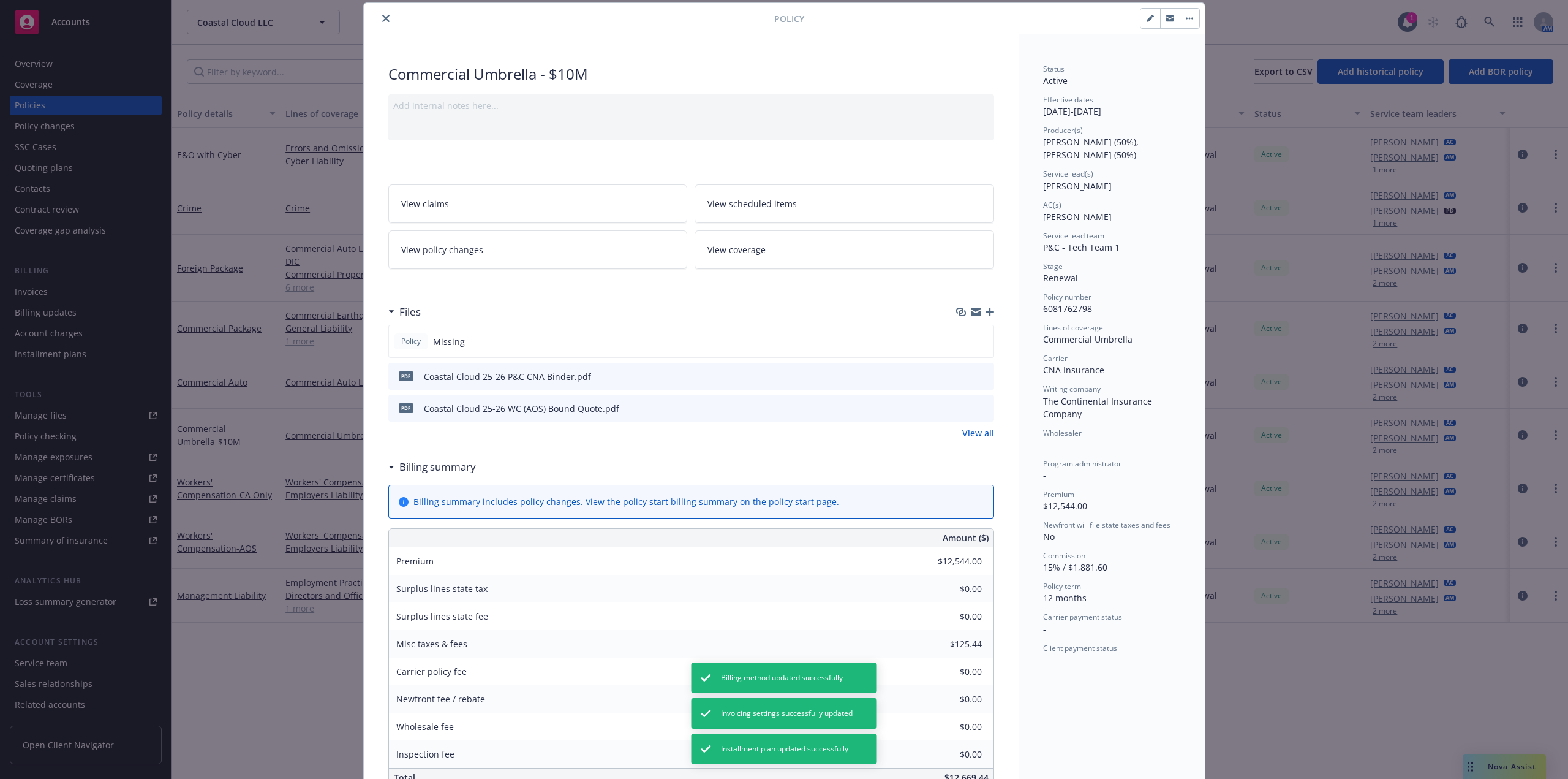
click at [380, 14] on button "close" at bounding box center [385, 18] width 15 height 15
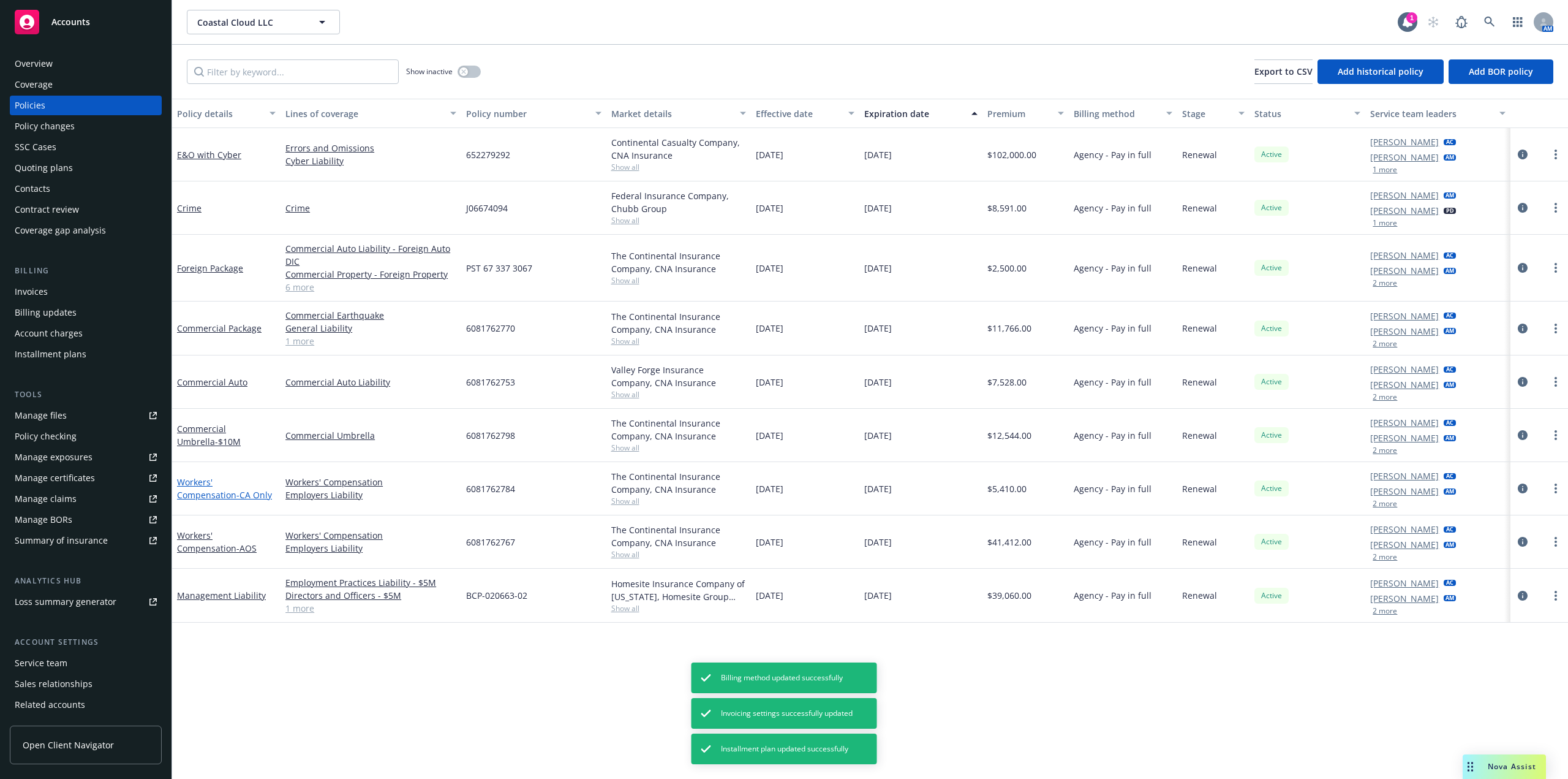
click at [254, 482] on link "Workers' Compensation - CA Only" at bounding box center [225, 488] width 95 height 24
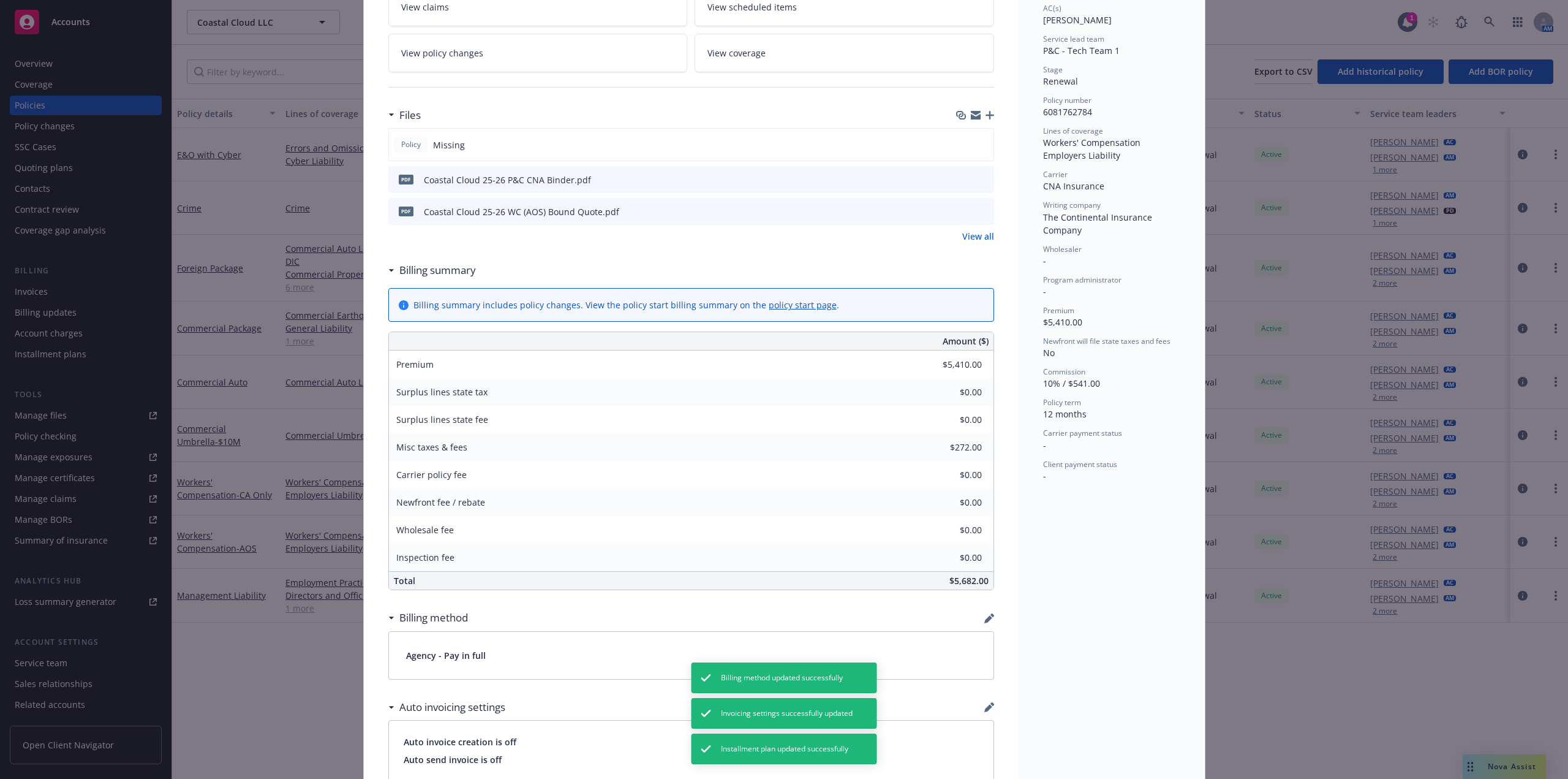
scroll to position [527, 0]
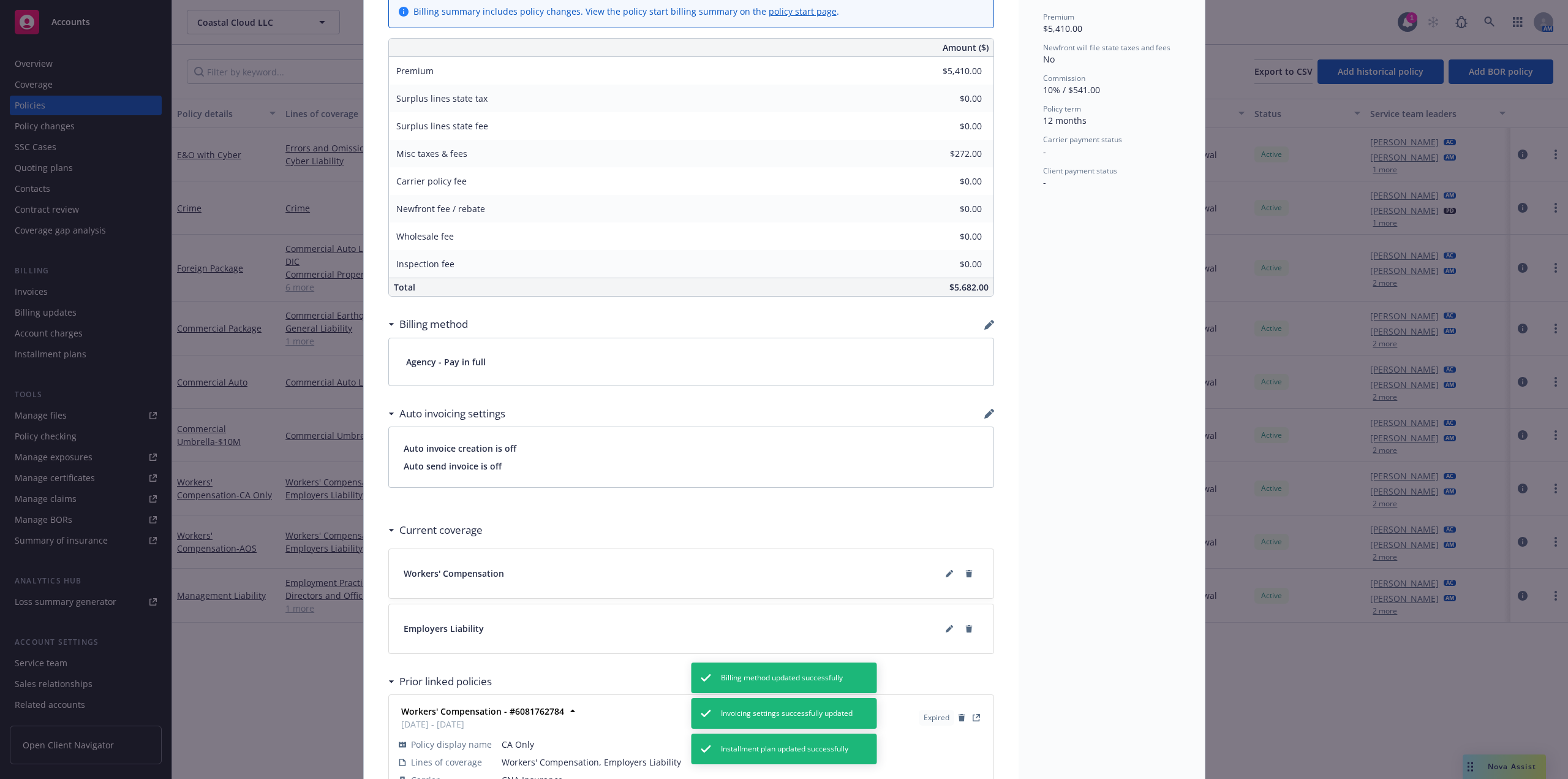
click at [976, 319] on div "Billing method" at bounding box center [691, 324] width 606 height 26
click at [985, 323] on icon "button" at bounding box center [989, 325] width 10 height 10
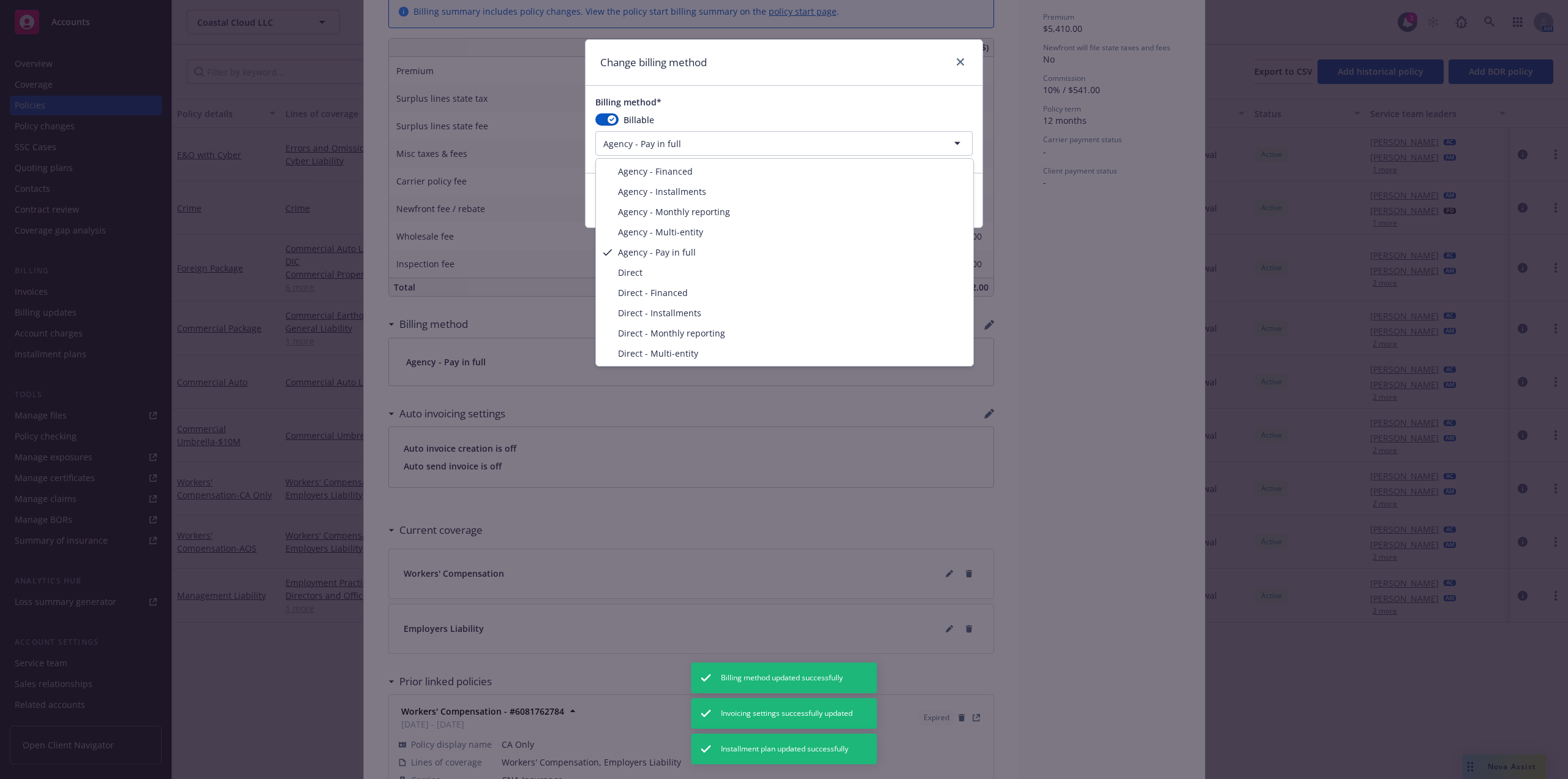
click at [860, 145] on html "Accounts Overview Coverage Policies Policy changes SSC Cases Quoting plans Cont…" at bounding box center [784, 390] width 1568 height 779
select select "AGENCY_INSTALLMENTS"
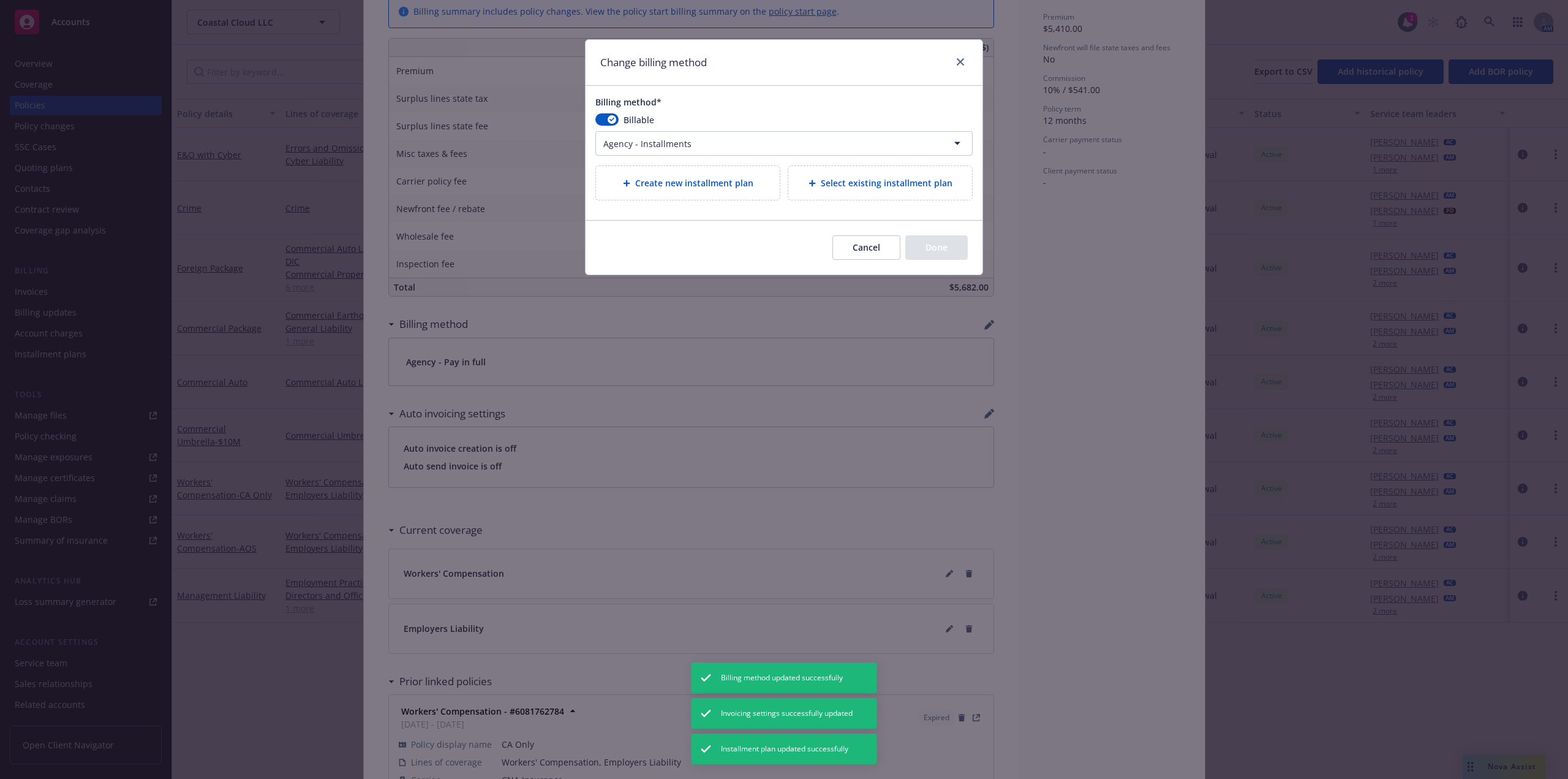
click at [871, 179] on span "Select existing installment plan" at bounding box center [887, 183] width 131 height 13
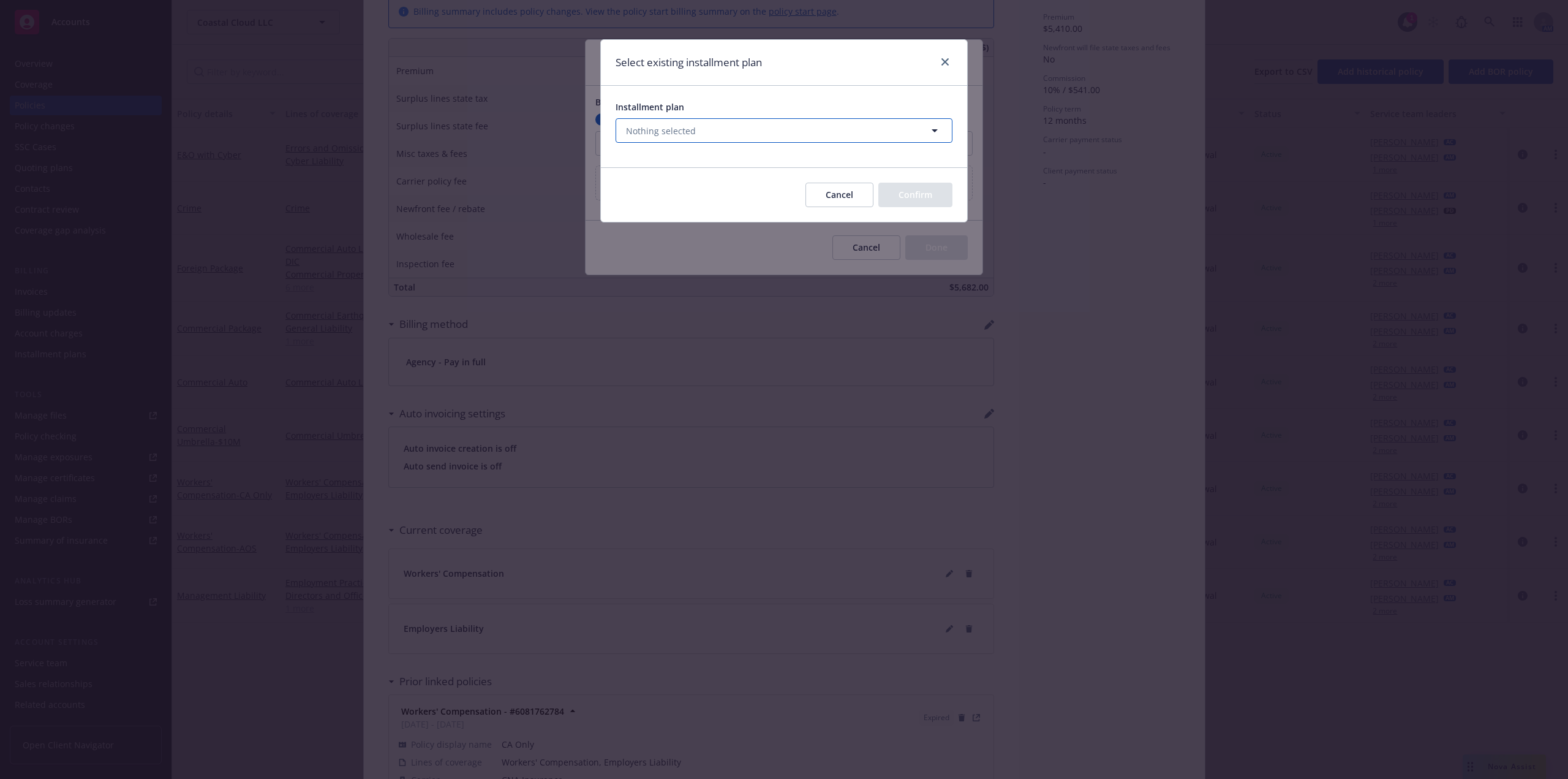
click at [682, 134] on span "Nothing selected" at bounding box center [661, 131] width 70 height 13
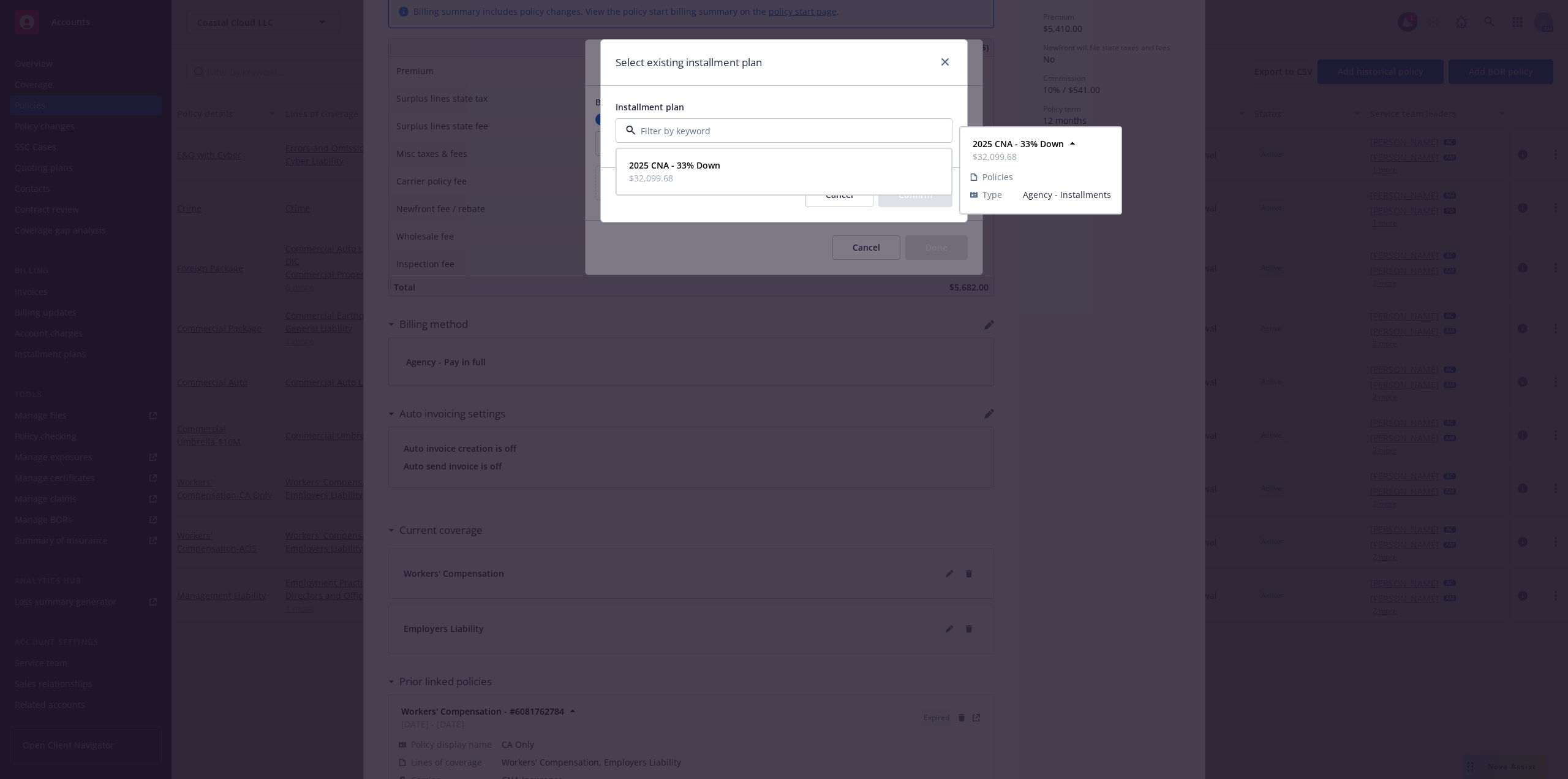
click at [690, 165] on strong "2025 CNA - 33% Down" at bounding box center [674, 166] width 91 height 12
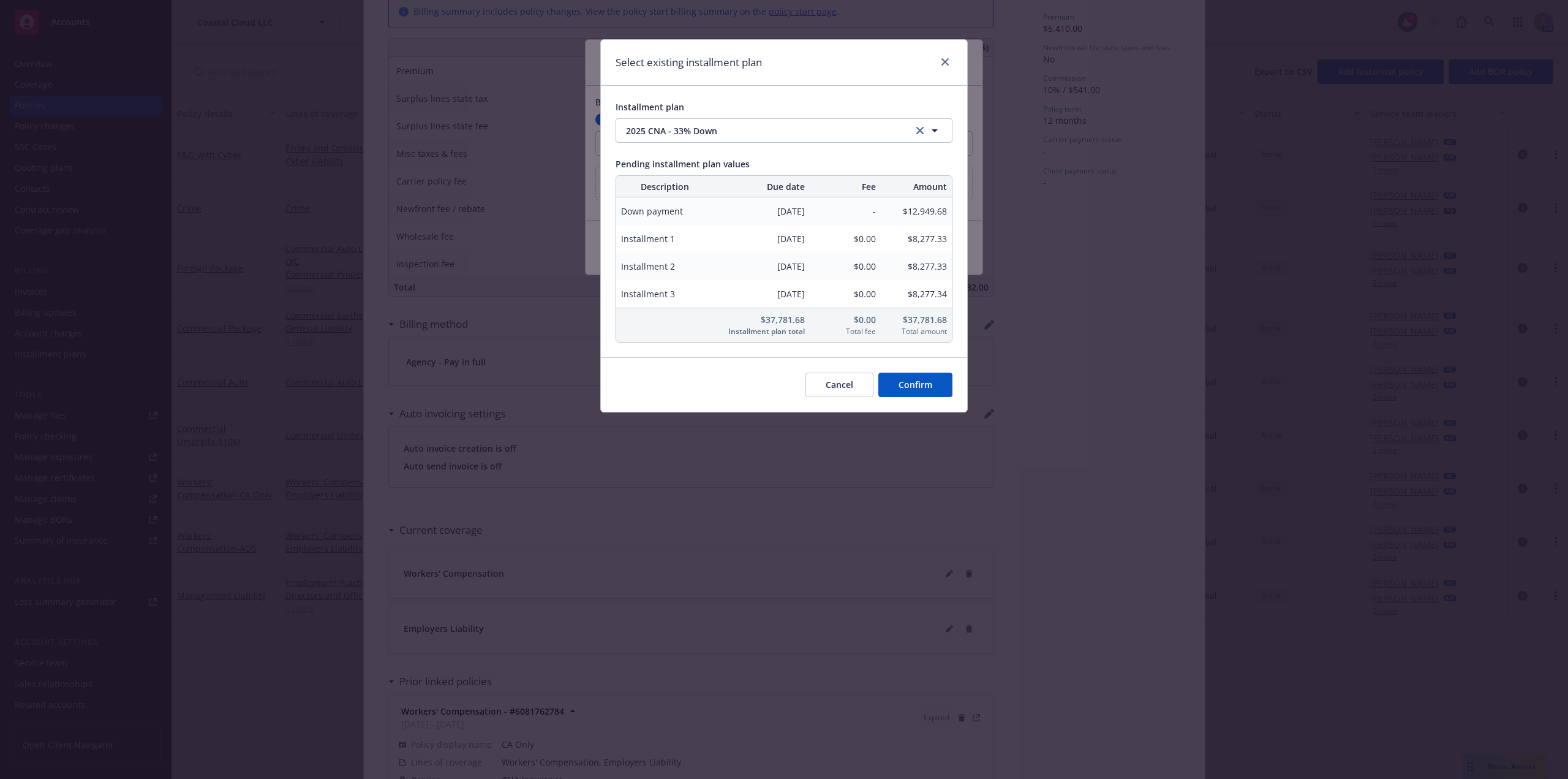
drag, startPoint x: 914, startPoint y: 376, endPoint x: 926, endPoint y: 376, distance: 12.0
click at [914, 377] on button "Confirm" at bounding box center [915, 385] width 74 height 24
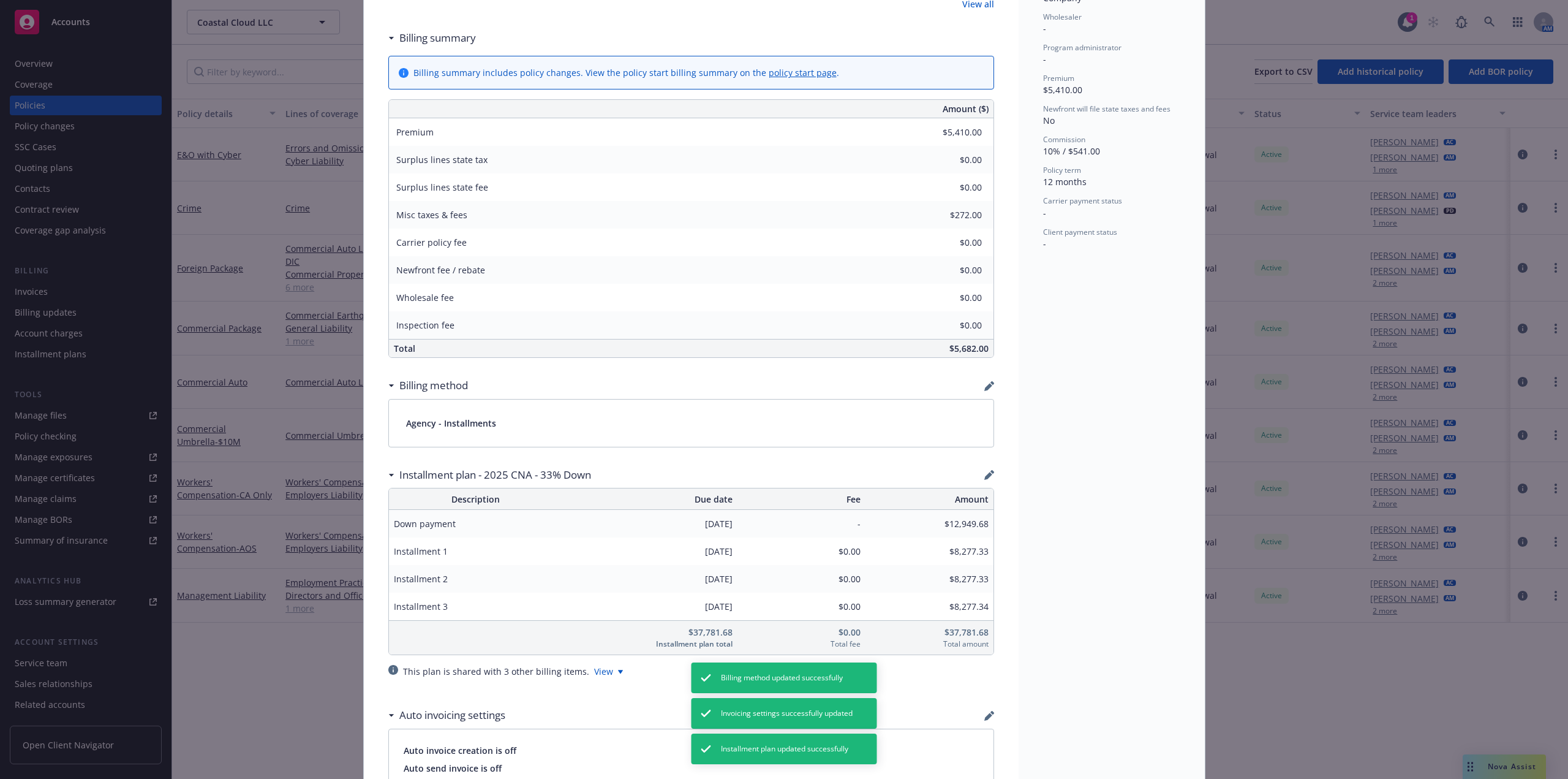
scroll to position [0, 0]
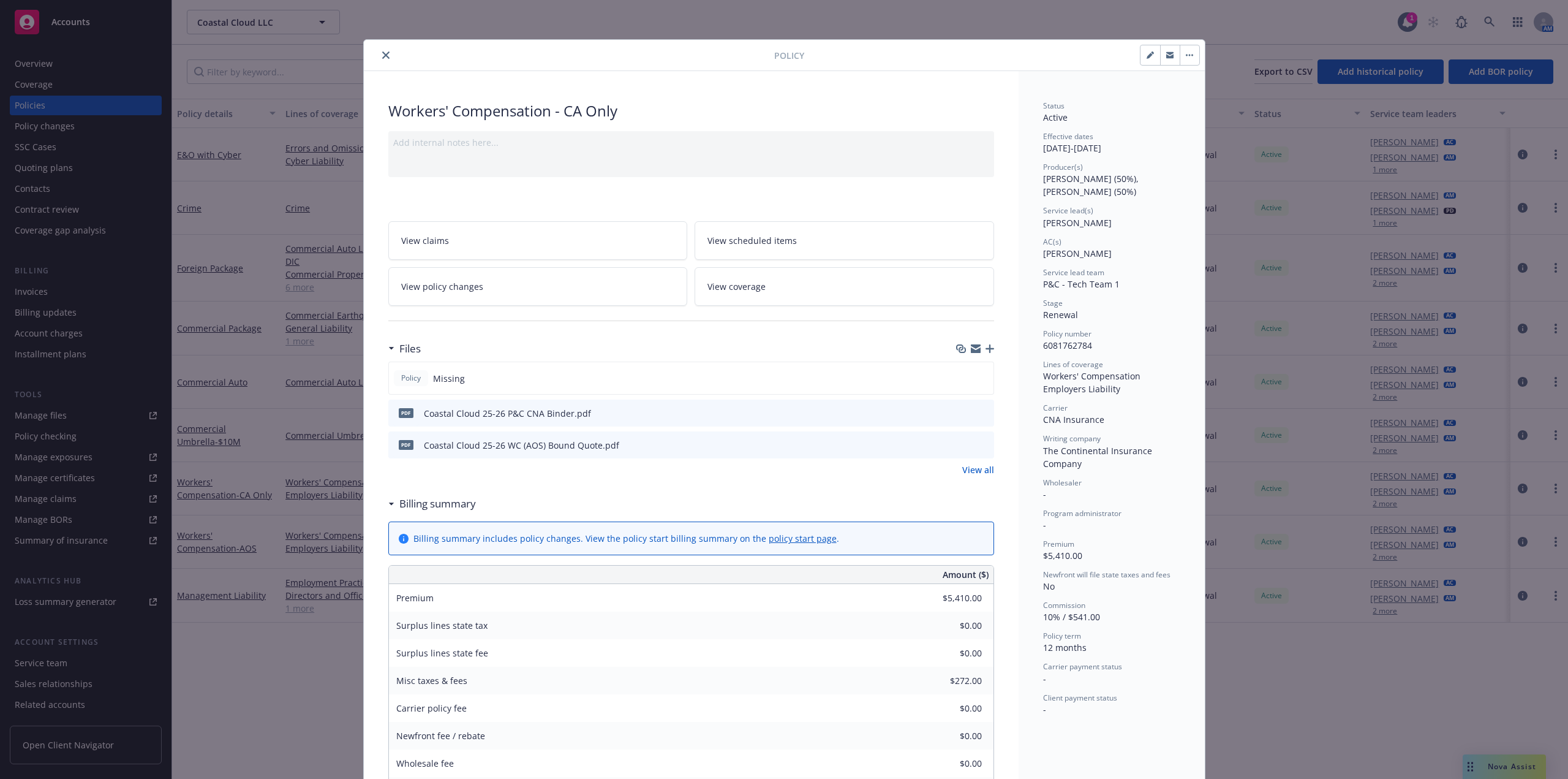
click at [382, 52] on icon "close" at bounding box center [386, 55] width 8 height 8
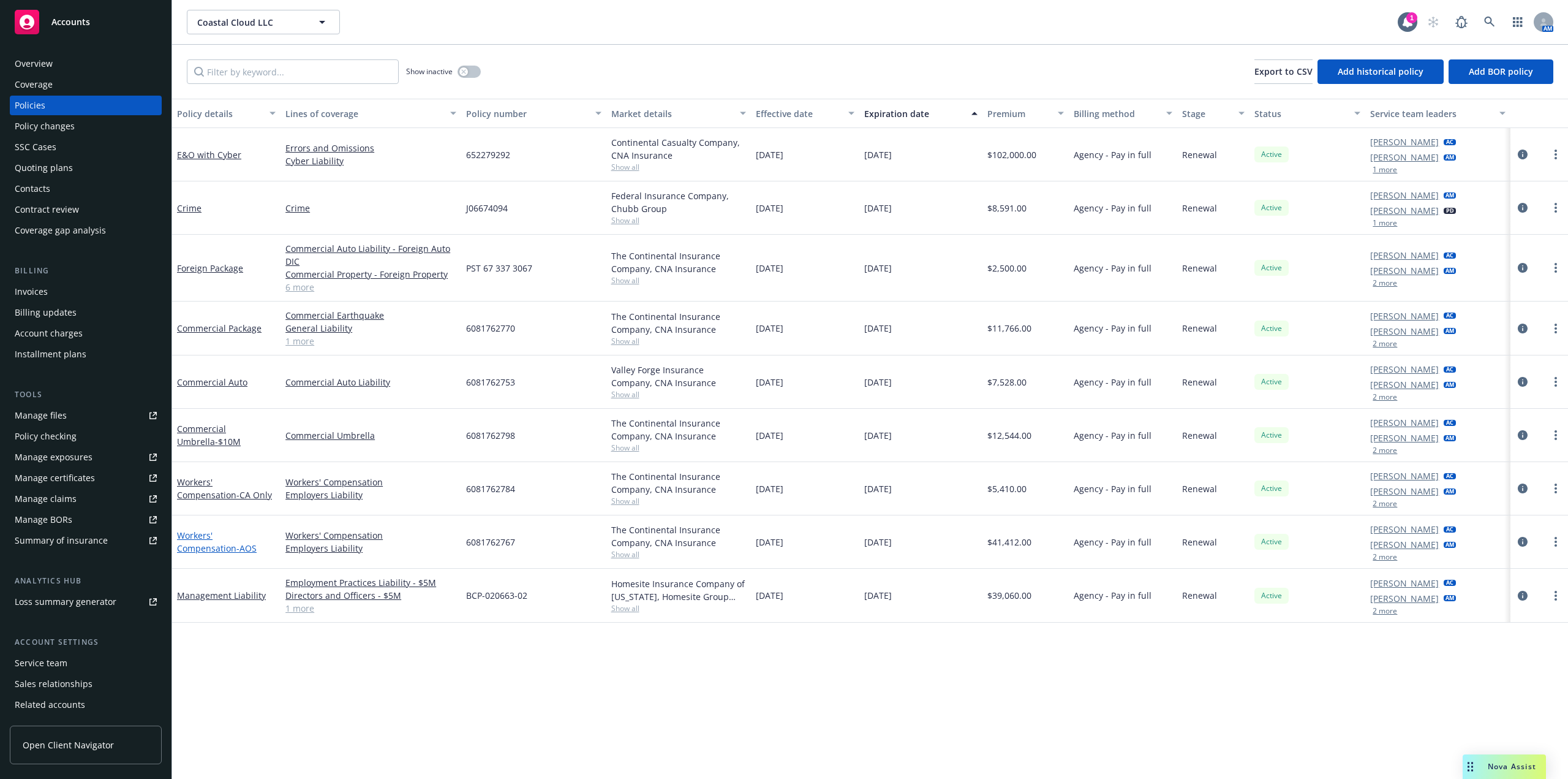
click at [238, 538] on link "Workers' Compensation - AOS" at bounding box center [217, 541] width 80 height 24
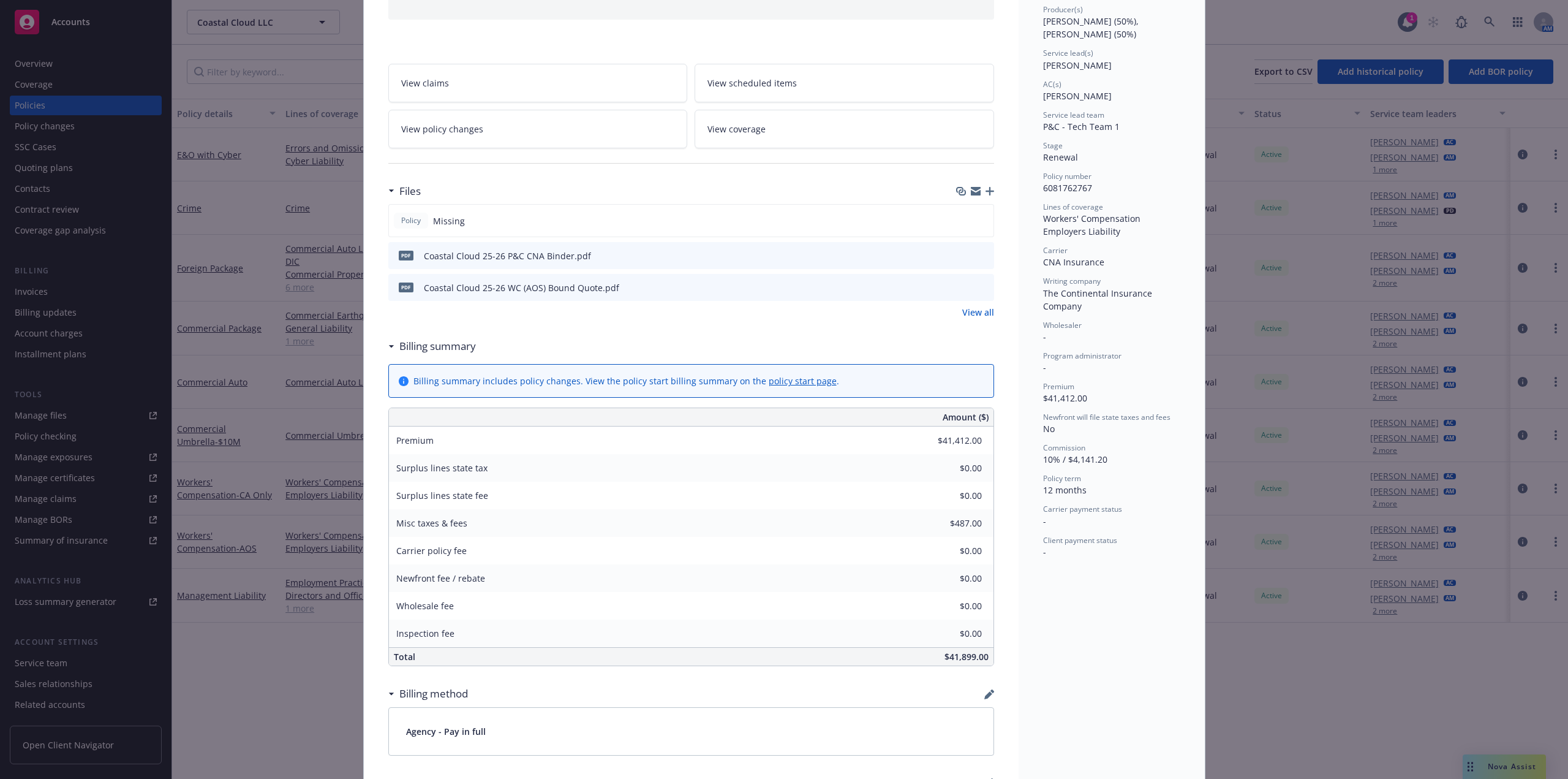
scroll to position [466, 0]
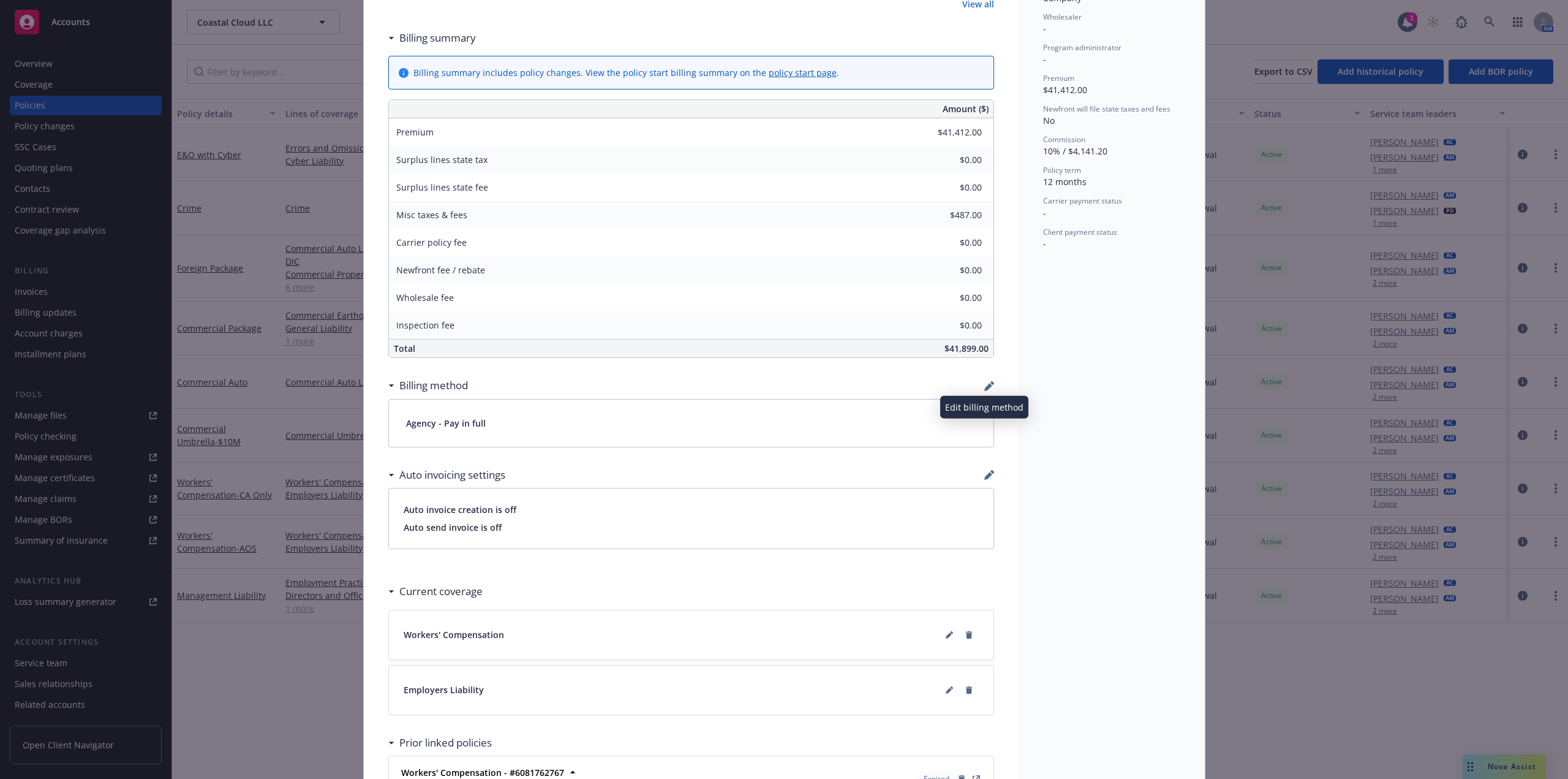
click at [985, 386] on icon "button" at bounding box center [988, 387] width 8 height 8
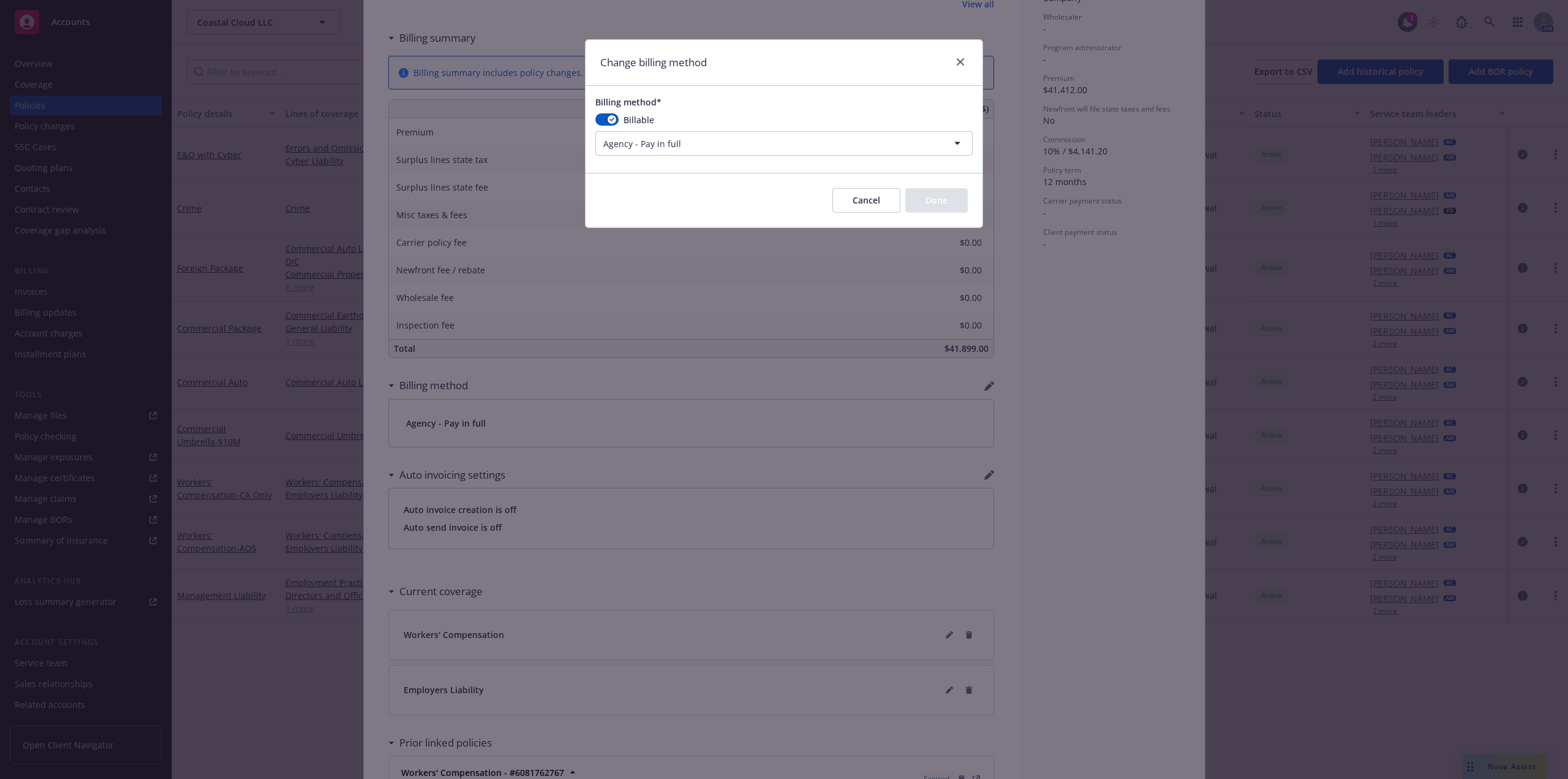
click at [710, 147] on html "Accounts Overview Coverage Policies Policy changes SSC Cases Quoting plans Cont…" at bounding box center [784, 390] width 1568 height 779
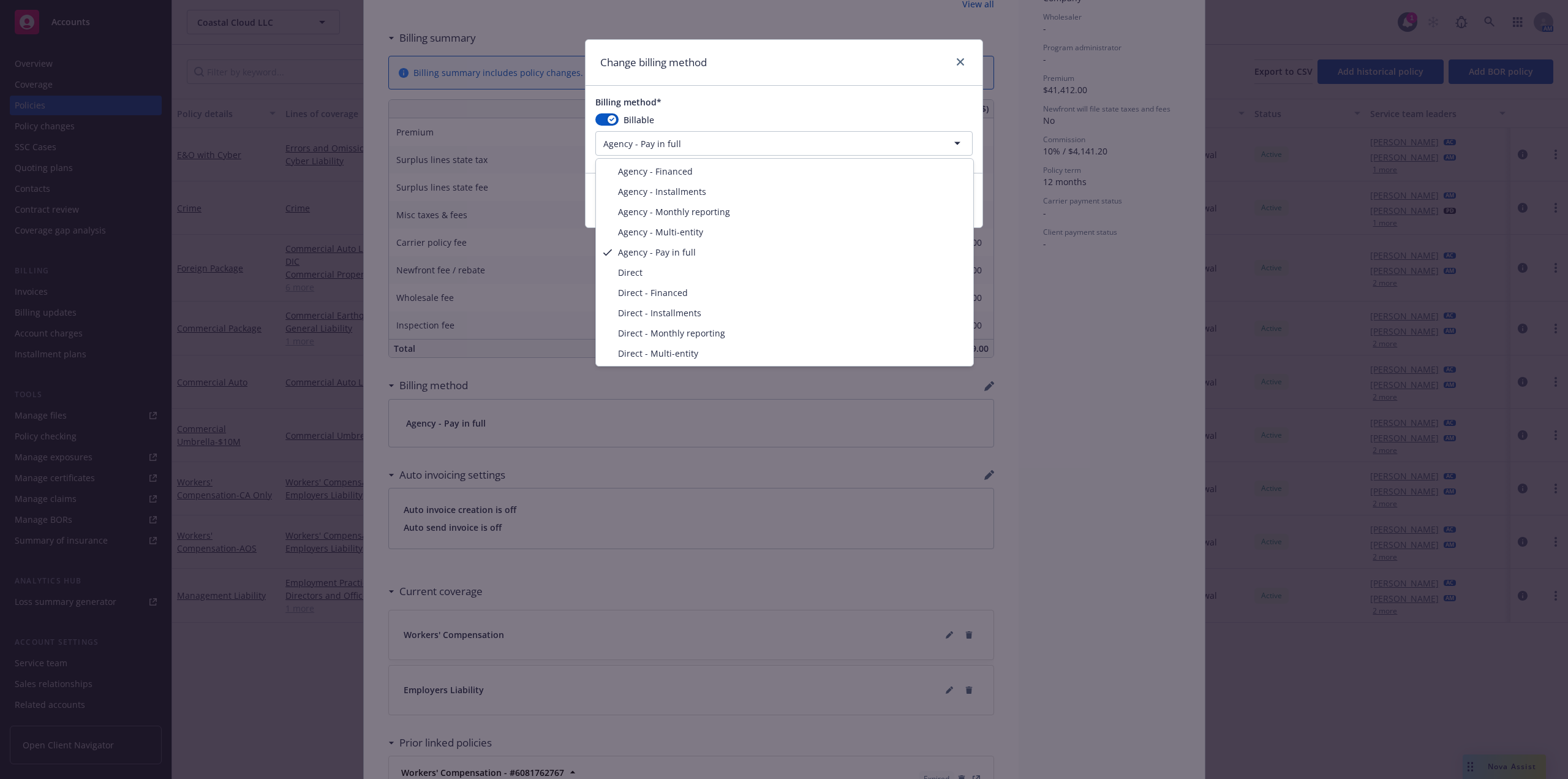
select select "AGENCY_INSTALLMENTS"
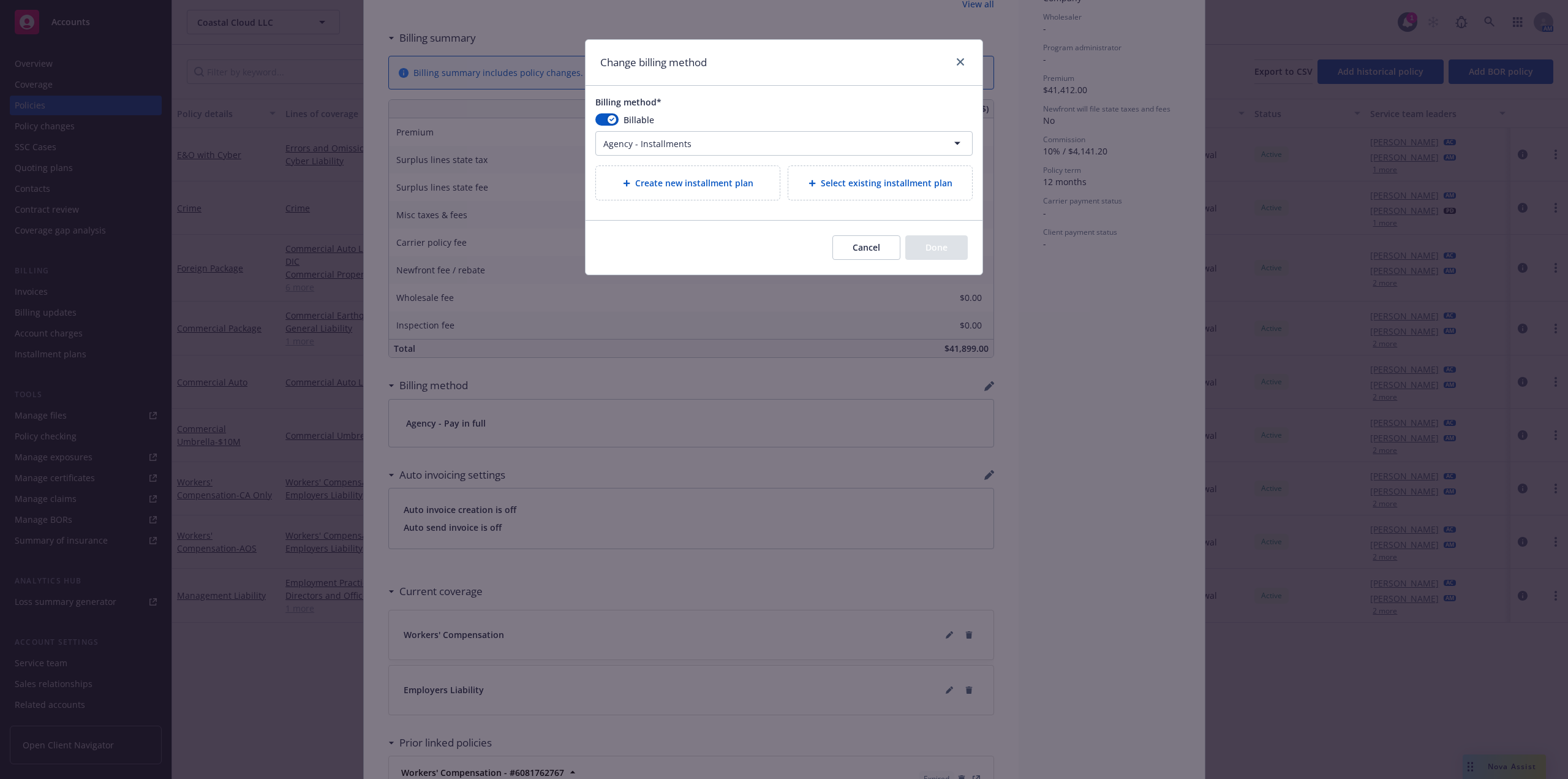
click at [907, 198] on div "Select existing installment plan" at bounding box center [880, 183] width 184 height 33
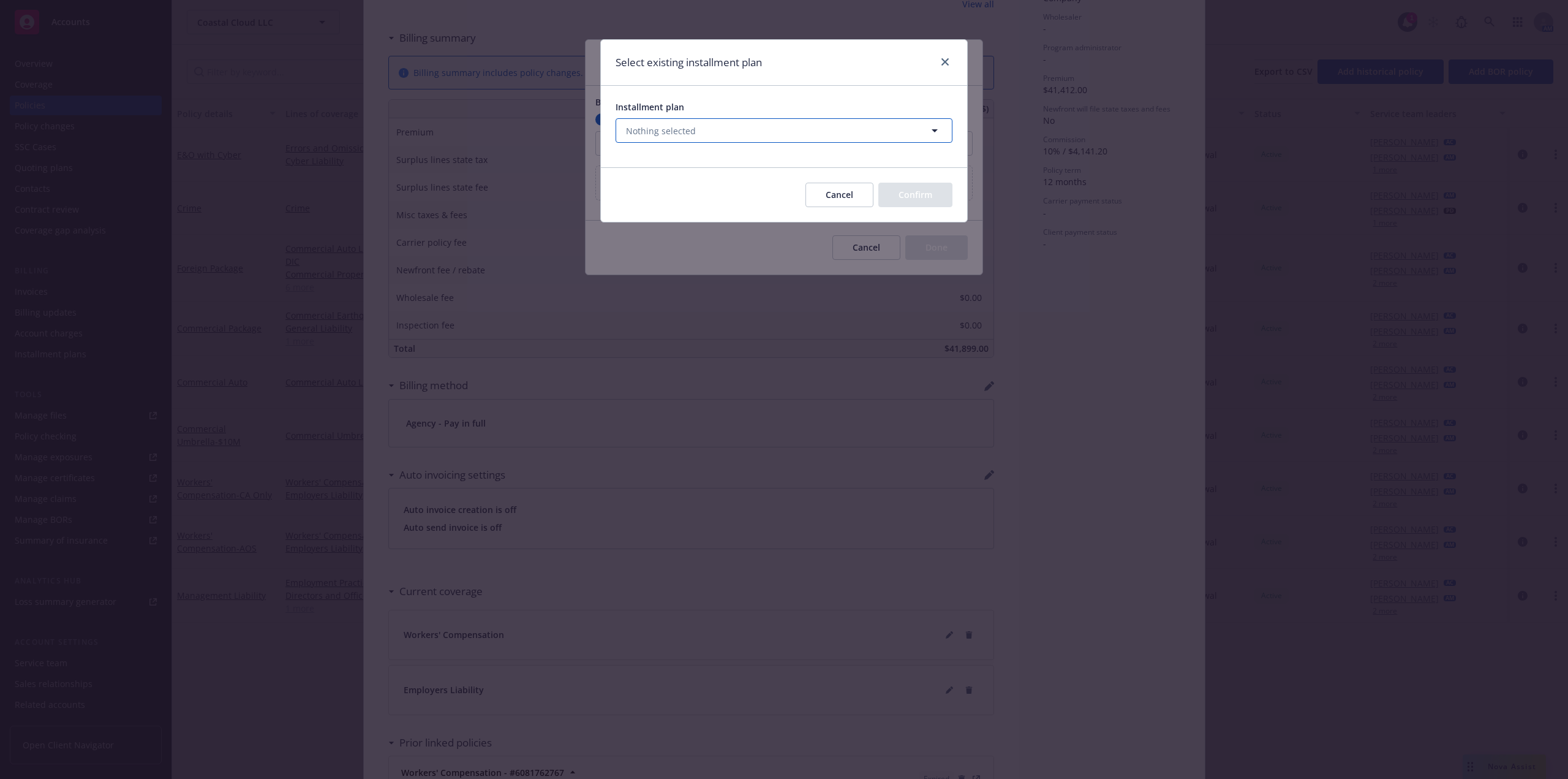
click at [775, 135] on button "Nothing selected" at bounding box center [784, 130] width 337 height 24
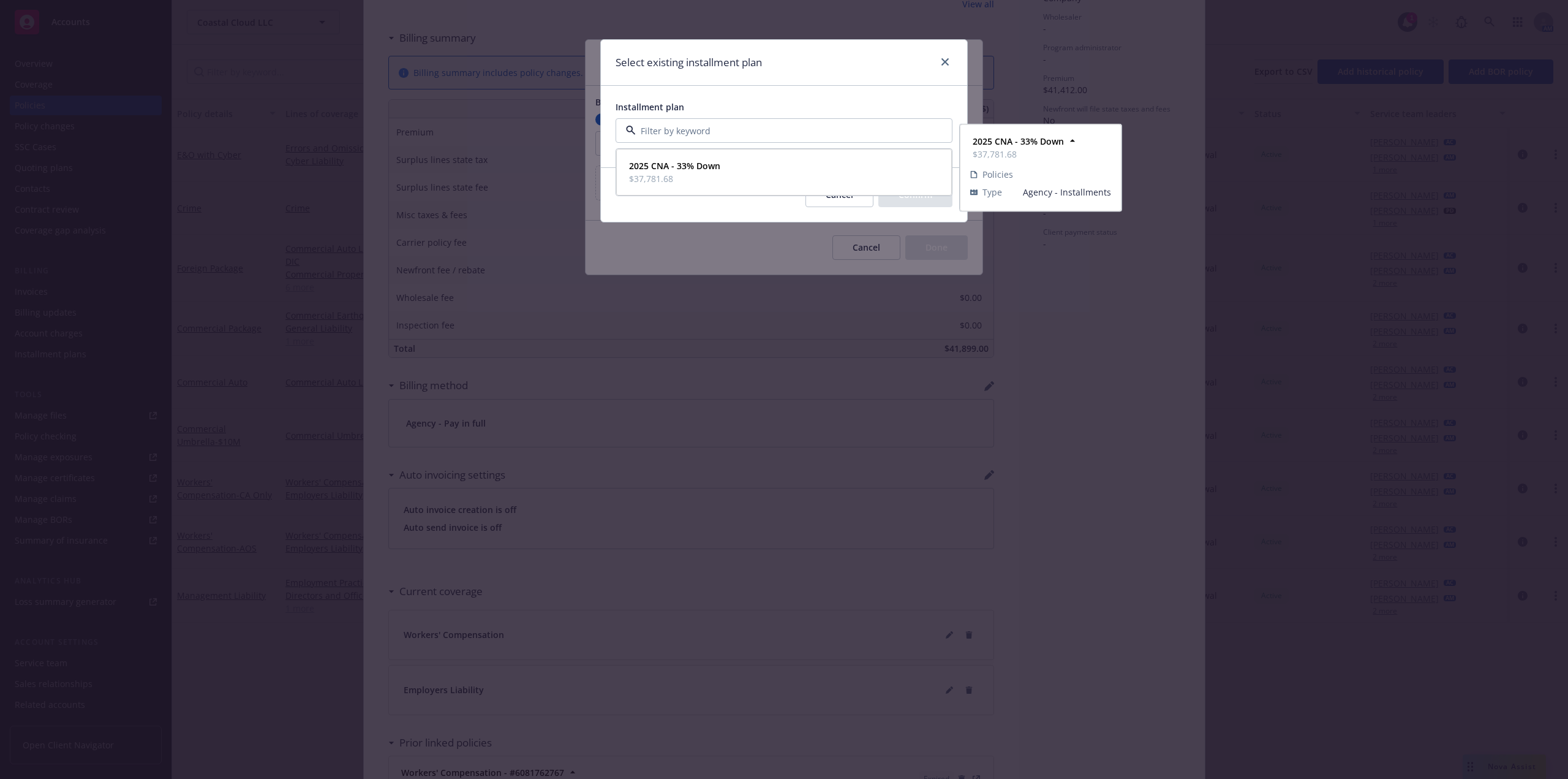
click at [740, 164] on div "2025 CNA - 33% Down $37,781.68" at bounding box center [784, 172] width 320 height 31
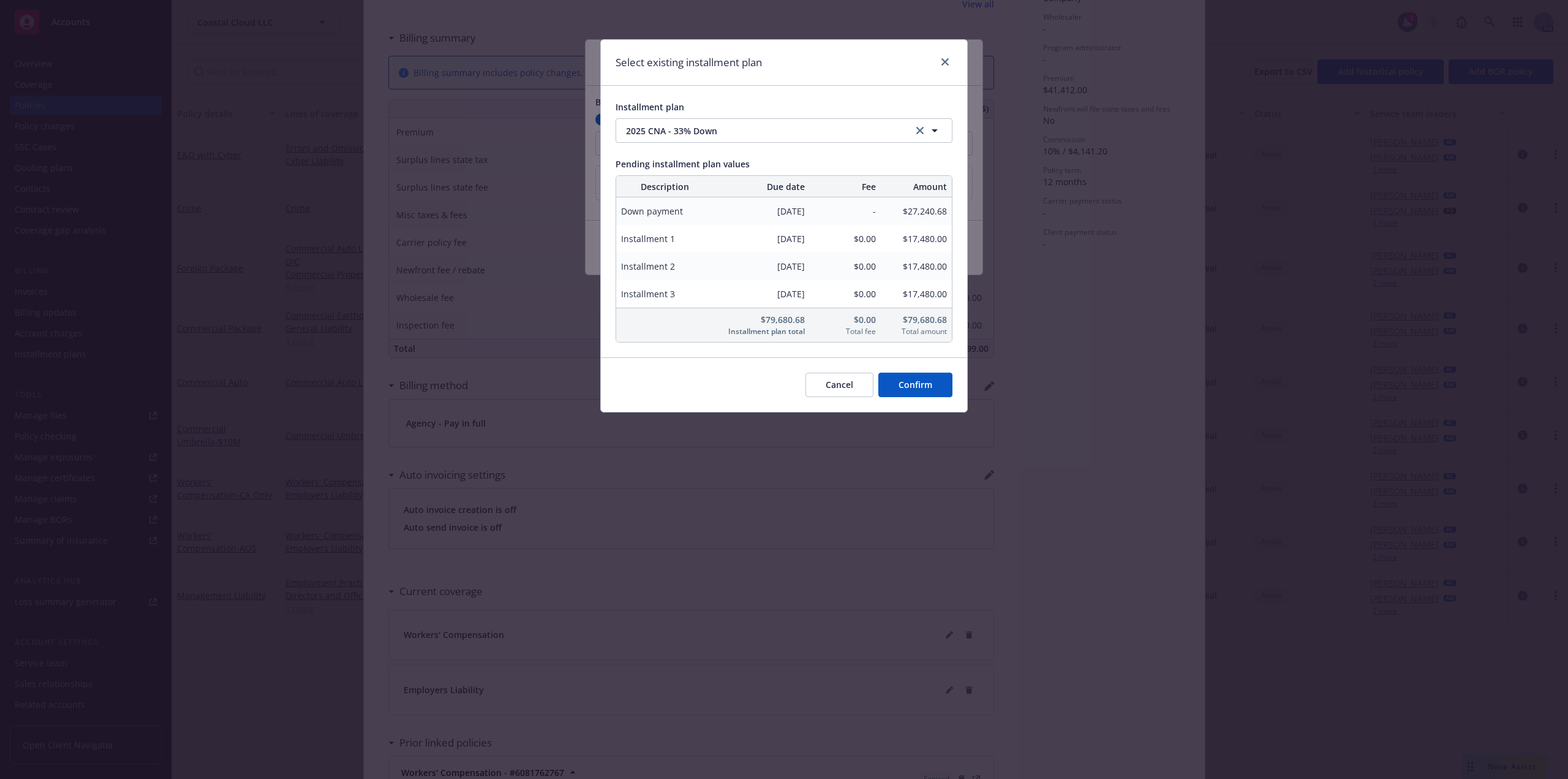
click at [925, 384] on button "Confirm" at bounding box center [915, 385] width 74 height 24
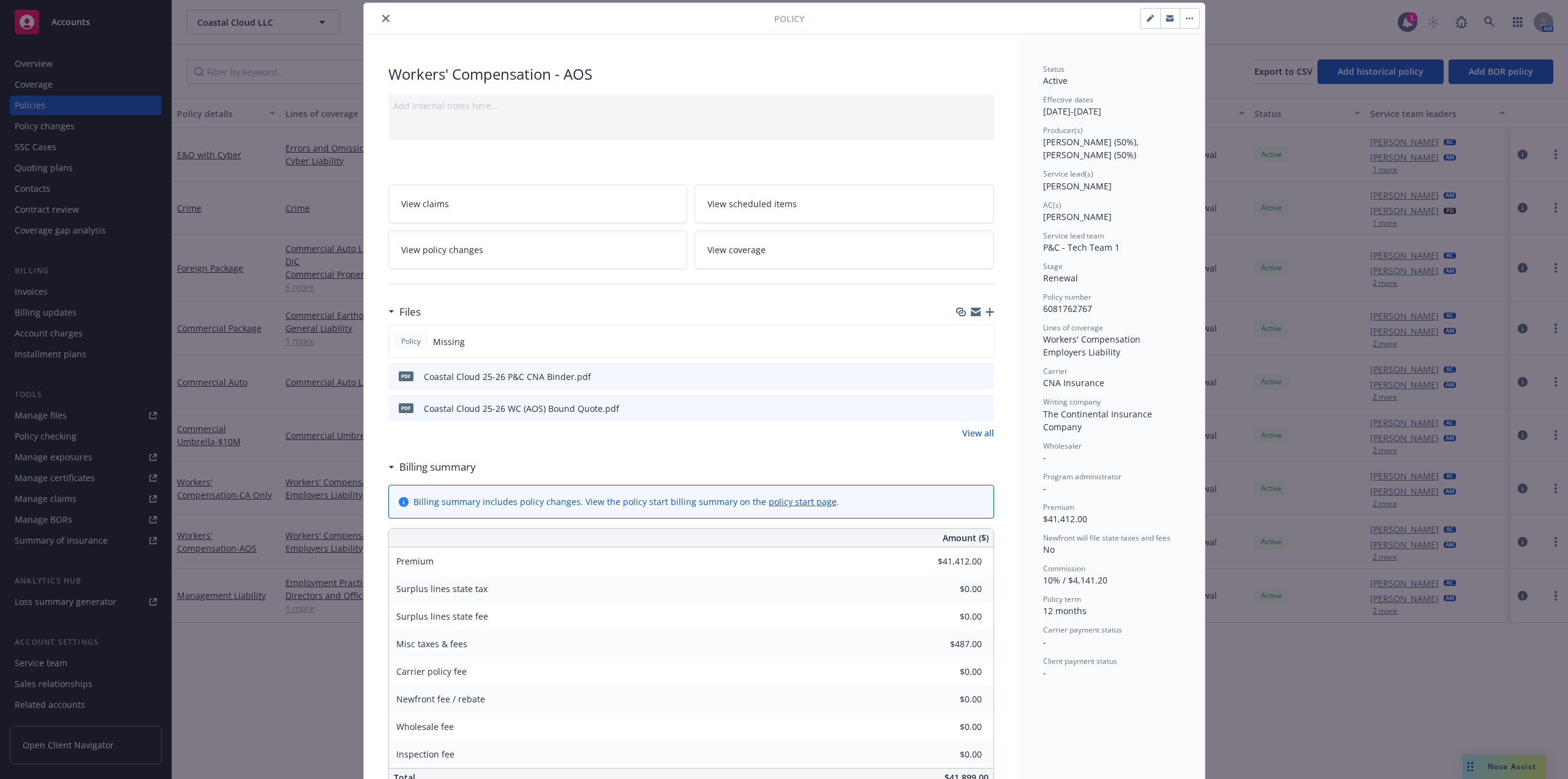
scroll to position [0, 0]
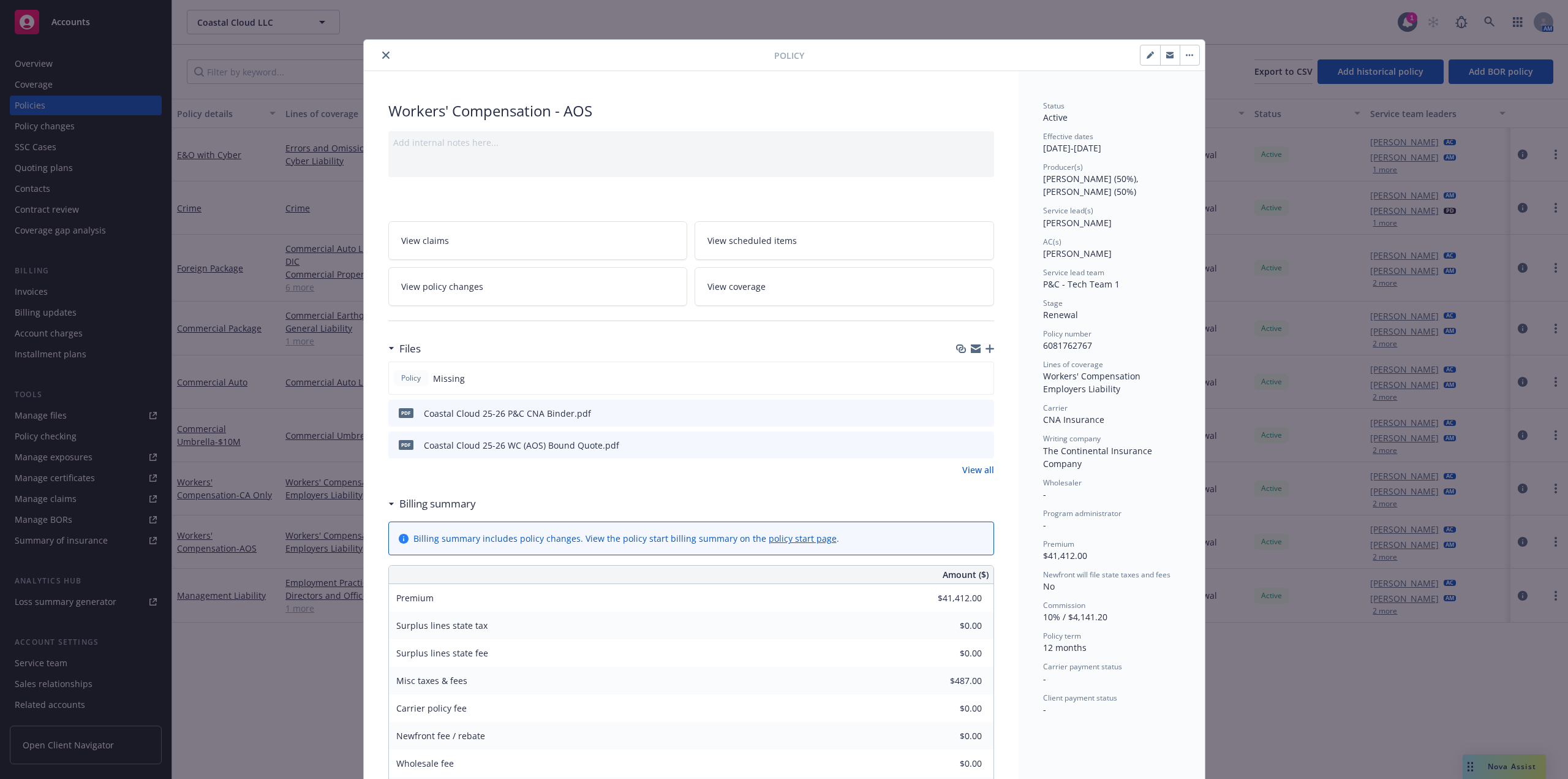
click at [383, 54] on icon "close" at bounding box center [386, 55] width 8 height 8
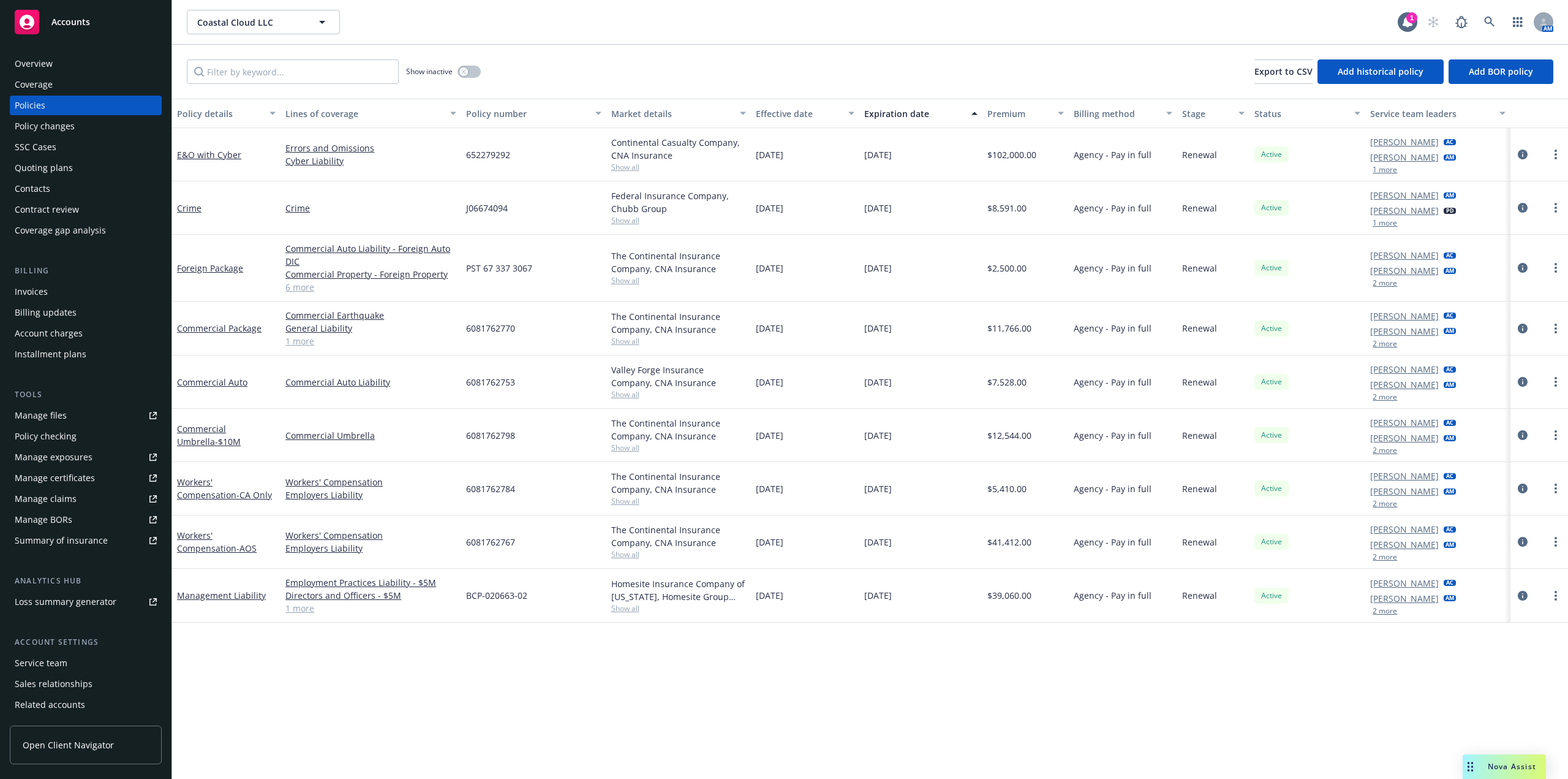
click at [56, 351] on div "Installment plans" at bounding box center [50, 354] width 72 height 19
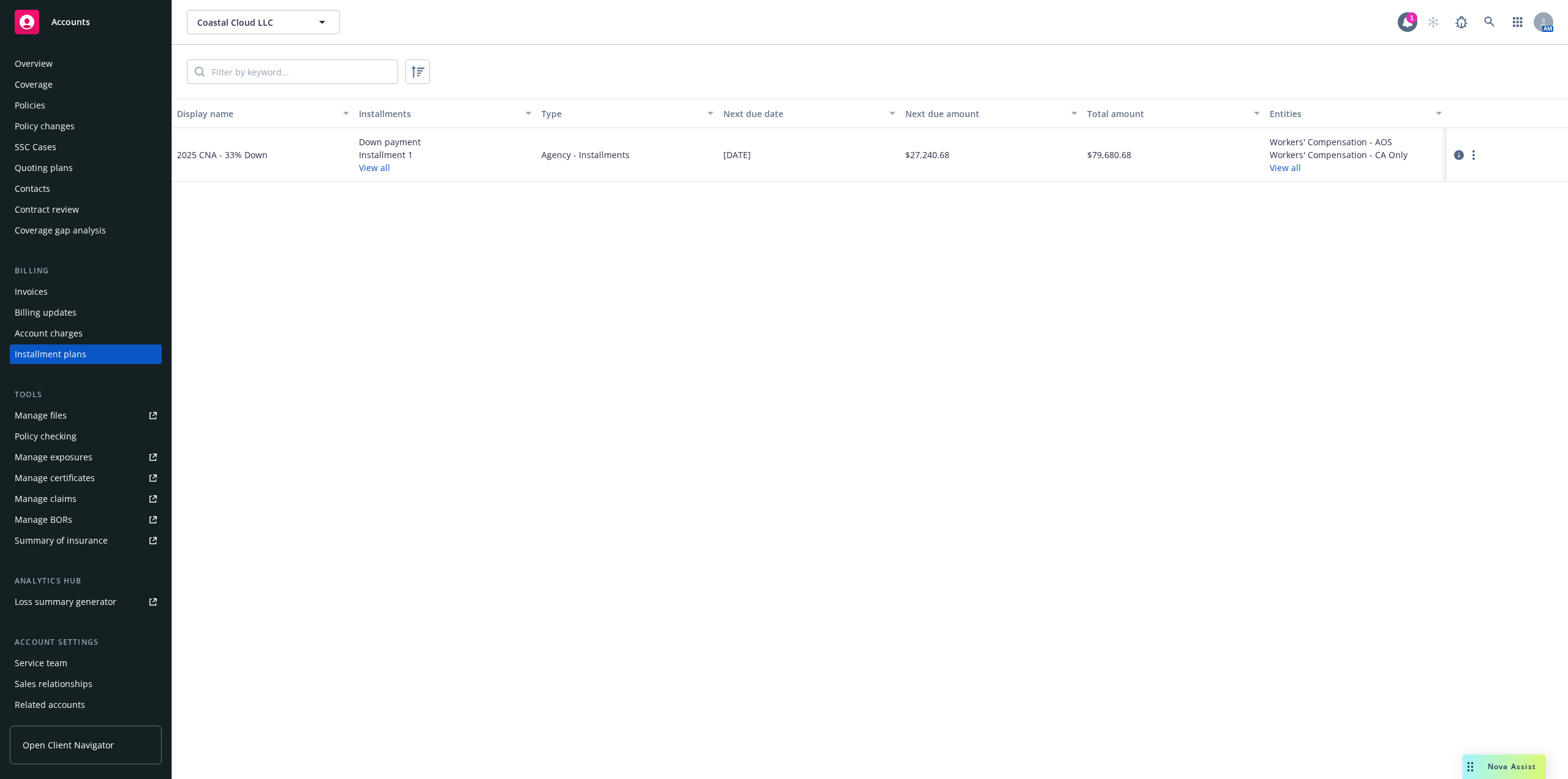
click at [376, 165] on button "View all" at bounding box center [374, 168] width 31 height 13
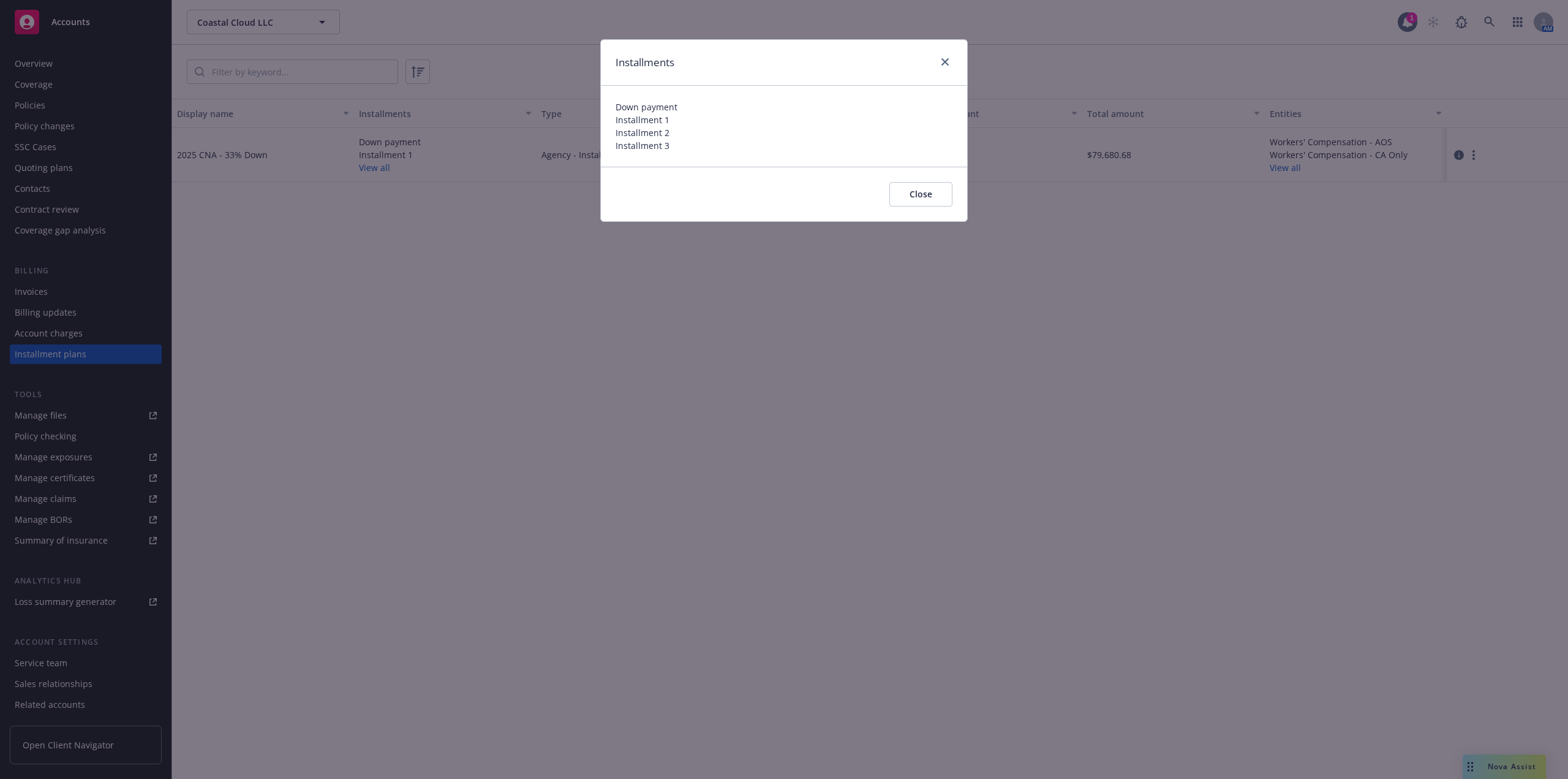
click at [924, 195] on button "Close" at bounding box center [921, 194] width 63 height 24
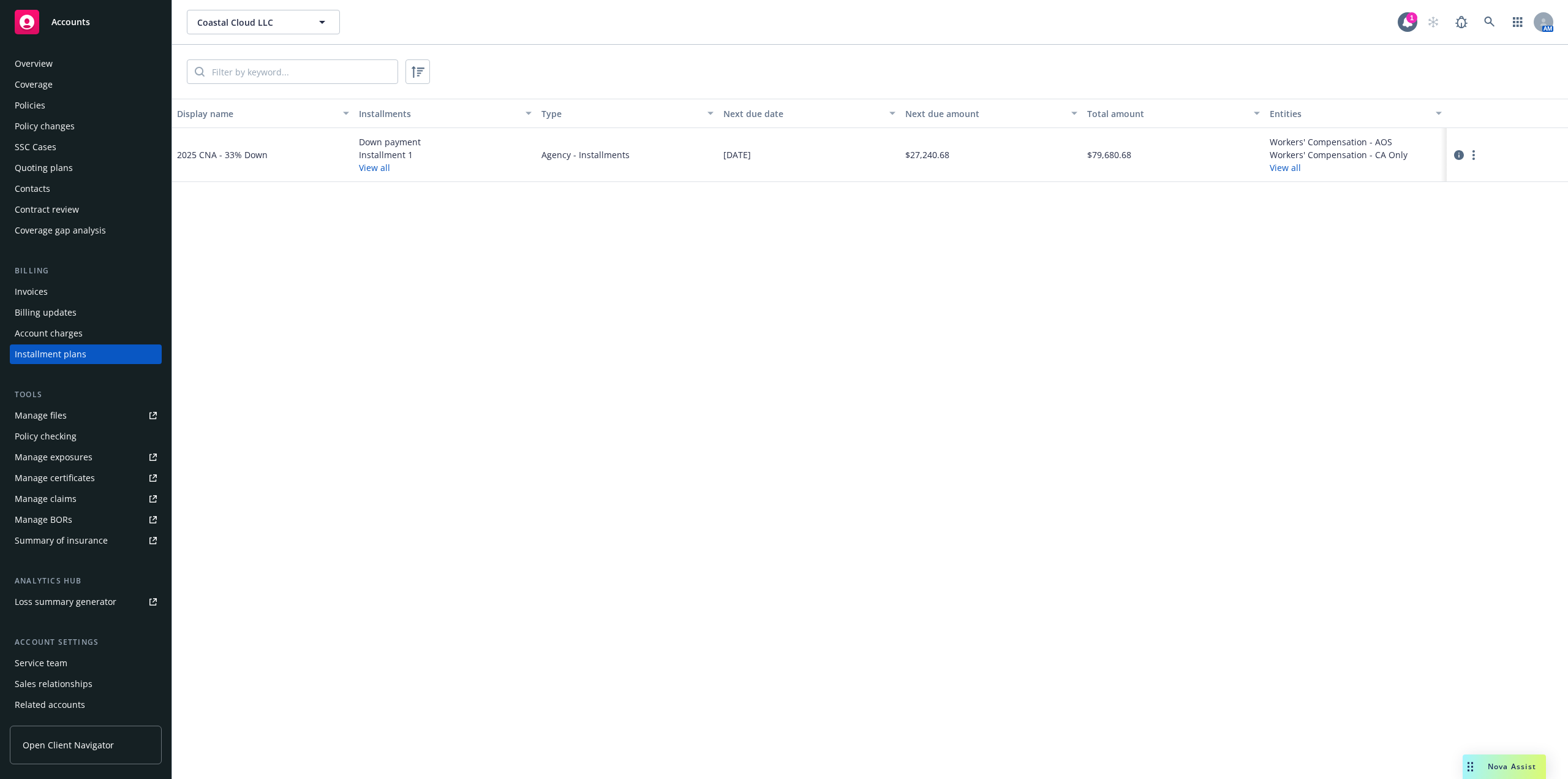
click at [1272, 167] on button "View all" at bounding box center [1285, 168] width 31 height 13
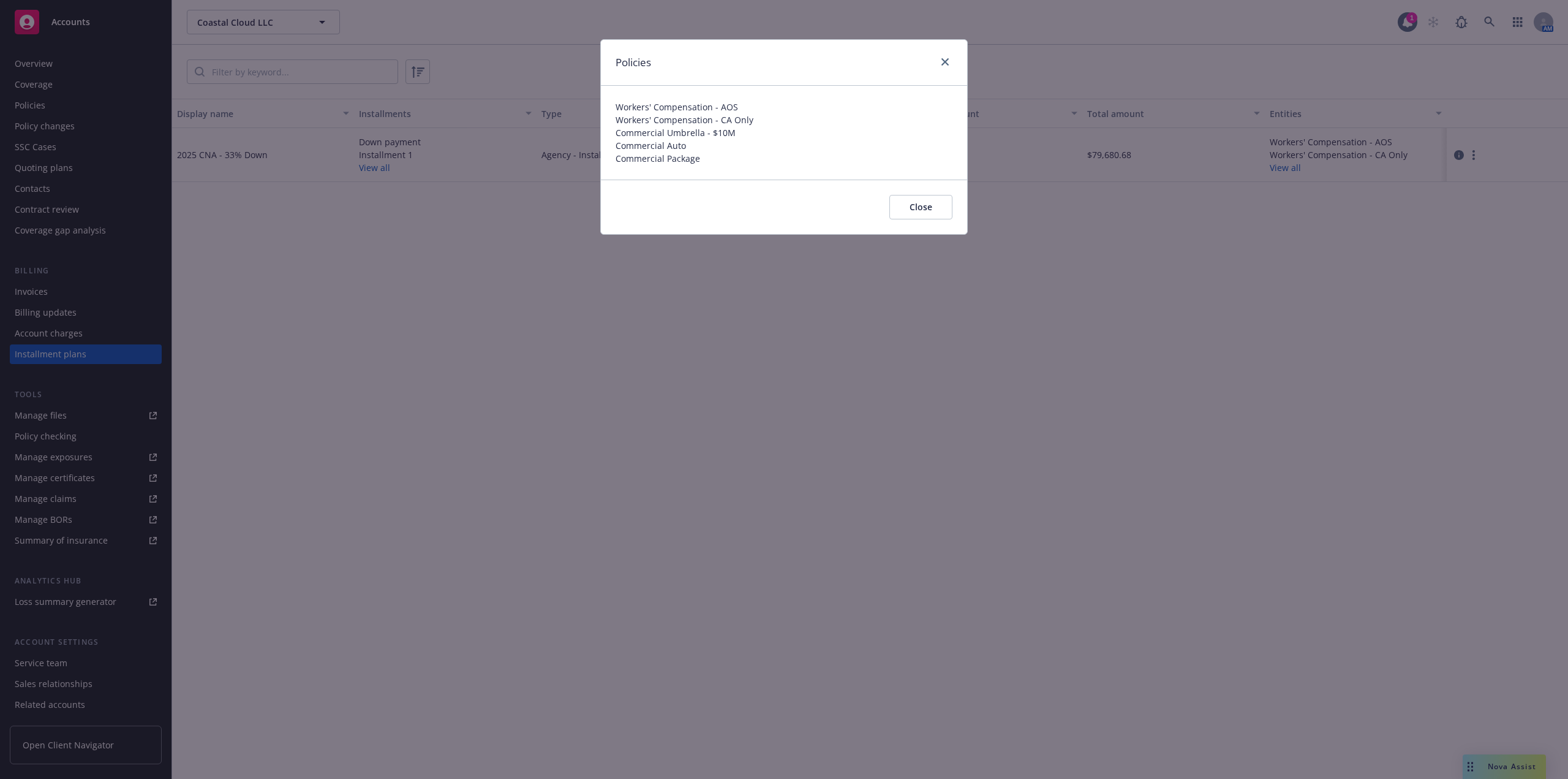
click at [931, 203] on button "Close" at bounding box center [921, 207] width 63 height 24
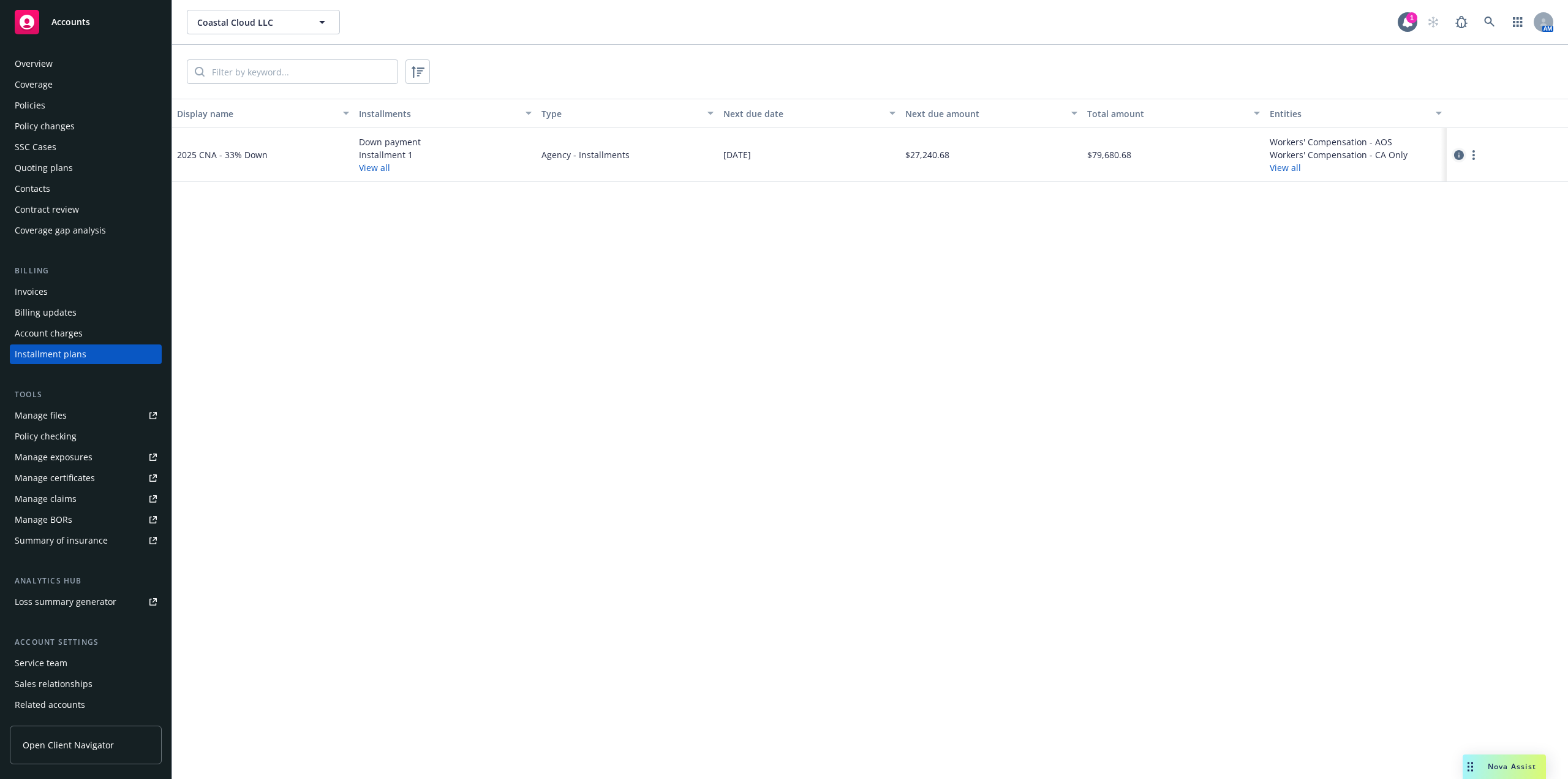
click at [1456, 162] on link "circleInformation" at bounding box center [1459, 154] width 15 height 15
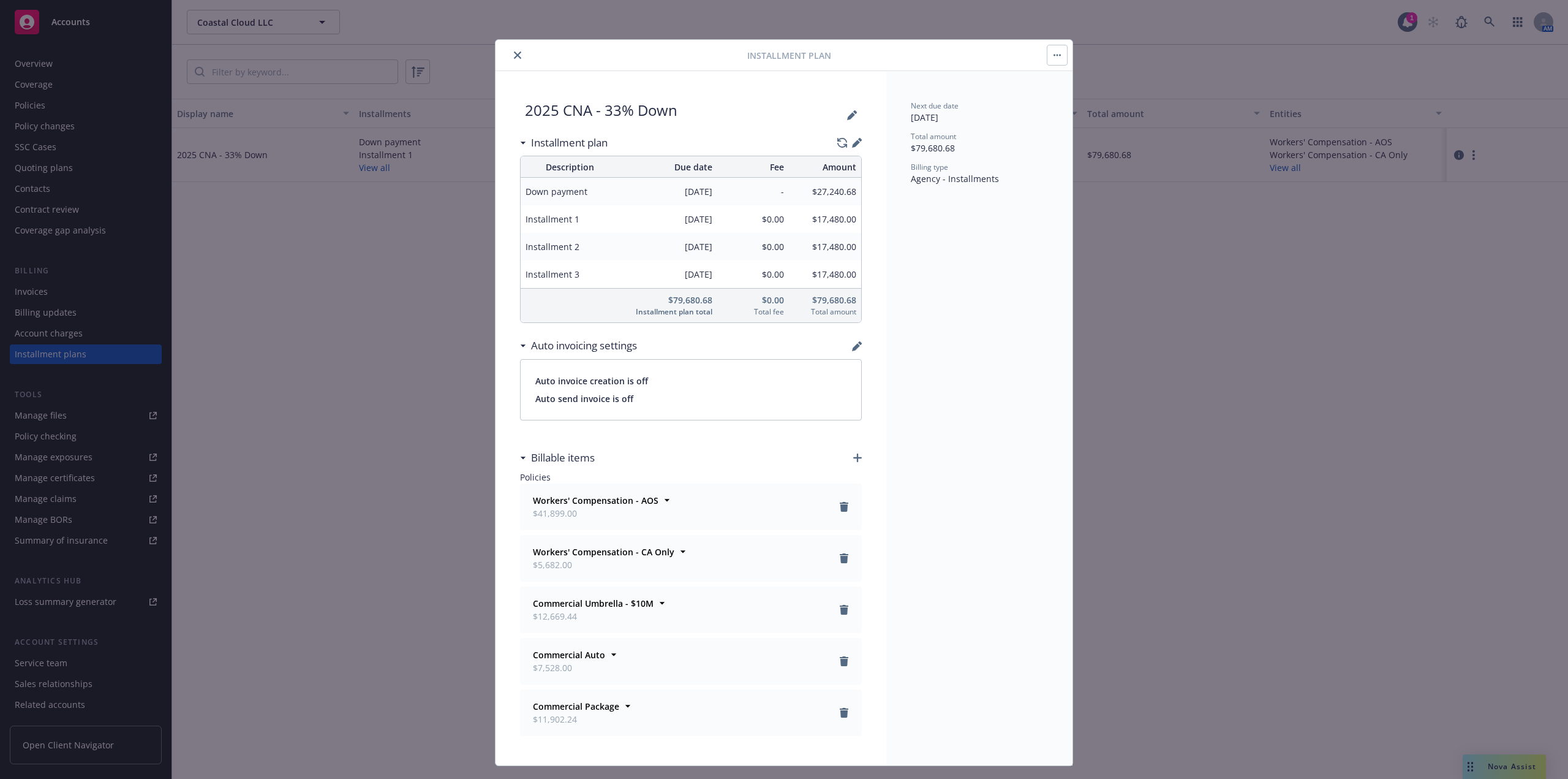
click at [851, 132] on div "Installment plan" at bounding box center [691, 143] width 342 height 26
click at [852, 143] on icon "button" at bounding box center [855, 143] width 8 height 8
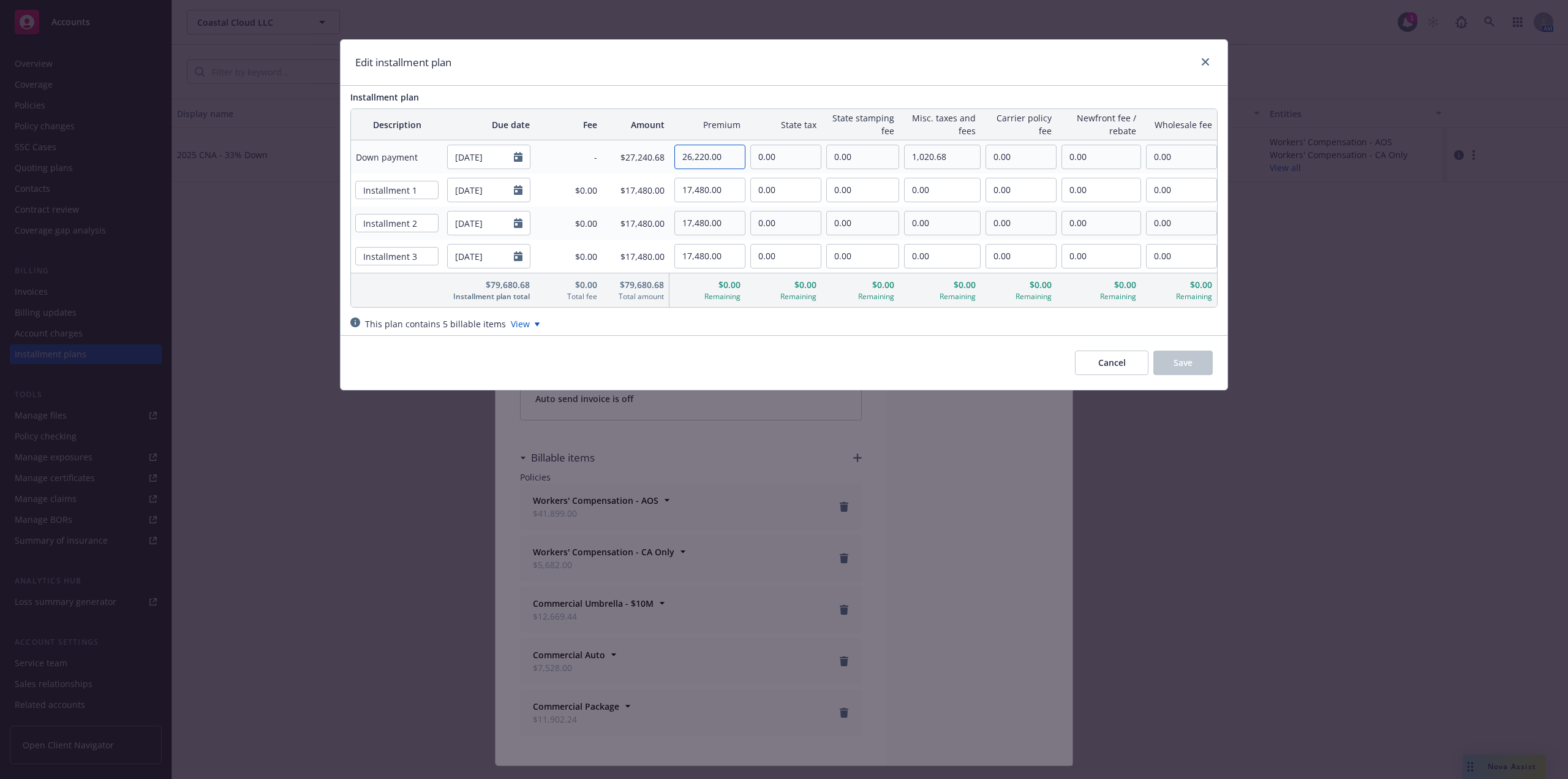
drag, startPoint x: 741, startPoint y: 160, endPoint x: 609, endPoint y: 157, distance: 132.0
click at [609, 157] on tr "Down payment 09/14/2025 - $27,240.68 26,220.00 0.00 0.00 1,020.68 0.00 0.00 0.00" at bounding box center [784, 157] width 866 height 33
paste input "98"
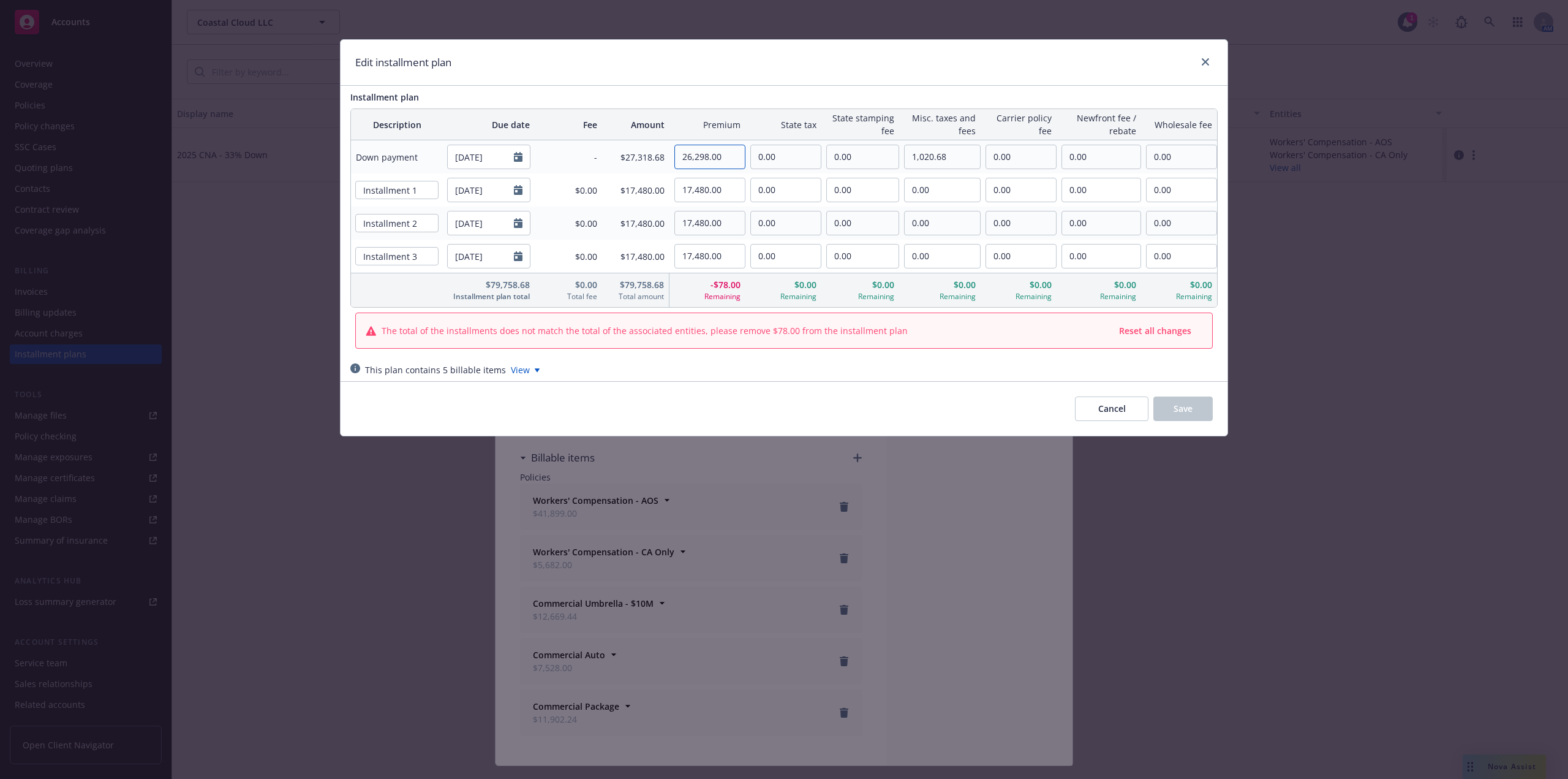
type input "26,298.00"
drag, startPoint x: 729, startPoint y: 191, endPoint x: 620, endPoint y: 189, distance: 109.0
click at [620, 189] on tr "Installment 1 12/14/2025 $0.00 $17,480.00 17,480.00 0.00 0.00 0.00 0.00 0.00 0.…" at bounding box center [784, 190] width 866 height 33
paste input "794"
type input "17,794.00"
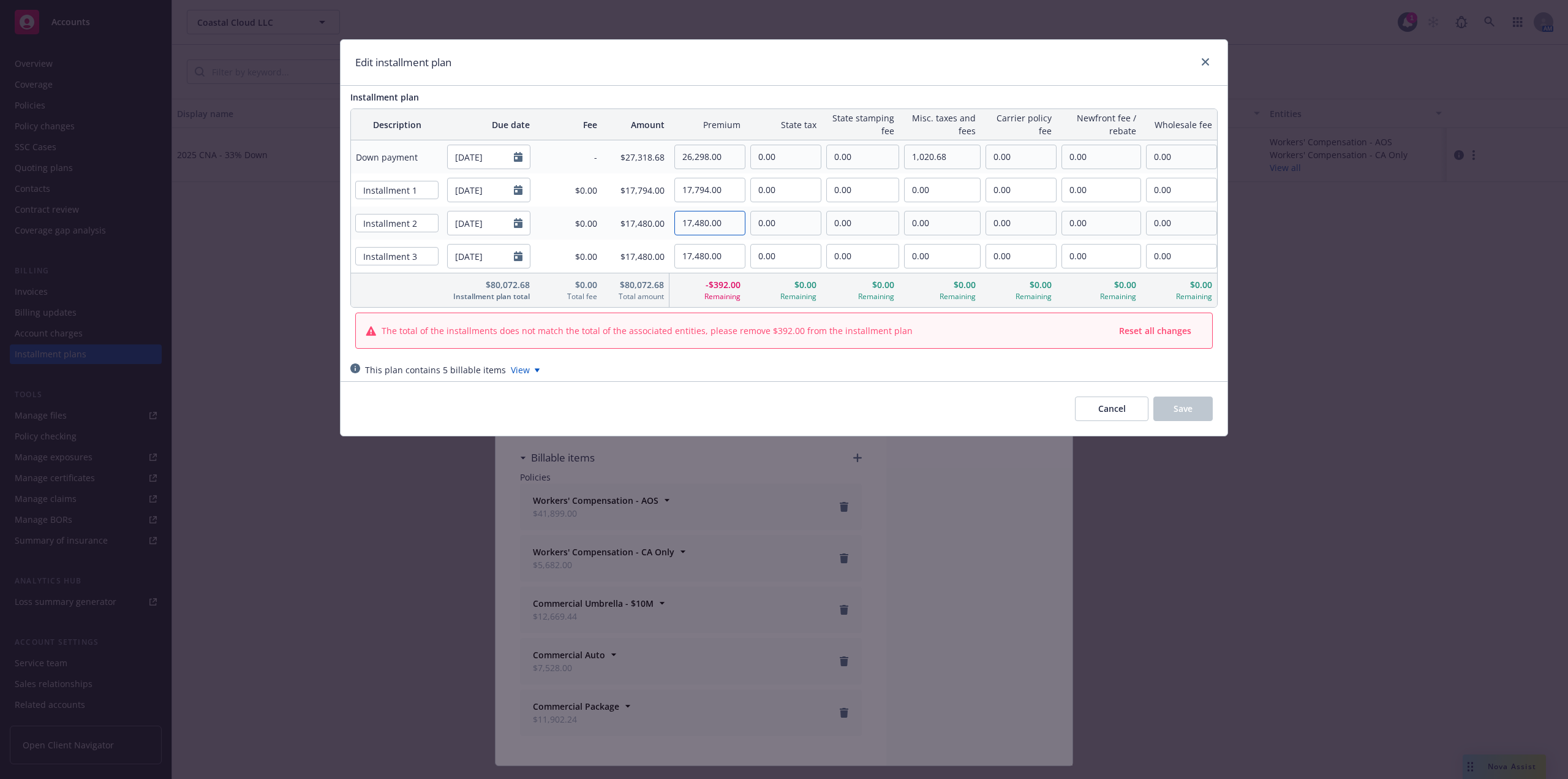
drag, startPoint x: 725, startPoint y: 218, endPoint x: 625, endPoint y: 216, distance: 100.0
click at [625, 216] on tr "Installment 2 12/14/2026 $0.00 $17,480.00 17,480.00 0.00 0.00 0.00 0.00 0.00 0.…" at bounding box center [784, 223] width 866 height 33
paste input "794"
type input "17,794.00"
drag, startPoint x: 738, startPoint y: 255, endPoint x: 609, endPoint y: 244, distance: 129.5
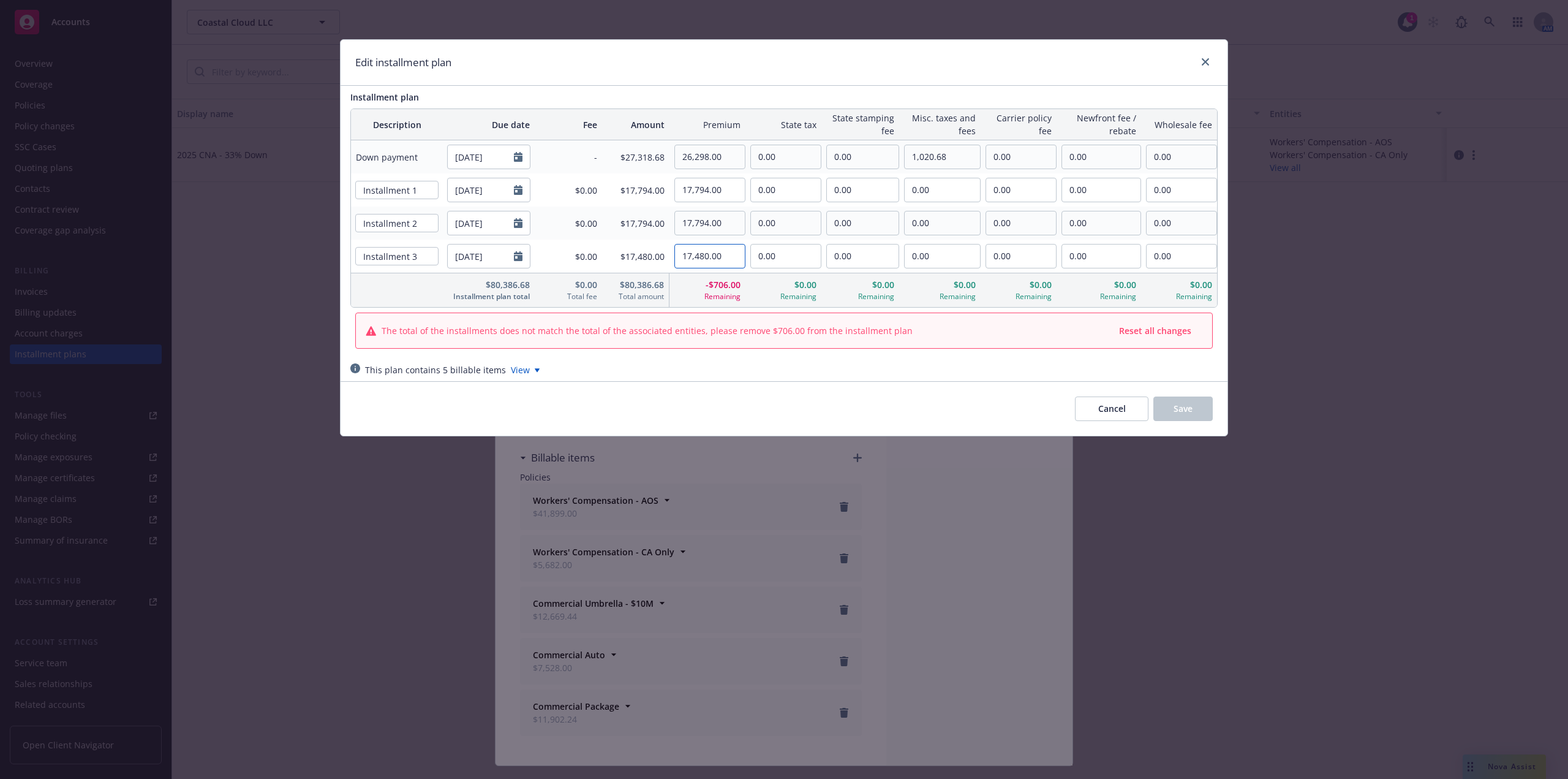
click at [609, 244] on tr "Installment 3 12/14/2027 $0.00 $17,480.00 17,480.00 0.00 0.00 0.00 0.00 0.00 0.…" at bounding box center [784, 256] width 866 height 33
paste input "794"
type input "17,794.00"
click at [704, 182] on input "17,794.00" at bounding box center [710, 189] width 70 height 23
click at [718, 159] on input "26,298.00" at bounding box center [710, 156] width 70 height 23
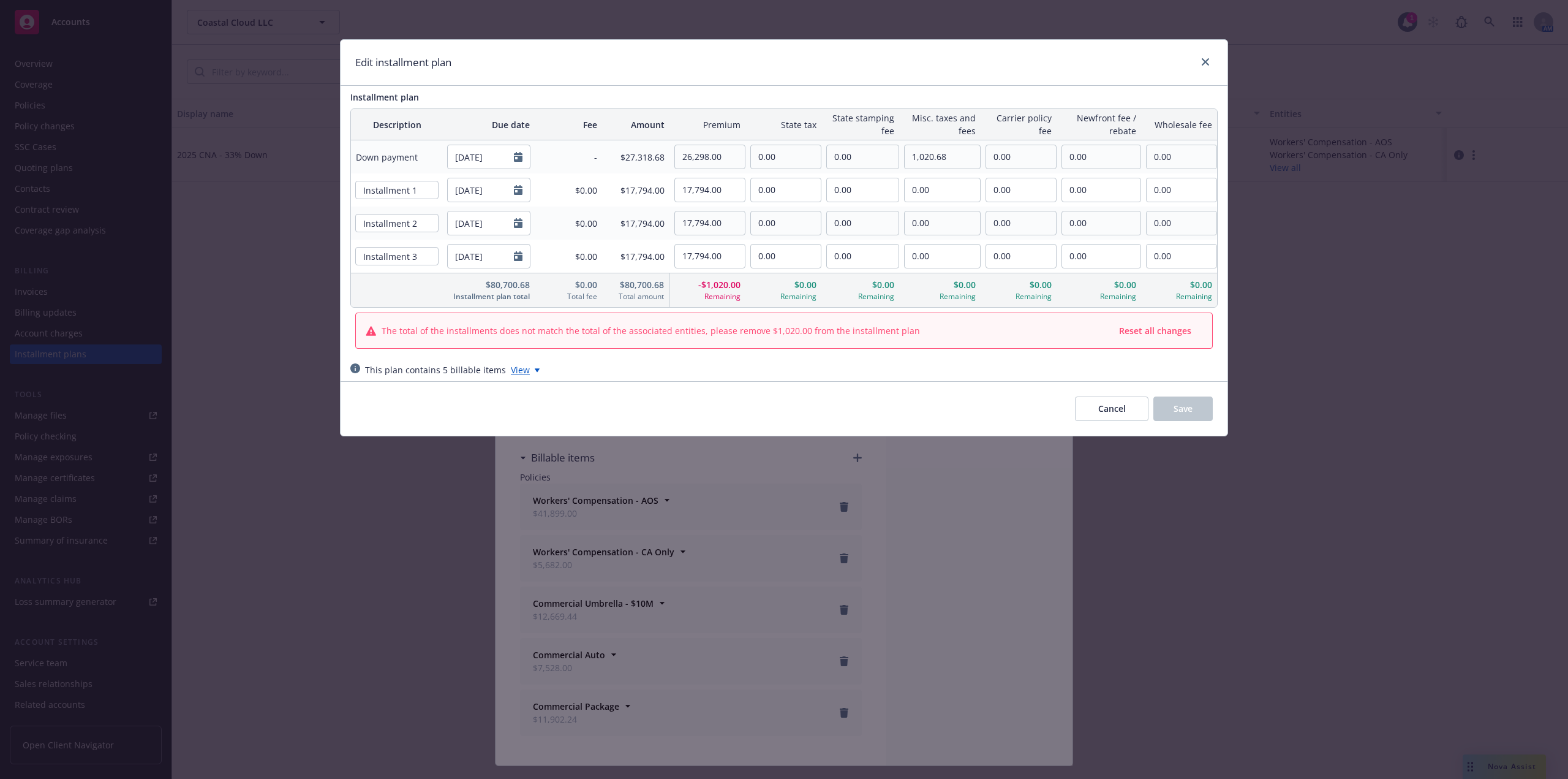
click at [535, 371] on icon at bounding box center [537, 370] width 5 height 4
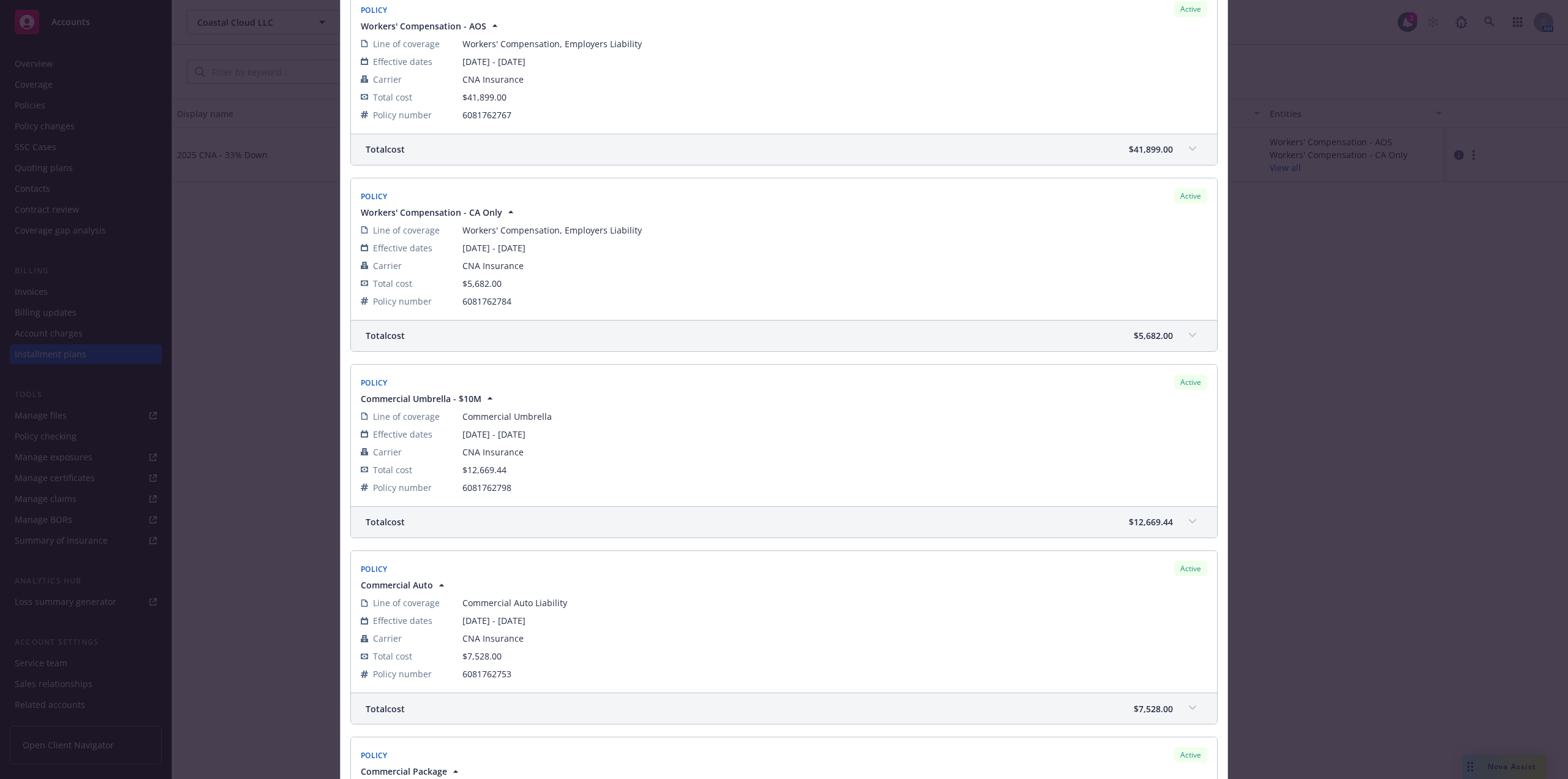
scroll to position [198, 0]
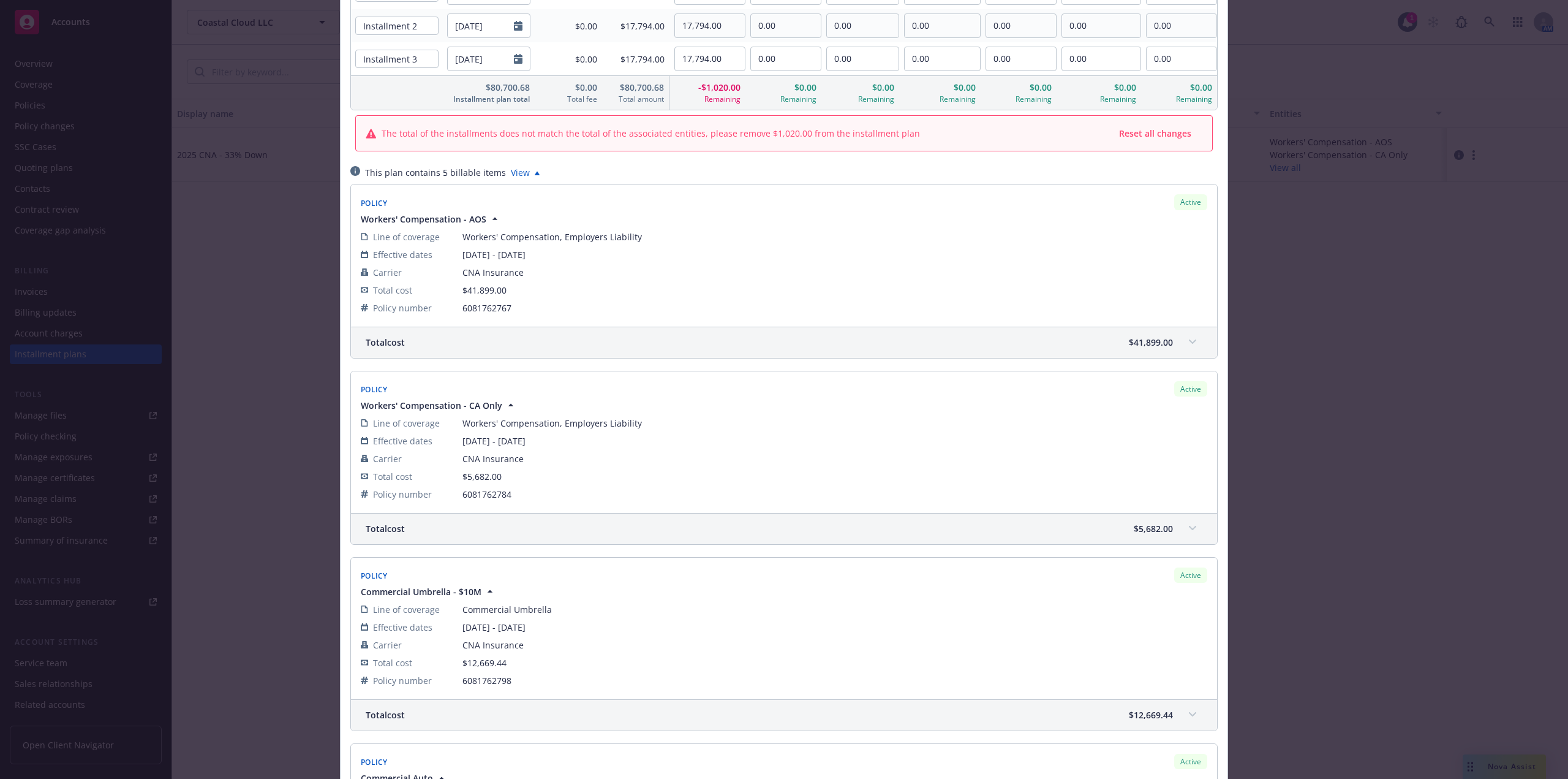
click at [1195, 344] on span at bounding box center [1193, 342] width 19 height 19
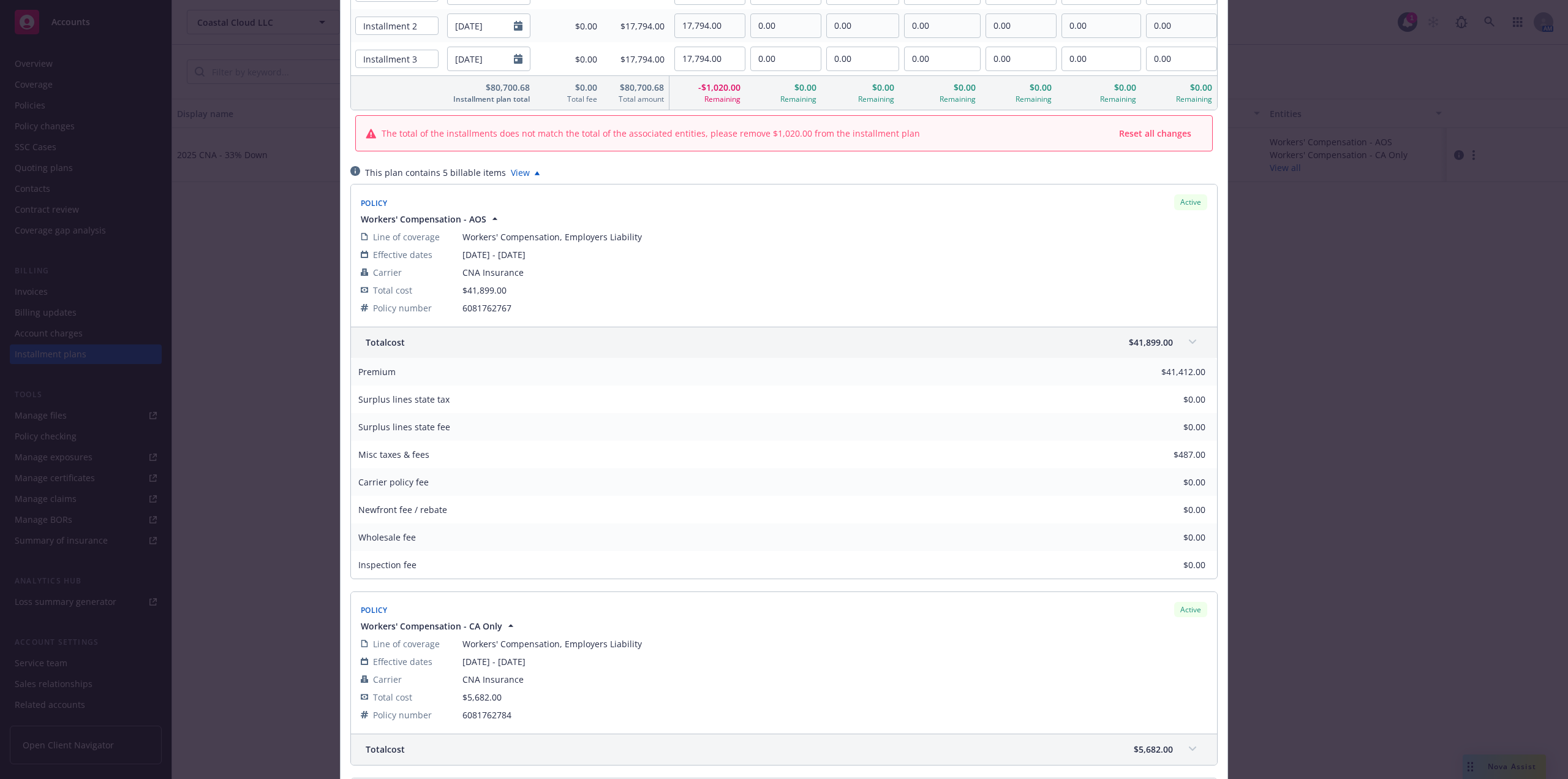
click at [1202, 335] on div "Total cost $41,899.00" at bounding box center [784, 342] width 866 height 31
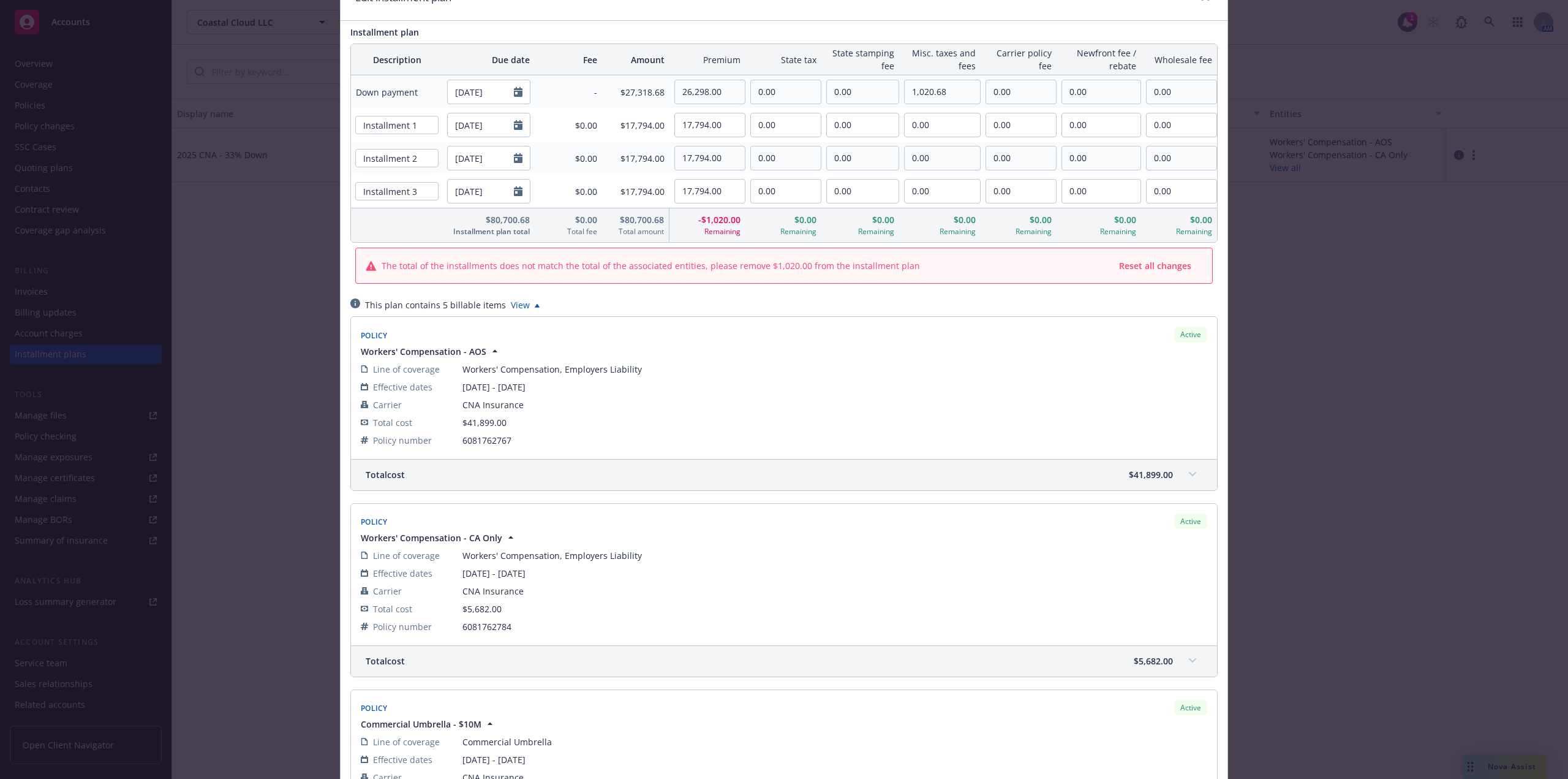
scroll to position [0, 0]
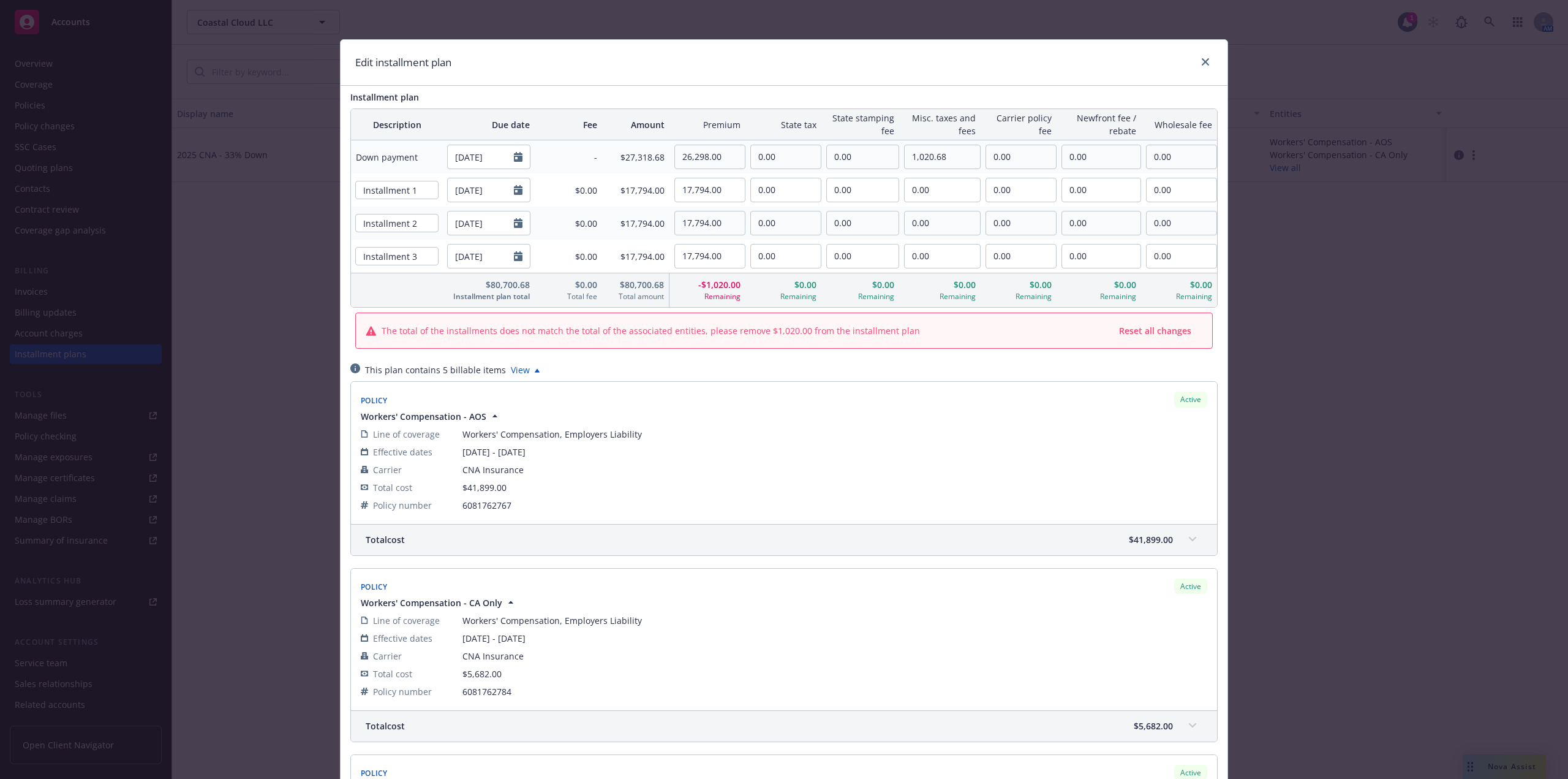
click at [800, 43] on div "Edit installment plan" at bounding box center [784, 63] width 887 height 46
click at [1202, 59] on icon "close" at bounding box center [1206, 62] width 8 height 8
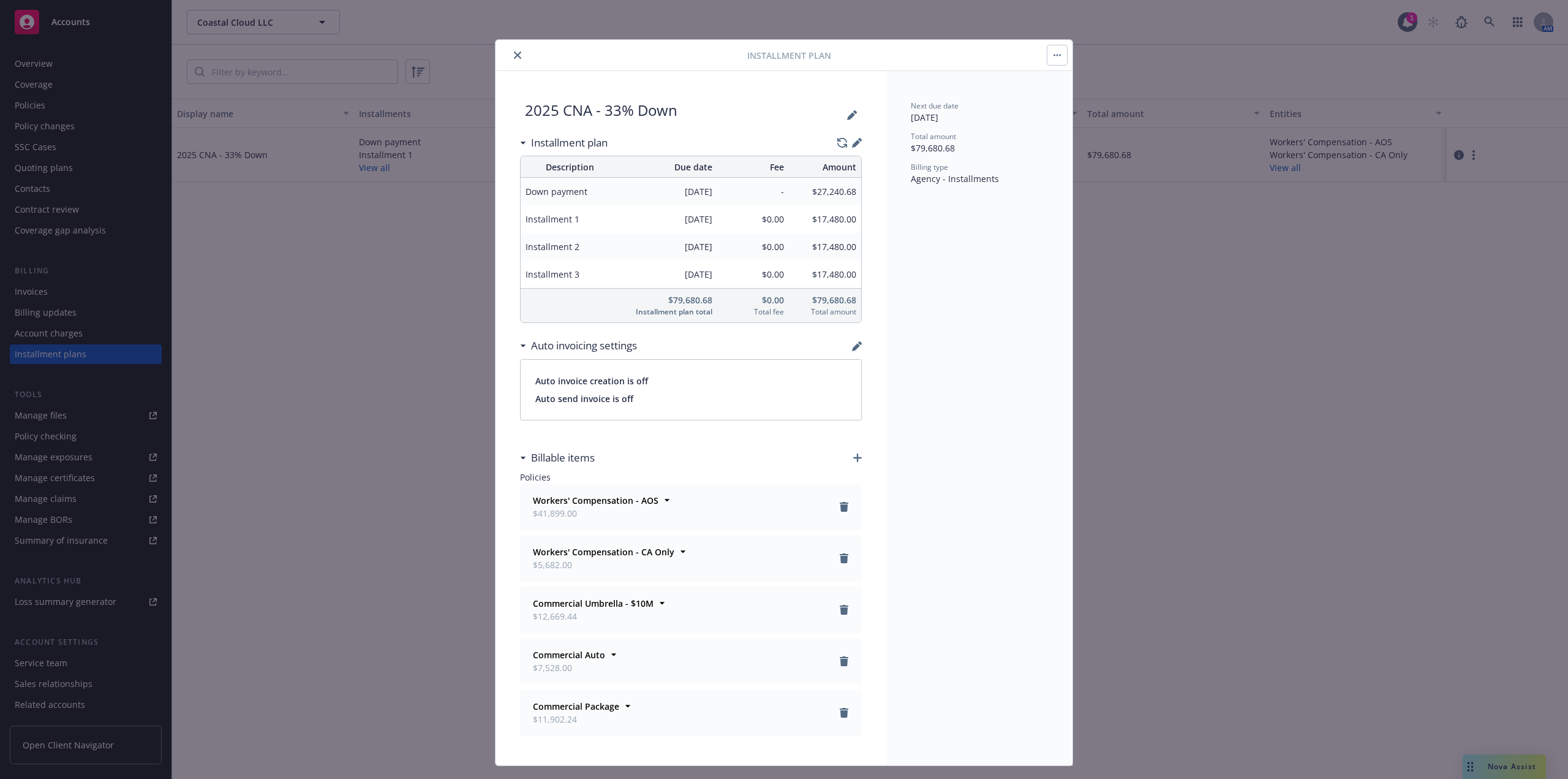
click at [517, 56] on icon "close" at bounding box center [517, 55] width 8 height 8
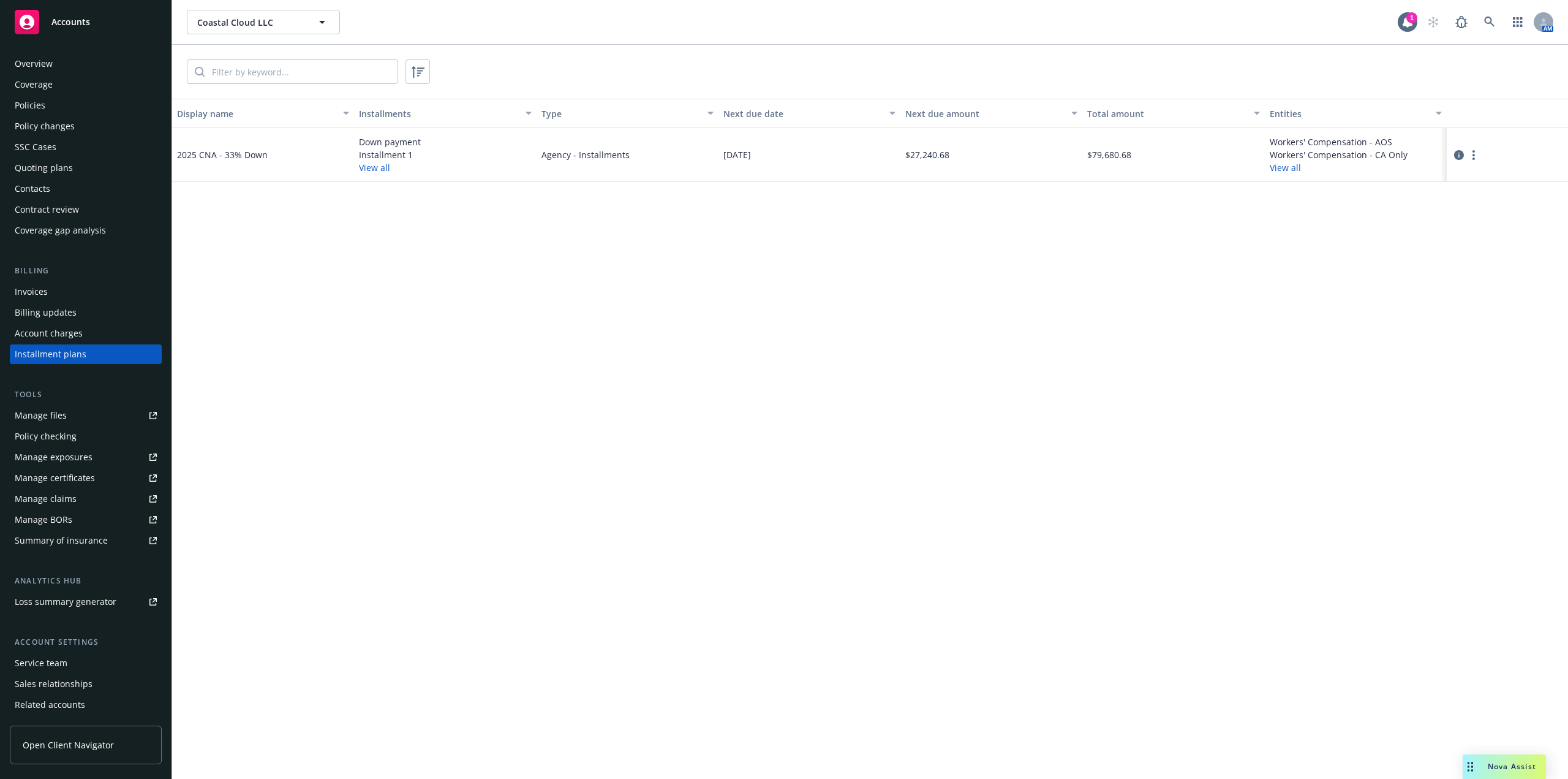
click at [55, 107] on div "Policies" at bounding box center [86, 105] width 142 height 19
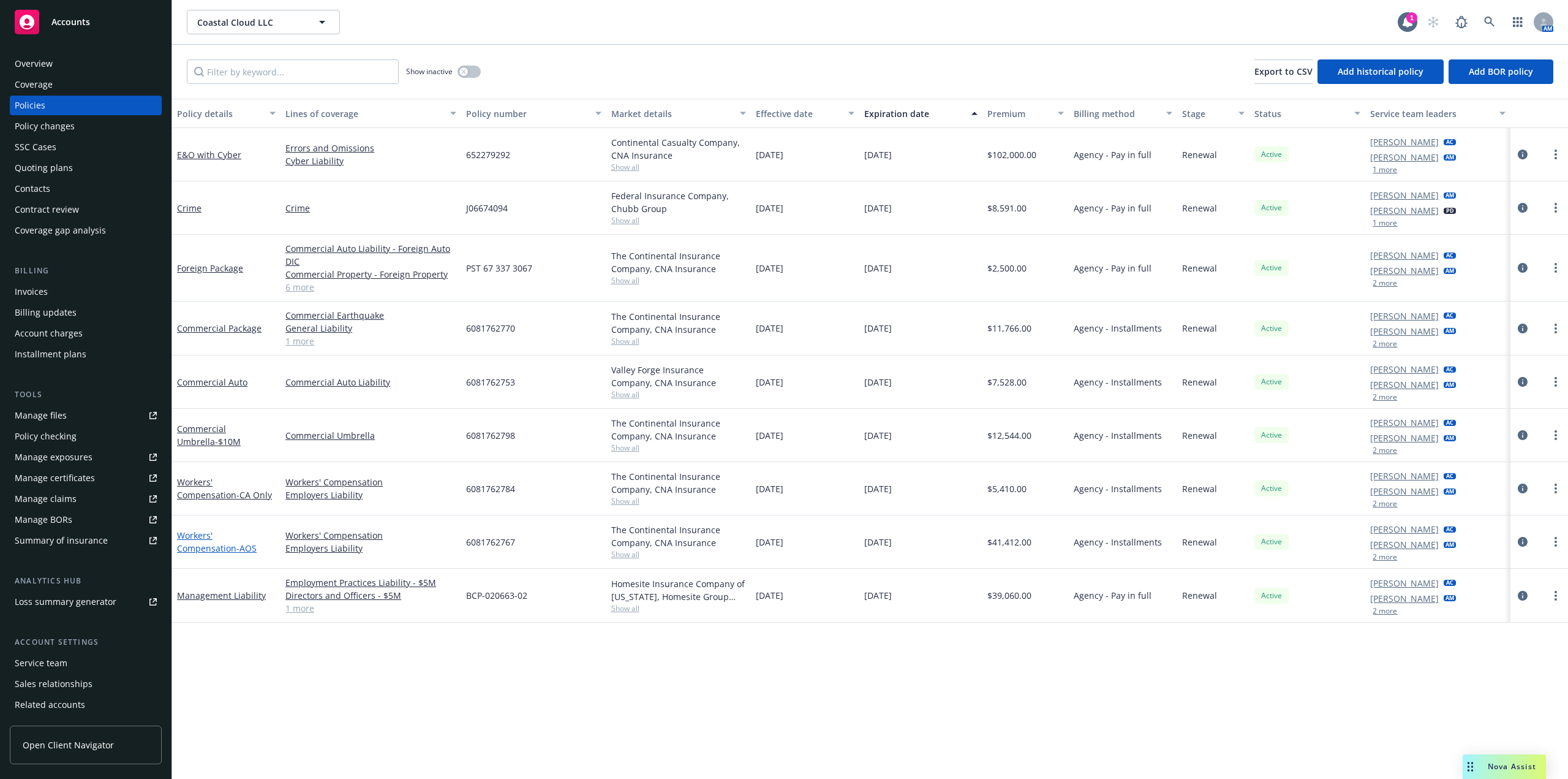
click at [221, 535] on link "Workers' Compensation - AOS" at bounding box center [217, 541] width 80 height 24
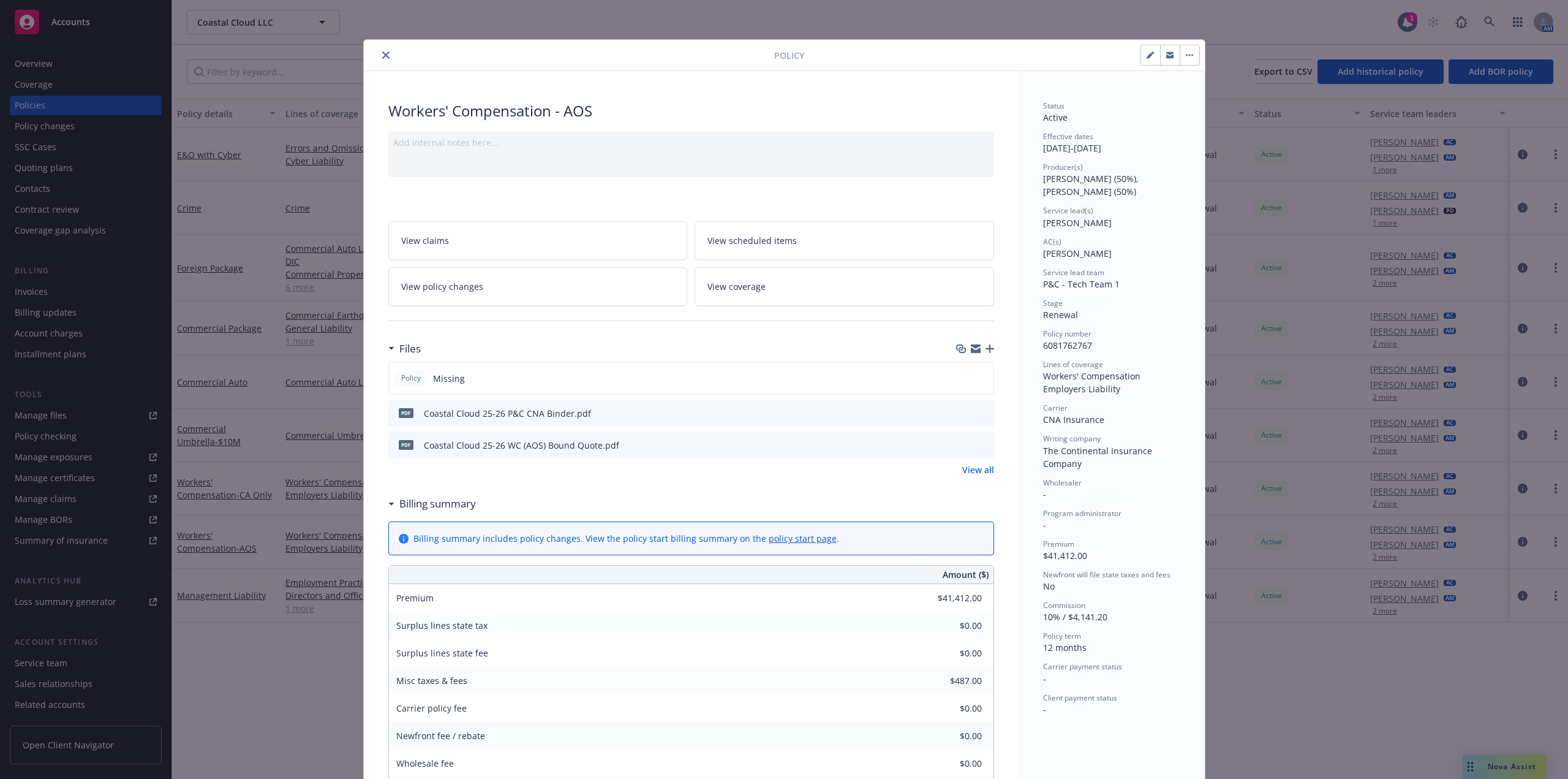
scroll to position [37, 0]
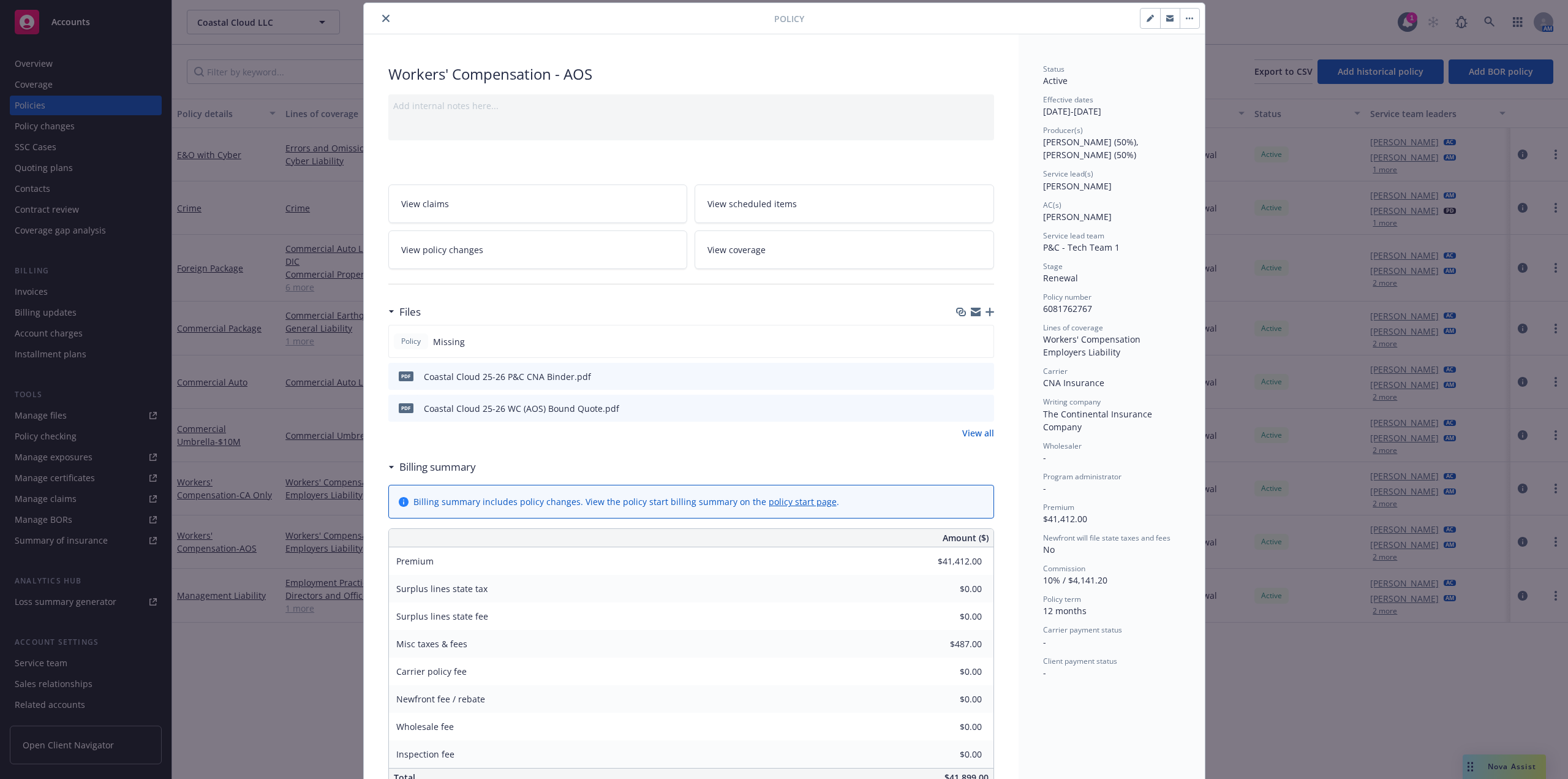
click at [463, 245] on span "View policy changes" at bounding box center [442, 250] width 82 height 13
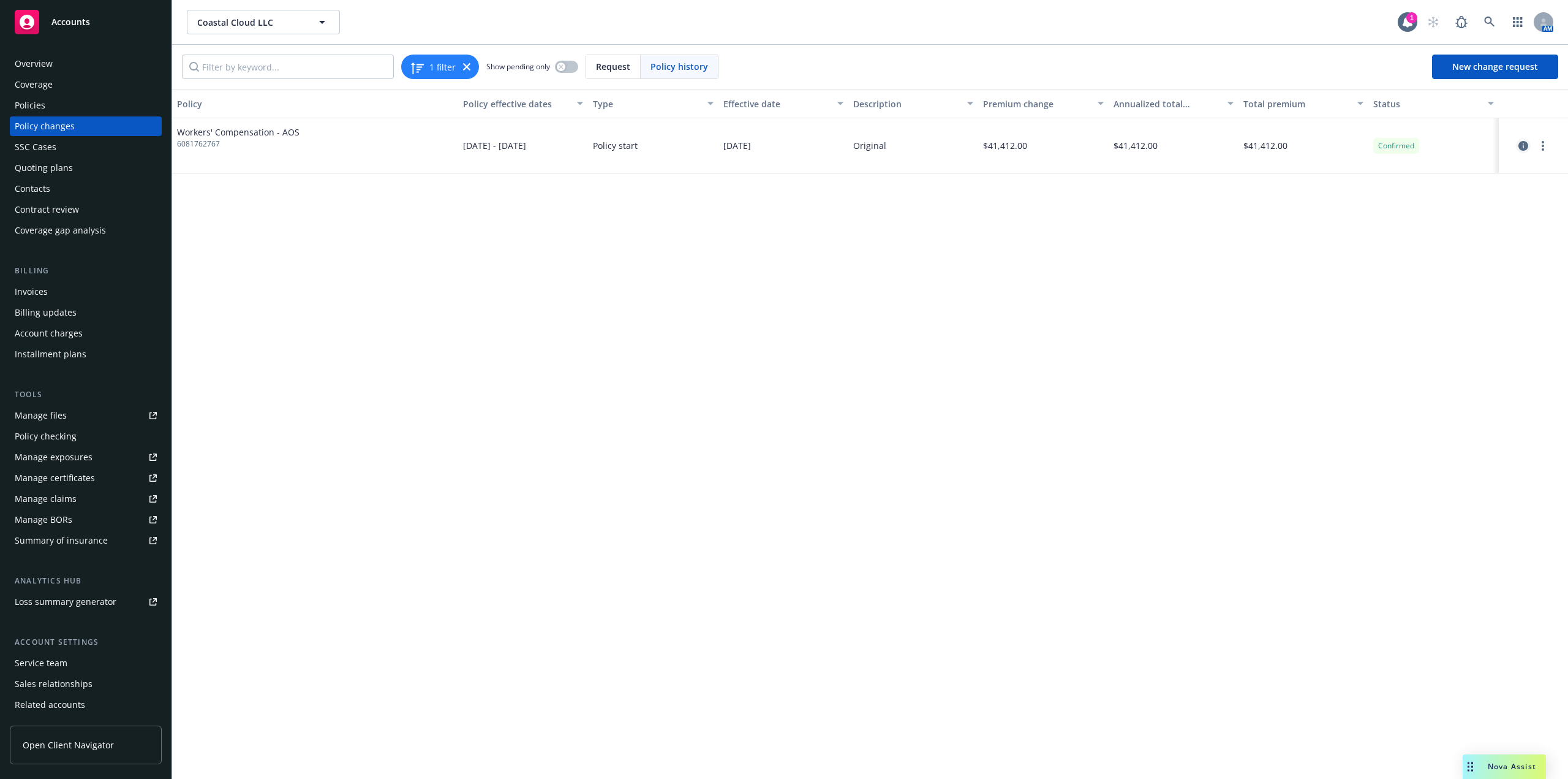
click at [1518, 147] on link "circleInformation" at bounding box center [1523, 145] width 15 height 15
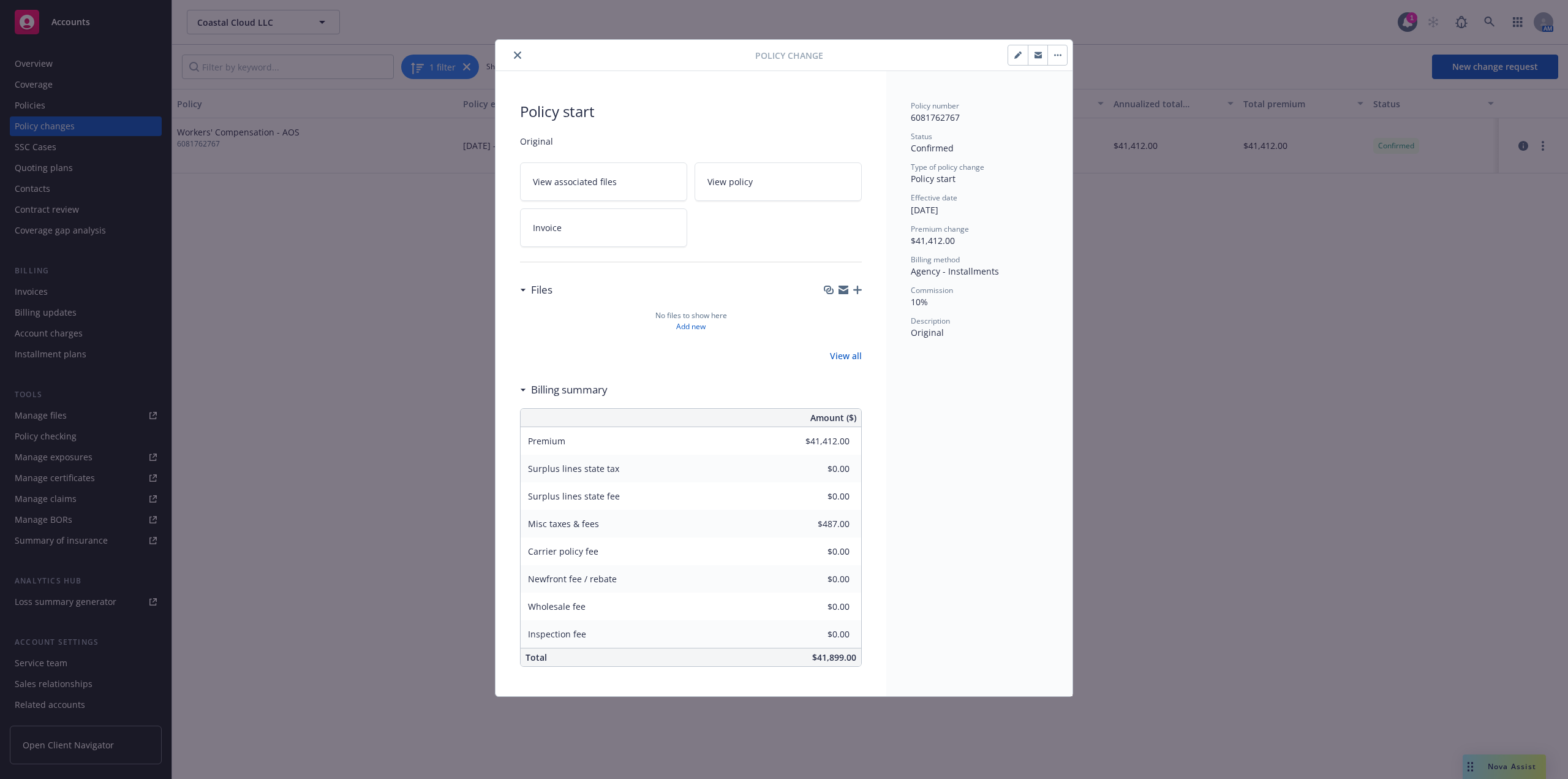
click at [1015, 53] on icon "button" at bounding box center [1018, 55] width 8 height 8
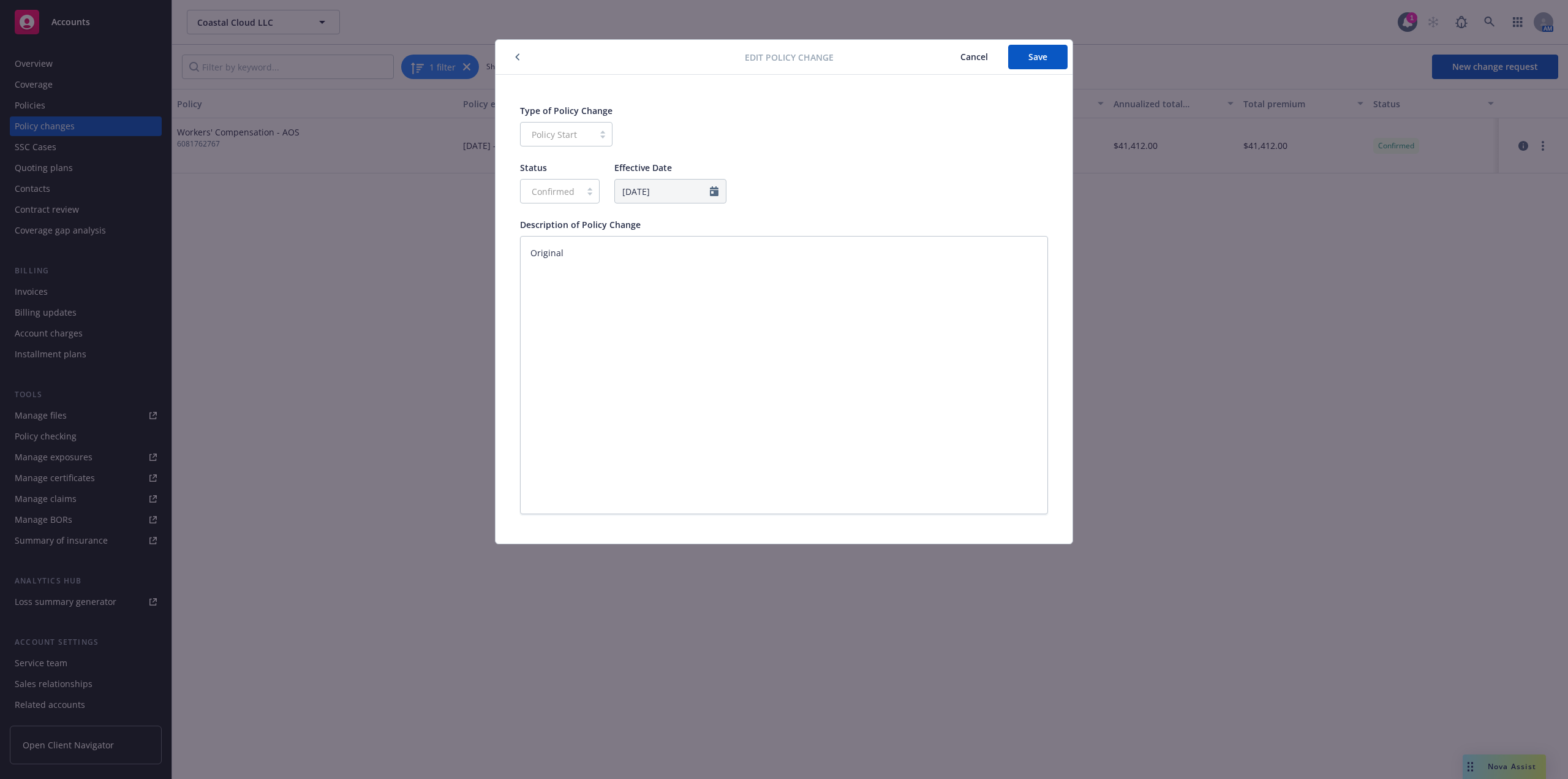
click at [524, 54] on button "button" at bounding box center [517, 56] width 15 height 15
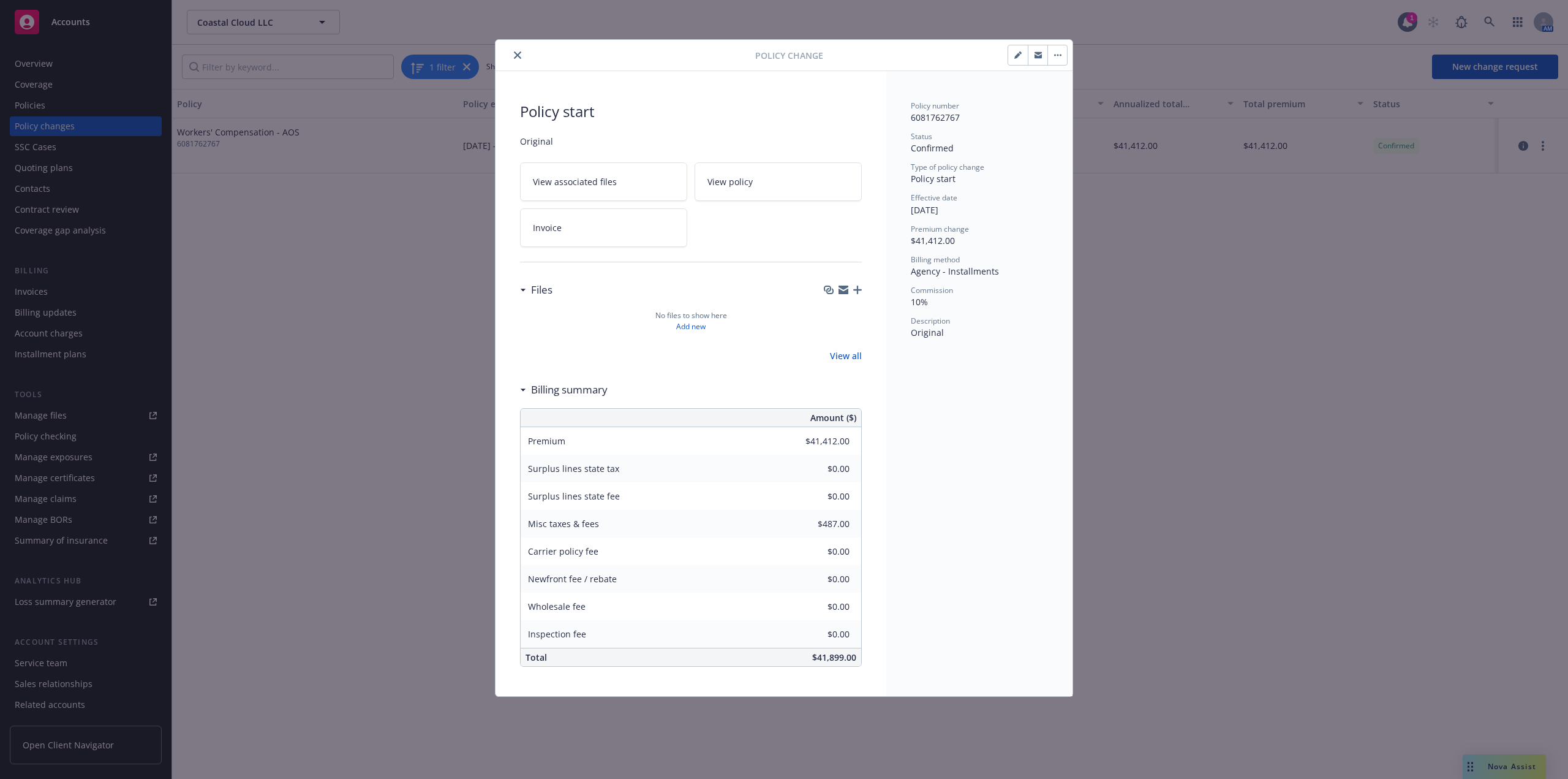
click at [522, 56] on button "close" at bounding box center [517, 55] width 15 height 15
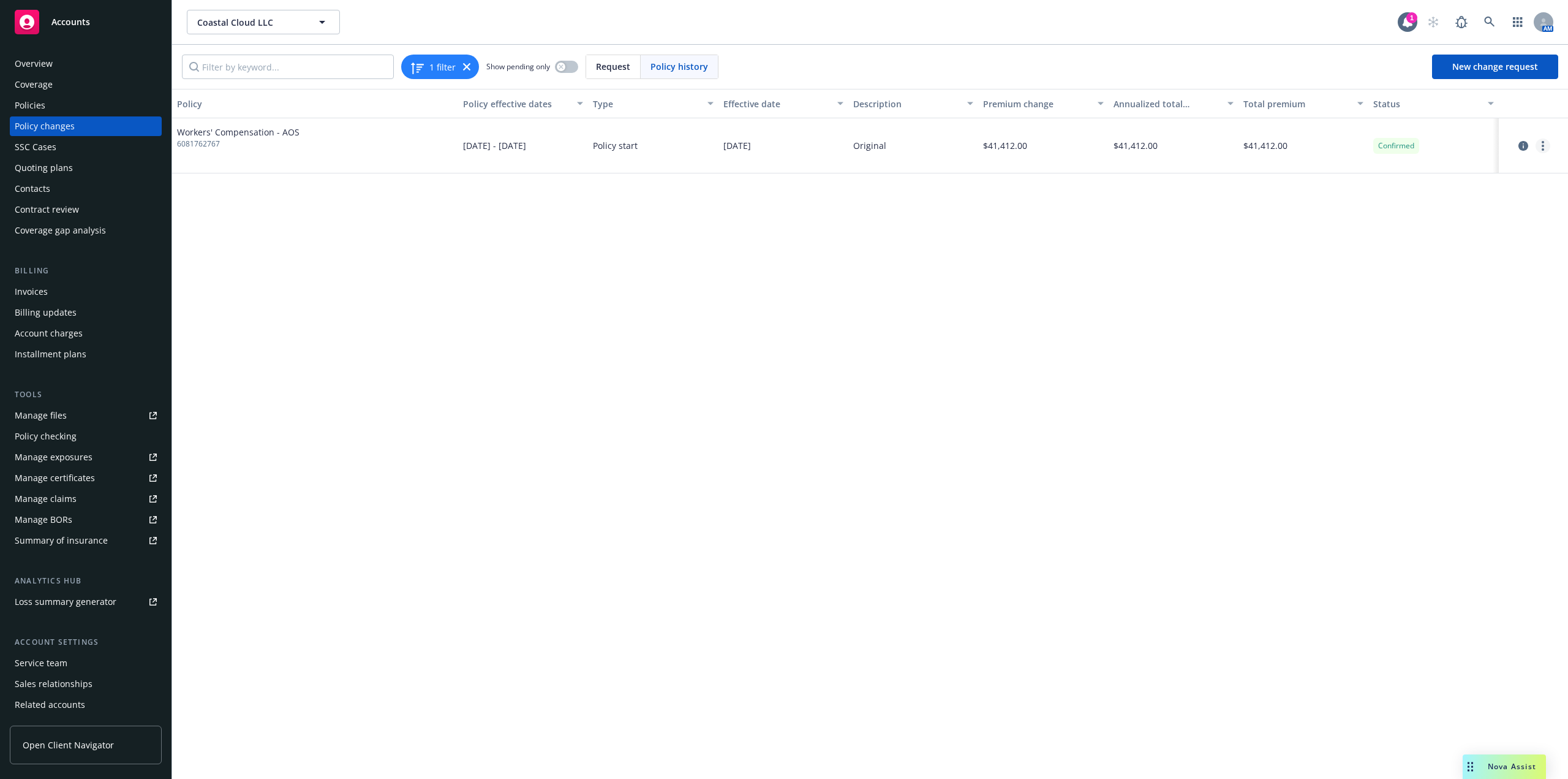
click at [1543, 146] on circle "more" at bounding box center [1543, 146] width 3 height 3
click at [1408, 247] on link "Edit billing info" at bounding box center [1445, 244] width 210 height 24
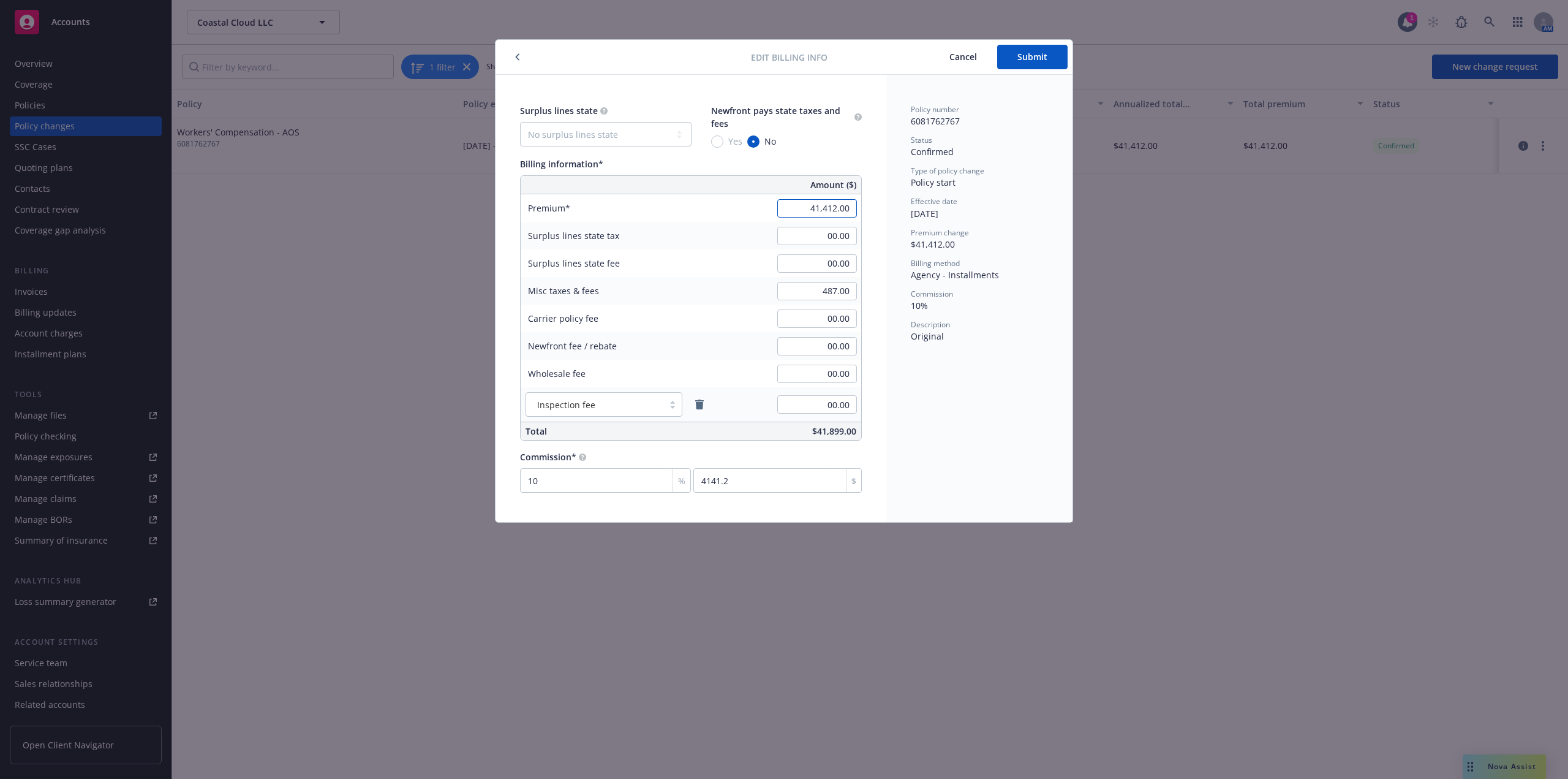
click at [841, 209] on input "41,412.00" at bounding box center [817, 208] width 80 height 18
paste input "899"
type input "41,899.00"
type input "4189.9"
click at [1040, 62] on span "Submit" at bounding box center [1032, 56] width 30 height 12
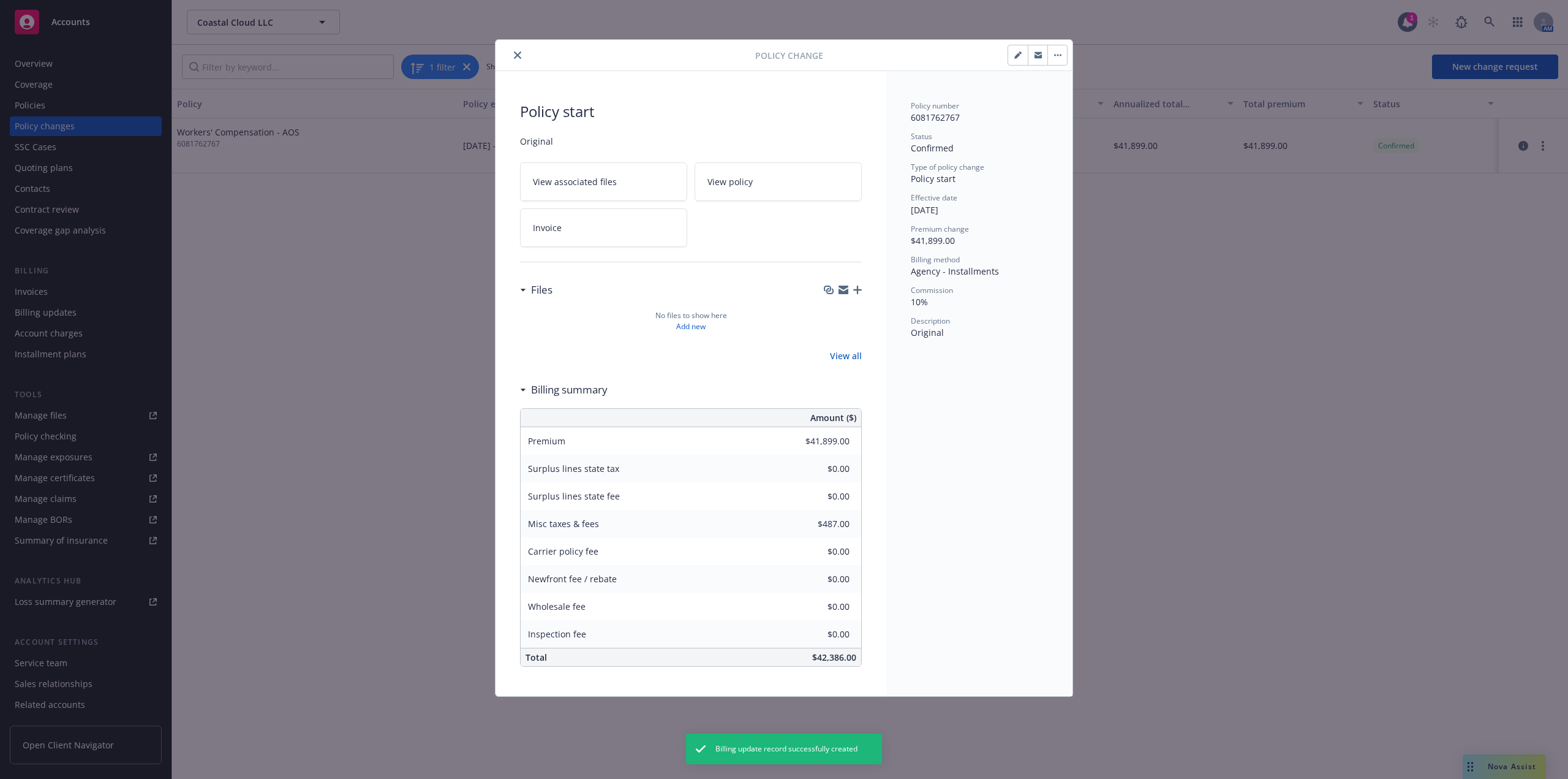
click at [513, 54] on button "close" at bounding box center [517, 55] width 15 height 15
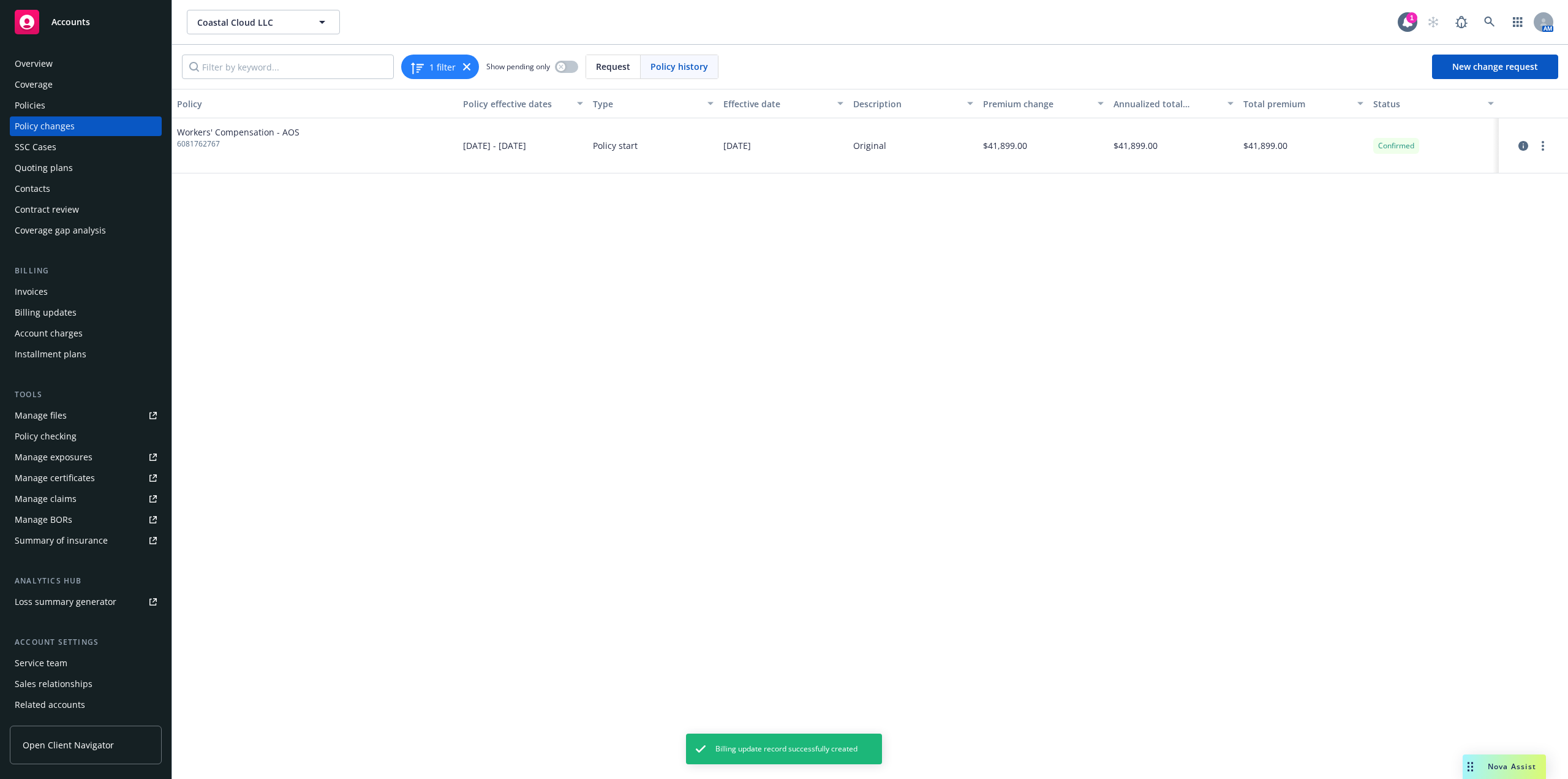
click at [61, 353] on div "Installment plans" at bounding box center [50, 354] width 72 height 19
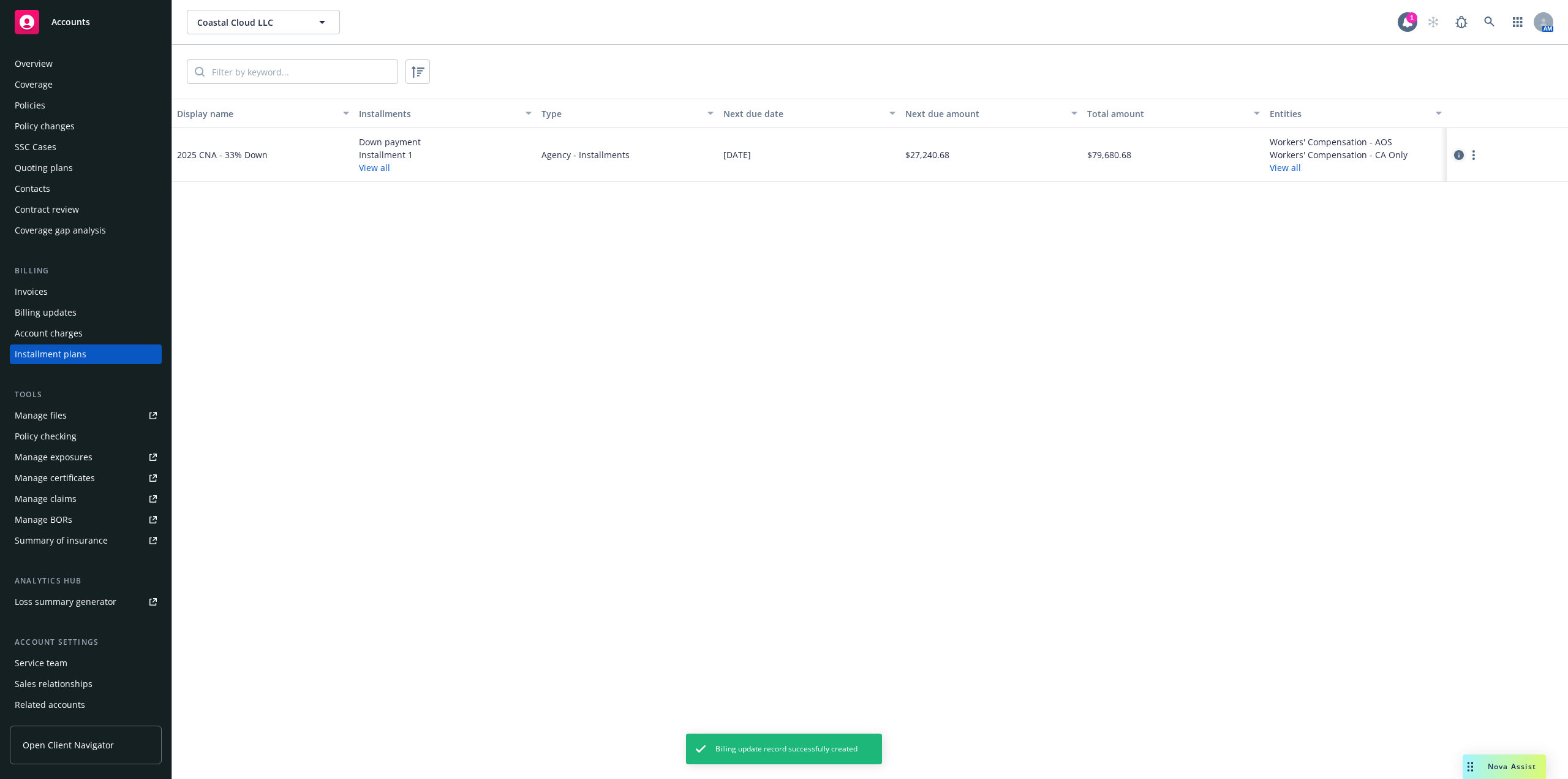
click at [1463, 157] on icon "circleInformation" at bounding box center [1459, 155] width 10 height 10
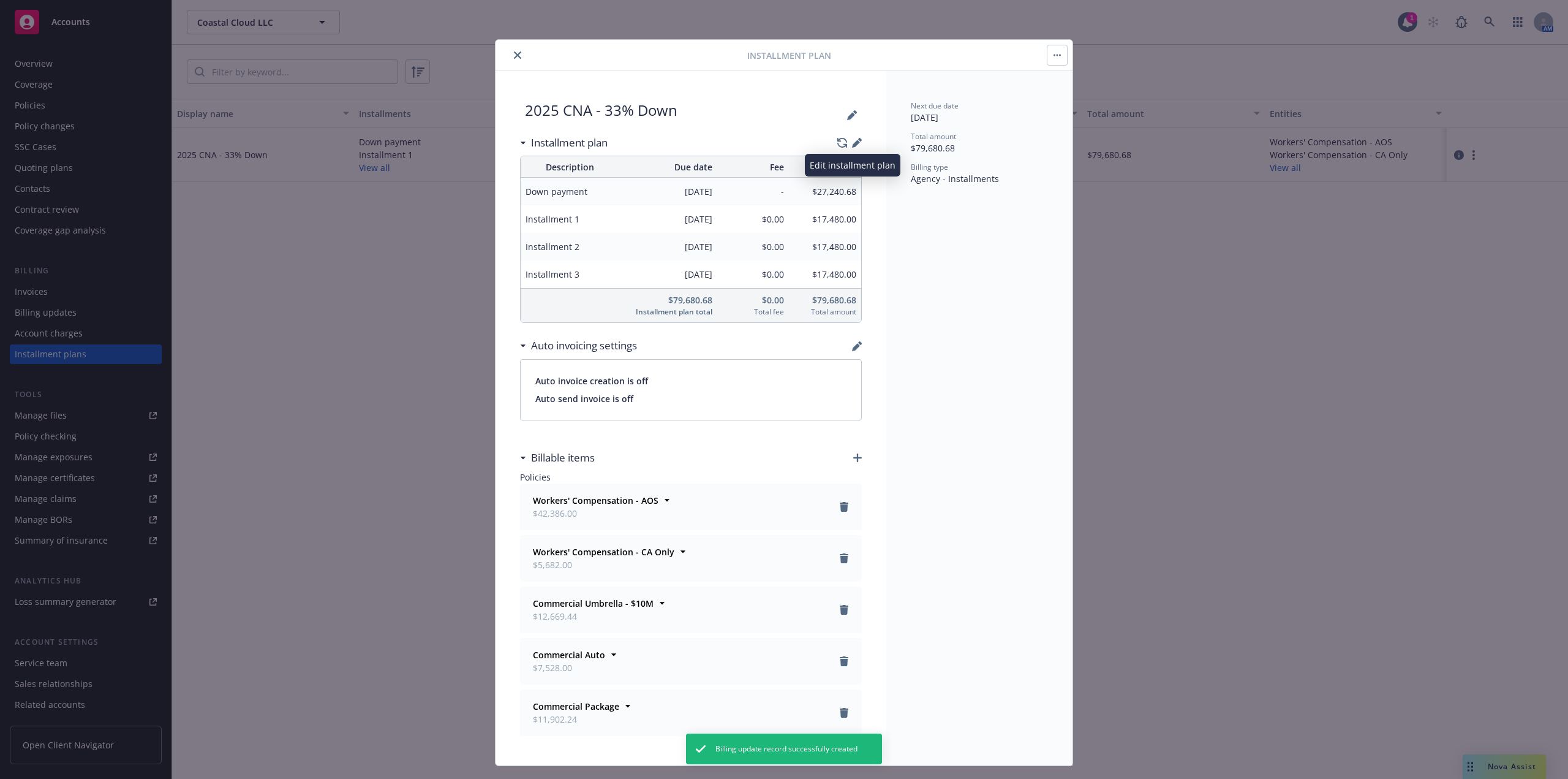
click at [855, 143] on icon "button" at bounding box center [855, 143] width 8 height 8
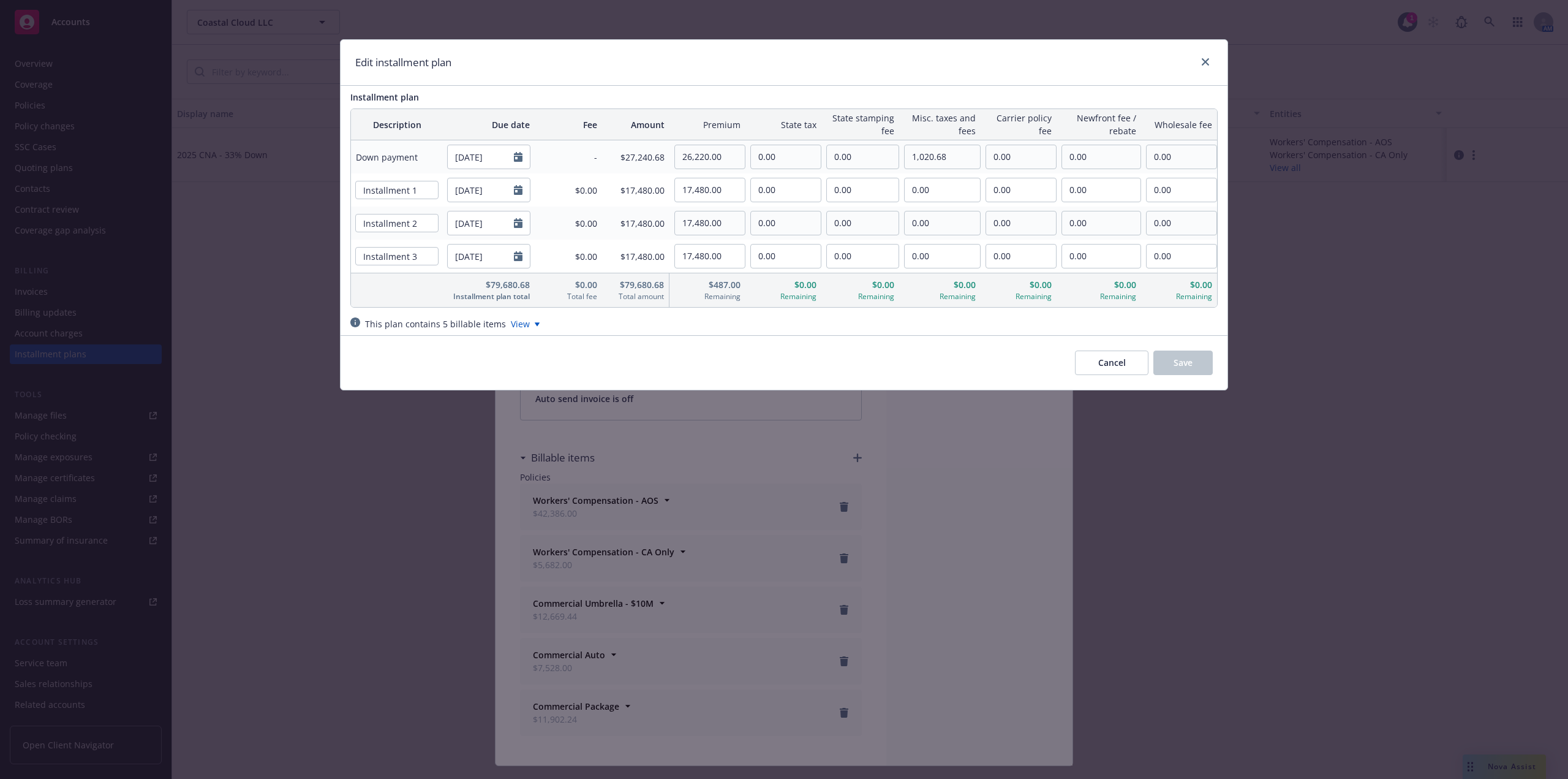
click at [725, 342] on div "Cancel Save" at bounding box center [784, 362] width 887 height 54
drag, startPoint x: 948, startPoint y: 156, endPoint x: 861, endPoint y: 153, distance: 87.1
click at [861, 153] on tr "Down payment 09/14/2025 - $27,240.68 26,220.00 0.00 0.00 1,020.68 0.00 0.00 0.00" at bounding box center [784, 157] width 866 height 33
drag, startPoint x: 729, startPoint y: 156, endPoint x: 608, endPoint y: 147, distance: 121.3
click at [615, 149] on tr "Down payment 09/14/2025 - $27,240.68 26,220.00 0.00 0.00 1,020.68 0.00 0.00 0.00" at bounding box center [784, 157] width 866 height 33
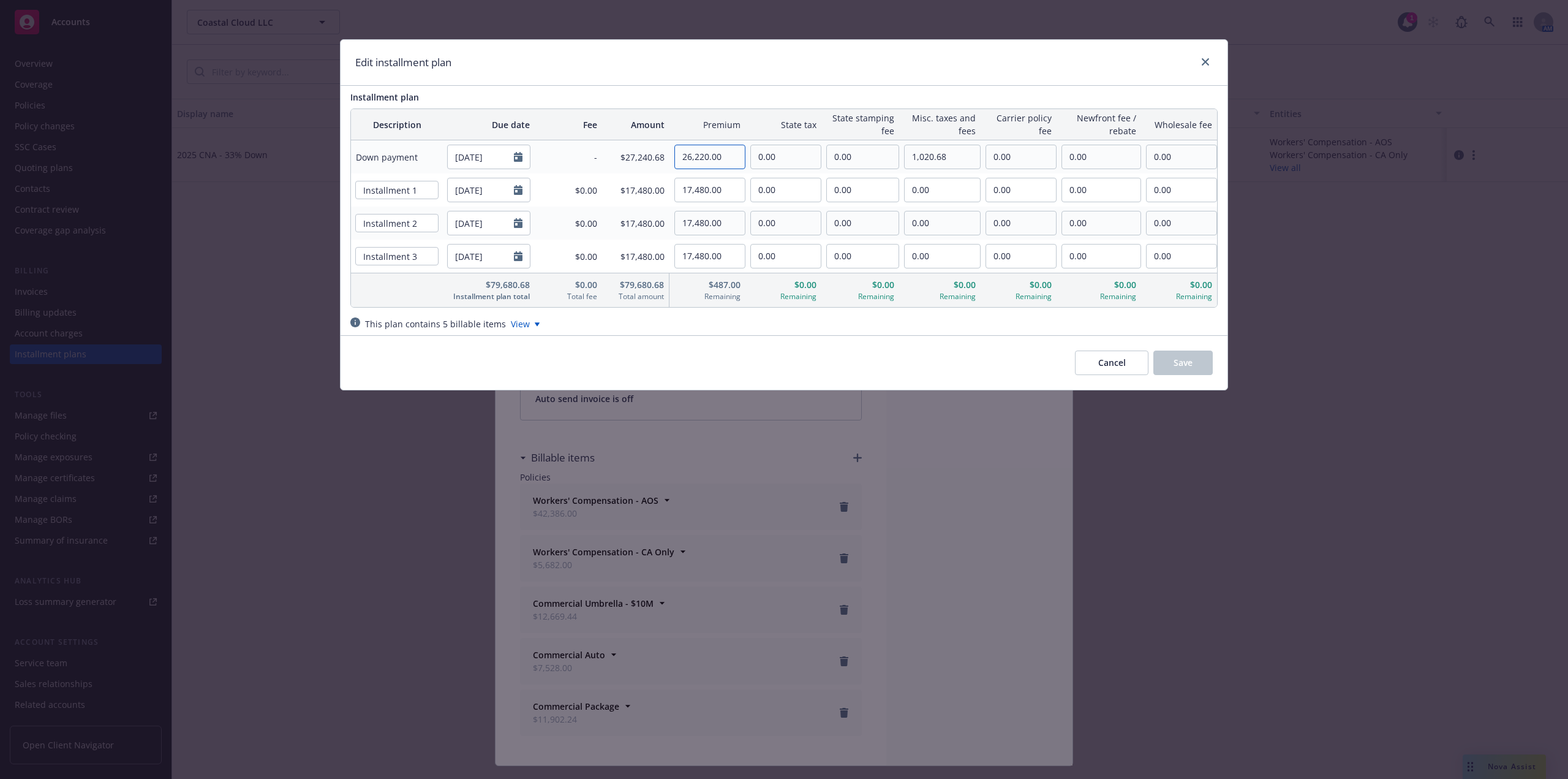
paste input "98"
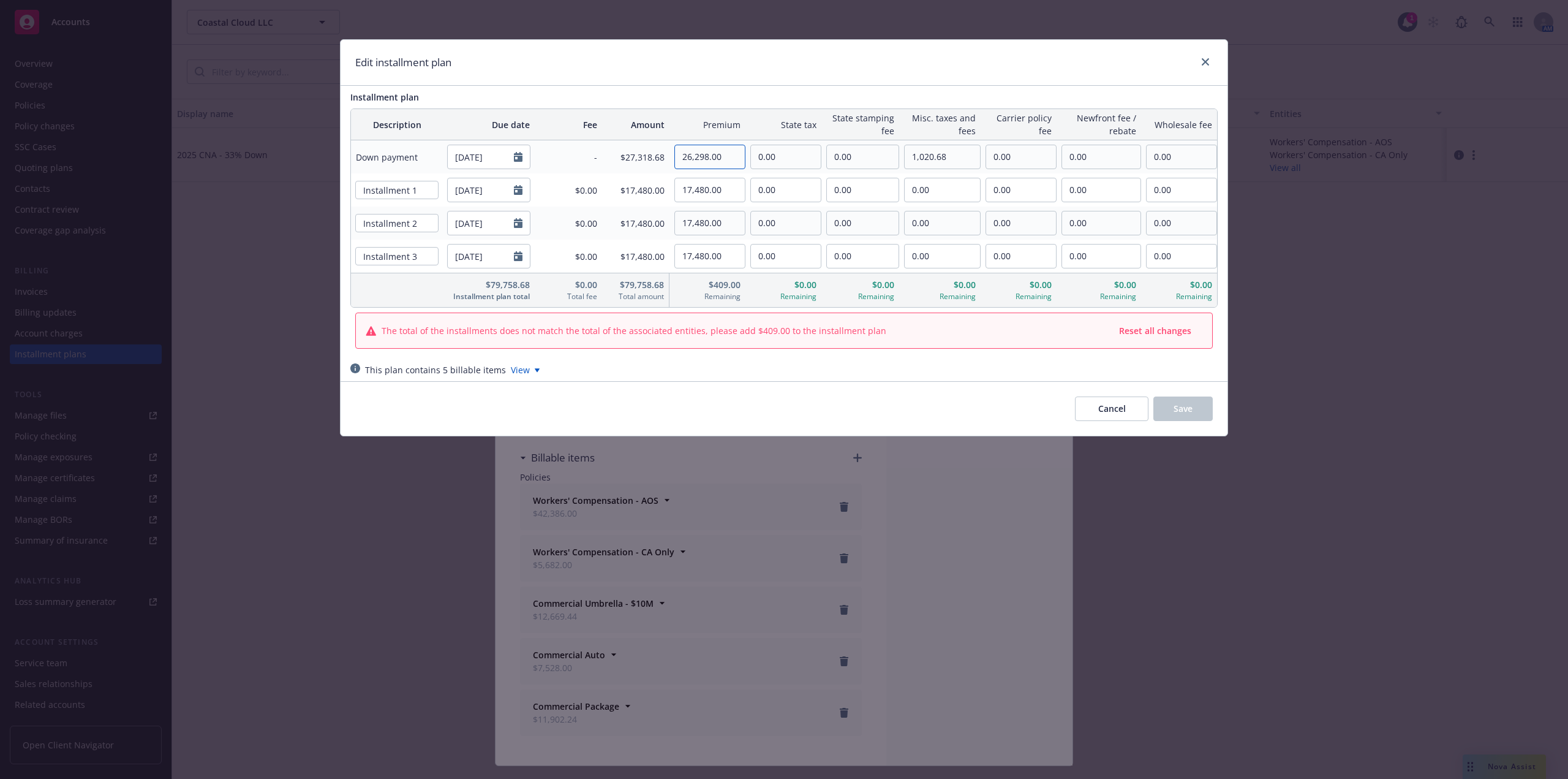
type input "26,298.00"
drag, startPoint x: 727, startPoint y: 193, endPoint x: 601, endPoint y: 185, distance: 126.3
click at [597, 186] on tr "Installment 1 12/14/2025 $0.00 $17,480.00 17,480.00 0.00 0.00 0.00 0.00 0.00 0.…" at bounding box center [784, 190] width 866 height 33
paste input "794"
type input "17,794.00"
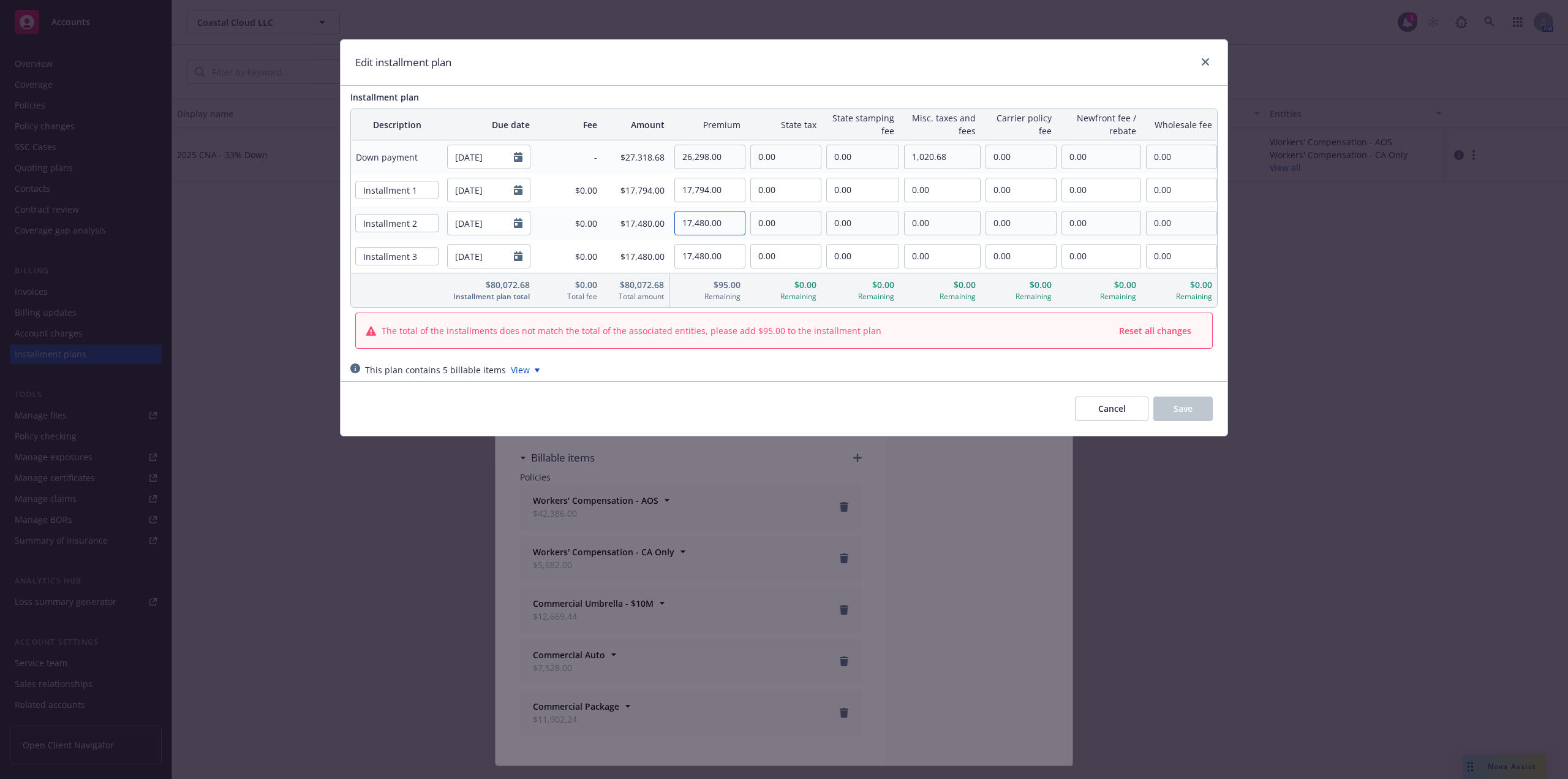
drag, startPoint x: 729, startPoint y: 218, endPoint x: 628, endPoint y: 218, distance: 101.0
click at [627, 218] on tr "Installment 2 12/14/2026 $0.00 $17,480.00 17,480.00 0.00 0.00 0.00 0.00 0.00 0.…" at bounding box center [784, 223] width 866 height 33
paste input "794"
type input "17,794.00"
drag, startPoint x: 708, startPoint y: 257, endPoint x: 585, endPoint y: 246, distance: 123.5
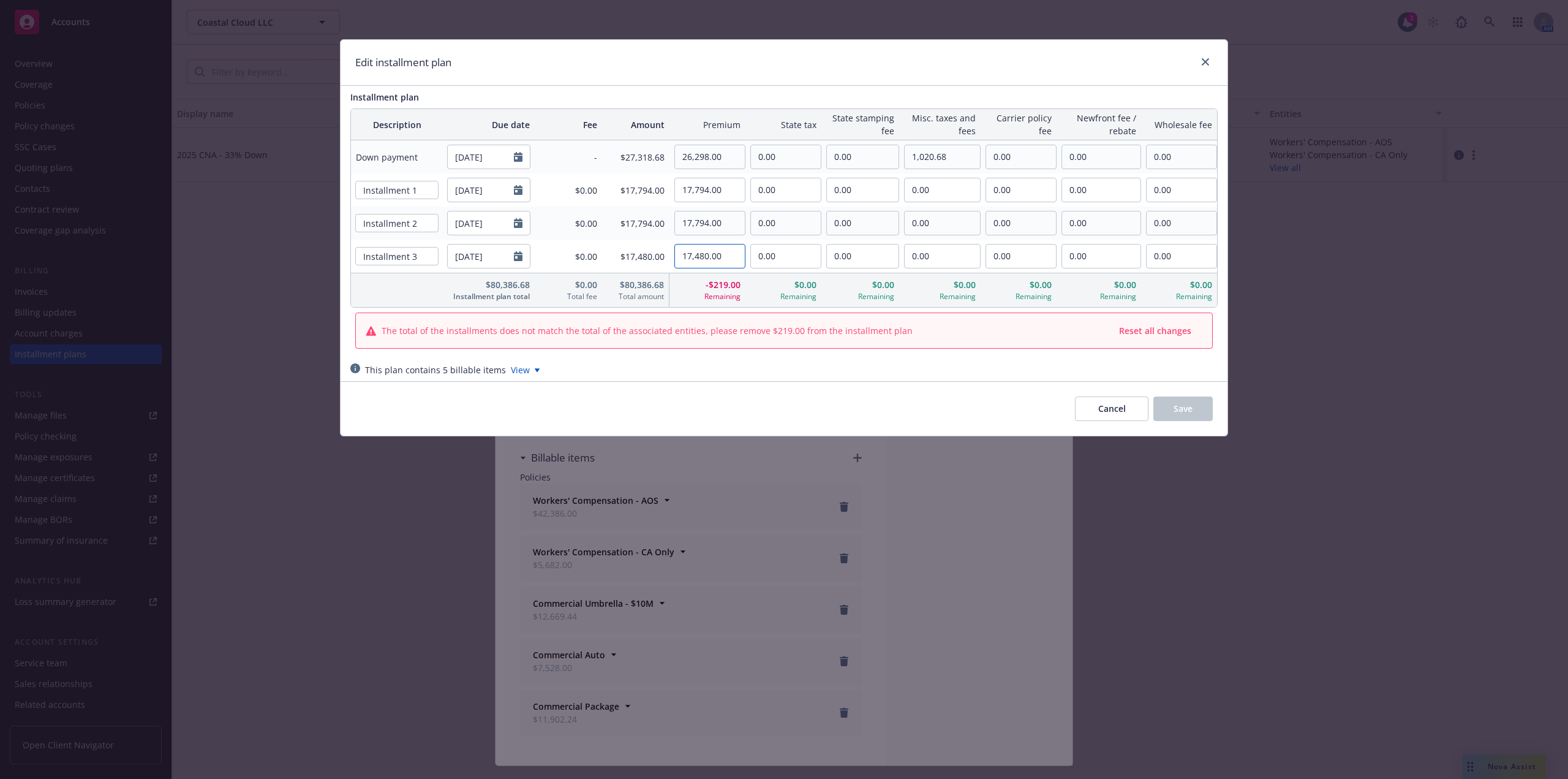
click at [597, 248] on tr "Installment 3 12/14/2027 $0.00 $17,480.00 17,480.00 0.00 0.00 0.00 0.00 0.00 0.…" at bounding box center [784, 256] width 866 height 33
paste input "794"
type input "17,794.00"
click at [773, 394] on div "Cancel Save" at bounding box center [784, 408] width 887 height 54
click at [1110, 410] on span "Cancel" at bounding box center [1113, 408] width 28 height 12
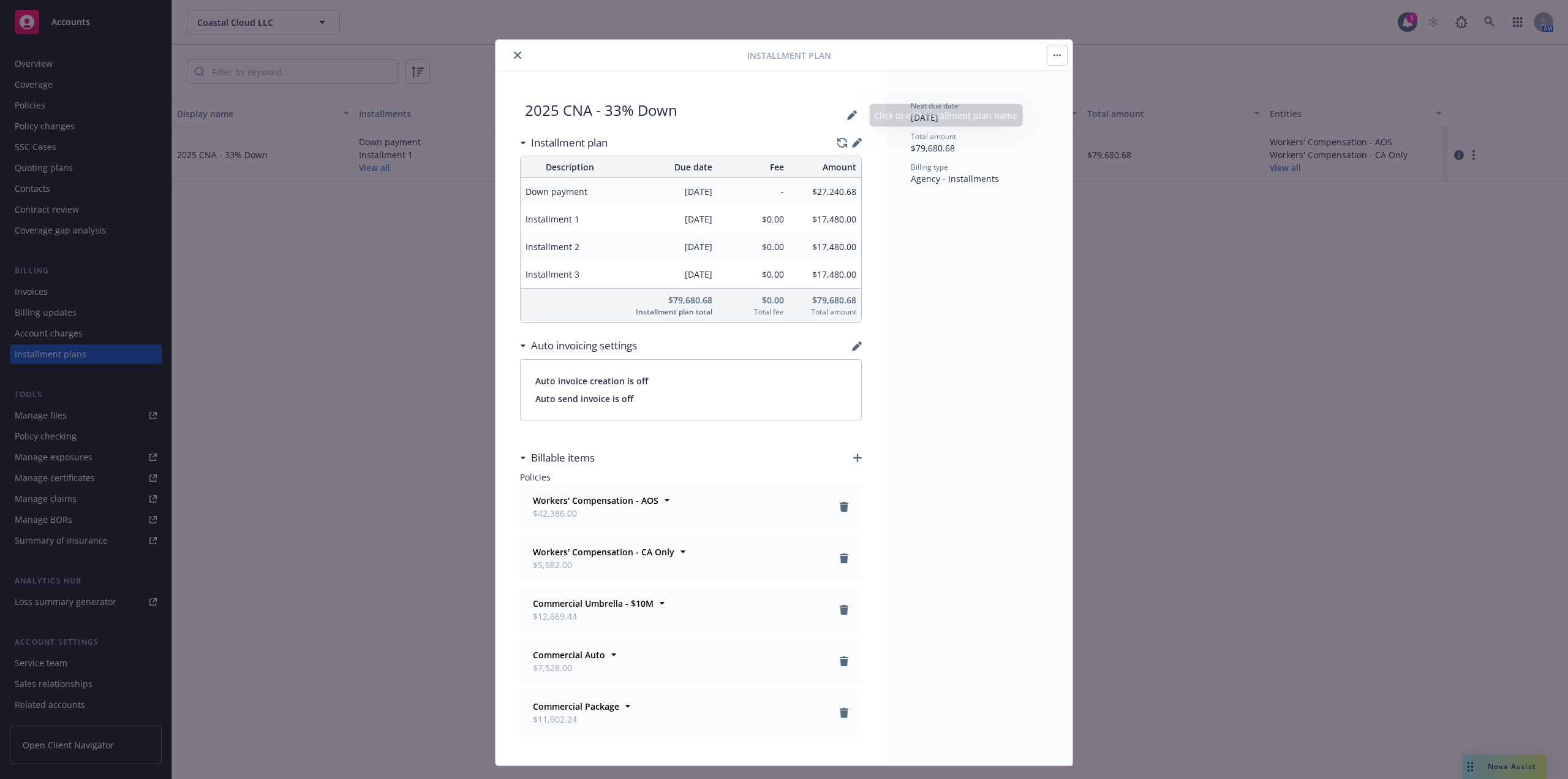
click at [518, 61] on div at bounding box center [624, 55] width 247 height 15
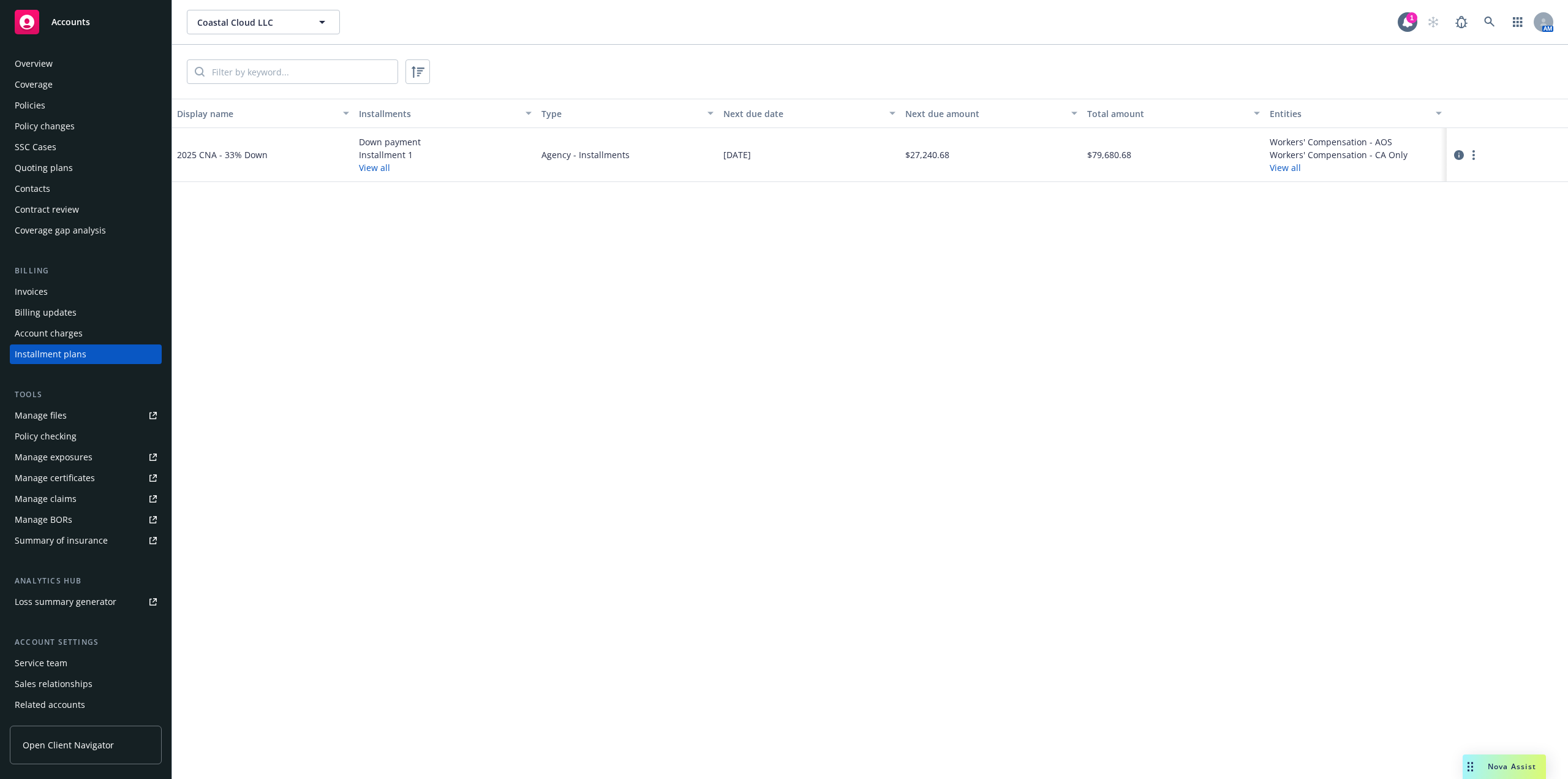
click at [54, 100] on div "Policies" at bounding box center [86, 105] width 142 height 19
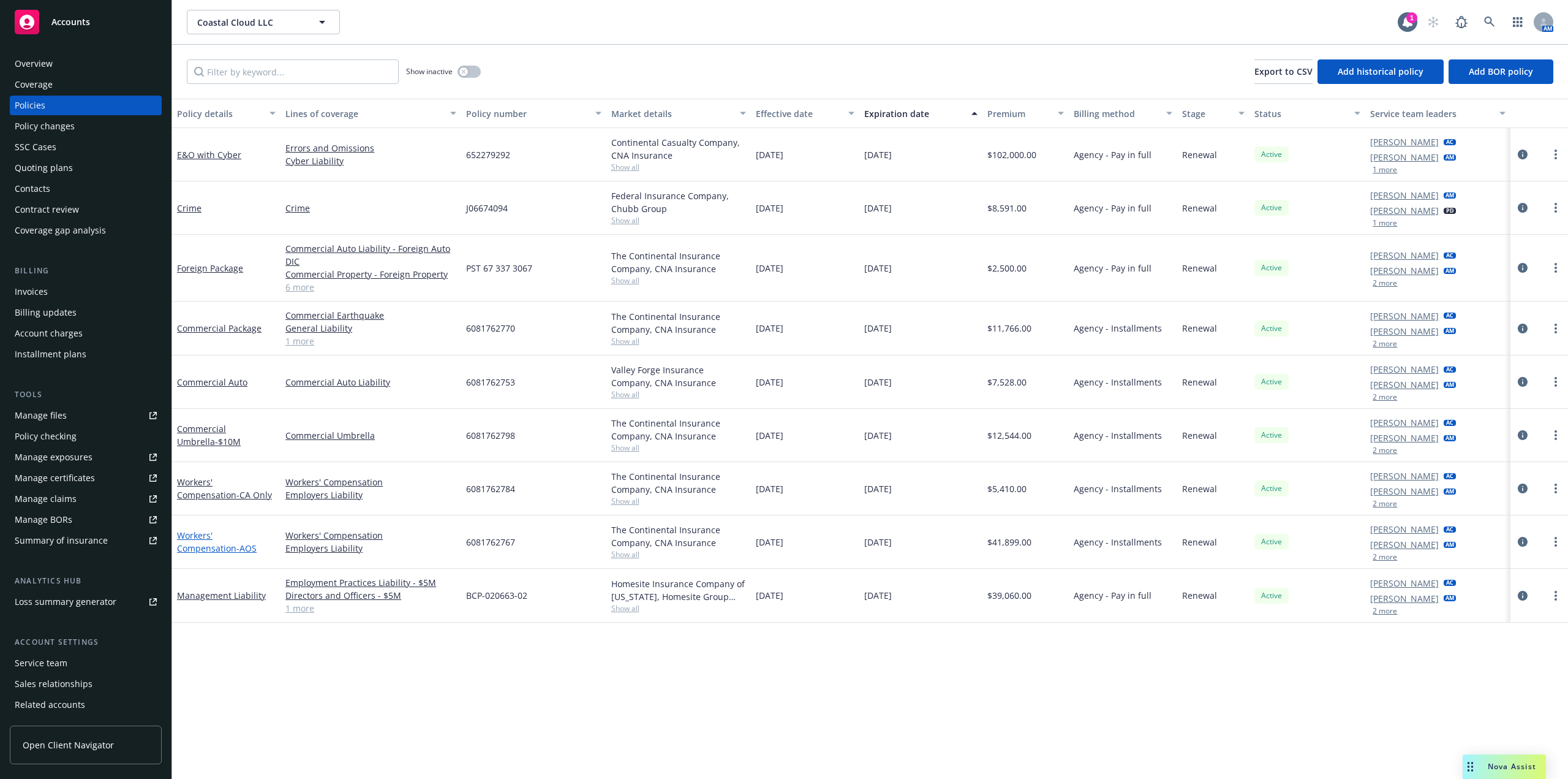
click at [220, 533] on link "Workers' Compensation - AOS" at bounding box center [217, 541] width 80 height 24
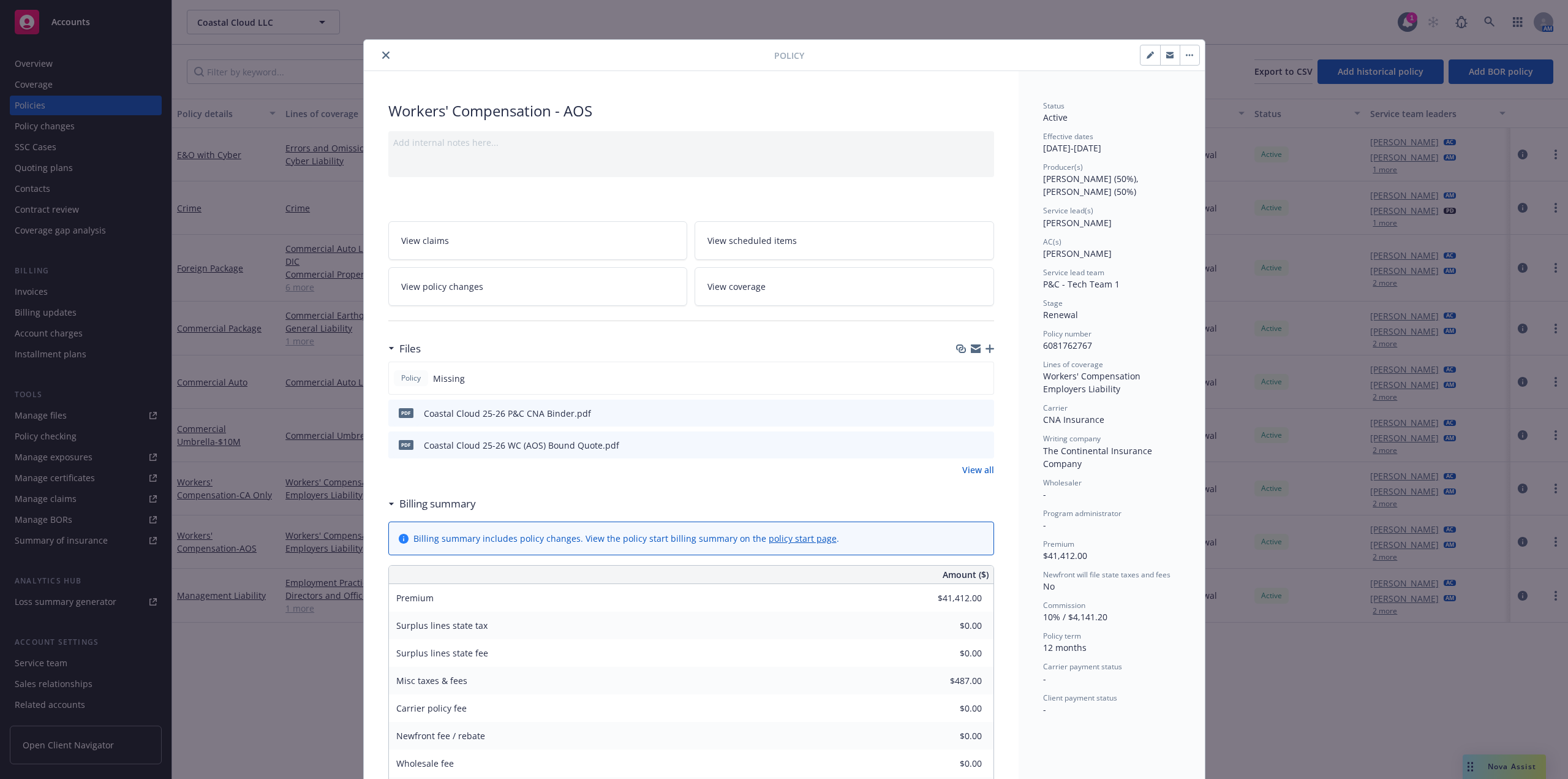
scroll to position [37, 0]
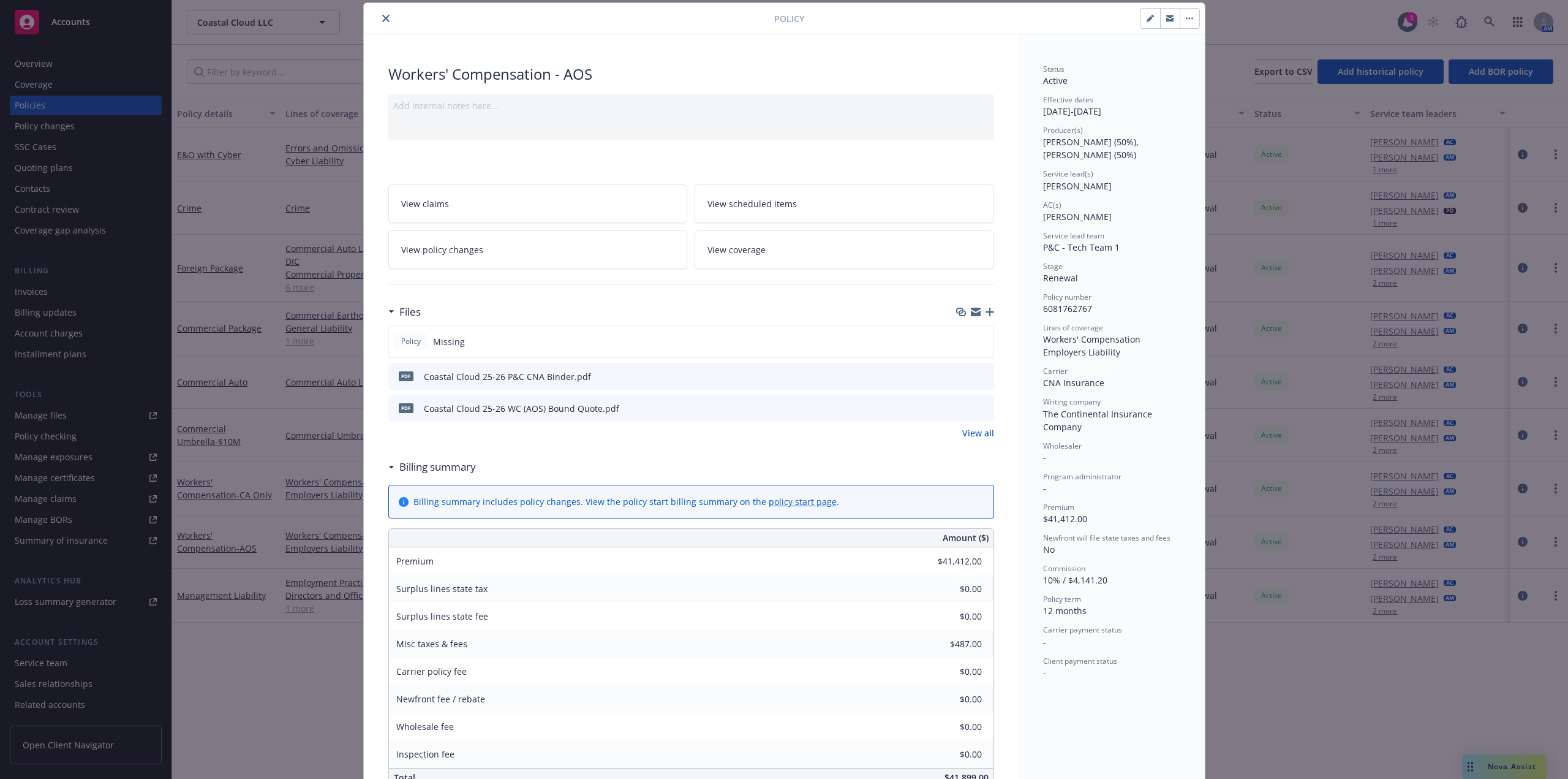
type input "$41,899.00"
click at [584, 250] on link "View policy changes" at bounding box center [538, 250] width 300 height 39
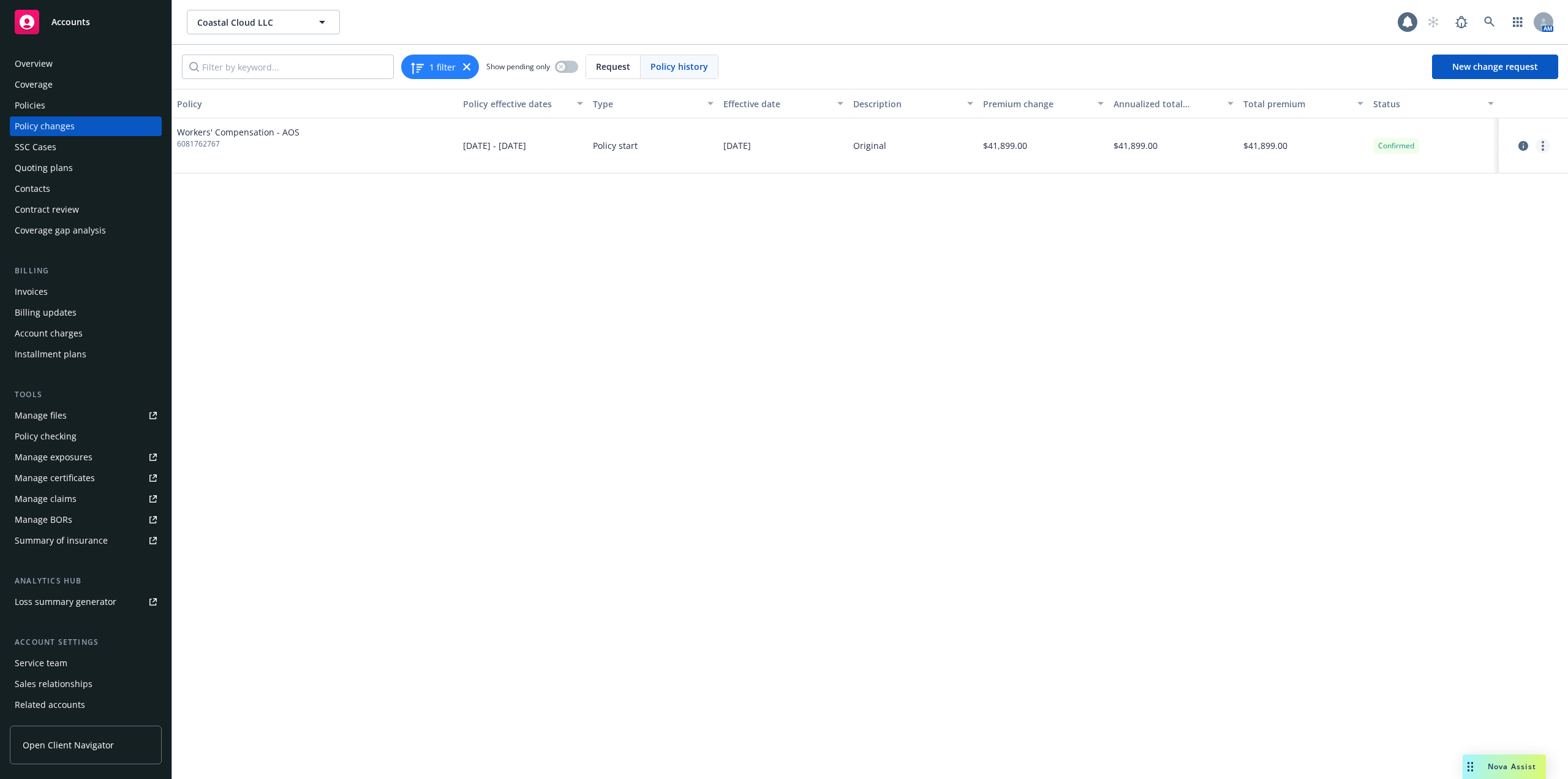
click at [1549, 146] on link "more" at bounding box center [1543, 145] width 15 height 15
click at [1413, 247] on link "Edit billing info" at bounding box center [1445, 244] width 210 height 24
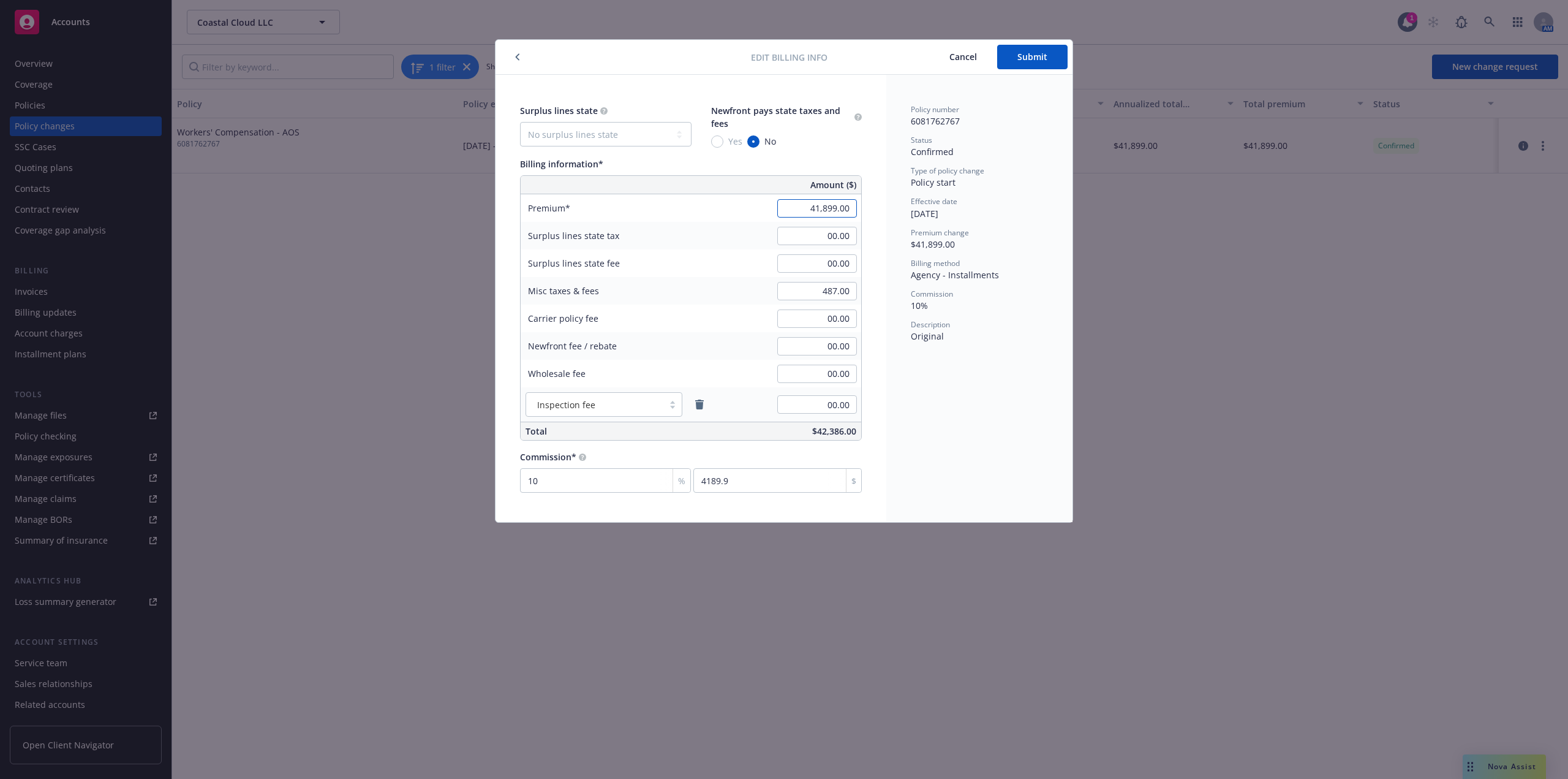
click at [847, 205] on input "41,899.00" at bounding box center [817, 208] width 80 height 18
paste input "412"
type input "41,412.00"
type input "4141.2"
click at [1027, 61] on span "Submit" at bounding box center [1032, 56] width 30 height 12
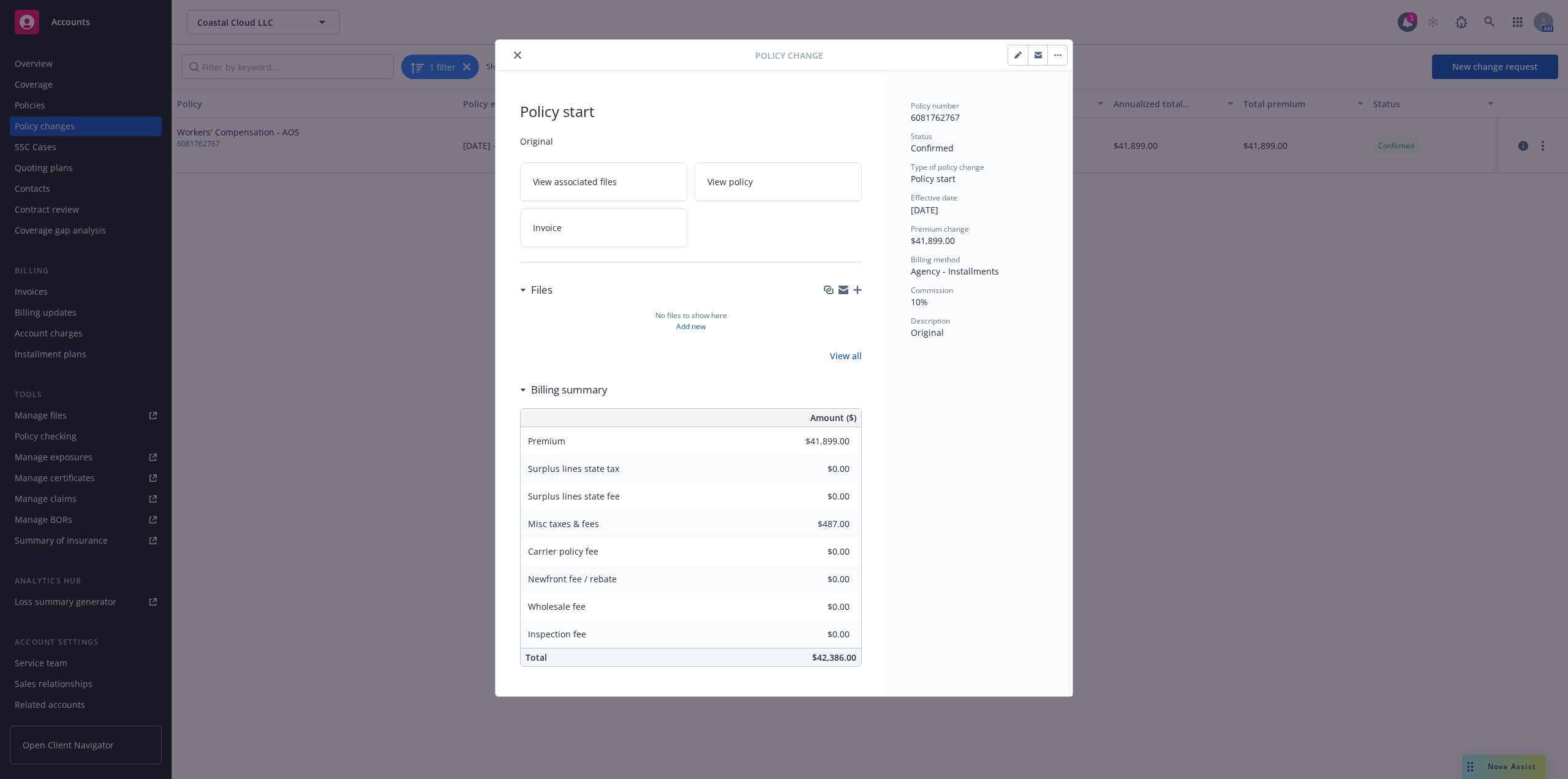
type input "$41,412.00"
click at [508, 54] on div at bounding box center [628, 55] width 254 height 15
click at [518, 54] on icon "close" at bounding box center [517, 55] width 8 height 8
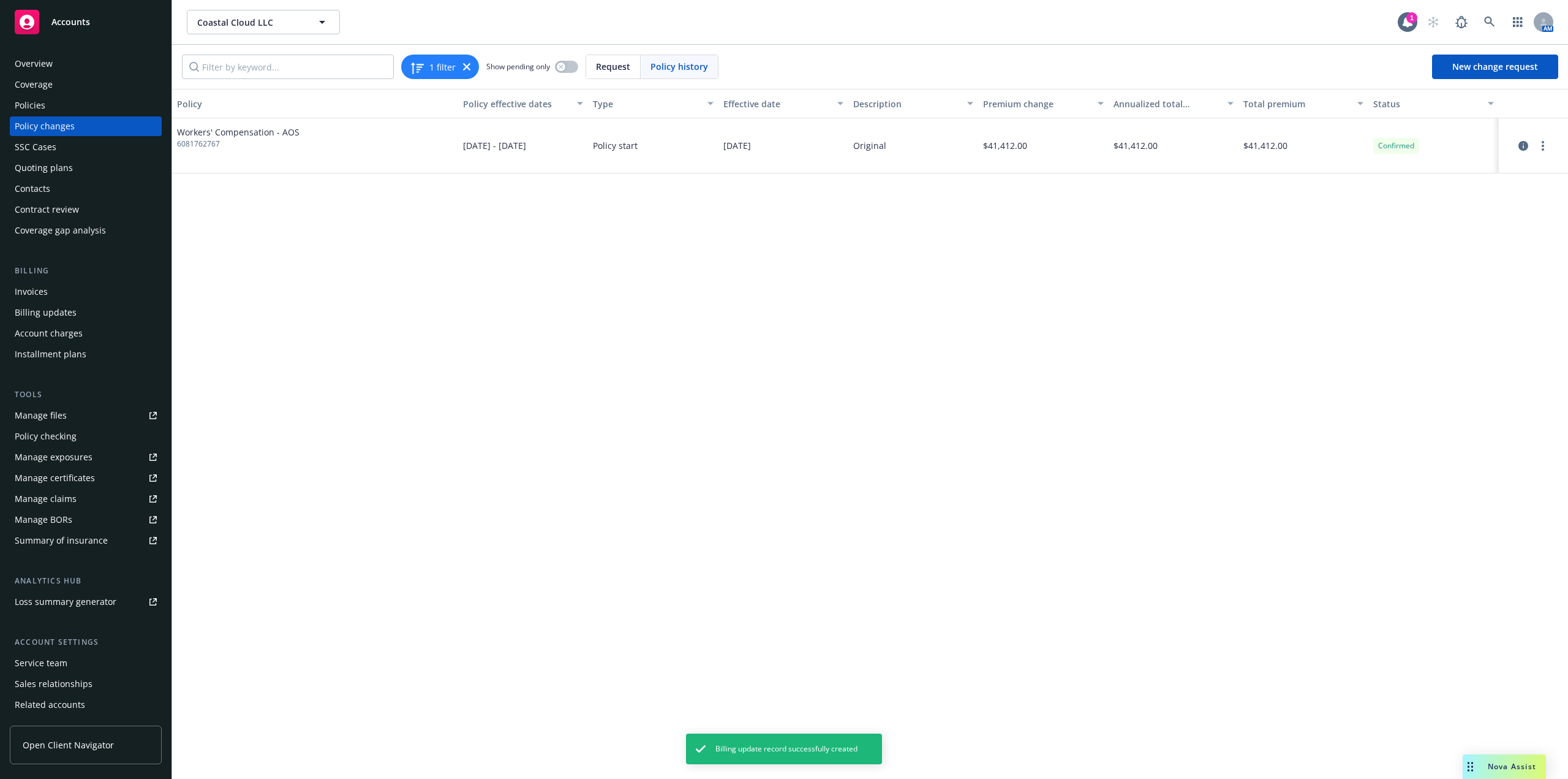
click at [67, 355] on div "Installment plans" at bounding box center [50, 354] width 72 height 19
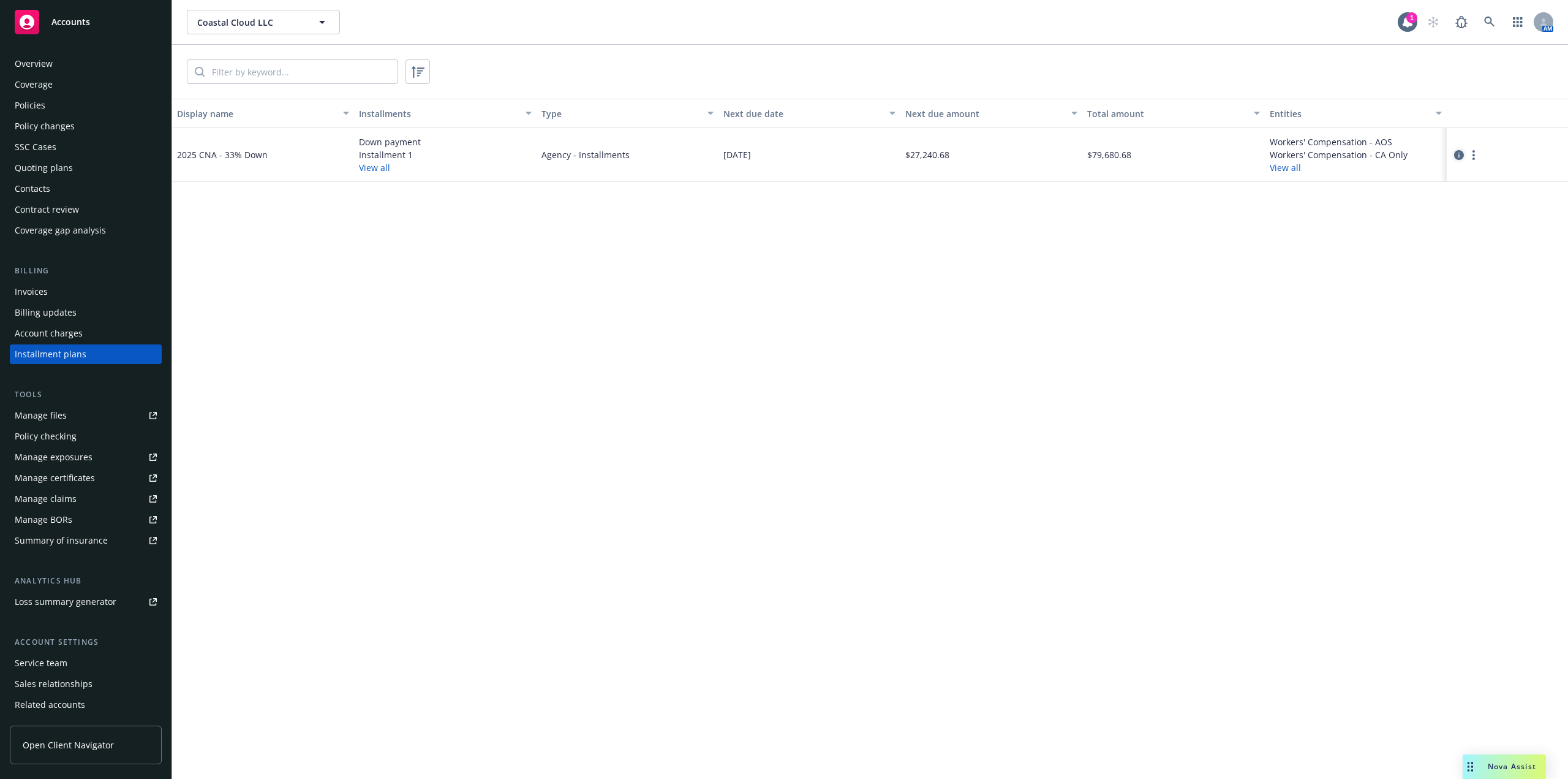
click at [1461, 157] on icon "circleInformation" at bounding box center [1459, 155] width 10 height 10
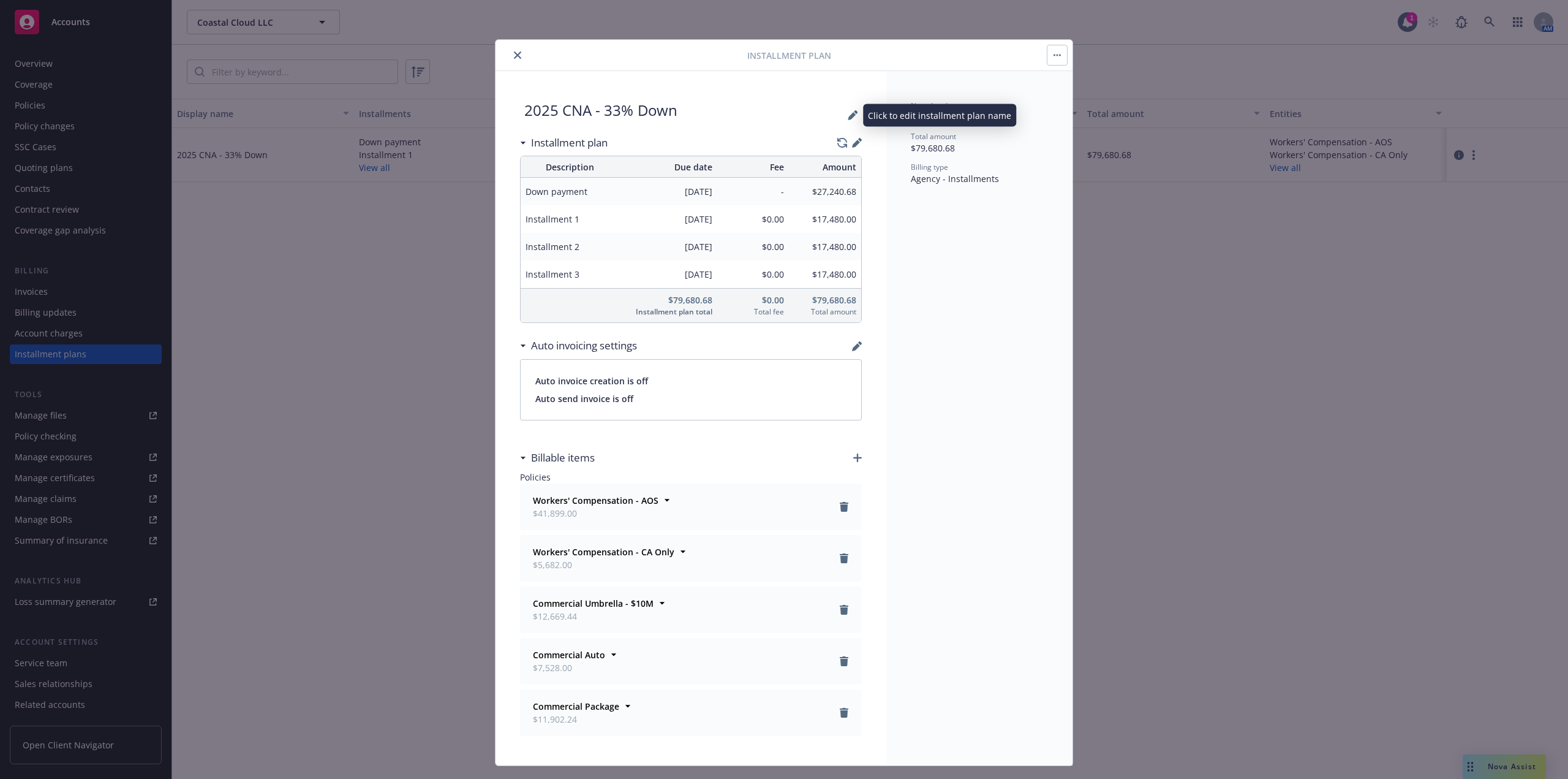
click at [851, 108] on div "2025 CNA - 33% Down" at bounding box center [691, 115] width 334 height 29
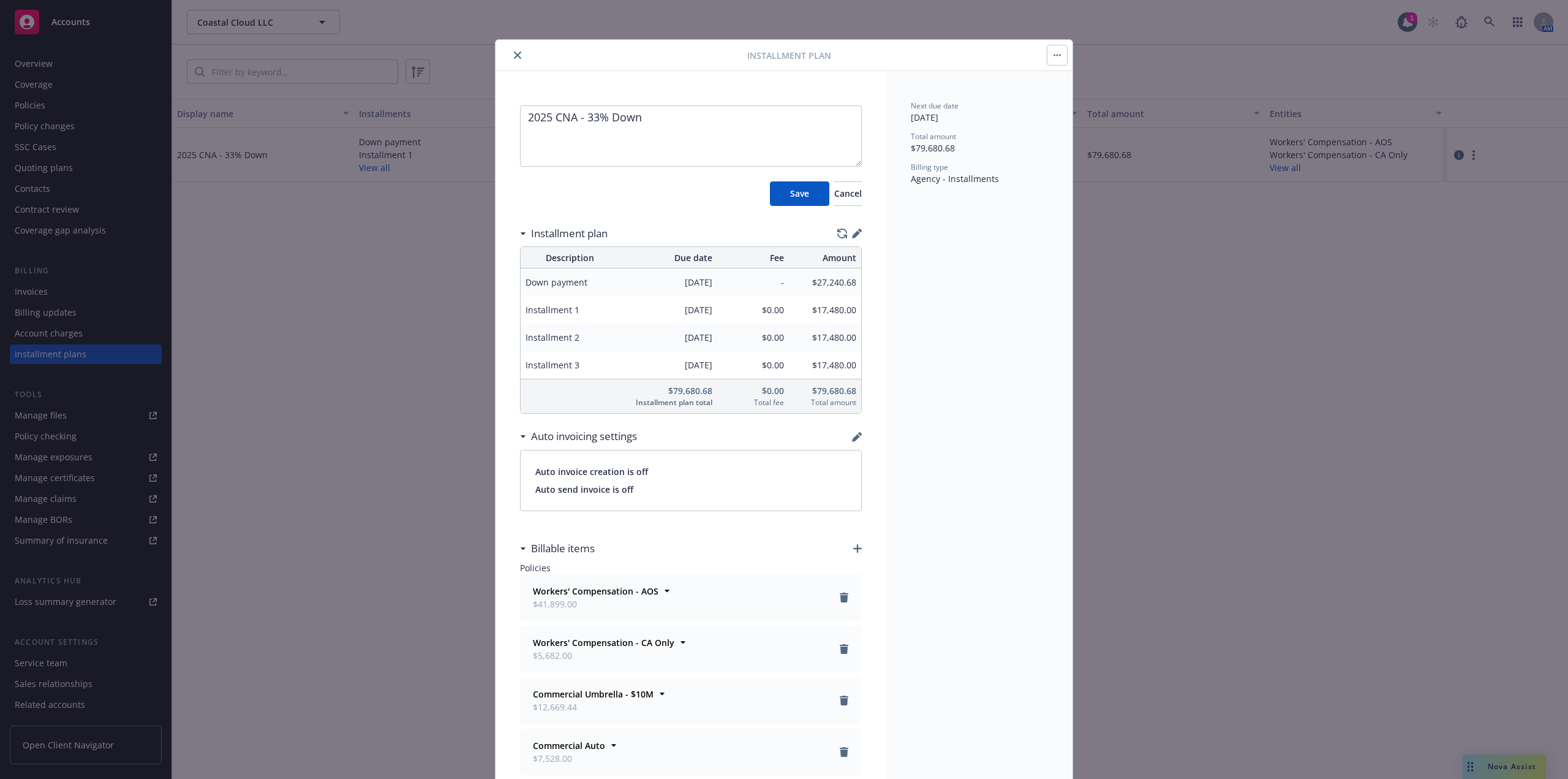
click at [831, 176] on div "2025 CNA - 33% Down Save Cancel" at bounding box center [691, 153] width 342 height 106
click at [836, 187] on button "Cancel" at bounding box center [848, 193] width 28 height 24
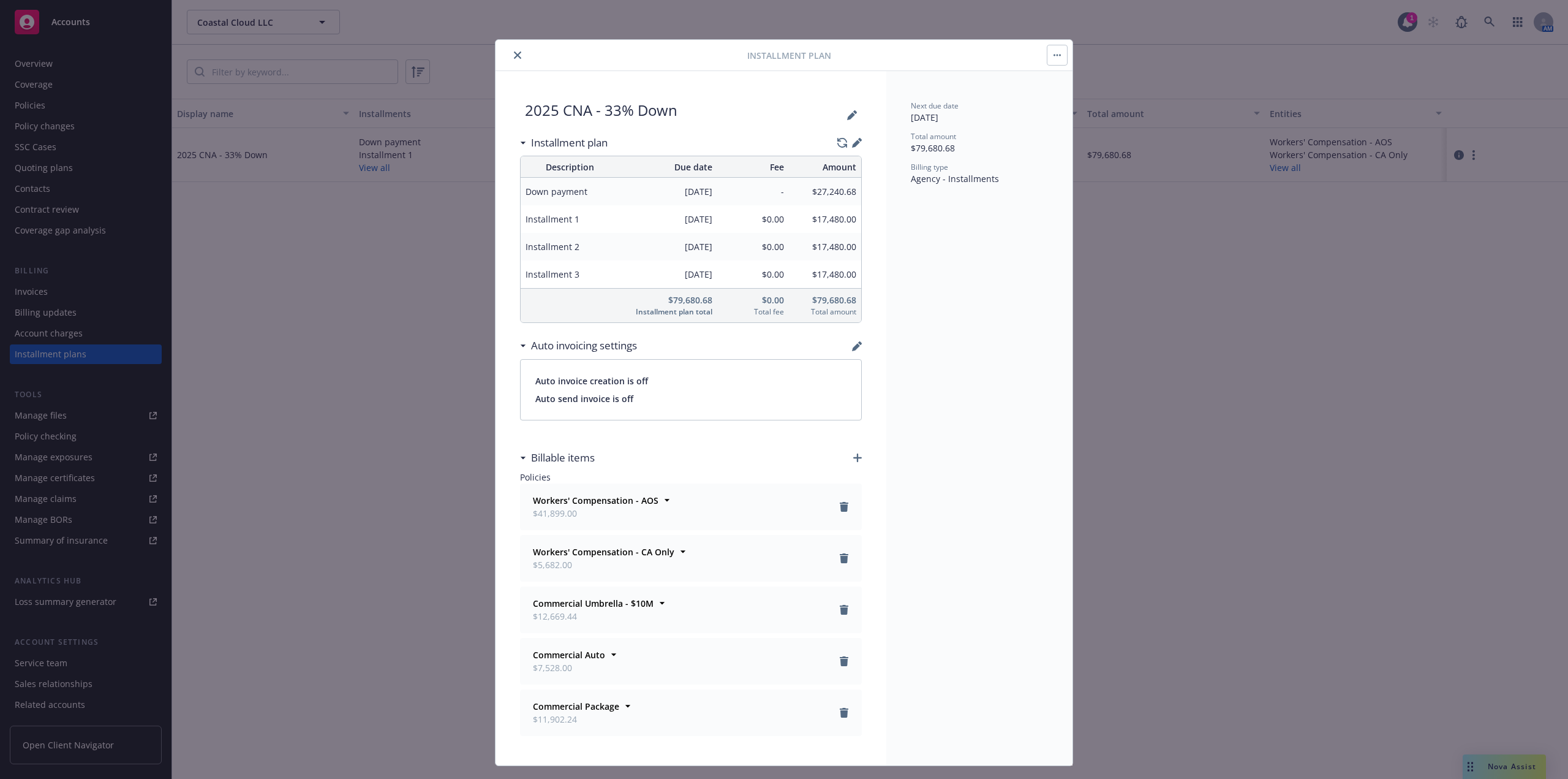
click at [852, 143] on icon "button" at bounding box center [855, 143] width 8 height 8
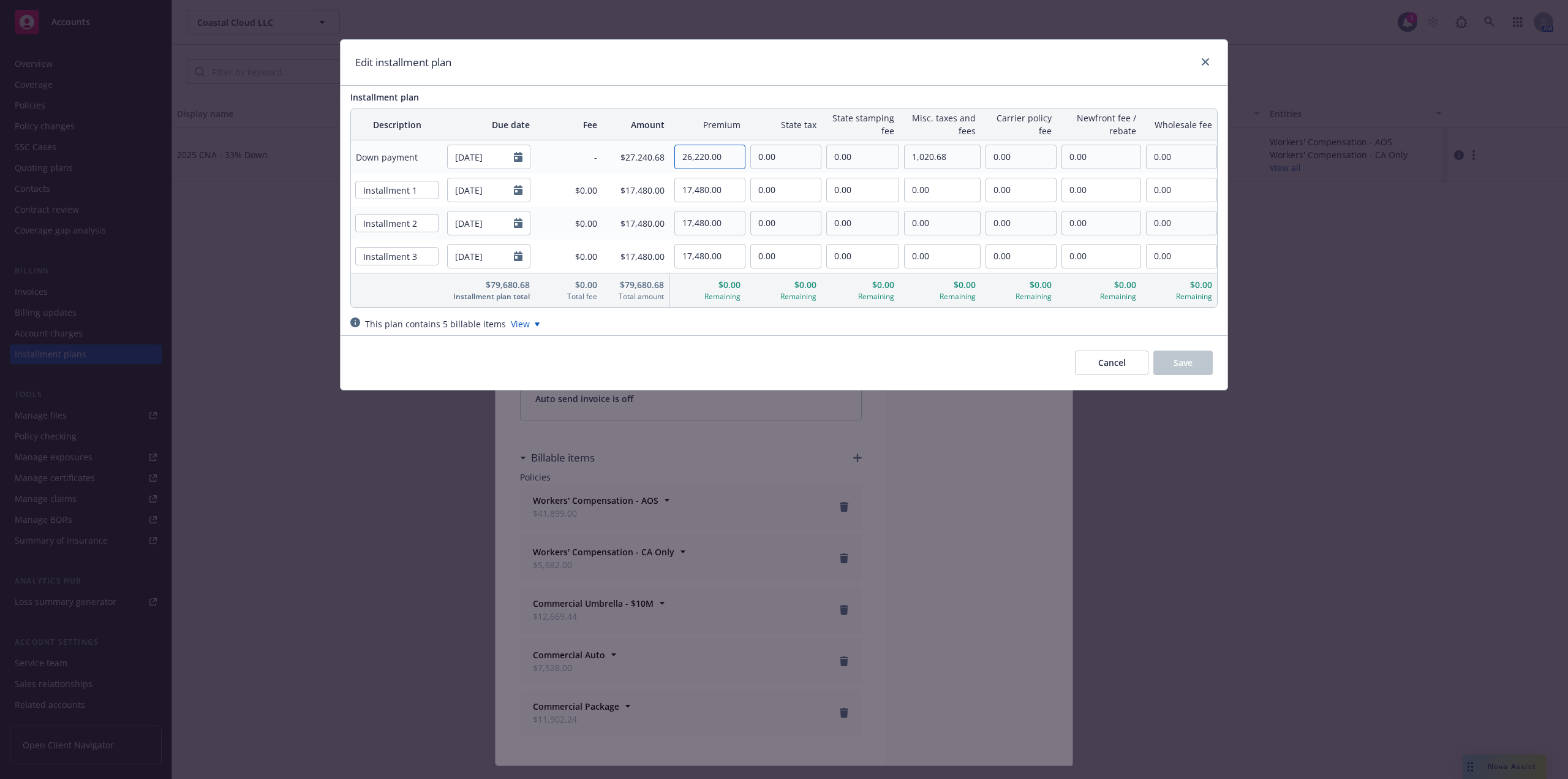
drag, startPoint x: 721, startPoint y: 153, endPoint x: 623, endPoint y: 156, distance: 98.0
click at [623, 156] on tr "Down payment 09/14/2025 - $27,240.68 26,220.00 0.00 0.00 1,020.68 0.00 0.00 0.00" at bounding box center [784, 157] width 866 height 33
paste input "5,268"
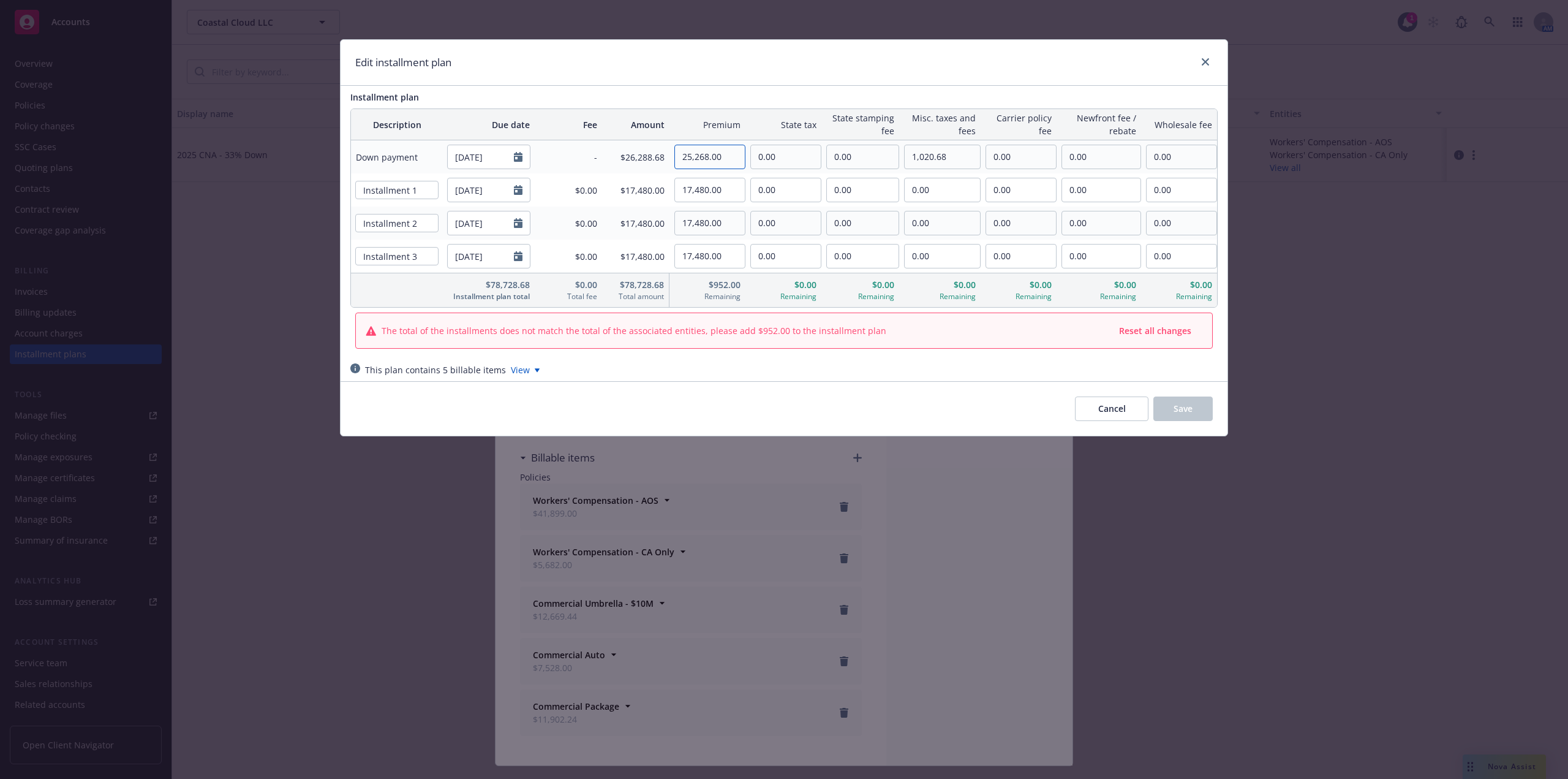
type input "25,268.00"
click at [588, 192] on tr "Installment 1 12/14/2025 $0.00 $17,480.00 17,480.00 0.00 0.00 0.00 0.00 0.00 0.…" at bounding box center [784, 190] width 866 height 33
paste input "794"
type input "17,794.00"
drag, startPoint x: 727, startPoint y: 226, endPoint x: 604, endPoint y: 227, distance: 123.0
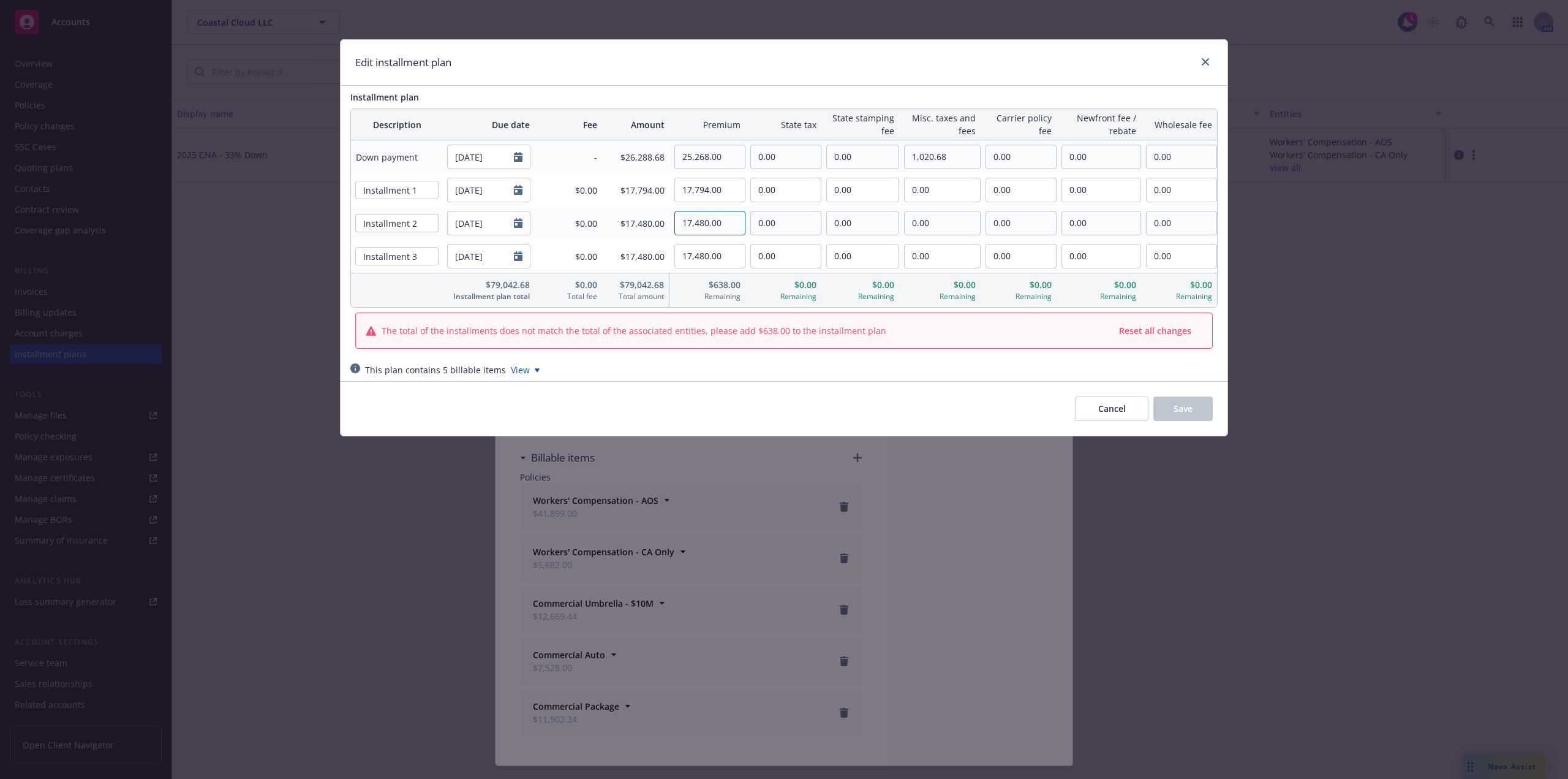
click at [604, 227] on tr "Installment 2 12/14/2026 $0.00 $17,480.00 17,480.00 0.00 0.00 0.00 0.00 0.00 0.…" at bounding box center [784, 223] width 866 height 33
paste input "794"
type input "17,794.00"
drag, startPoint x: 695, startPoint y: 257, endPoint x: 615, endPoint y: 253, distance: 80.1
click at [615, 253] on tr "Installment 3 12/14/2027 $0.00 $17,480.00 17,480.00 0.00 0.00 0.00 0.00 0.00 0.…" at bounding box center [784, 256] width 866 height 33
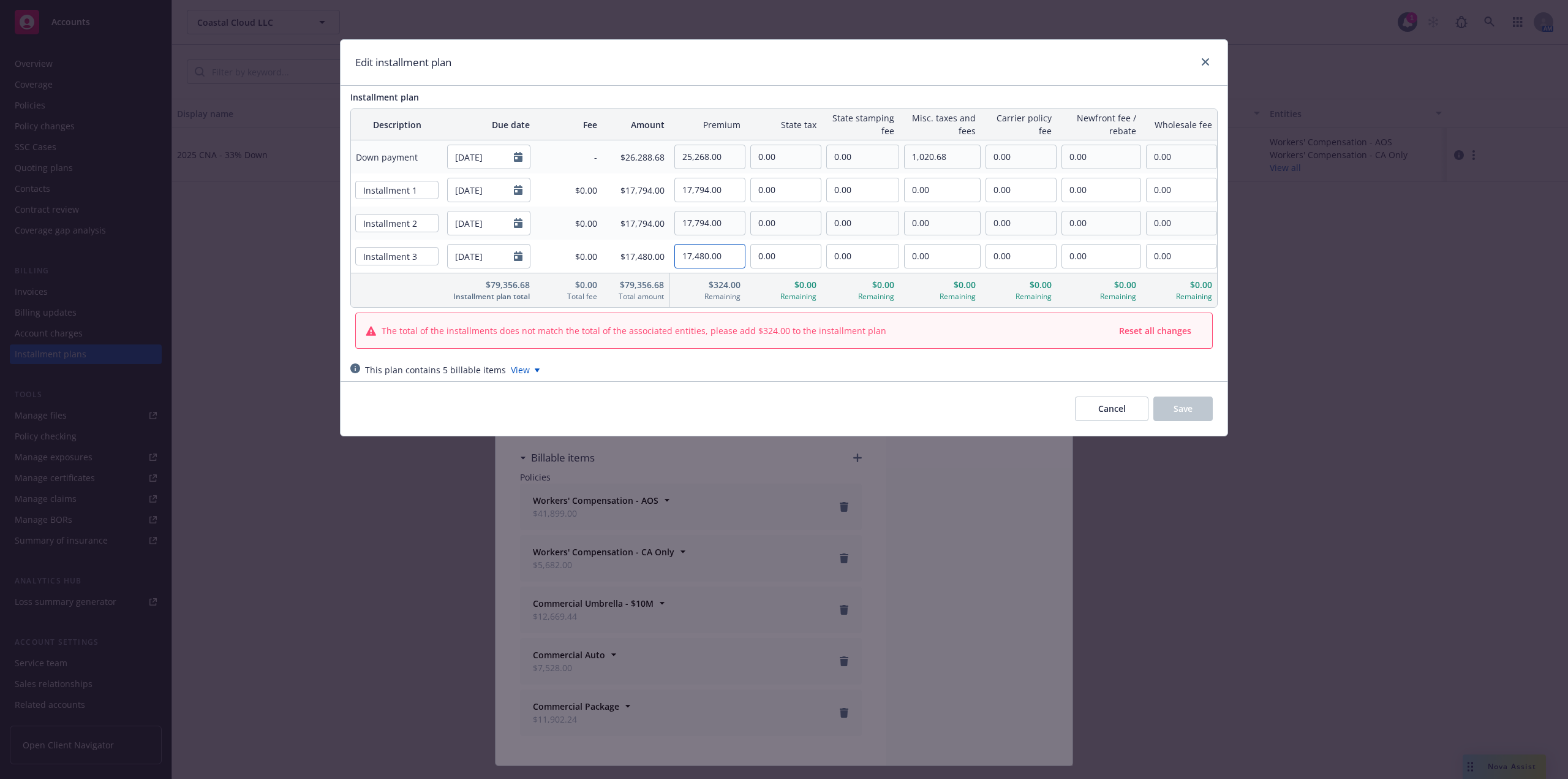
paste input "794"
type input "17,794.00"
click at [714, 199] on input "17,794.00" at bounding box center [710, 189] width 70 height 23
click at [722, 157] on input "25,268.00" at bounding box center [710, 156] width 70 height 23
drag, startPoint x: 704, startPoint y: 159, endPoint x: 713, endPoint y: 153, distance: 10.8
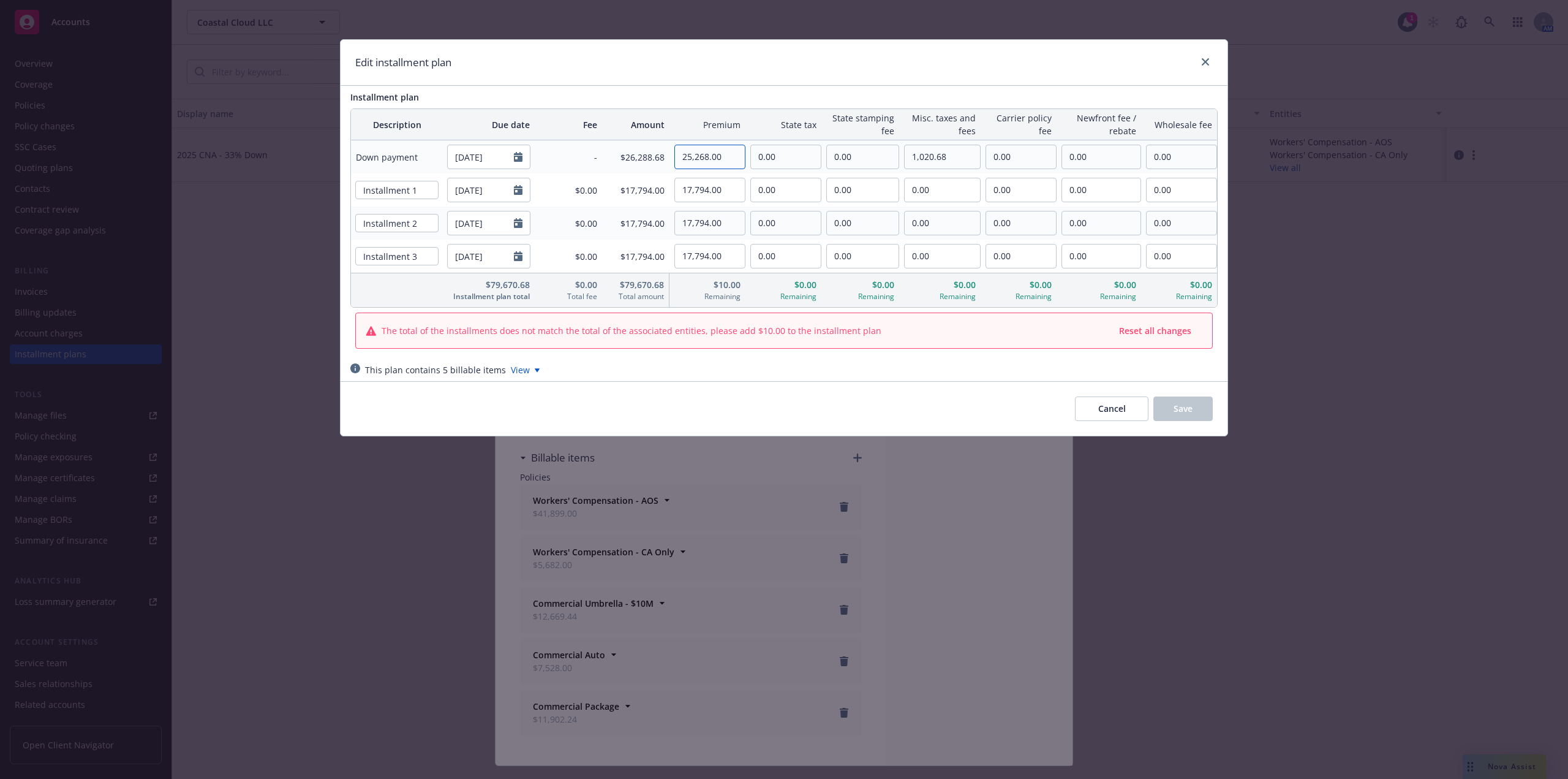
click at [704, 159] on input "25,268.00" at bounding box center [710, 156] width 70 height 23
click at [729, 155] on input "25,268.00" at bounding box center [710, 156] width 70 height 23
click at [734, 188] on input "17,794.00" at bounding box center [710, 189] width 70 height 23
click at [729, 166] on input "25,268.00" at bounding box center [710, 156] width 70 height 23
click at [1117, 410] on span "Cancel" at bounding box center [1113, 408] width 28 height 12
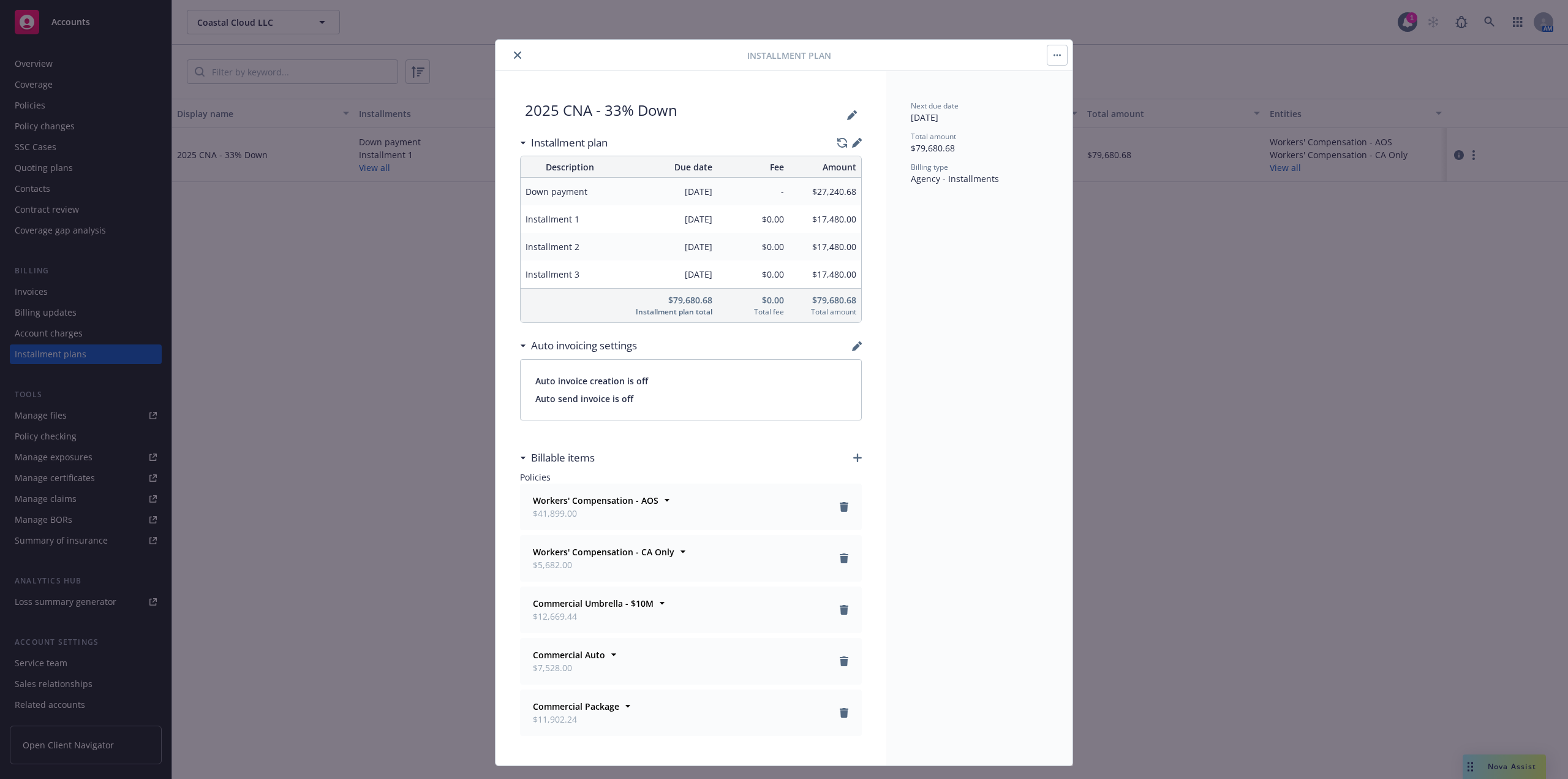
click at [512, 49] on button "close" at bounding box center [517, 55] width 15 height 15
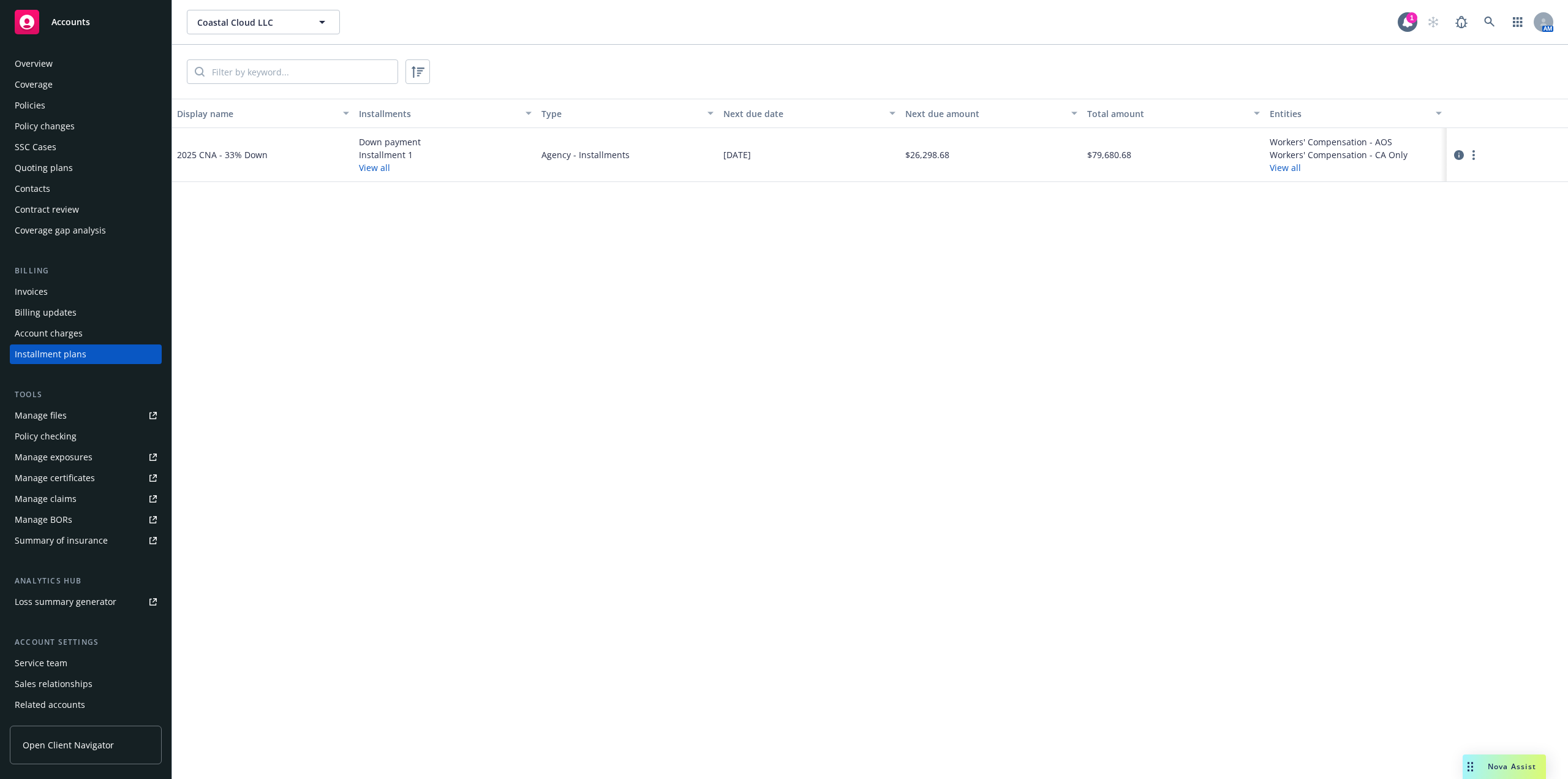
click at [48, 67] on div "Overview" at bounding box center [33, 64] width 38 height 19
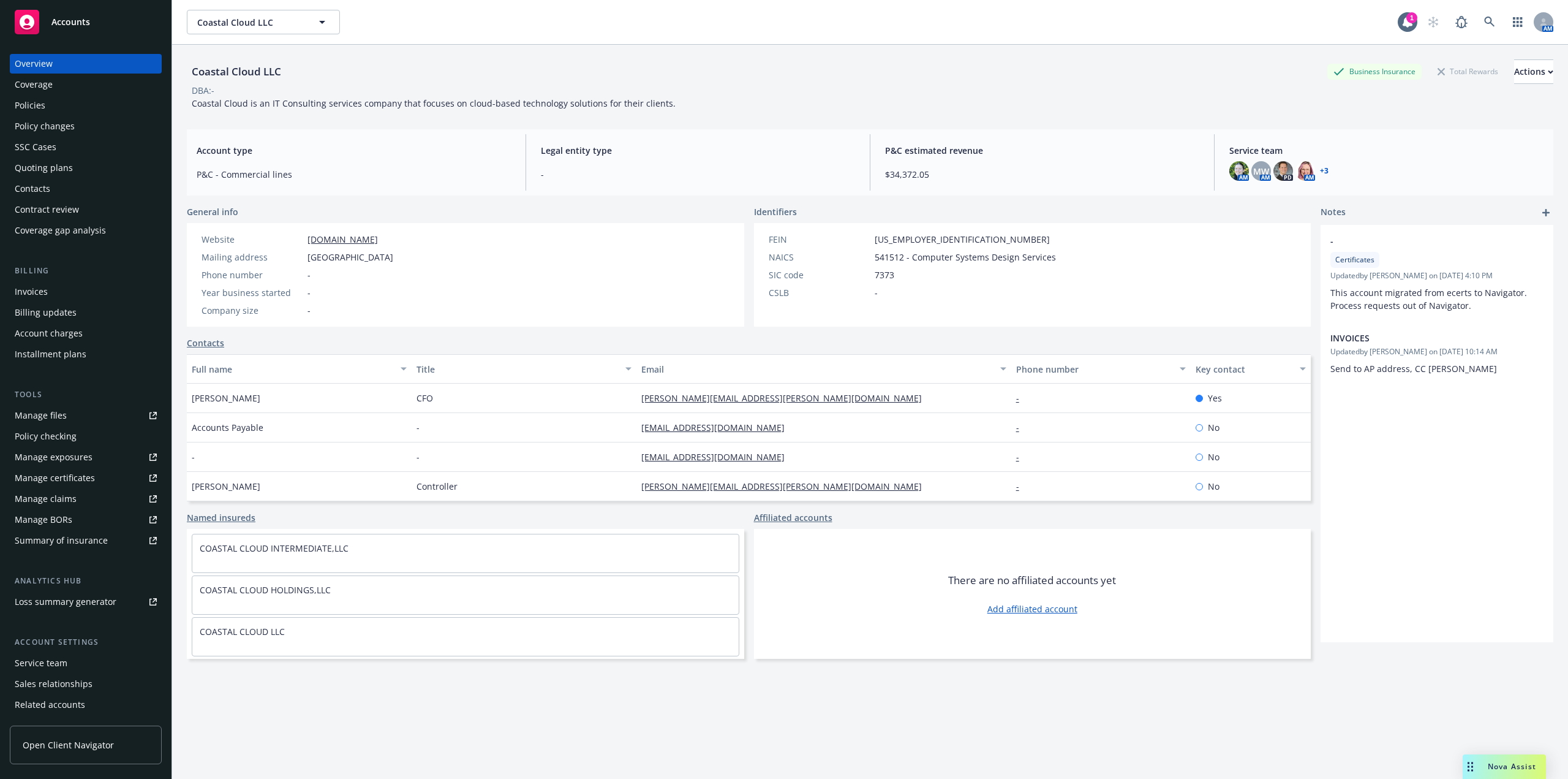
click at [72, 170] on div "Quoting plans" at bounding box center [86, 168] width 142 height 19
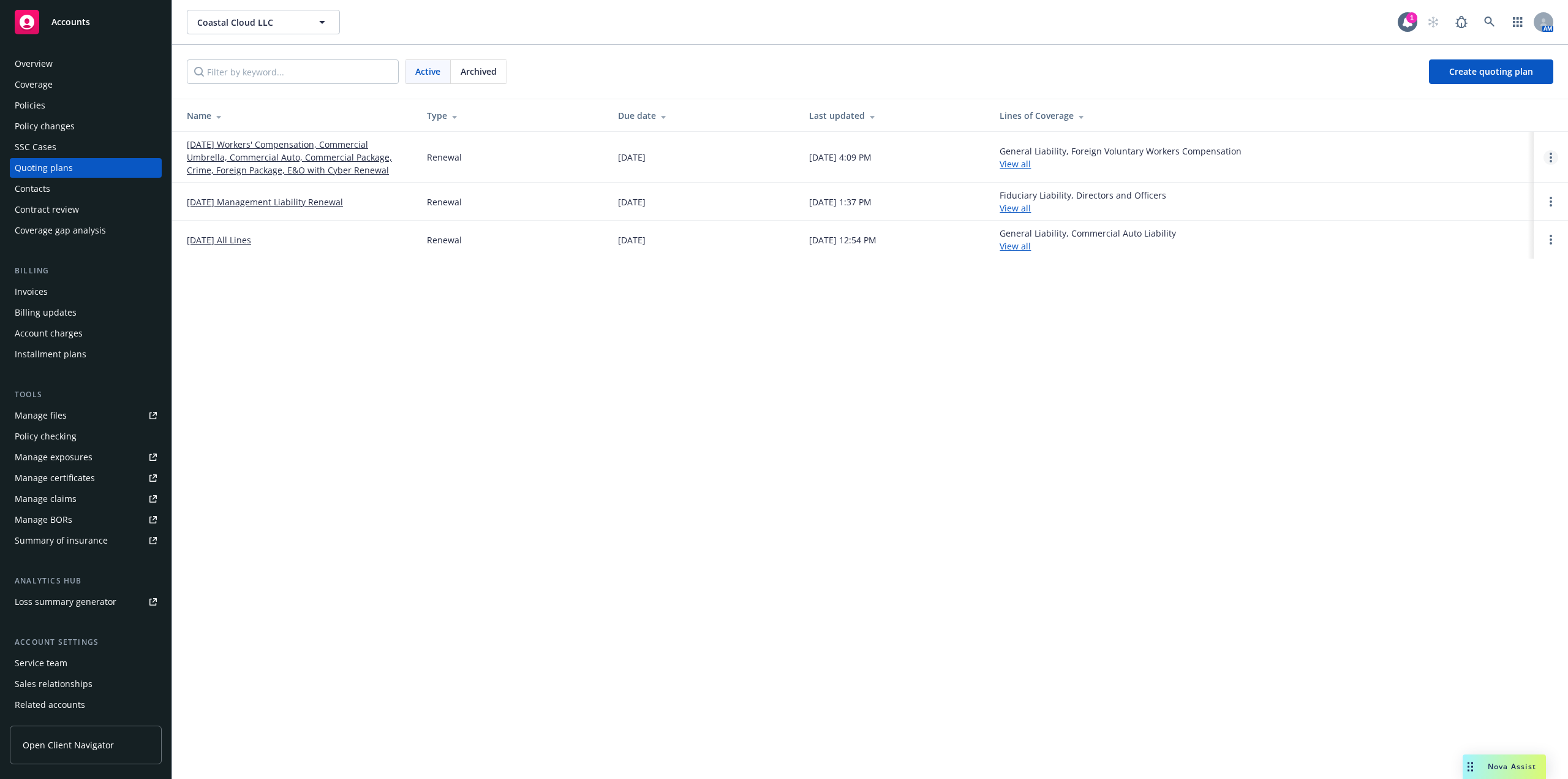
click at [1554, 156] on link "Open options" at bounding box center [1551, 157] width 15 height 15
drag, startPoint x: 1503, startPoint y: 74, endPoint x: 1565, endPoint y: 107, distance: 70.2
click at [1503, 74] on span "Copy logging email" at bounding box center [1488, 74] width 107 height 12
click at [68, 182] on div "Contacts" at bounding box center [86, 188] width 142 height 19
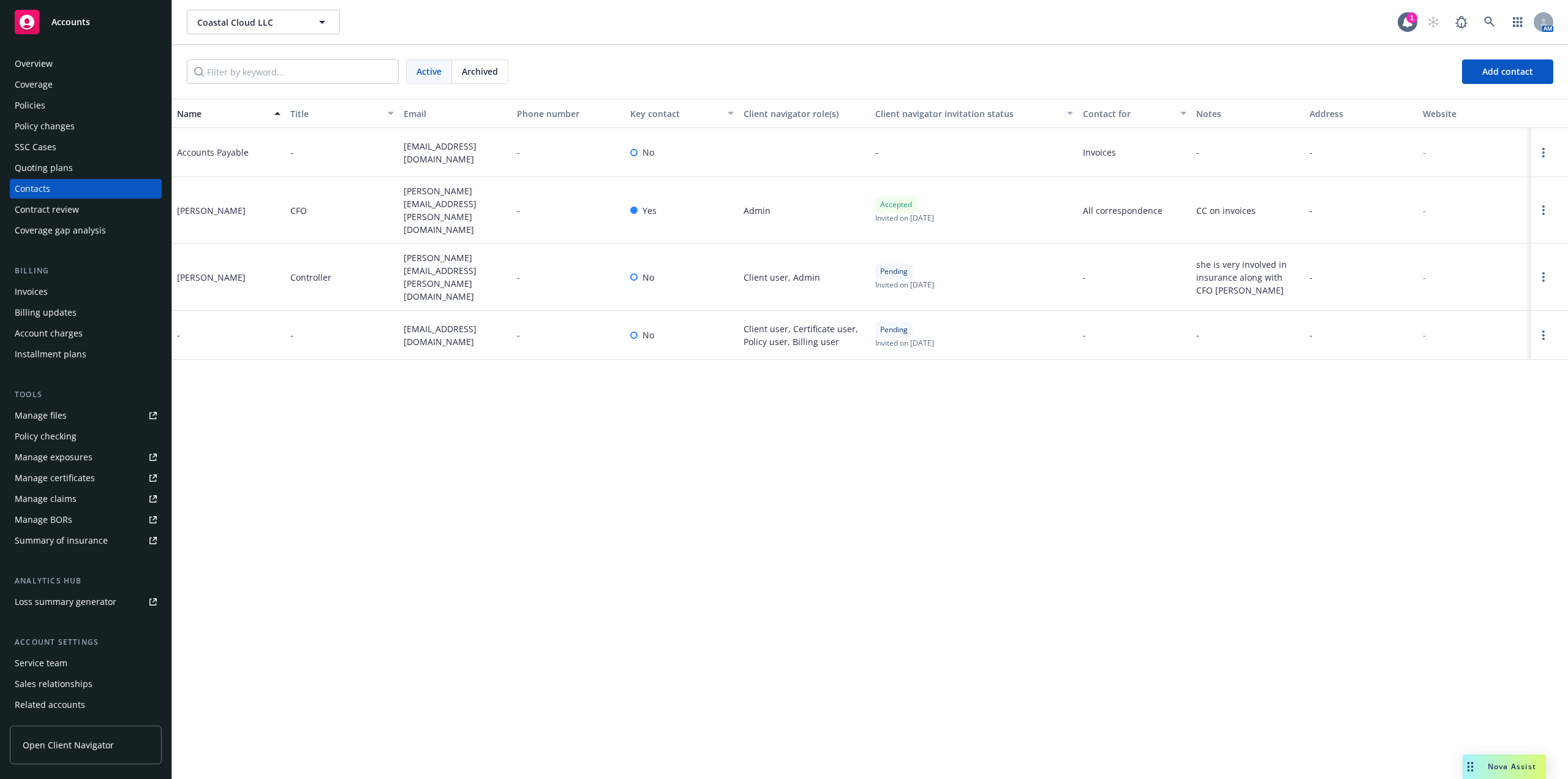
drag, startPoint x: 412, startPoint y: 156, endPoint x: 396, endPoint y: 145, distance: 19.4
click at [396, 145] on div "Accounts Payable - accountspayable@coastalcloud.us - No - Invoices - - -" at bounding box center [871, 152] width 1396 height 49
copy div "accountspayable@coastalcloud.us"
